Goal: Task Accomplishment & Management: Complete application form

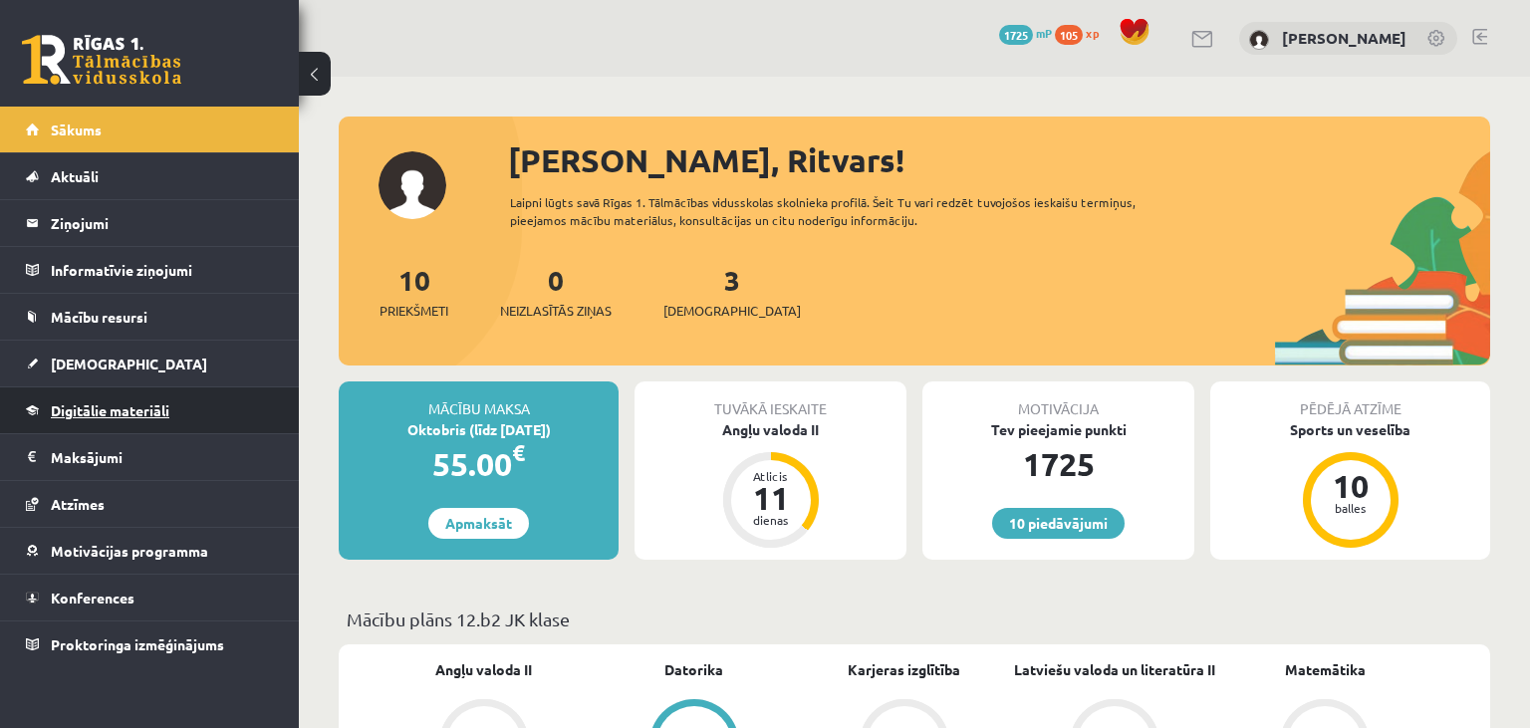
click at [122, 393] on link "Digitālie materiāli" at bounding box center [150, 411] width 248 height 46
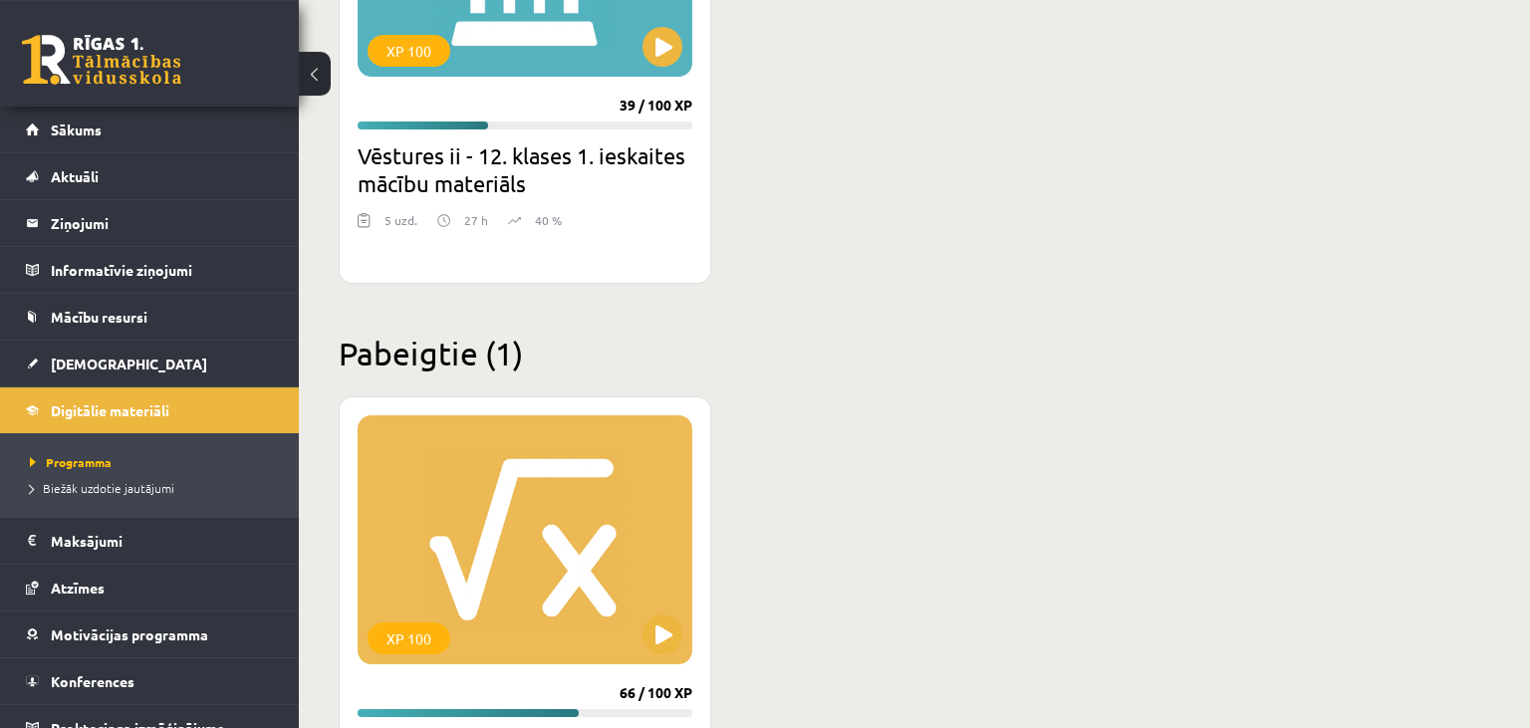
scroll to position [2739, 0]
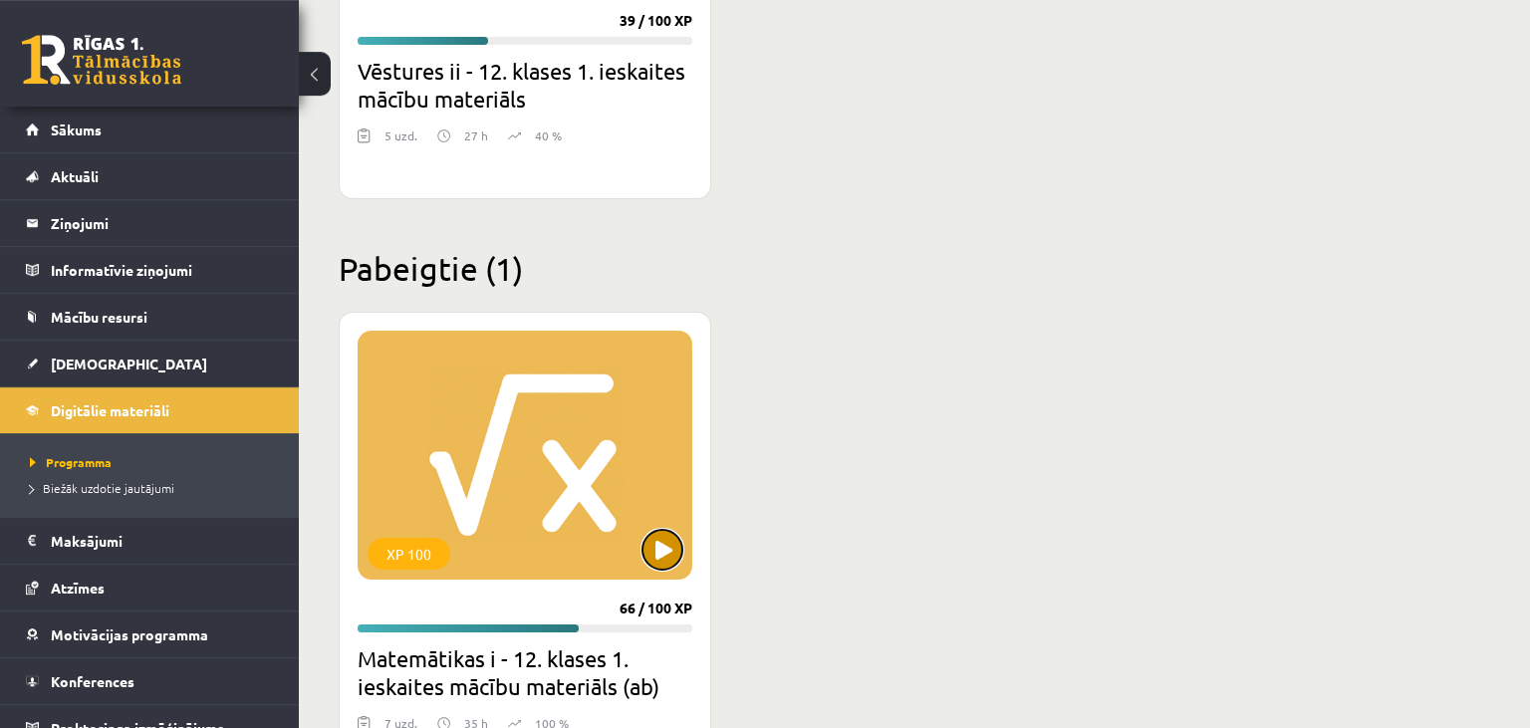
click at [675, 556] on button at bounding box center [663, 550] width 40 height 40
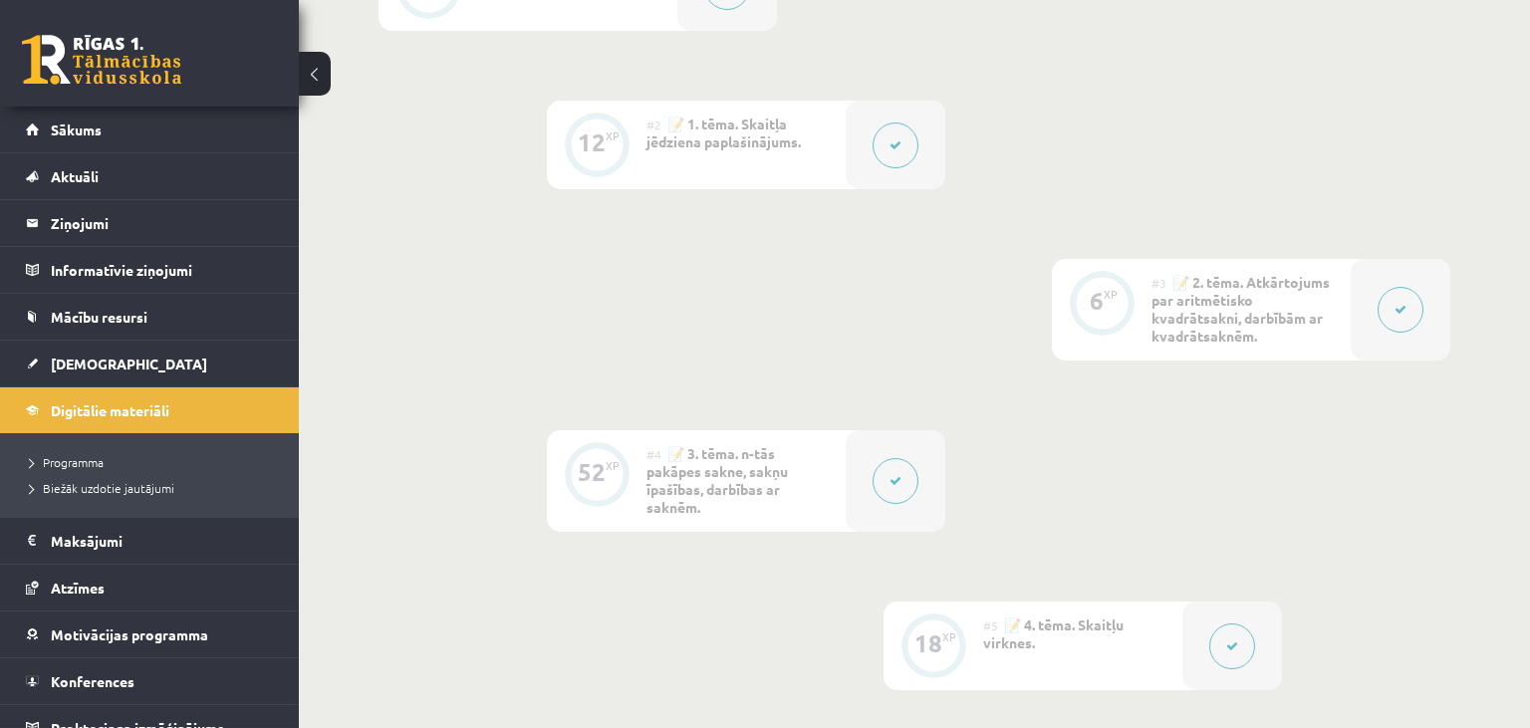
scroll to position [700, 0]
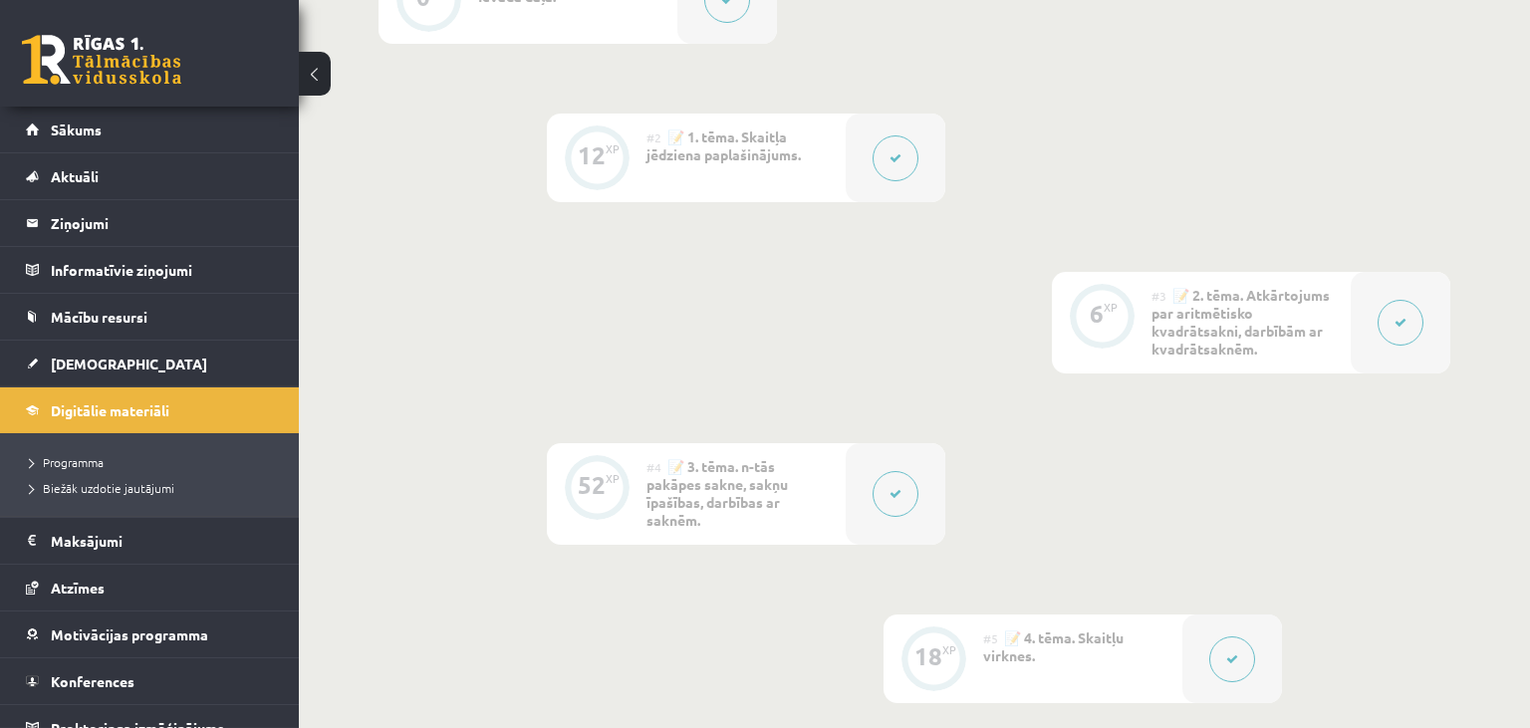
click at [911, 157] on button at bounding box center [896, 158] width 46 height 46
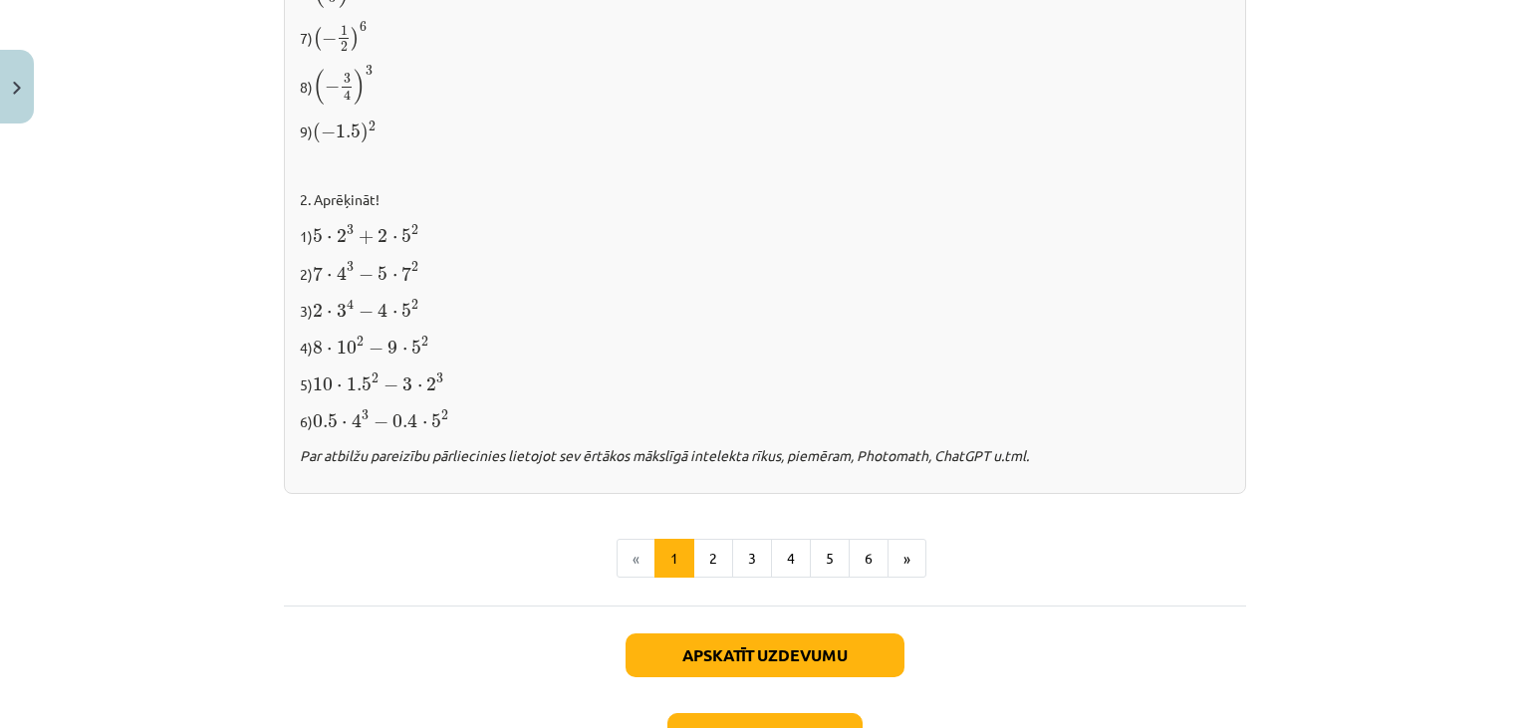
scroll to position [2050, 0]
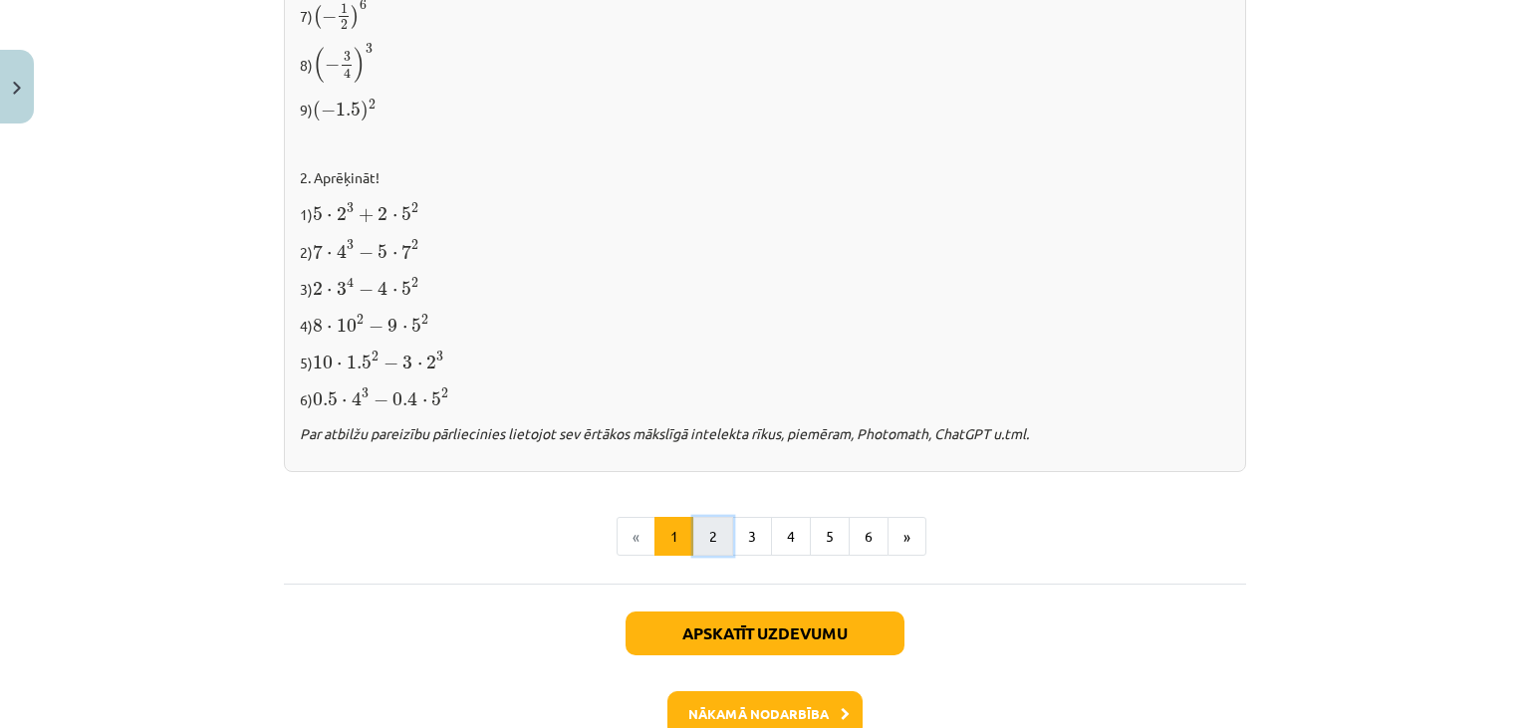
click at [707, 523] on button "2" at bounding box center [713, 537] width 40 height 40
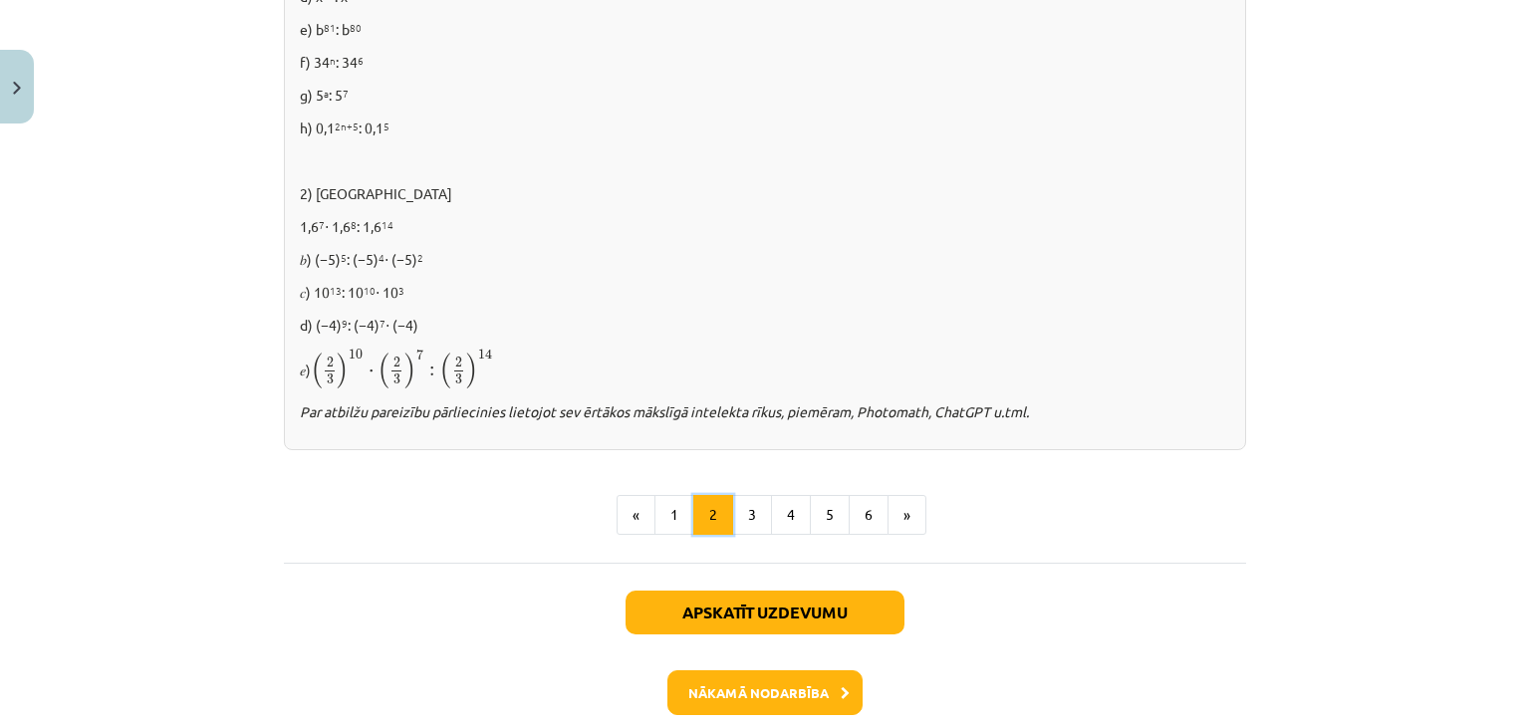
scroll to position [1354, 0]
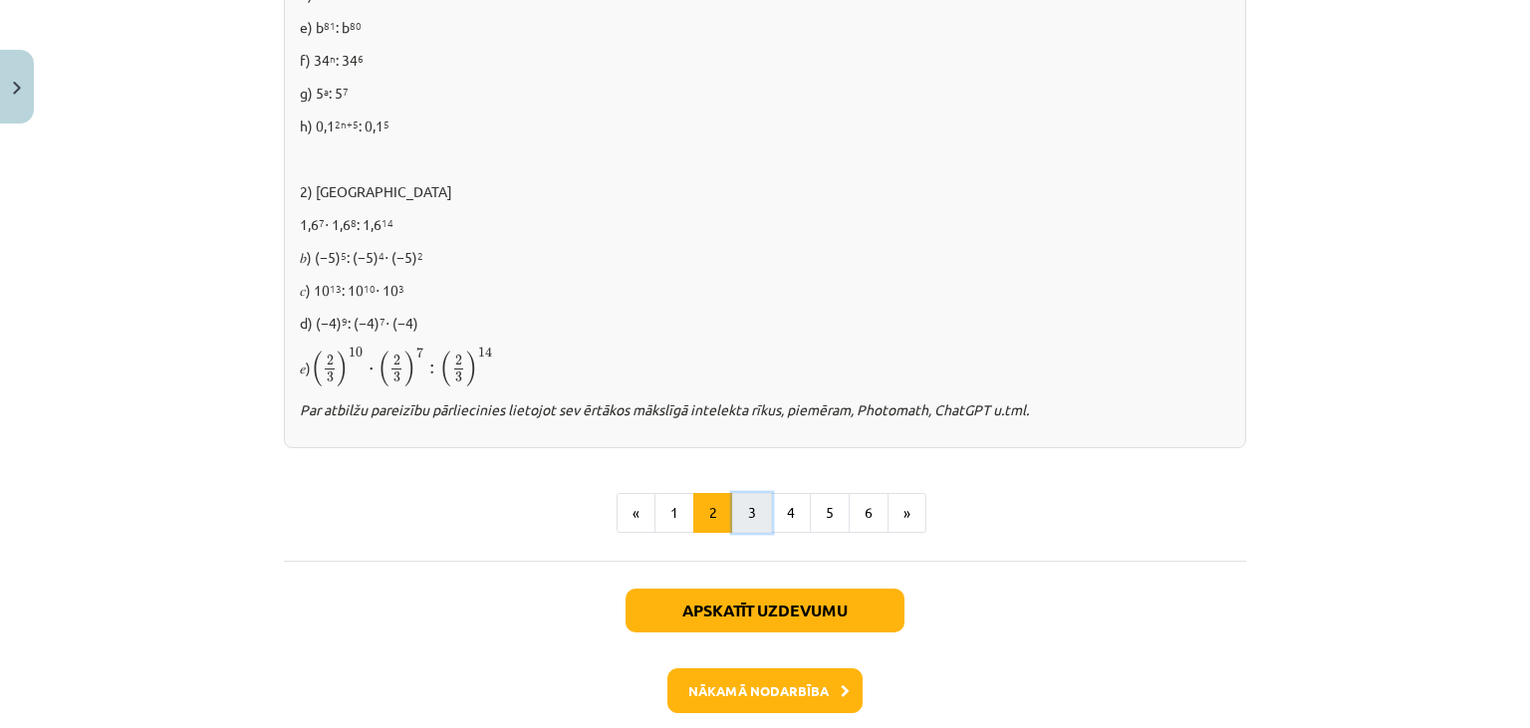
click at [742, 502] on button "3" at bounding box center [752, 513] width 40 height 40
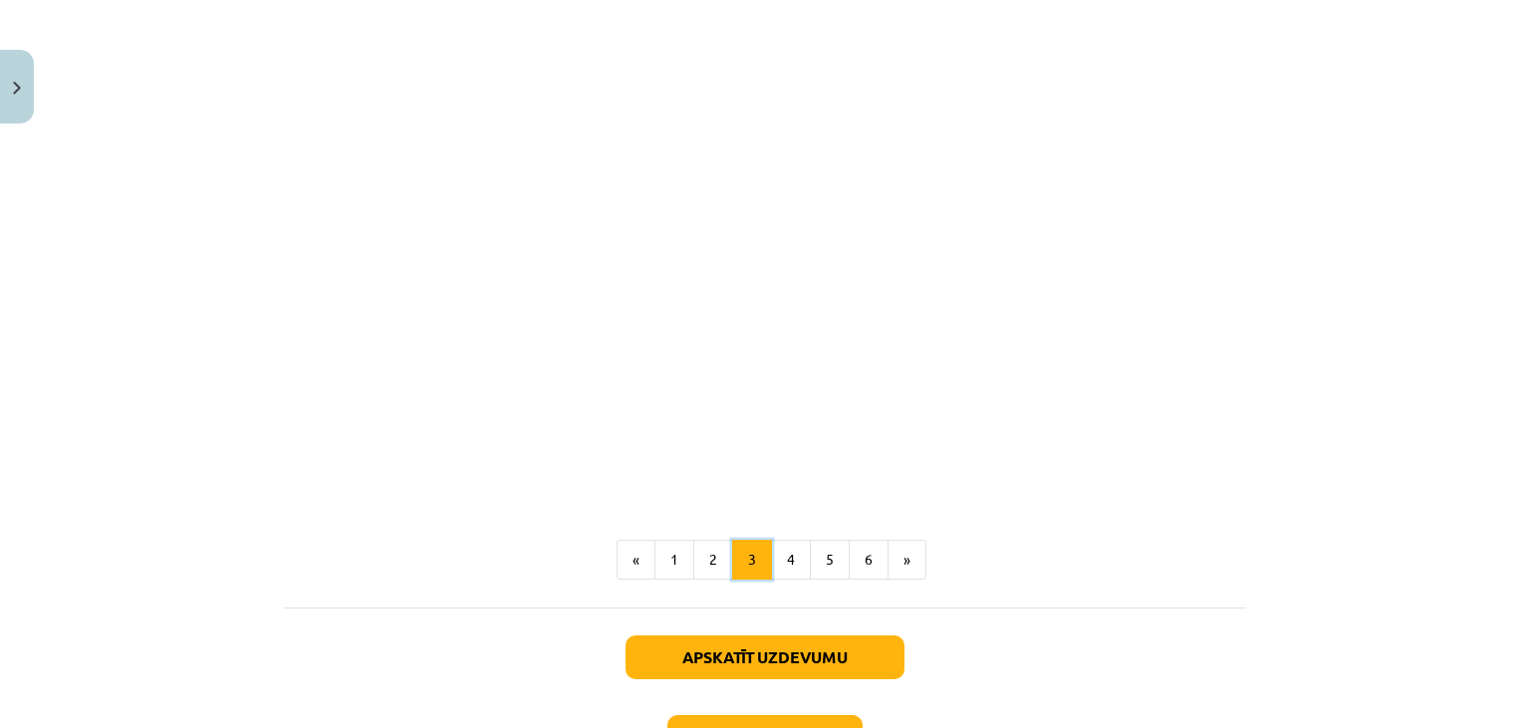
scroll to position [1709, 0]
click at [799, 564] on button "4" at bounding box center [791, 559] width 40 height 40
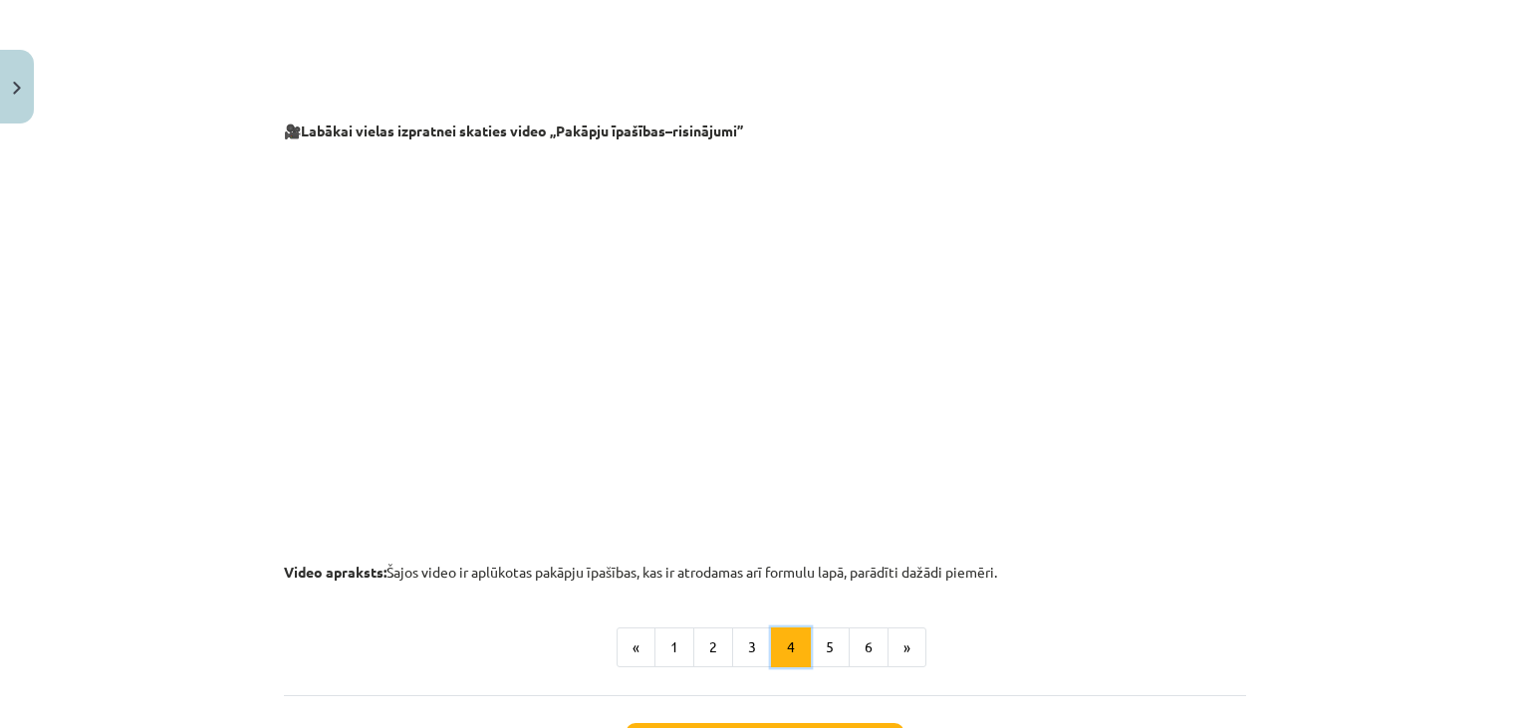
scroll to position [2156, 0]
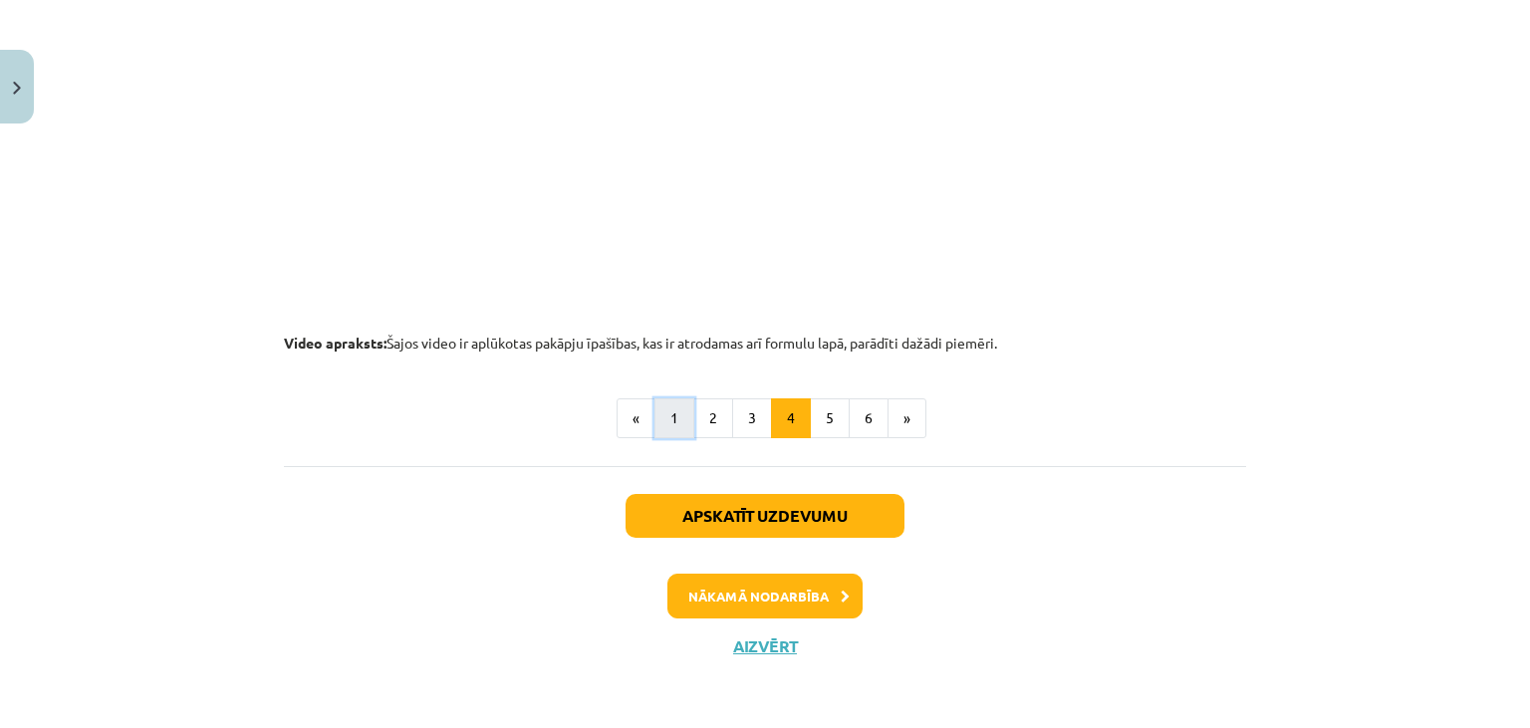
click at [679, 423] on button "1" at bounding box center [675, 418] width 40 height 40
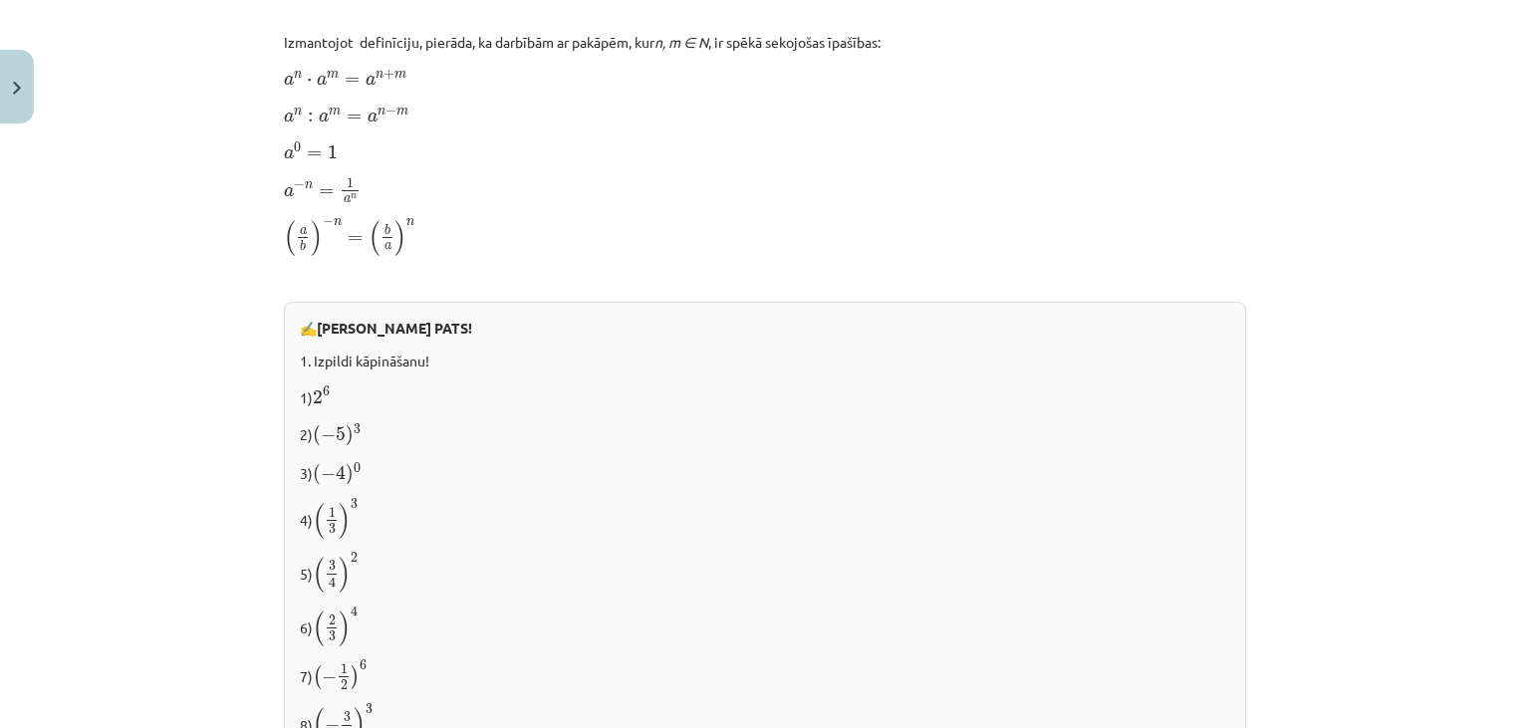
scroll to position [2166, 0]
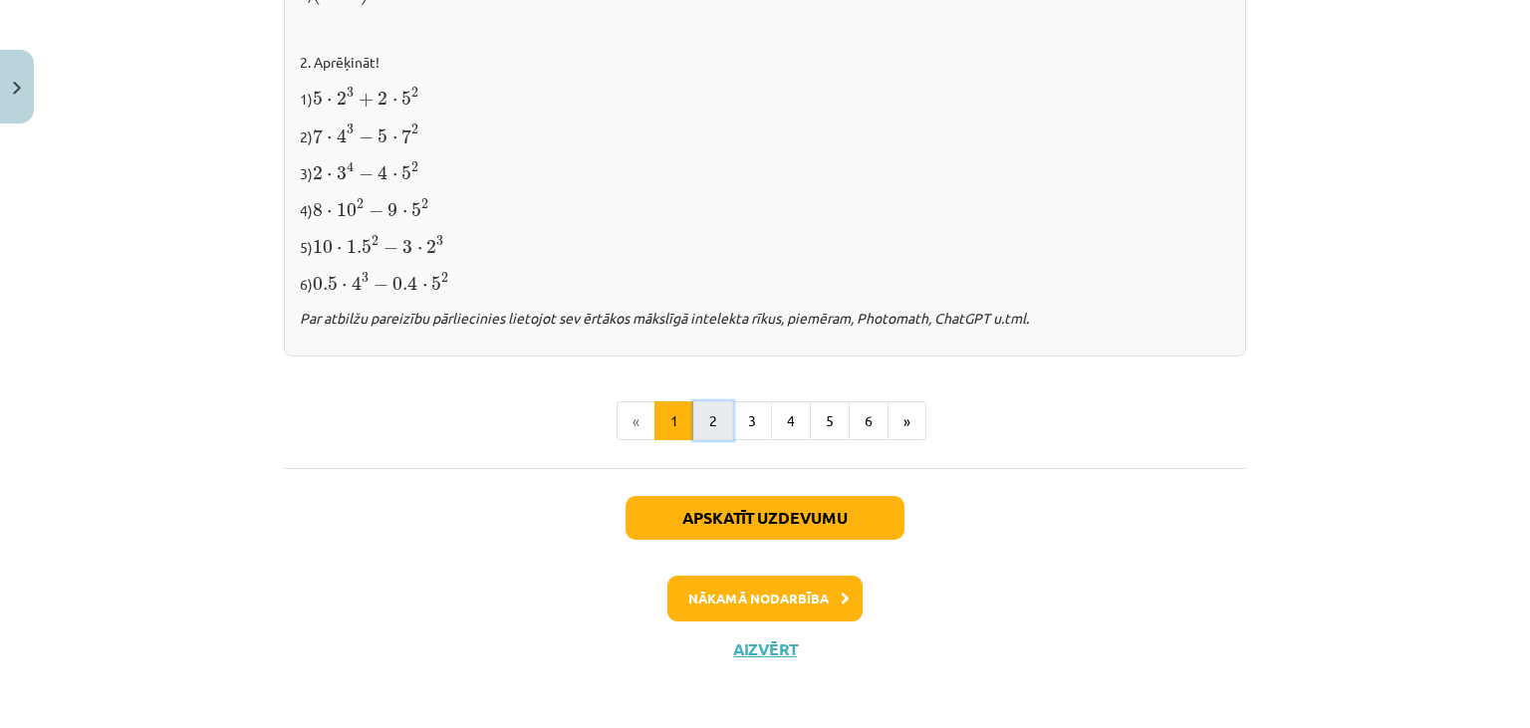
click at [699, 418] on button "2" at bounding box center [713, 421] width 40 height 40
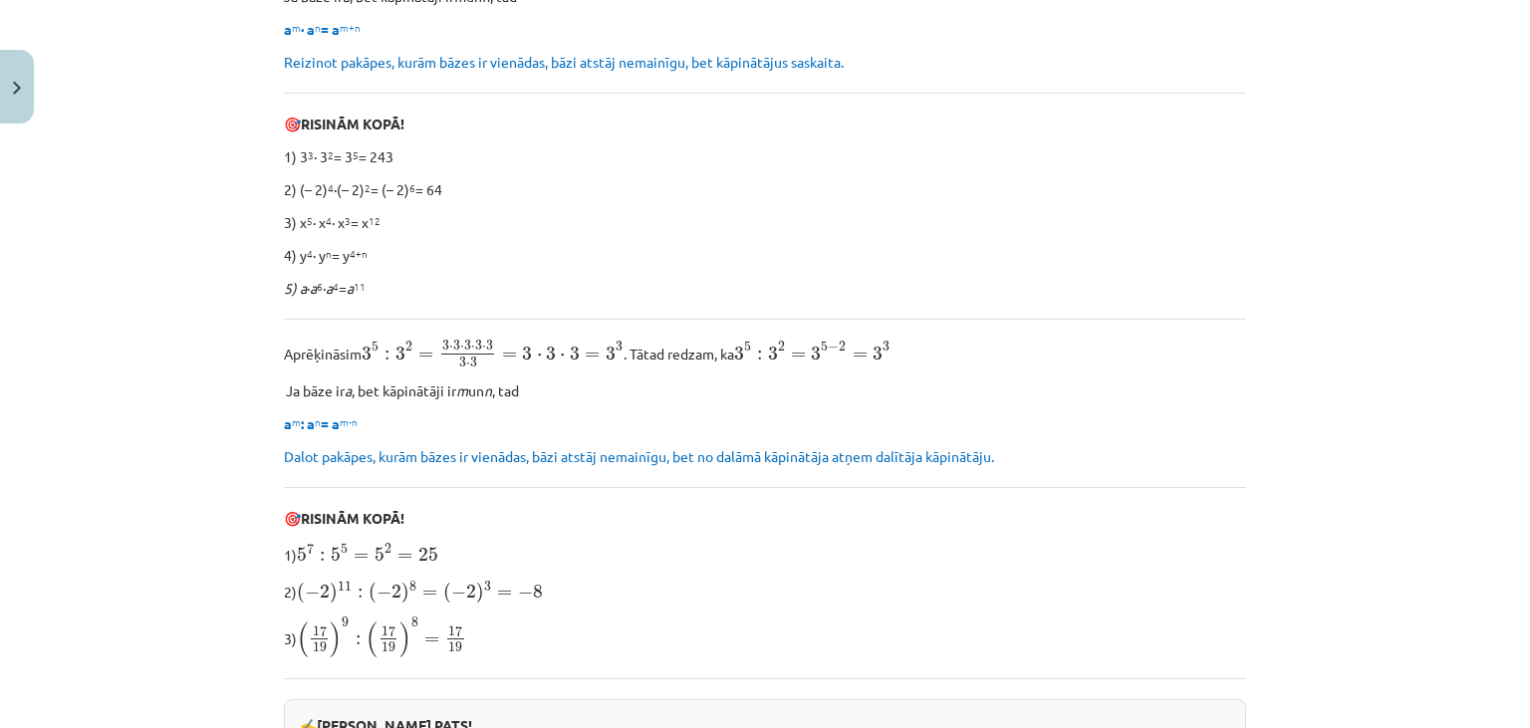
scroll to position [488, 0]
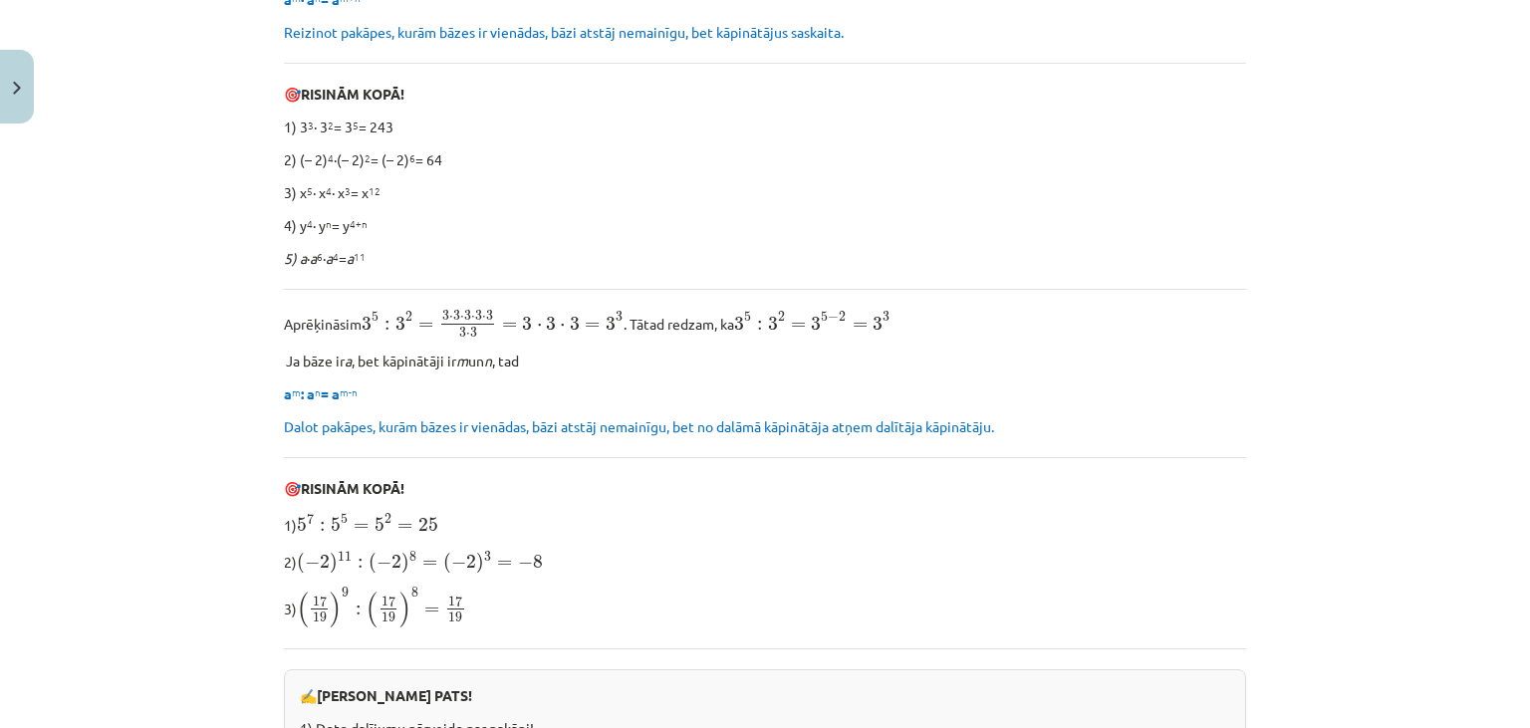
click at [1456, 379] on div "Mācību tēma: Matemātikas i - 12. klases 1. ieskaites mācību materiāls (ab) #2 📝…" at bounding box center [765, 364] width 1530 height 728
click at [372, 234] on p "4) y 4 ∙ y n = y 4+n" at bounding box center [765, 225] width 962 height 21
click at [1433, 391] on div "Mācību tēma: Matemātikas i - 12. klases 1. ieskaites mācību materiāls (ab) #2 📝…" at bounding box center [765, 364] width 1530 height 728
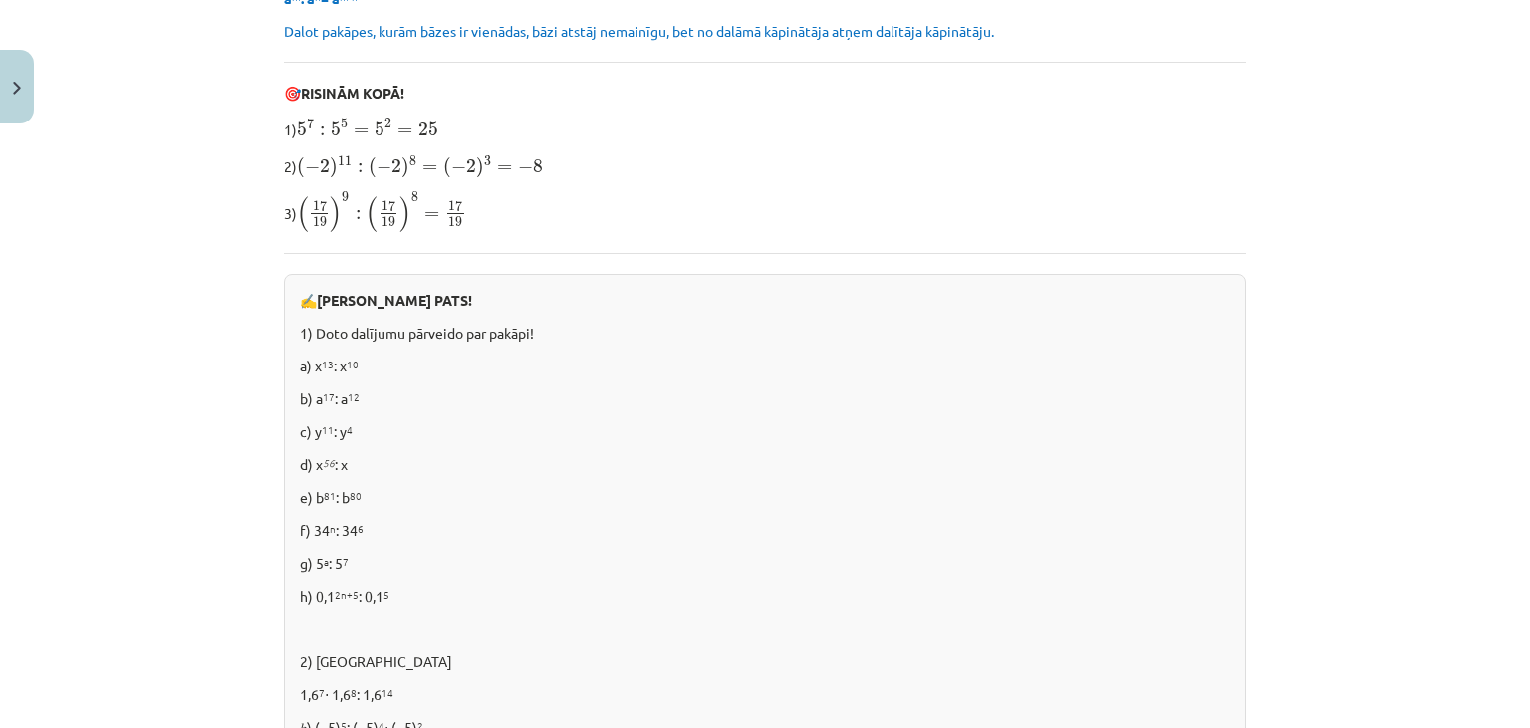
scroll to position [1270, 0]
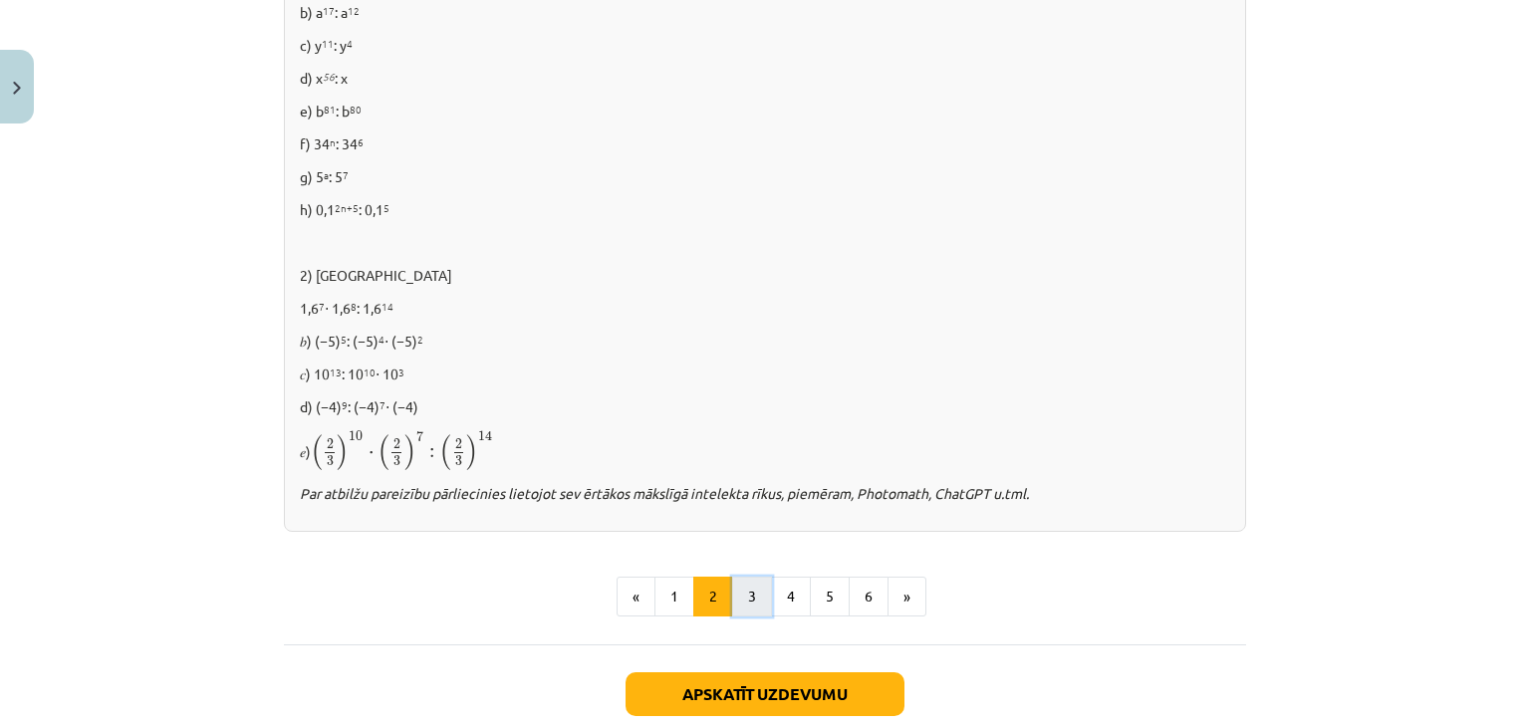
click at [763, 600] on button "3" at bounding box center [752, 597] width 40 height 40
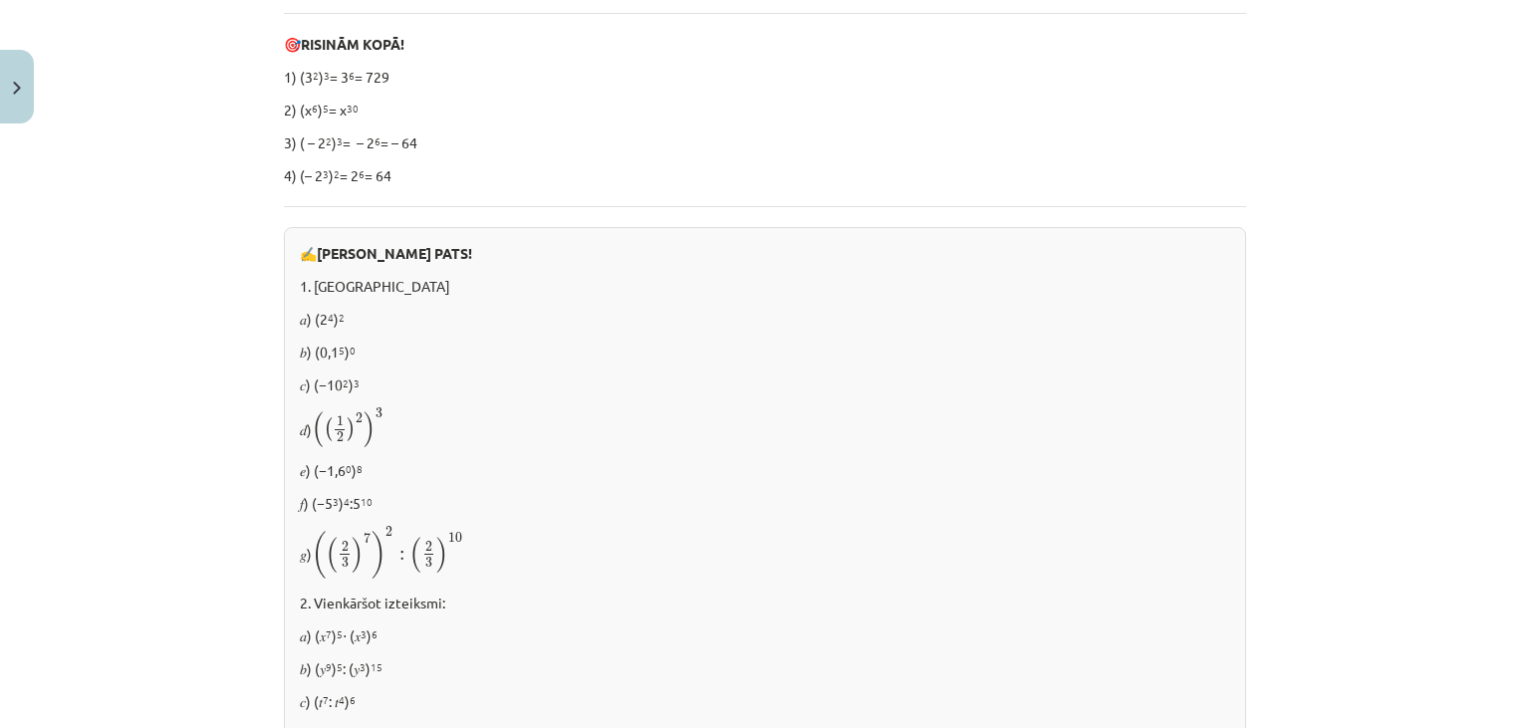
scroll to position [572, 0]
click at [361, 422] on span "2" at bounding box center [359, 417] width 7 height 10
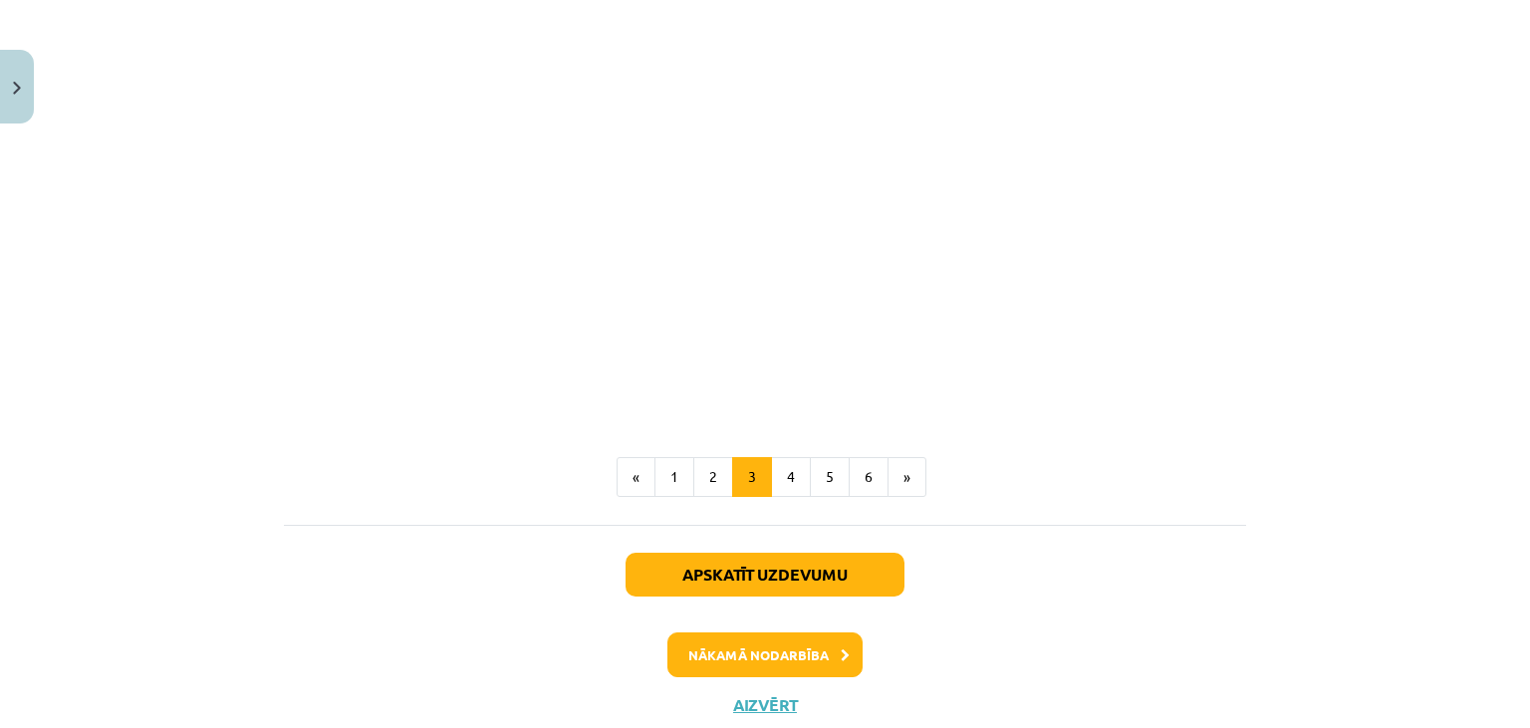
scroll to position [1849, 0]
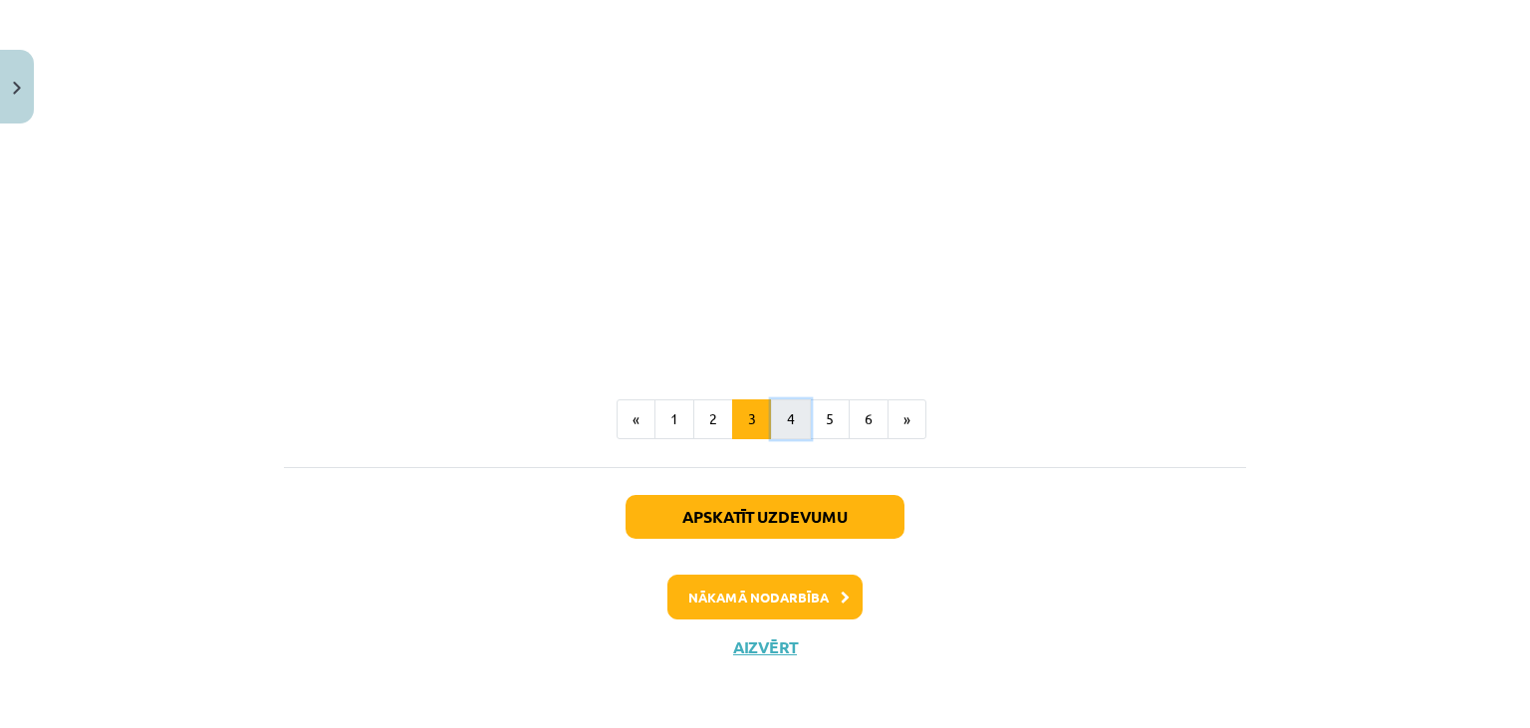
click at [790, 419] on button "4" at bounding box center [791, 419] width 40 height 40
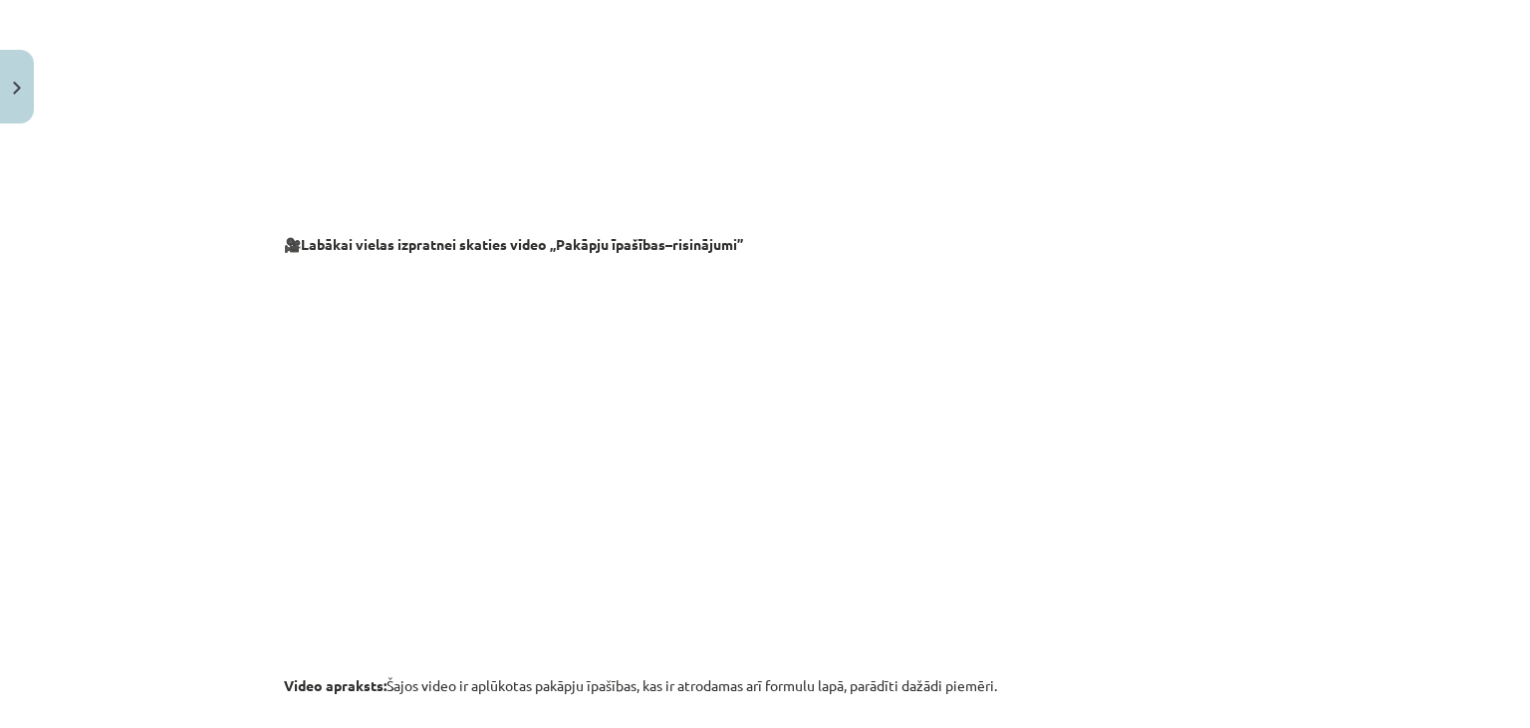
scroll to position [2156, 0]
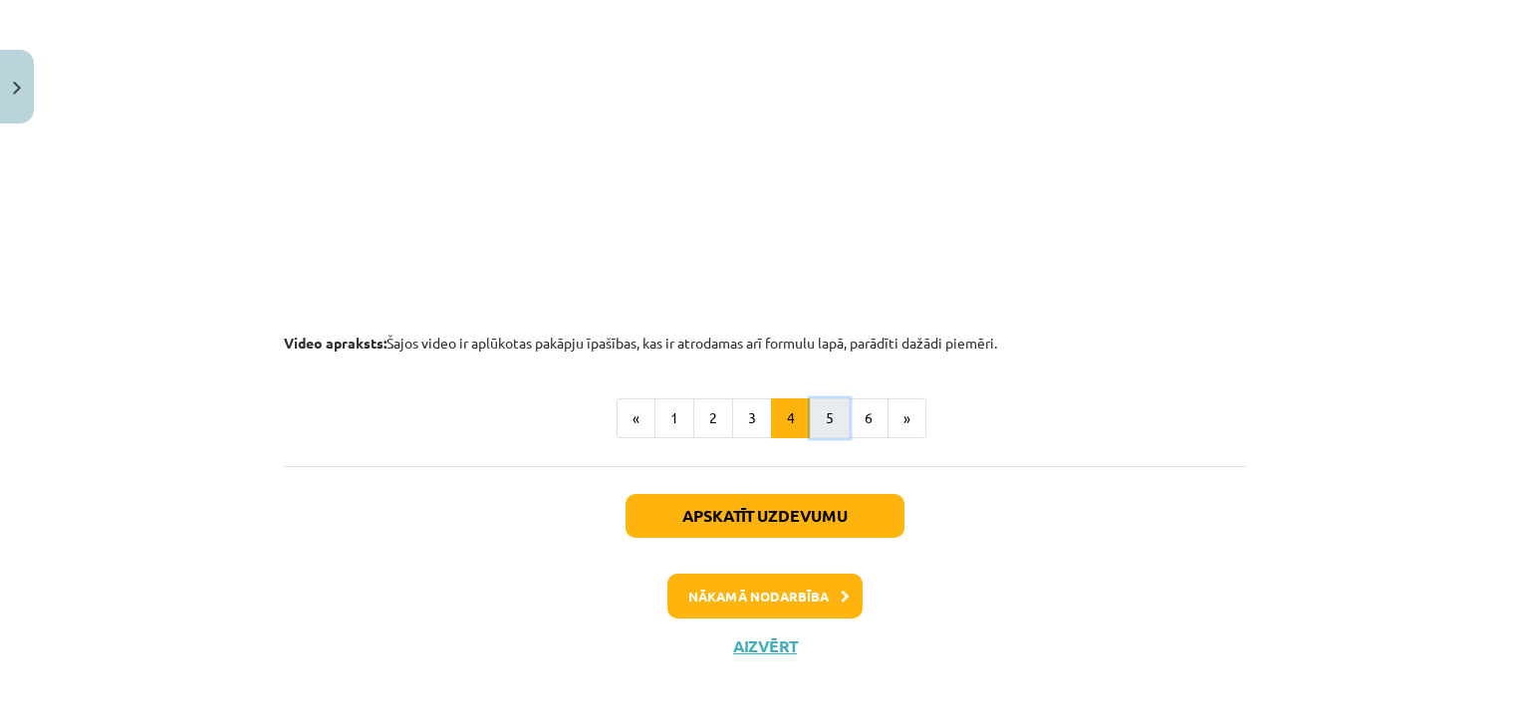
click at [833, 419] on button "5" at bounding box center [830, 418] width 40 height 40
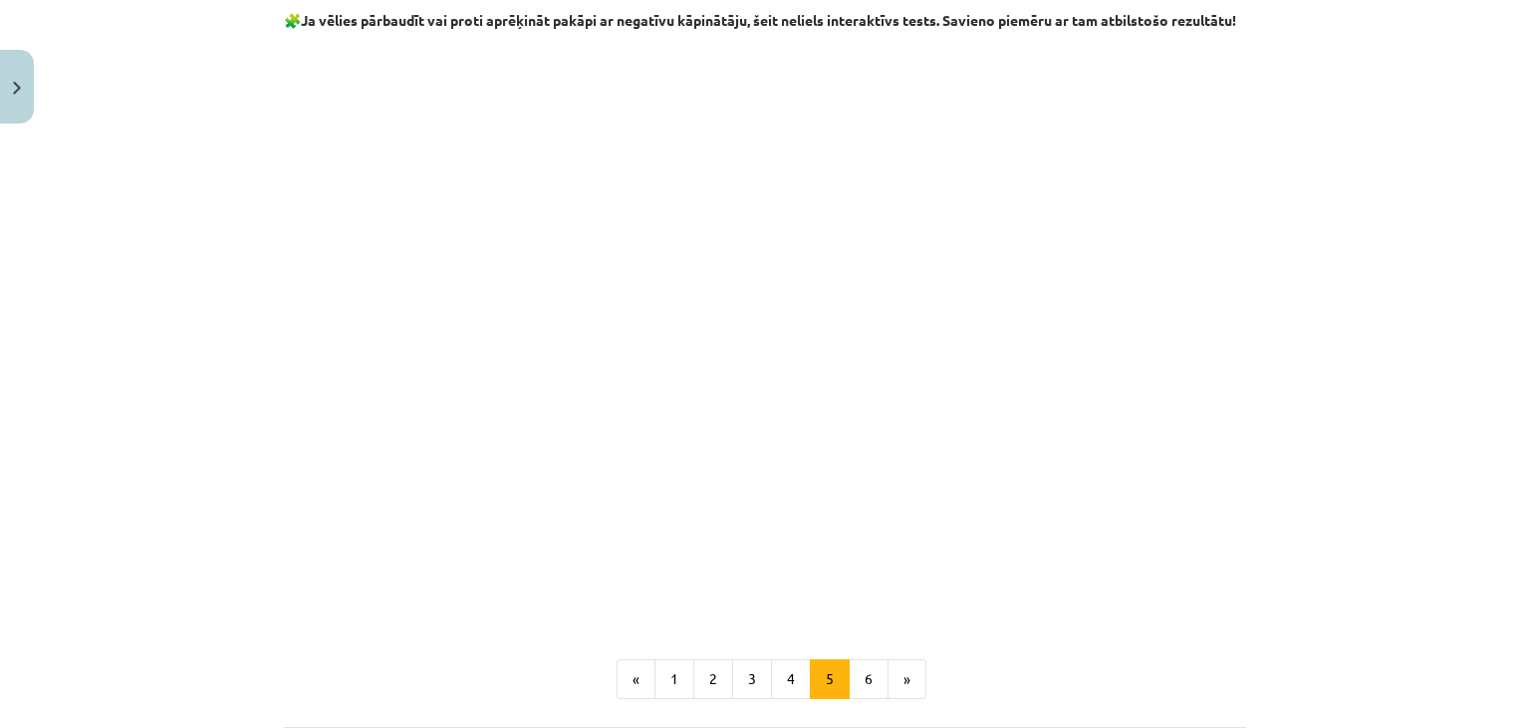
scroll to position [2185, 0]
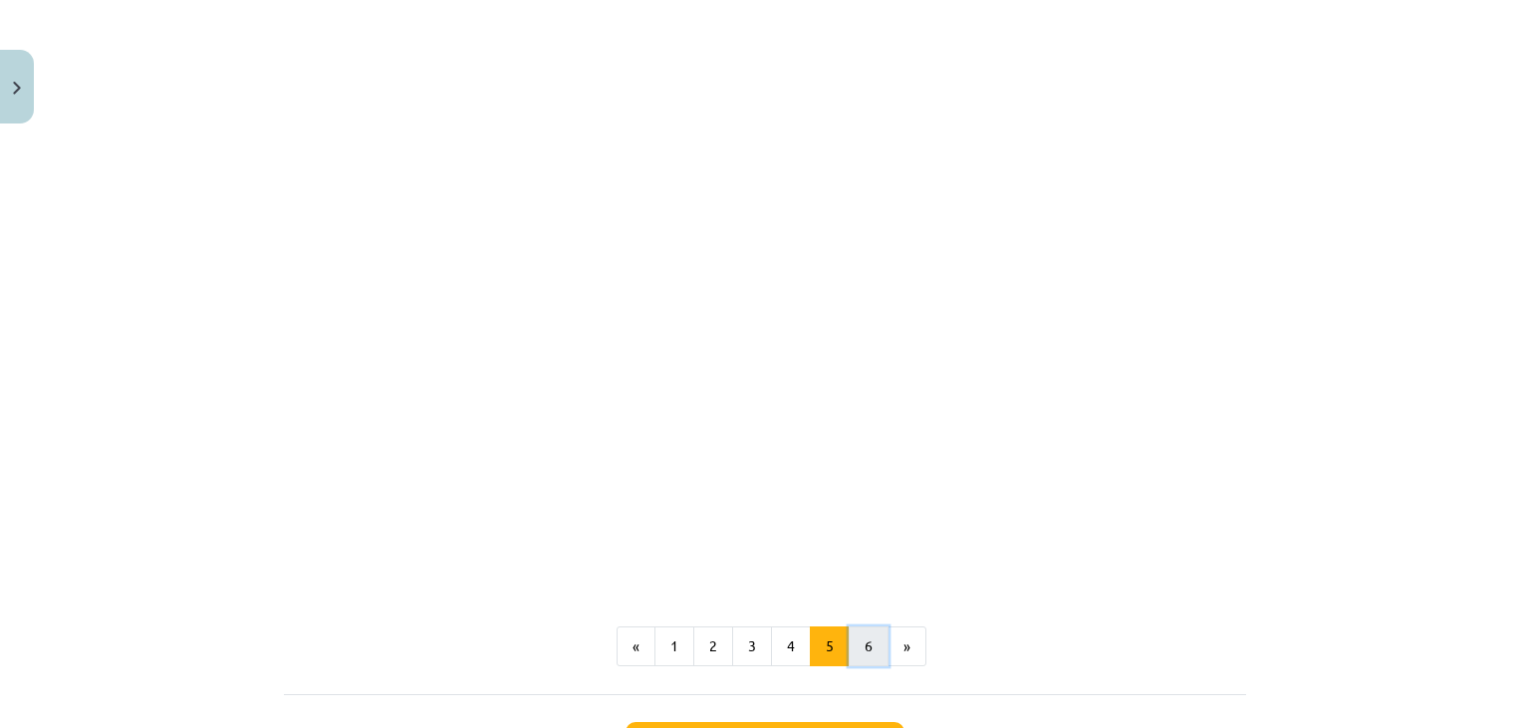
click at [863, 658] on button "6" at bounding box center [869, 647] width 40 height 40
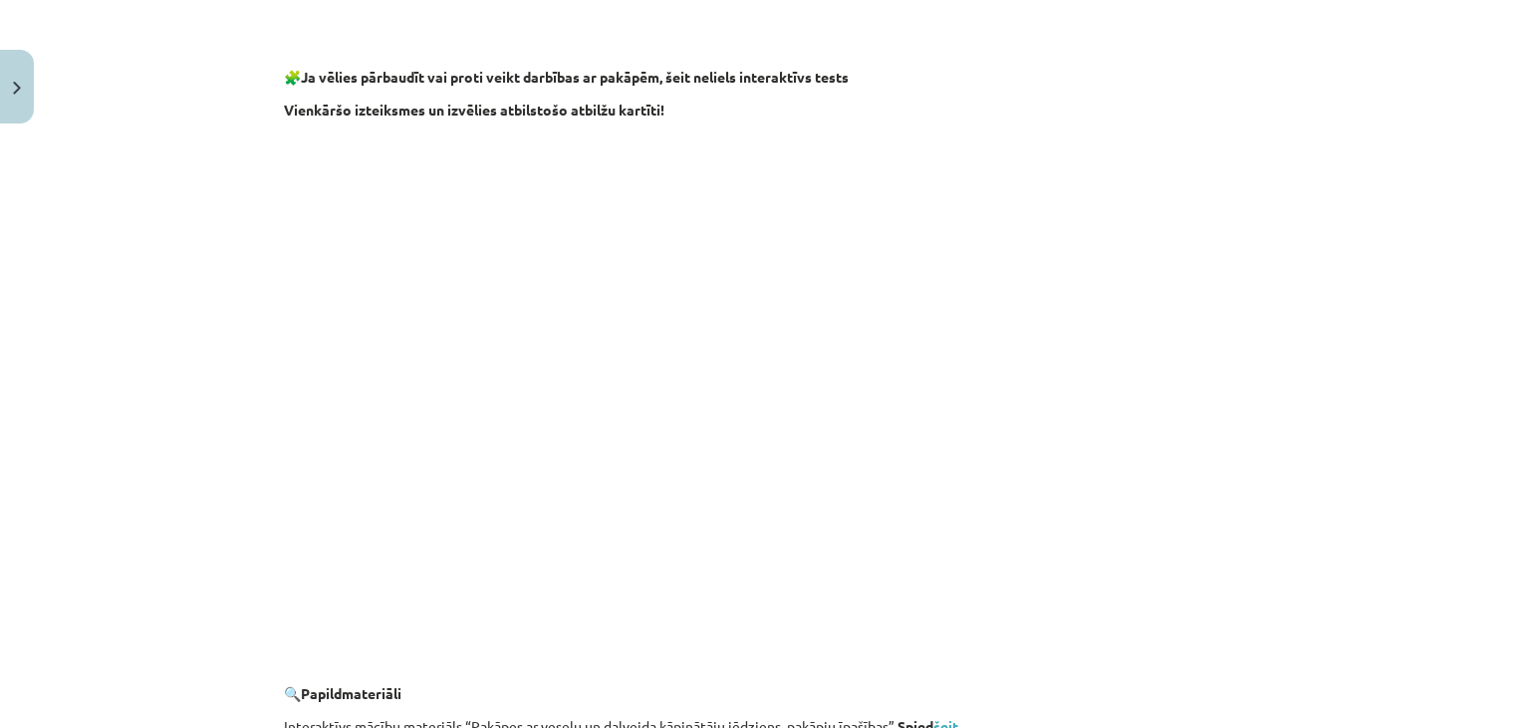
scroll to position [1918, 0]
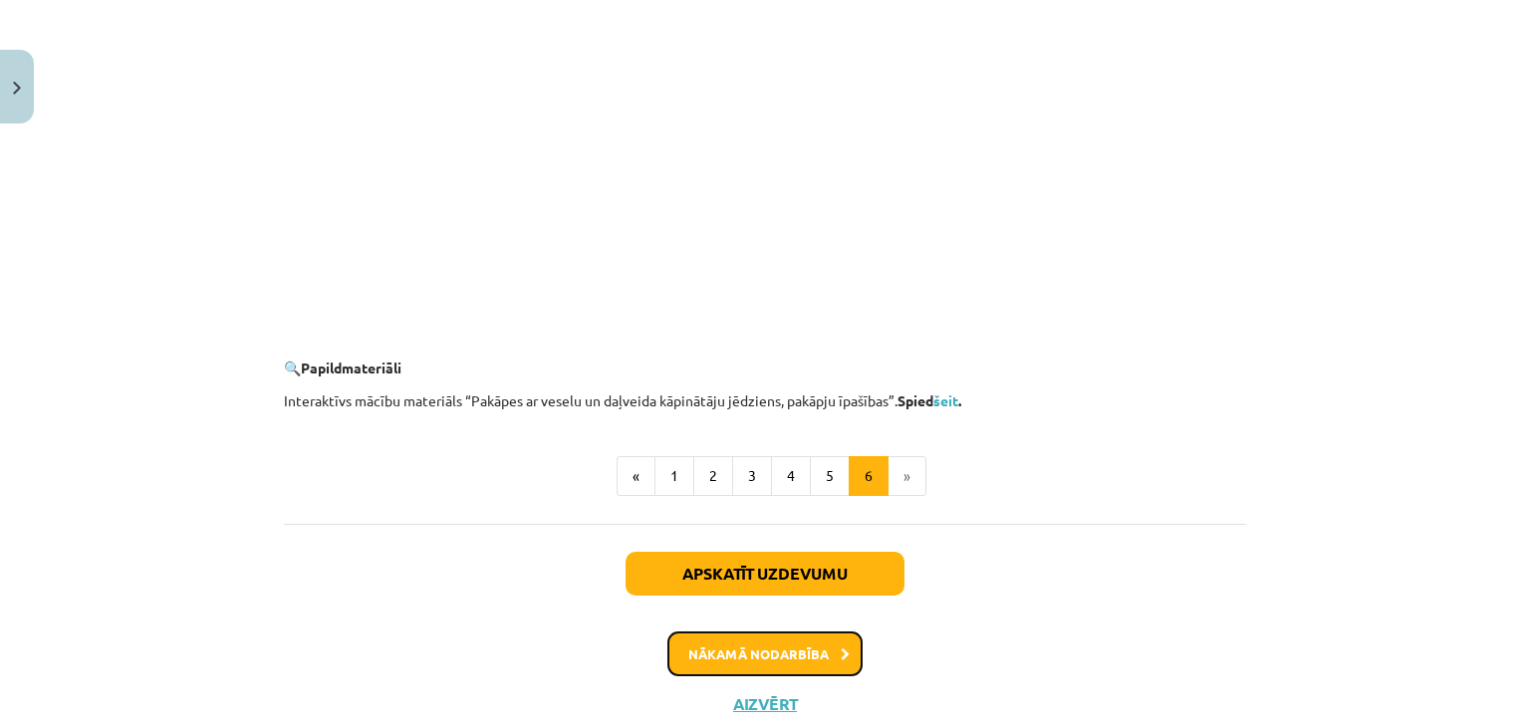
click at [843, 638] on button "Nākamā nodarbība" at bounding box center [764, 655] width 195 height 46
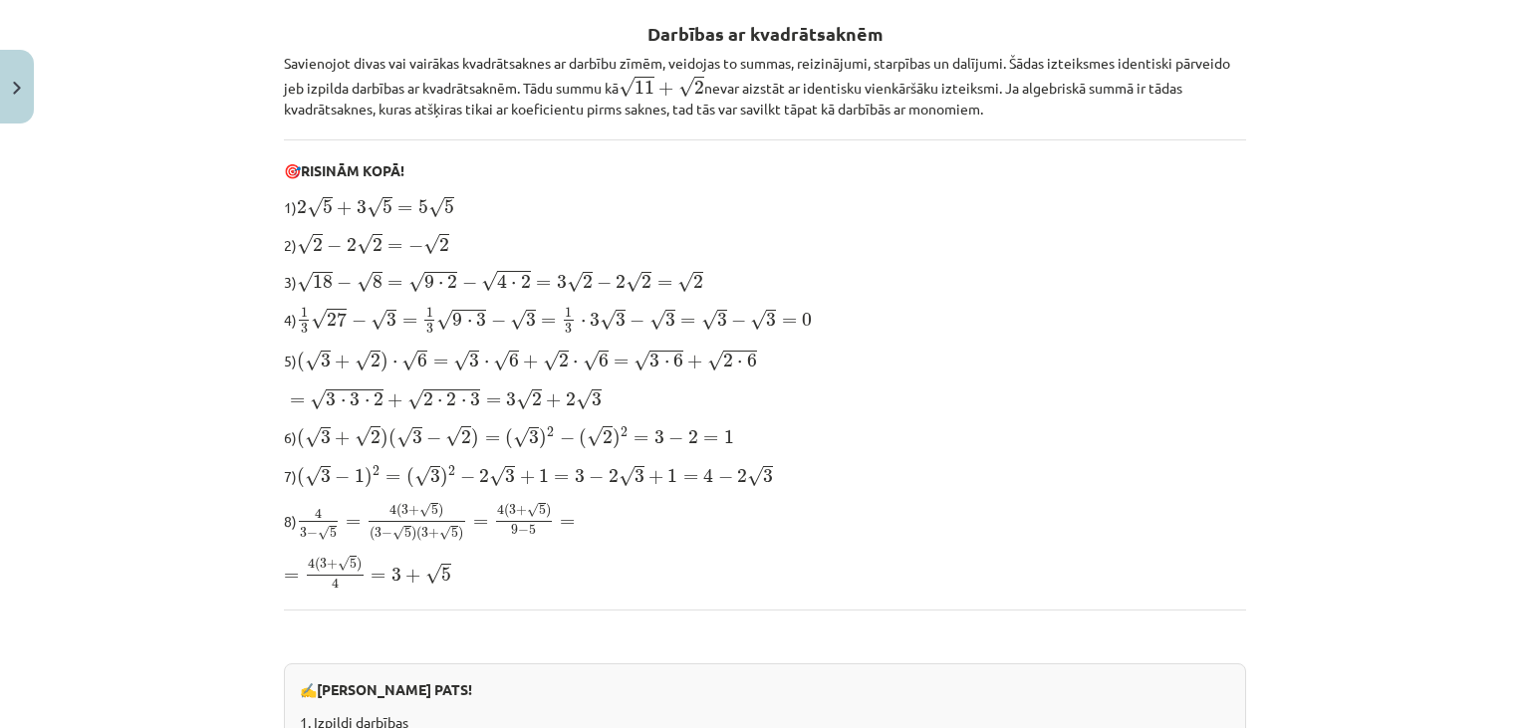
scroll to position [388, 0]
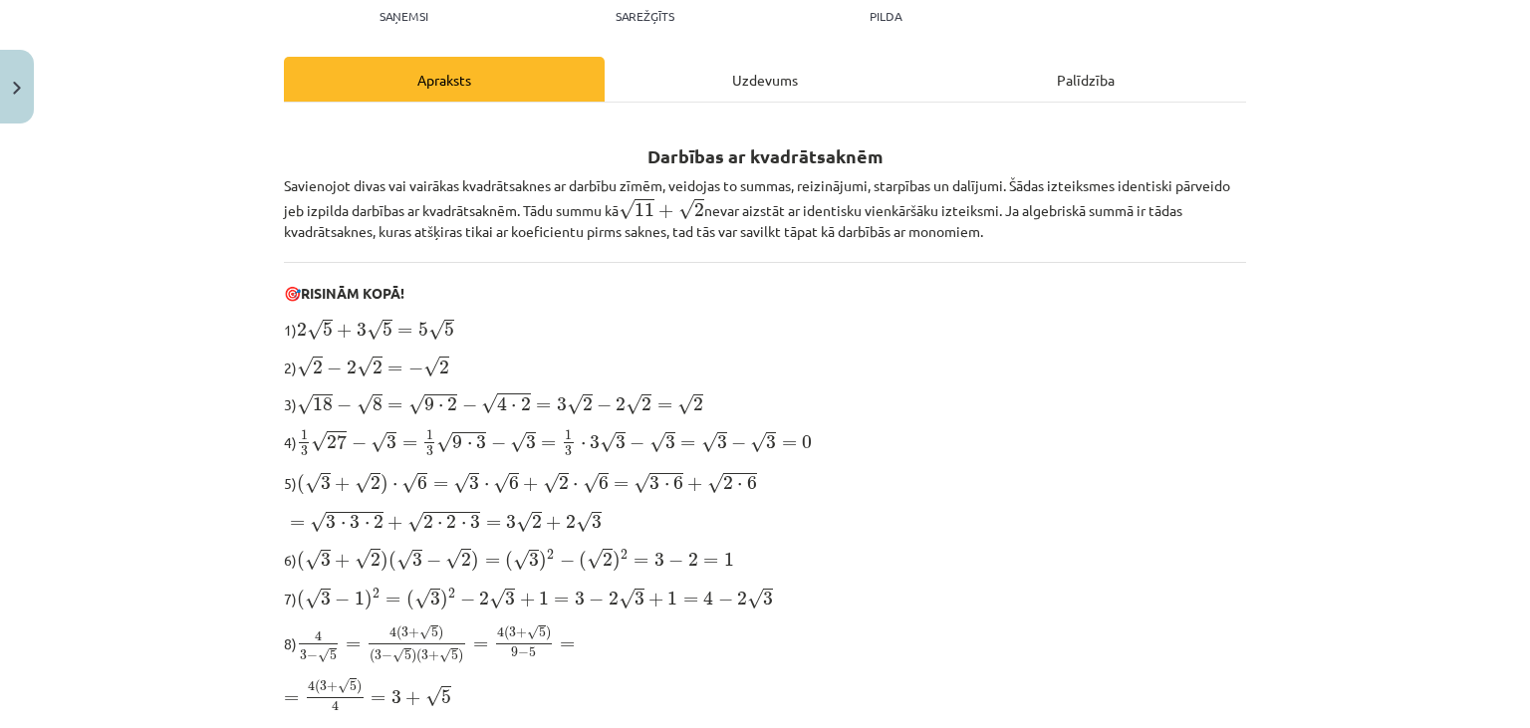
click at [470, 515] on span "2 ⋅ 2 ⋅ 3" at bounding box center [451, 522] width 57 height 14
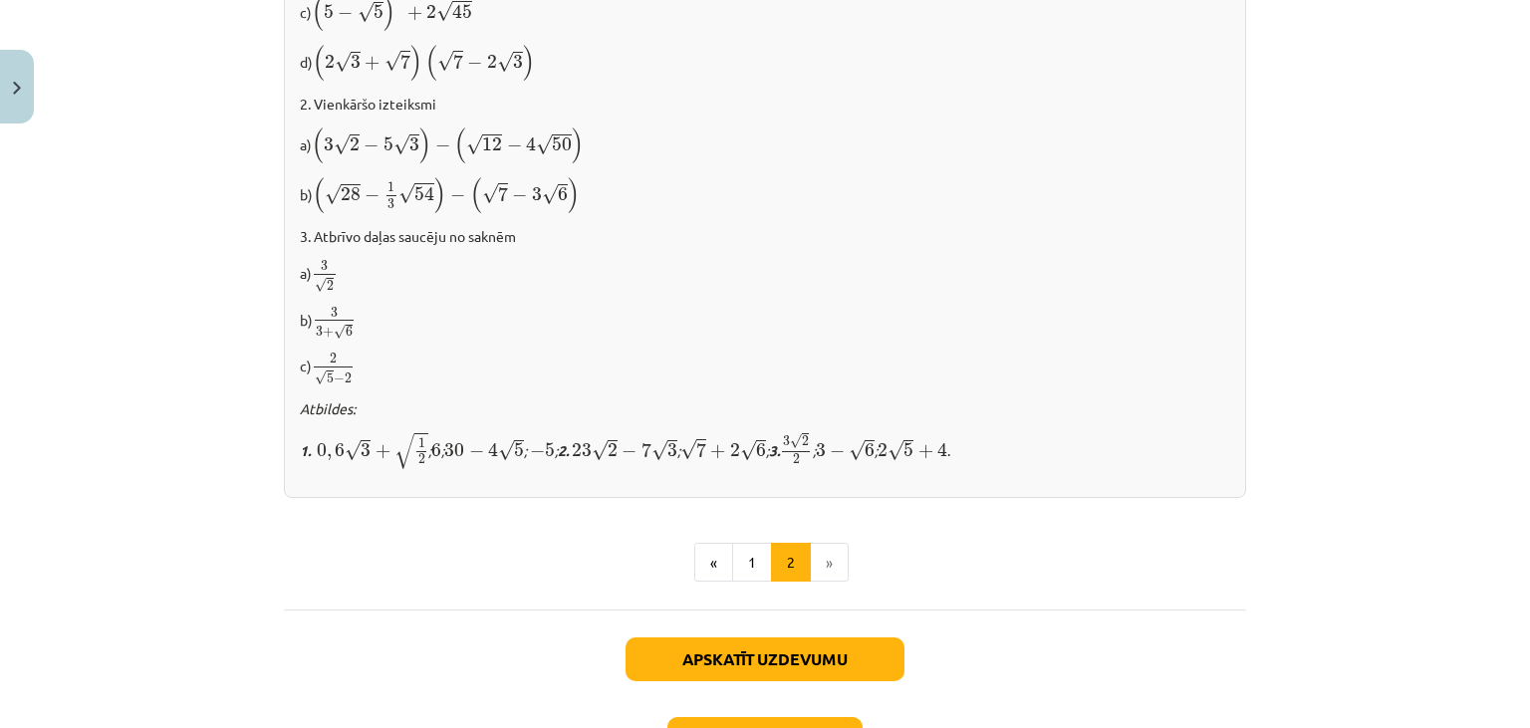
scroll to position [1233, 0]
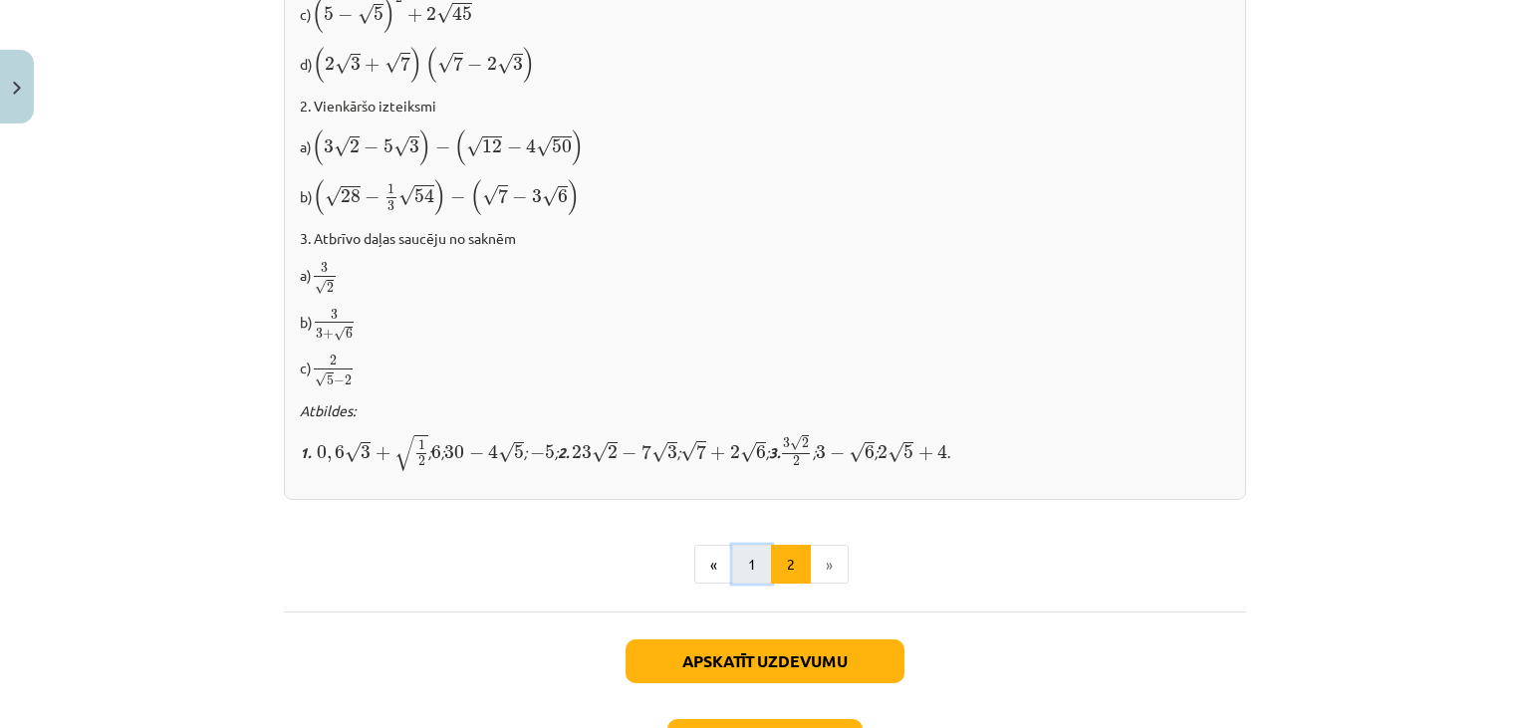
click at [752, 545] on button "1" at bounding box center [752, 565] width 40 height 40
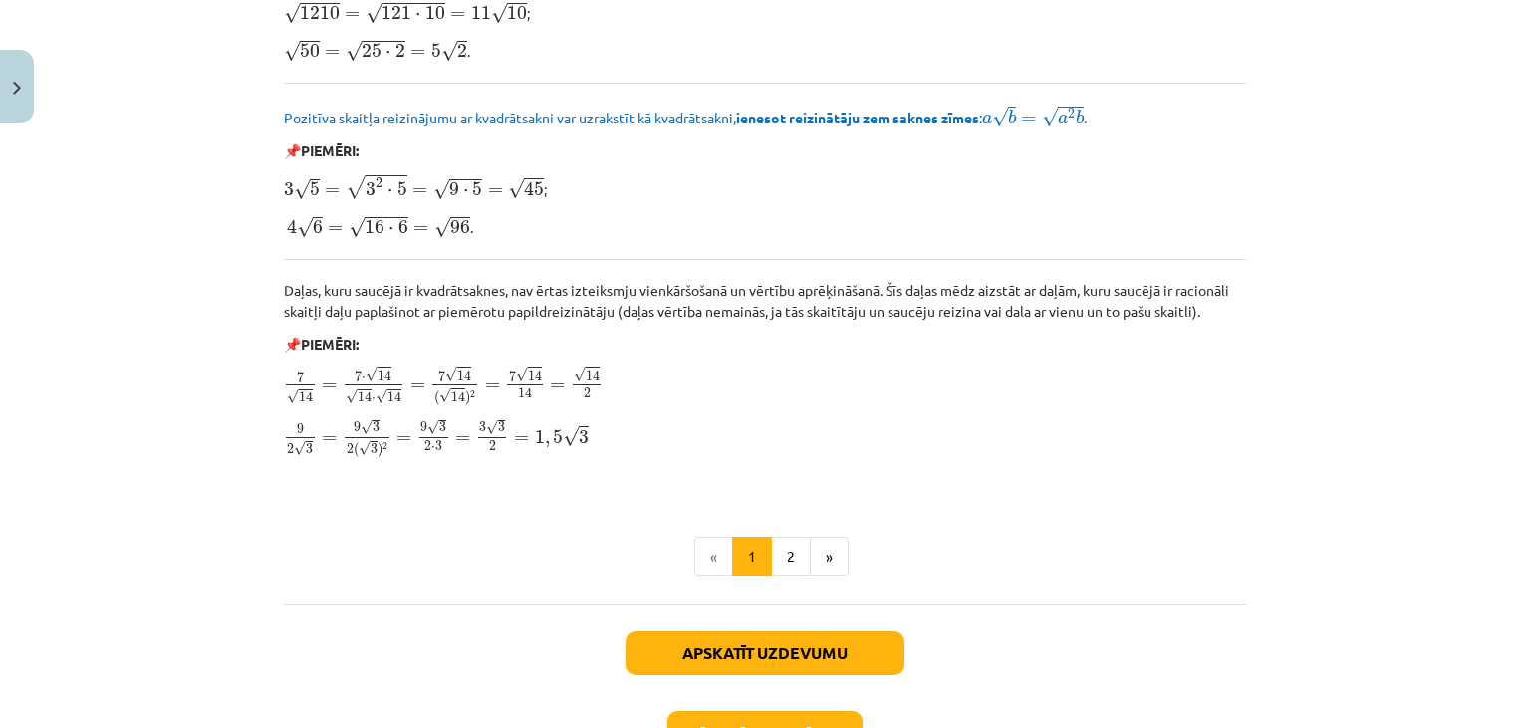
scroll to position [2322, 0]
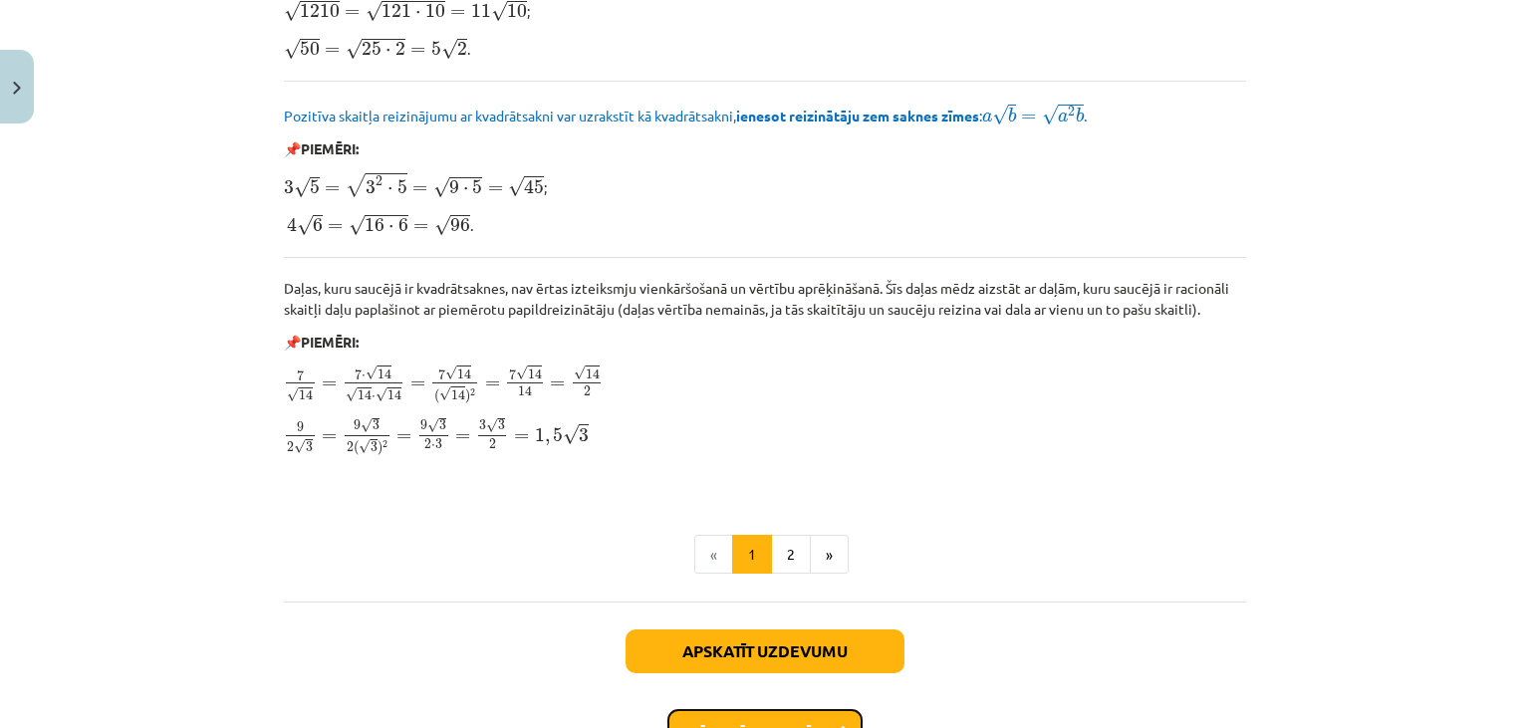
click at [704, 715] on button "Nākamā nodarbība" at bounding box center [764, 732] width 195 height 46
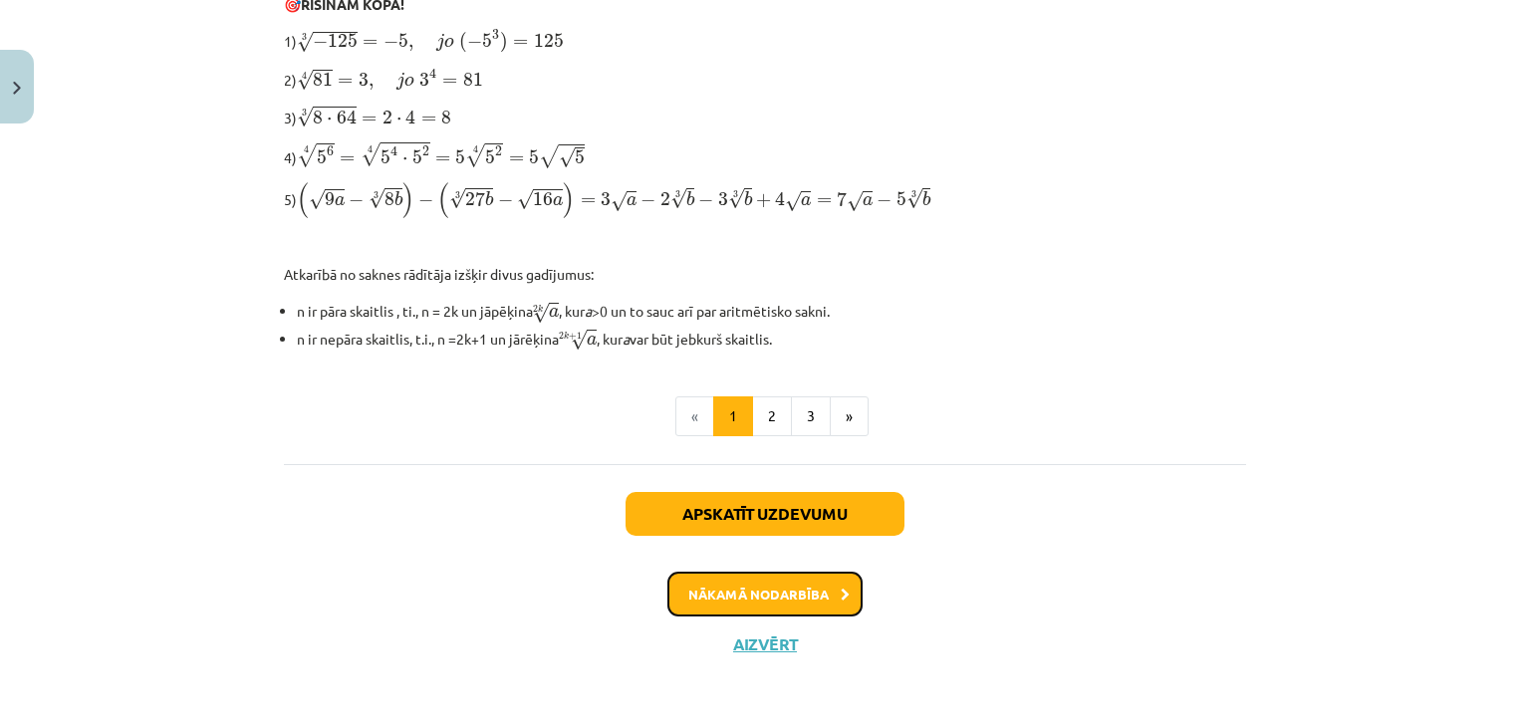
scroll to position [697, 0]
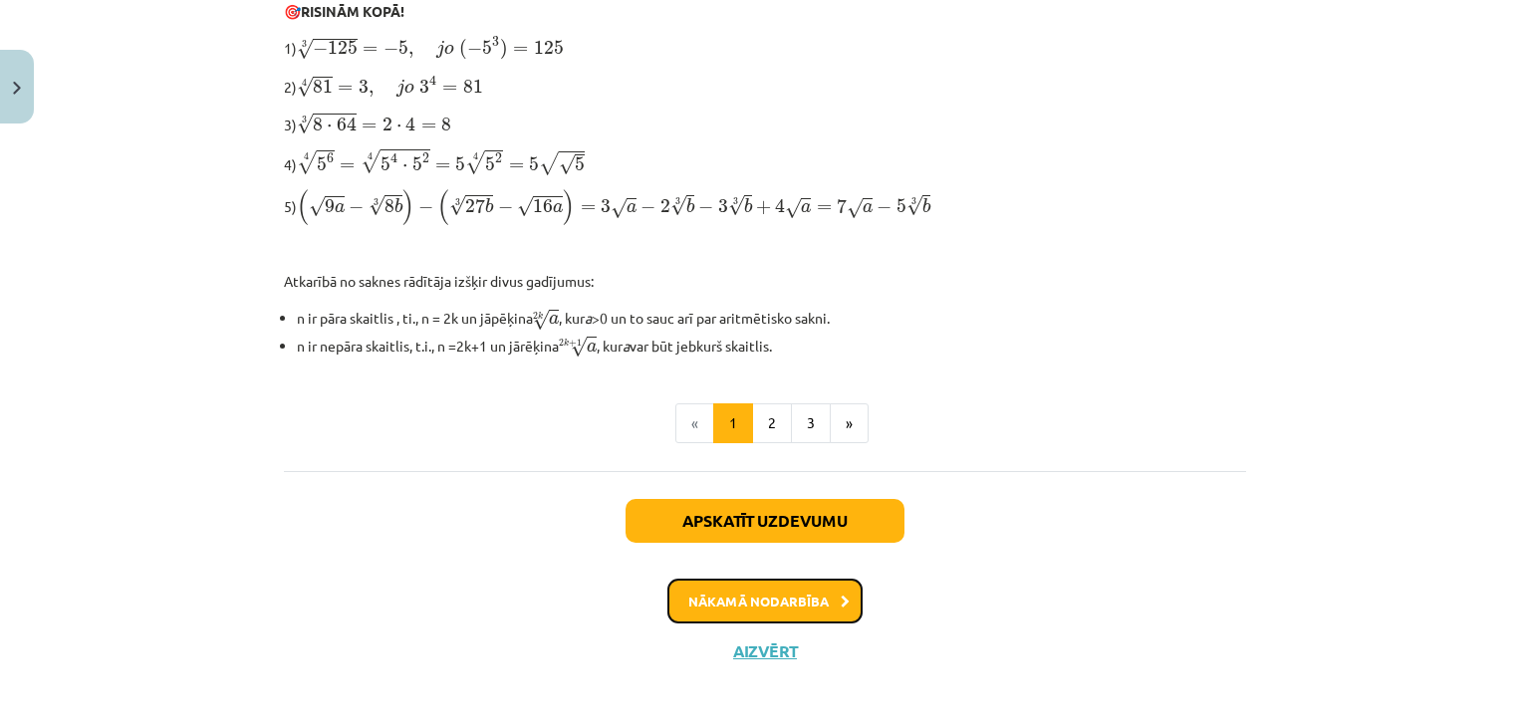
click at [757, 604] on button "Nākamā nodarbība" at bounding box center [764, 602] width 195 height 46
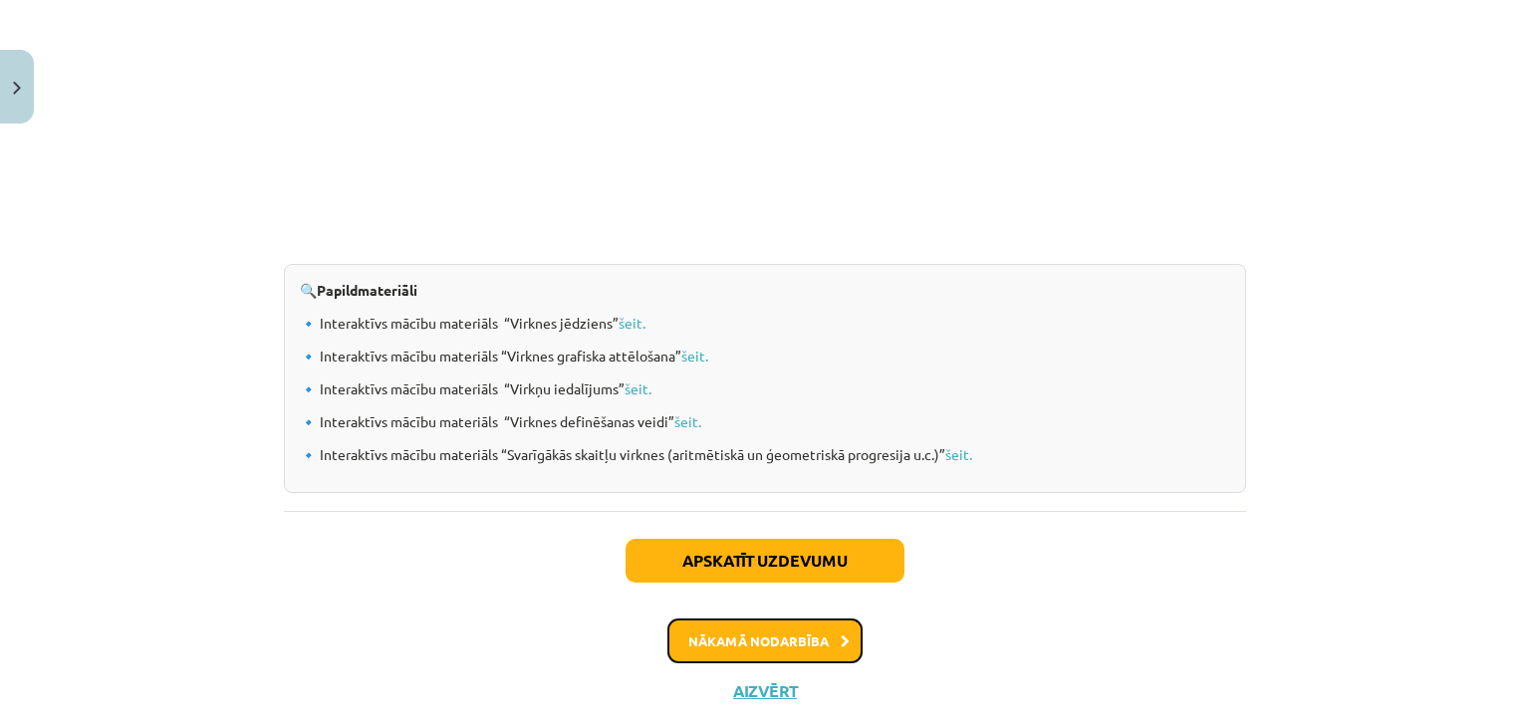
scroll to position [2079, 0]
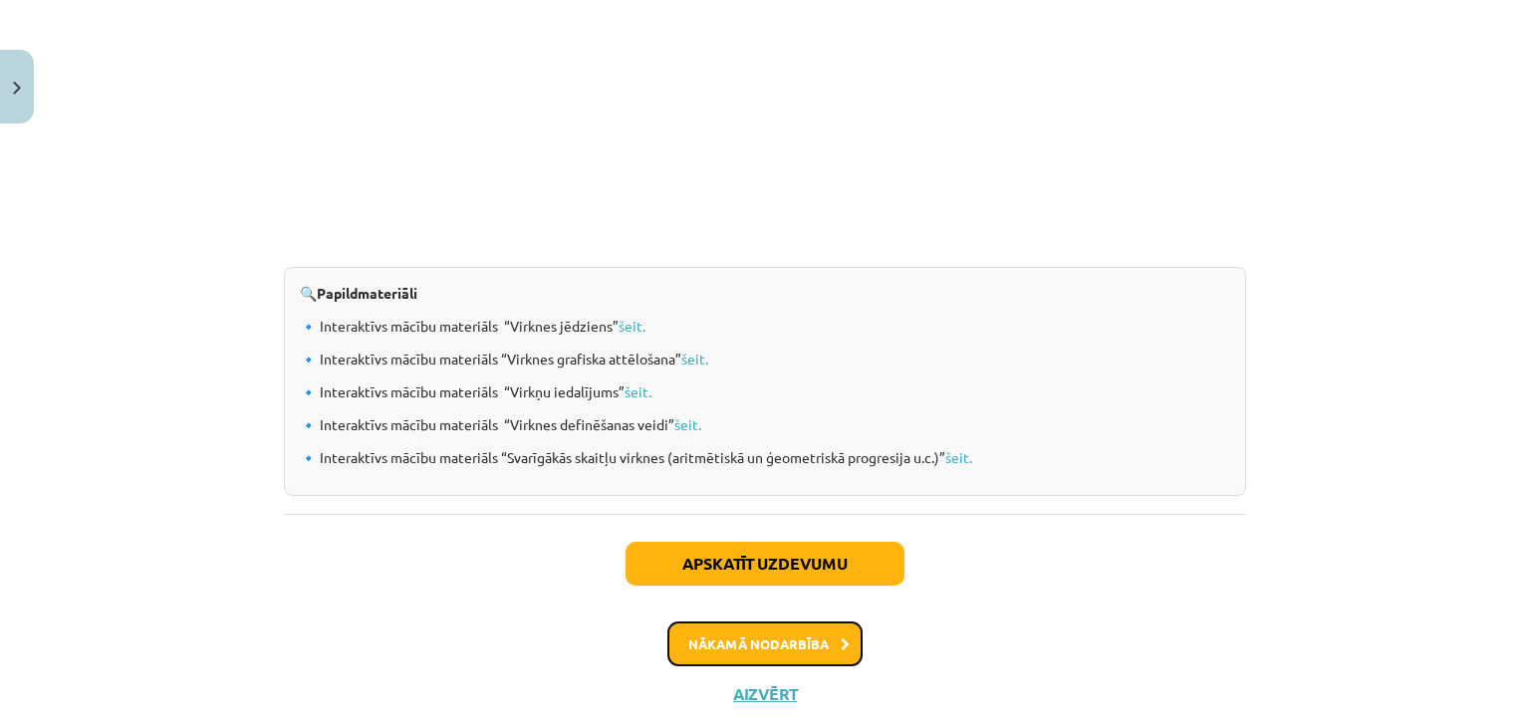
click at [781, 629] on button "Nākamā nodarbība" at bounding box center [764, 645] width 195 height 46
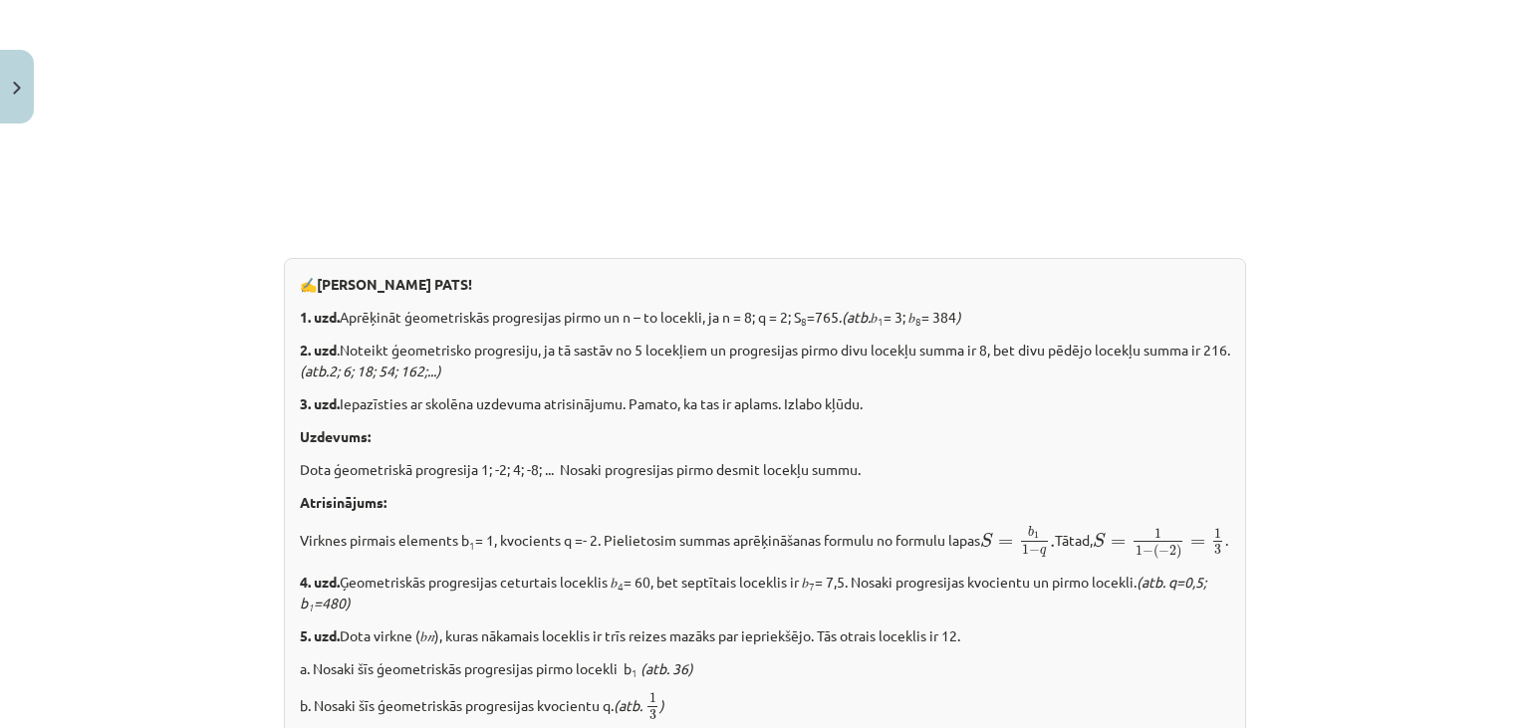
scroll to position [2562, 0]
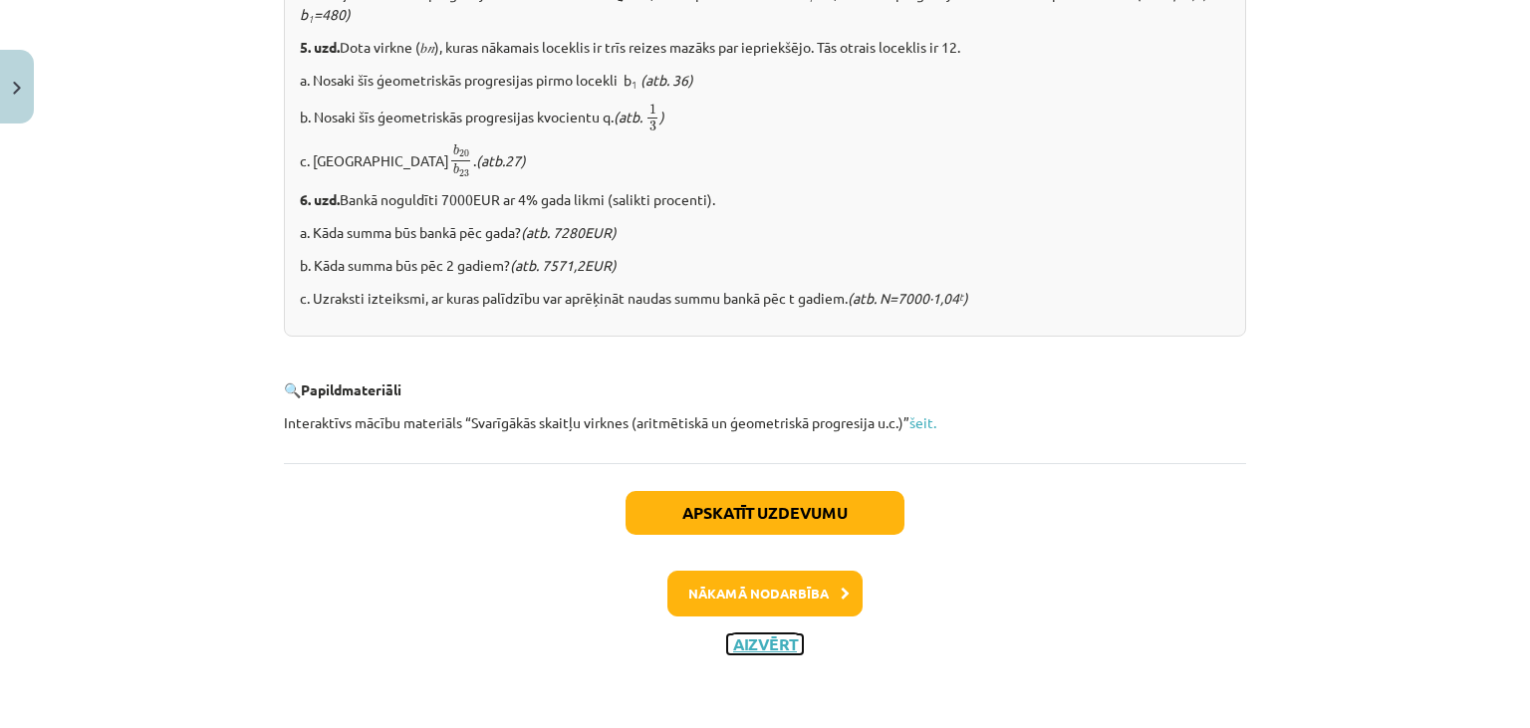
click at [765, 644] on button "Aizvērt" at bounding box center [765, 645] width 76 height 20
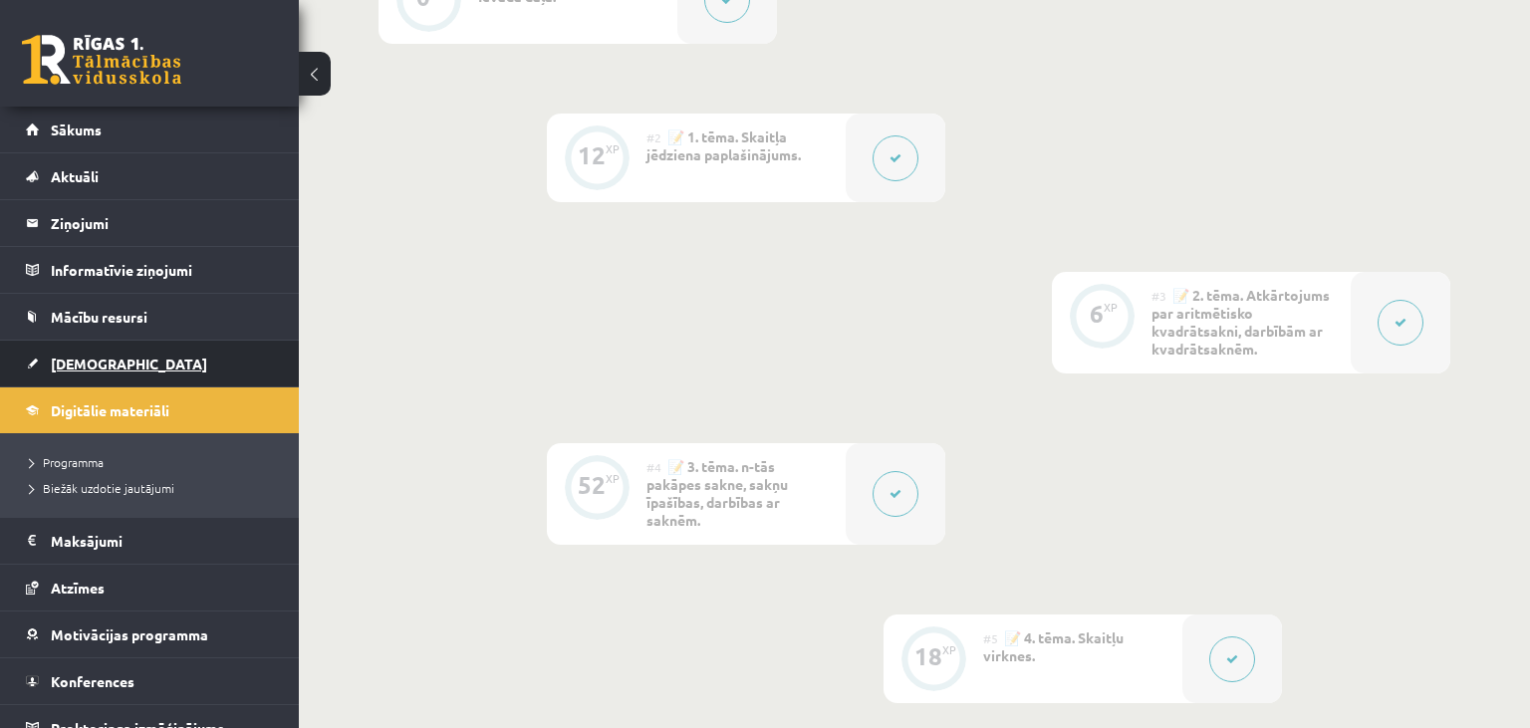
click at [182, 381] on link "[DEMOGRAPHIC_DATA]" at bounding box center [150, 364] width 248 height 46
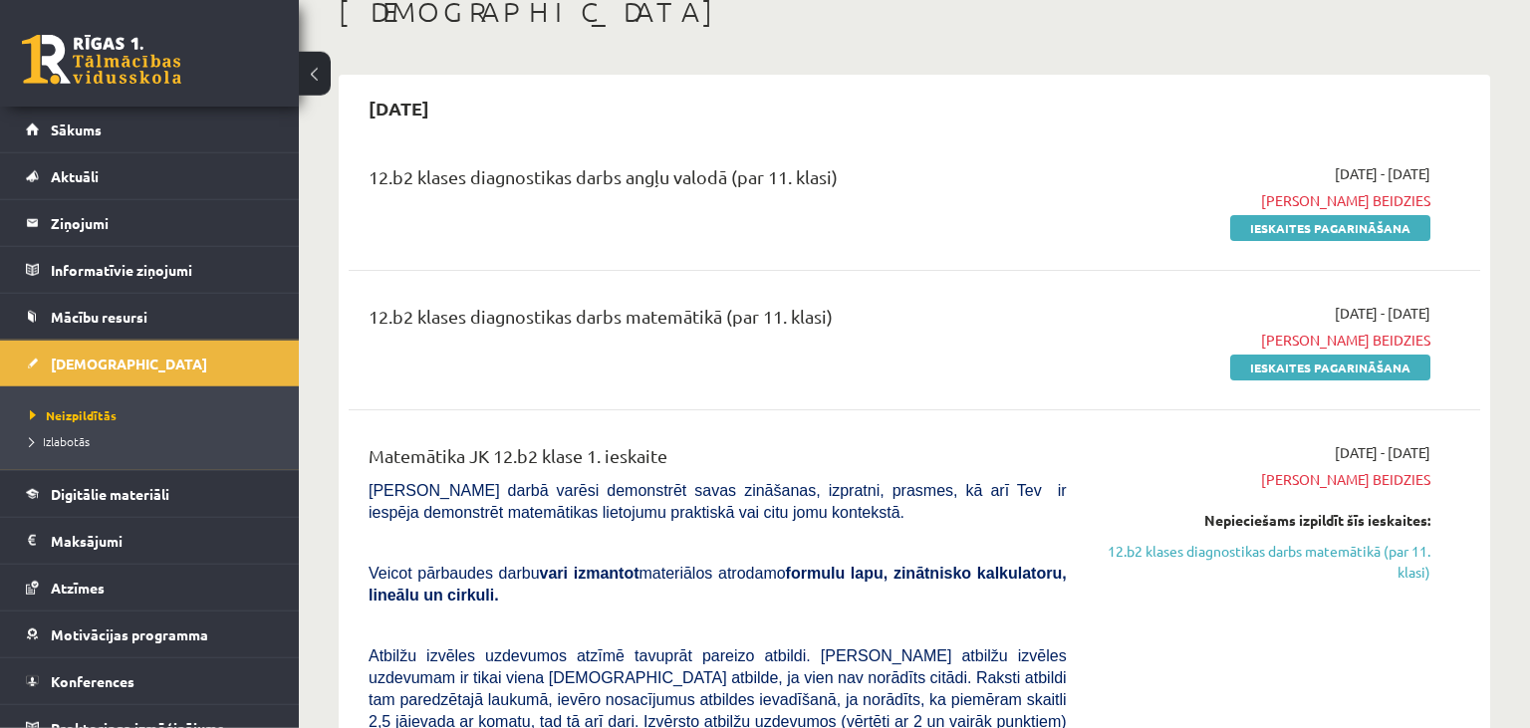
scroll to position [123, 0]
click at [1321, 368] on link "Ieskaites pagarināšana" at bounding box center [1330, 367] width 200 height 26
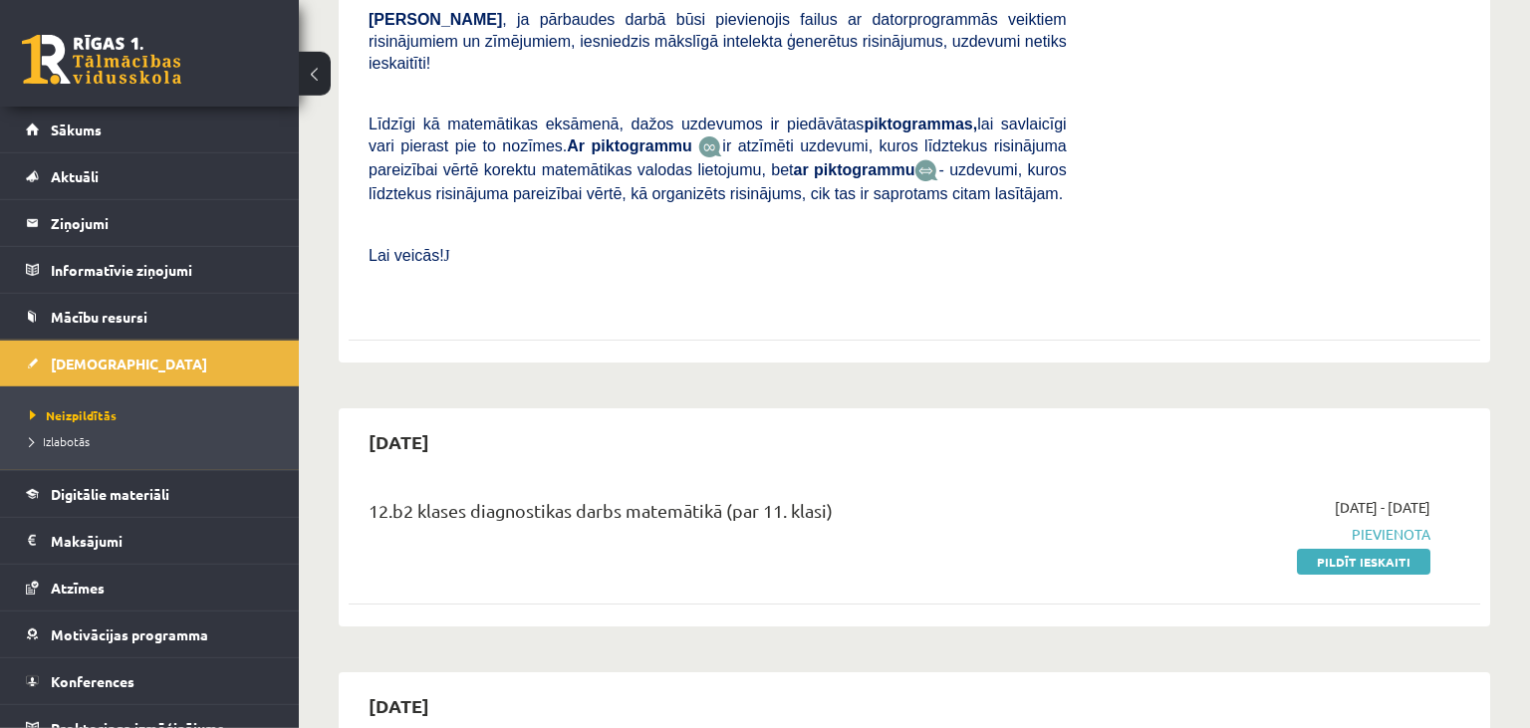
scroll to position [837, 0]
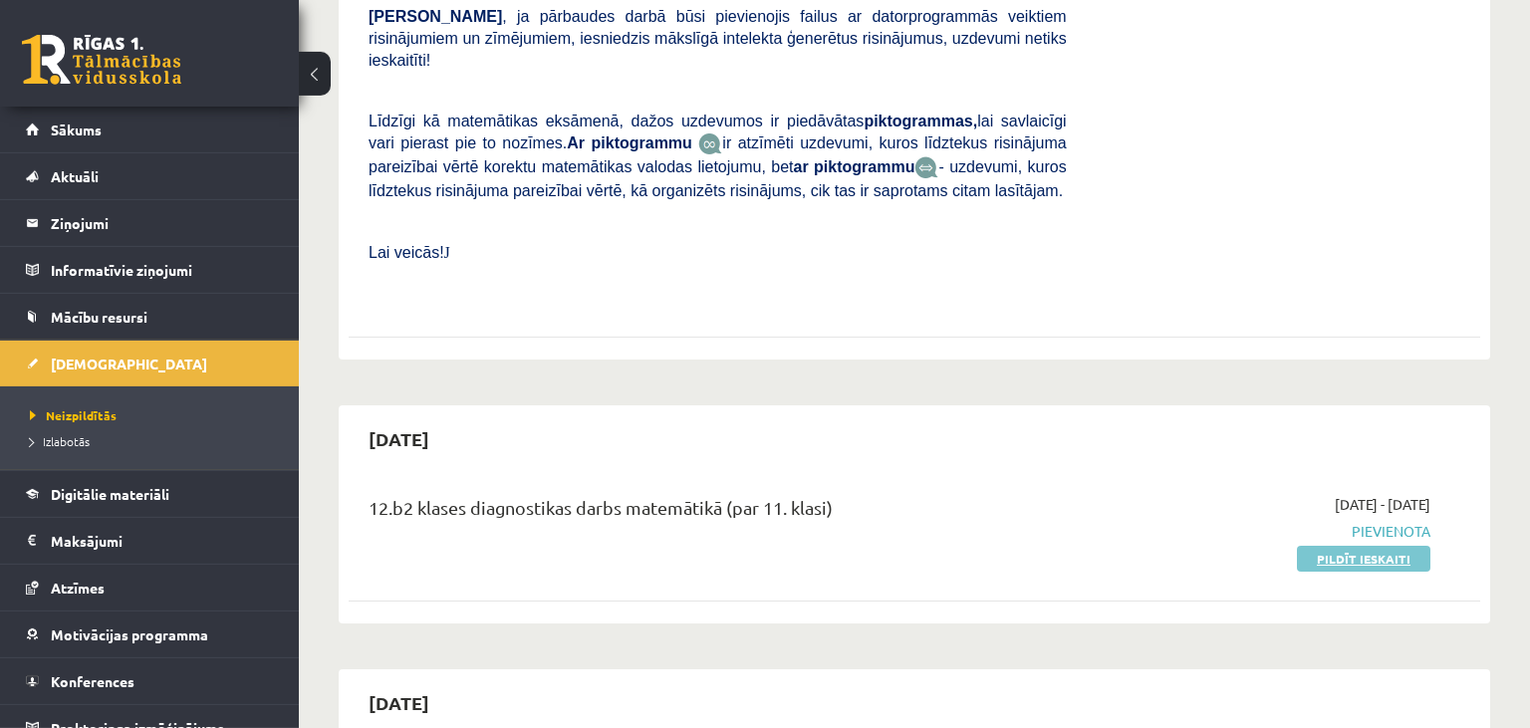
click at [1330, 546] on link "Pildīt ieskaiti" at bounding box center [1363, 559] width 133 height 26
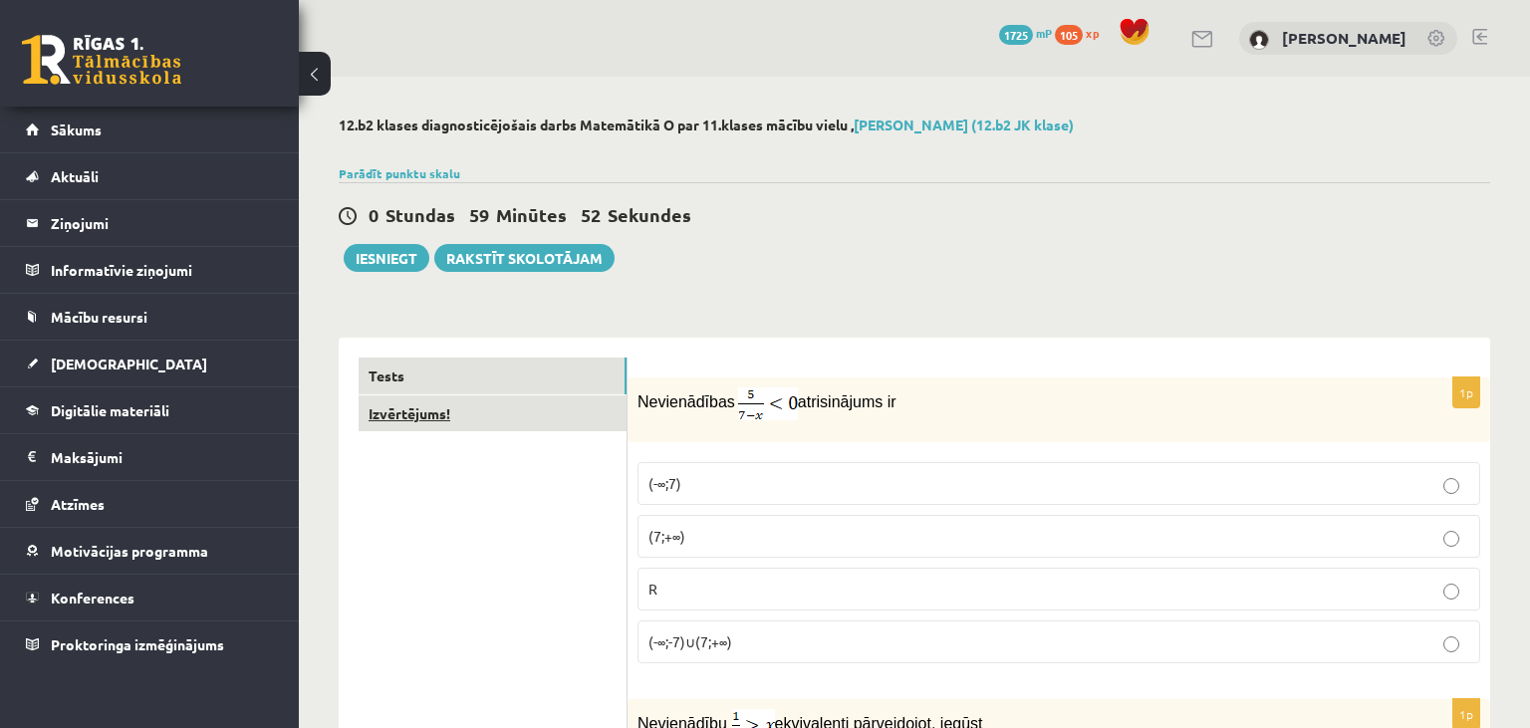
click at [541, 409] on link "Izvērtējums!" at bounding box center [493, 413] width 268 height 37
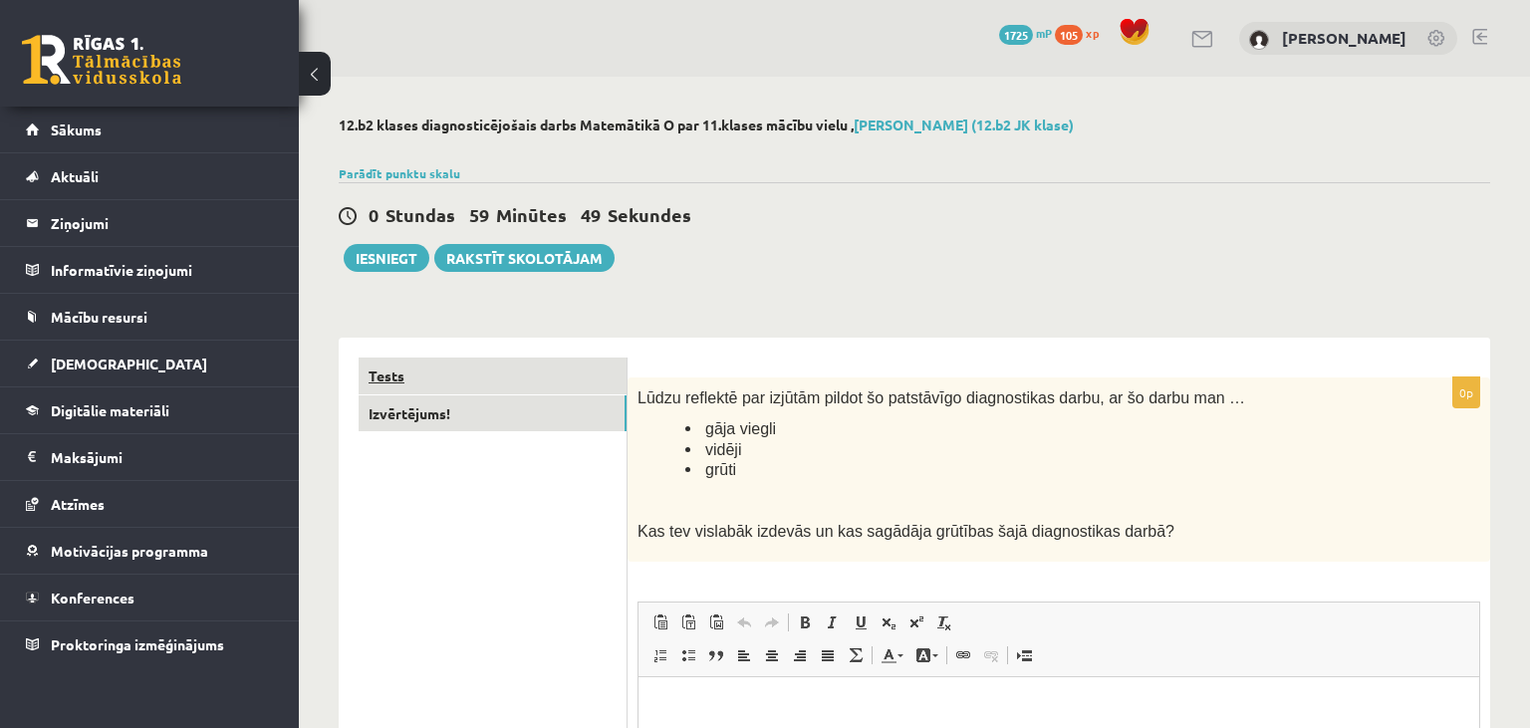
click at [557, 381] on link "Tests" at bounding box center [493, 376] width 268 height 37
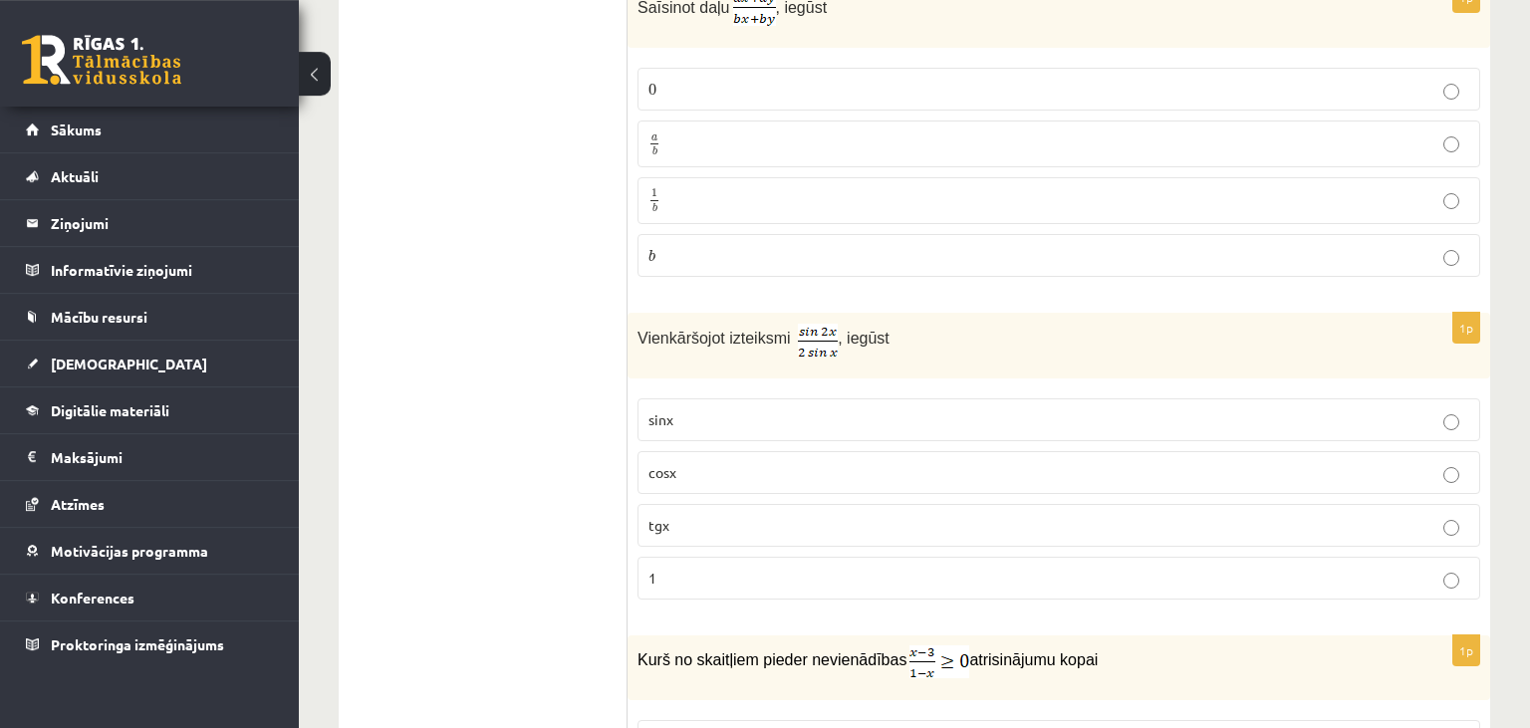
scroll to position [1120, 0]
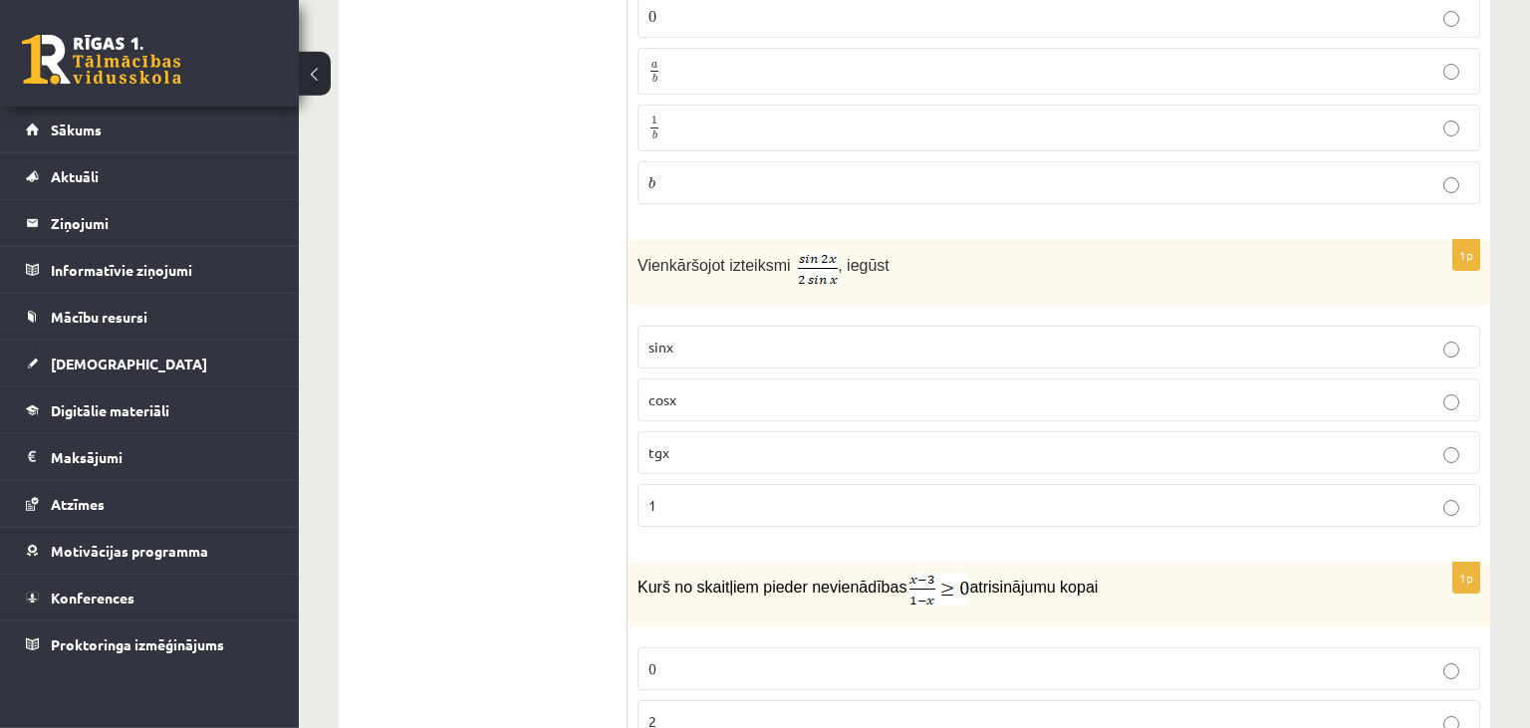
click at [710, 500] on p "1" at bounding box center [1059, 505] width 821 height 21
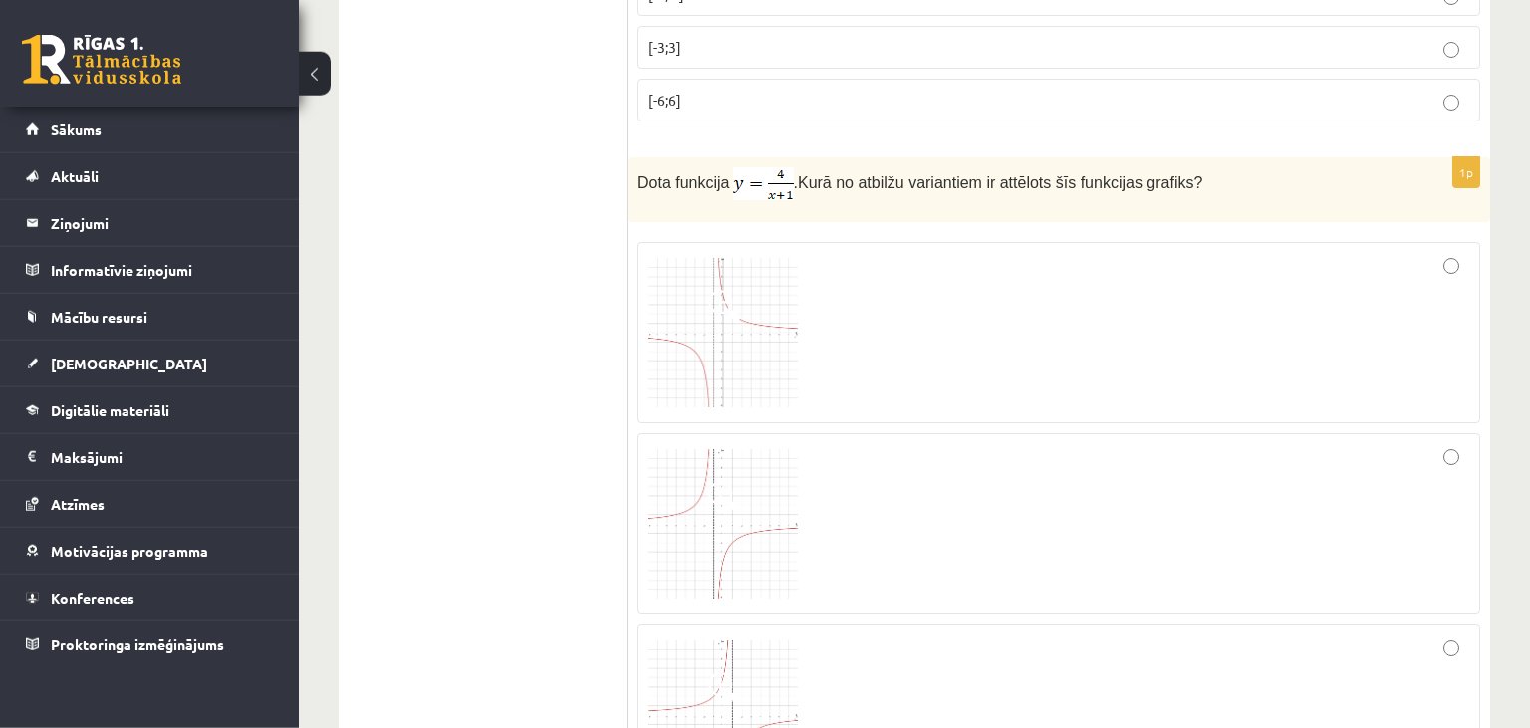
scroll to position [2160, 0]
click at [745, 319] on img at bounding box center [723, 330] width 149 height 149
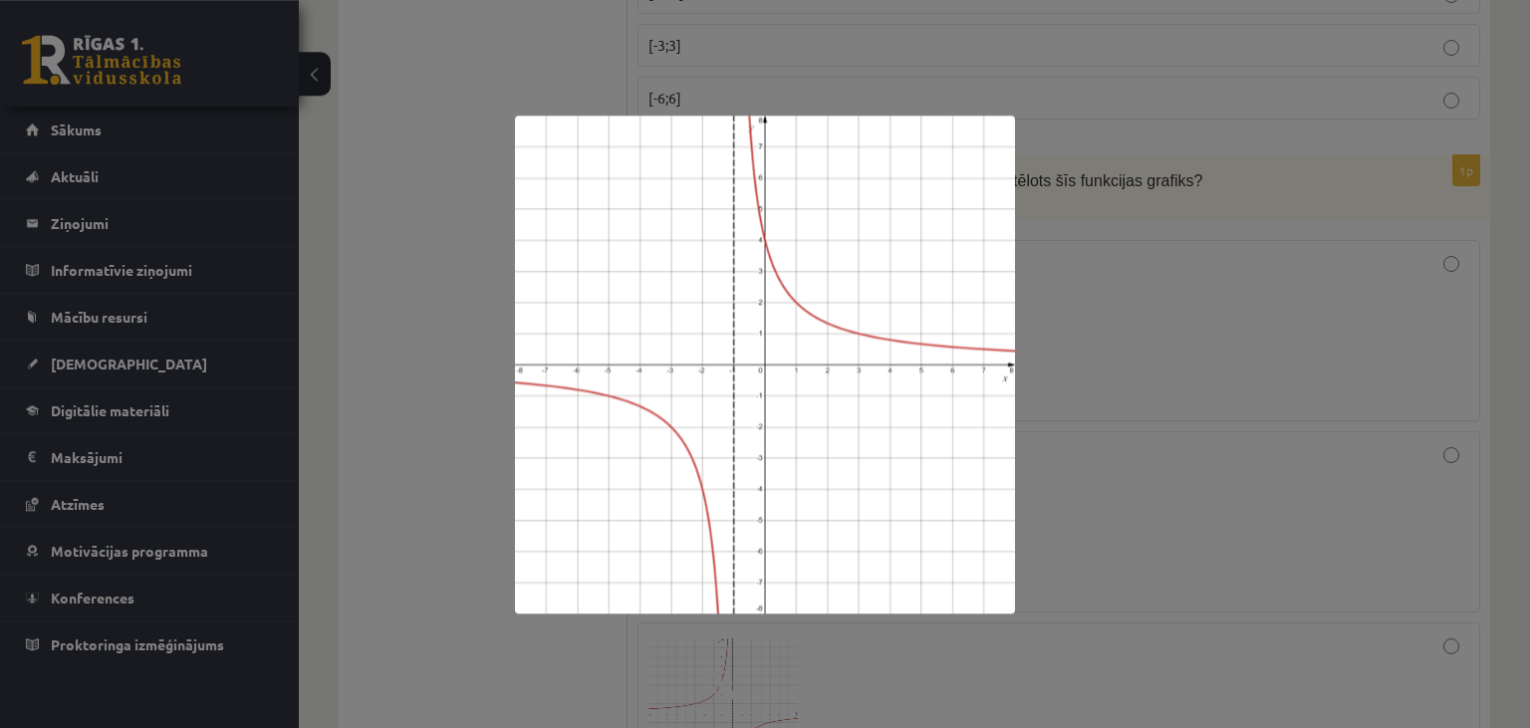
click at [1040, 327] on div at bounding box center [765, 364] width 1530 height 728
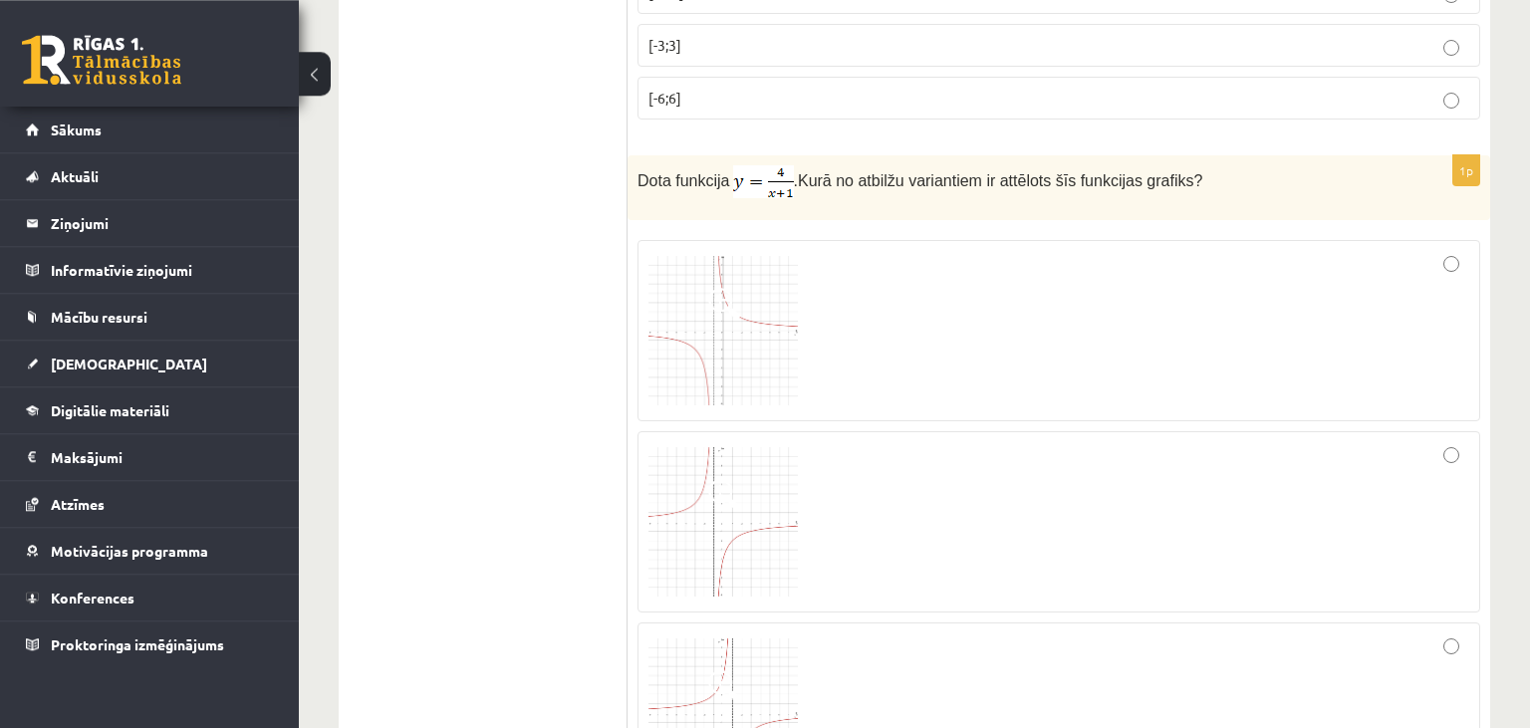
click at [1040, 327] on div at bounding box center [1059, 330] width 821 height 159
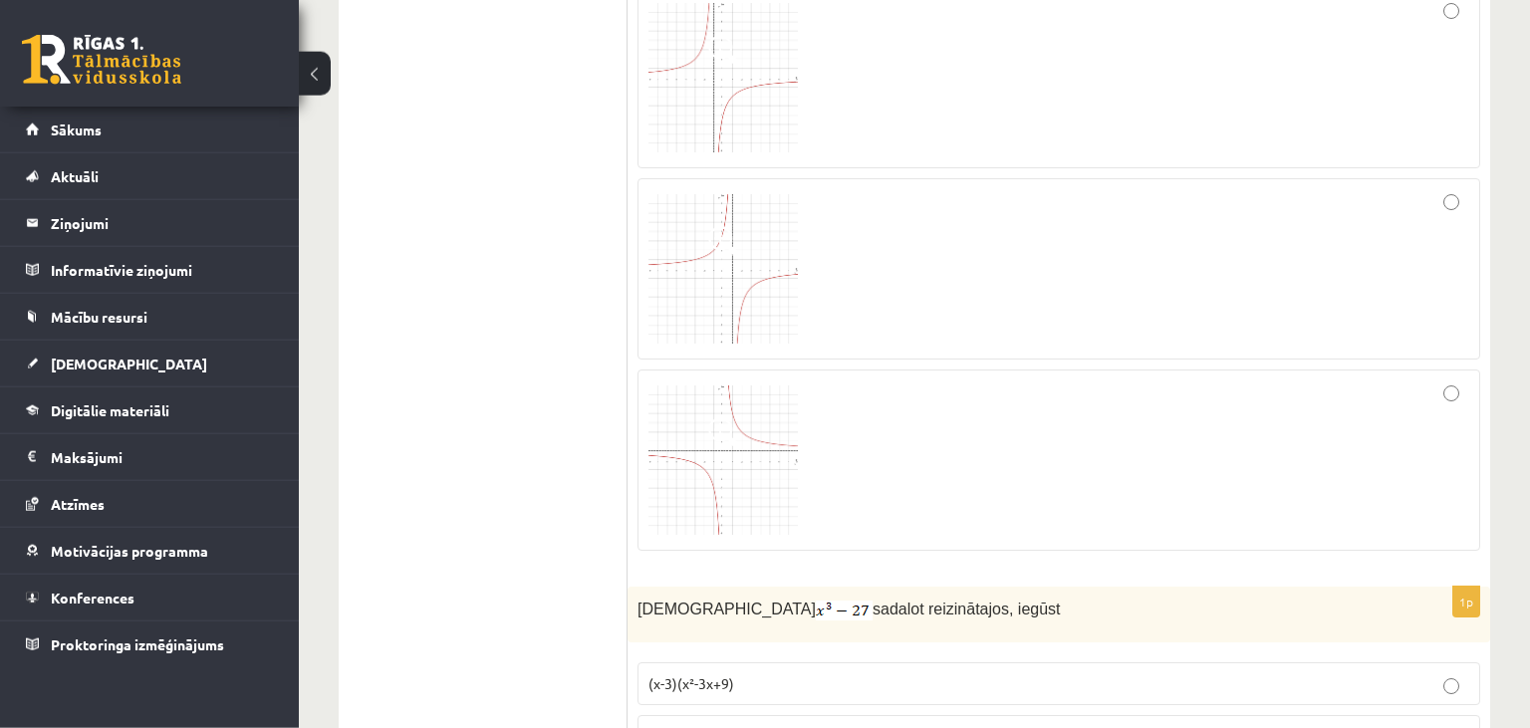
scroll to position [2606, 0]
click at [748, 460] on img at bounding box center [723, 458] width 149 height 149
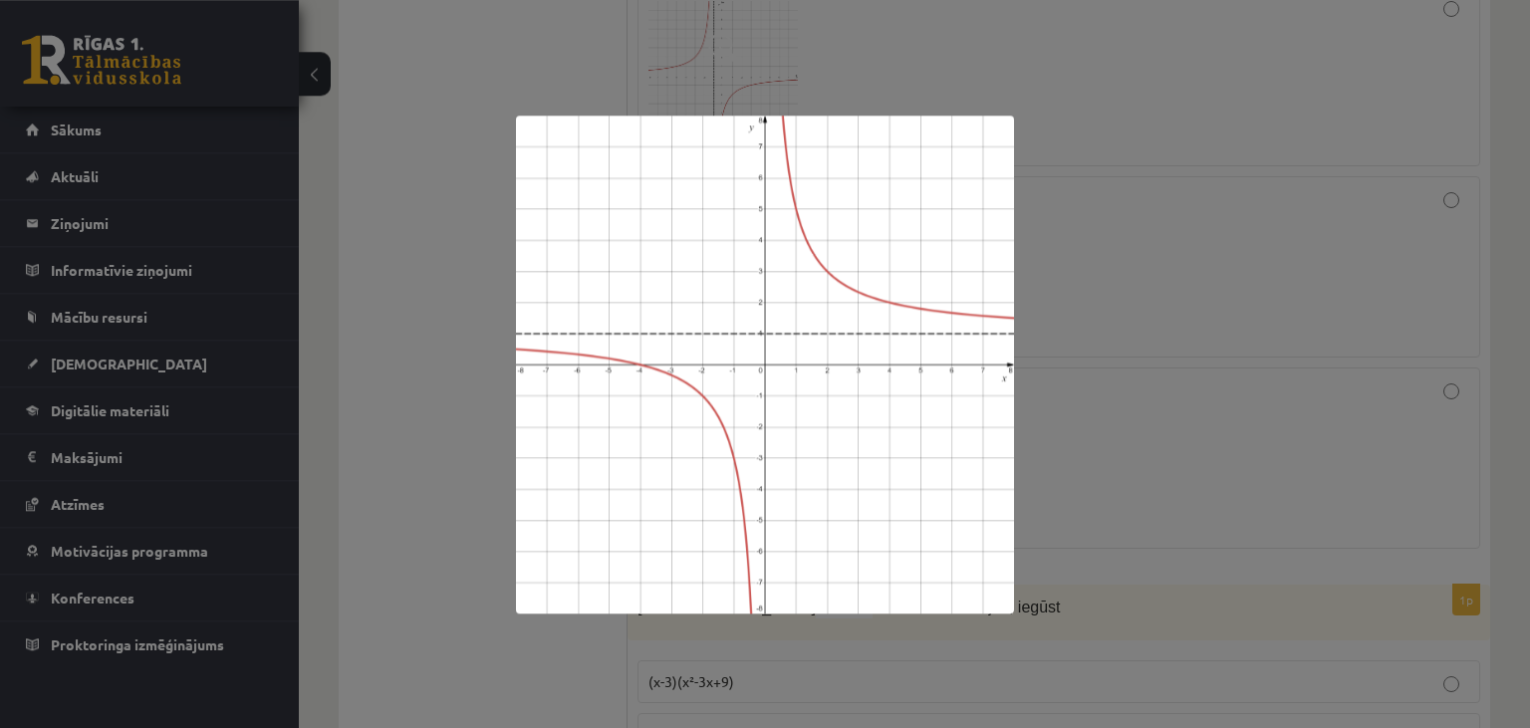
click at [1167, 269] on div at bounding box center [765, 364] width 1530 height 728
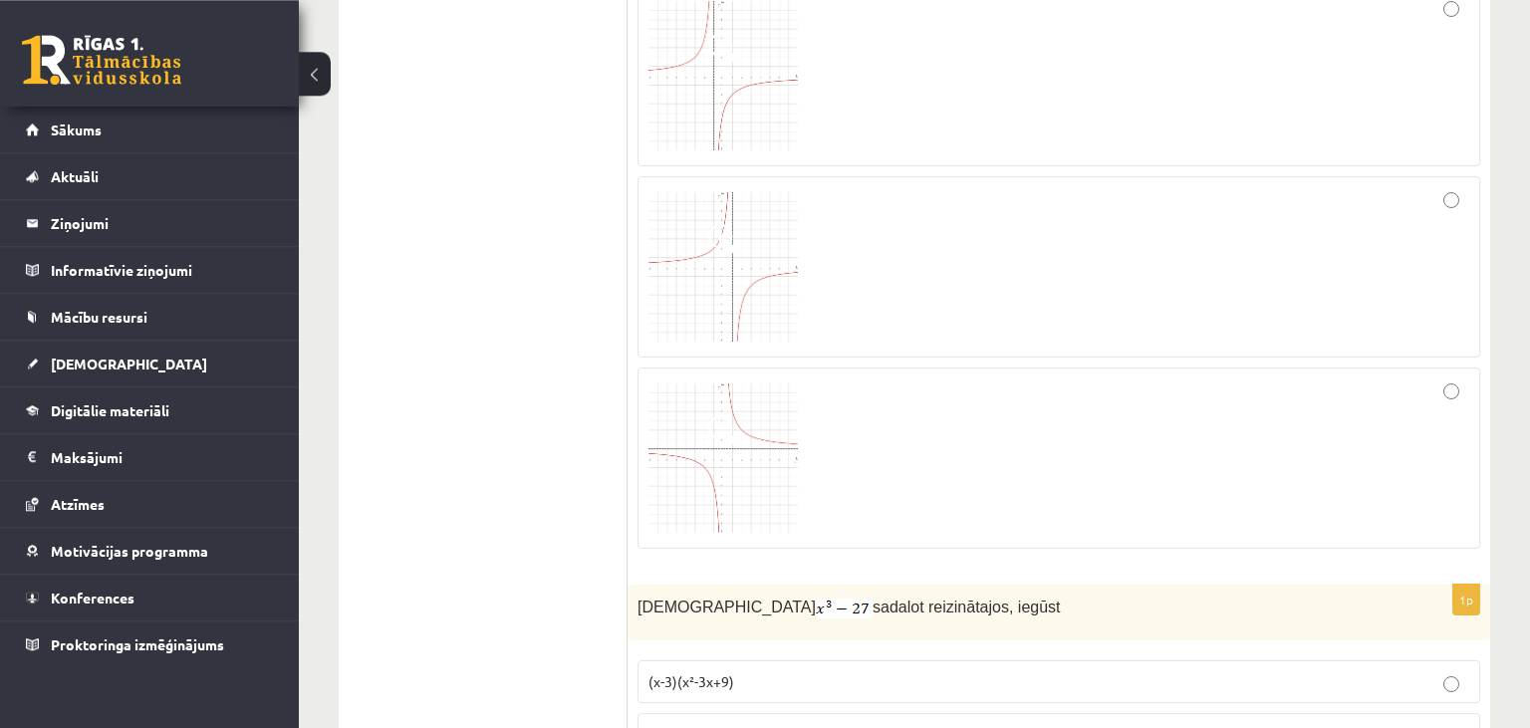
scroll to position [2344, 0]
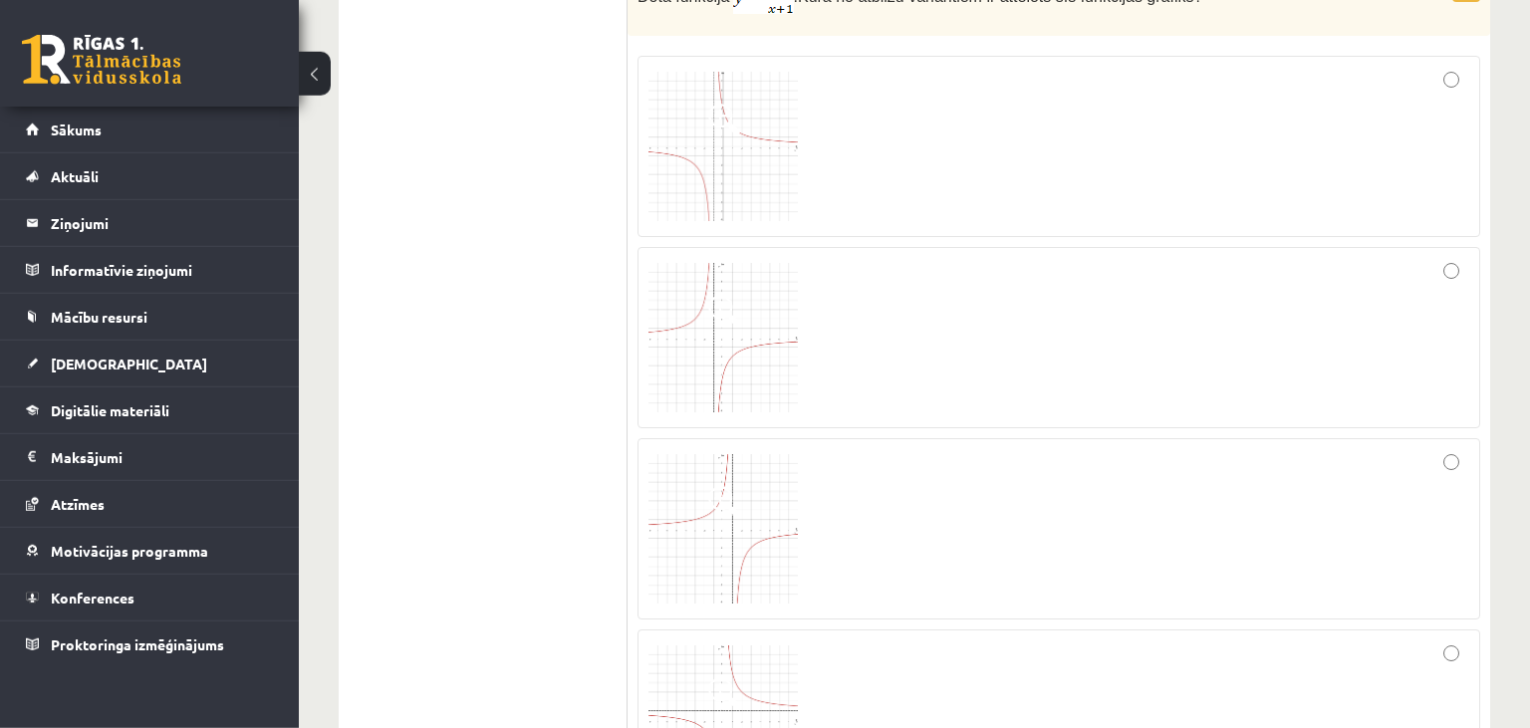
click at [691, 162] on img at bounding box center [723, 146] width 149 height 149
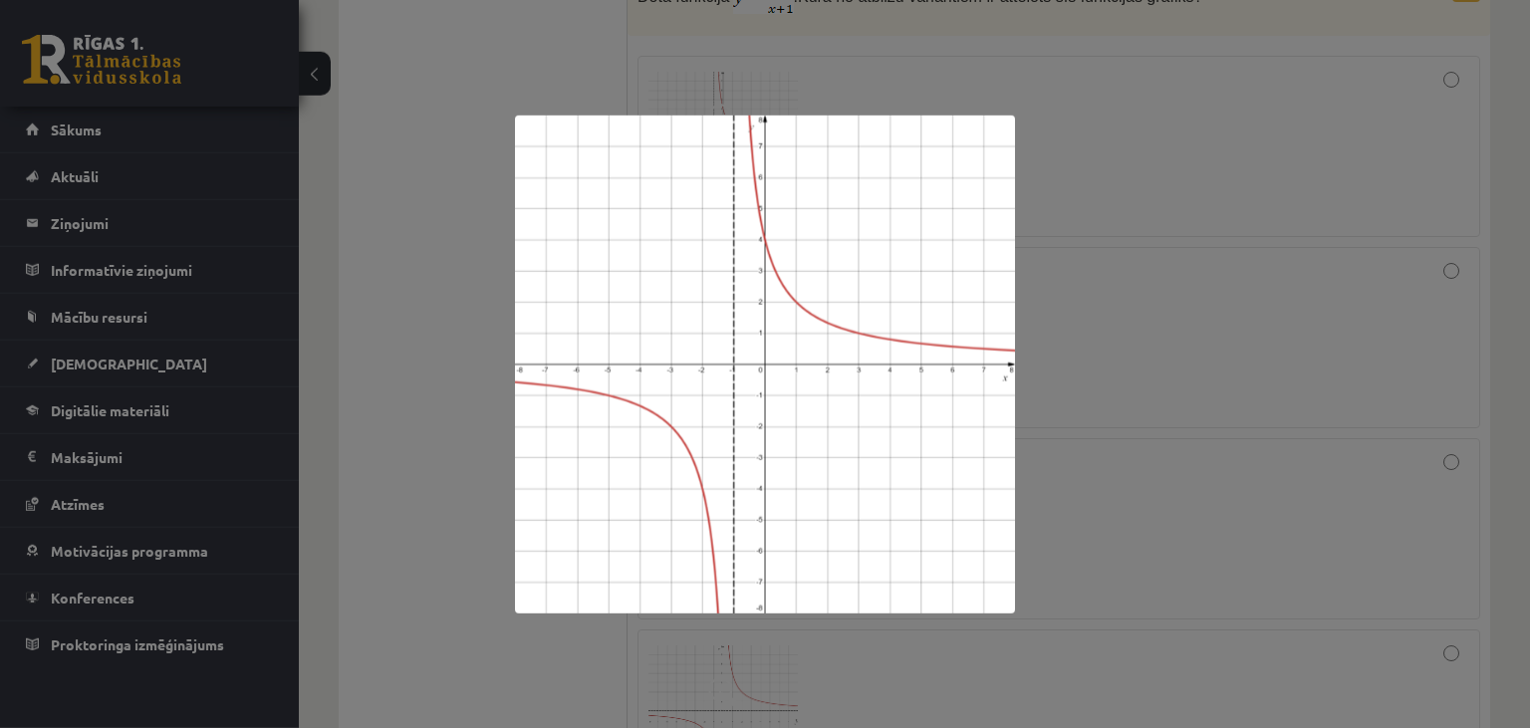
drag, startPoint x: 1423, startPoint y: 175, endPoint x: 1365, endPoint y: 158, distance: 60.2
click at [1365, 158] on div at bounding box center [765, 364] width 1530 height 728
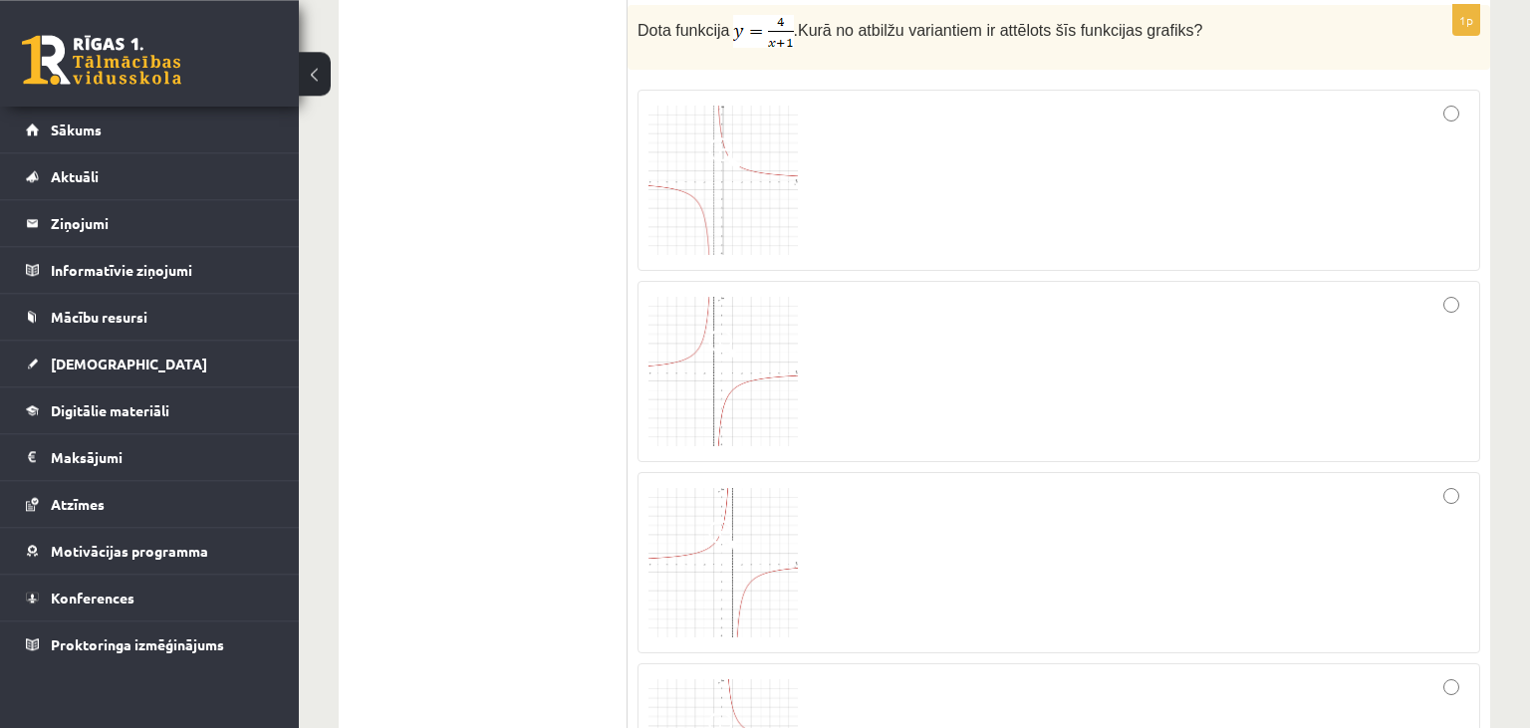
scroll to position [2311, 0]
click at [726, 199] on img at bounding box center [723, 179] width 149 height 149
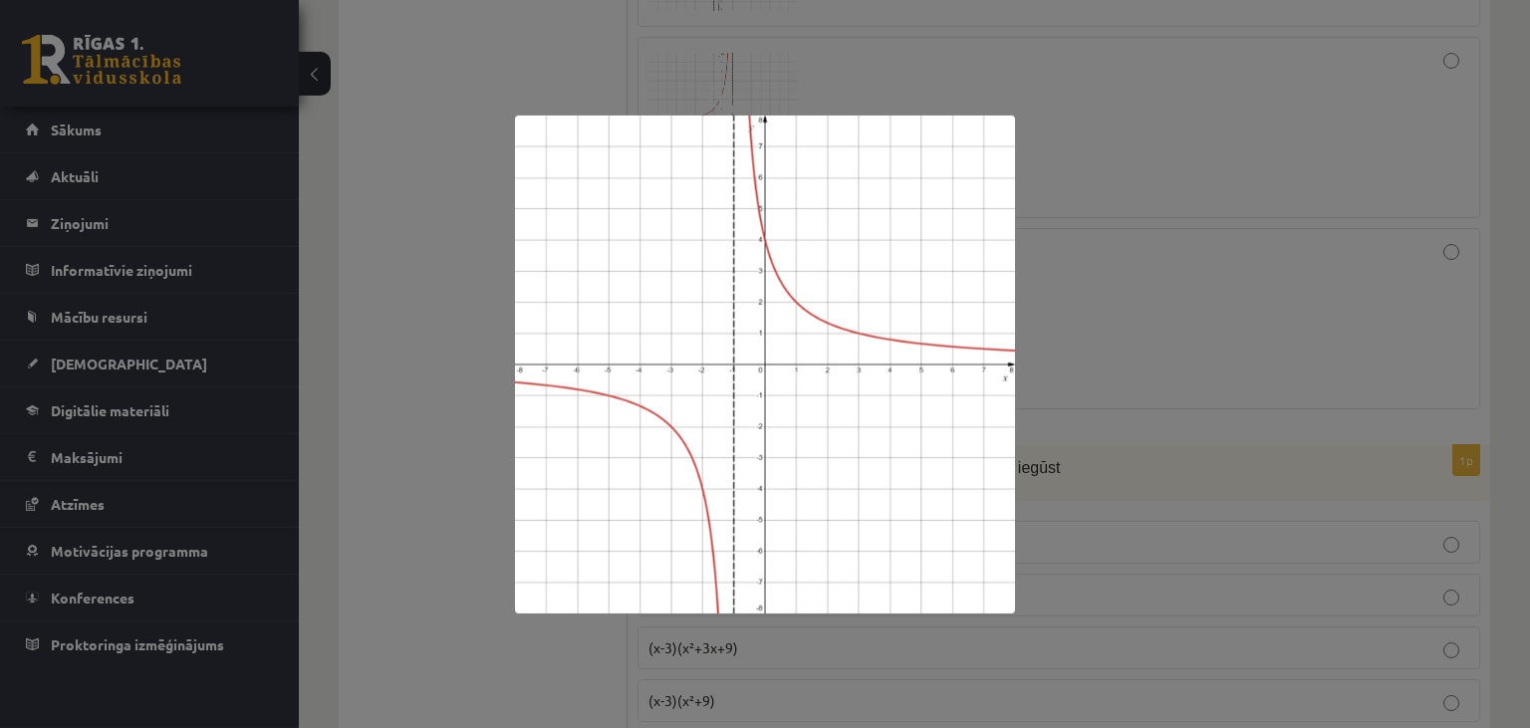
scroll to position [3005, 0]
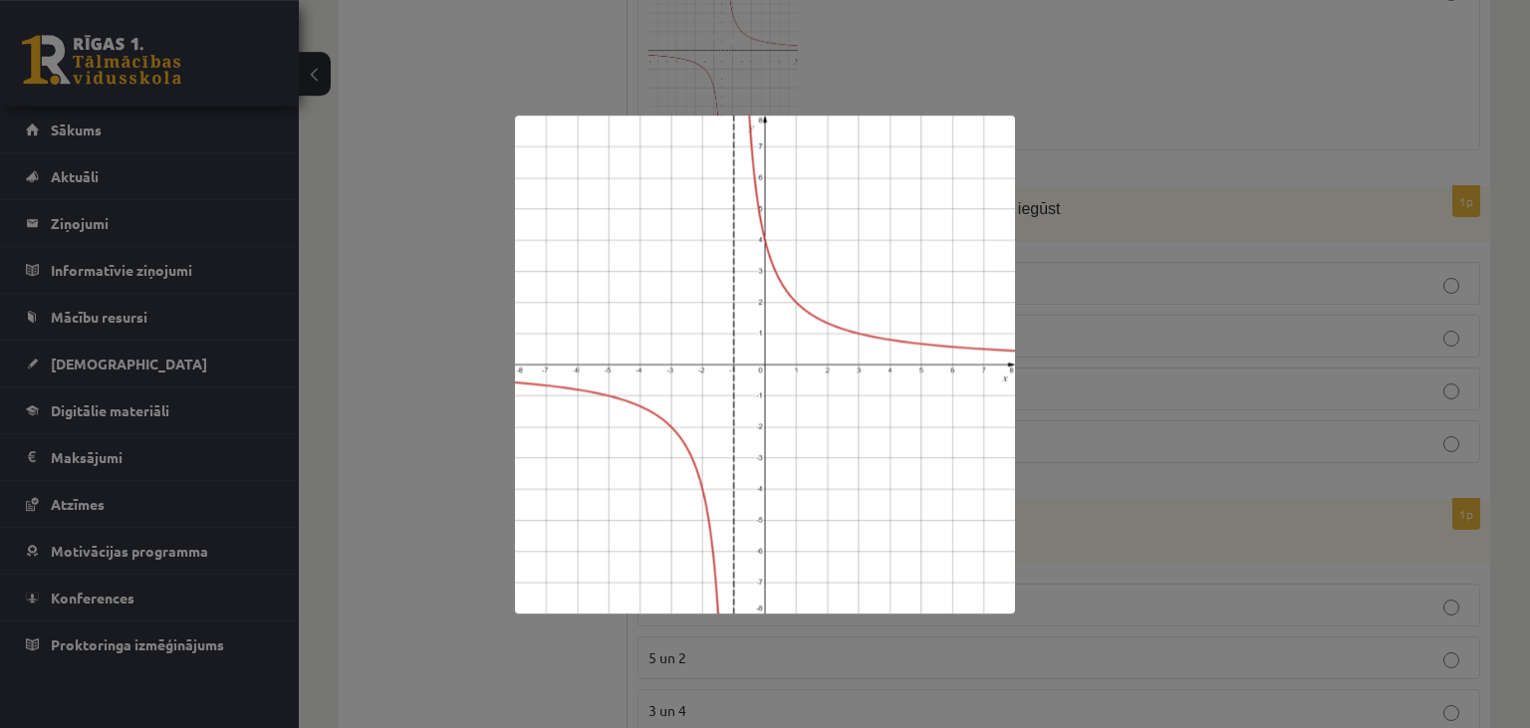
click at [1389, 191] on div at bounding box center [765, 364] width 1530 height 728
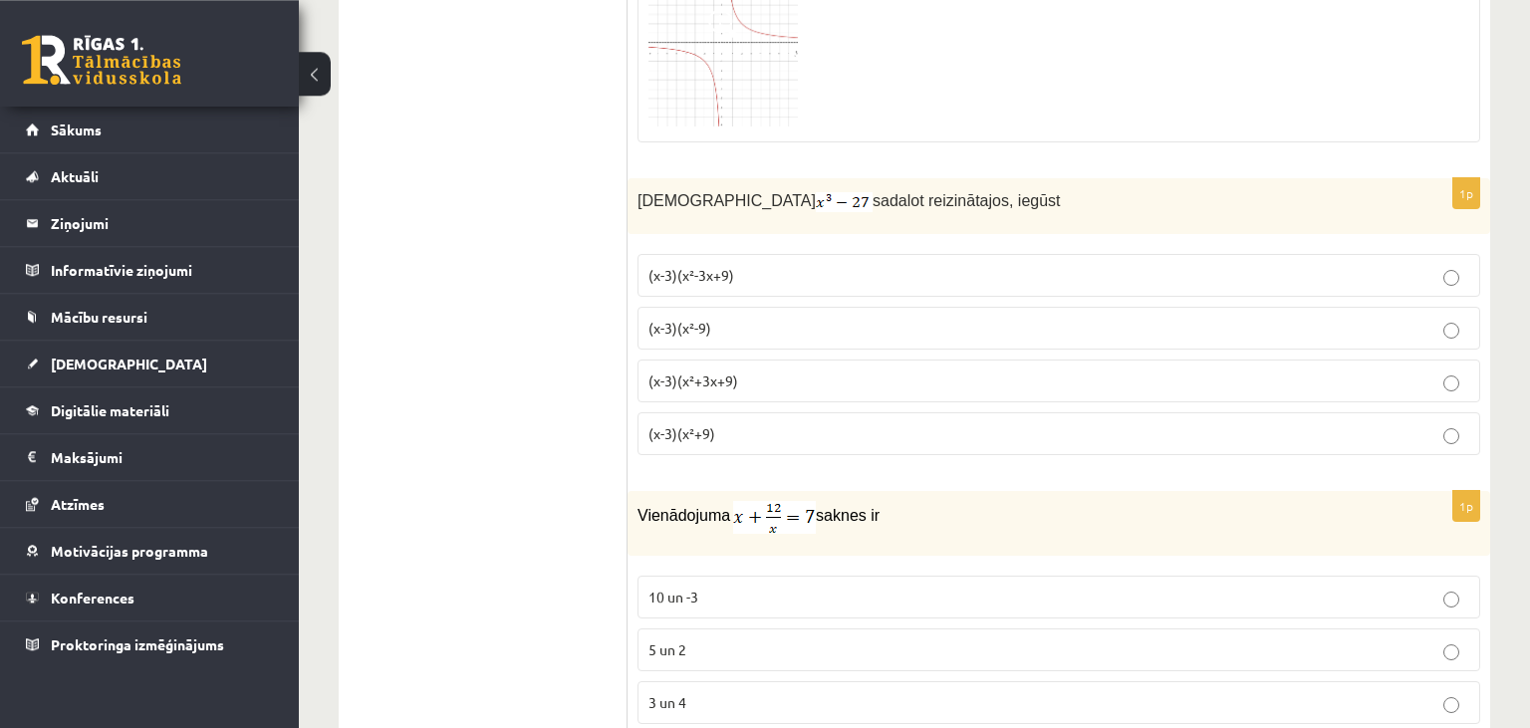
scroll to position [3014, 0]
click at [685, 323] on p "(x-3)(x²-9)" at bounding box center [1059, 327] width 821 height 21
click at [750, 422] on p "(x-3)(x²+9)" at bounding box center [1059, 432] width 821 height 21
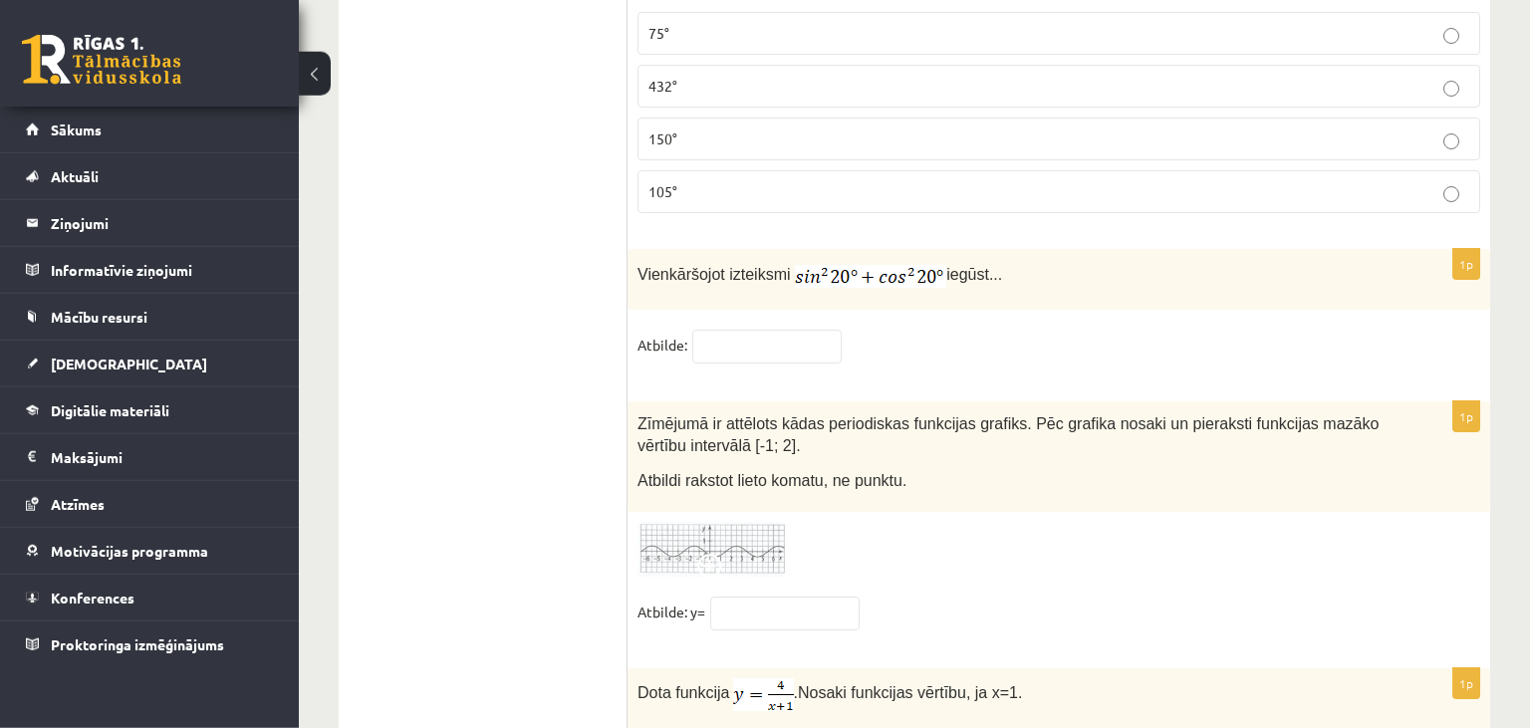
scroll to position [9756, 0]
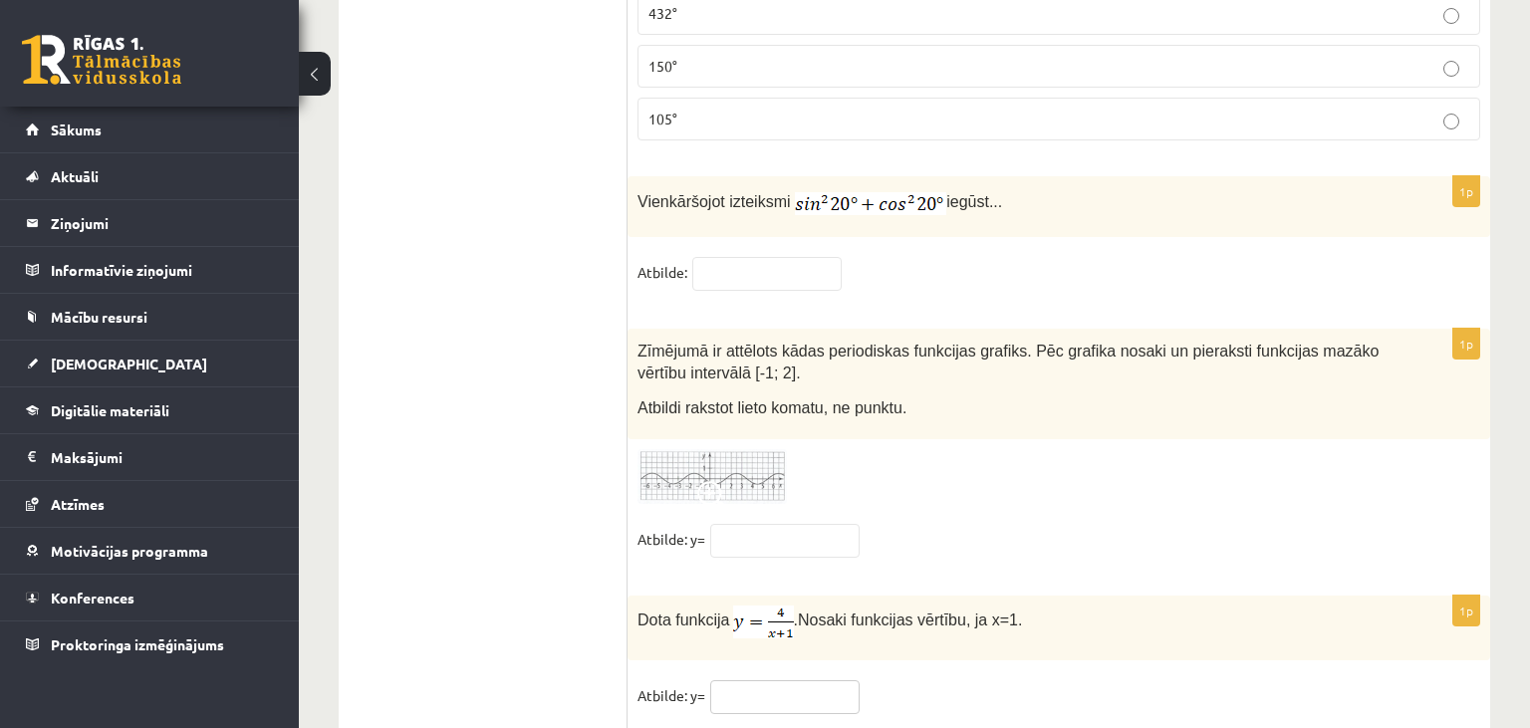
click at [775, 680] on input "text" at bounding box center [784, 697] width 149 height 34
type input "*"
click at [740, 449] on img at bounding box center [712, 476] width 149 height 55
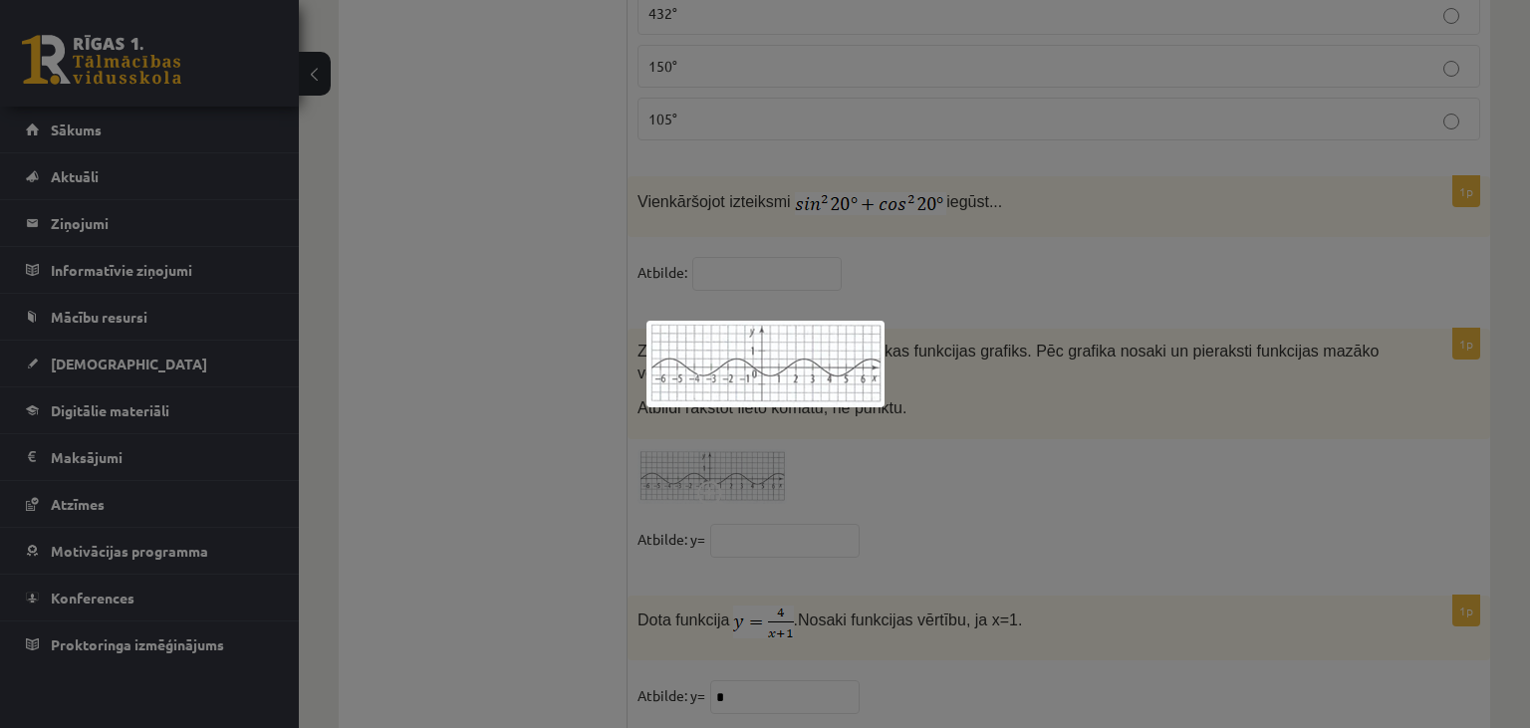
click at [905, 377] on div at bounding box center [765, 364] width 1530 height 728
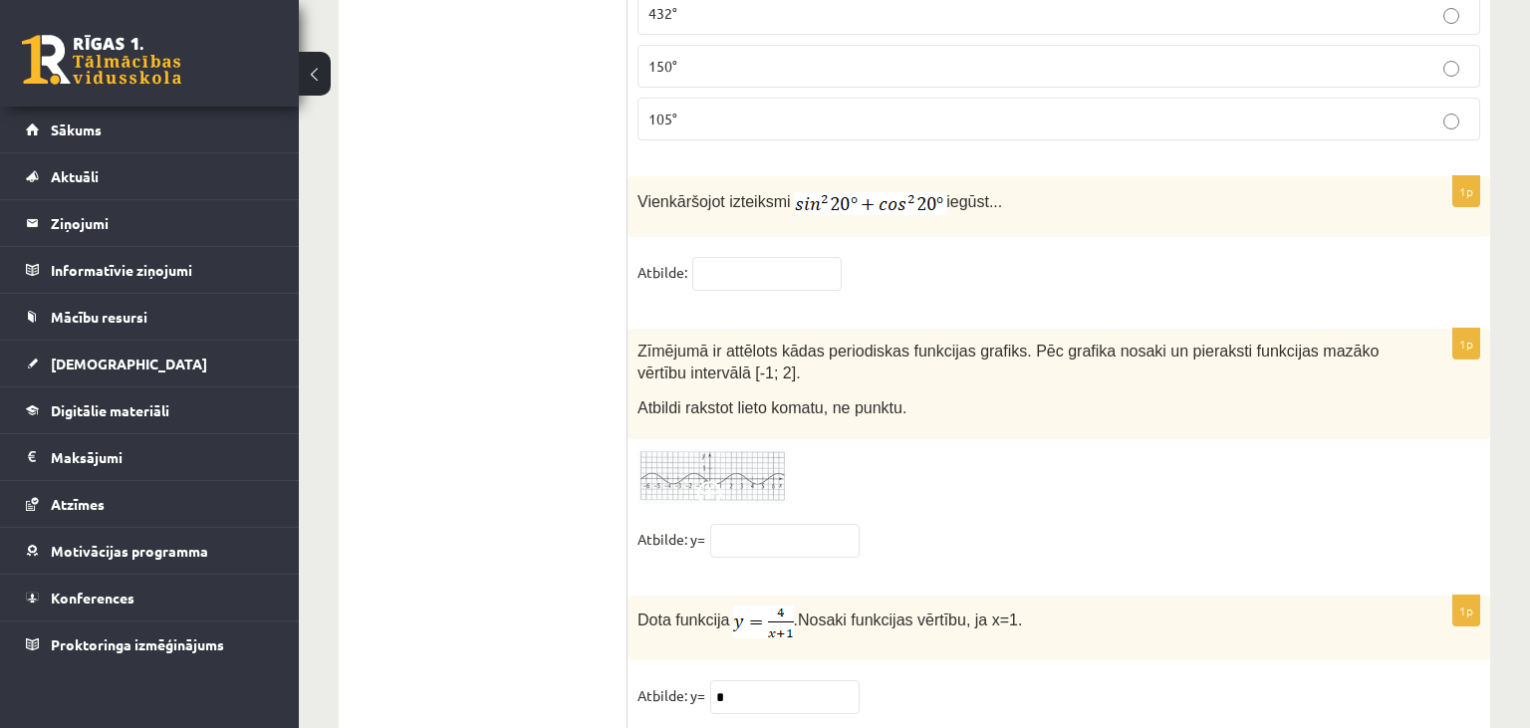
click at [714, 449] on img at bounding box center [712, 476] width 149 height 55
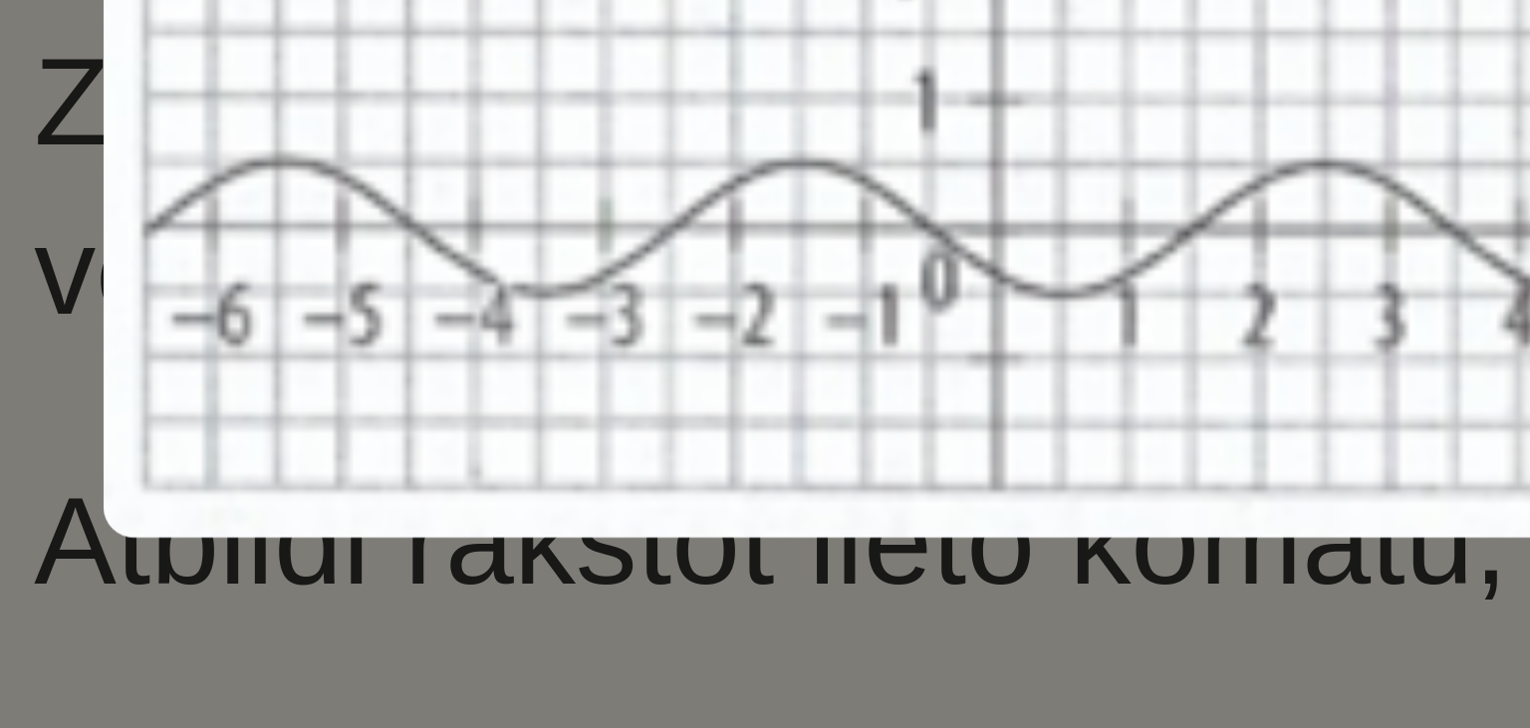
click at [796, 414] on div at bounding box center [765, 364] width 1530 height 728
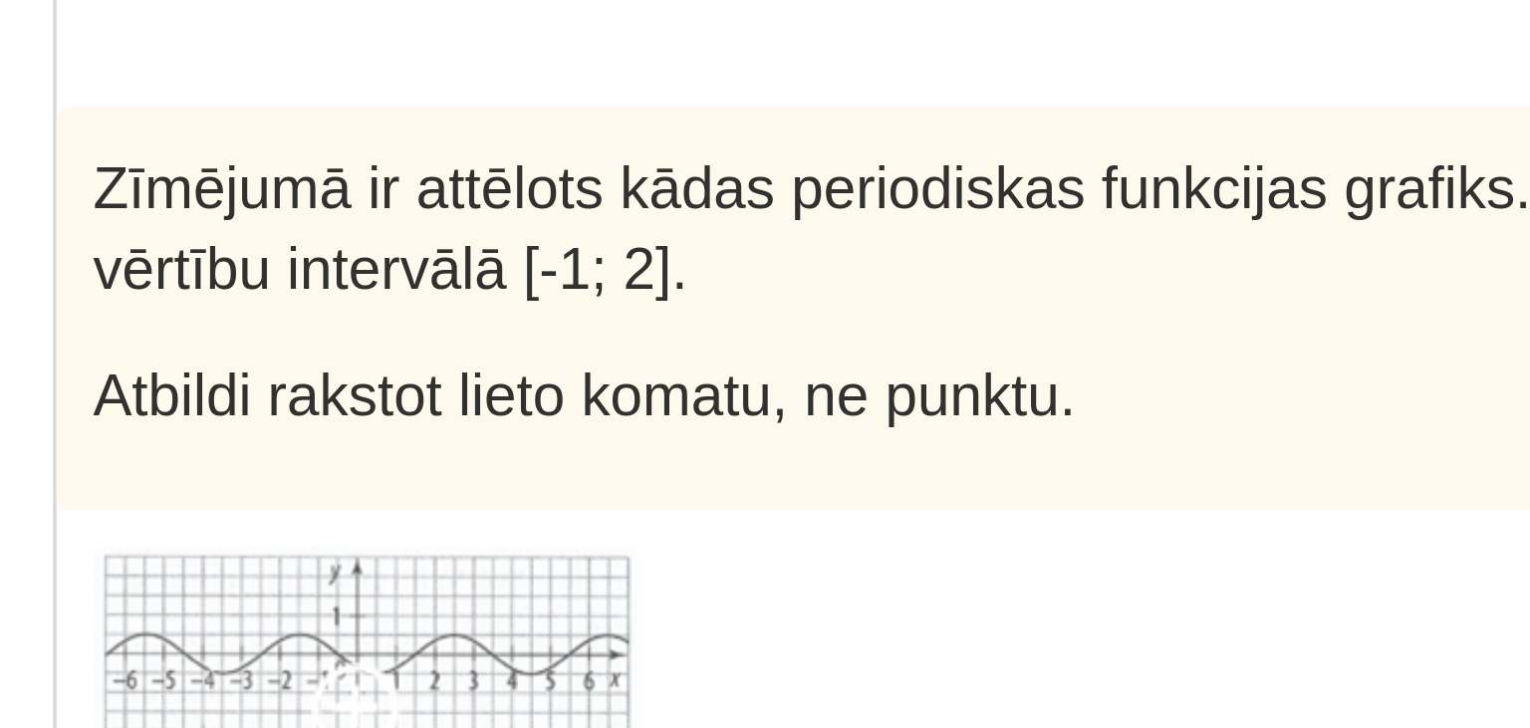
click at [758, 449] on img at bounding box center [712, 476] width 149 height 55
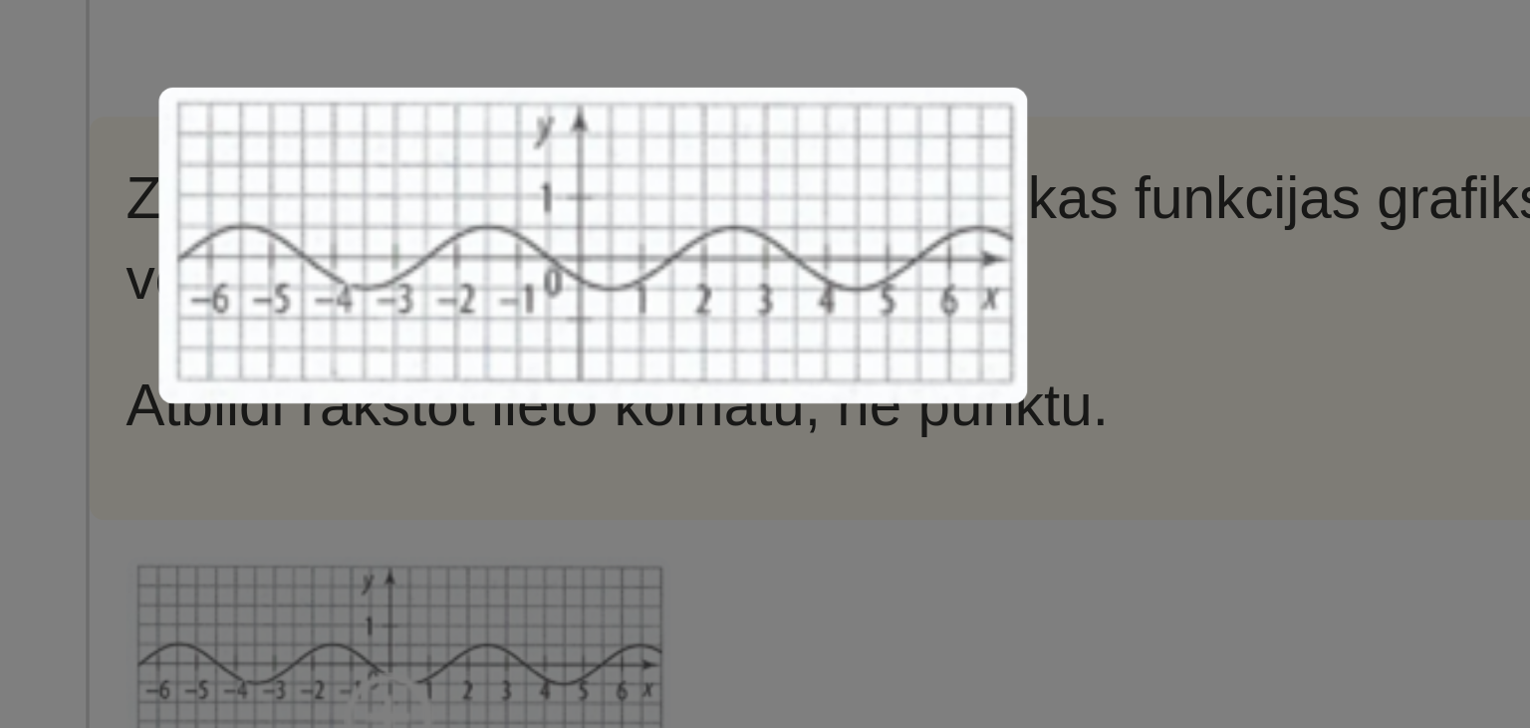
click at [963, 368] on div at bounding box center [765, 364] width 1530 height 728
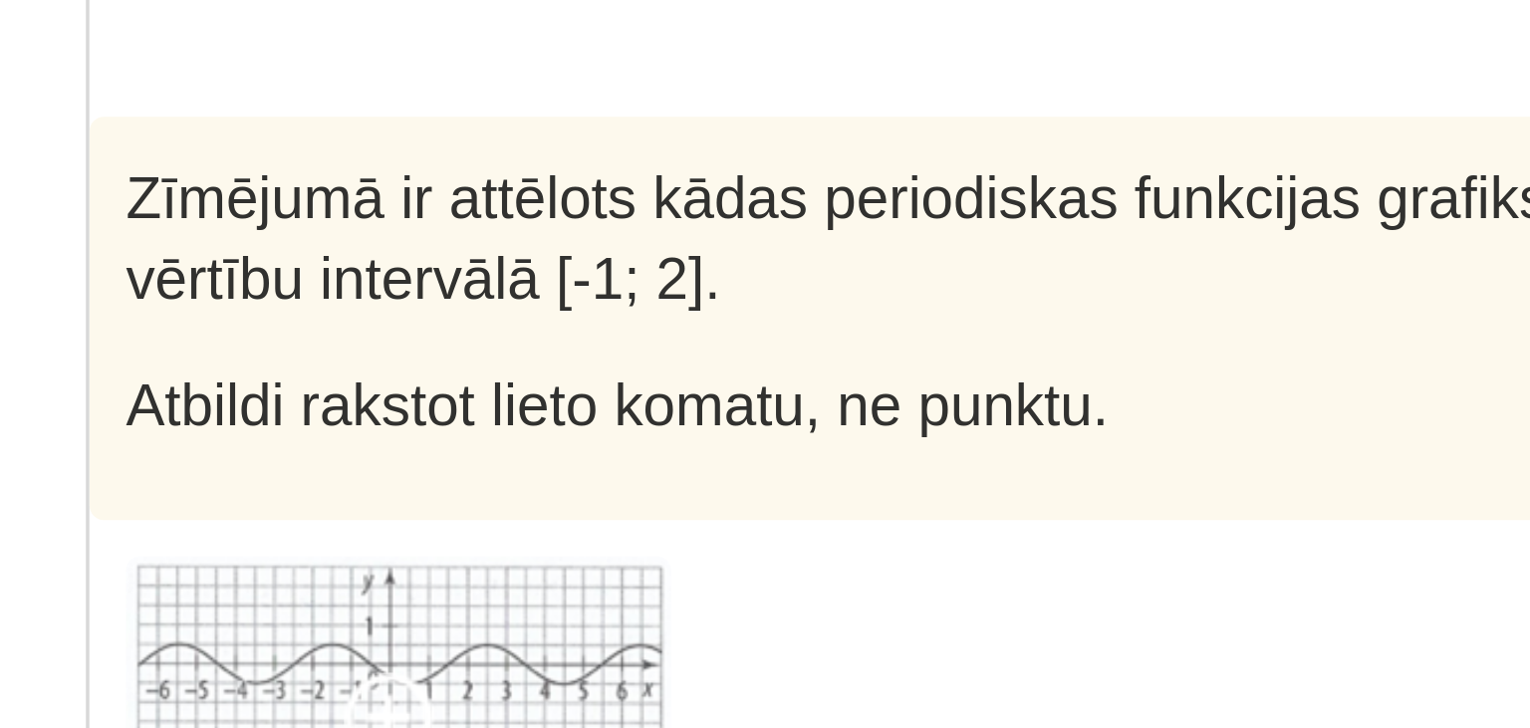
click at [760, 449] on img at bounding box center [712, 476] width 149 height 55
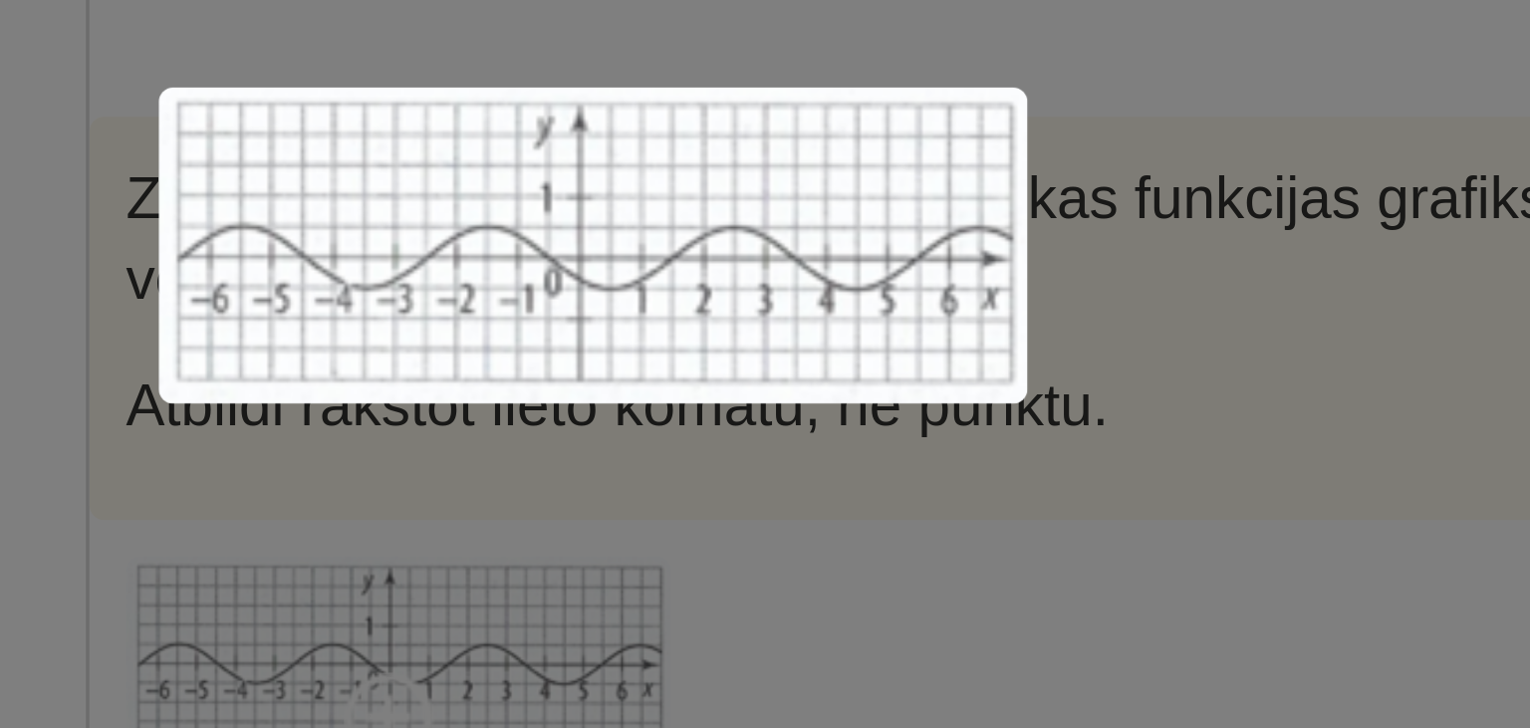
click at [1003, 405] on div at bounding box center [765, 364] width 1530 height 728
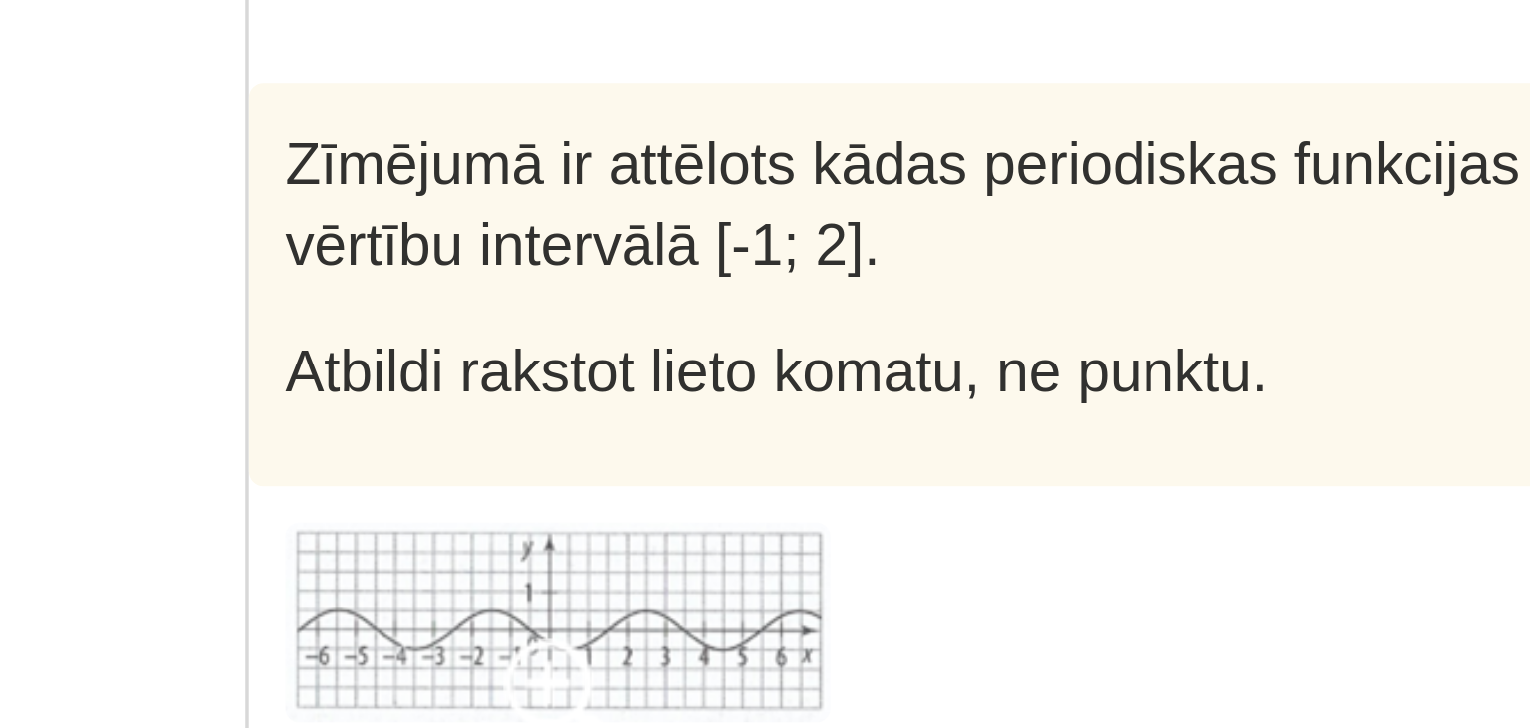
click at [763, 524] on input "text" at bounding box center [784, 541] width 149 height 34
type input "**"
click at [736, 449] on img at bounding box center [712, 476] width 149 height 55
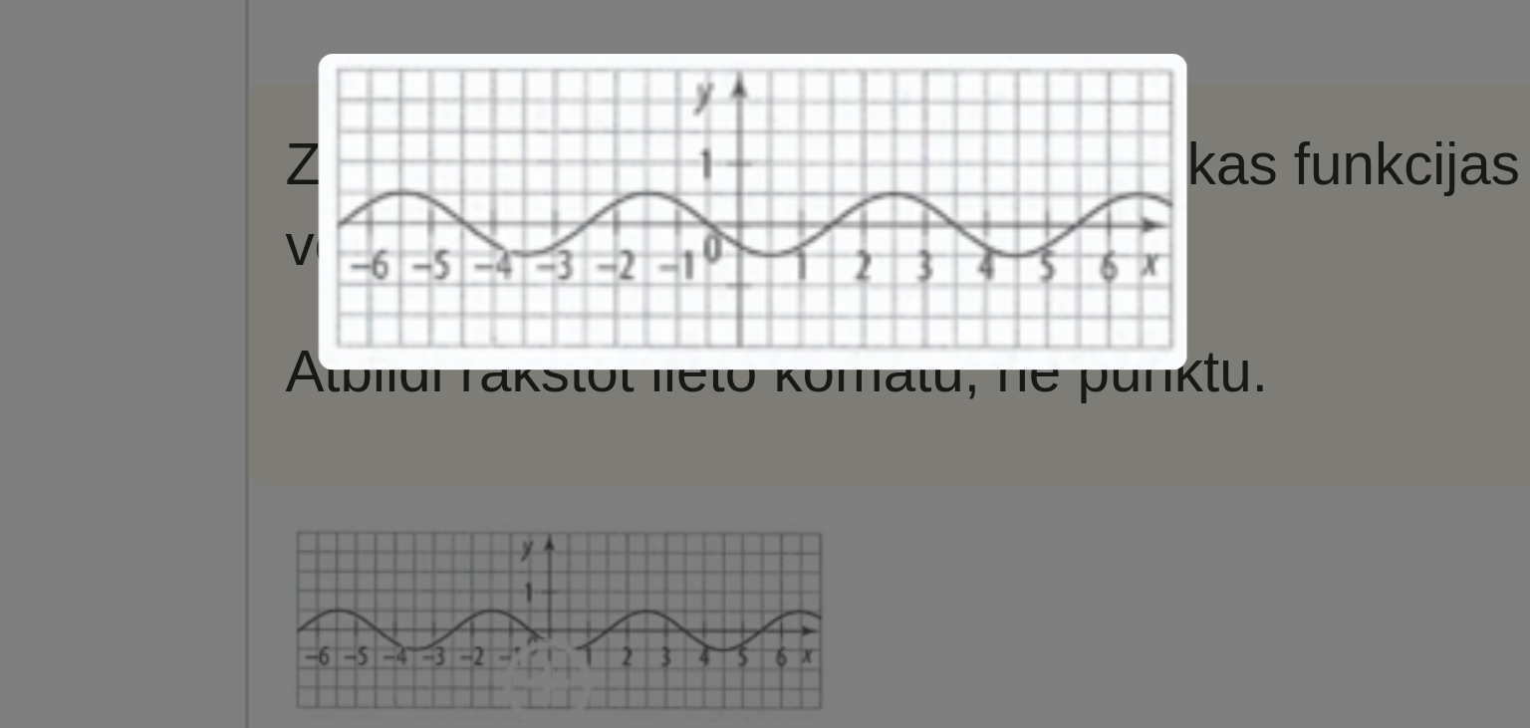
click at [787, 414] on div at bounding box center [765, 364] width 1530 height 728
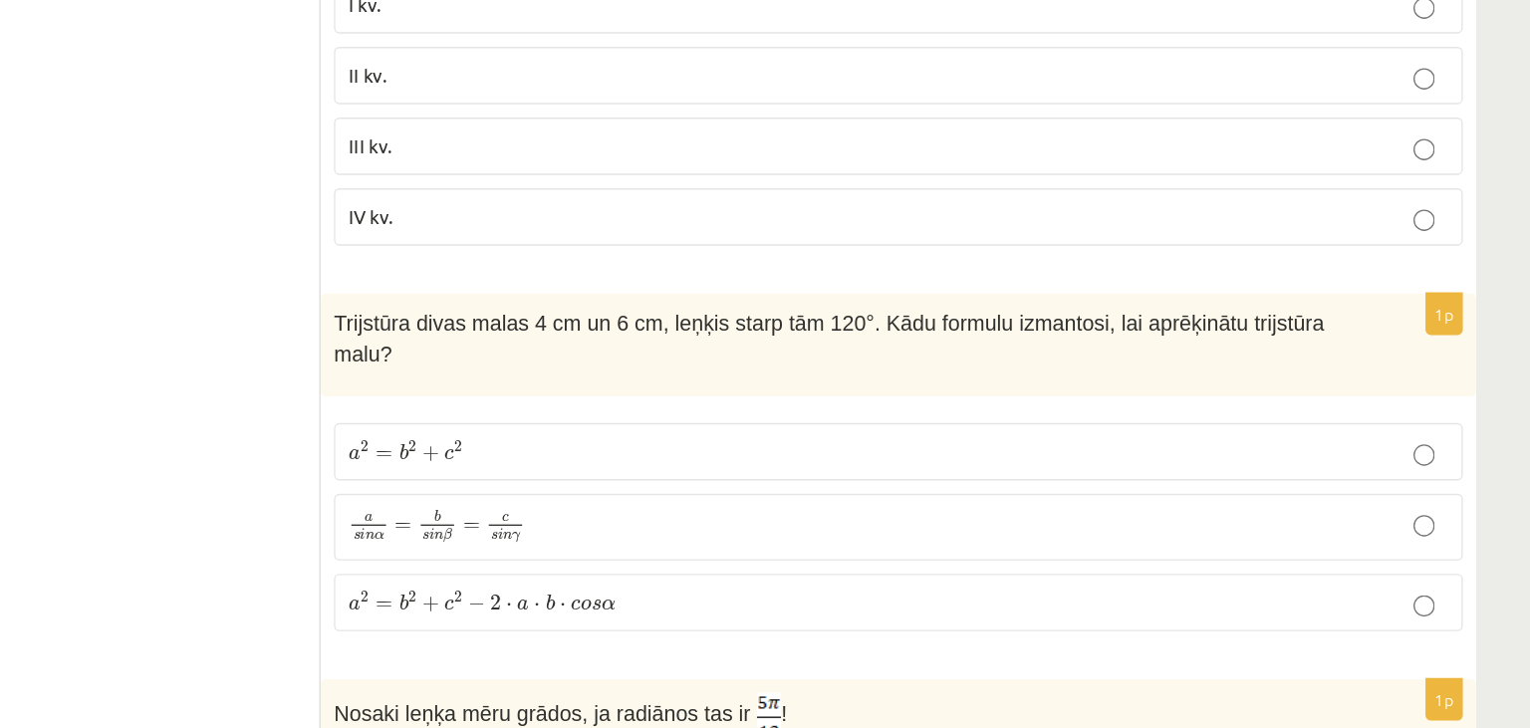
scroll to position [9099, 0]
click at [853, 382] on p "a s i n α = b s i n β = c s i n γ a s i n α = b s i n β = c s i n γ" at bounding box center [1059, 396] width 821 height 28
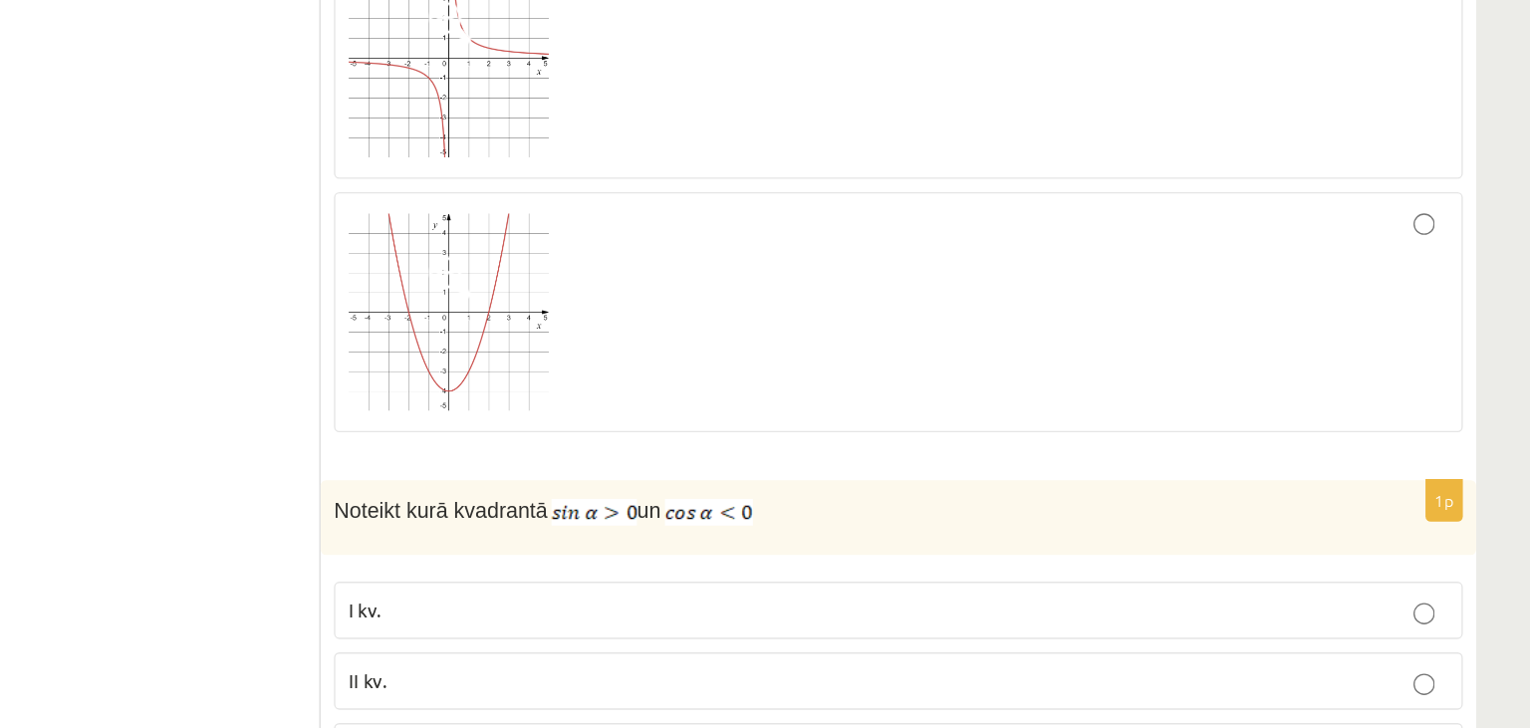
scroll to position [8648, 0]
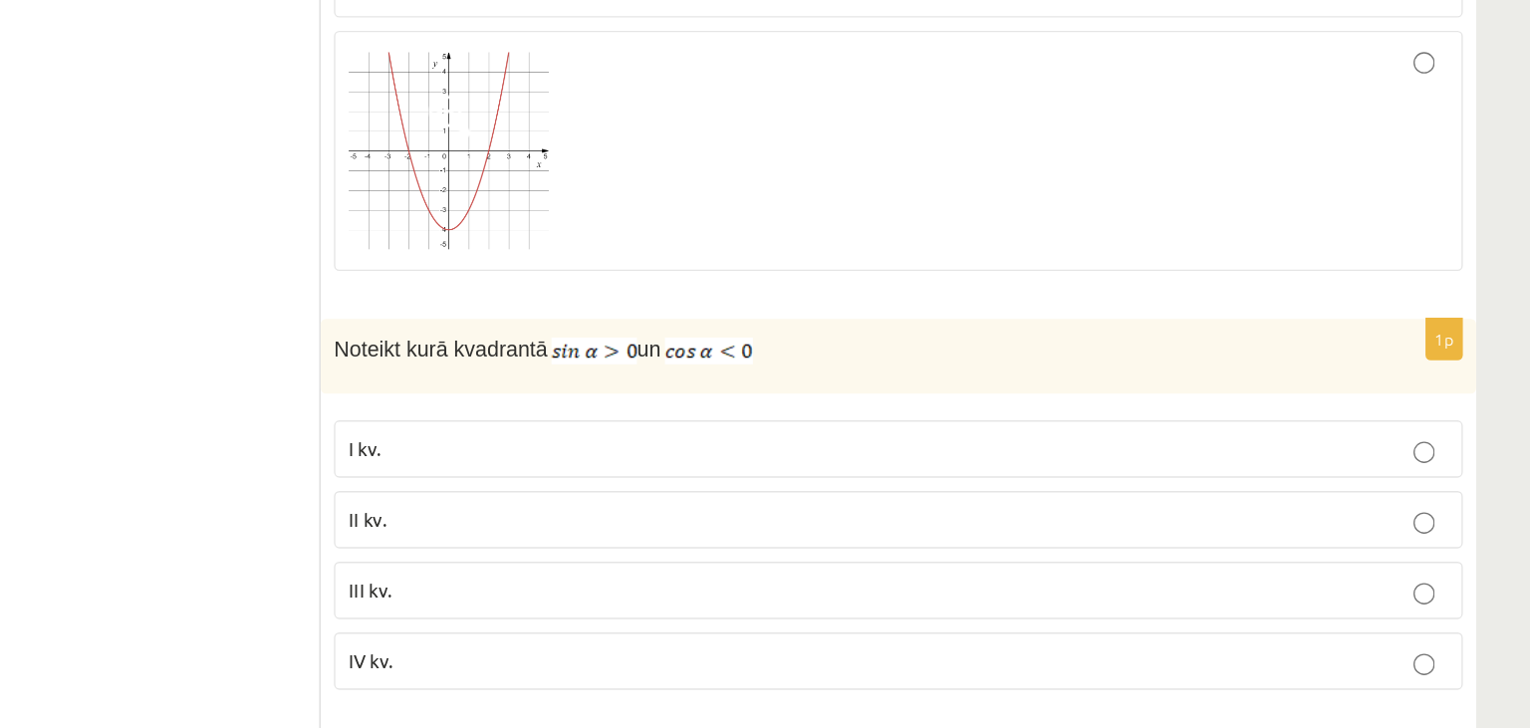
click at [896, 488] on label "II kv." at bounding box center [1059, 509] width 843 height 43
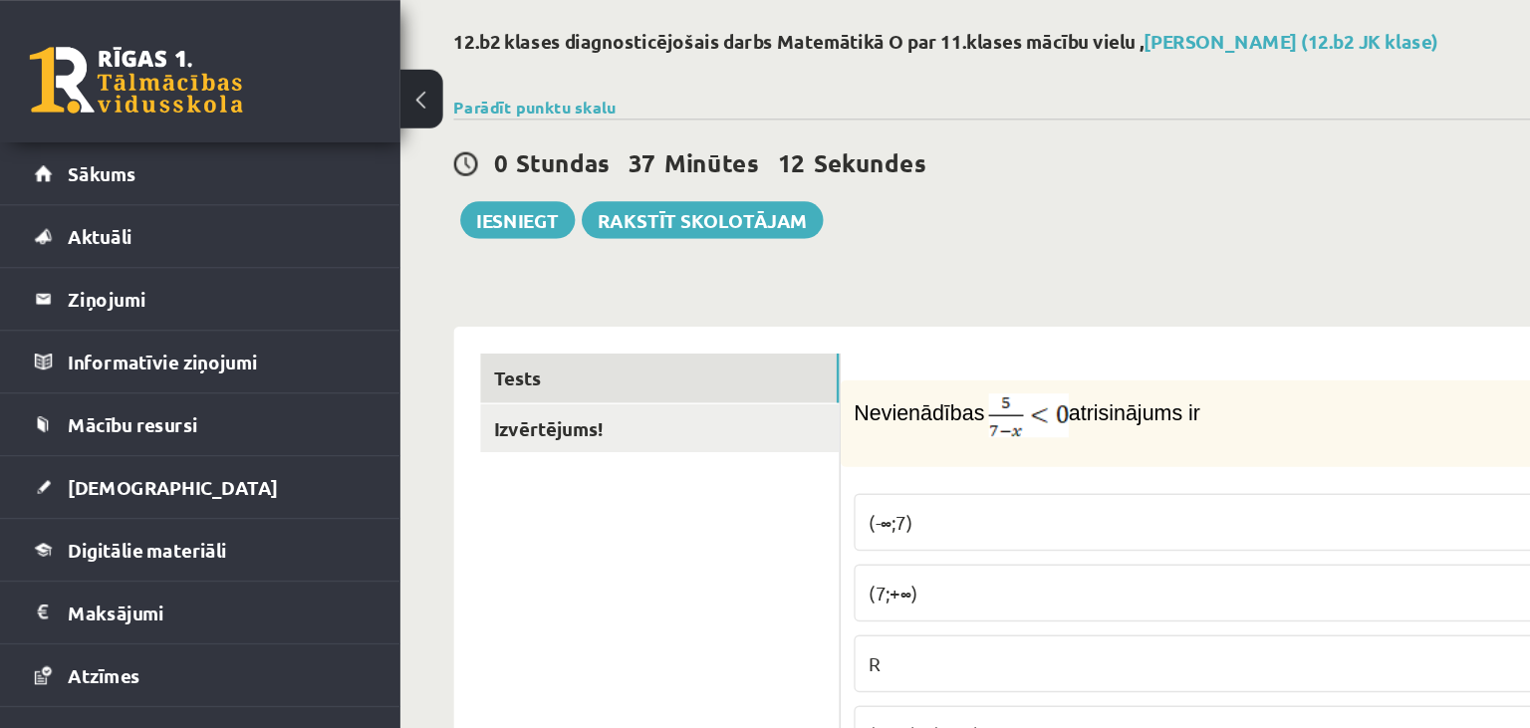
scroll to position [0, 0]
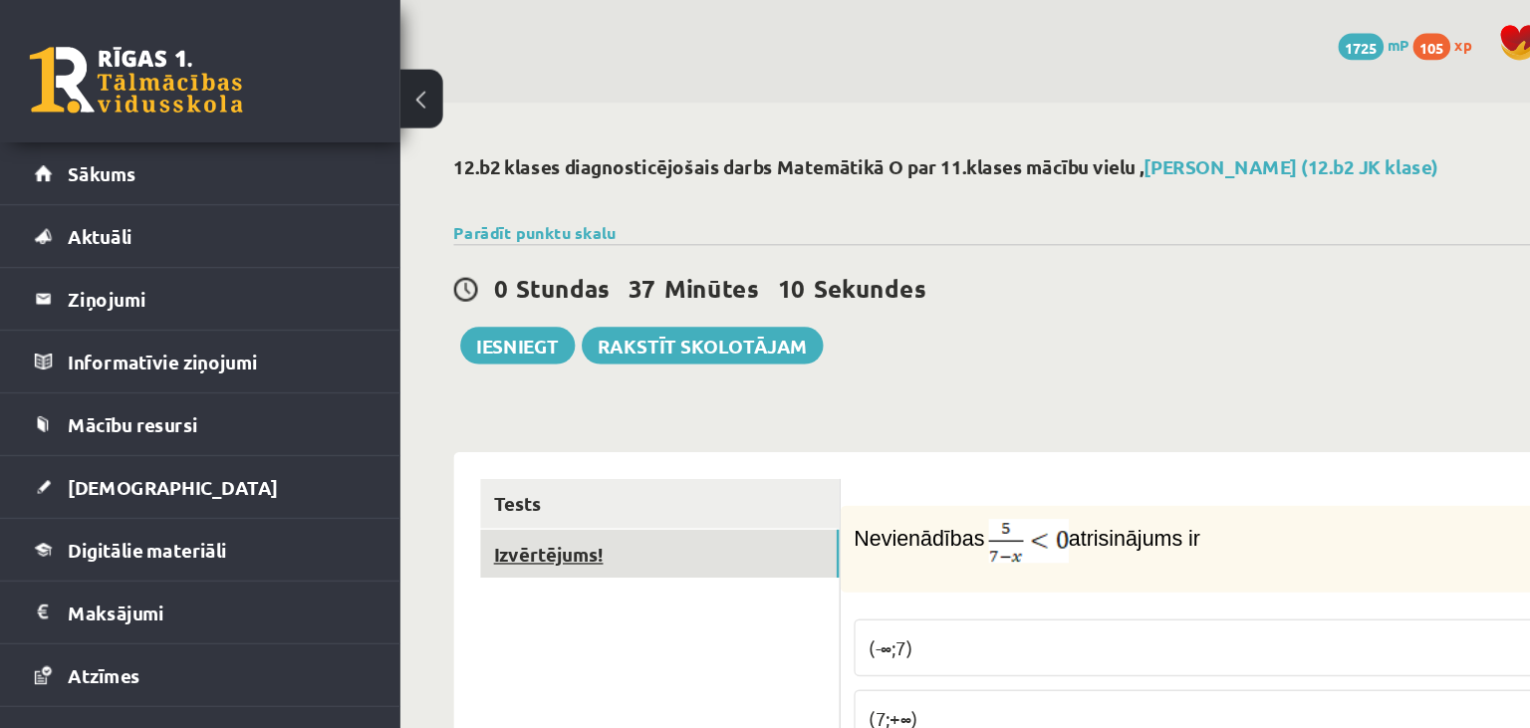
click at [469, 405] on link "Izvērtējums!" at bounding box center [493, 413] width 268 height 37
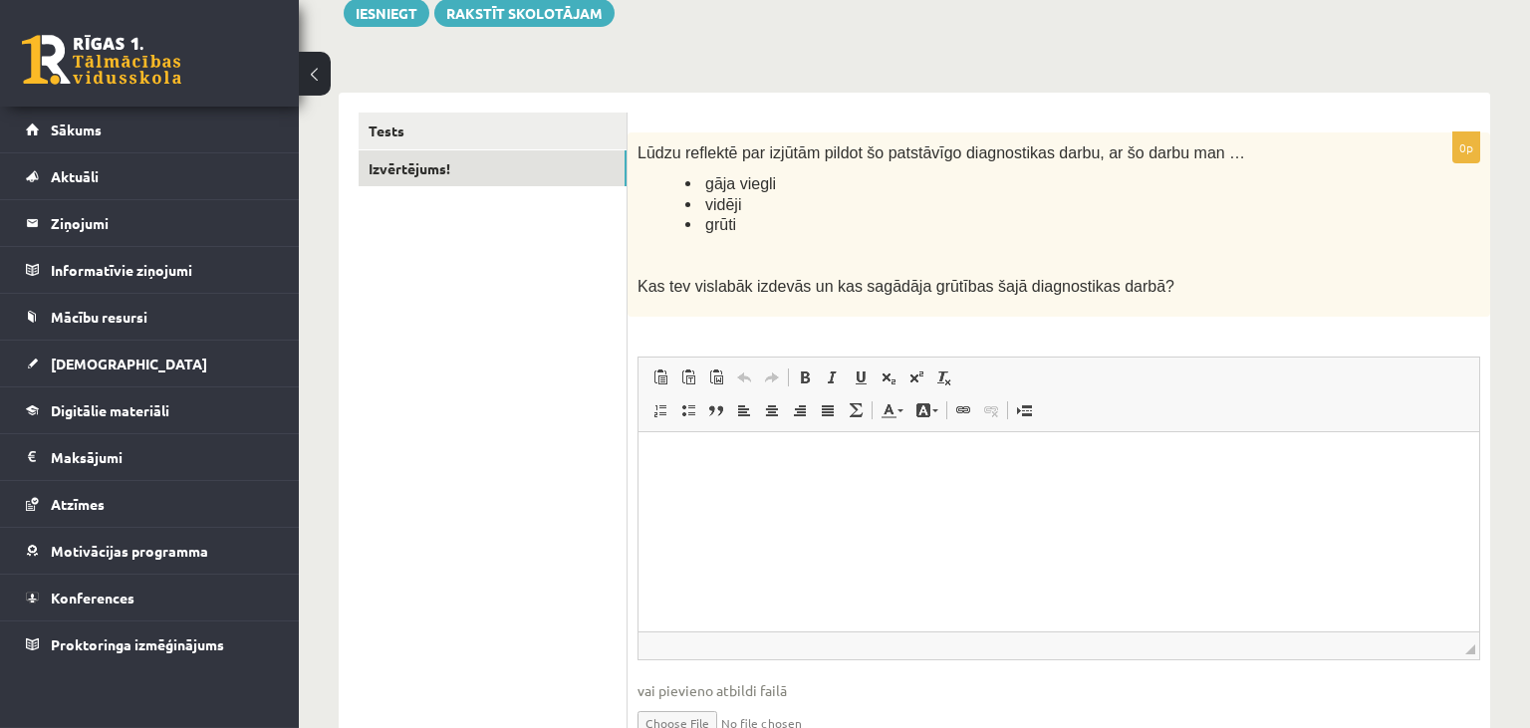
scroll to position [246, 0]
click at [956, 460] on p "Editor, wiswyg-editor-user-answer-47433950858780" at bounding box center [1058, 460] width 801 height 21
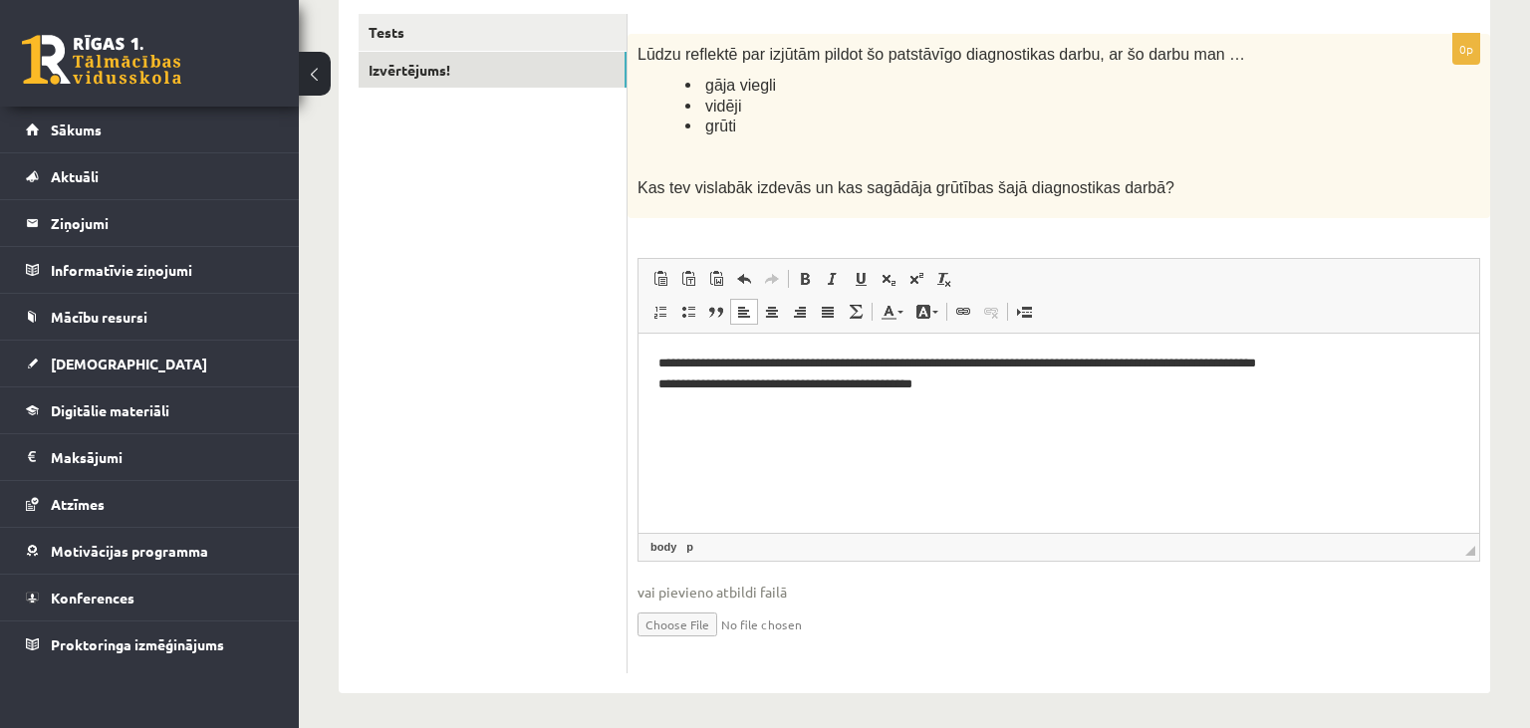
scroll to position [0, 0]
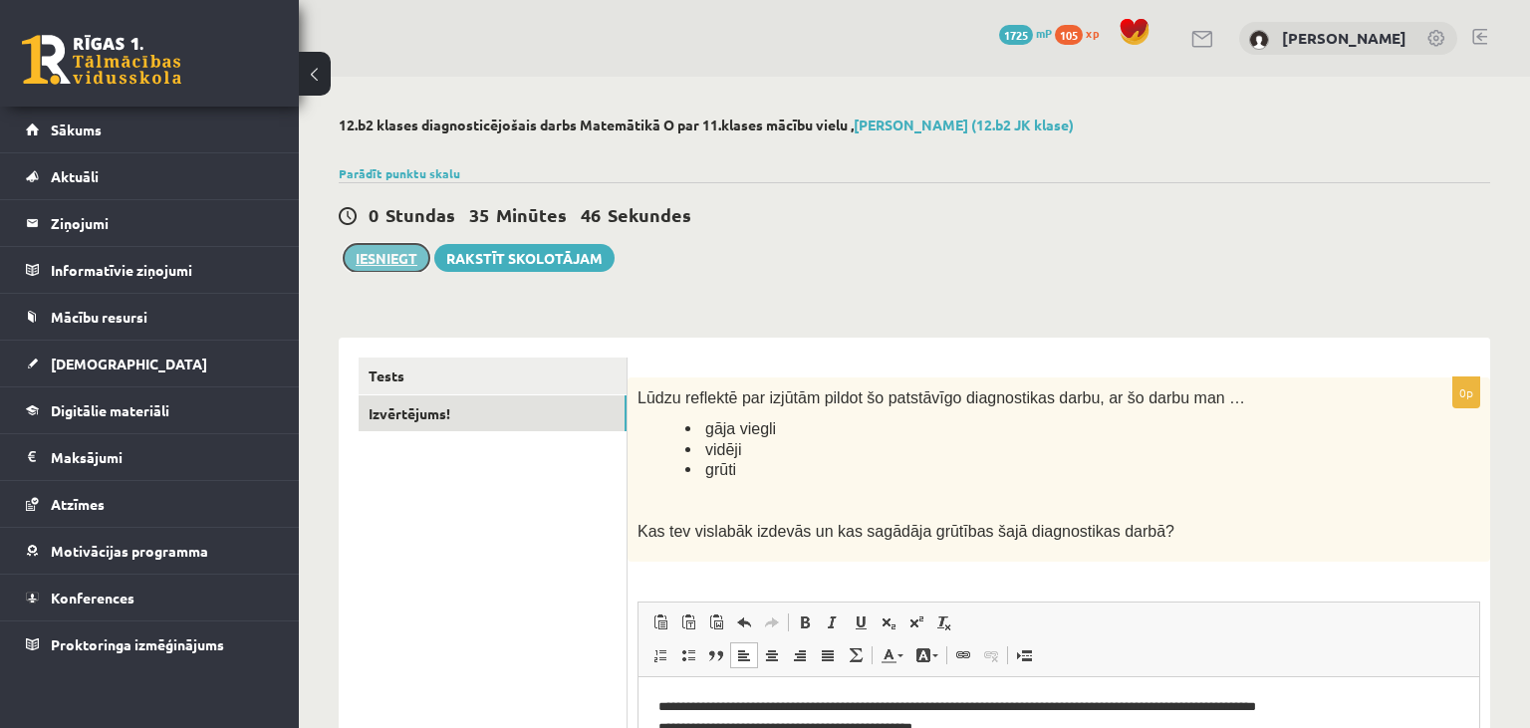
click at [379, 262] on button "Iesniegt" at bounding box center [387, 258] width 86 height 28
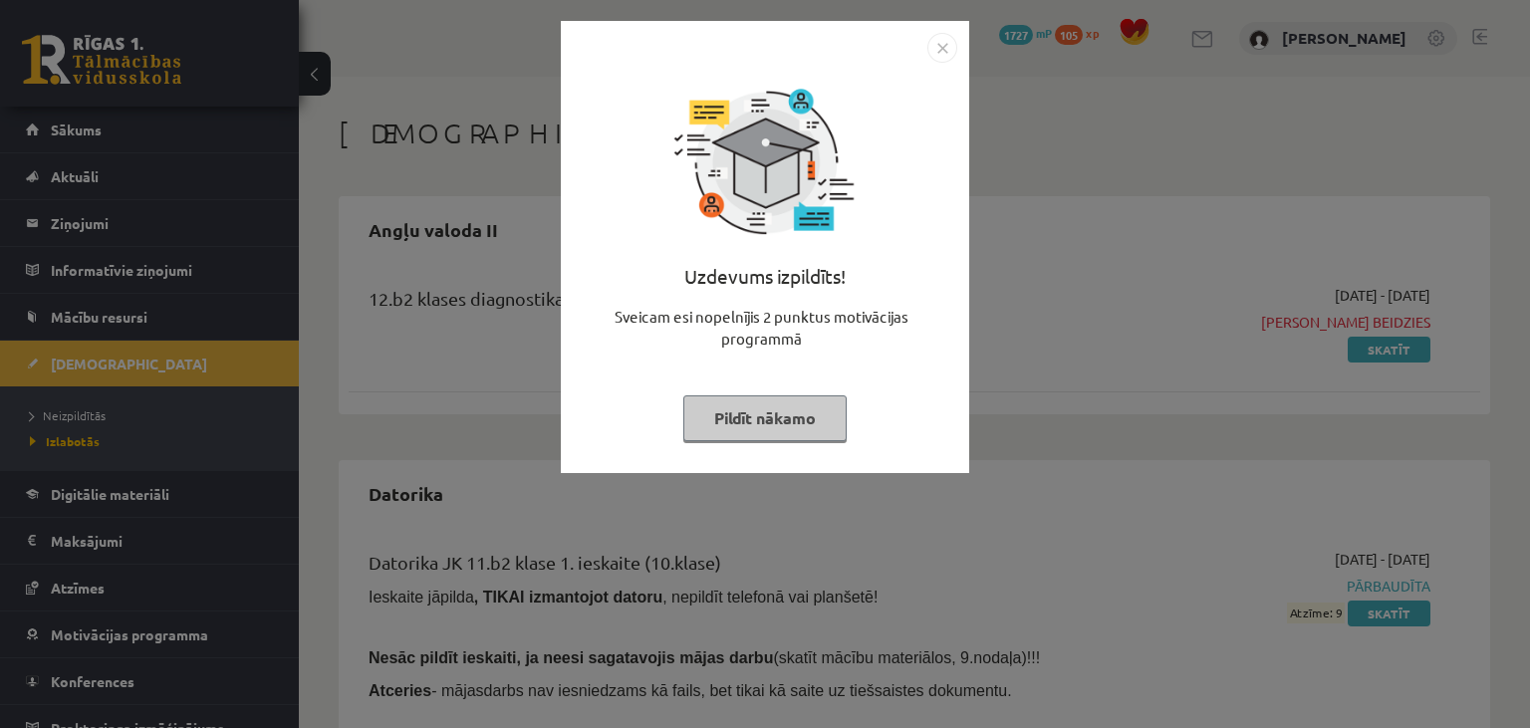
click at [779, 396] on button "Pildīt nākamo" at bounding box center [764, 418] width 163 height 46
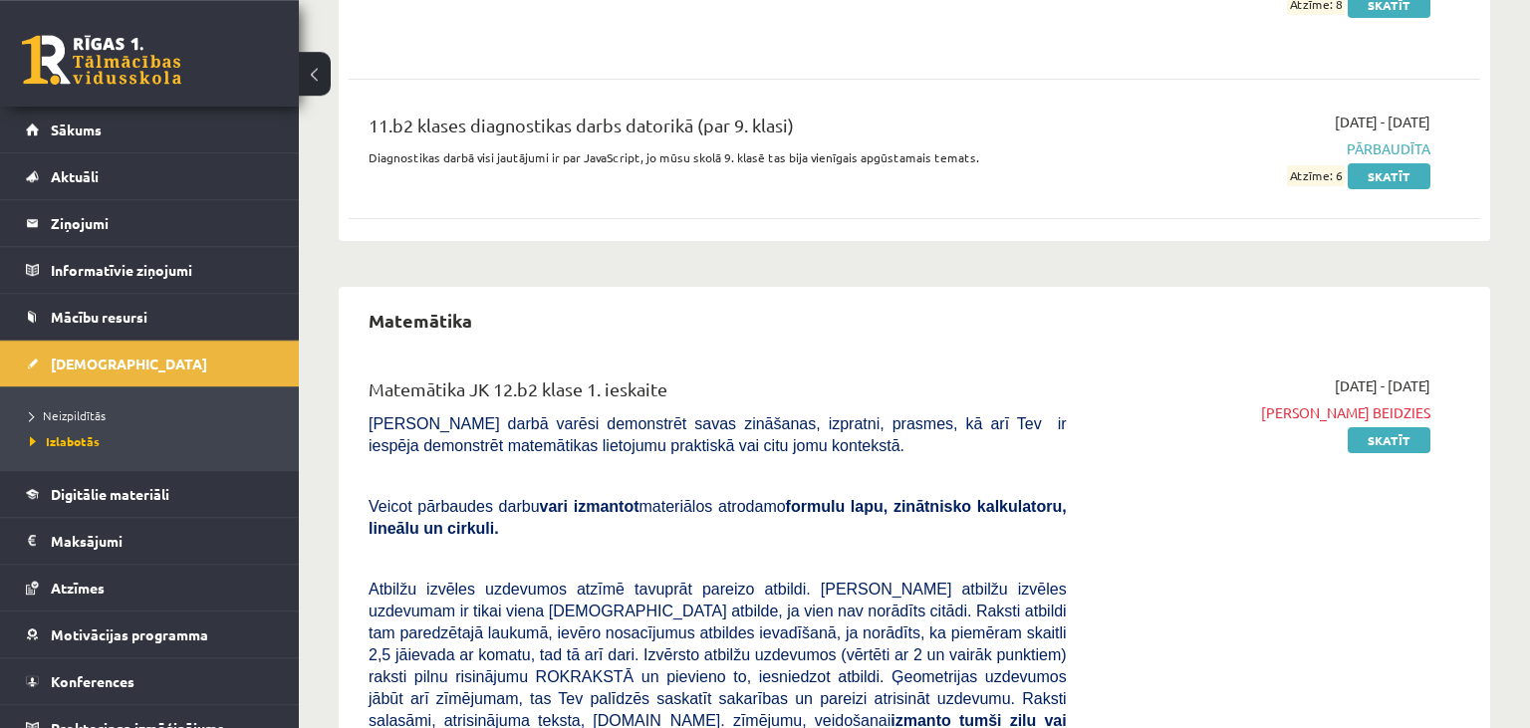
scroll to position [1915, 0]
click at [1373, 403] on span "[PERSON_NAME] beidzies" at bounding box center [1264, 413] width 334 height 21
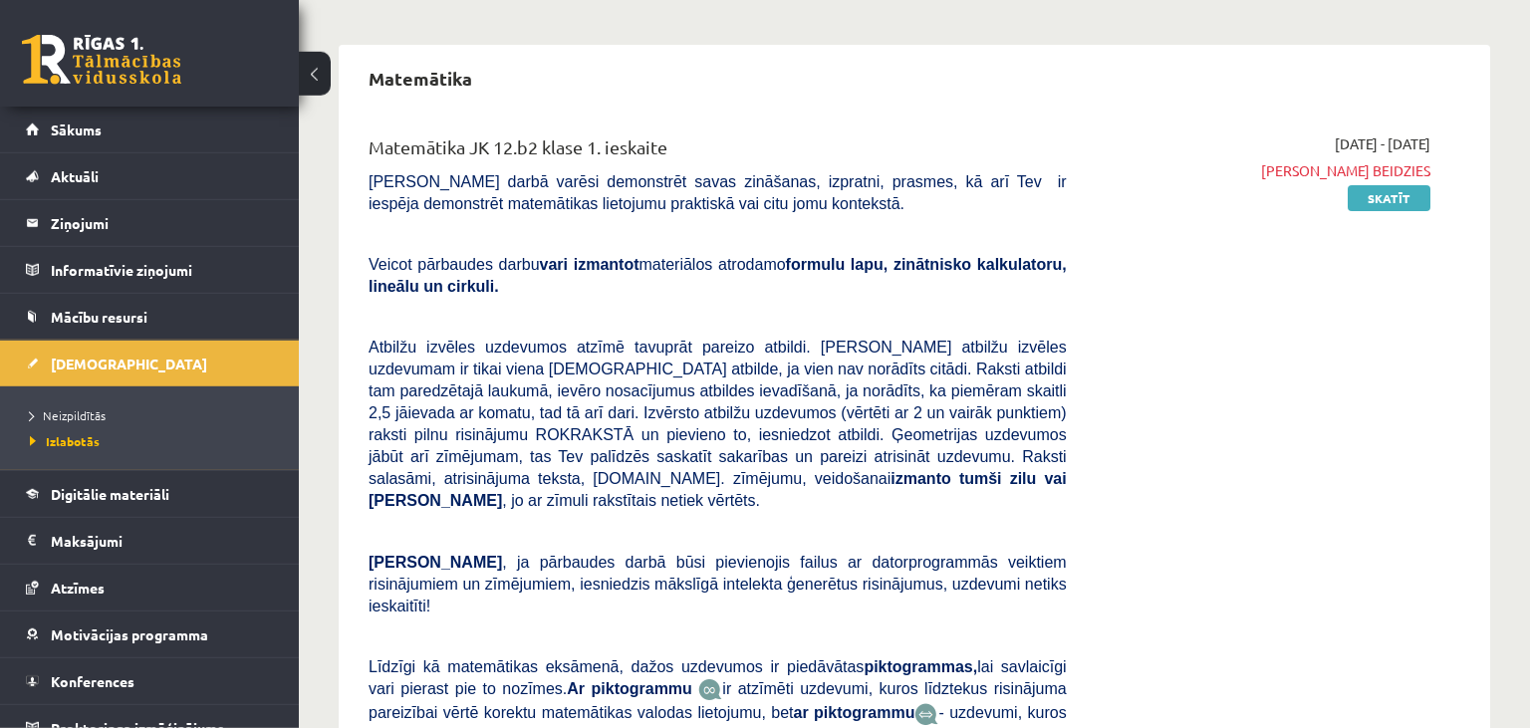
scroll to position [2159, 0]
click at [1415, 184] on link "Skatīt" at bounding box center [1389, 197] width 83 height 26
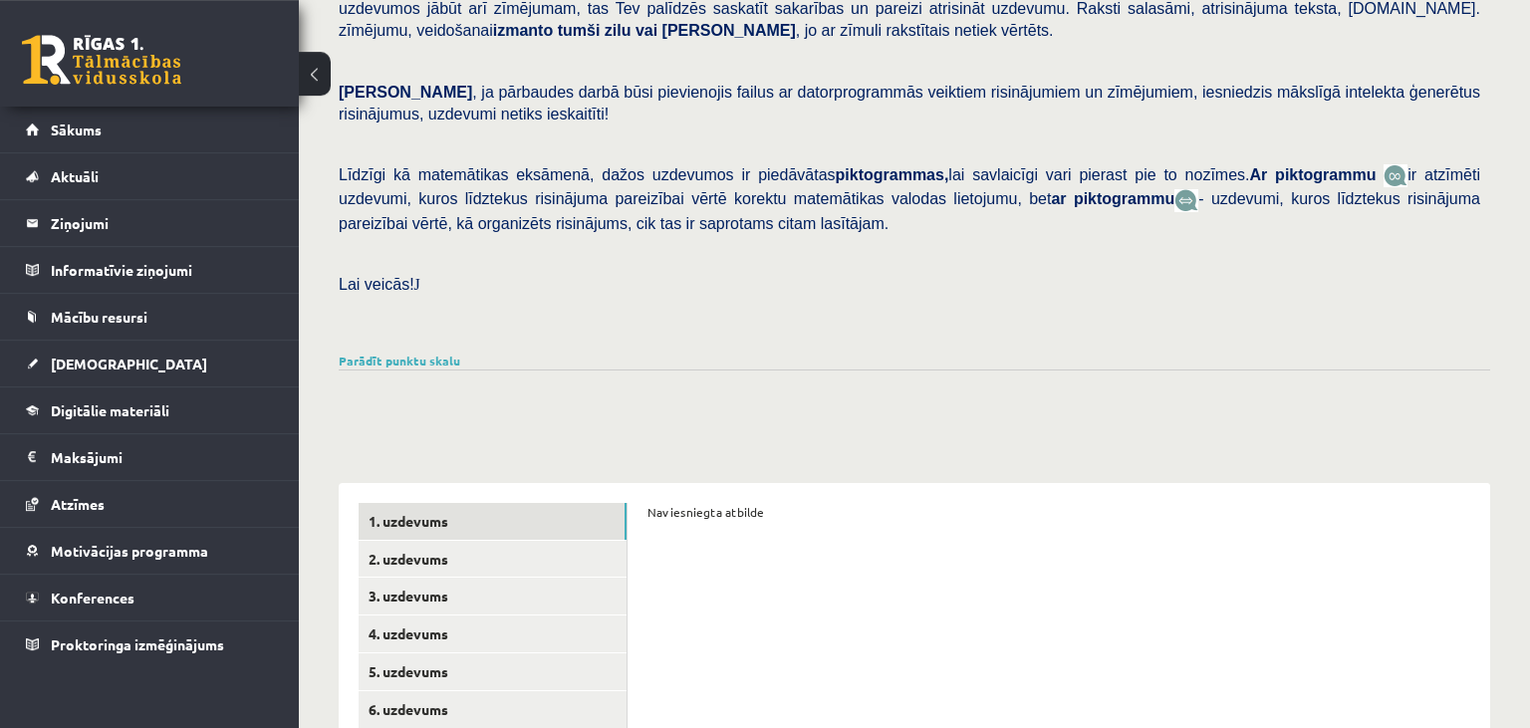
scroll to position [701, 0]
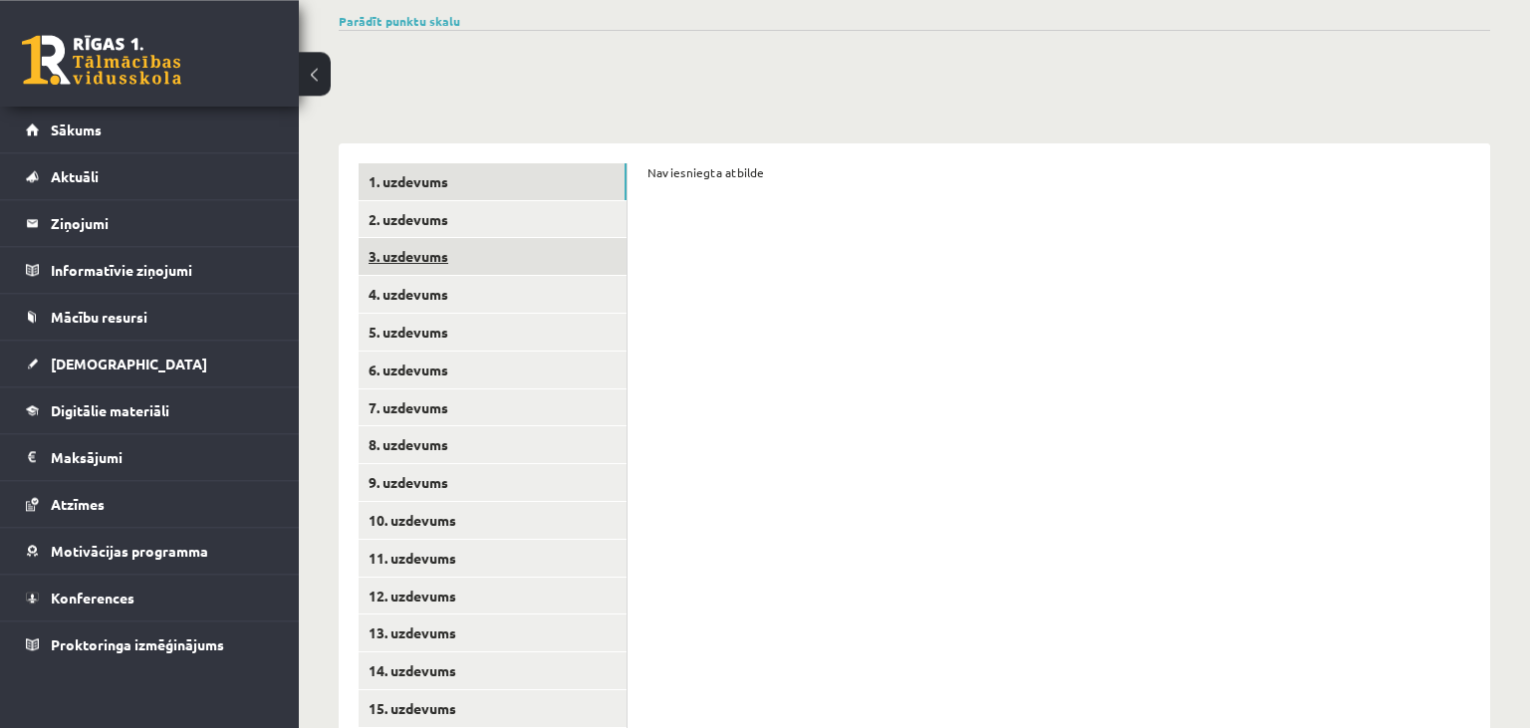
click at [548, 238] on link "3. uzdevums" at bounding box center [493, 256] width 268 height 37
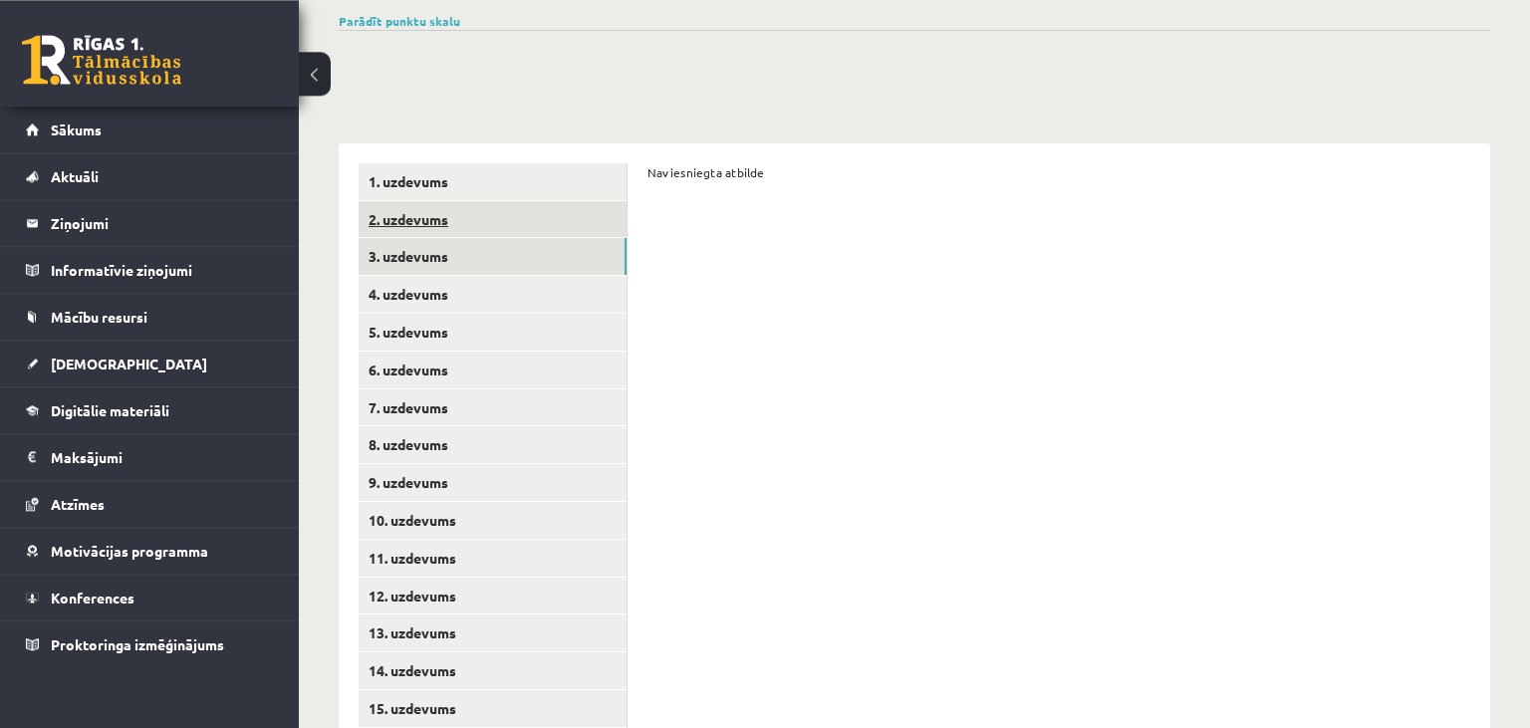
click at [567, 201] on link "2. uzdevums" at bounding box center [493, 219] width 268 height 37
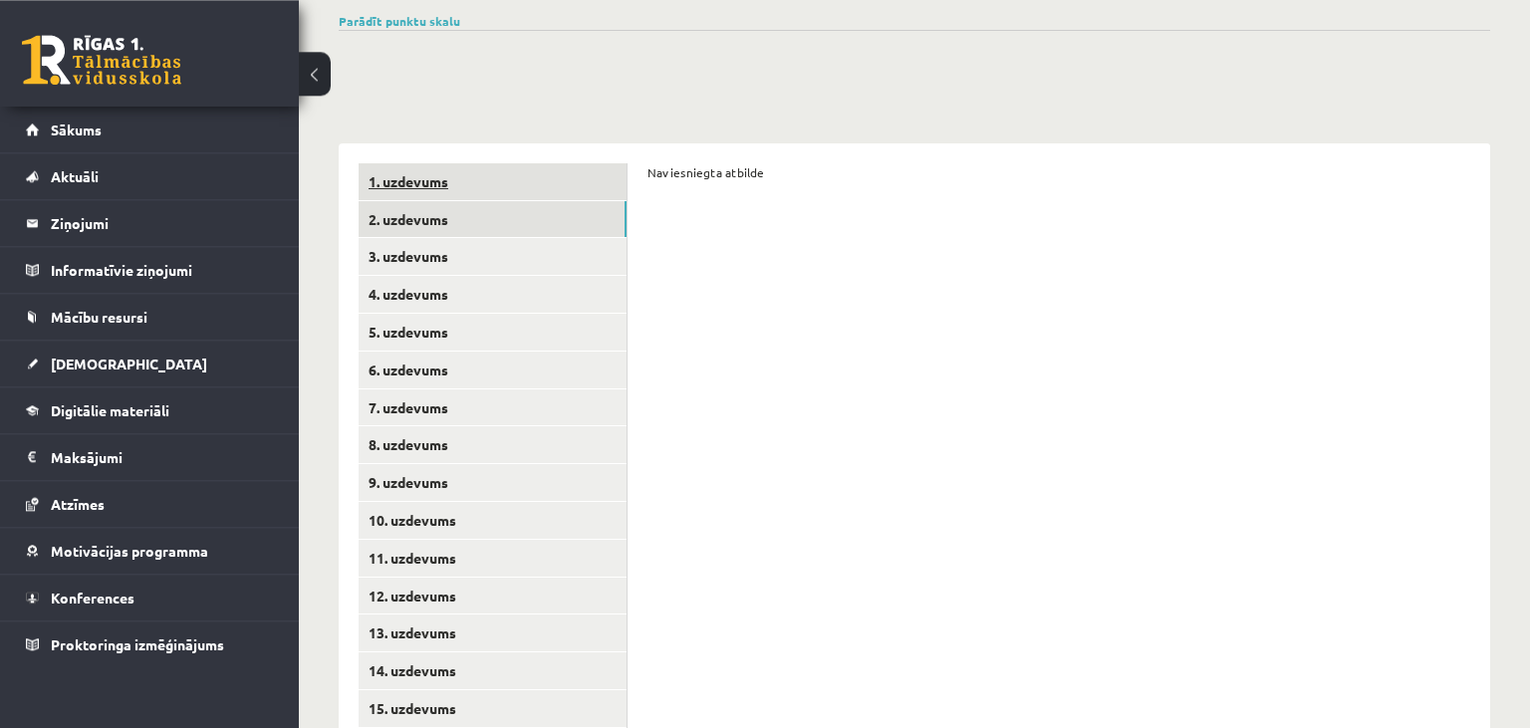
click at [587, 163] on link "1. uzdevums" at bounding box center [493, 181] width 268 height 37
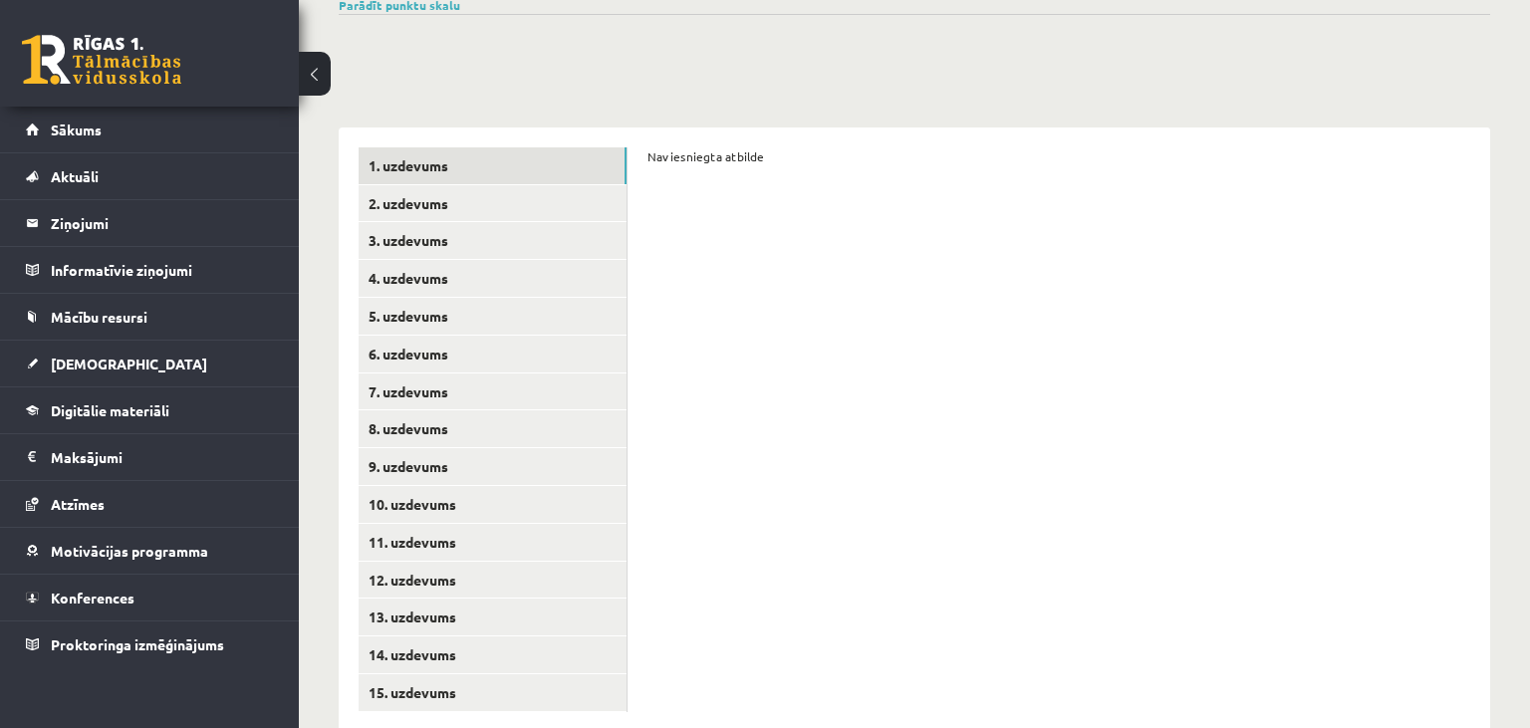
scroll to position [0, 0]
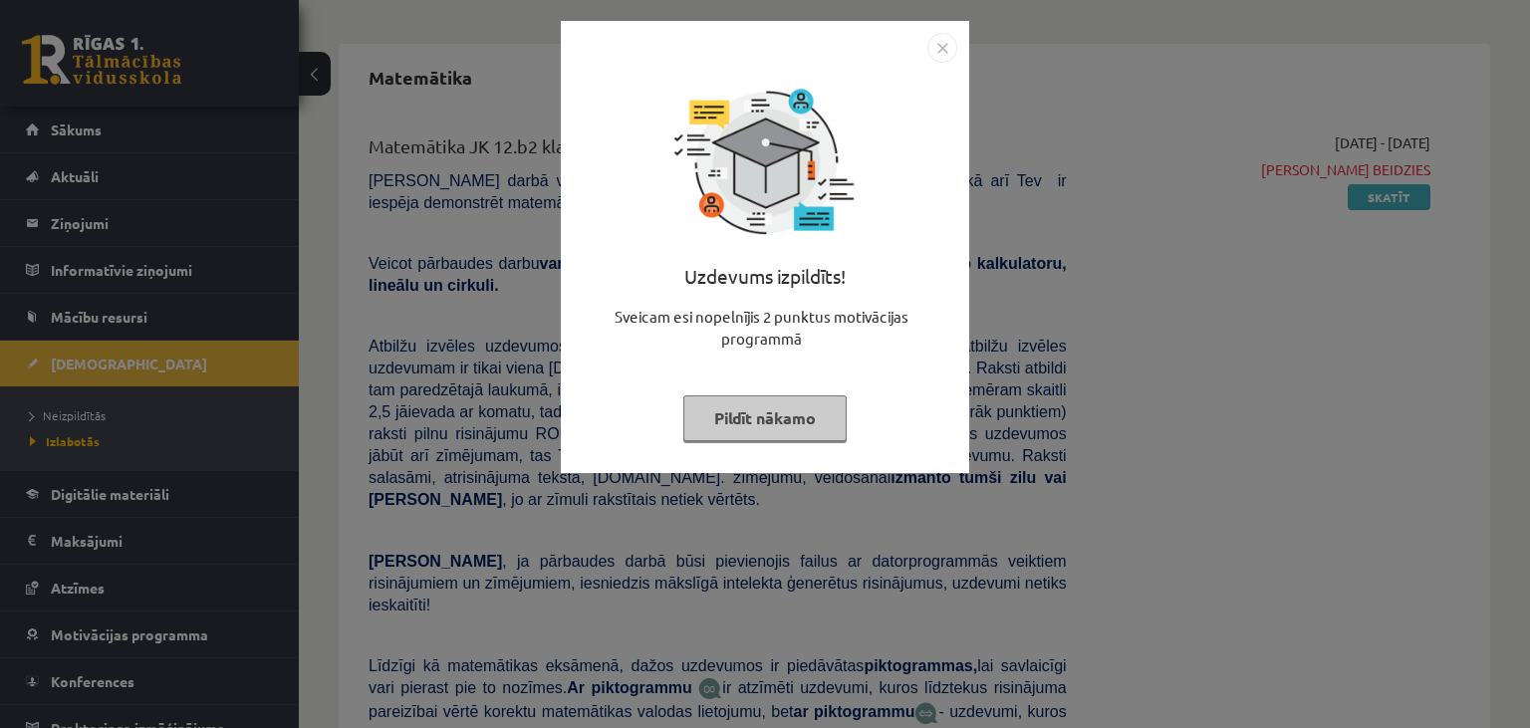
scroll to position [2159, 0]
click at [1032, 397] on div "Uzdevums izpildīts! Sveicam esi nopelnījis 2 punktus motivācijas programmā Pild…" at bounding box center [765, 364] width 1530 height 728
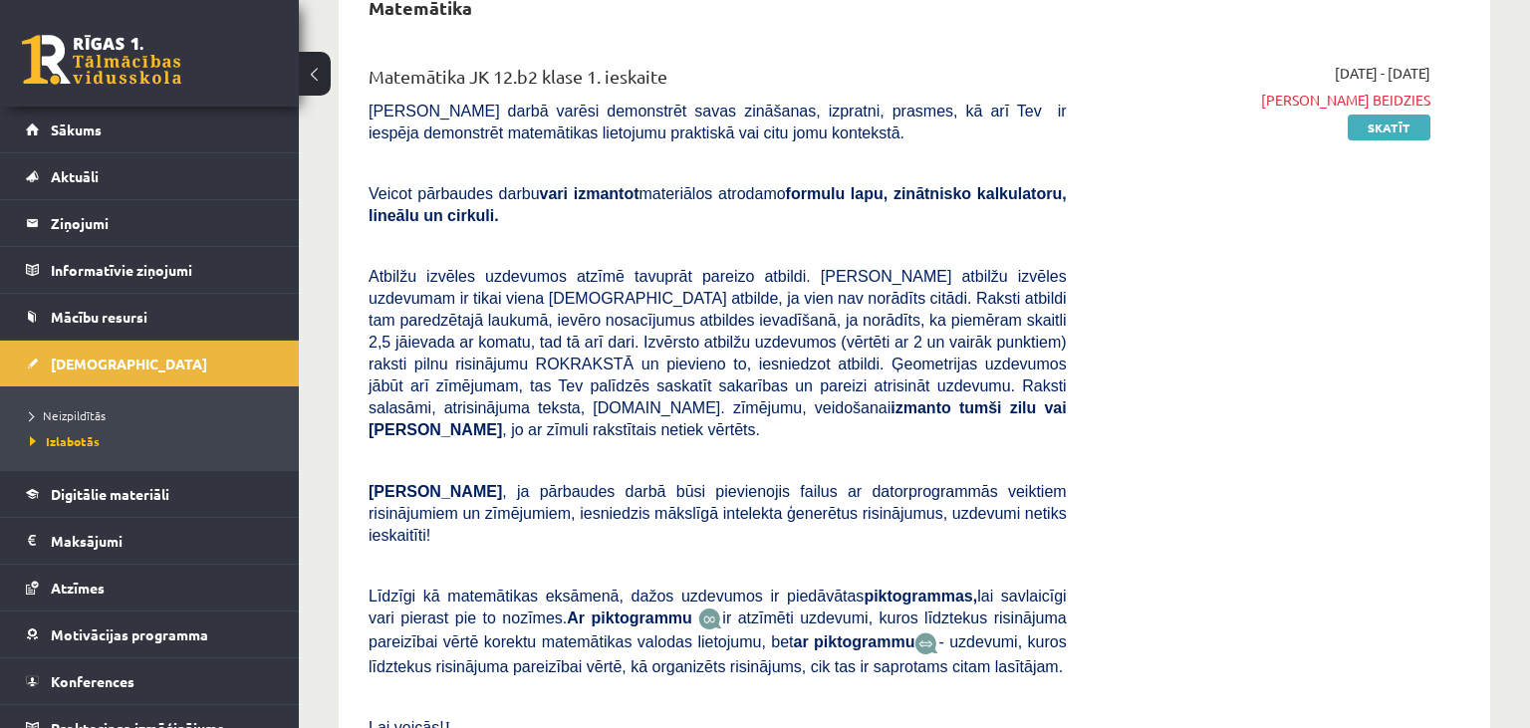
scroll to position [2223, 0]
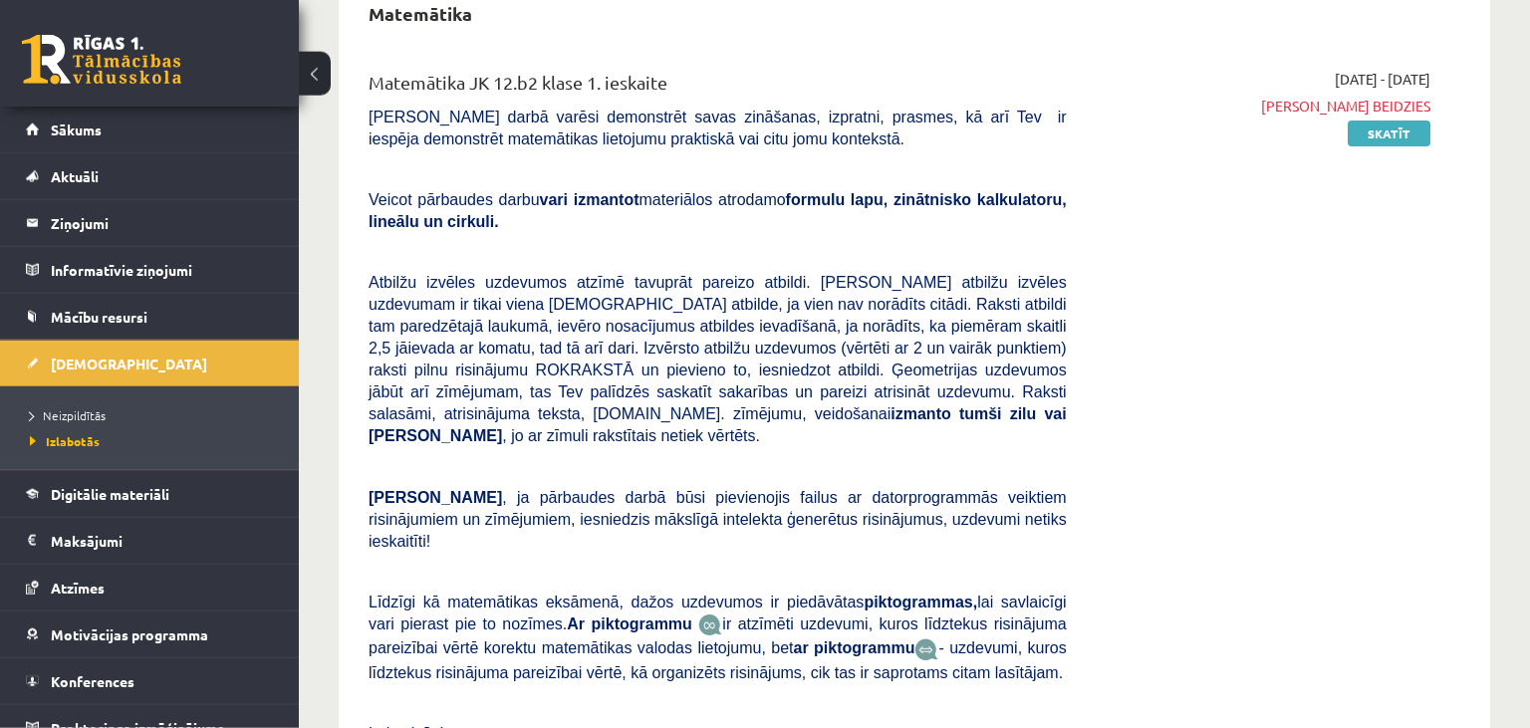
click at [1119, 366] on div "[DATE] - [DATE] Termiņš beidzies Skatīt" at bounding box center [1264, 427] width 364 height 717
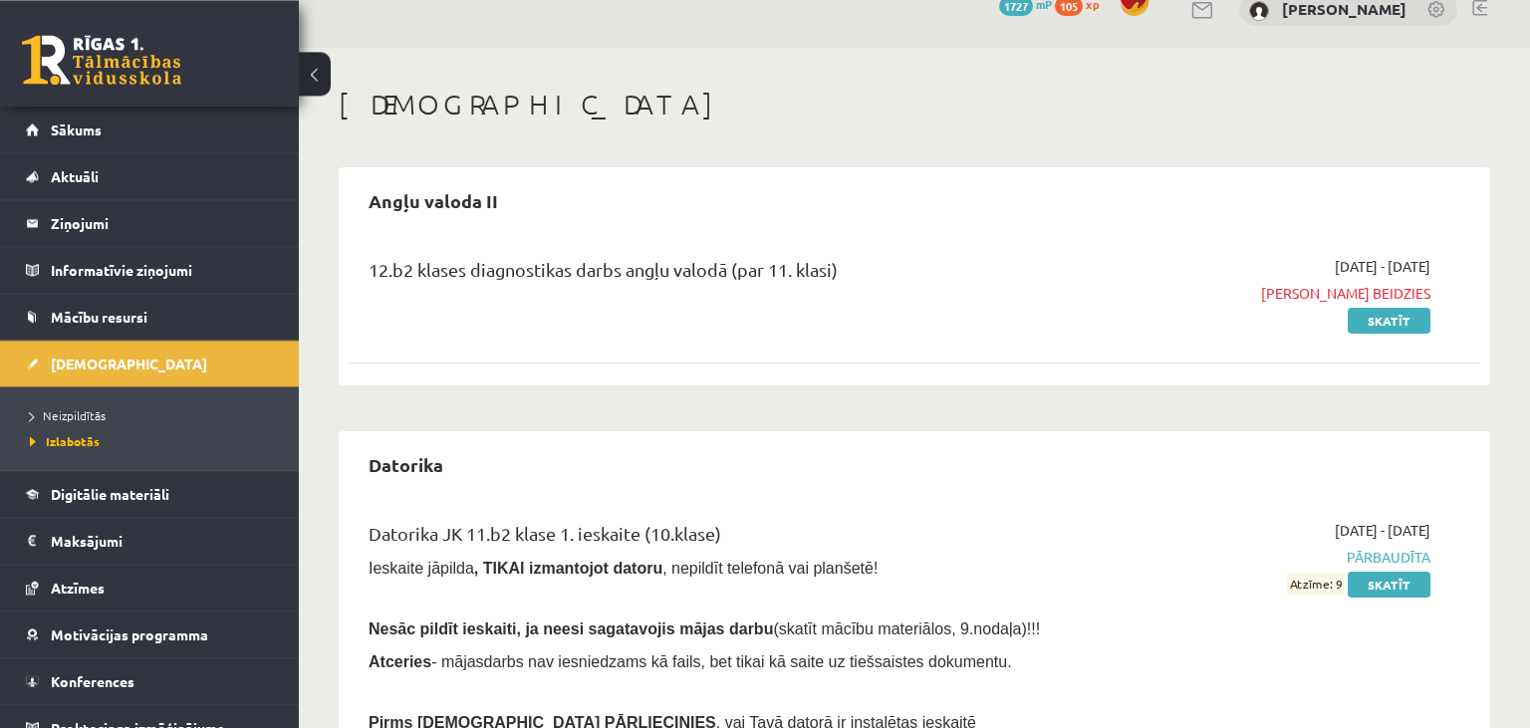
scroll to position [0, 0]
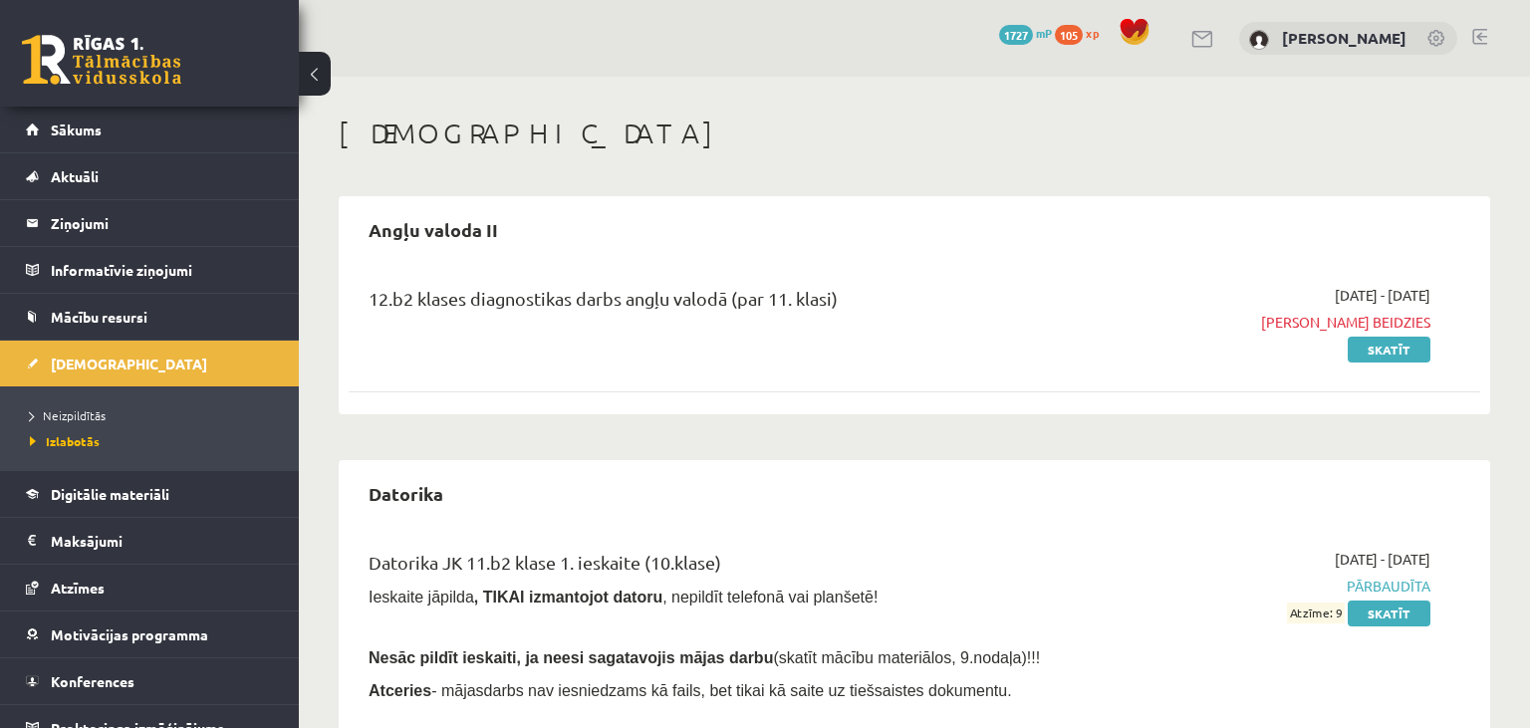
click at [1406, 319] on span "[PERSON_NAME] beidzies" at bounding box center [1264, 322] width 334 height 21
click at [77, 126] on span "Sākums" at bounding box center [76, 130] width 51 height 18
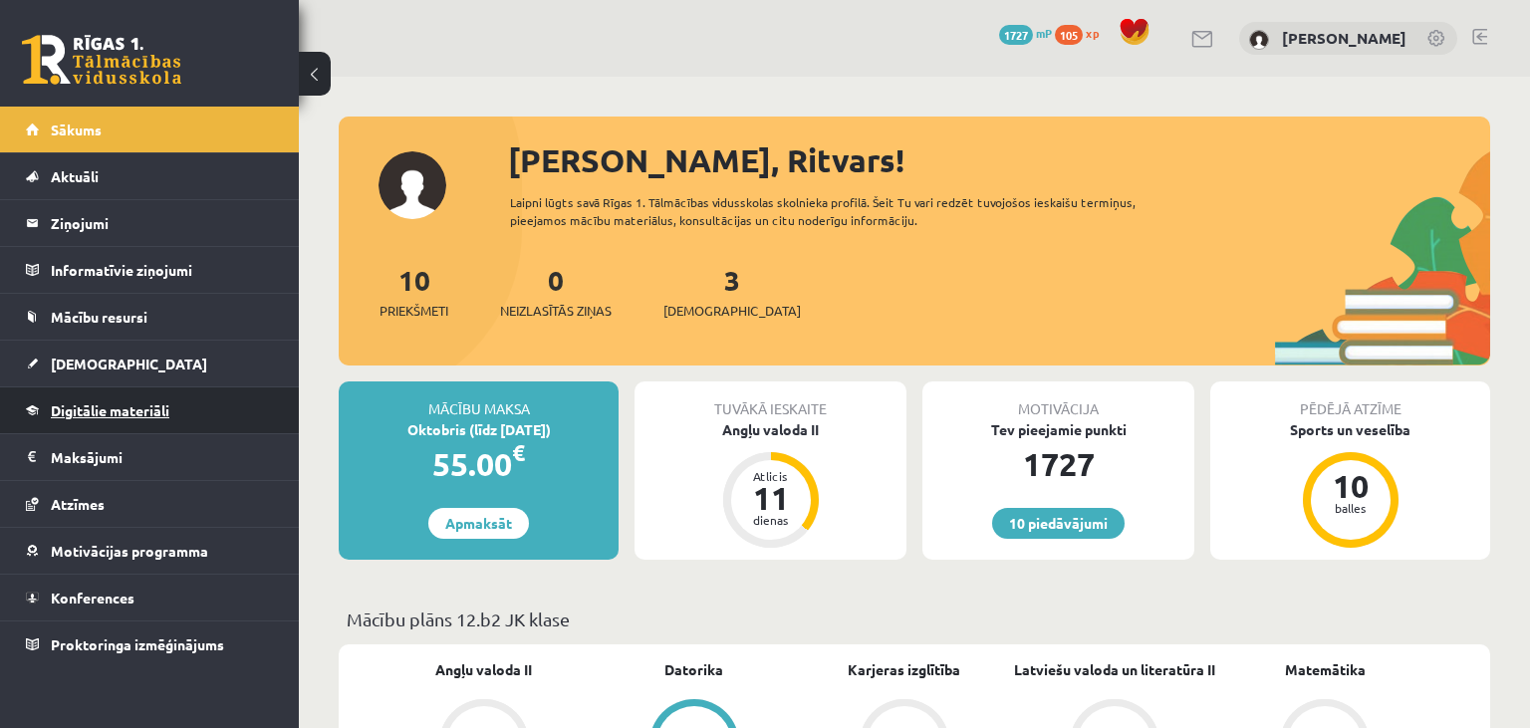
click at [97, 403] on span "Digitālie materiāli" at bounding box center [110, 410] width 119 height 18
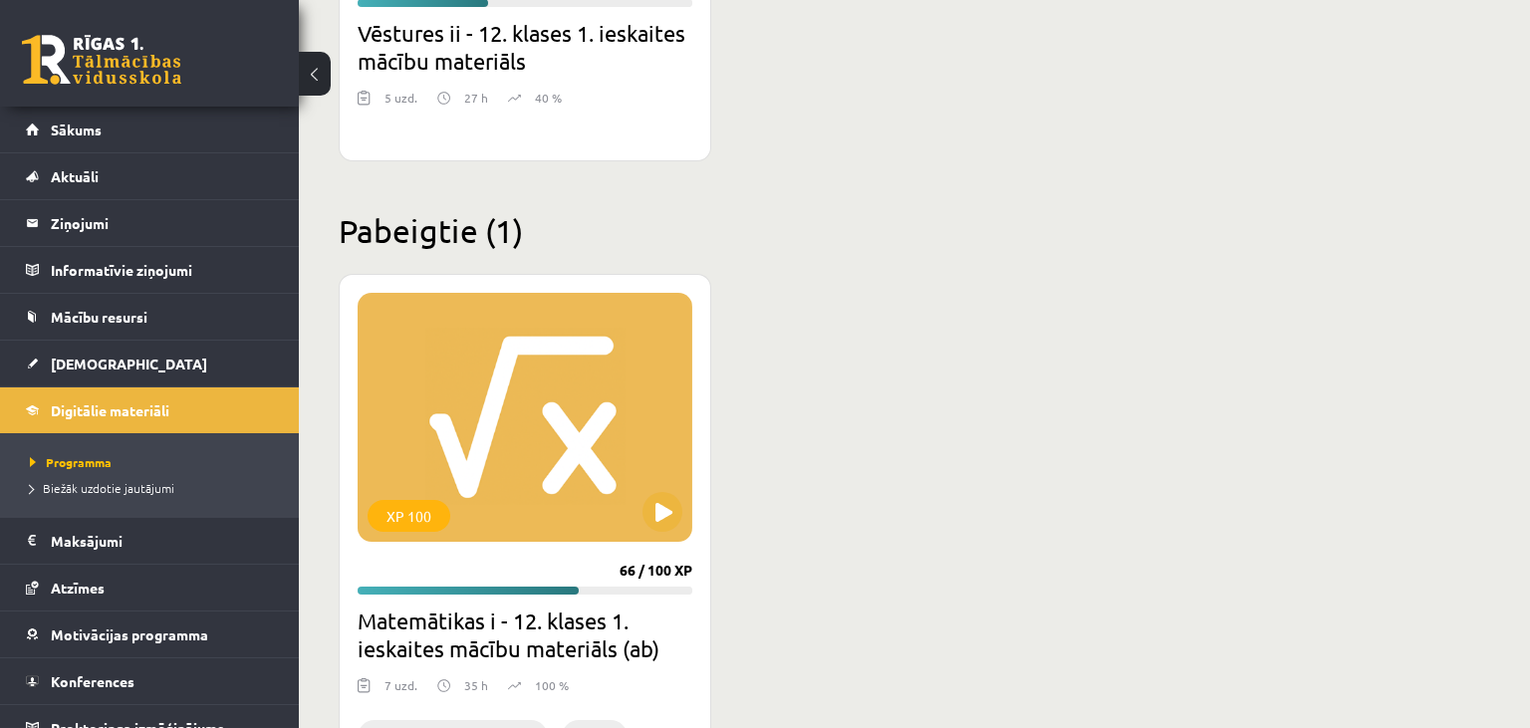
scroll to position [2777, 0]
click at [177, 337] on link "Mācību resursi" at bounding box center [150, 317] width 248 height 46
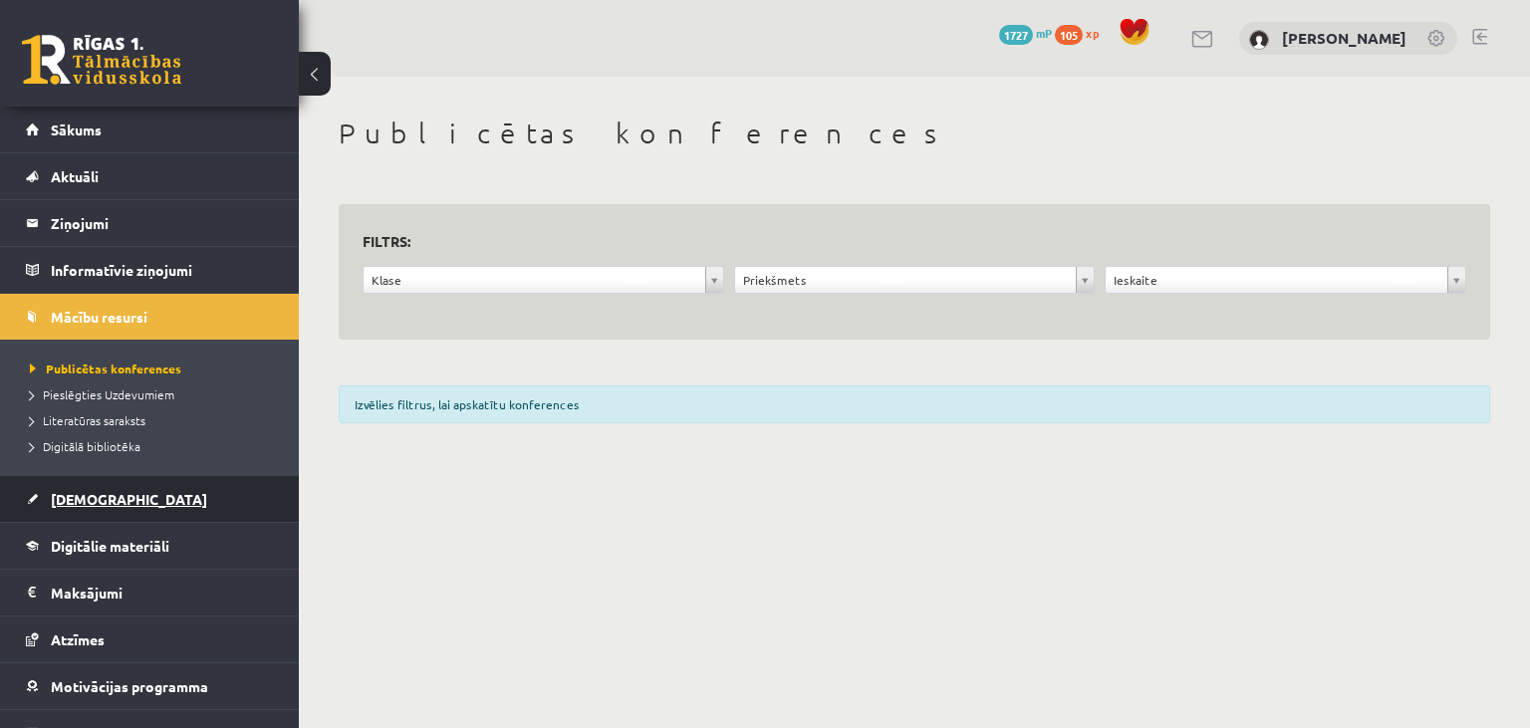
click at [107, 518] on link "[DEMOGRAPHIC_DATA]" at bounding box center [150, 499] width 248 height 46
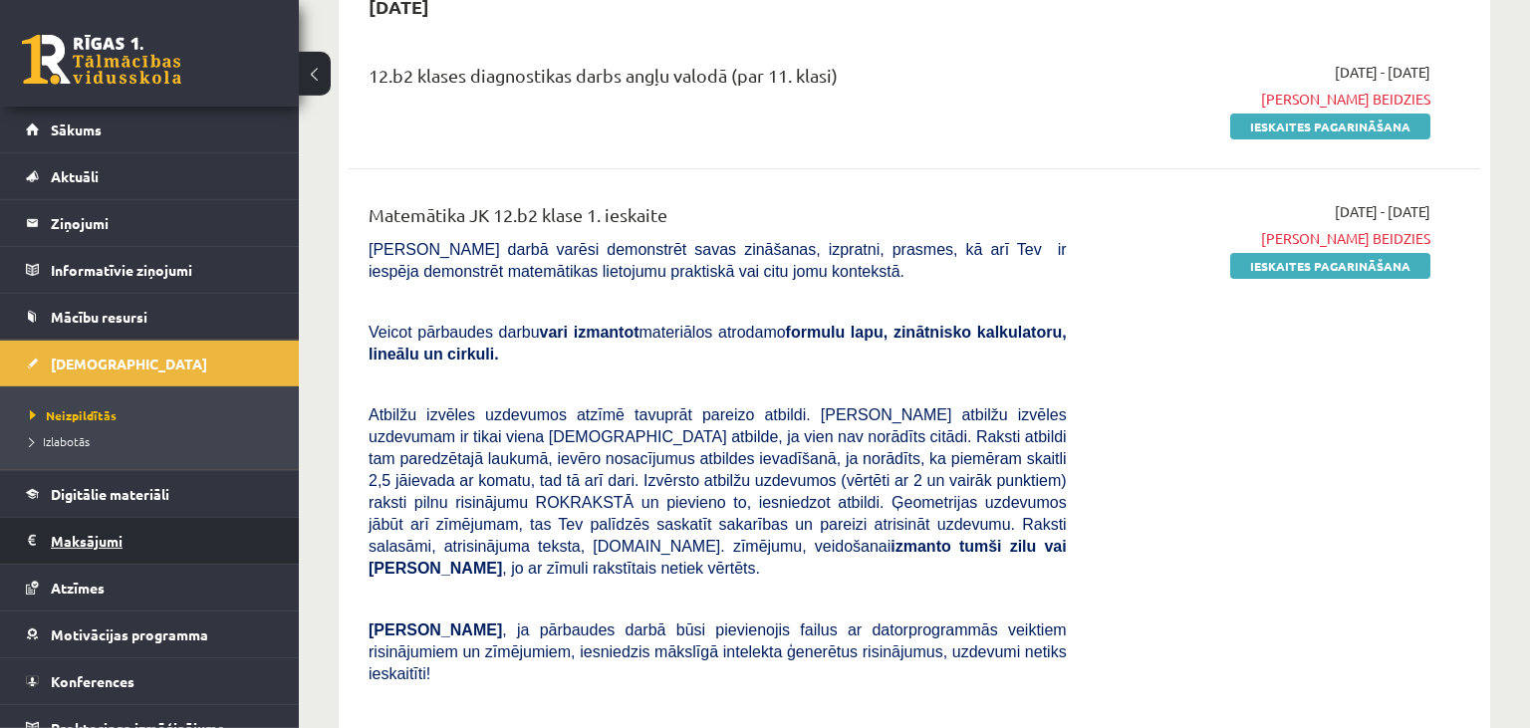
scroll to position [226, 0]
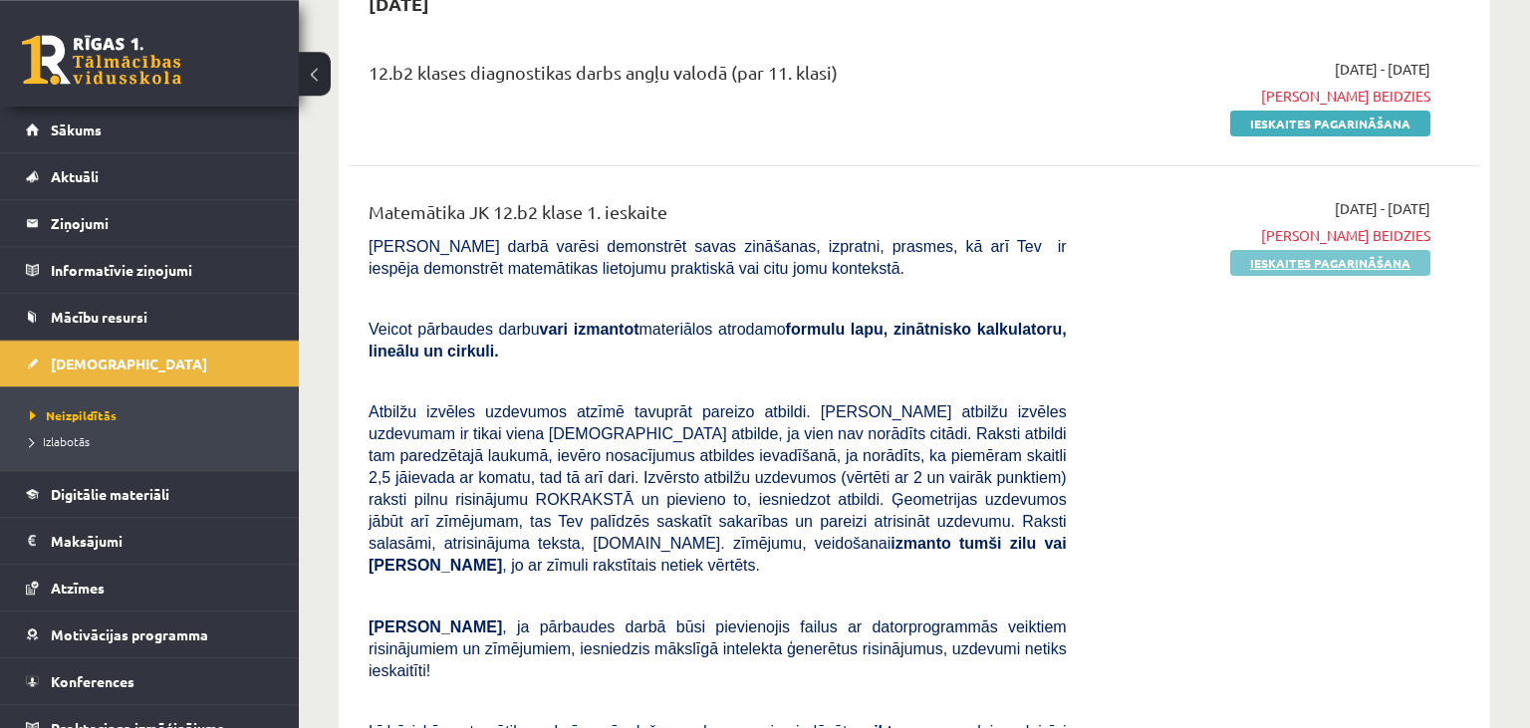
click at [1302, 261] on link "Ieskaites pagarināšana" at bounding box center [1330, 263] width 200 height 26
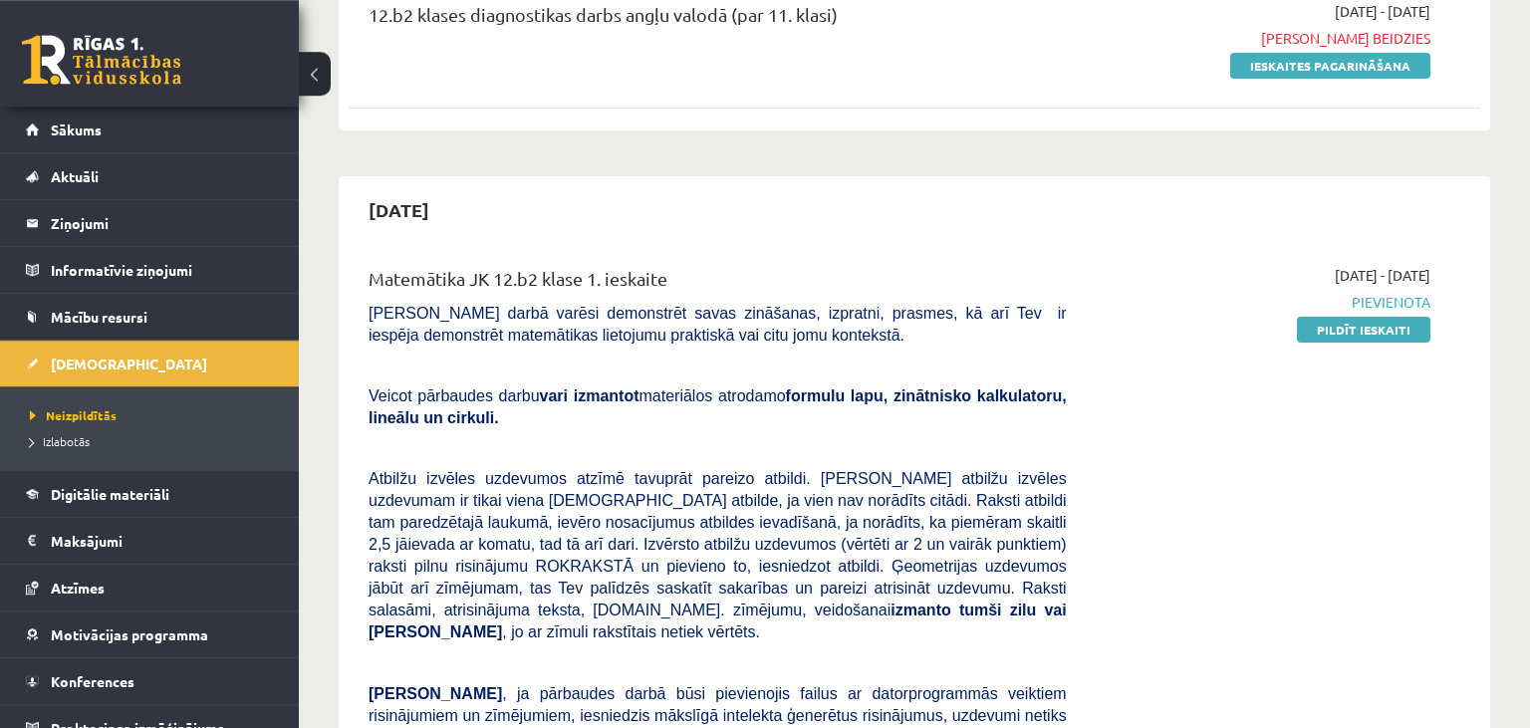
scroll to position [289, 0]
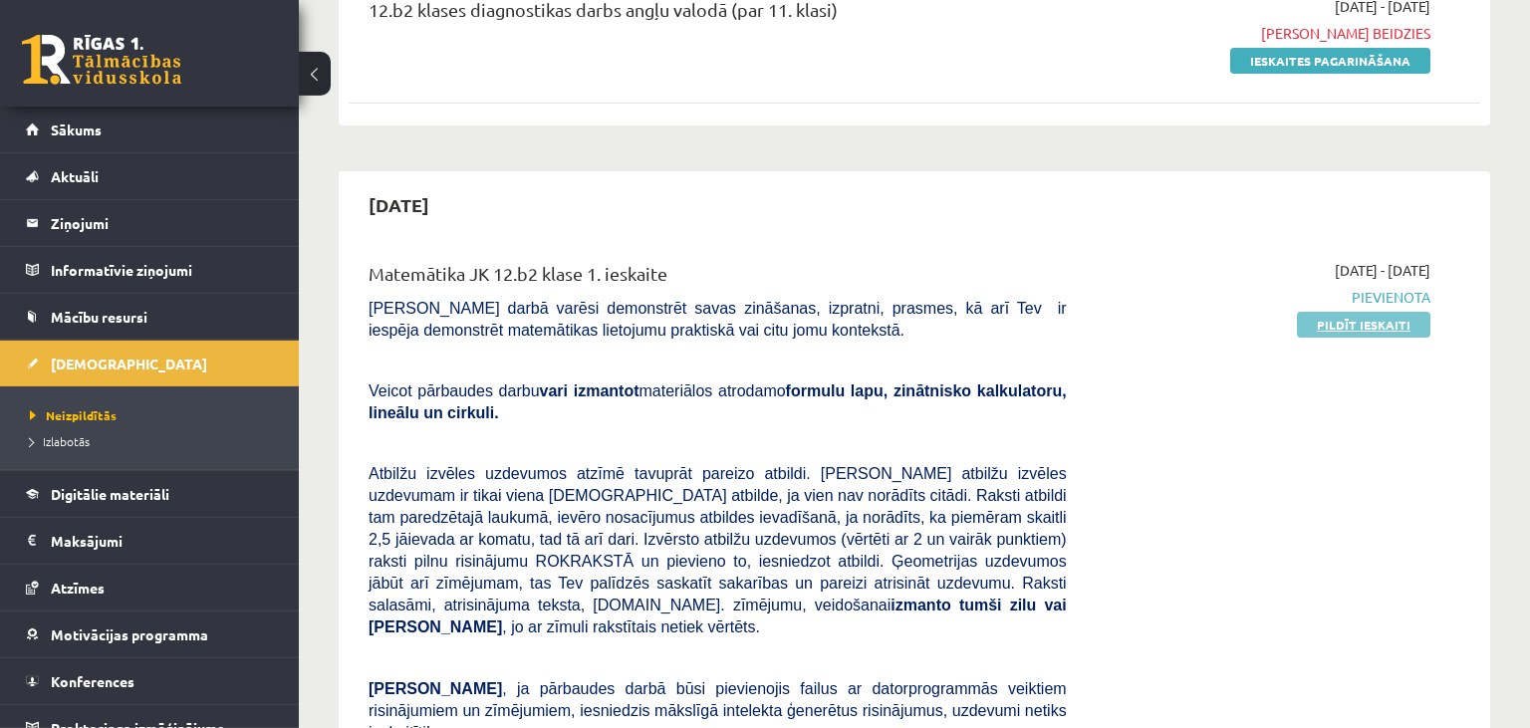
click at [1329, 325] on link "Pildīt ieskaiti" at bounding box center [1363, 325] width 133 height 26
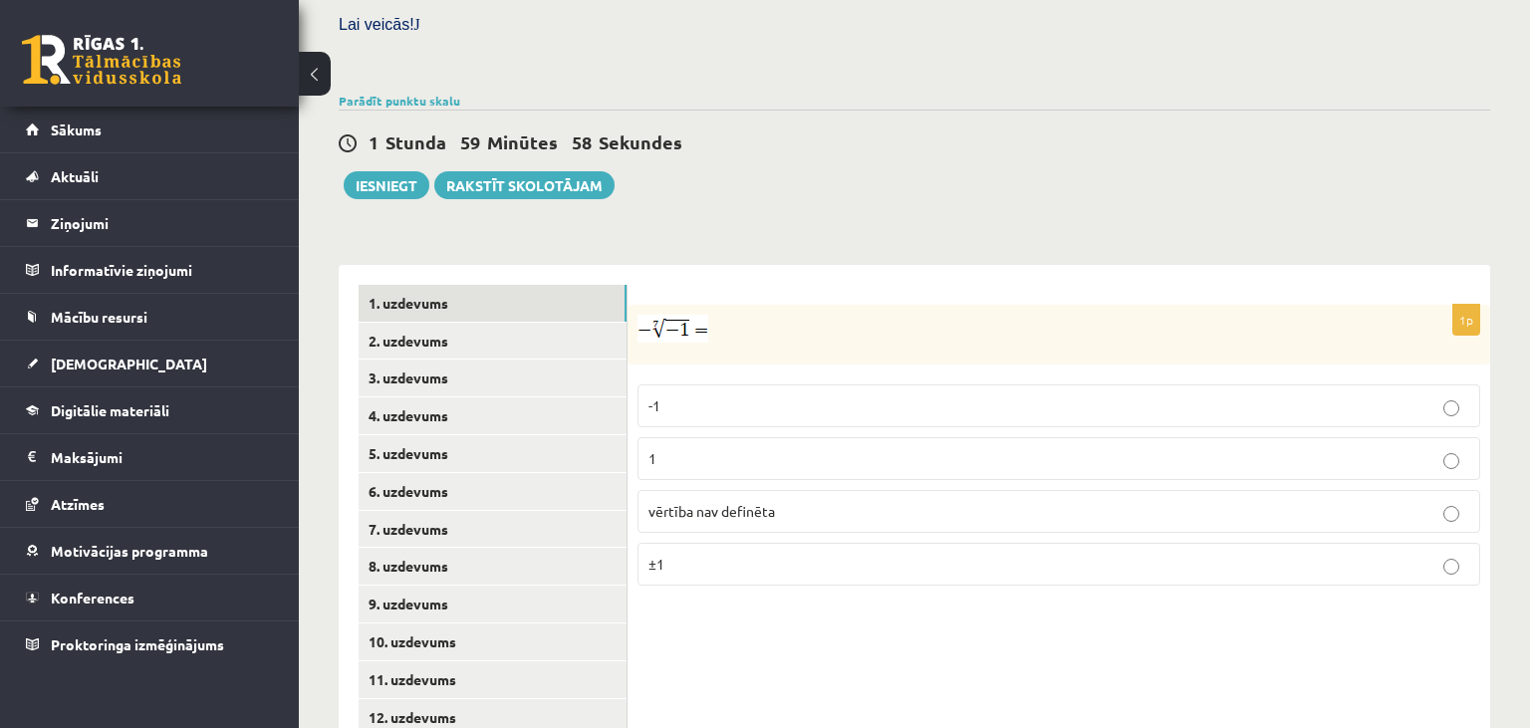
scroll to position [759, 0]
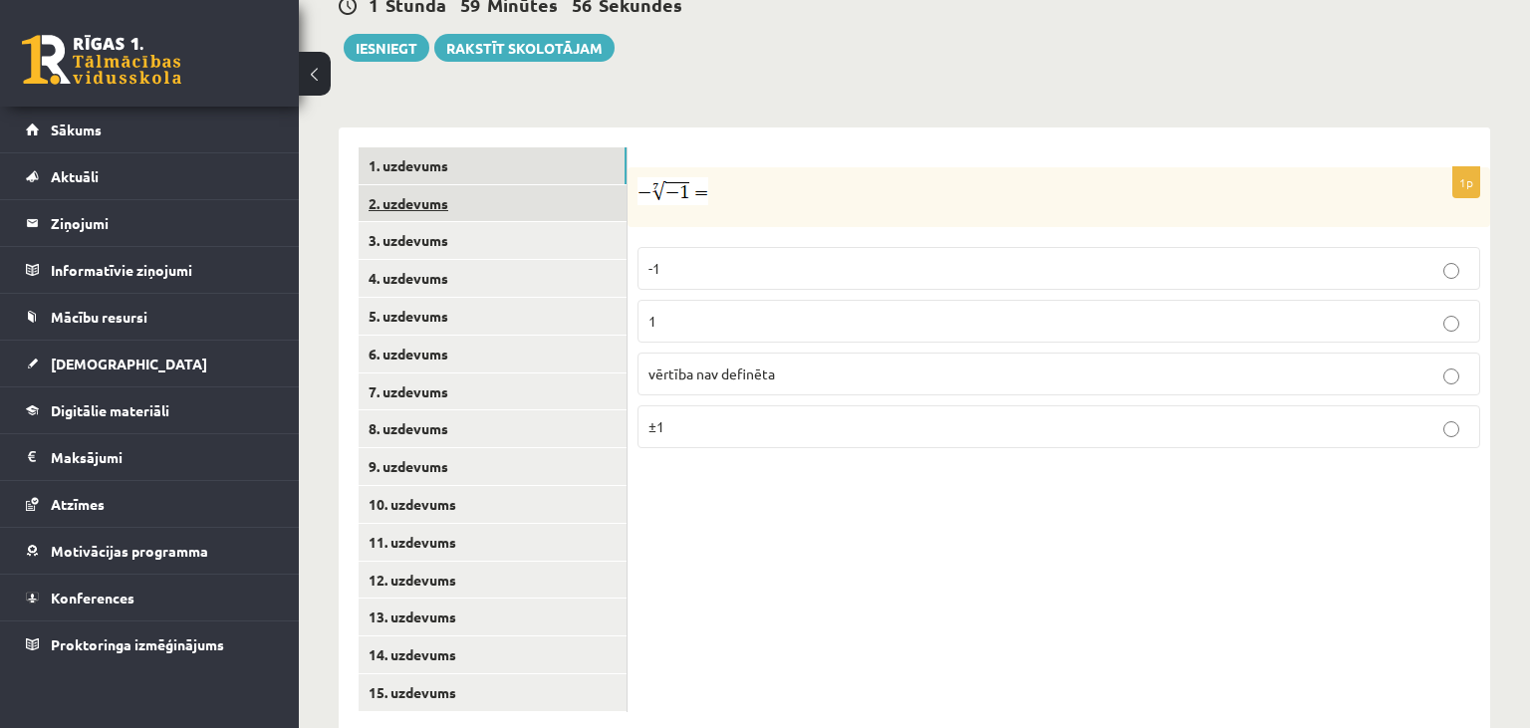
click at [536, 185] on link "2. uzdevums" at bounding box center [493, 203] width 268 height 37
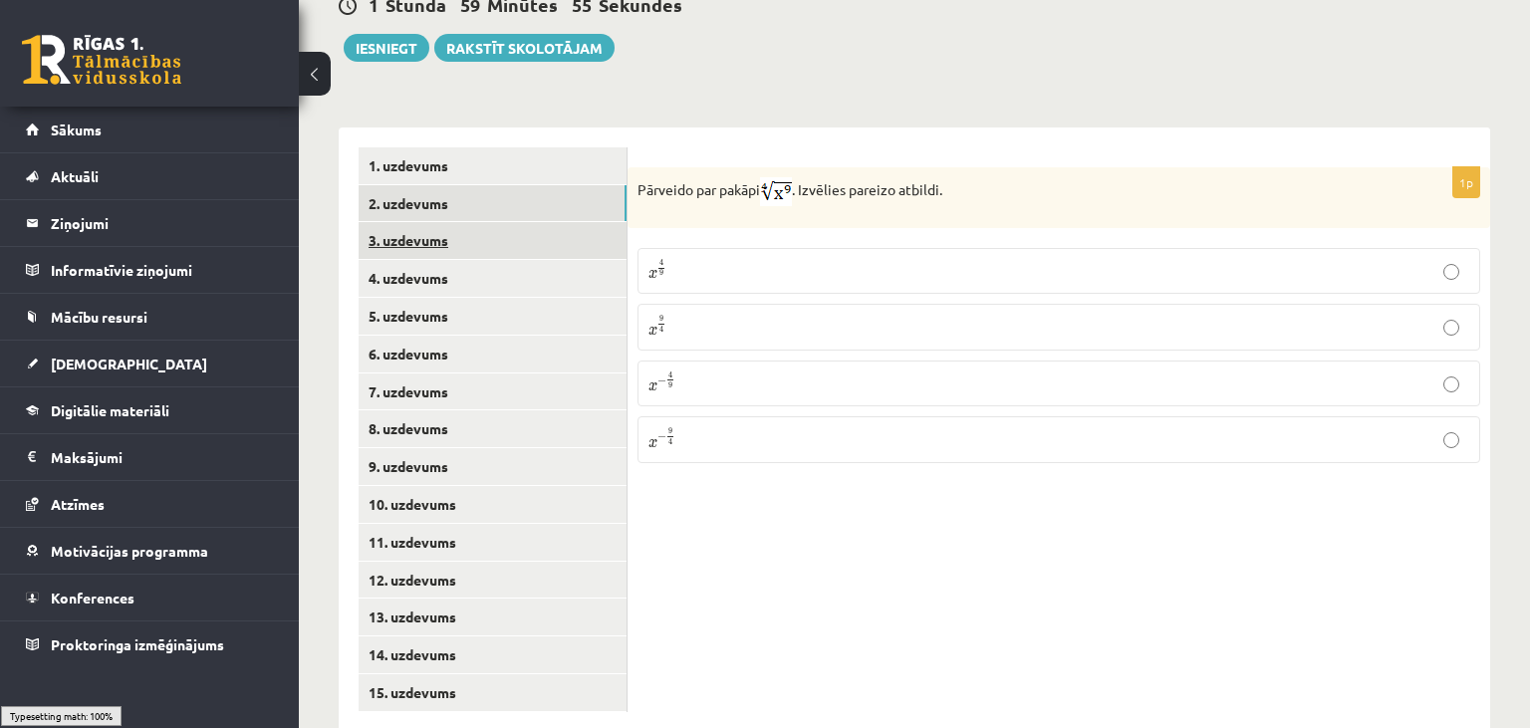
click at [516, 222] on link "3. uzdevums" at bounding box center [493, 240] width 268 height 37
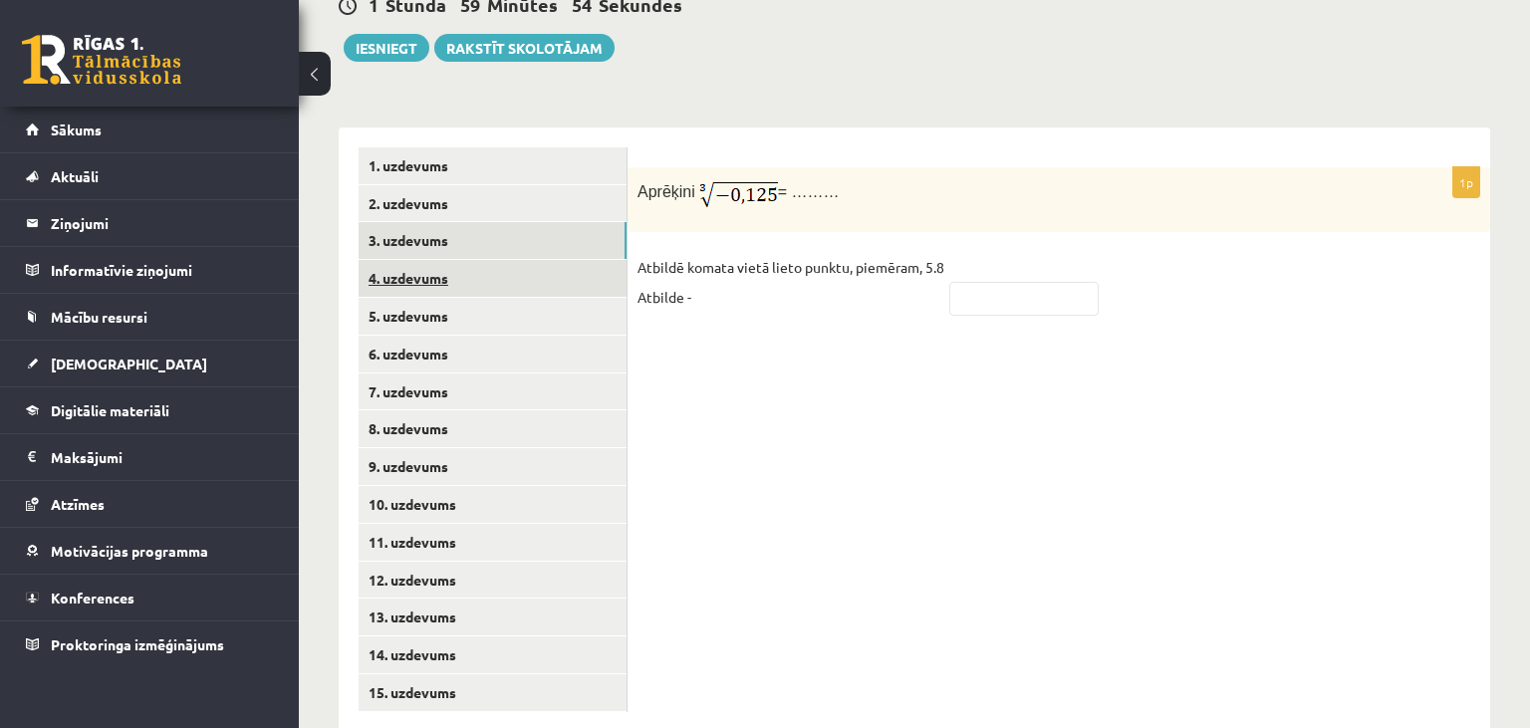
click at [495, 260] on link "4. uzdevums" at bounding box center [493, 278] width 268 height 37
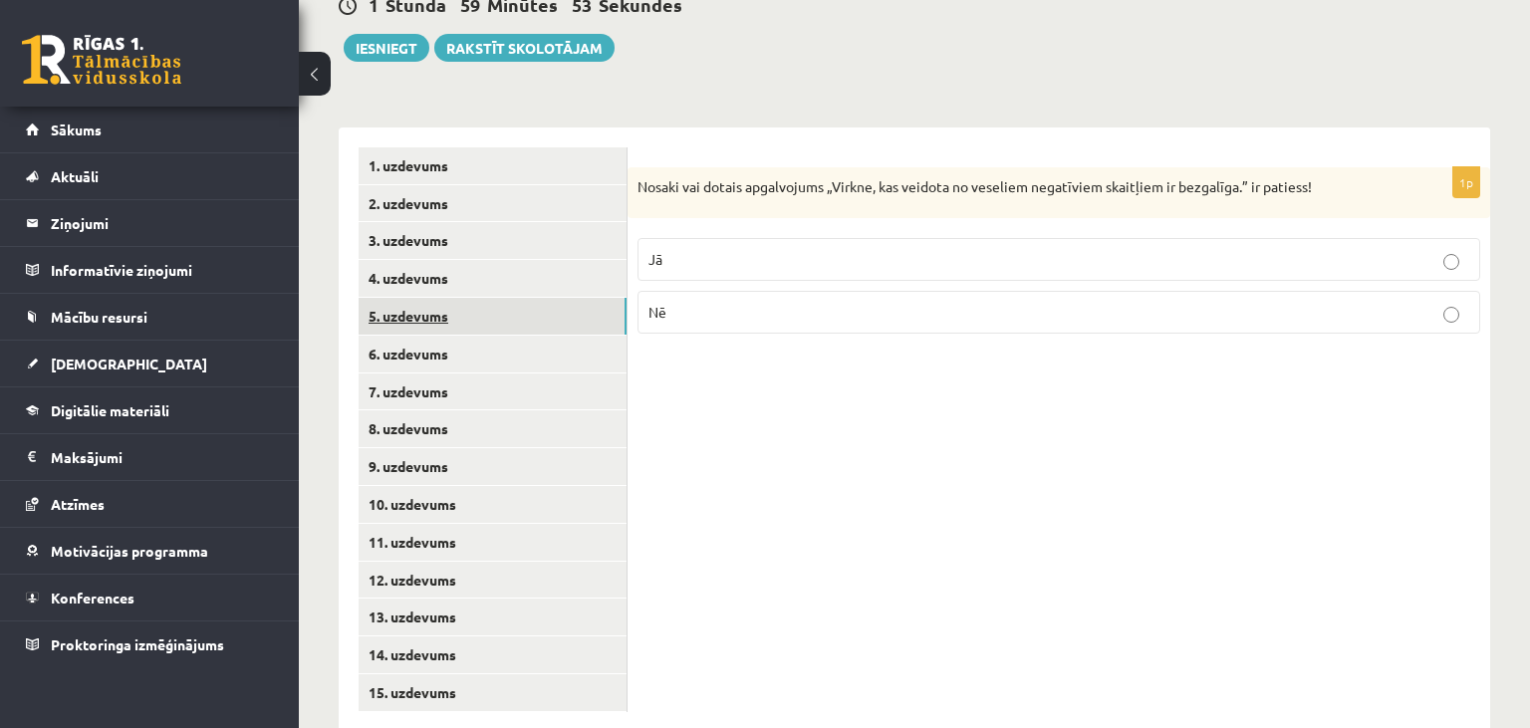
click at [483, 298] on link "5. uzdevums" at bounding box center [493, 316] width 268 height 37
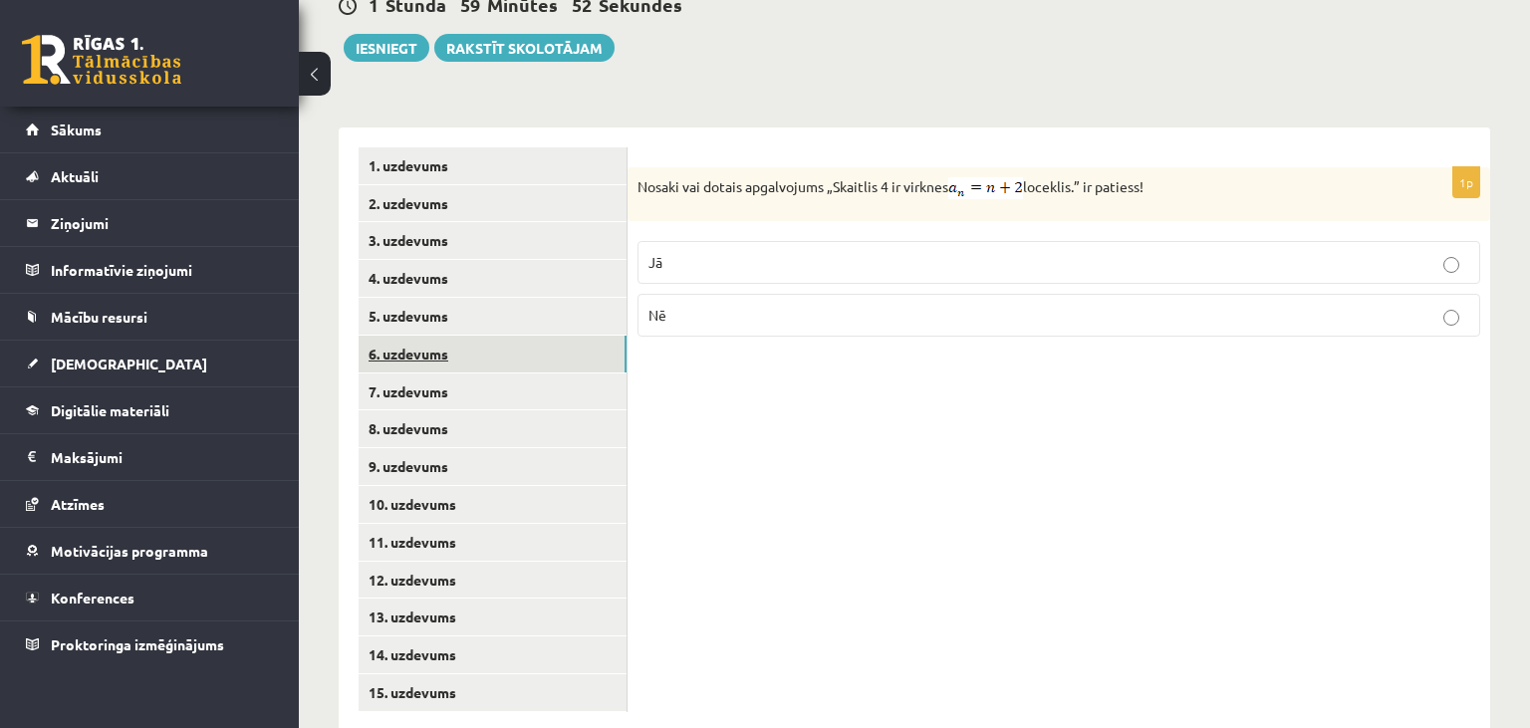
click at [472, 336] on link "6. uzdevums" at bounding box center [493, 354] width 268 height 37
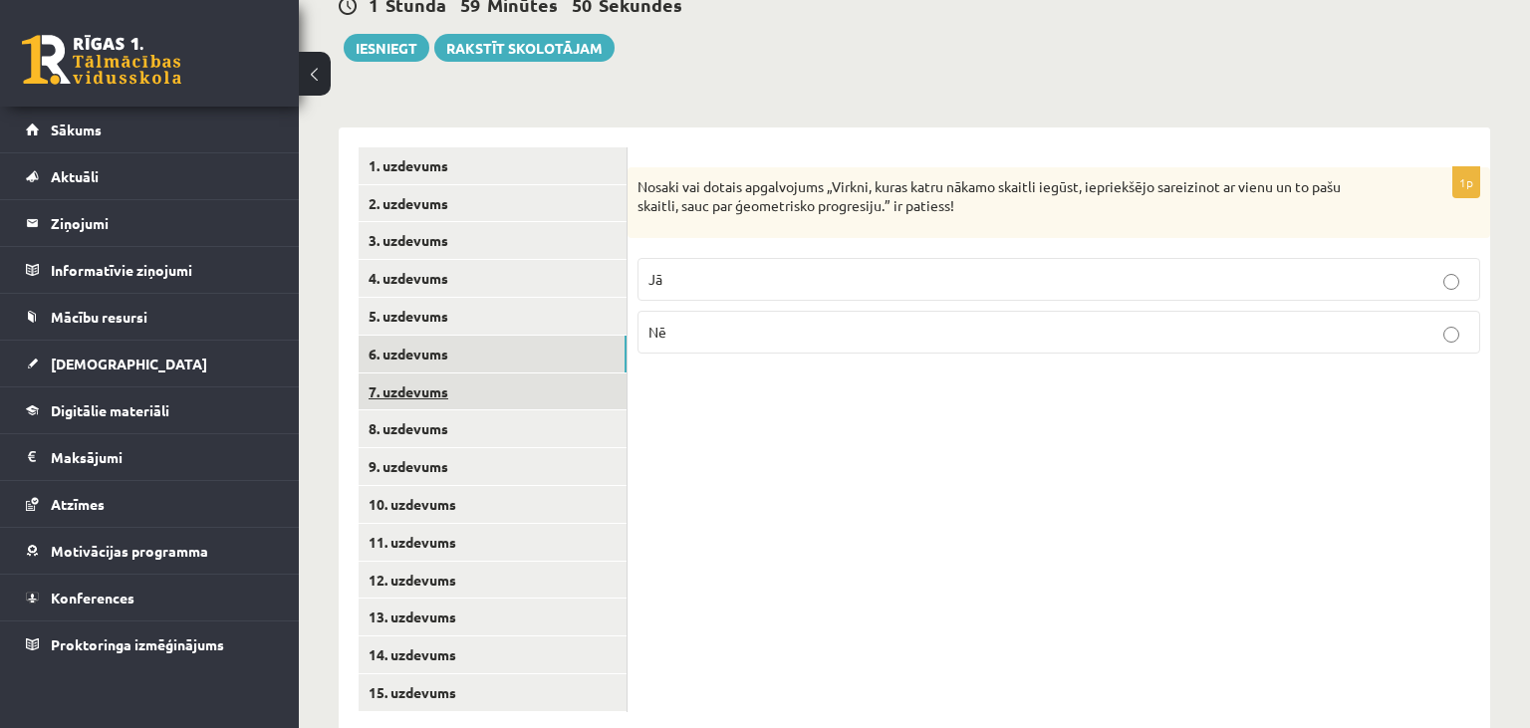
click at [460, 374] on link "7. uzdevums" at bounding box center [493, 392] width 268 height 37
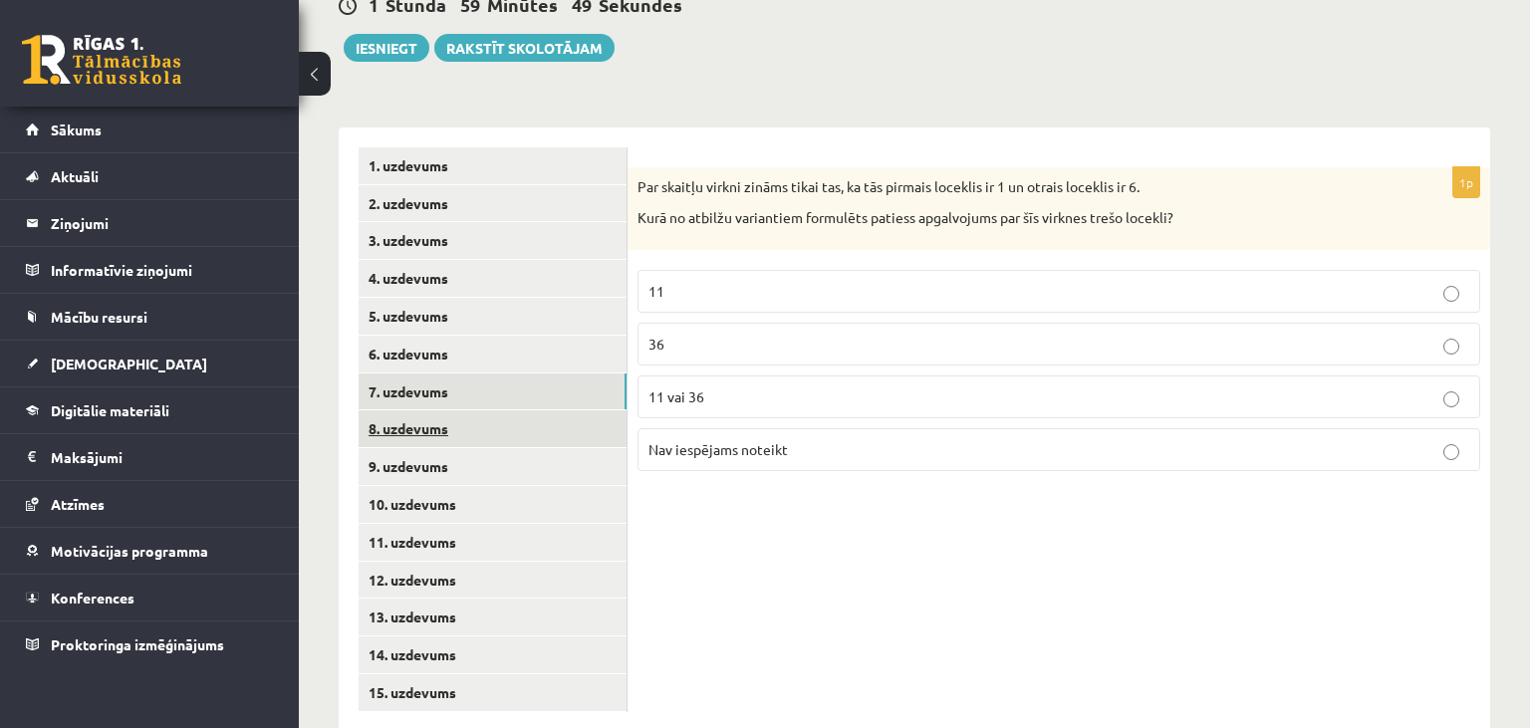
click at [455, 410] on link "8. uzdevums" at bounding box center [493, 428] width 268 height 37
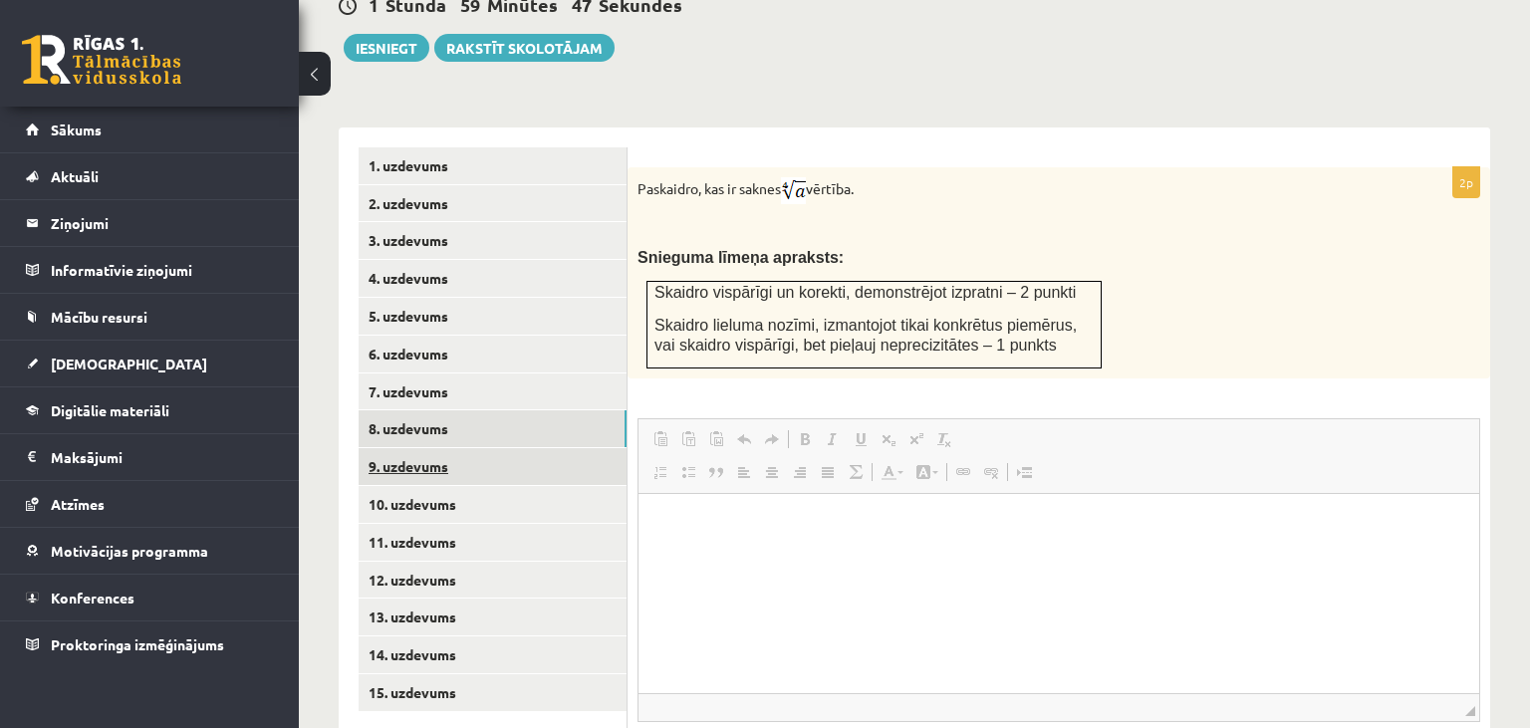
scroll to position [0, 0]
click at [449, 448] on link "9. uzdevums" at bounding box center [493, 466] width 268 height 37
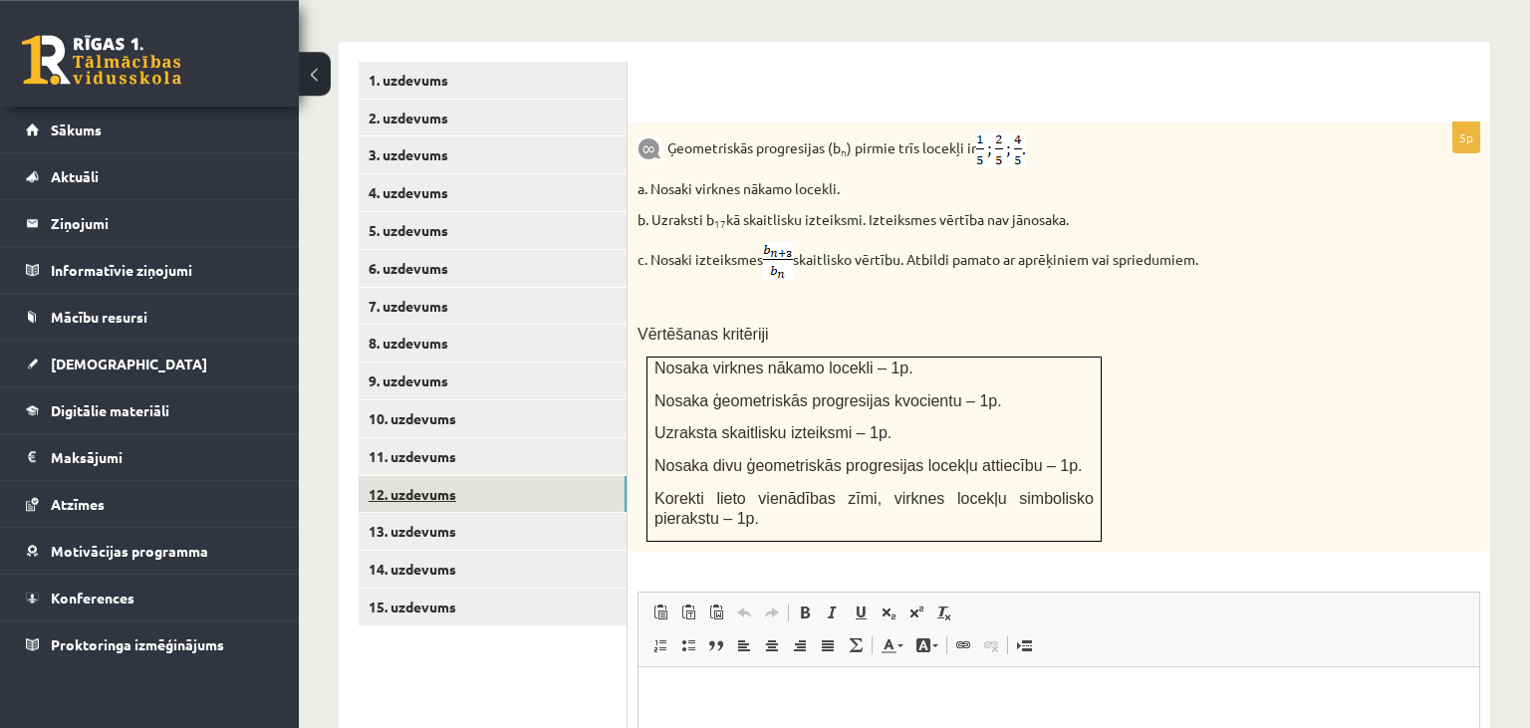
click at [456, 476] on link "12. uzdevums" at bounding box center [493, 494] width 268 height 37
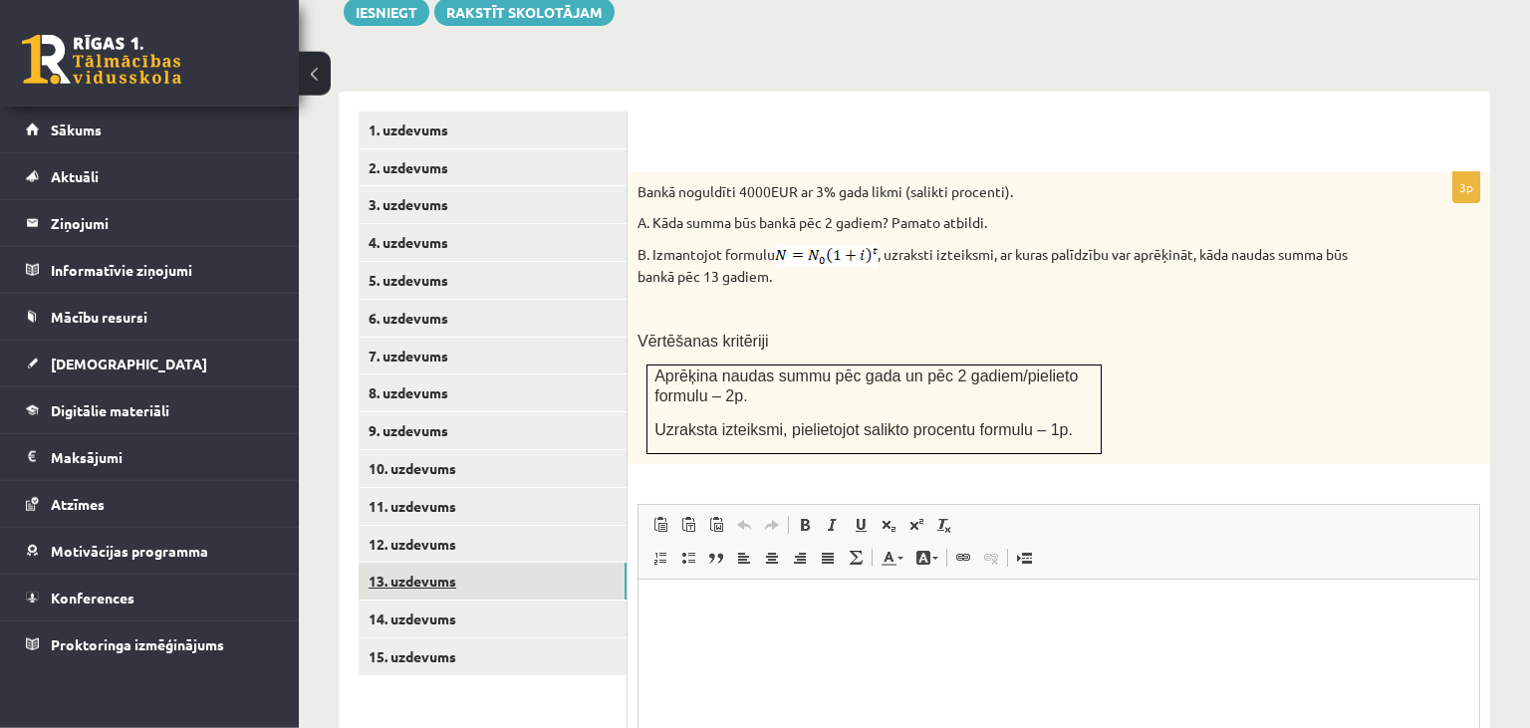
click at [439, 563] on link "13. uzdevums" at bounding box center [493, 581] width 268 height 37
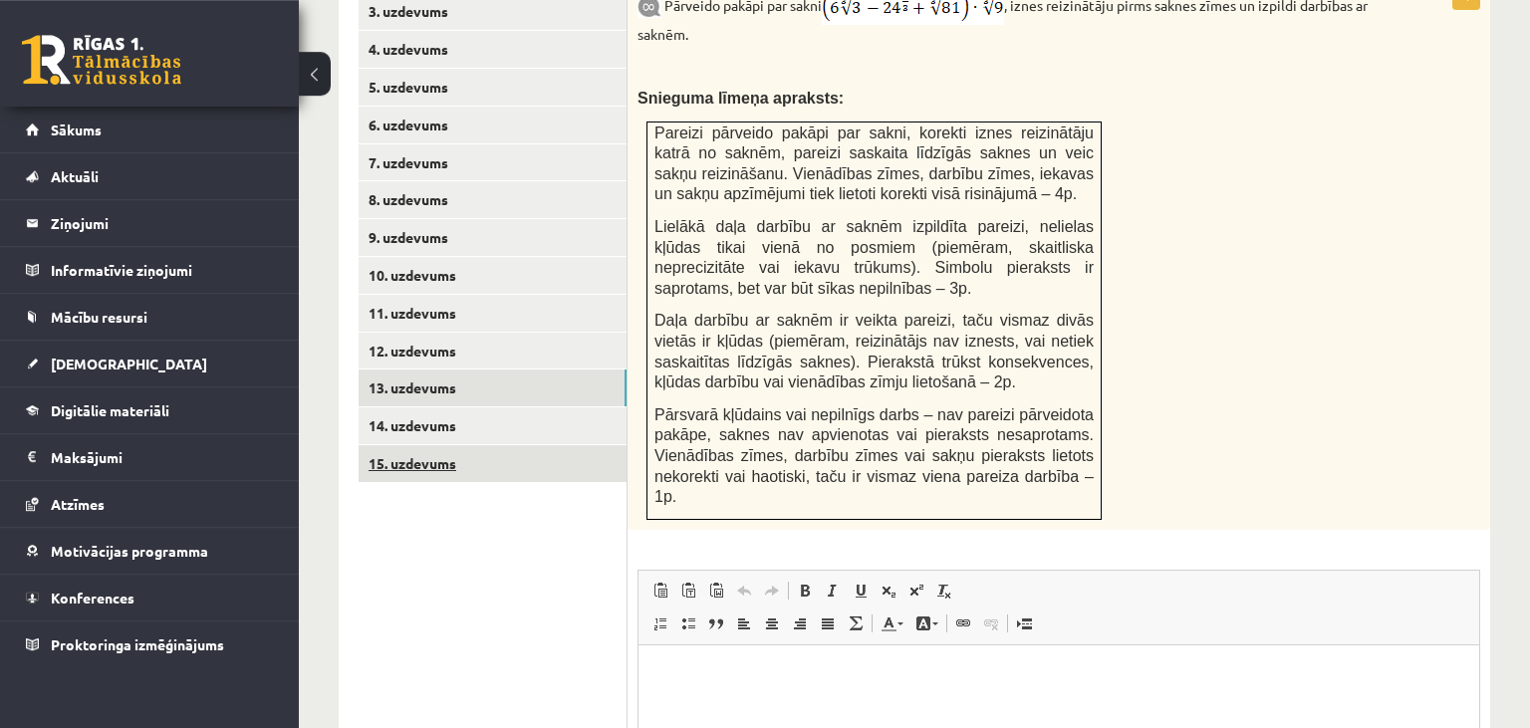
click at [508, 445] on link "15. uzdevums" at bounding box center [493, 463] width 268 height 37
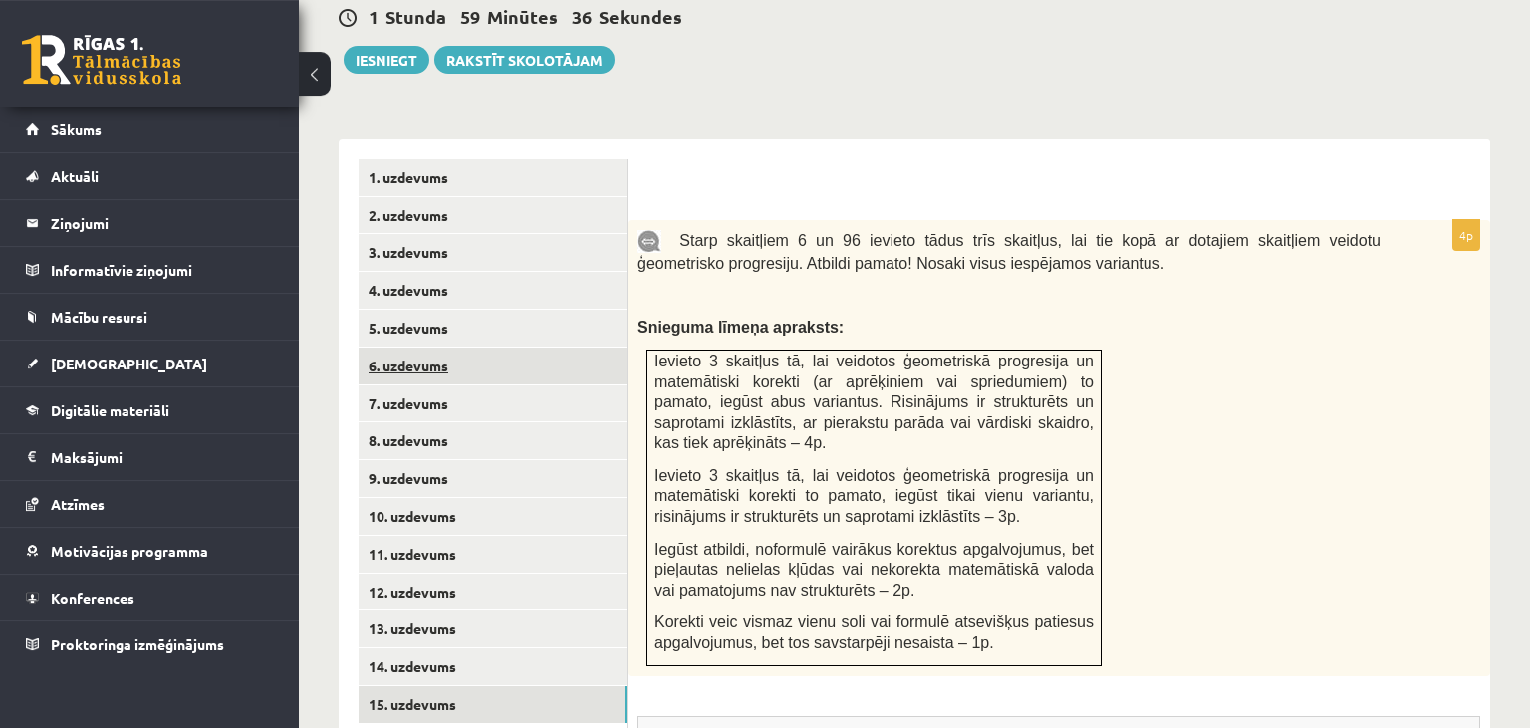
scroll to position [728, 0]
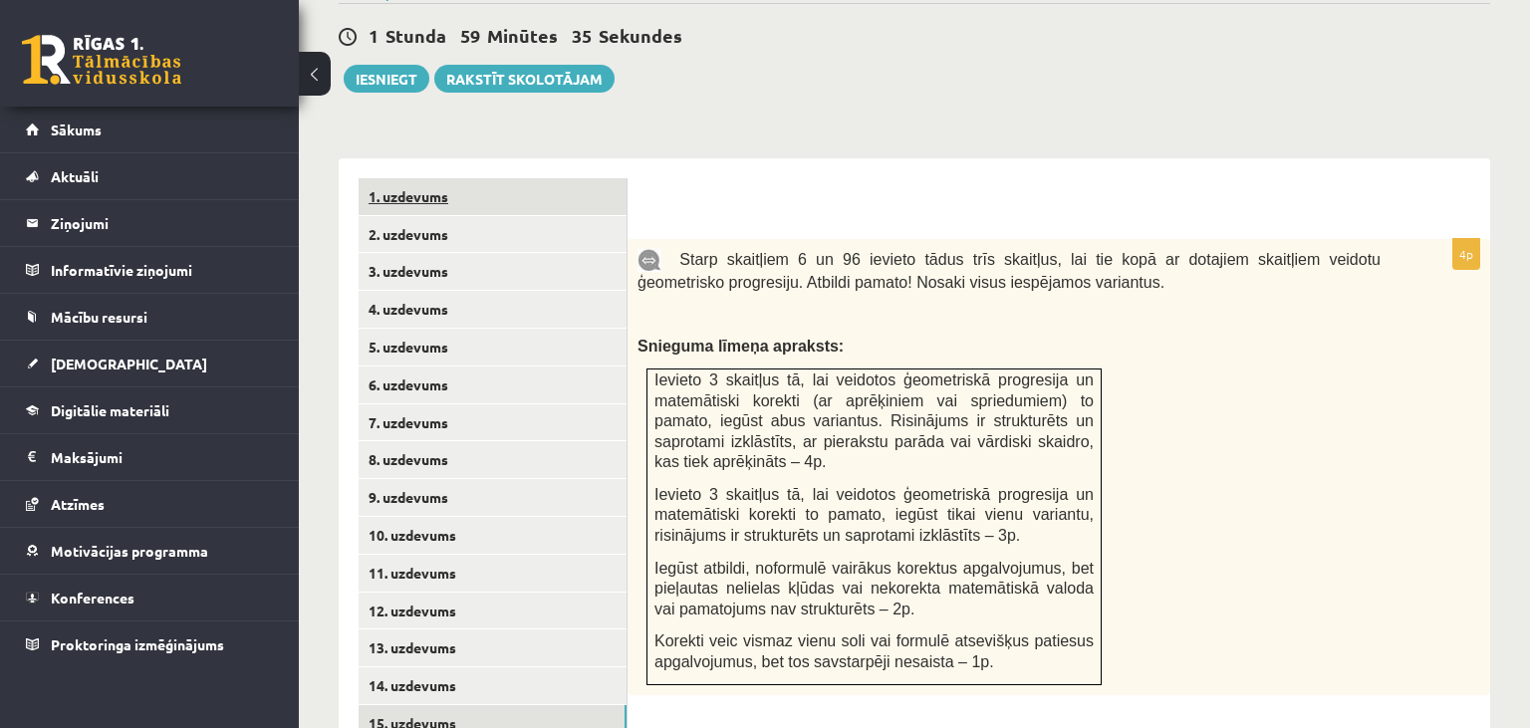
click at [569, 178] on link "1. uzdevums" at bounding box center [493, 196] width 268 height 37
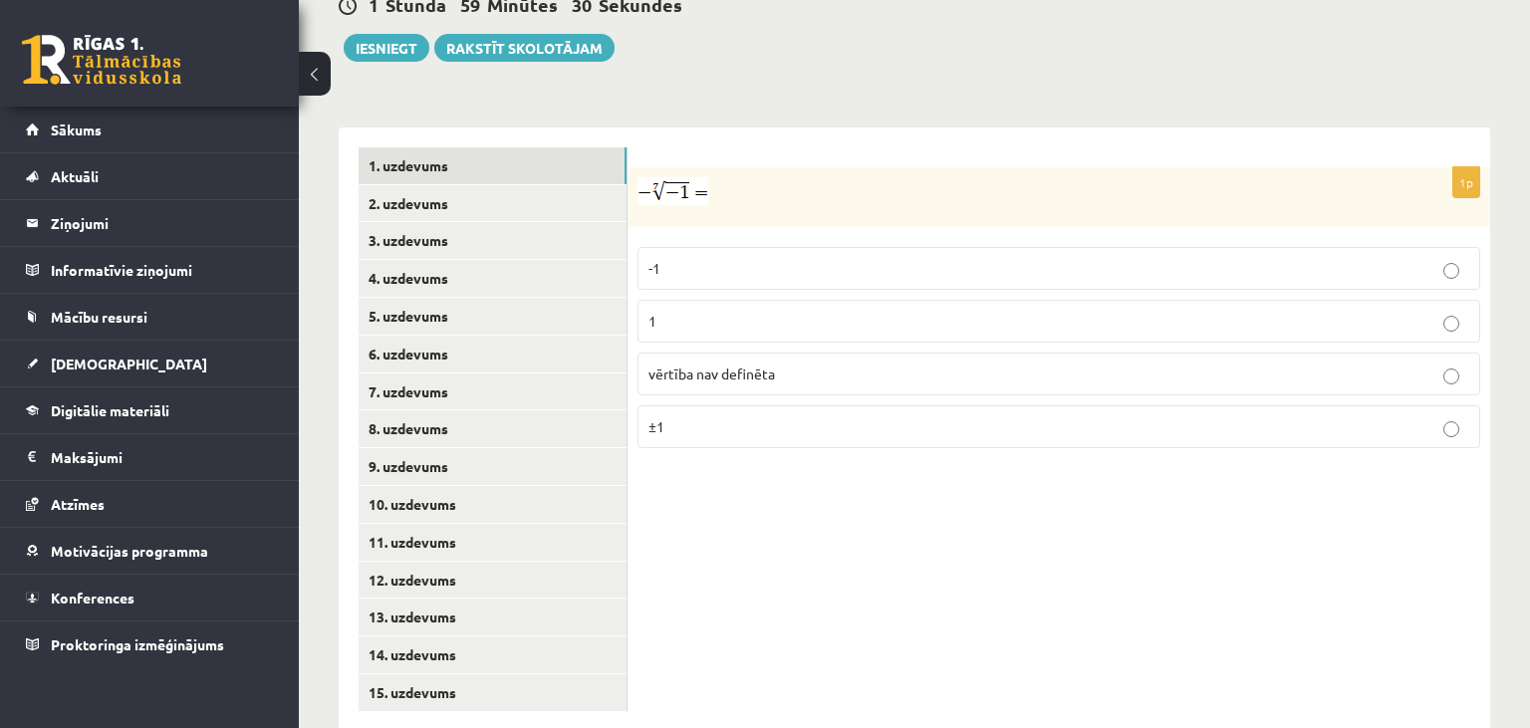
scroll to position [756, 0]
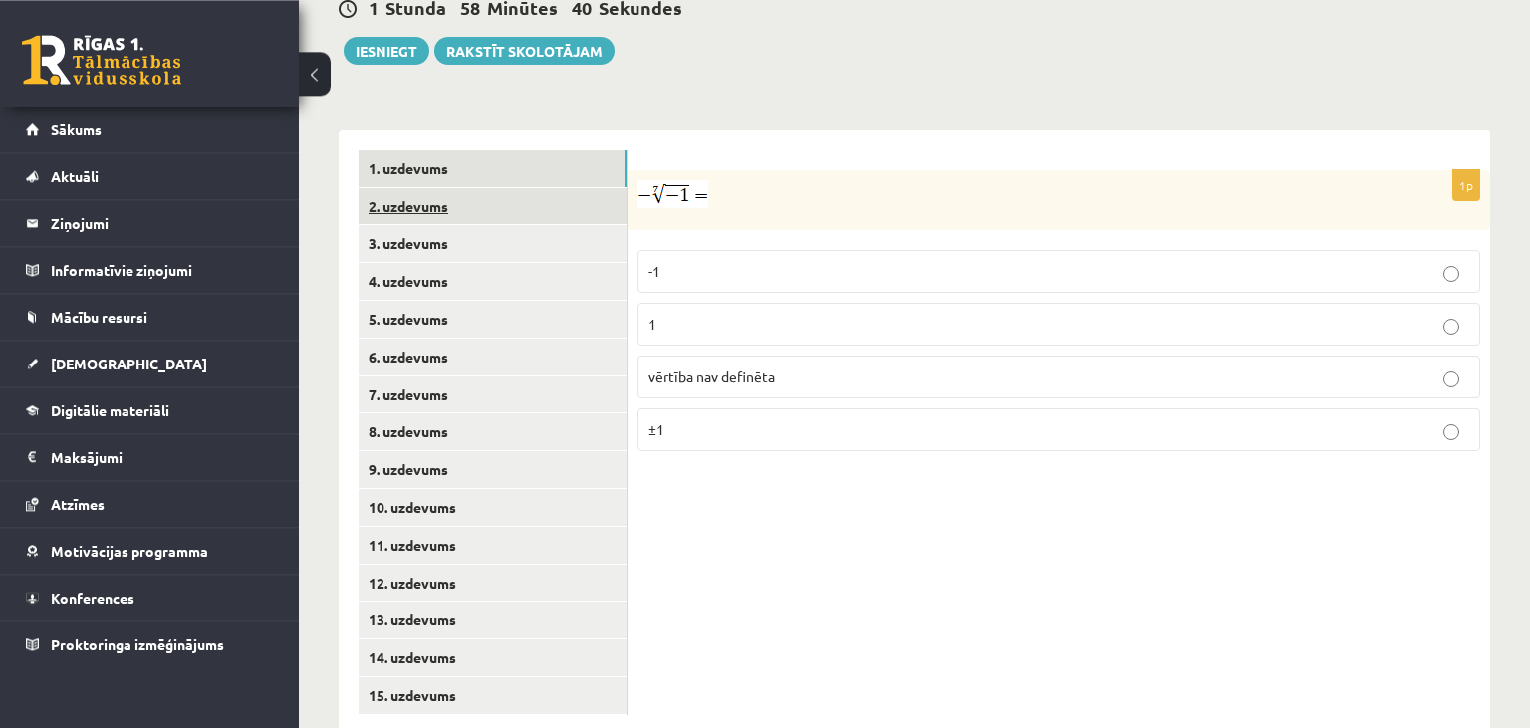
click at [556, 188] on link "2. uzdevums" at bounding box center [493, 206] width 268 height 37
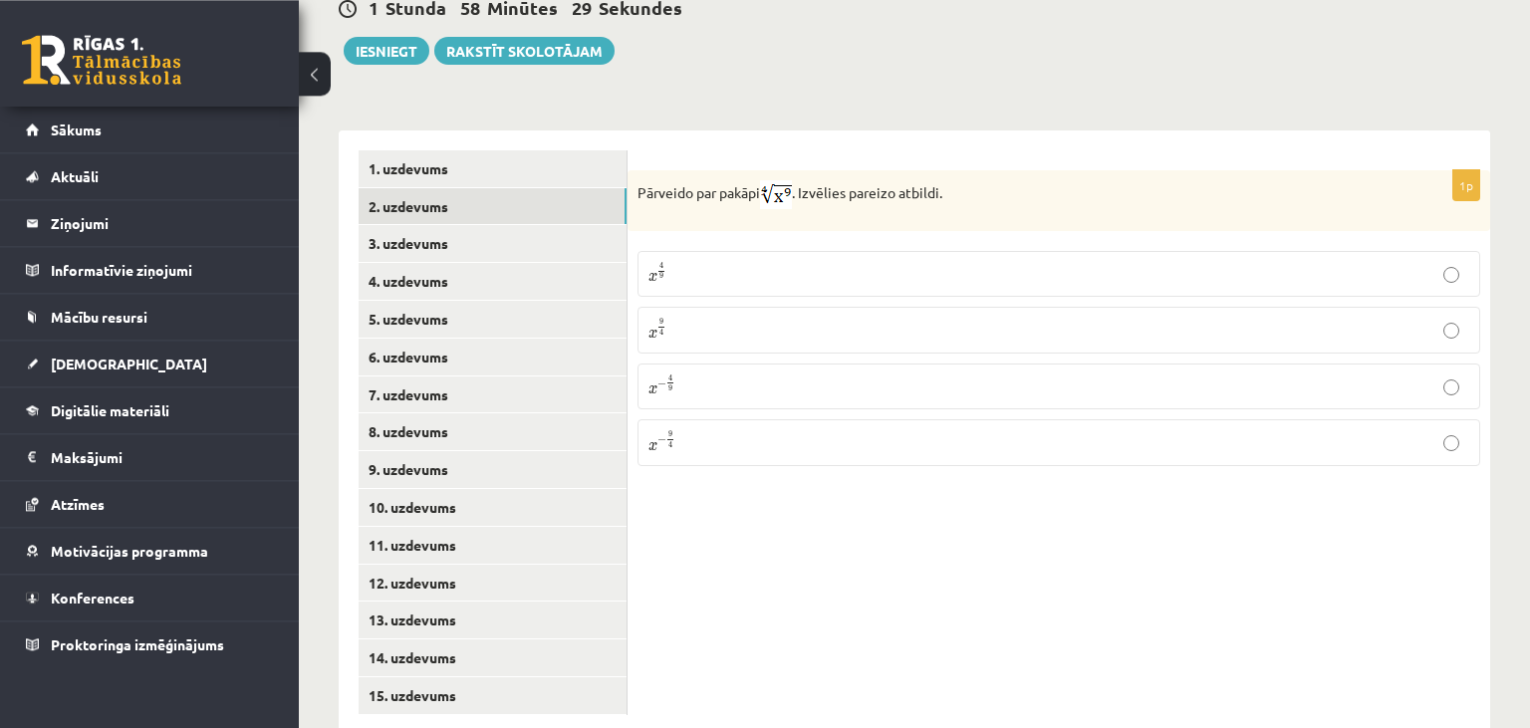
click at [747, 307] on label "x 9 4 x 9 4" at bounding box center [1059, 330] width 843 height 46
click at [584, 225] on link "3. uzdevums" at bounding box center [493, 243] width 268 height 37
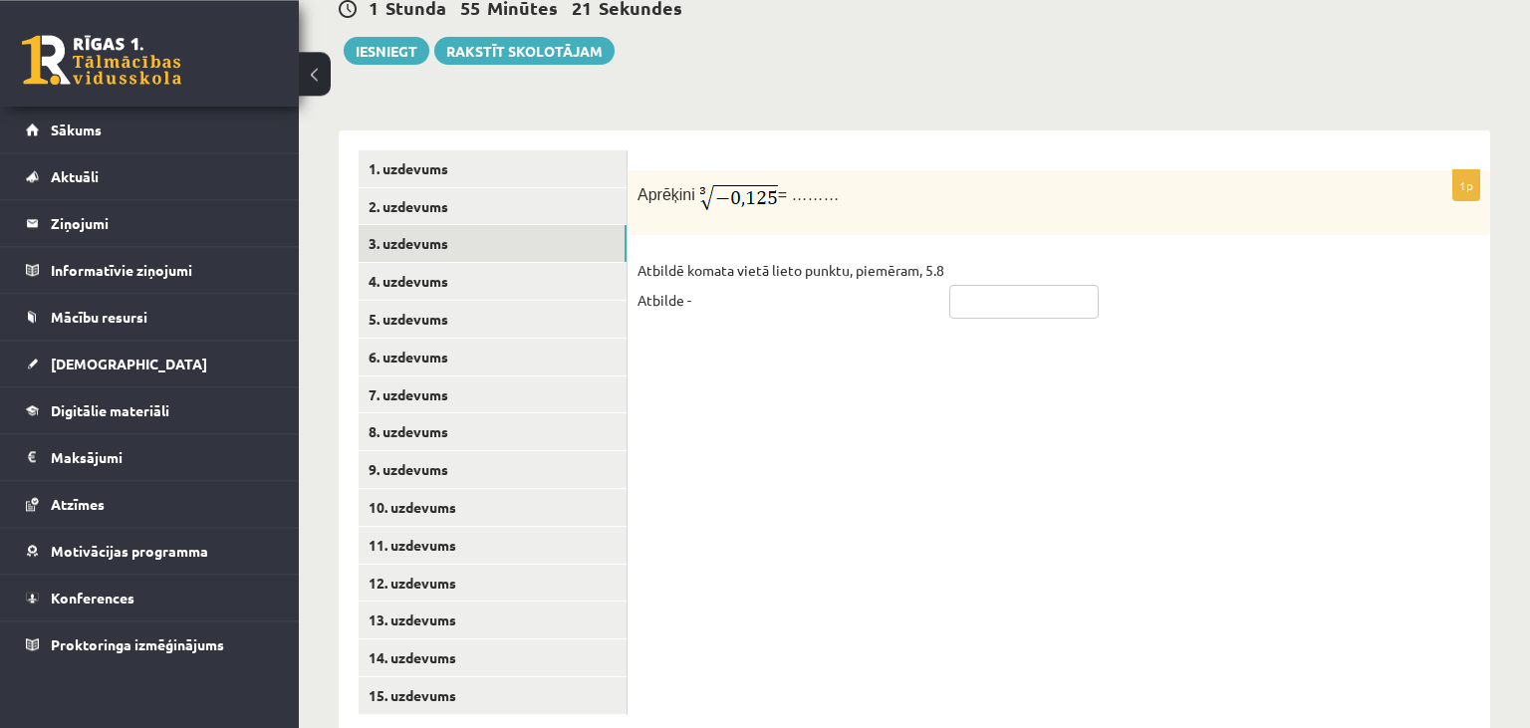
click at [956, 285] on input "text" at bounding box center [1023, 302] width 149 height 34
type input "****"
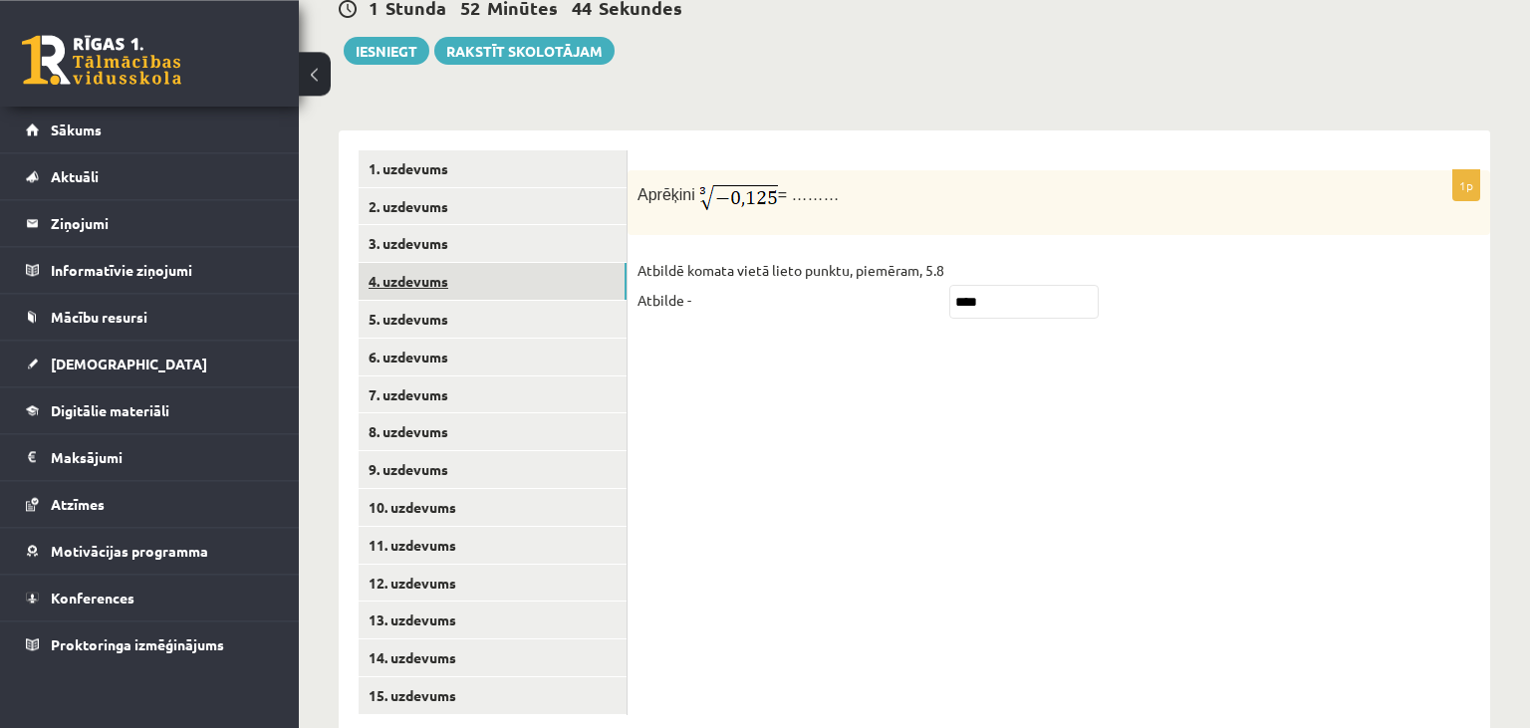
click at [592, 263] on link "4. uzdevums" at bounding box center [493, 281] width 268 height 37
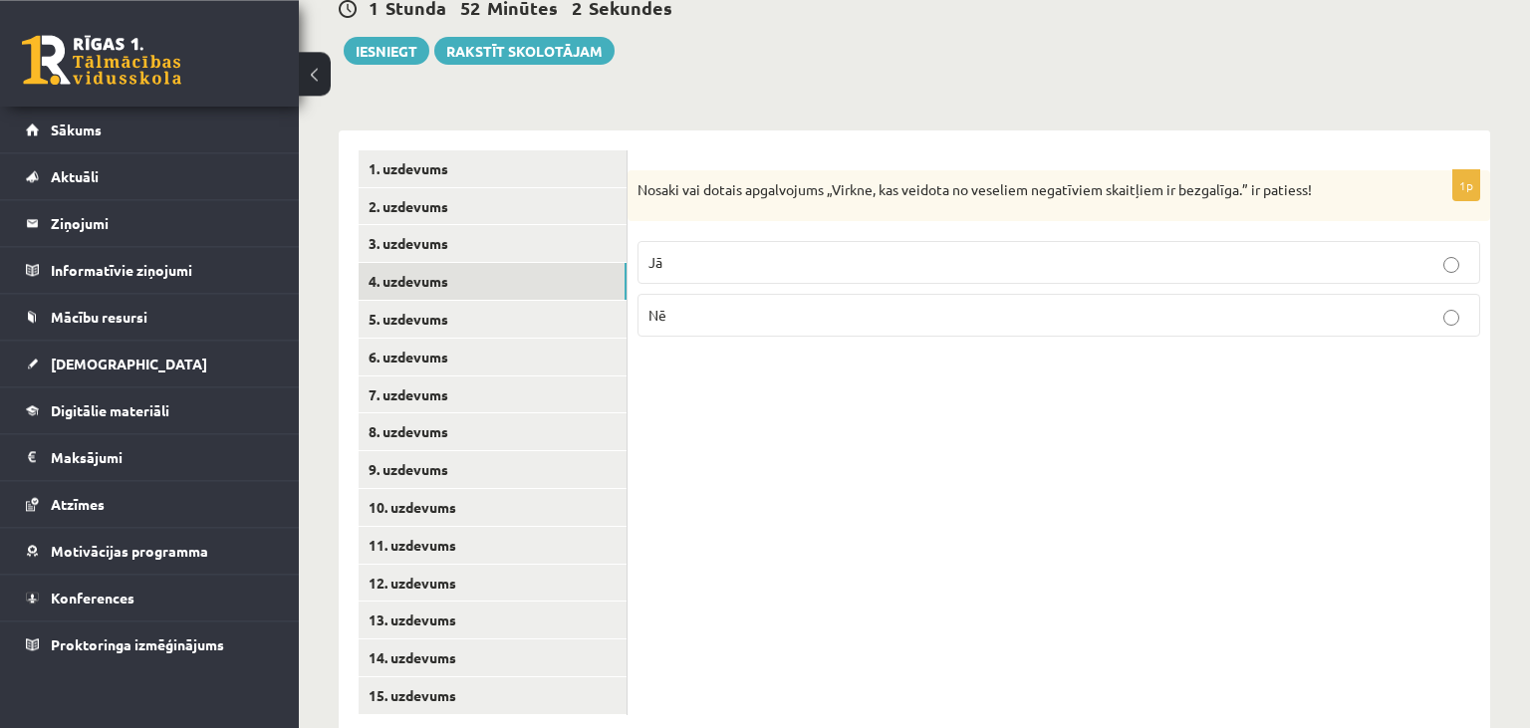
click at [817, 252] on p "Jā" at bounding box center [1059, 262] width 821 height 21
click at [564, 301] on link "5. uzdevums" at bounding box center [493, 319] width 268 height 37
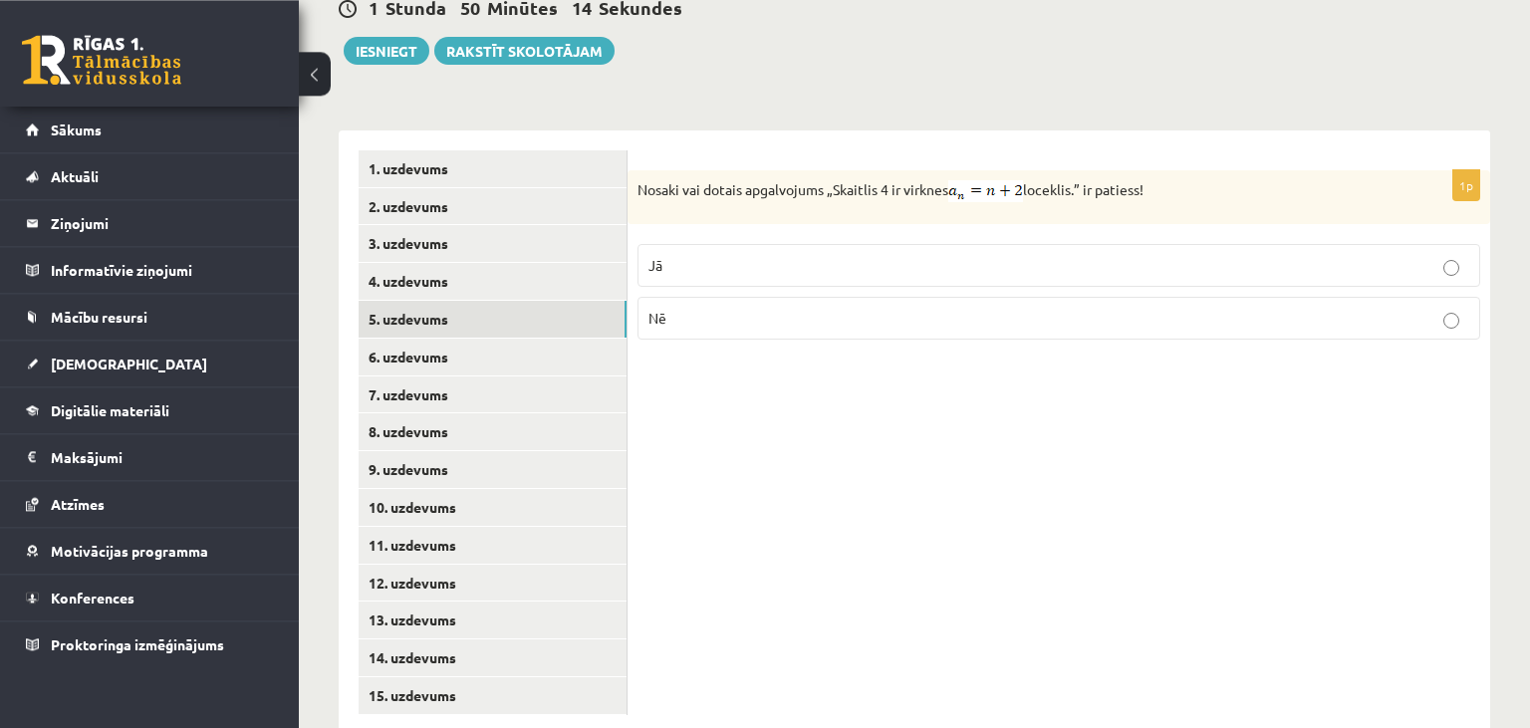
click at [929, 255] on p "Jā" at bounding box center [1059, 265] width 821 height 21
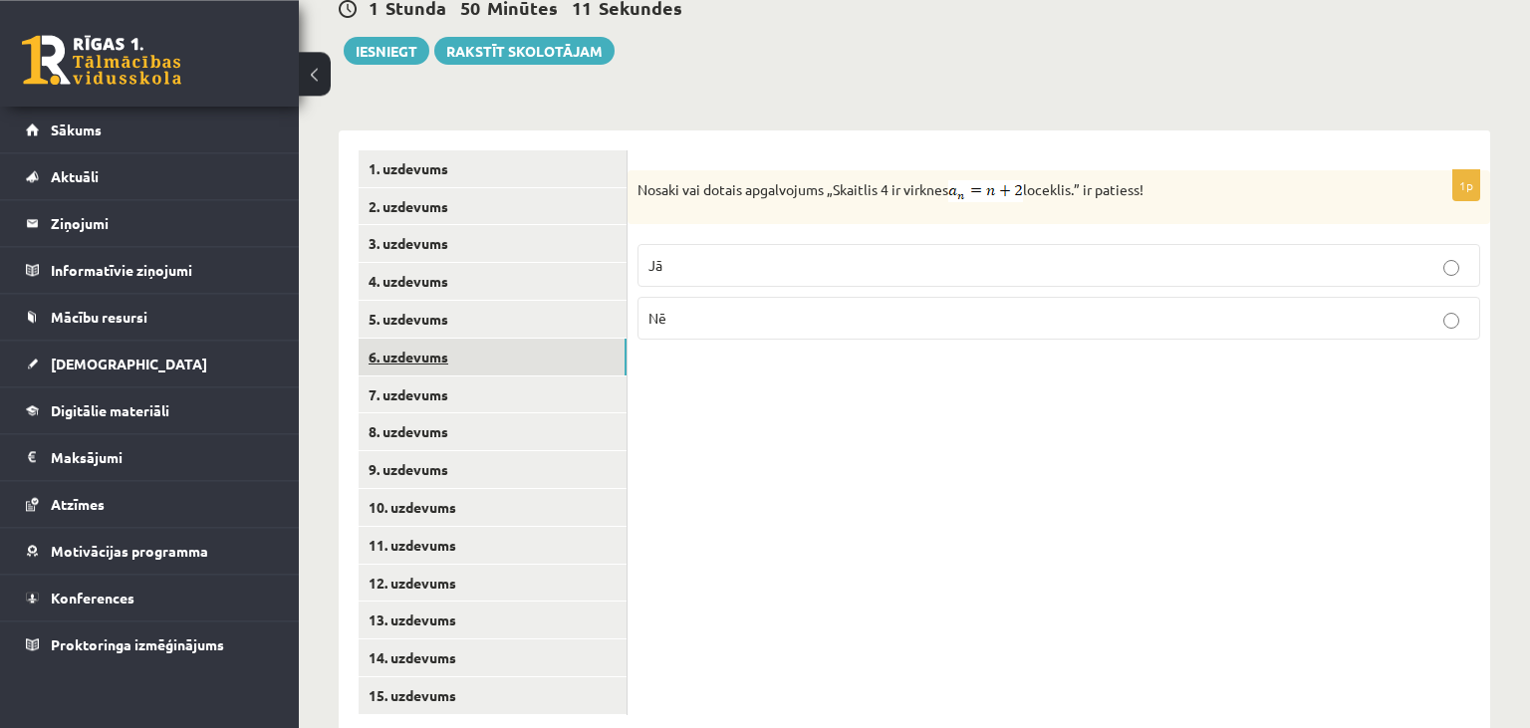
click at [592, 339] on link "6. uzdevums" at bounding box center [493, 357] width 268 height 37
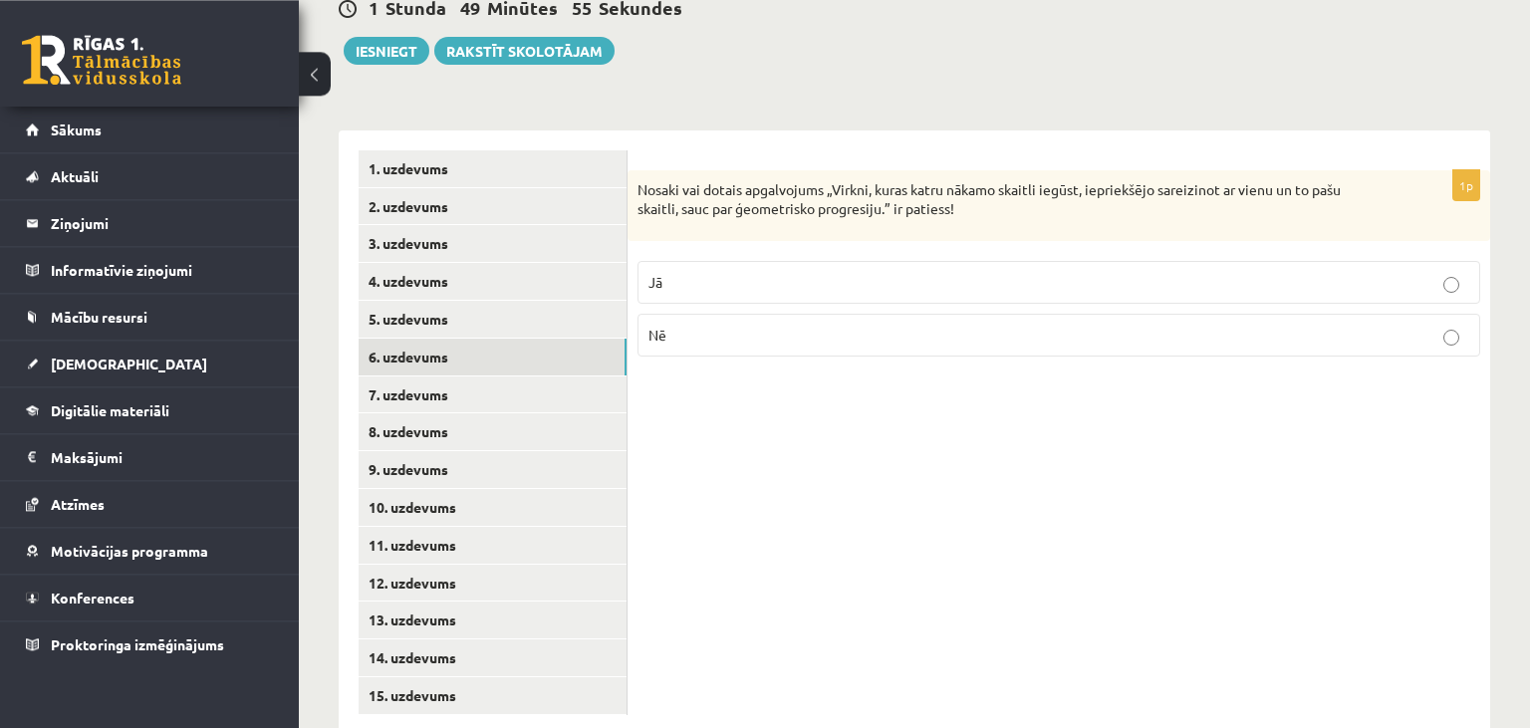
click at [841, 272] on p "Jā" at bounding box center [1059, 282] width 821 height 21
click at [610, 377] on link "7. uzdevums" at bounding box center [493, 395] width 268 height 37
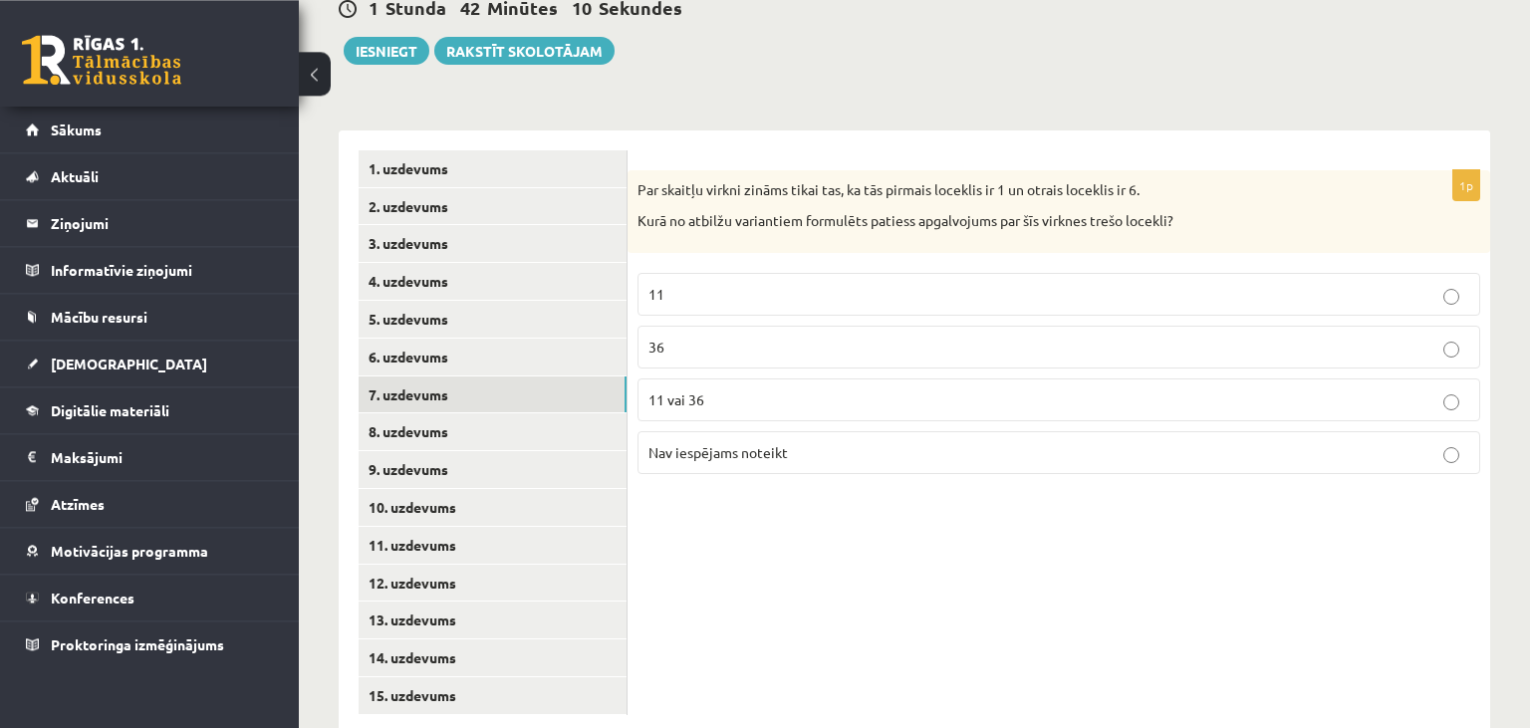
click at [780, 273] on label "11" at bounding box center [1059, 294] width 843 height 43
click at [489, 413] on link "8. uzdevums" at bounding box center [493, 431] width 268 height 37
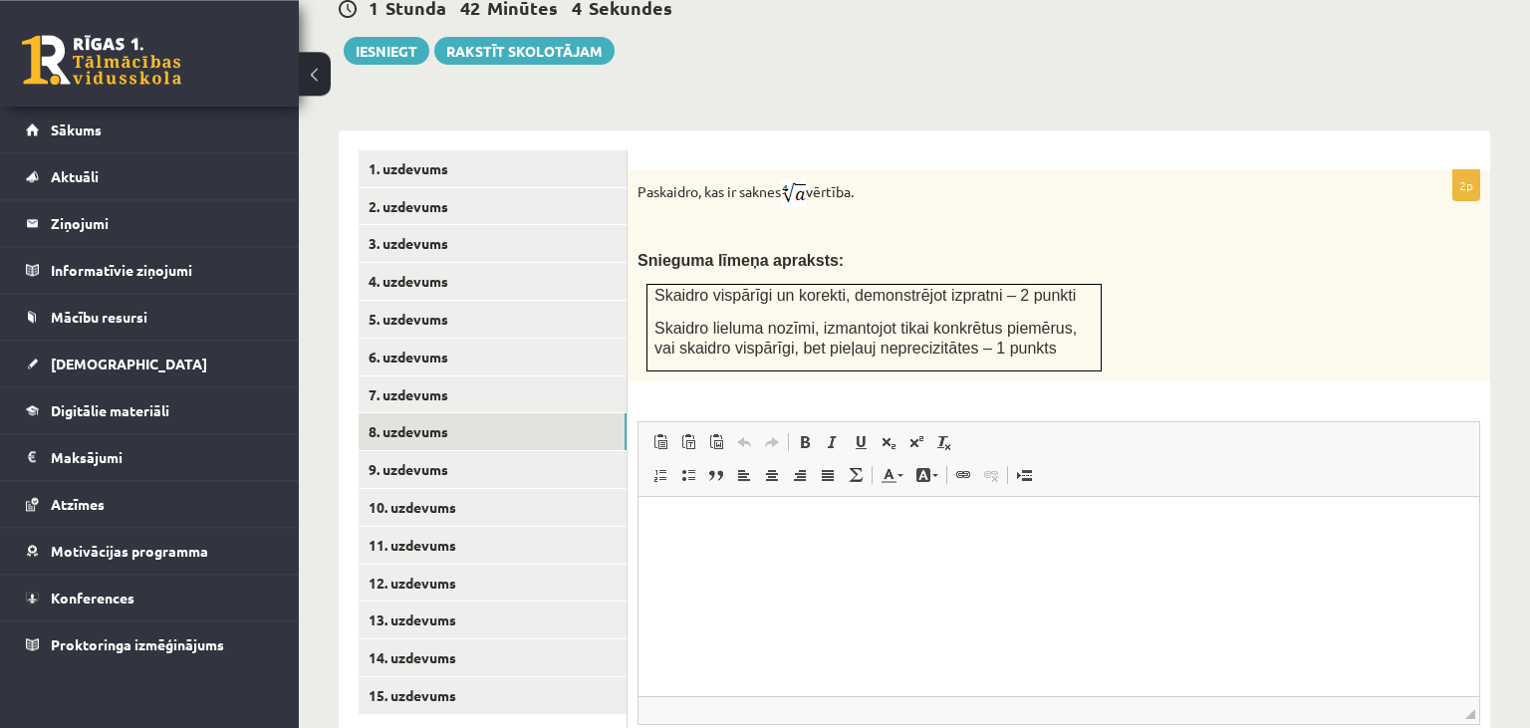
scroll to position [0, 0]
click at [544, 451] on link "9. uzdevums" at bounding box center [493, 469] width 268 height 37
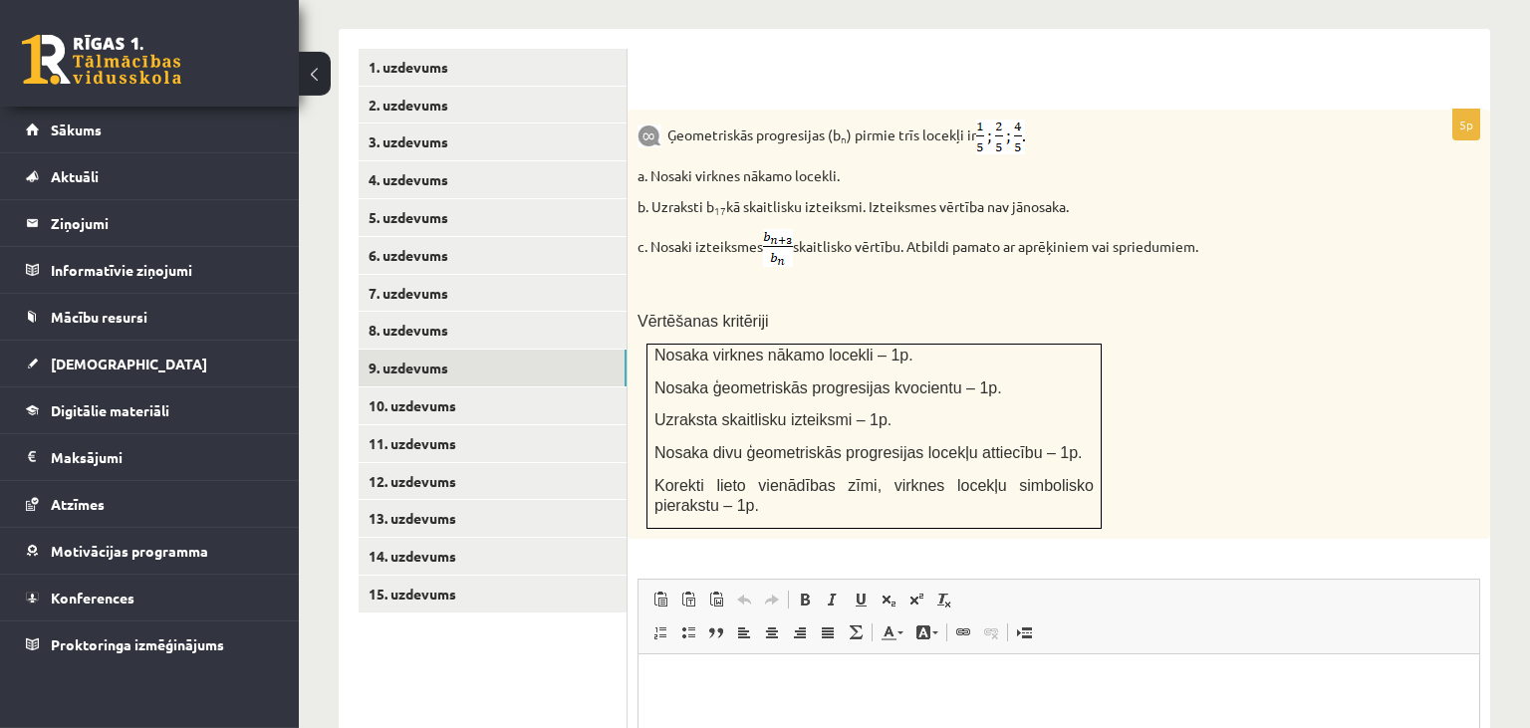
scroll to position [873, 0]
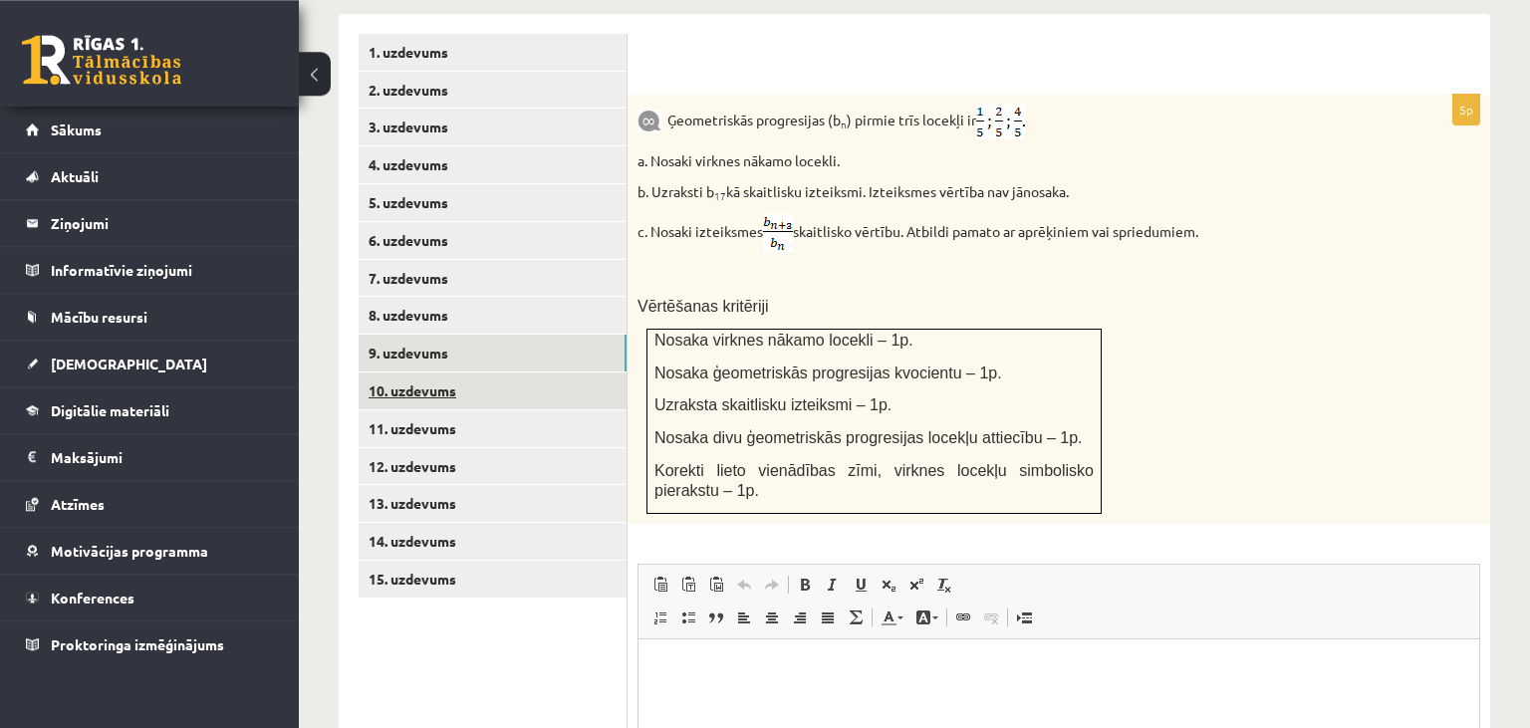
click at [443, 373] on link "10. uzdevums" at bounding box center [493, 391] width 268 height 37
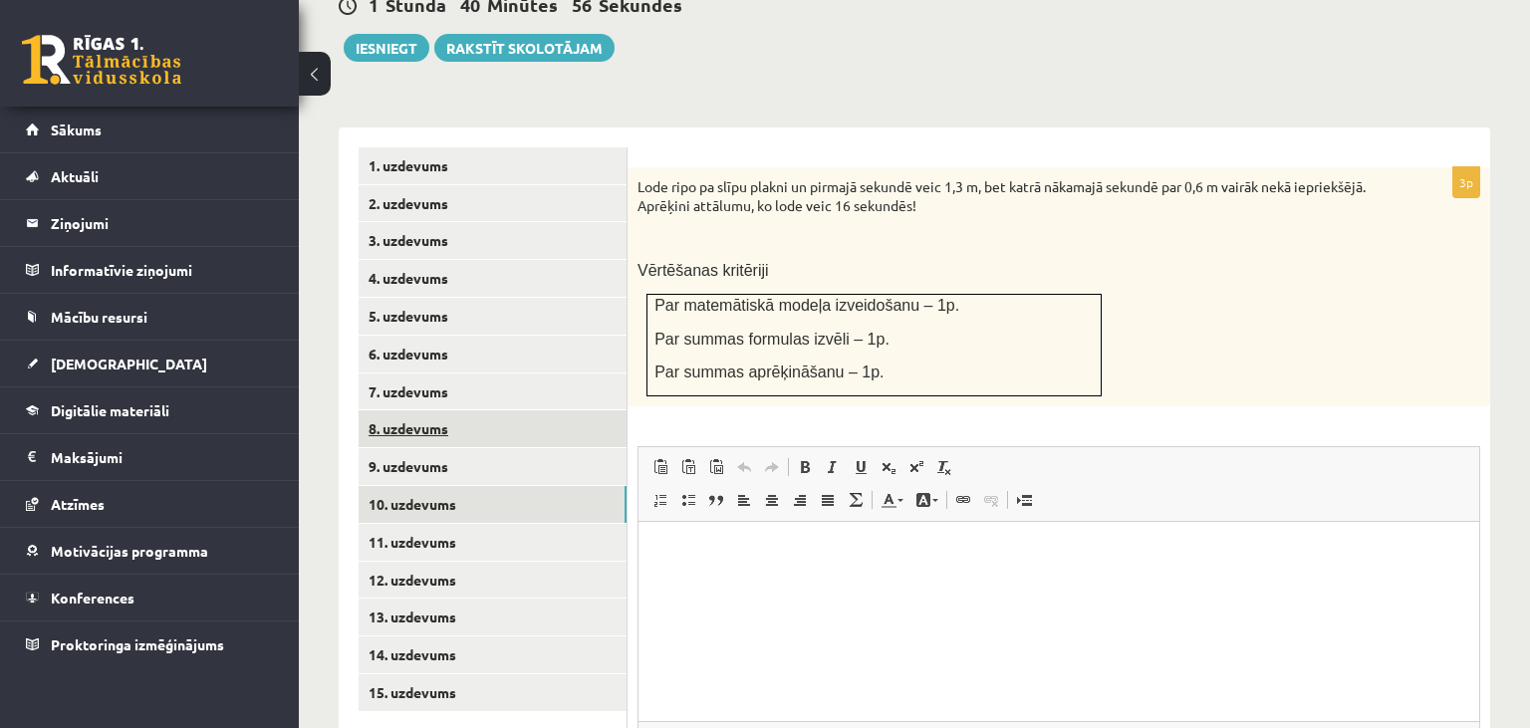
scroll to position [0, 0]
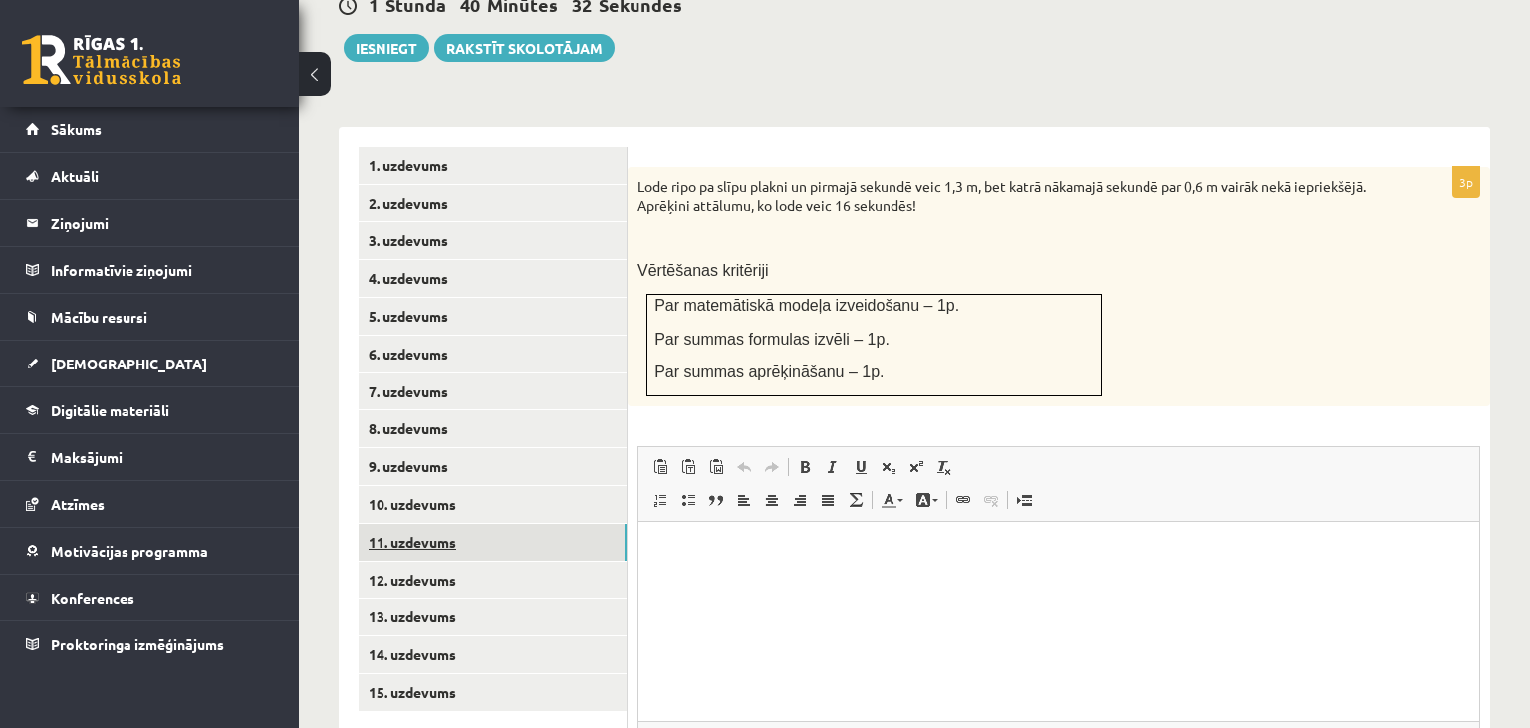
click at [553, 524] on link "11. uzdevums" at bounding box center [493, 542] width 268 height 37
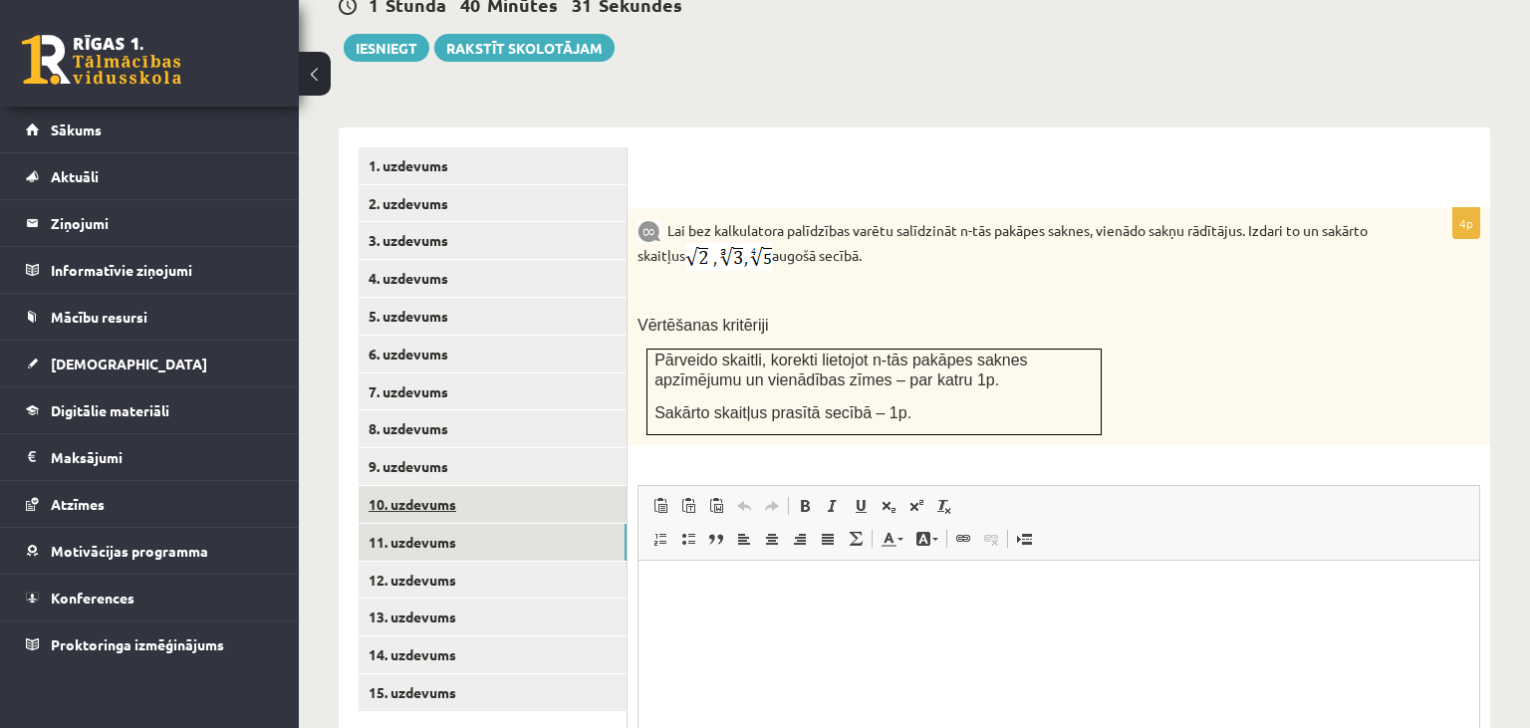
click at [544, 486] on link "10. uzdevums" at bounding box center [493, 504] width 268 height 37
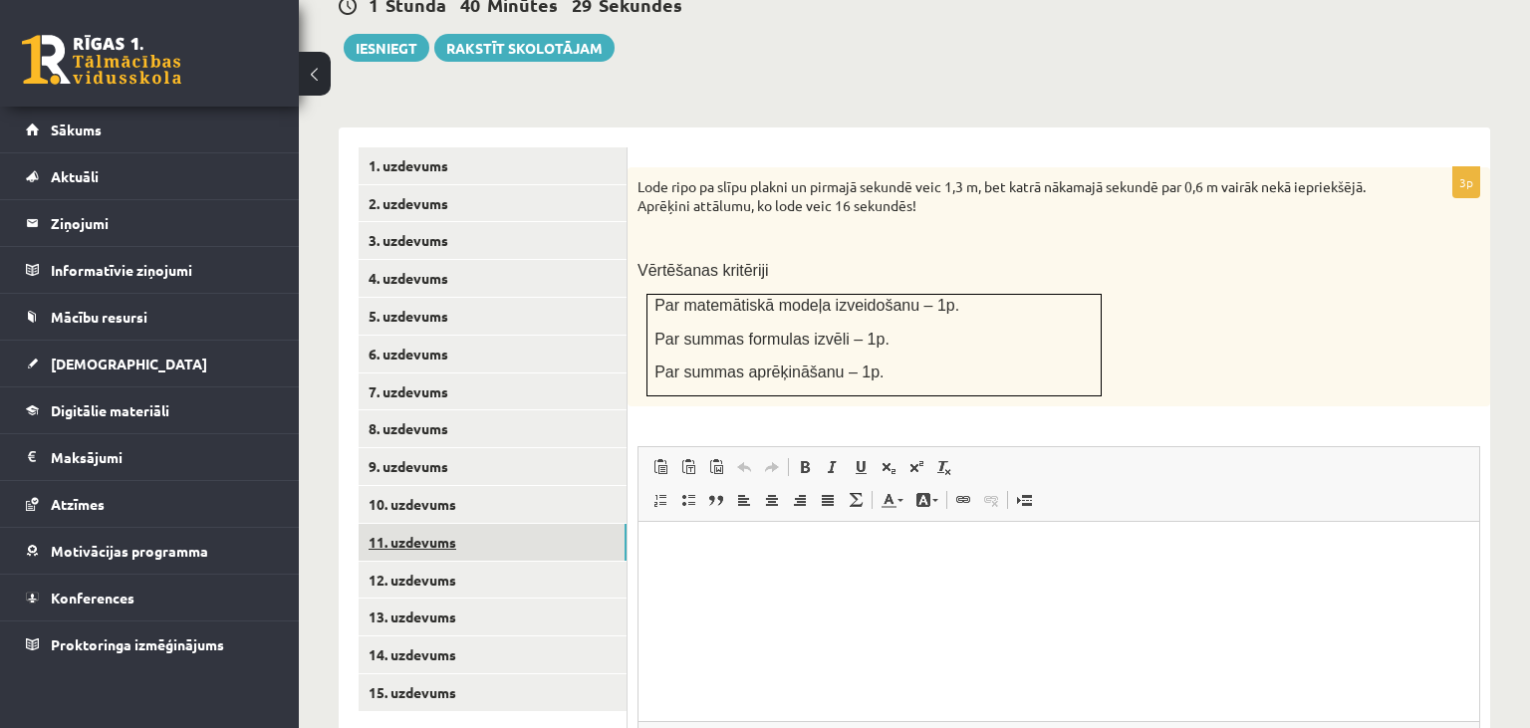
click at [543, 524] on link "11. uzdevums" at bounding box center [493, 542] width 268 height 37
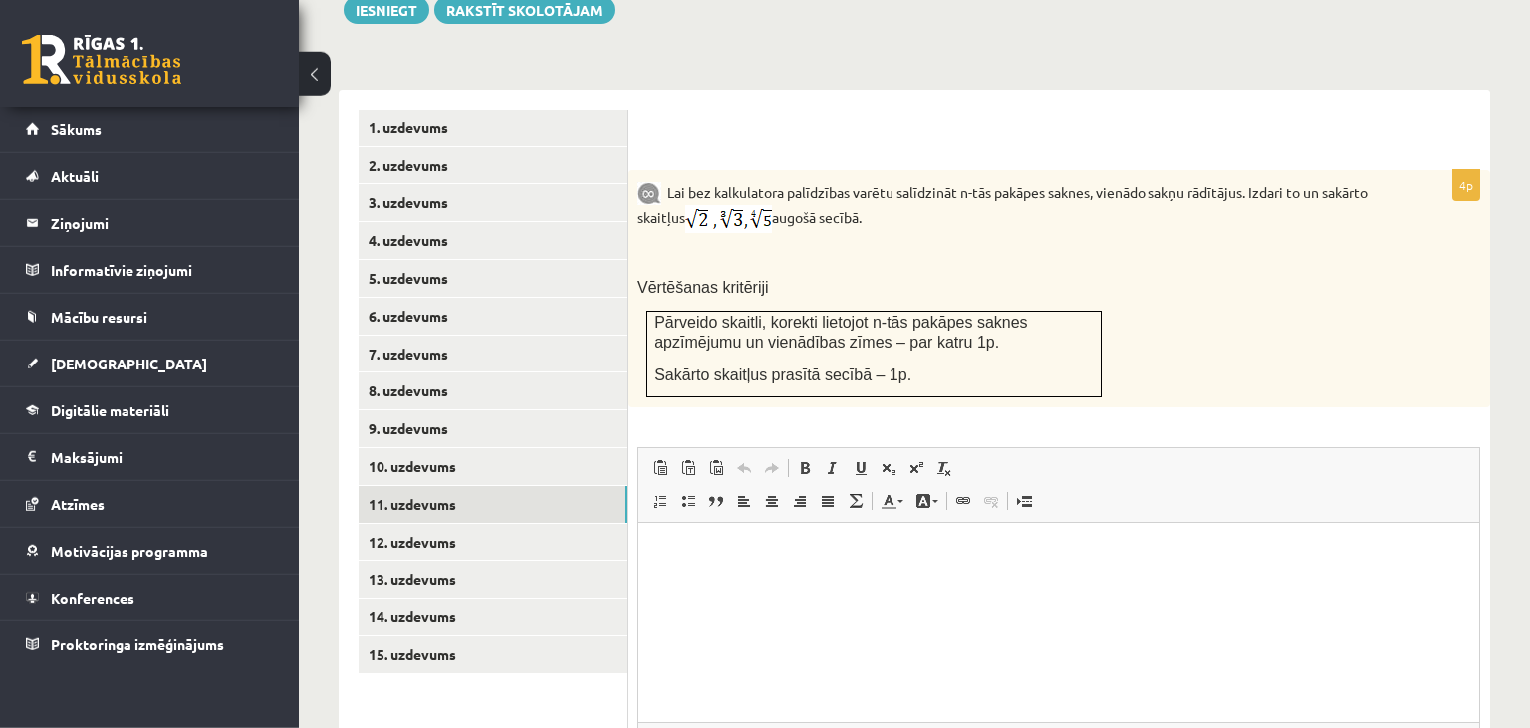
scroll to position [798, 0]
click at [500, 523] on link "12. uzdevums" at bounding box center [493, 541] width 268 height 37
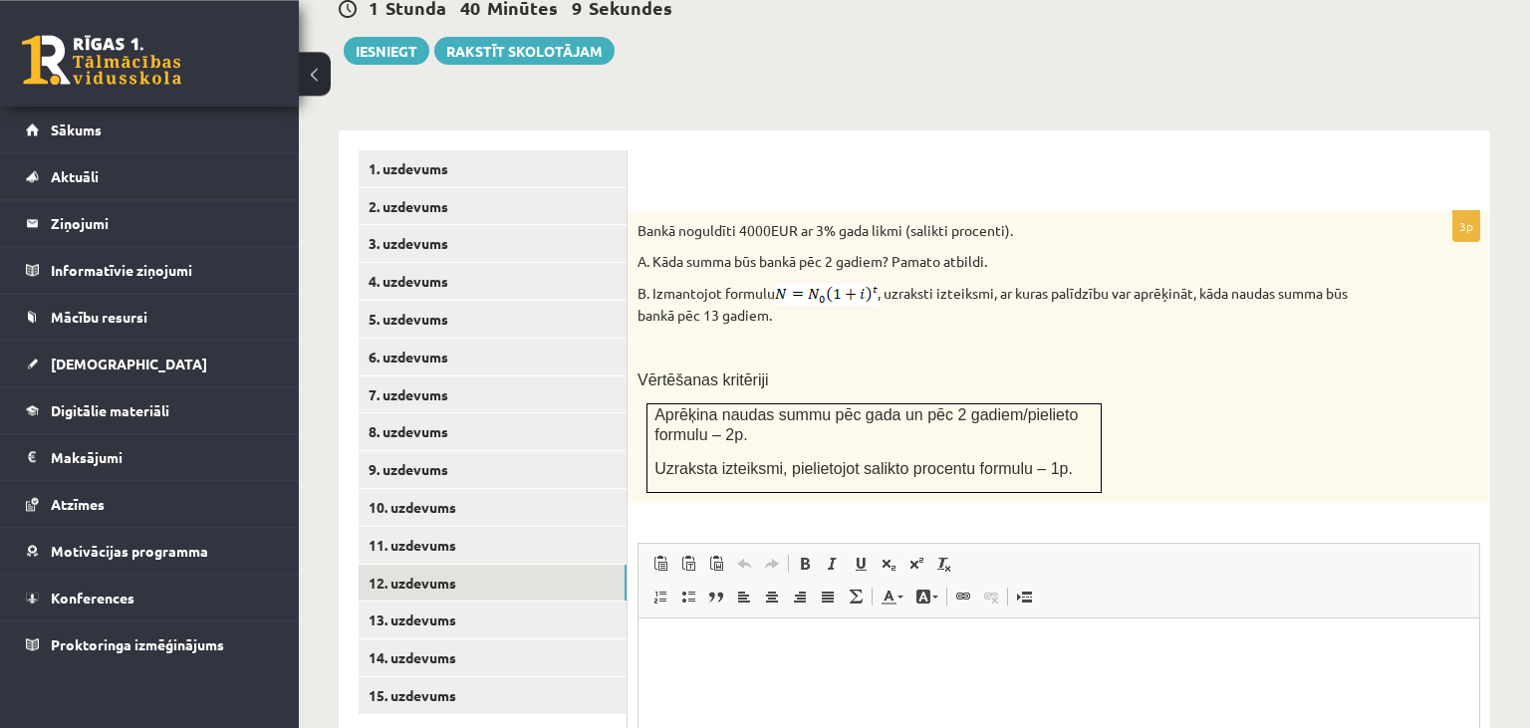
scroll to position [757, 0]
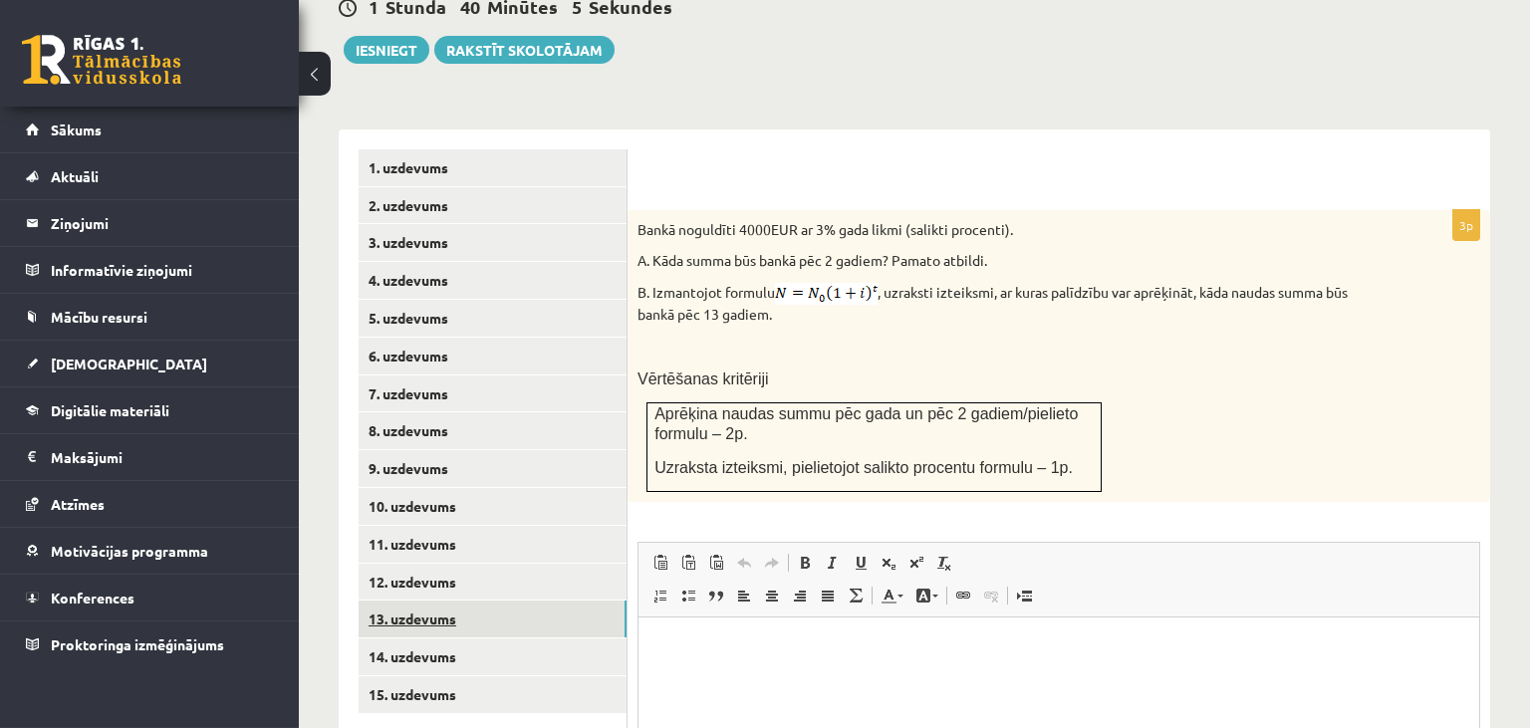
click at [463, 601] on link "13. uzdevums" at bounding box center [493, 619] width 268 height 37
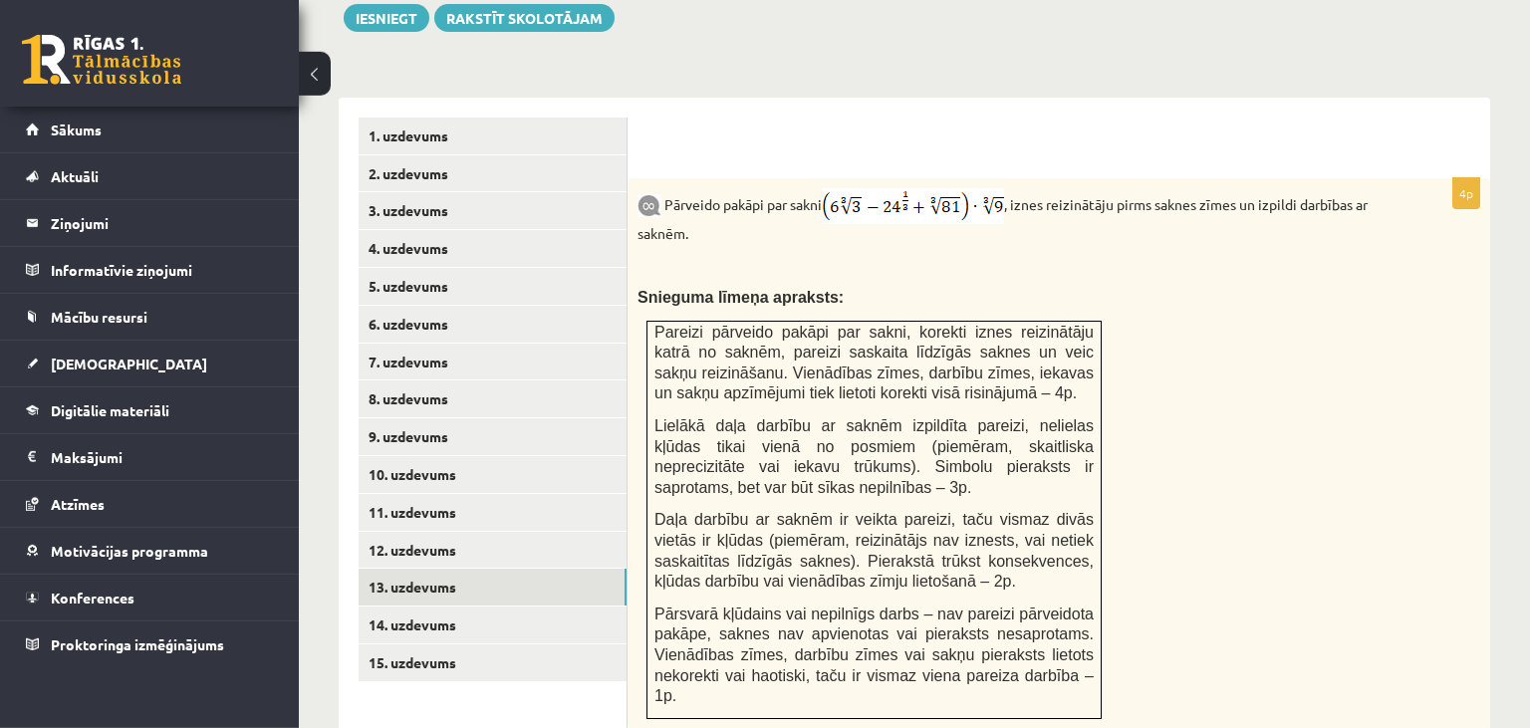
scroll to position [790, 0]
click at [459, 606] on link "14. uzdevums" at bounding box center [493, 624] width 268 height 37
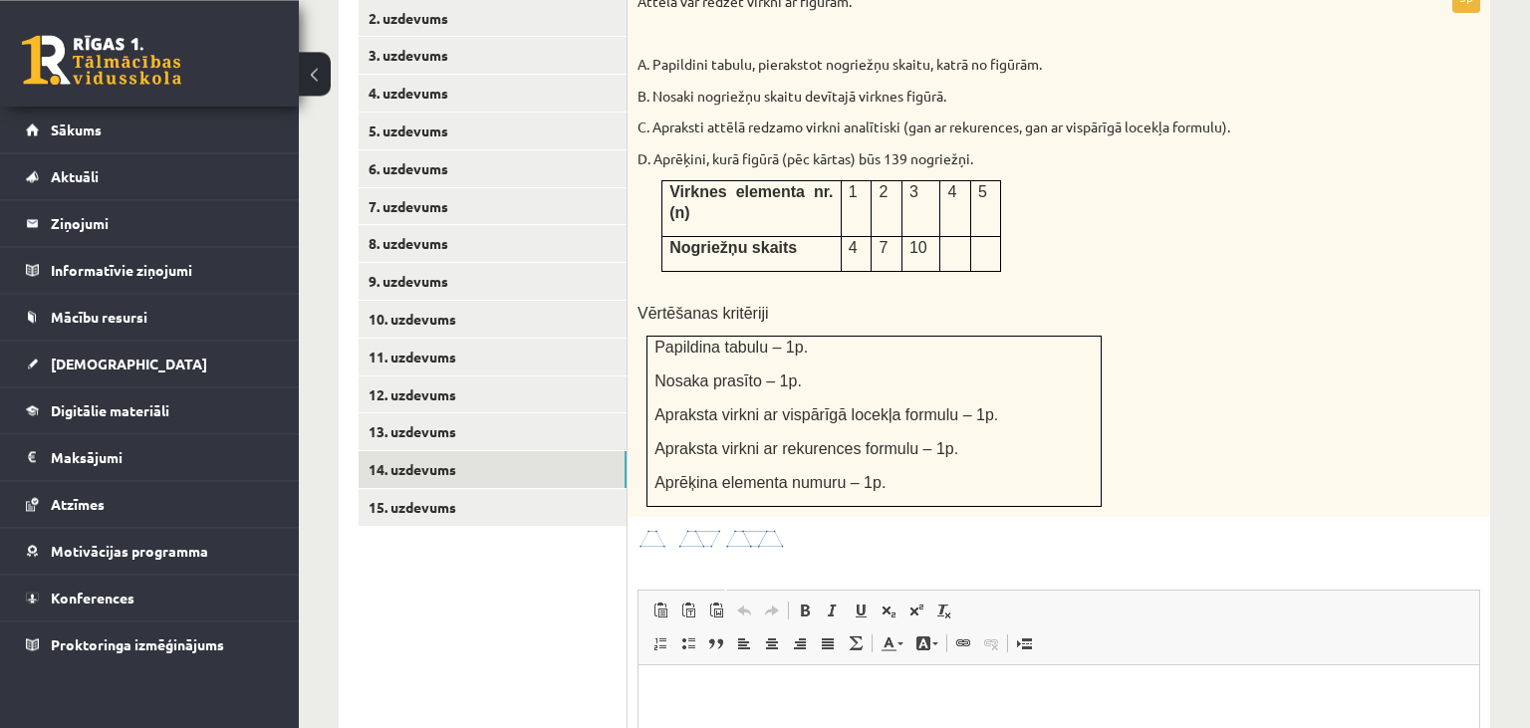
scroll to position [944, 0]
click at [711, 528] on img at bounding box center [712, 539] width 149 height 23
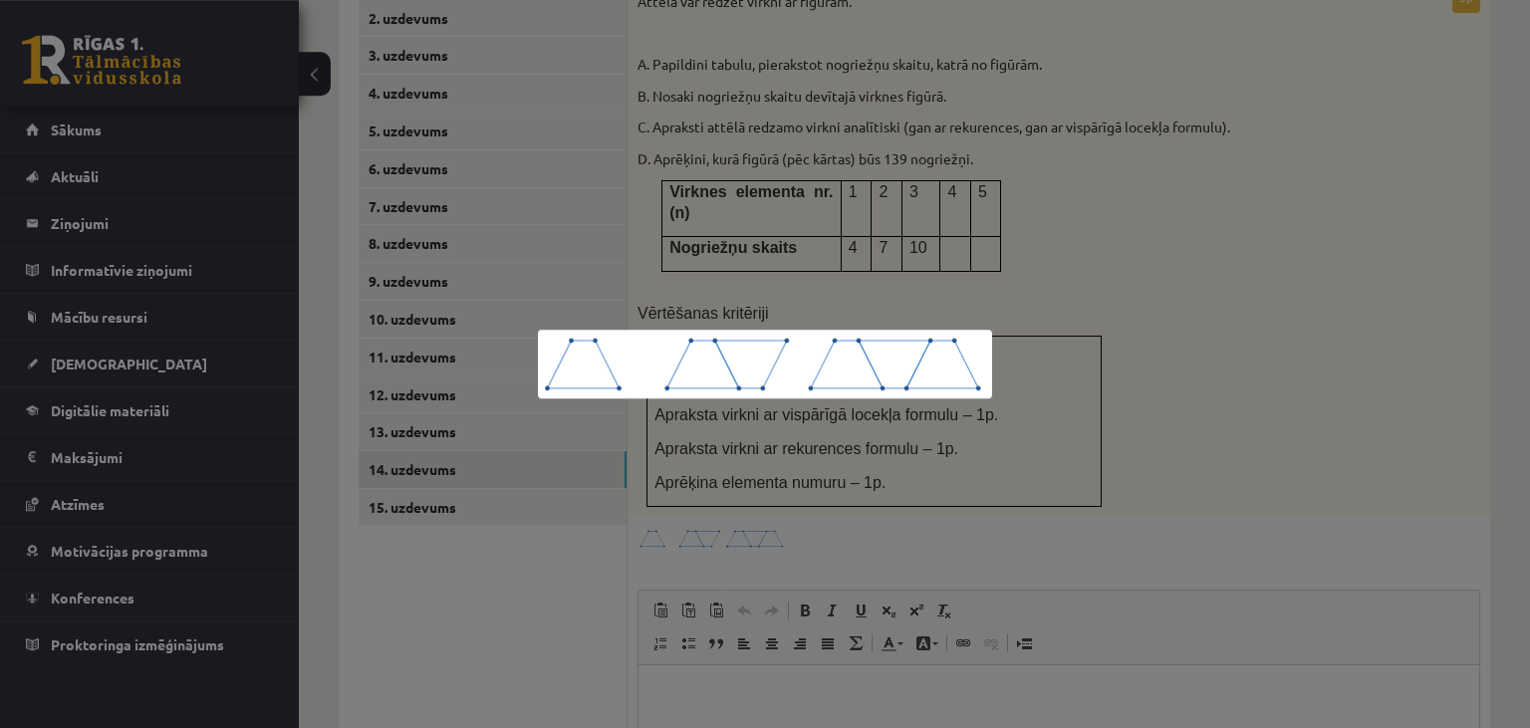
click at [1074, 205] on div at bounding box center [765, 364] width 1530 height 728
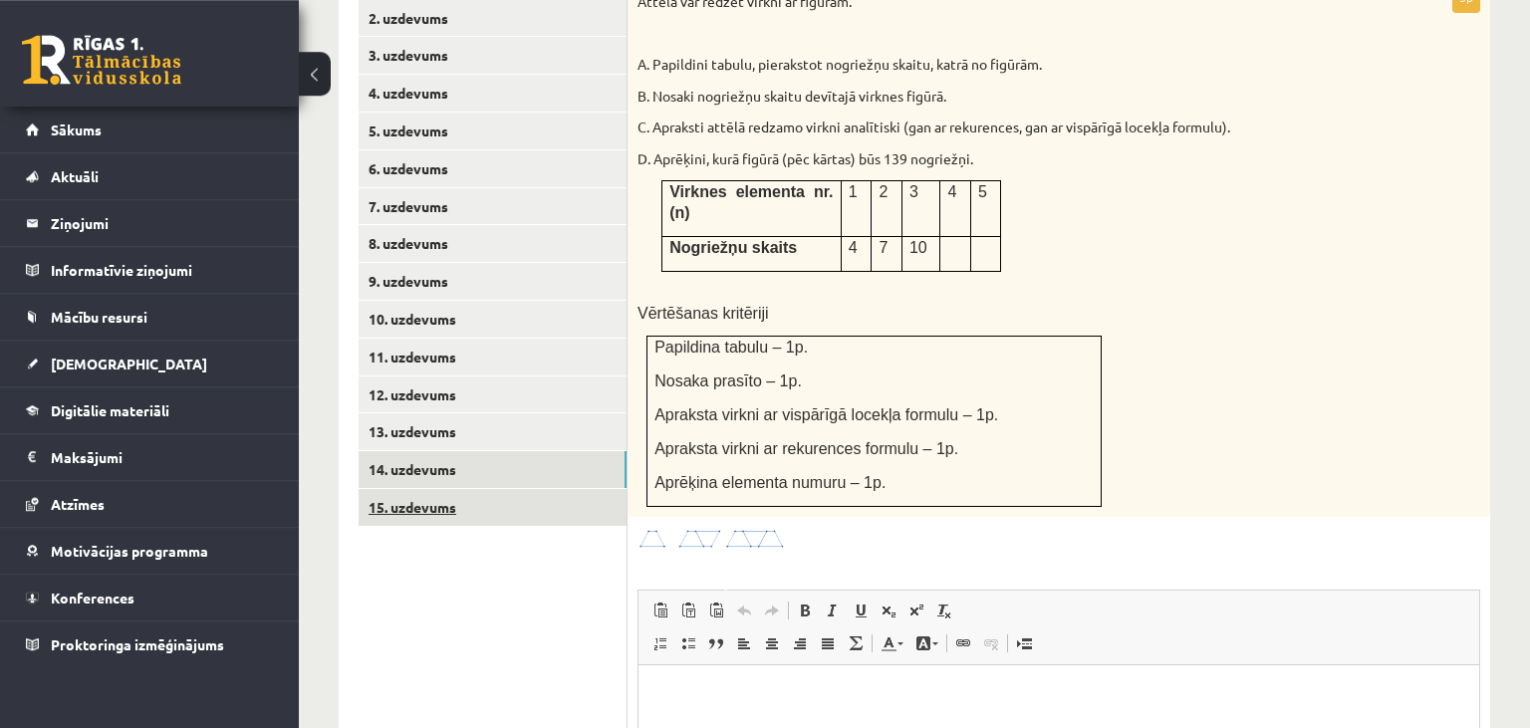
click at [476, 489] on link "15. uzdevums" at bounding box center [493, 507] width 268 height 37
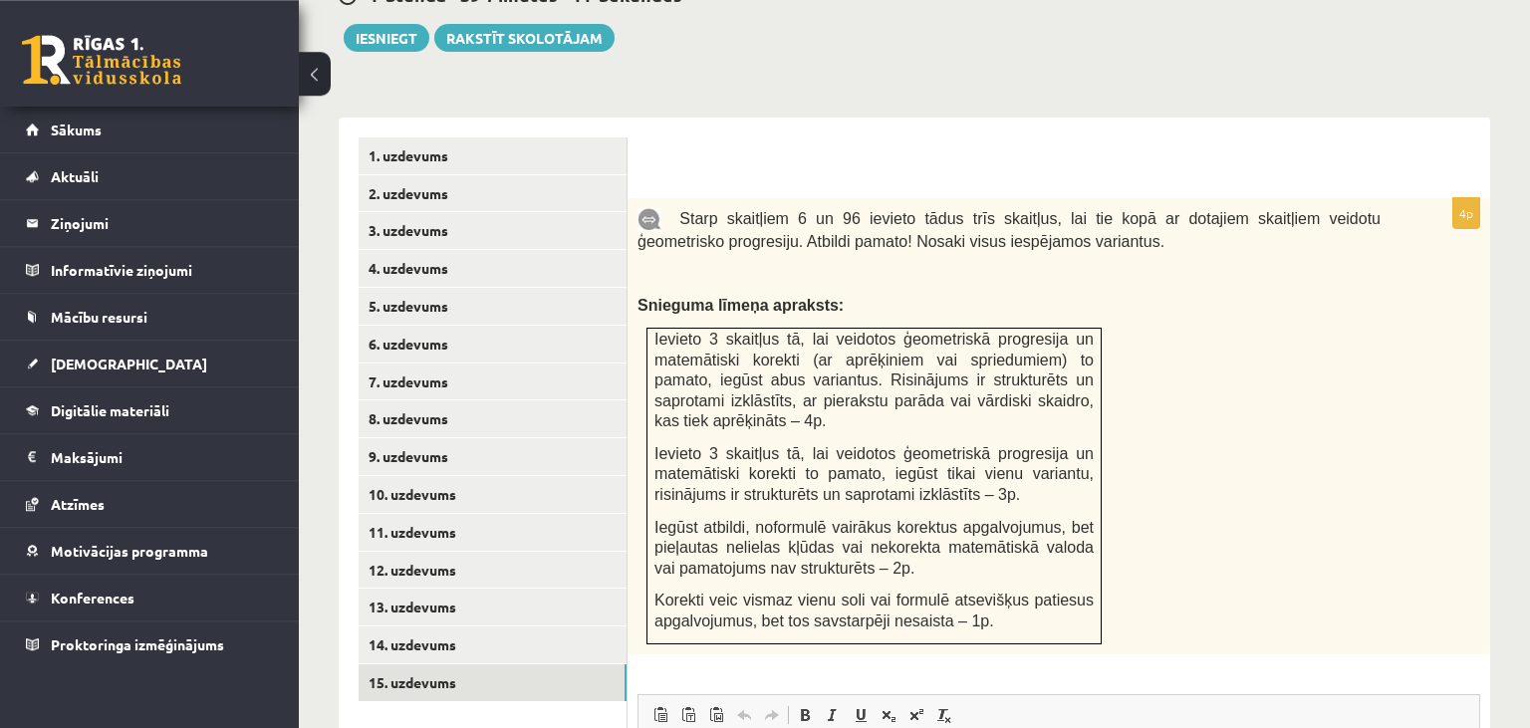
scroll to position [769, 0]
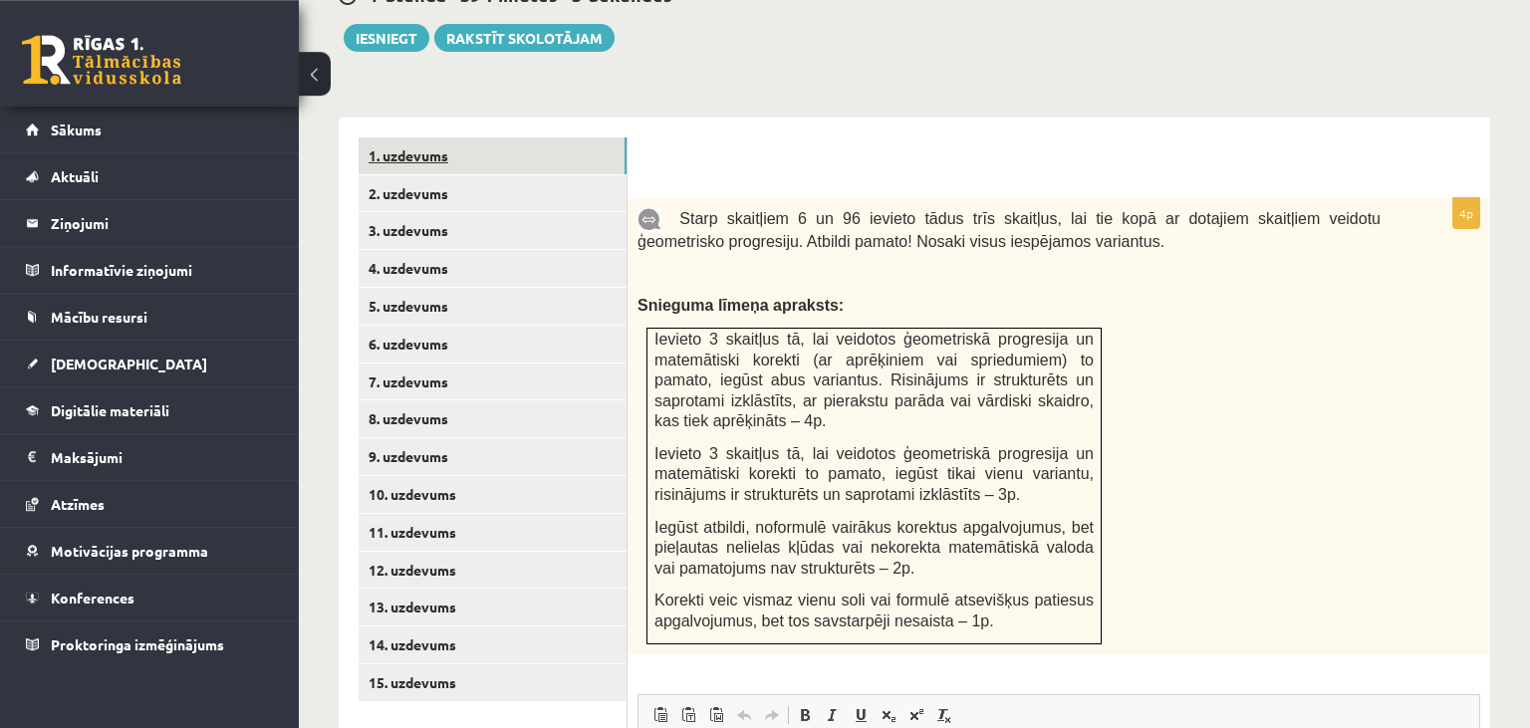
click at [474, 137] on link "1. uzdevums" at bounding box center [493, 155] width 268 height 37
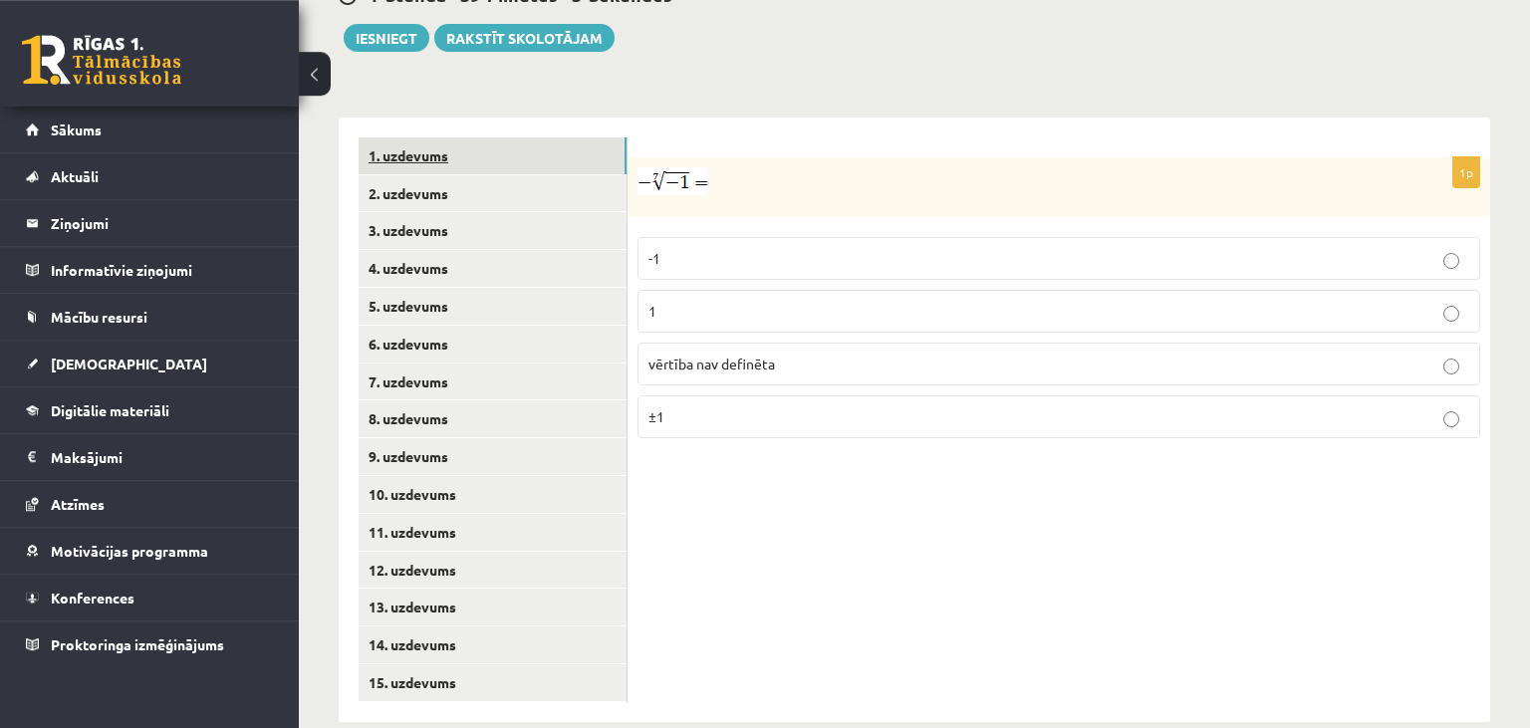
scroll to position [759, 0]
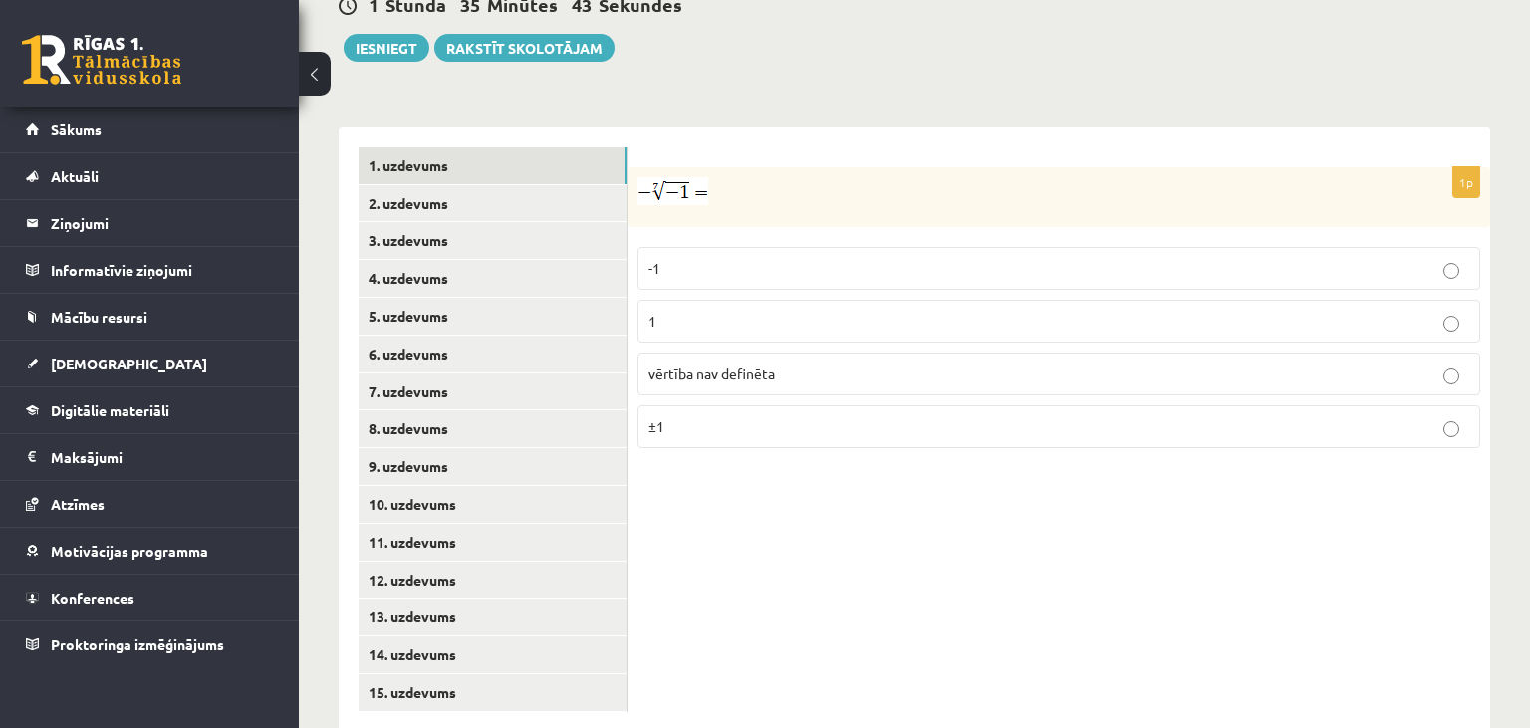
click at [723, 258] on p "-1" at bounding box center [1059, 268] width 821 height 21
click at [518, 185] on link "2. uzdevums" at bounding box center [493, 203] width 268 height 37
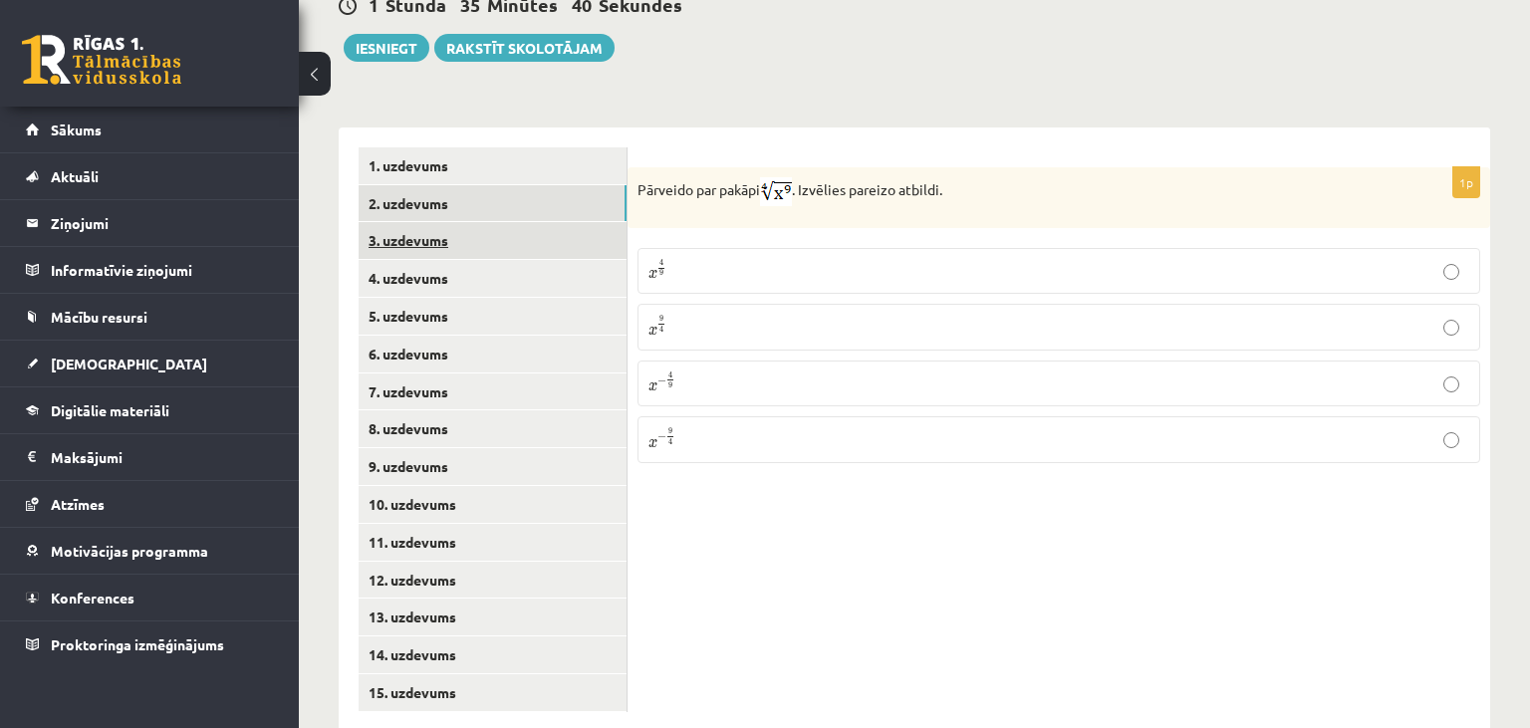
click at [513, 222] on link "3. uzdevums" at bounding box center [493, 240] width 268 height 37
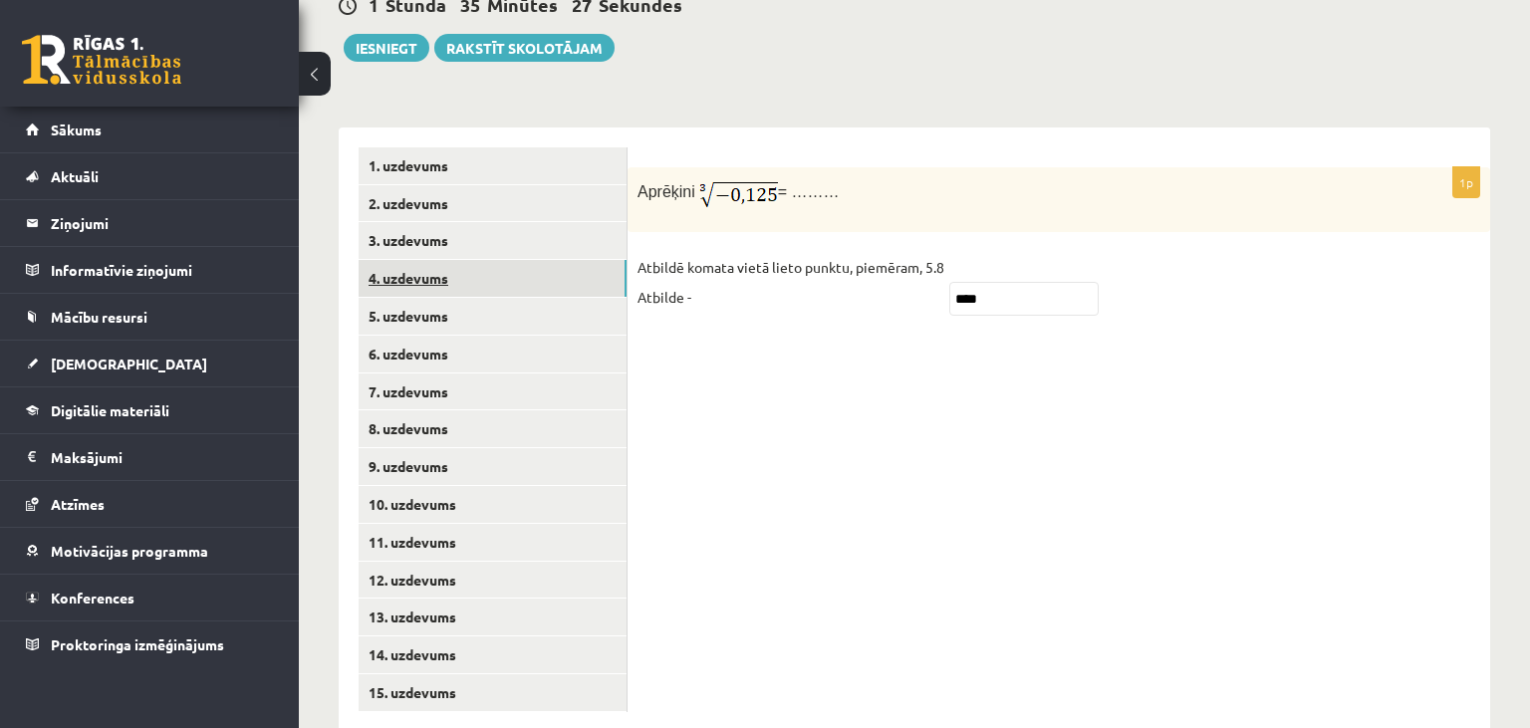
click at [586, 260] on link "4. uzdevums" at bounding box center [493, 278] width 268 height 37
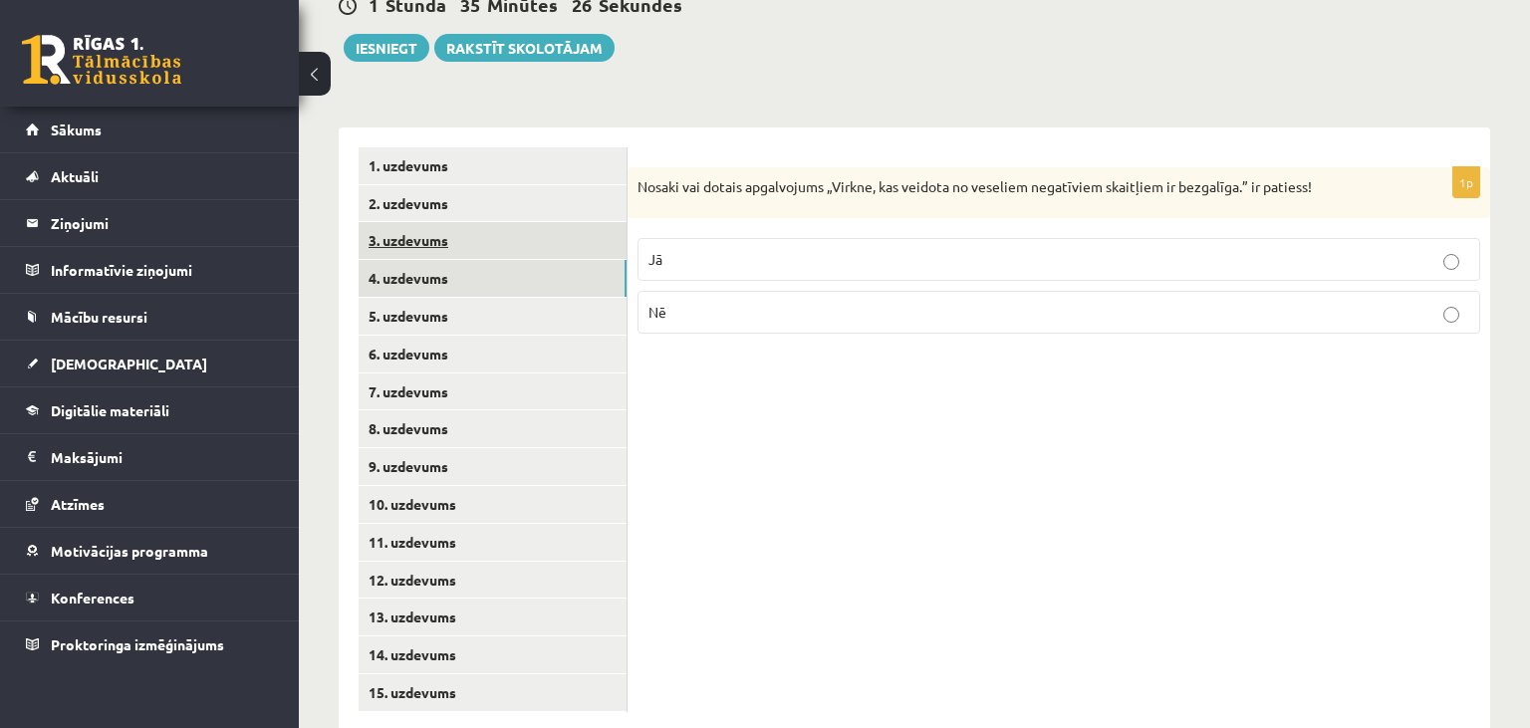
click at [582, 222] on link "3. uzdevums" at bounding box center [493, 240] width 268 height 37
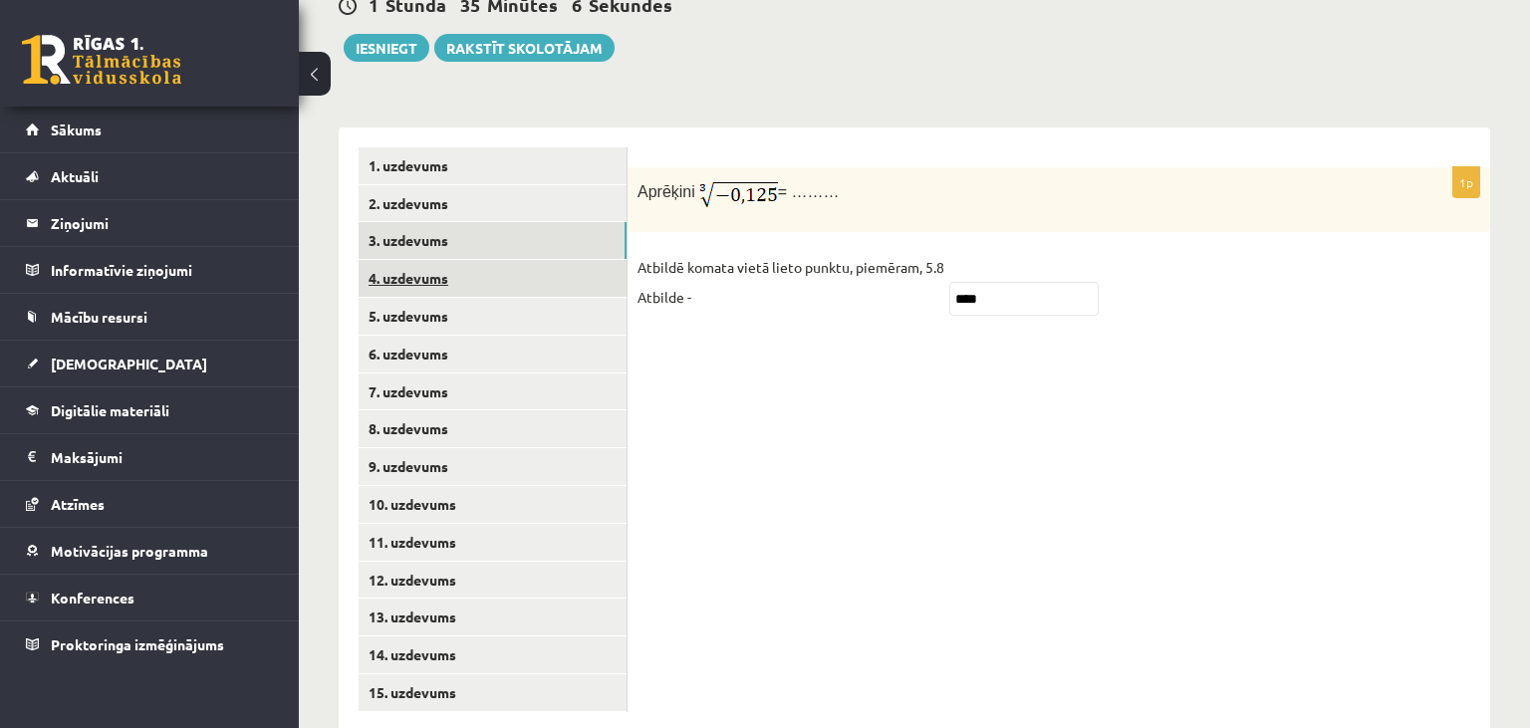
click at [448, 260] on link "4. uzdevums" at bounding box center [493, 278] width 268 height 37
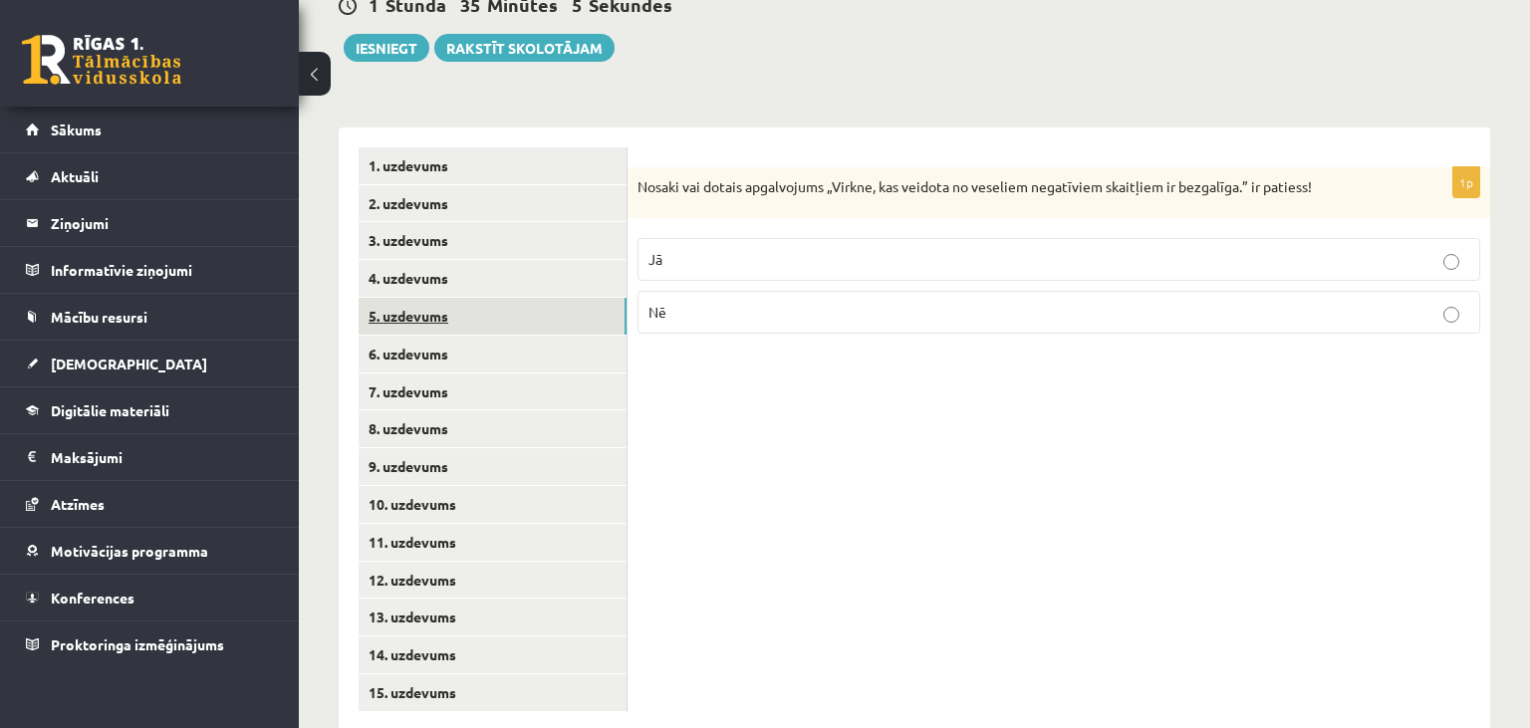
click at [448, 298] on link "5. uzdevums" at bounding box center [493, 316] width 268 height 37
click at [468, 260] on link "4. uzdevums" at bounding box center [493, 278] width 268 height 37
click at [465, 336] on link "6. uzdevums" at bounding box center [493, 354] width 268 height 37
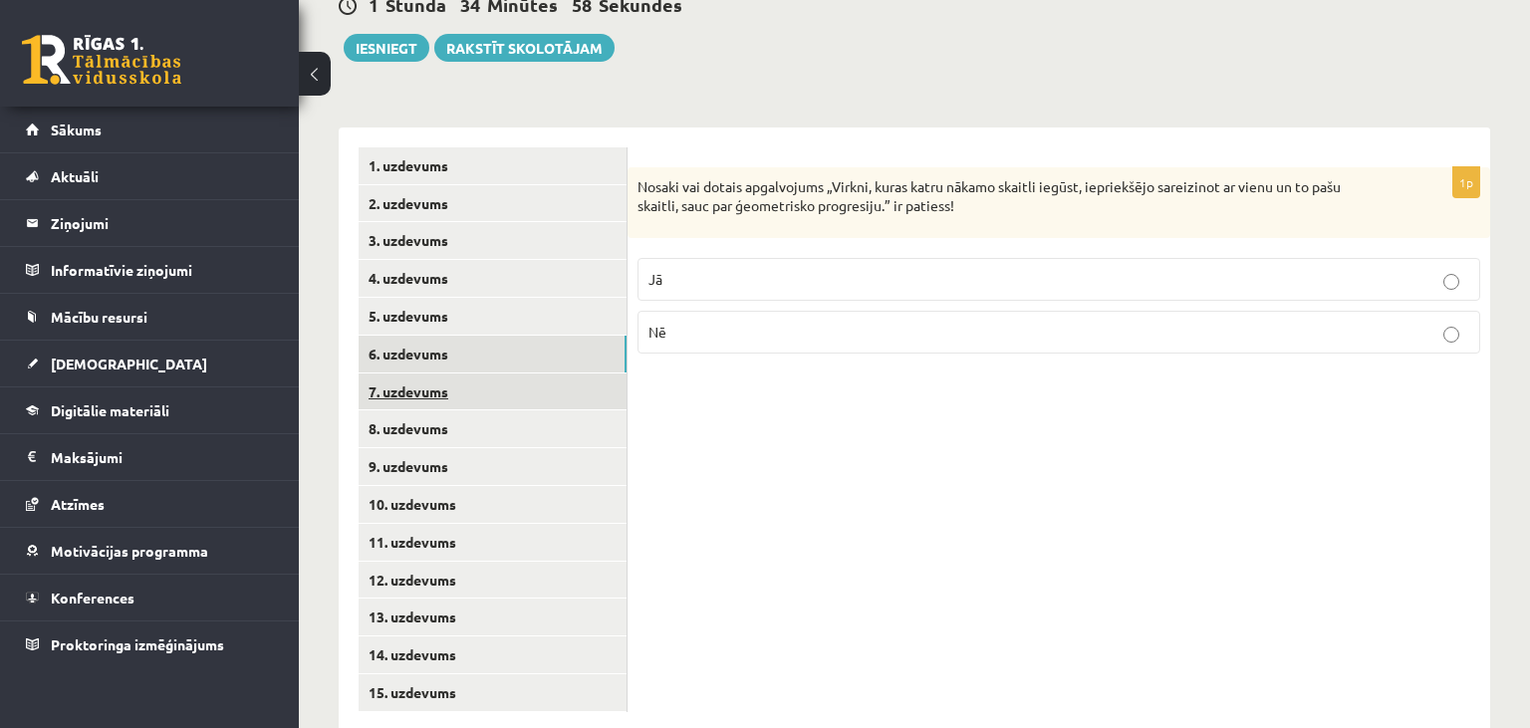
click at [486, 374] on link "7. uzdevums" at bounding box center [493, 392] width 268 height 37
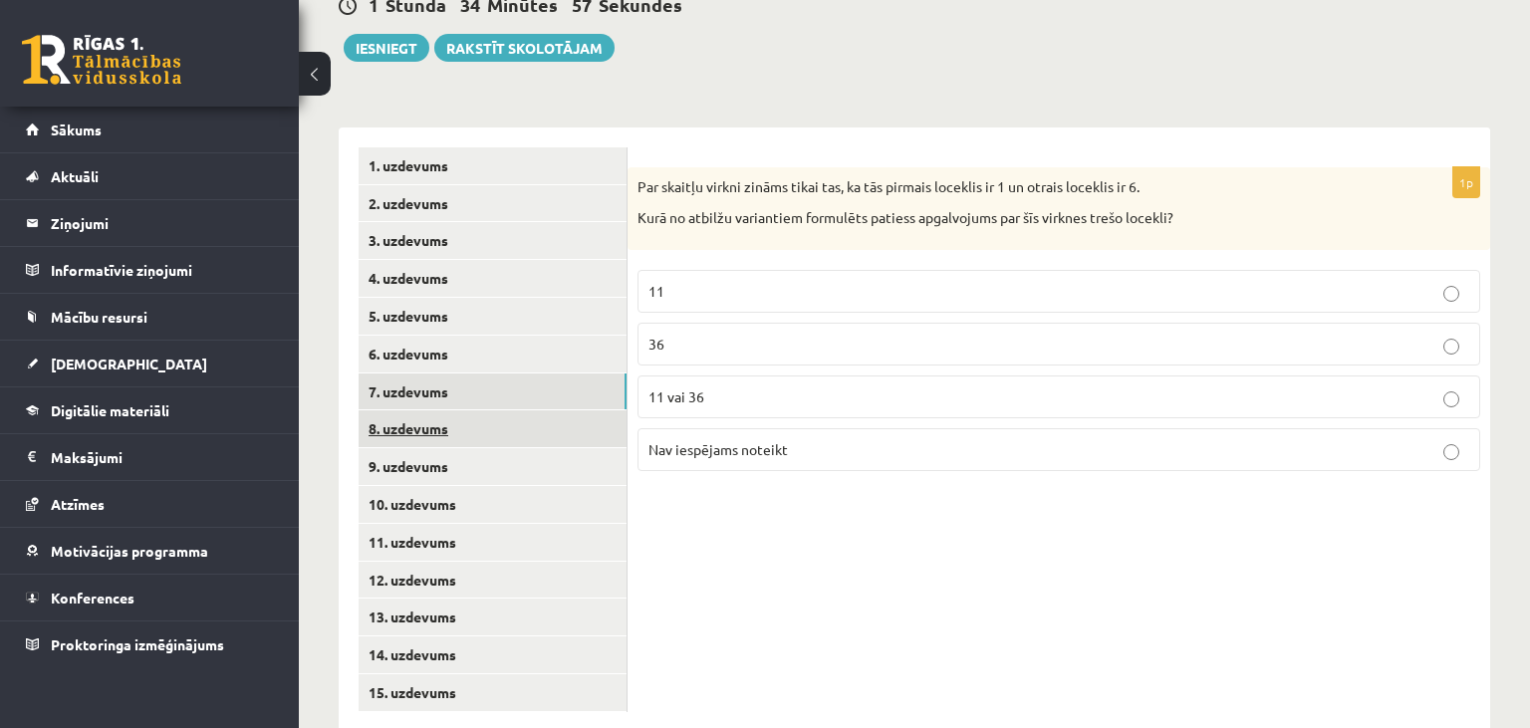
click at [496, 410] on link "8. uzdevums" at bounding box center [493, 428] width 268 height 37
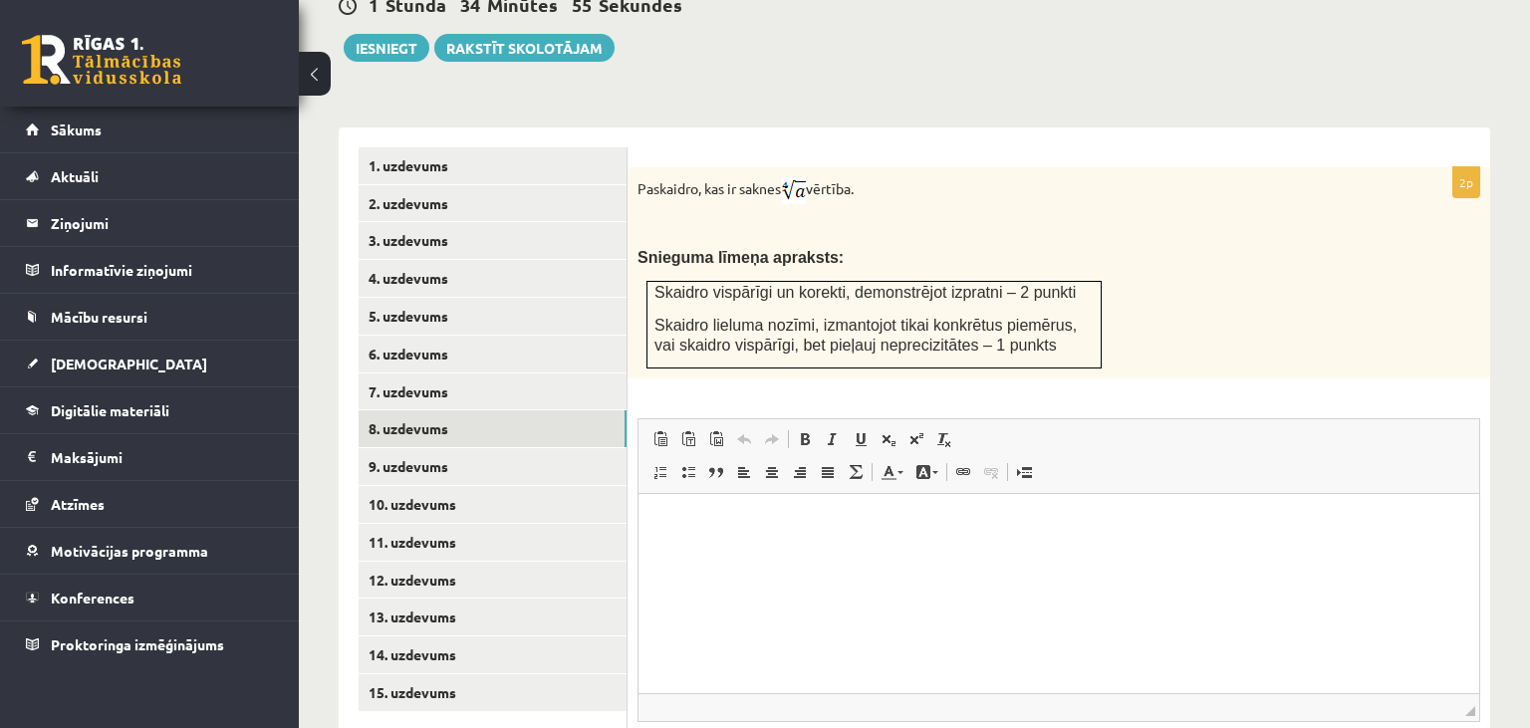
scroll to position [0, 0]
click at [477, 448] on link "9. uzdevums" at bounding box center [493, 466] width 268 height 37
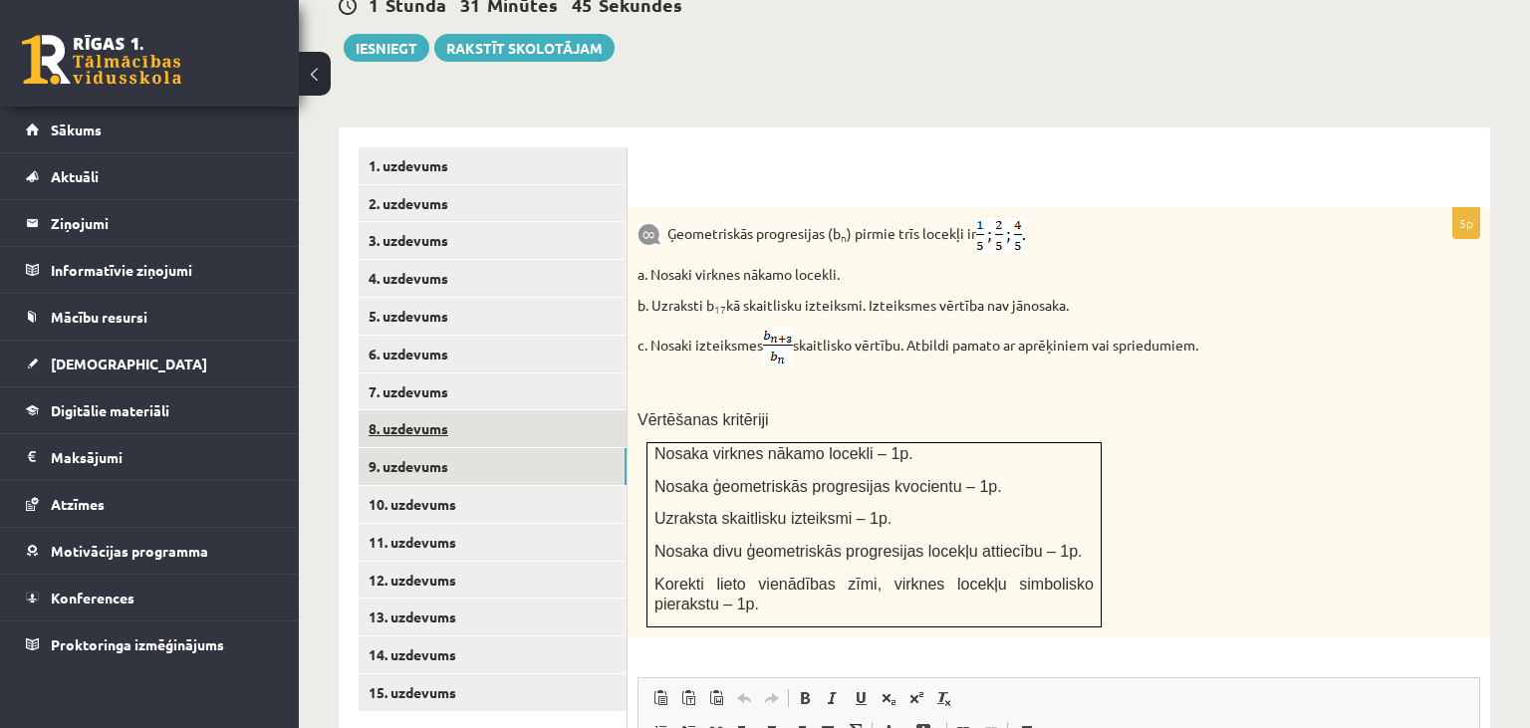
click at [604, 410] on link "8. uzdevums" at bounding box center [493, 428] width 268 height 37
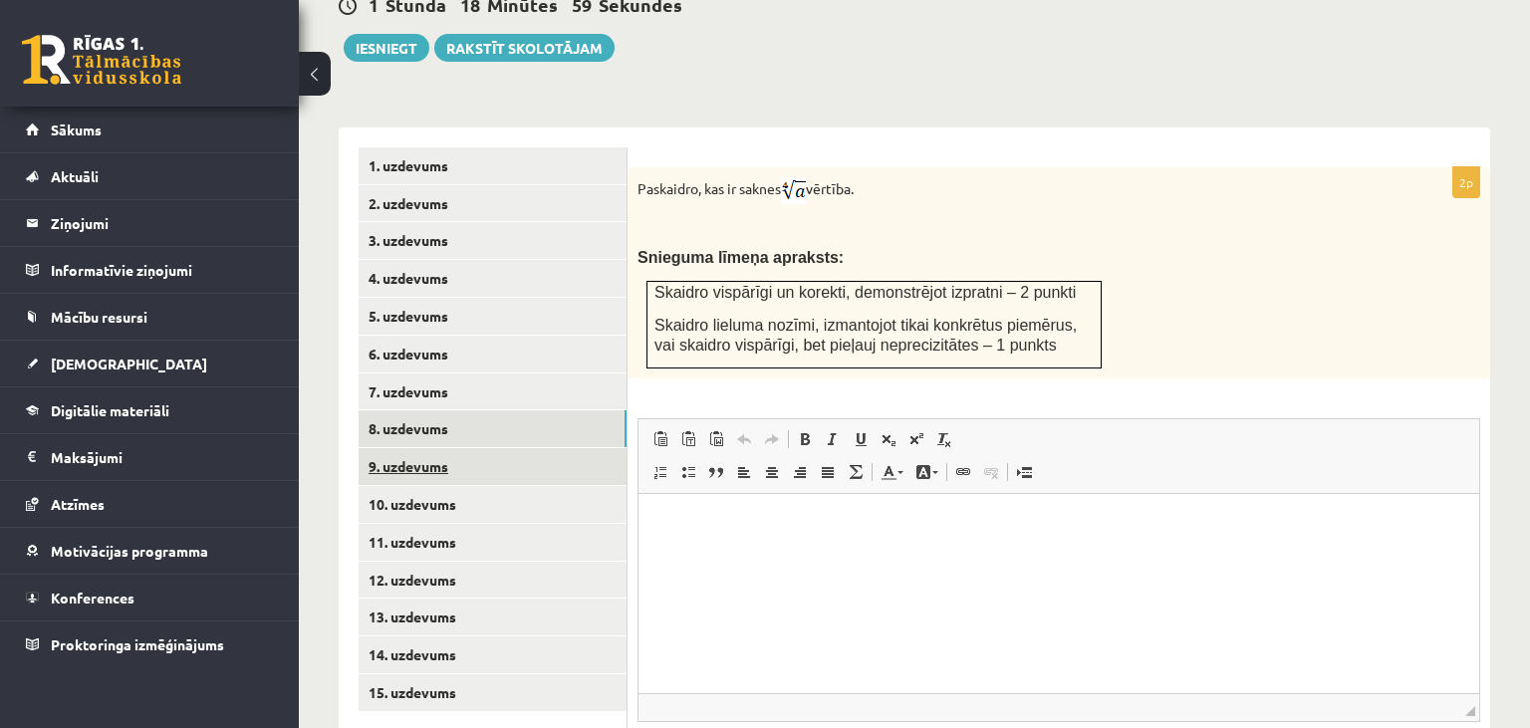
click at [515, 448] on link "9. uzdevums" at bounding box center [493, 466] width 268 height 37
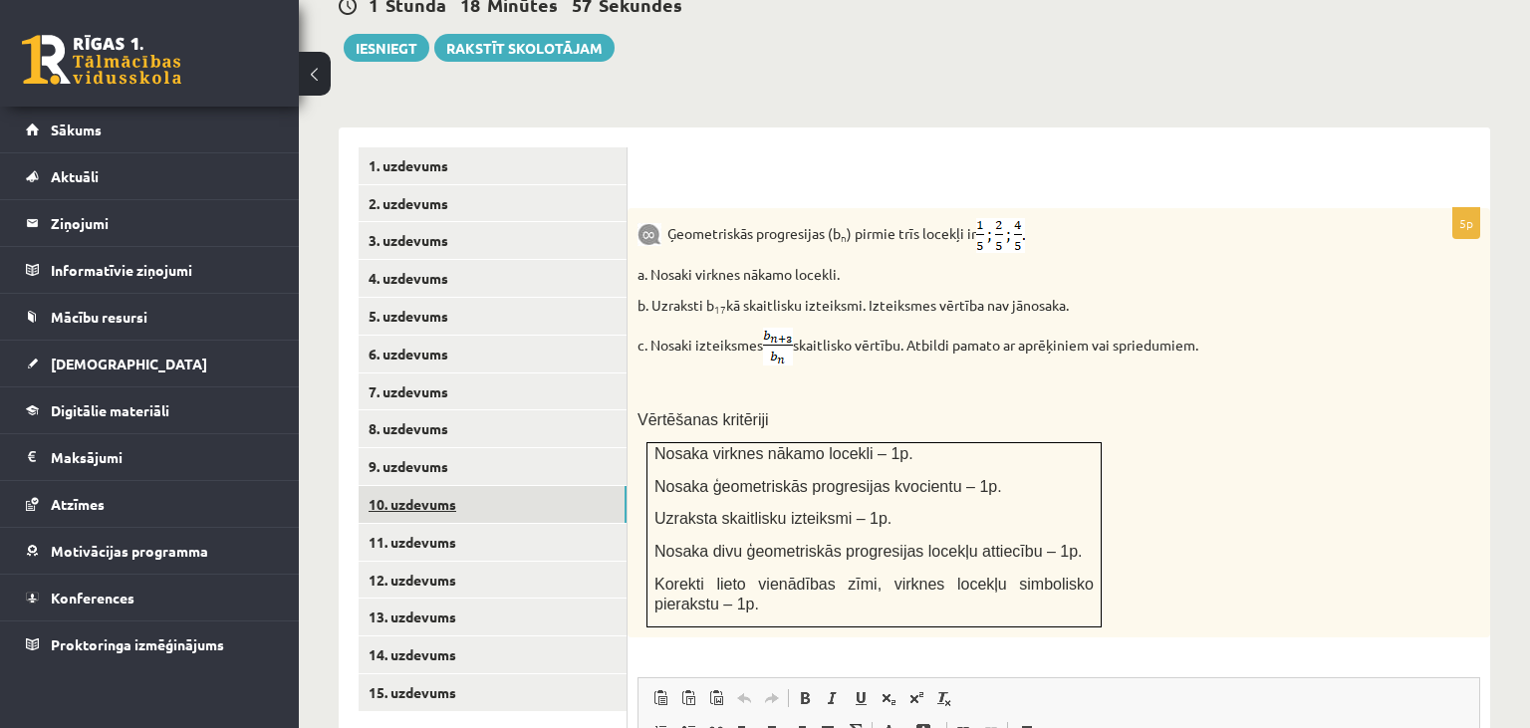
click at [519, 486] on link "10. uzdevums" at bounding box center [493, 504] width 268 height 37
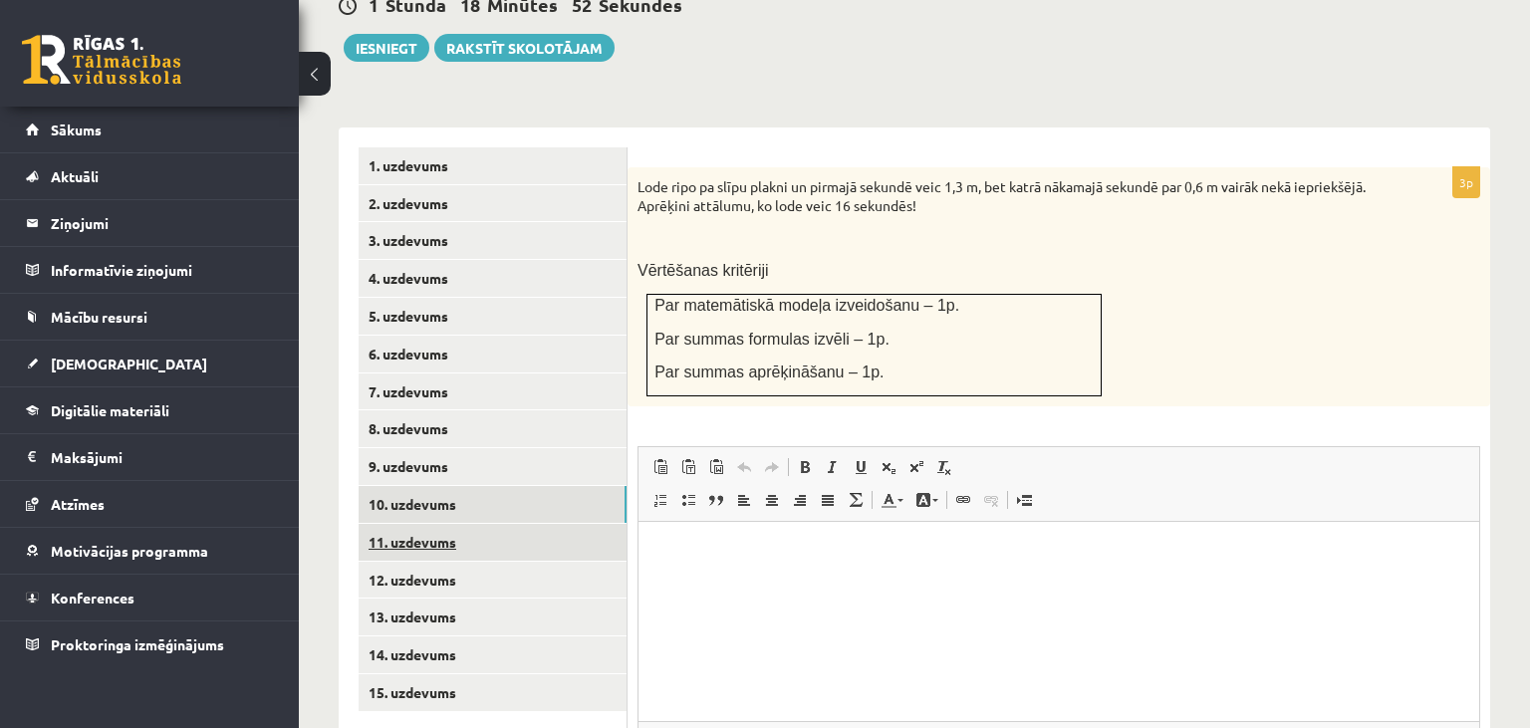
click at [511, 524] on link "11. uzdevums" at bounding box center [493, 542] width 268 height 37
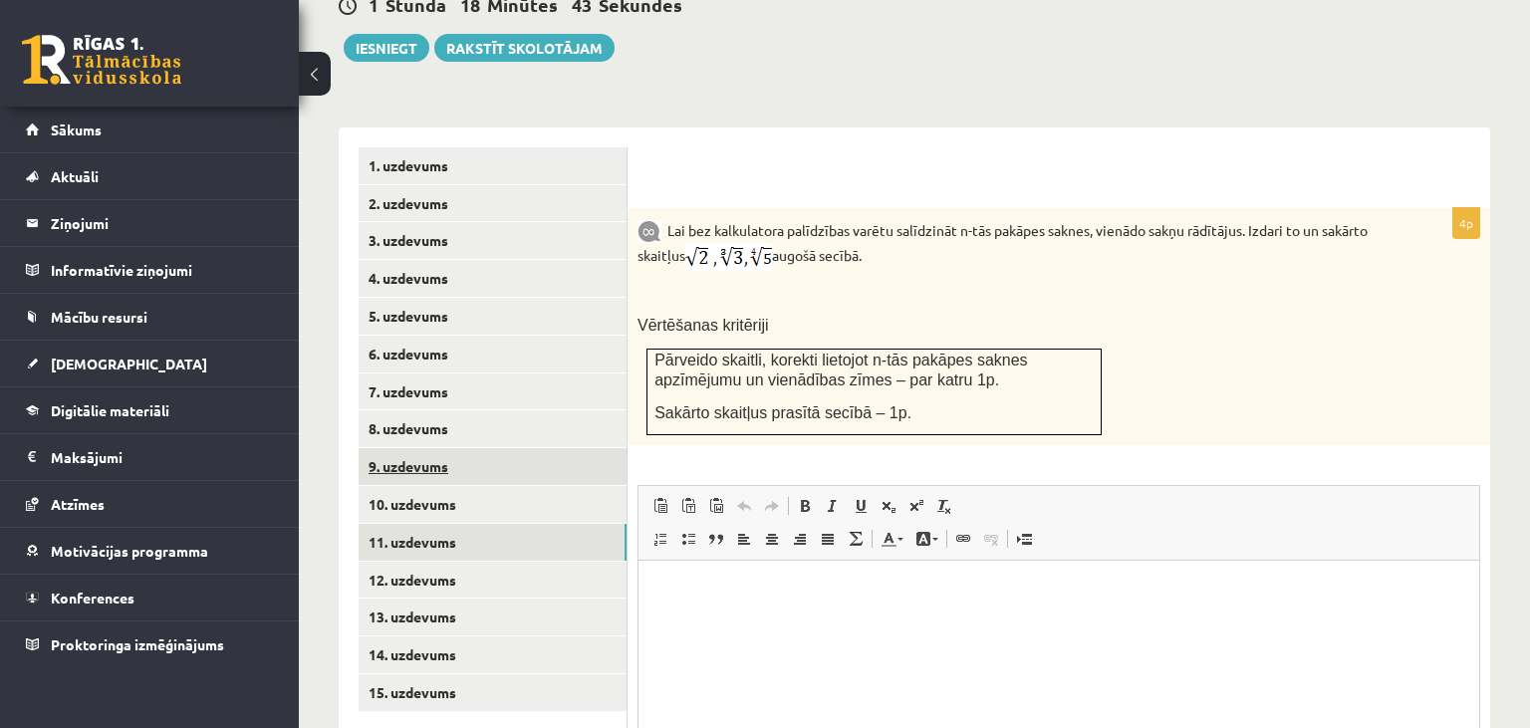
click at [554, 448] on link "9. uzdevums" at bounding box center [493, 466] width 268 height 37
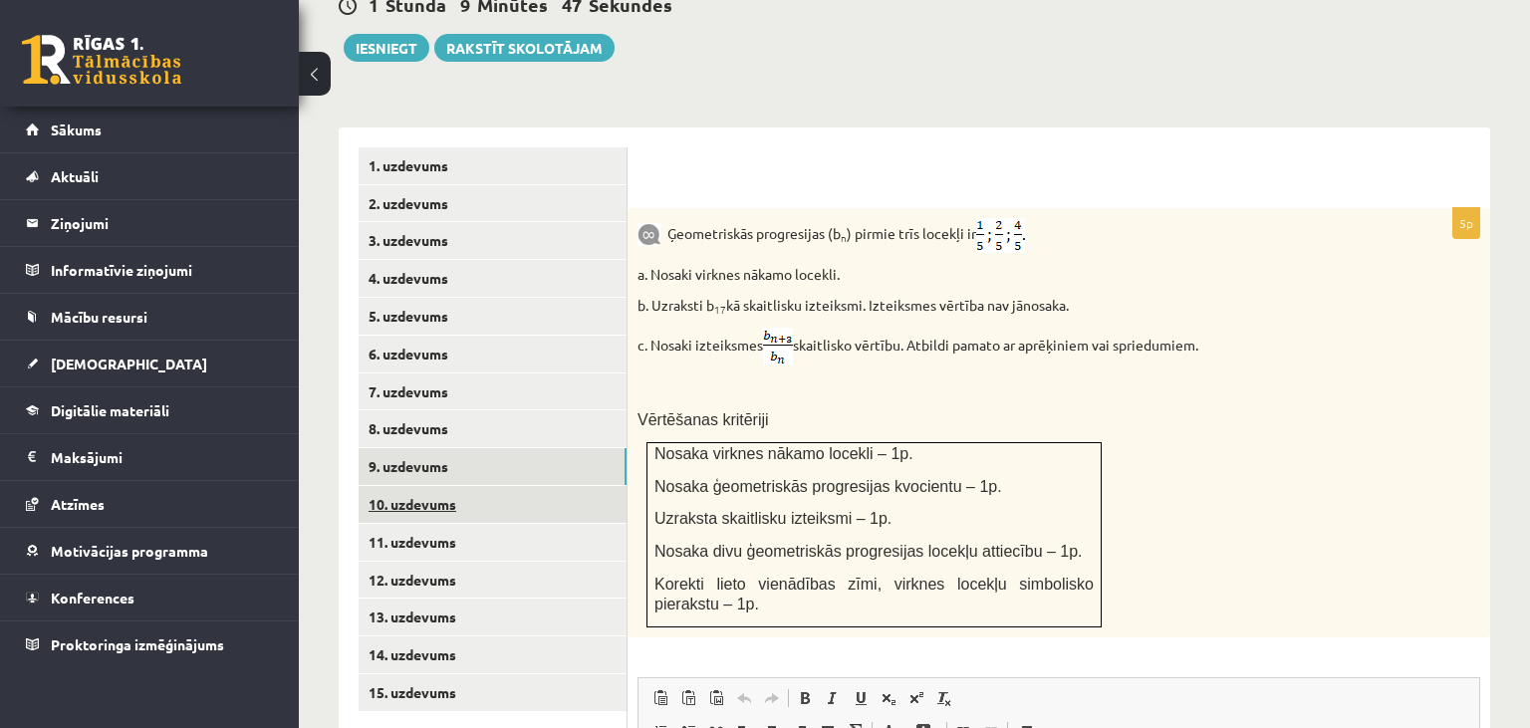
click at [420, 486] on link "10. uzdevums" at bounding box center [493, 504] width 268 height 37
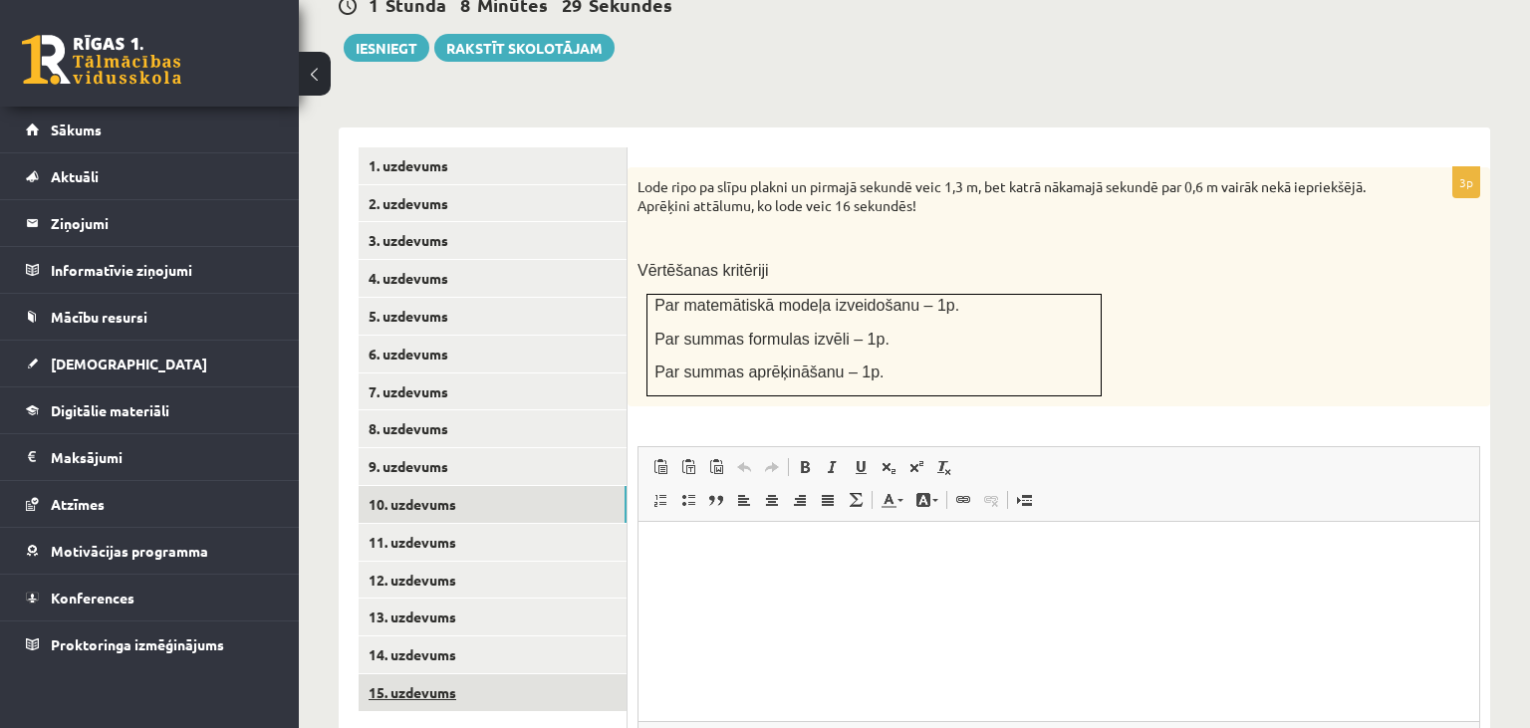
click at [440, 674] on link "15. uzdevums" at bounding box center [493, 692] width 268 height 37
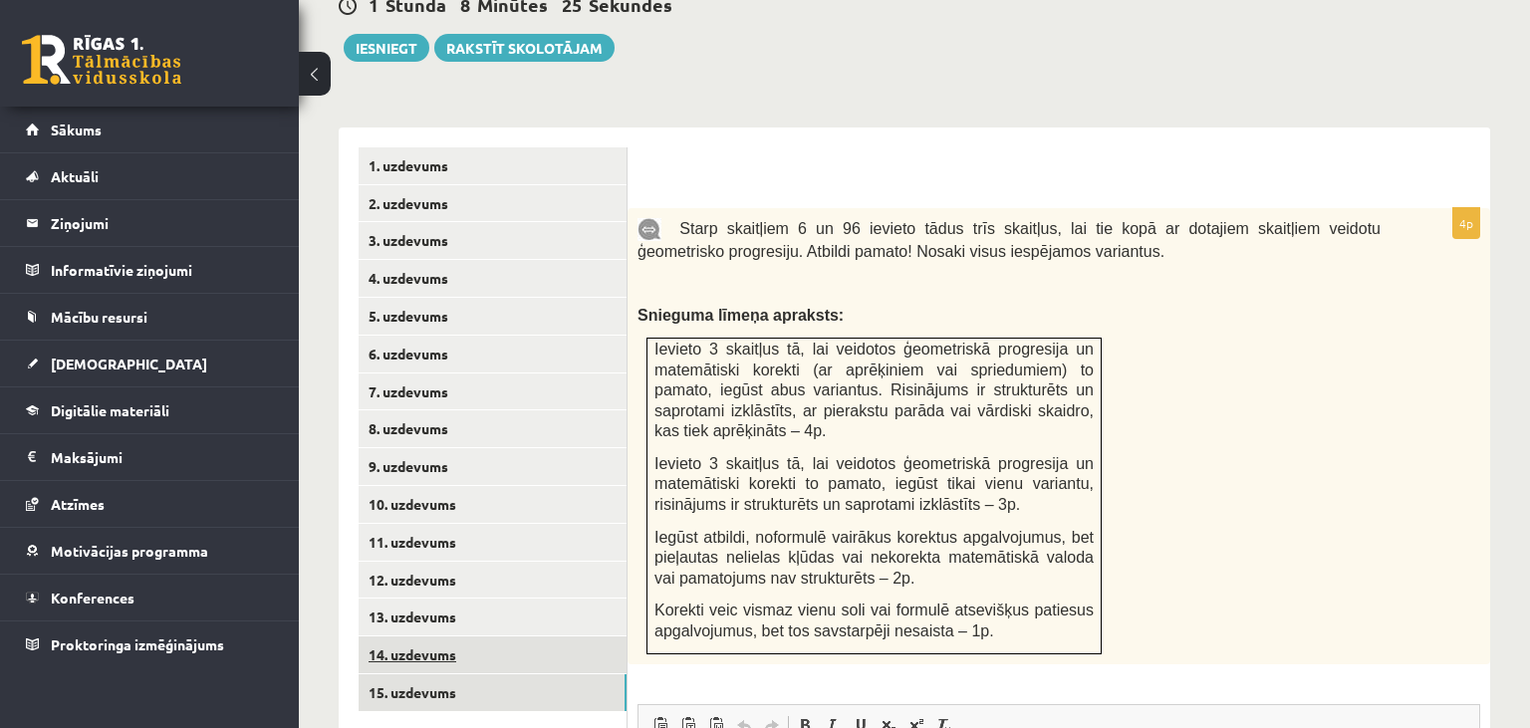
click at [456, 637] on link "14. uzdevums" at bounding box center [493, 655] width 268 height 37
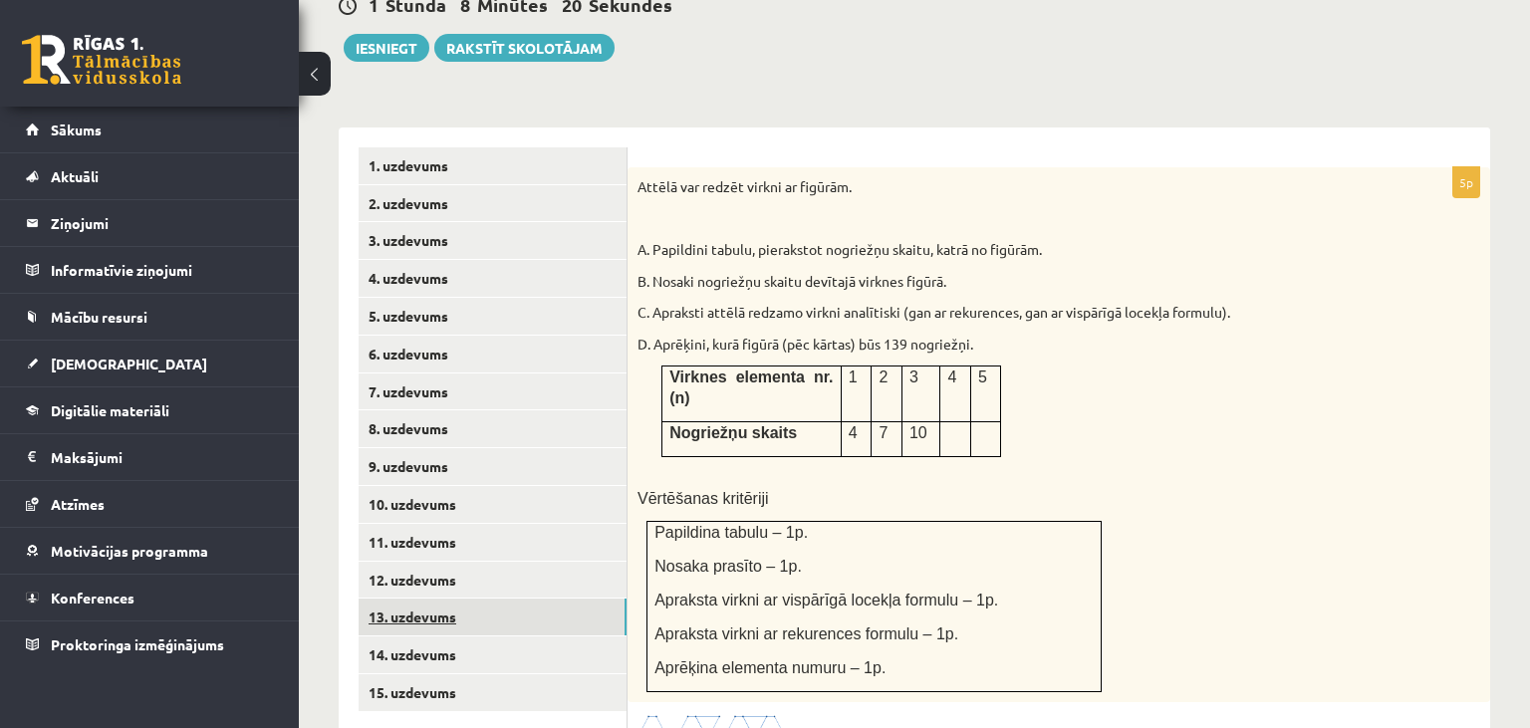
click at [471, 599] on link "13. uzdevums" at bounding box center [493, 617] width 268 height 37
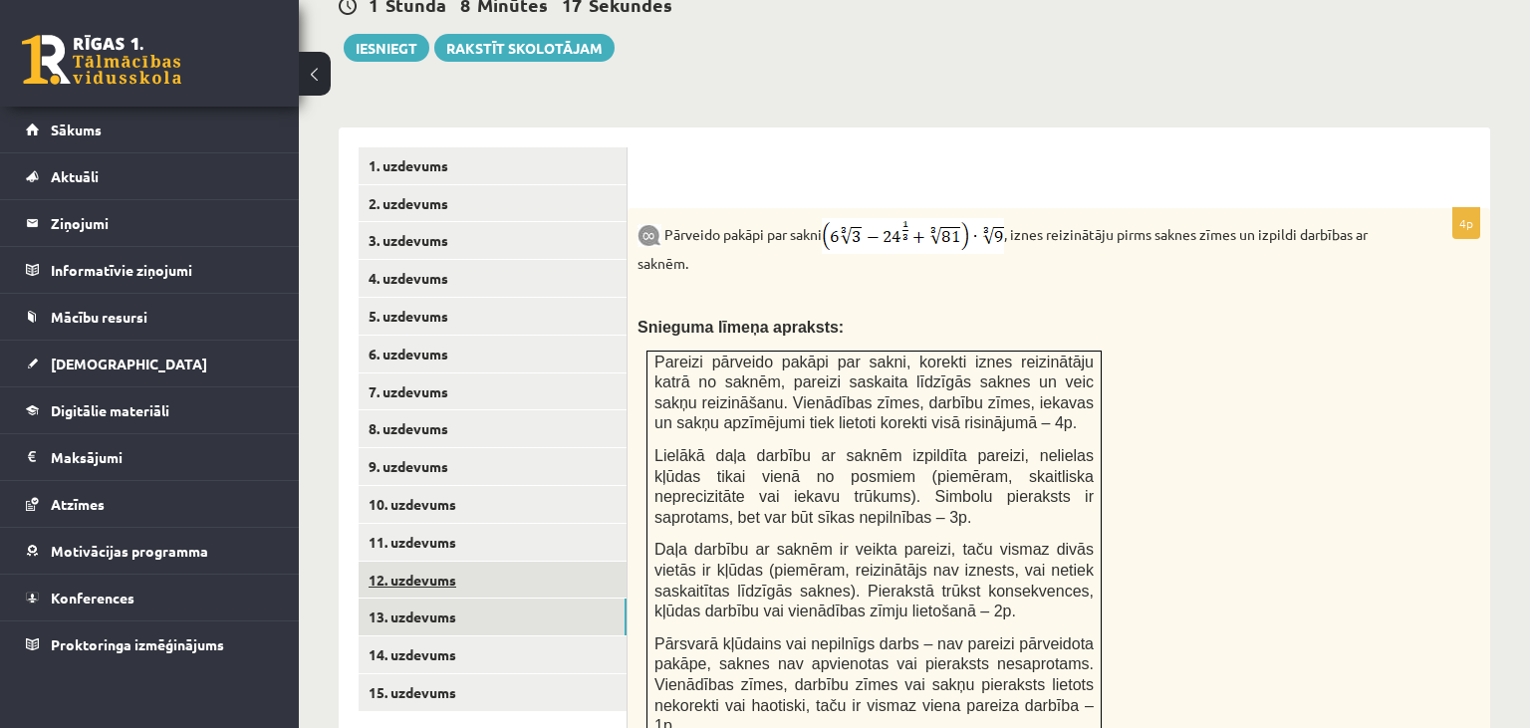
click at [479, 562] on link "12. uzdevums" at bounding box center [493, 580] width 268 height 37
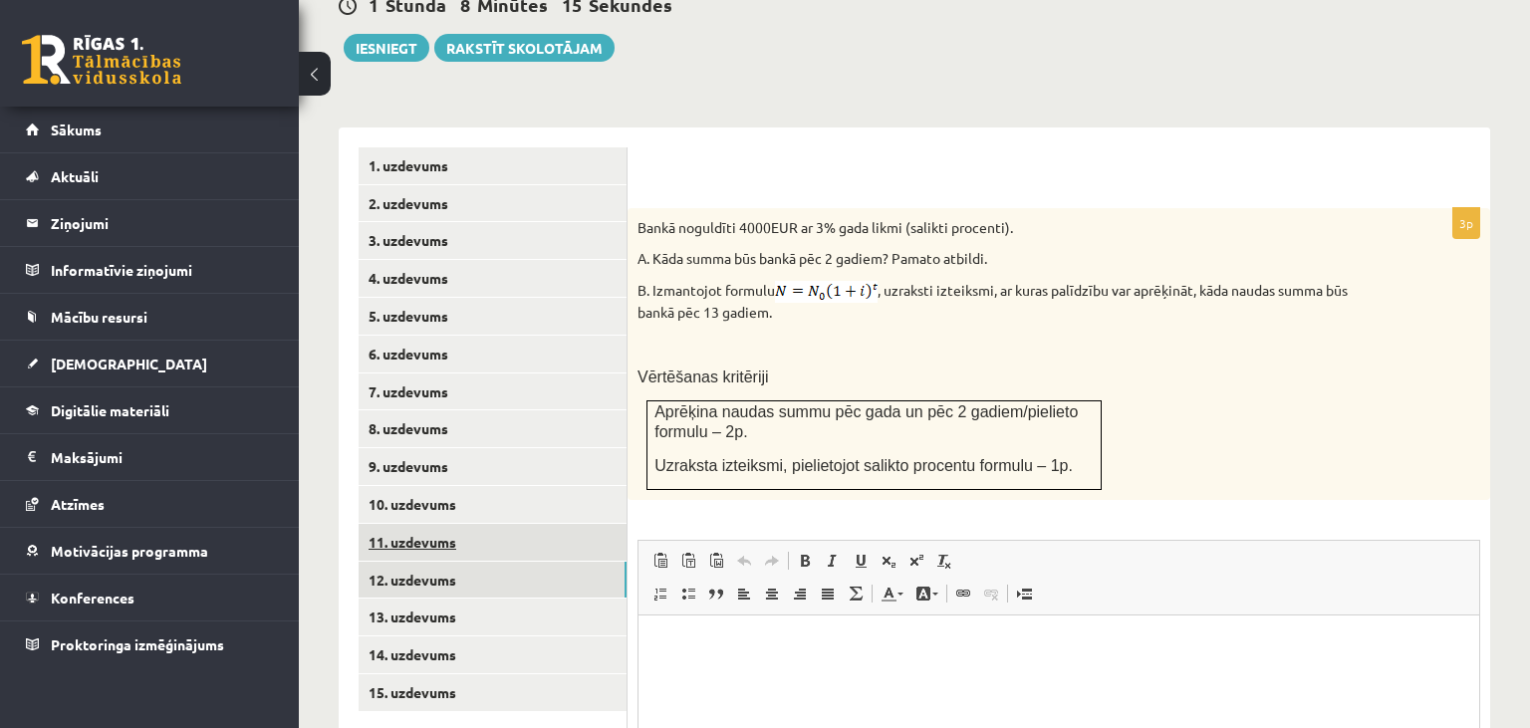
click at [497, 524] on link "11. uzdevums" at bounding box center [493, 542] width 268 height 37
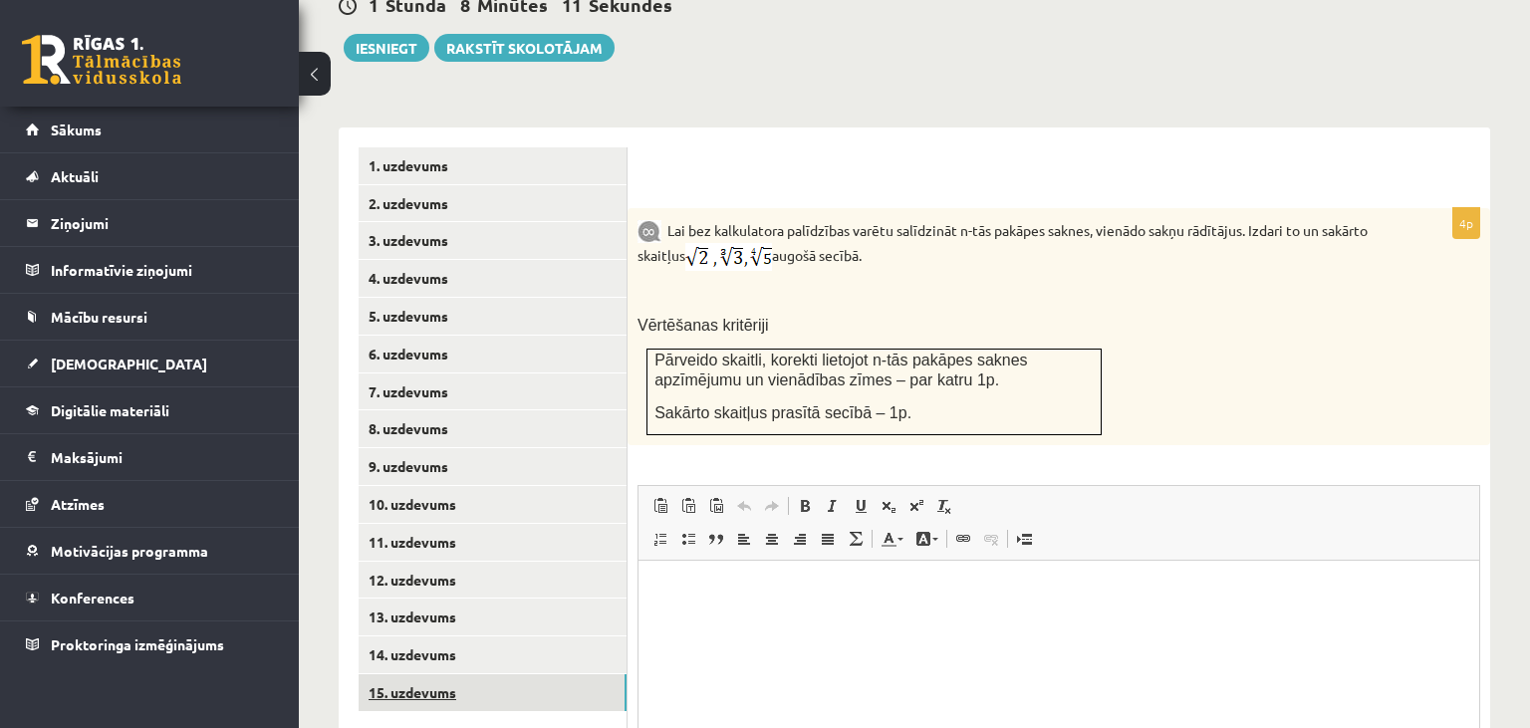
click at [467, 674] on link "15. uzdevums" at bounding box center [493, 692] width 268 height 37
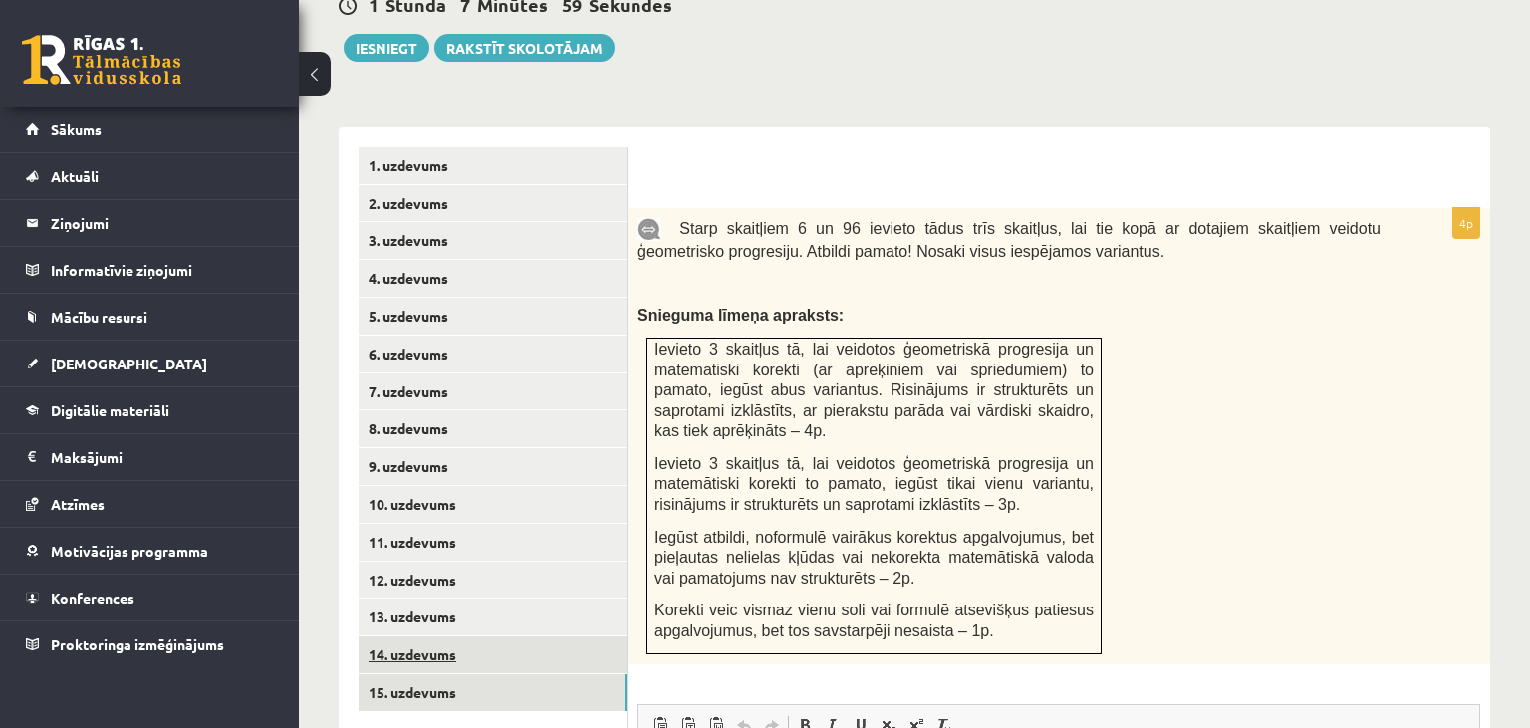
click at [466, 637] on link "14. uzdevums" at bounding box center [493, 655] width 268 height 37
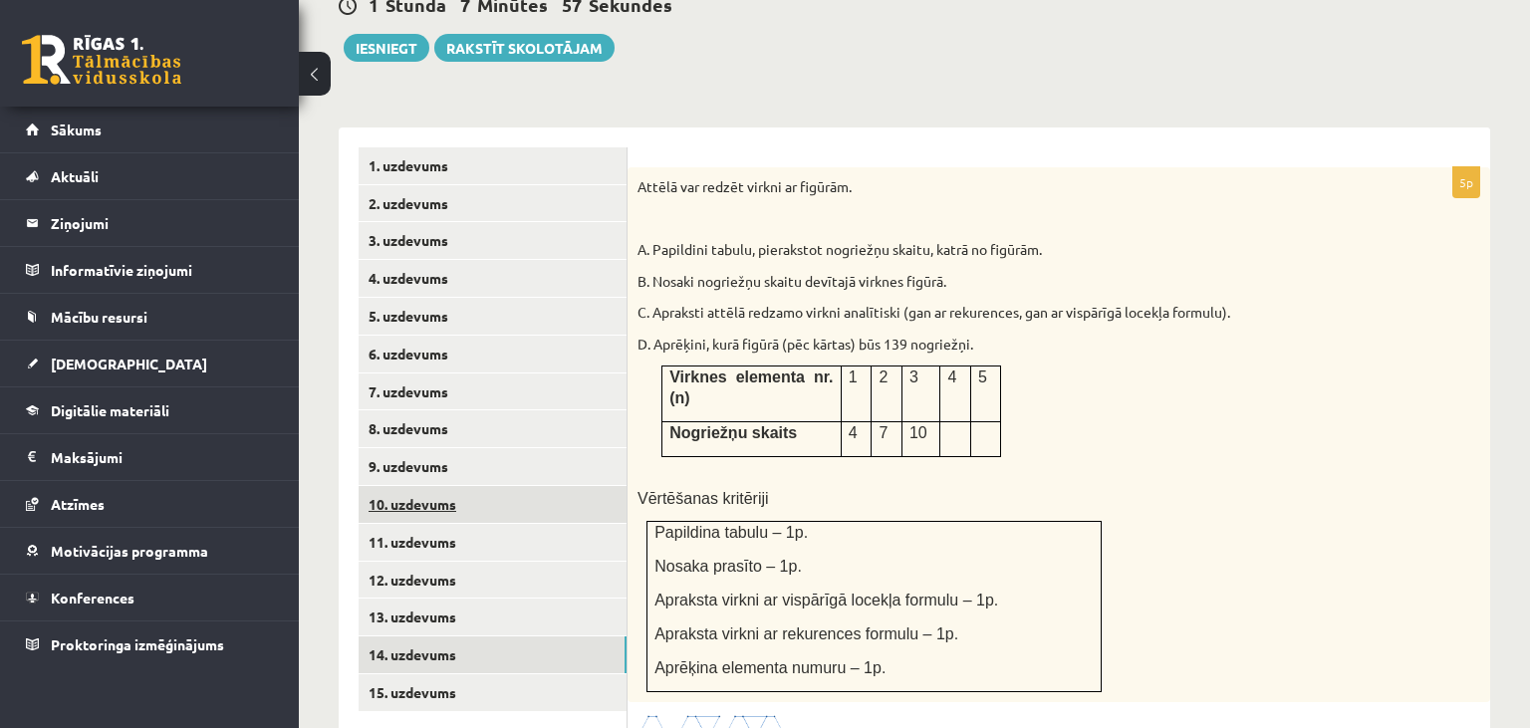
click at [490, 486] on link "10. uzdevums" at bounding box center [493, 504] width 268 height 37
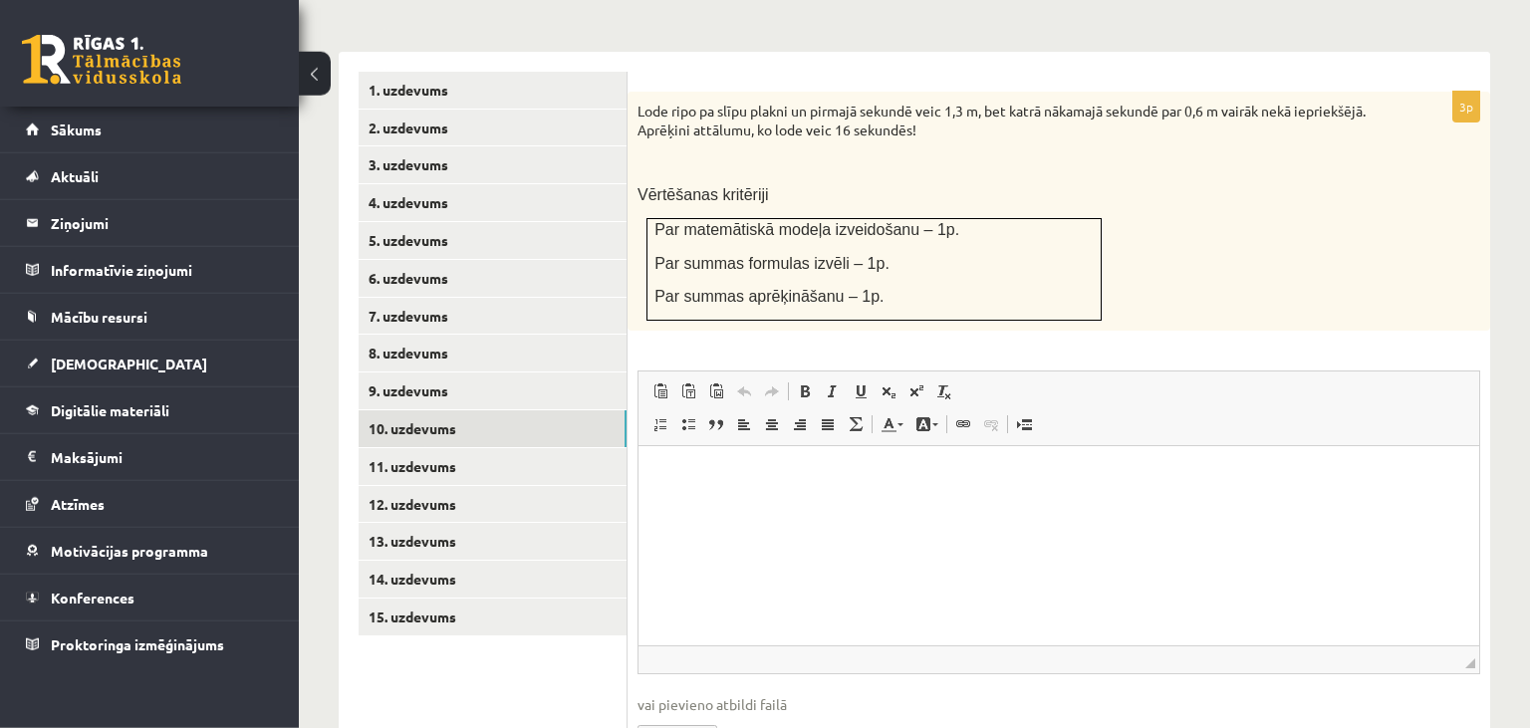
scroll to position [834, 0]
click at [548, 449] on link "11. uzdevums" at bounding box center [493, 467] width 268 height 37
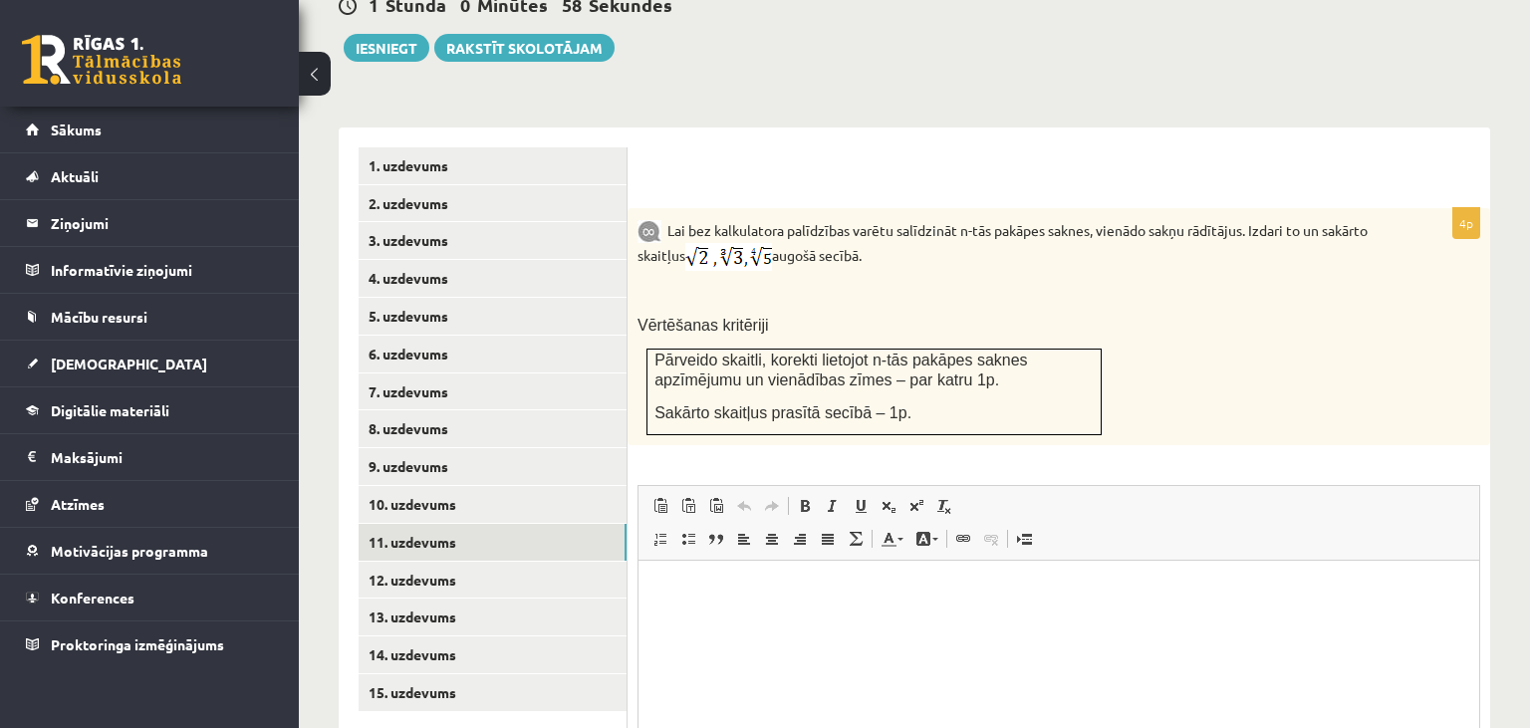
scroll to position [0, 0]
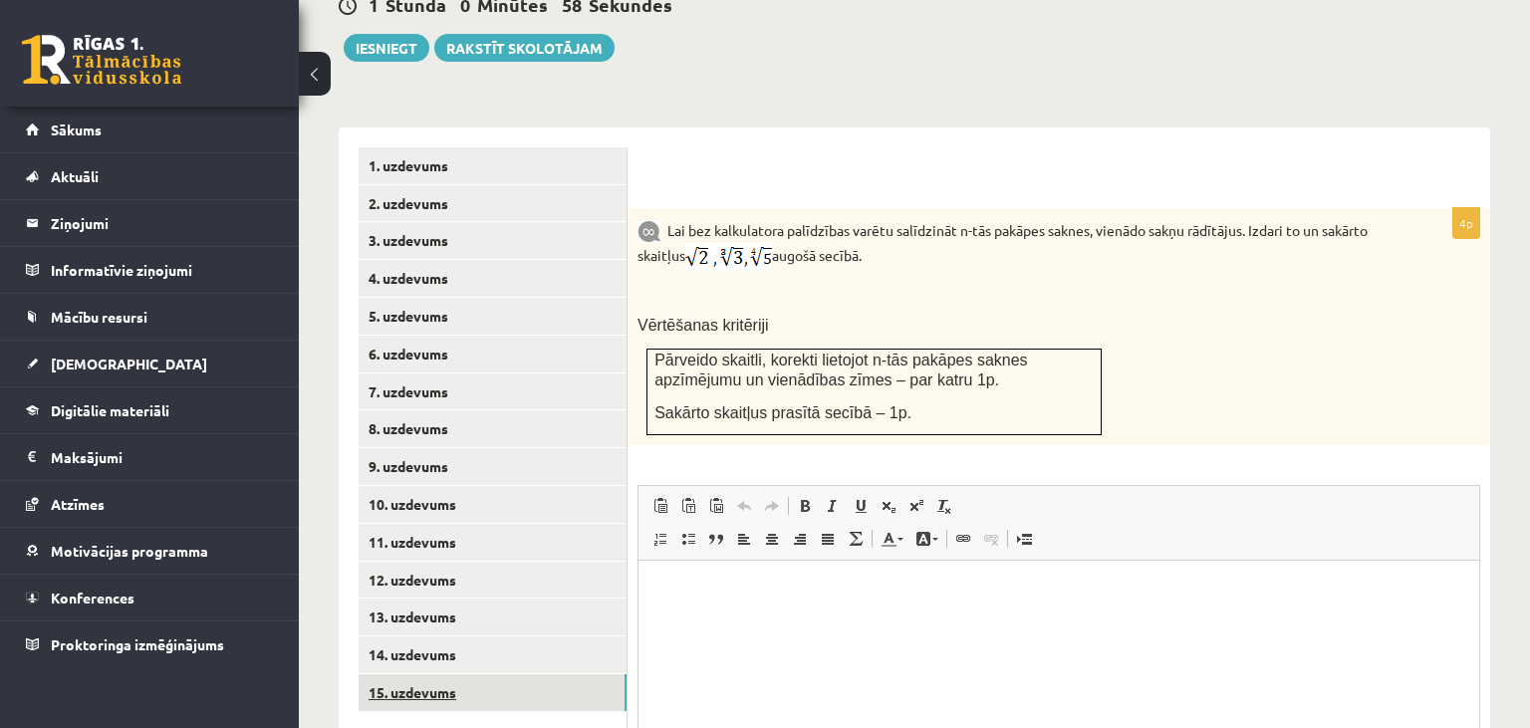
click at [500, 674] on link "15. uzdevums" at bounding box center [493, 692] width 268 height 37
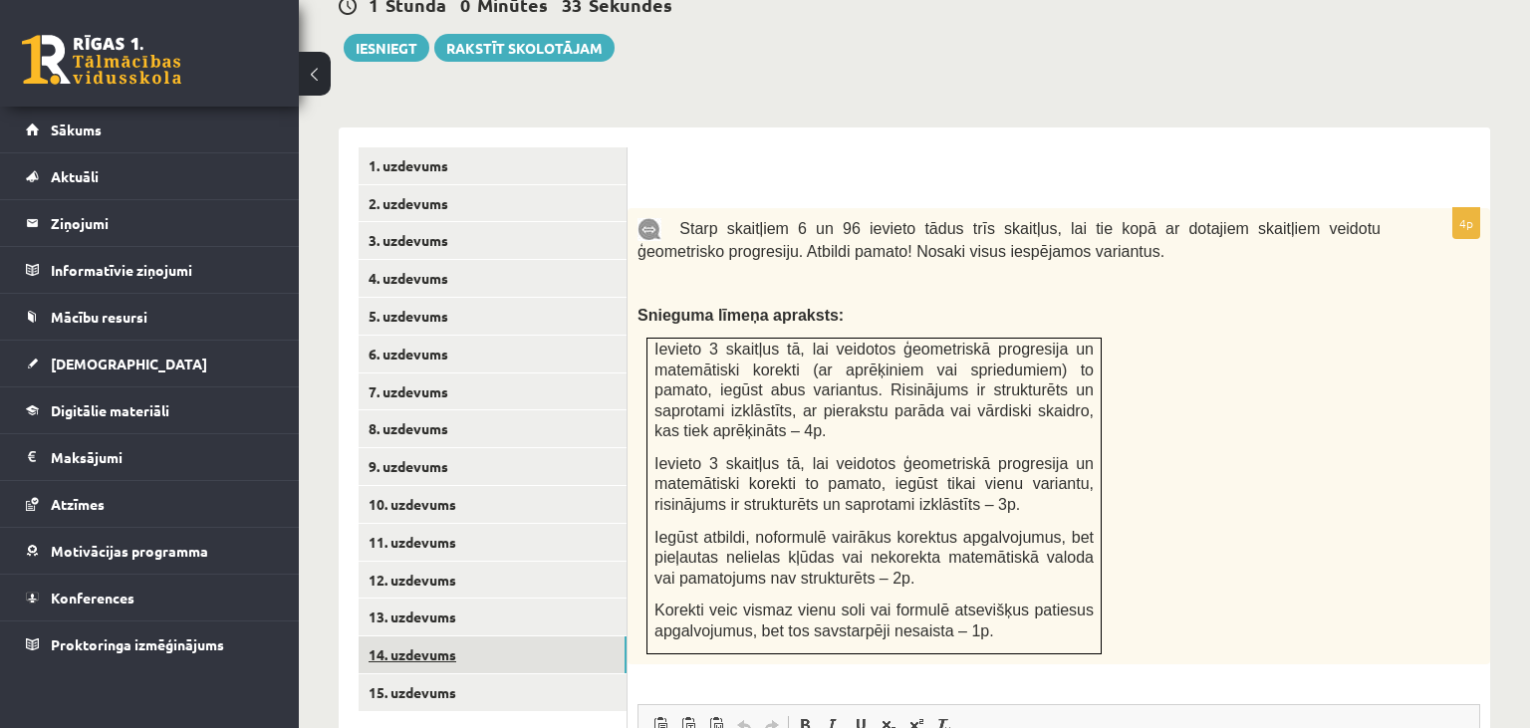
click at [482, 637] on link "14. uzdevums" at bounding box center [493, 655] width 268 height 37
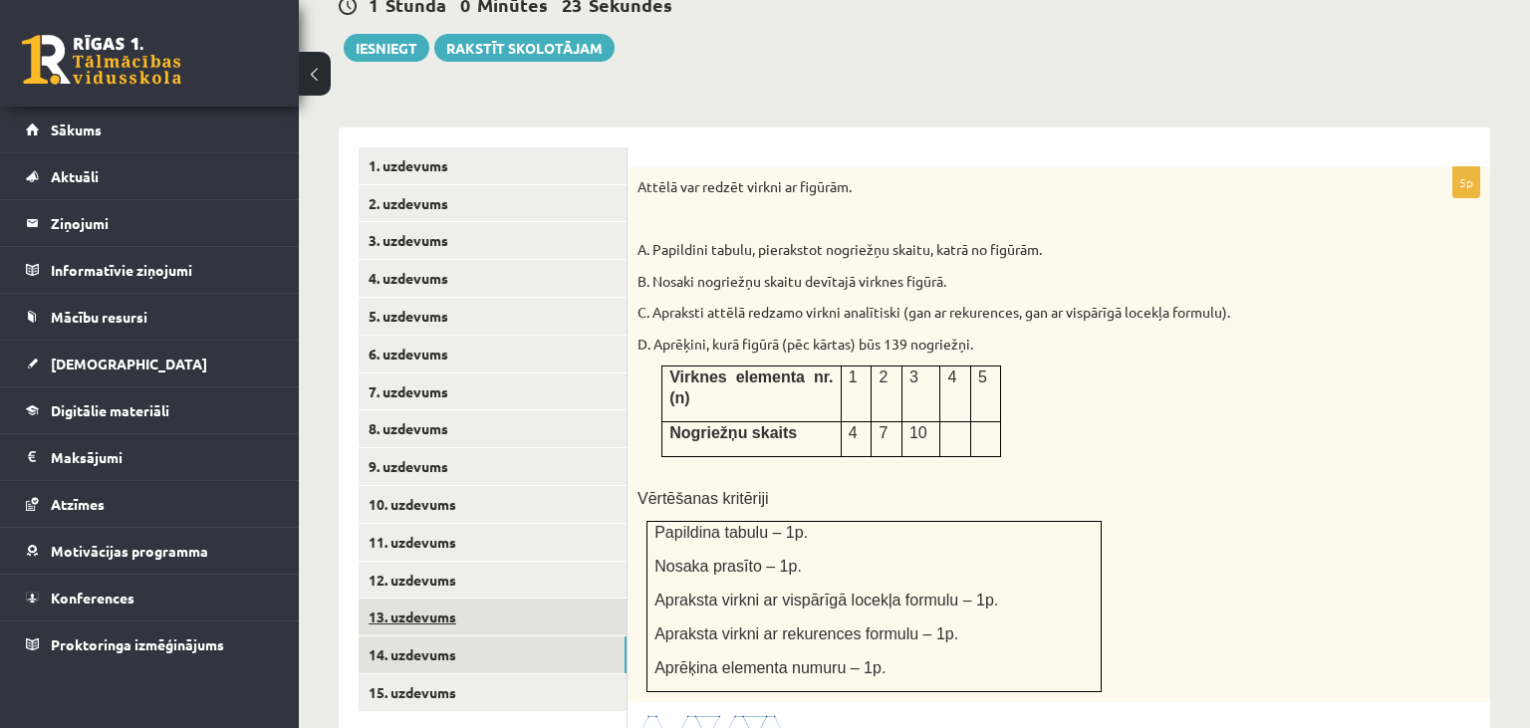
click at [487, 599] on link "13. uzdevums" at bounding box center [493, 617] width 268 height 37
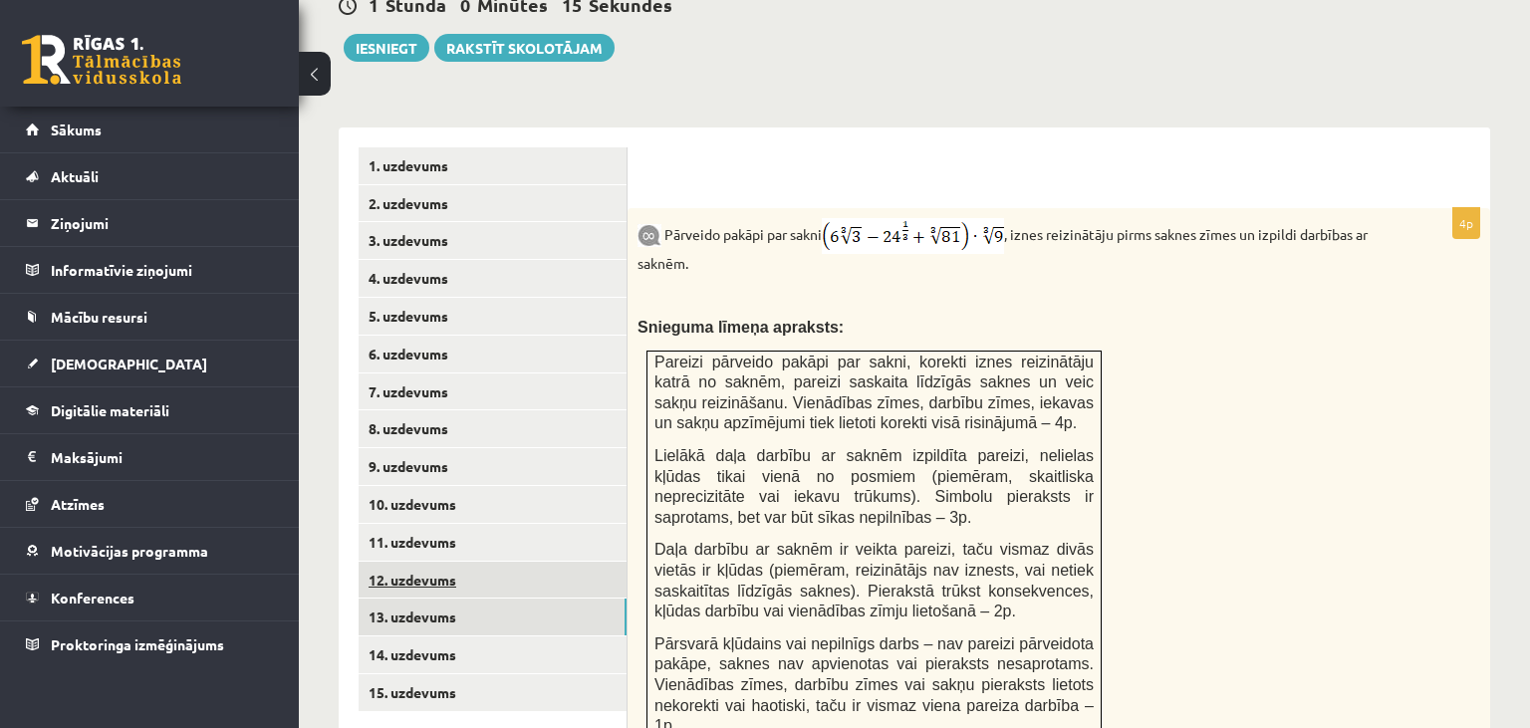
click at [452, 562] on link "12. uzdevums" at bounding box center [493, 580] width 268 height 37
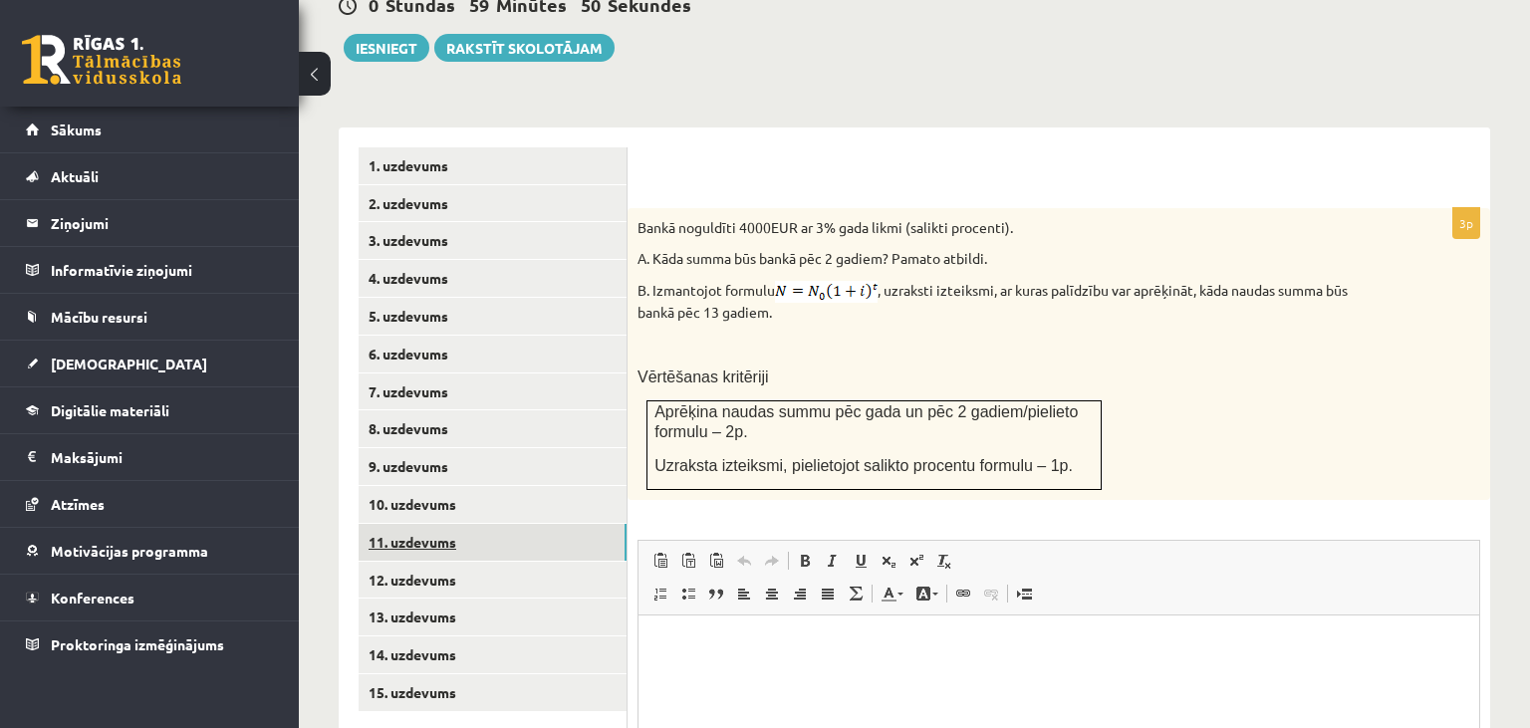
click at [518, 524] on link "11. uzdevums" at bounding box center [493, 542] width 268 height 37
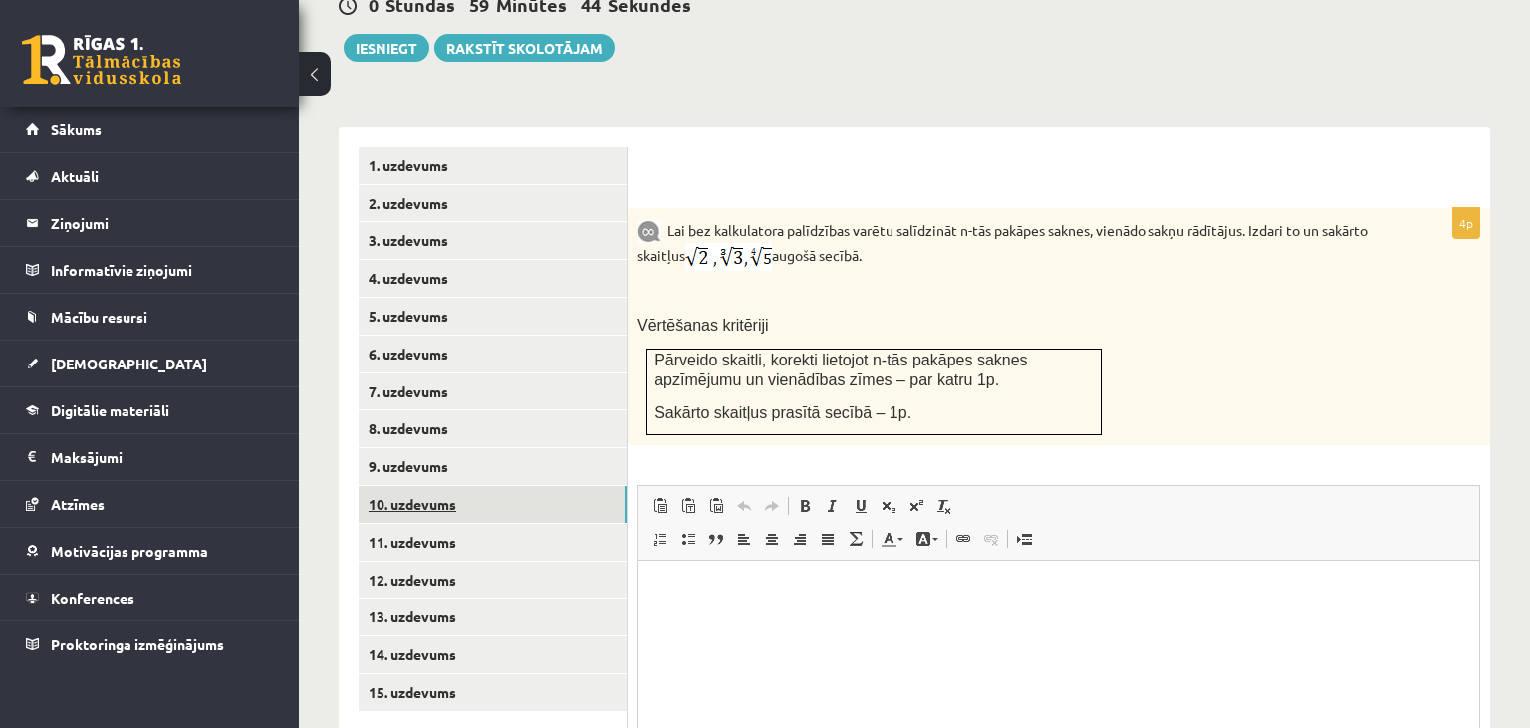
click at [516, 486] on link "10. uzdevums" at bounding box center [493, 504] width 268 height 37
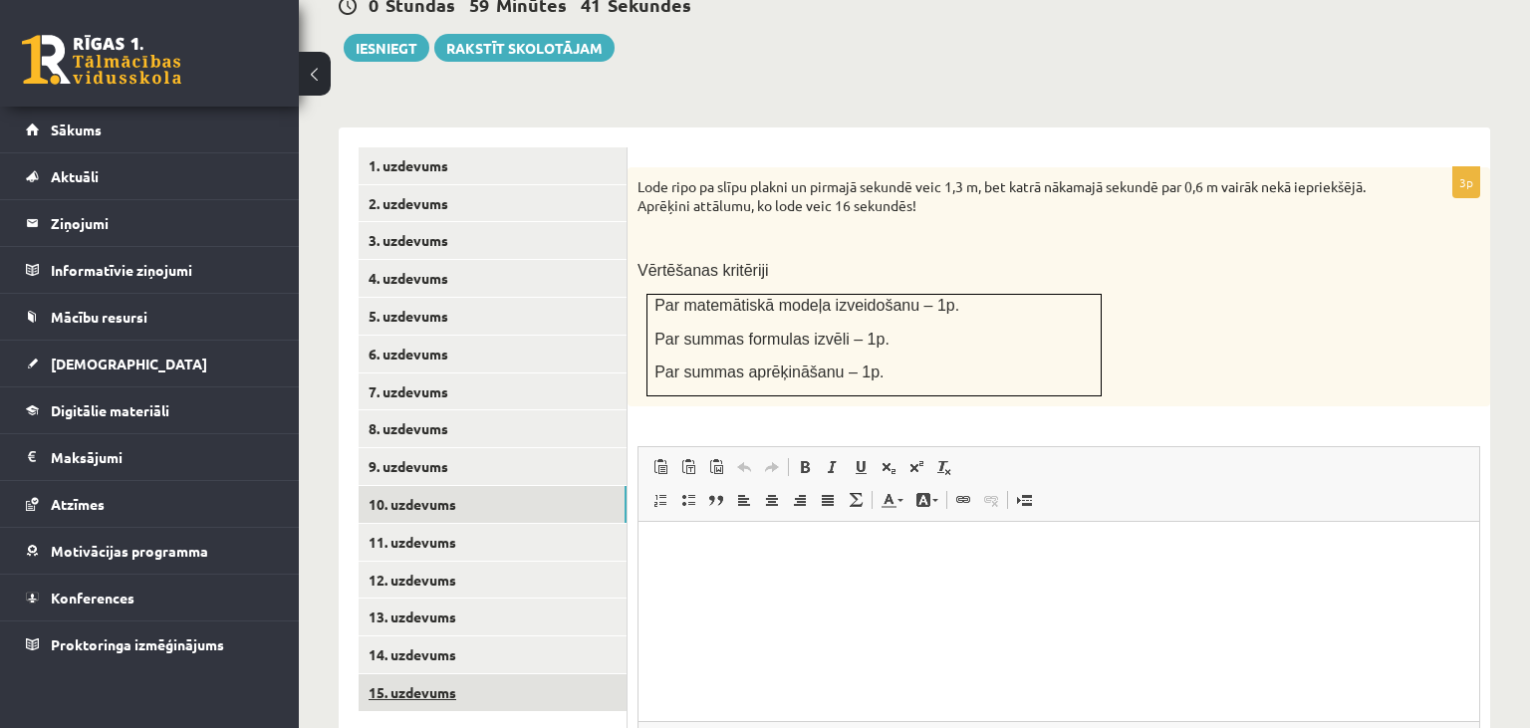
click at [470, 674] on link "15. uzdevums" at bounding box center [493, 692] width 268 height 37
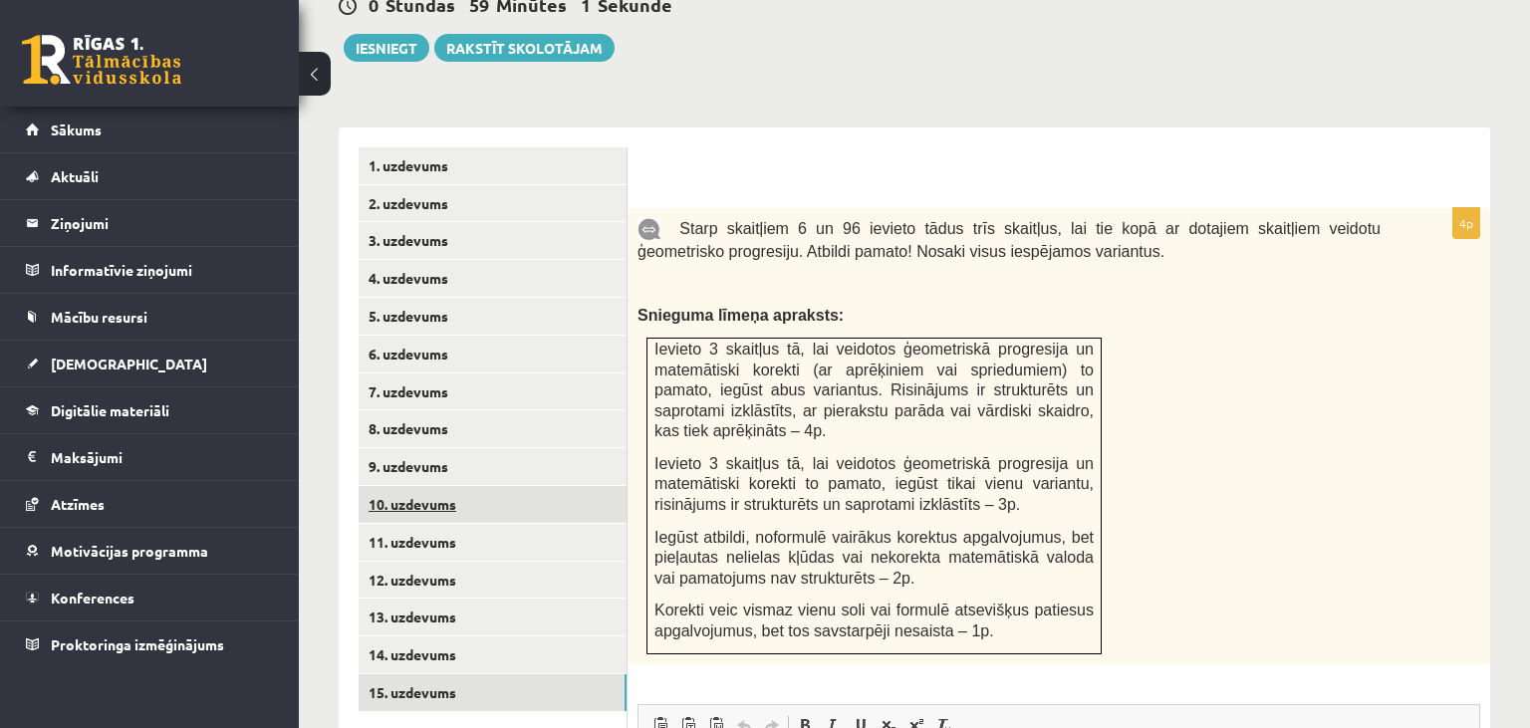
click at [433, 486] on link "10. uzdevums" at bounding box center [493, 504] width 268 height 37
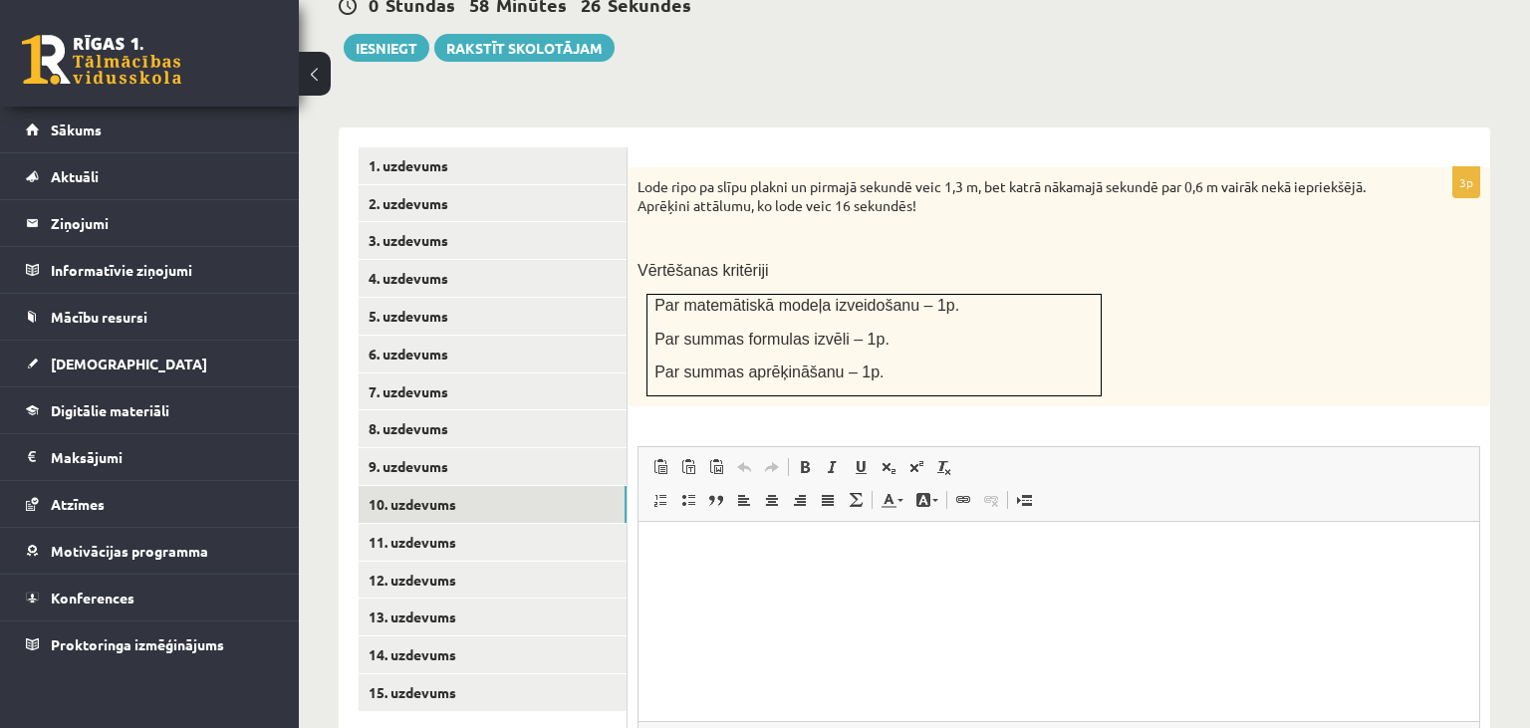
click at [921, 175] on div "Lode ripo pa slīpu plakni un pirmajā sekundē veic 1,3 m, bet katrā nākamajā sek…" at bounding box center [1059, 286] width 863 height 239
click at [610, 524] on link "11. uzdevums" at bounding box center [493, 542] width 268 height 37
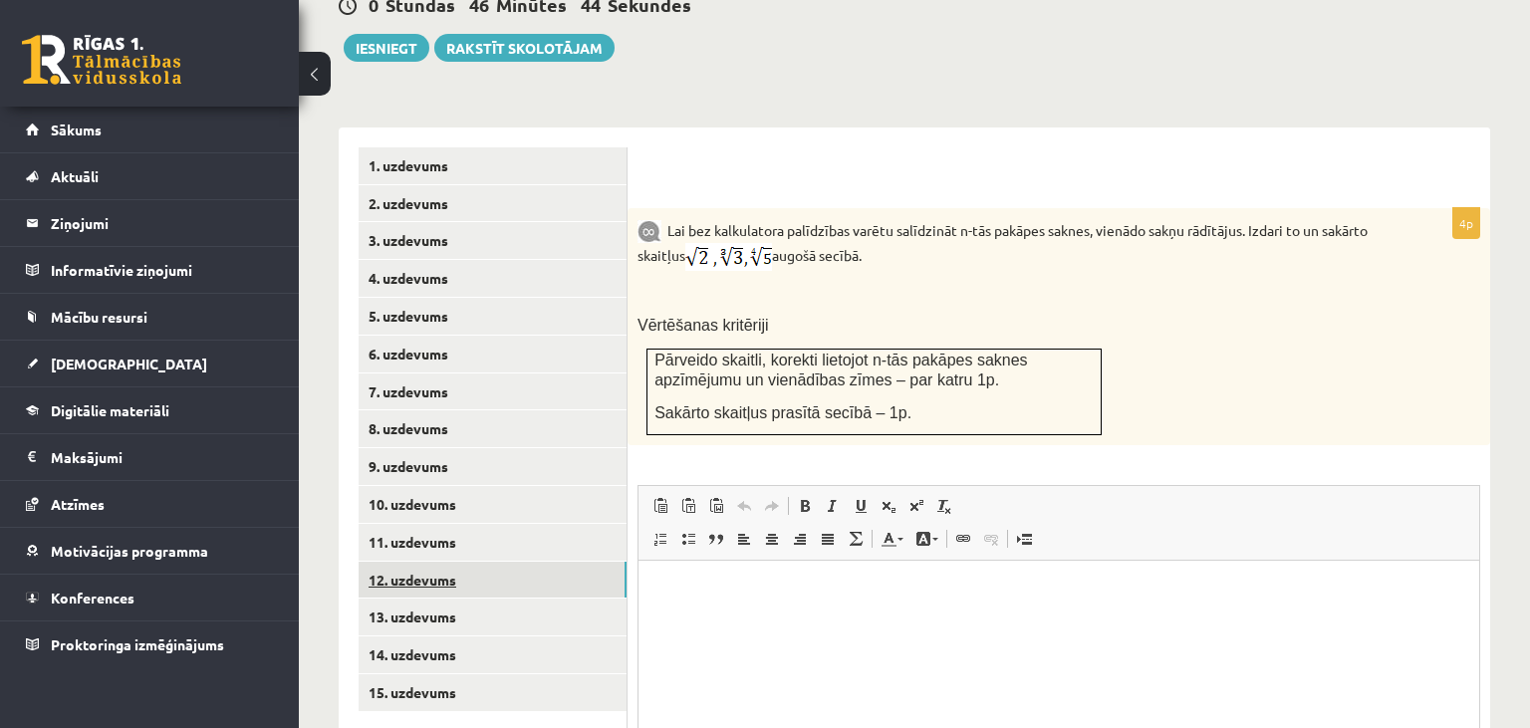
click at [483, 562] on link "12. uzdevums" at bounding box center [493, 580] width 268 height 37
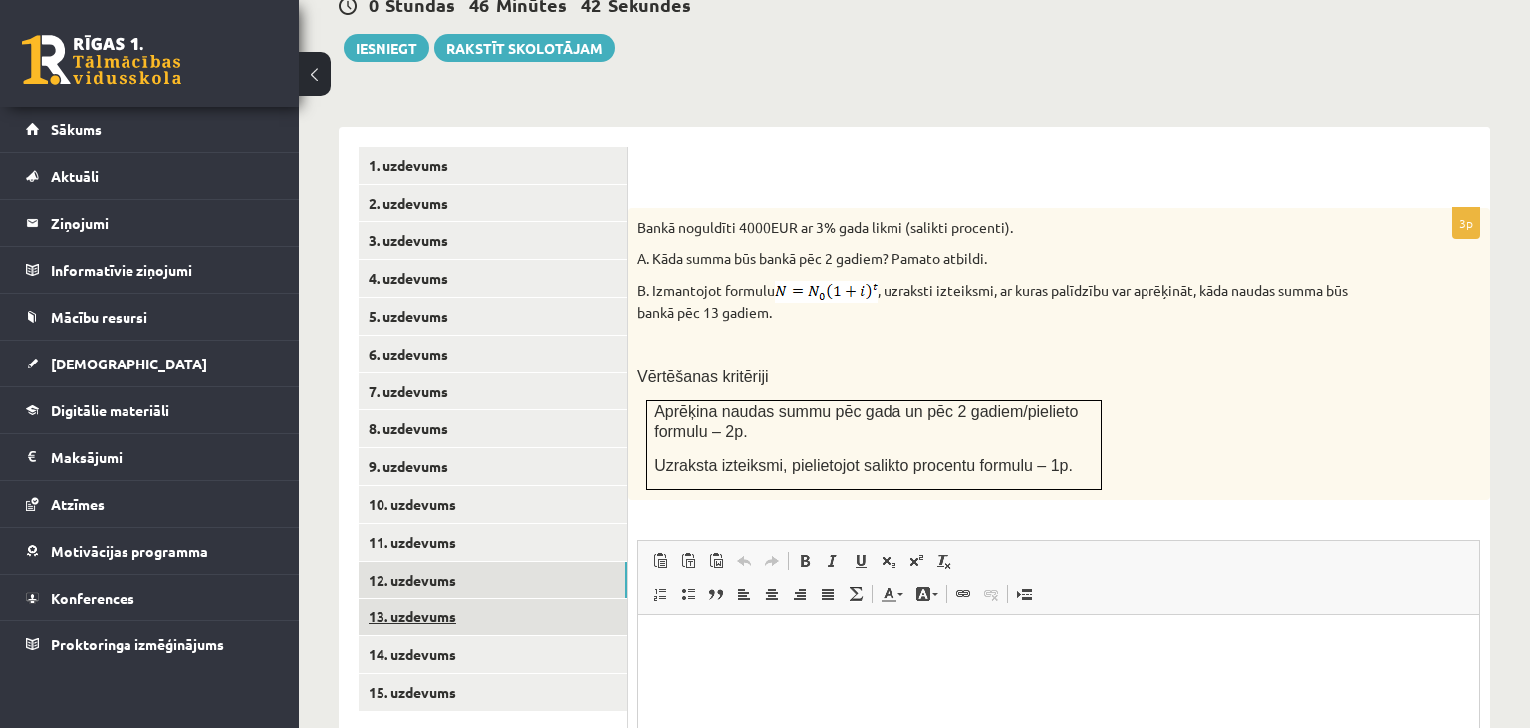
click at [494, 599] on link "13. uzdevums" at bounding box center [493, 617] width 268 height 37
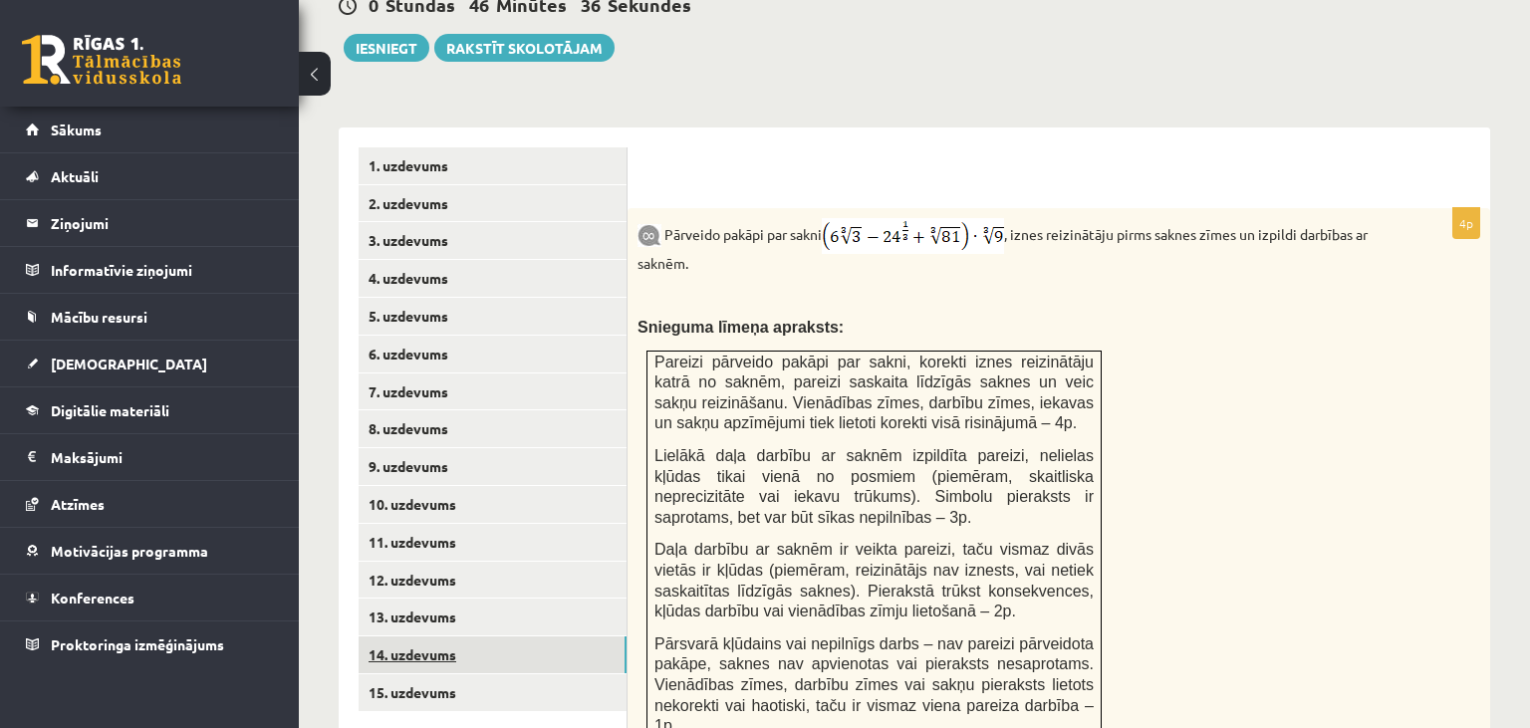
click at [509, 637] on link "14. uzdevums" at bounding box center [493, 655] width 268 height 37
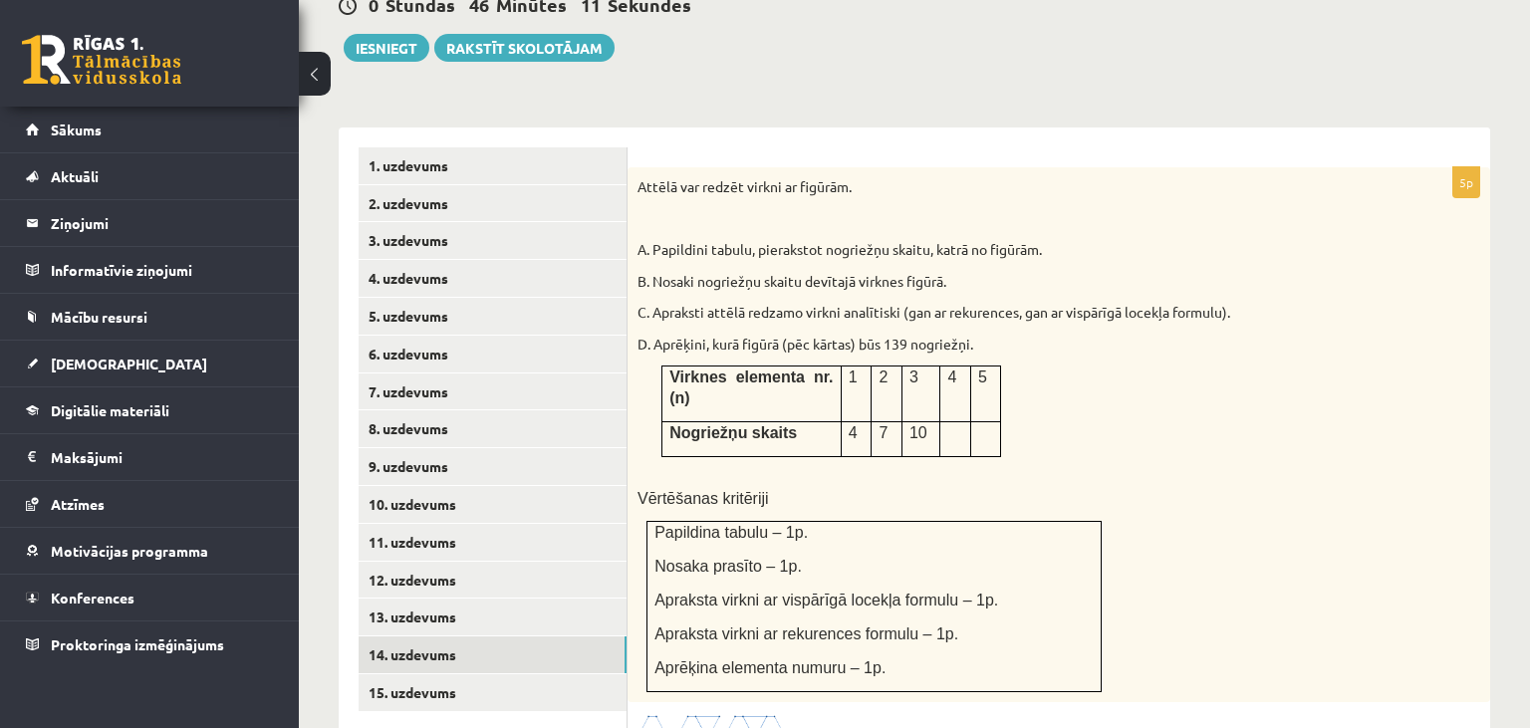
click at [702, 713] on img at bounding box center [712, 724] width 149 height 23
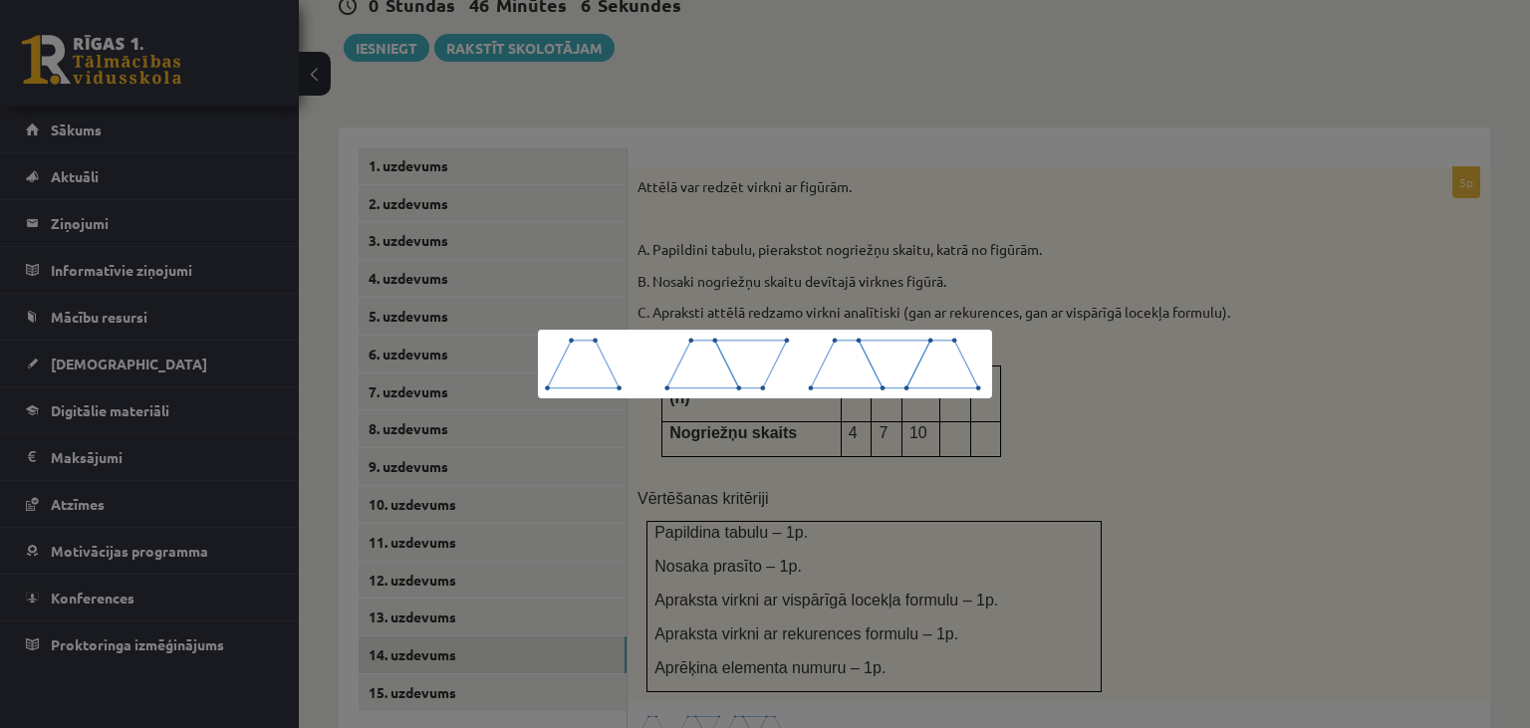
click at [1142, 500] on div at bounding box center [765, 364] width 1530 height 728
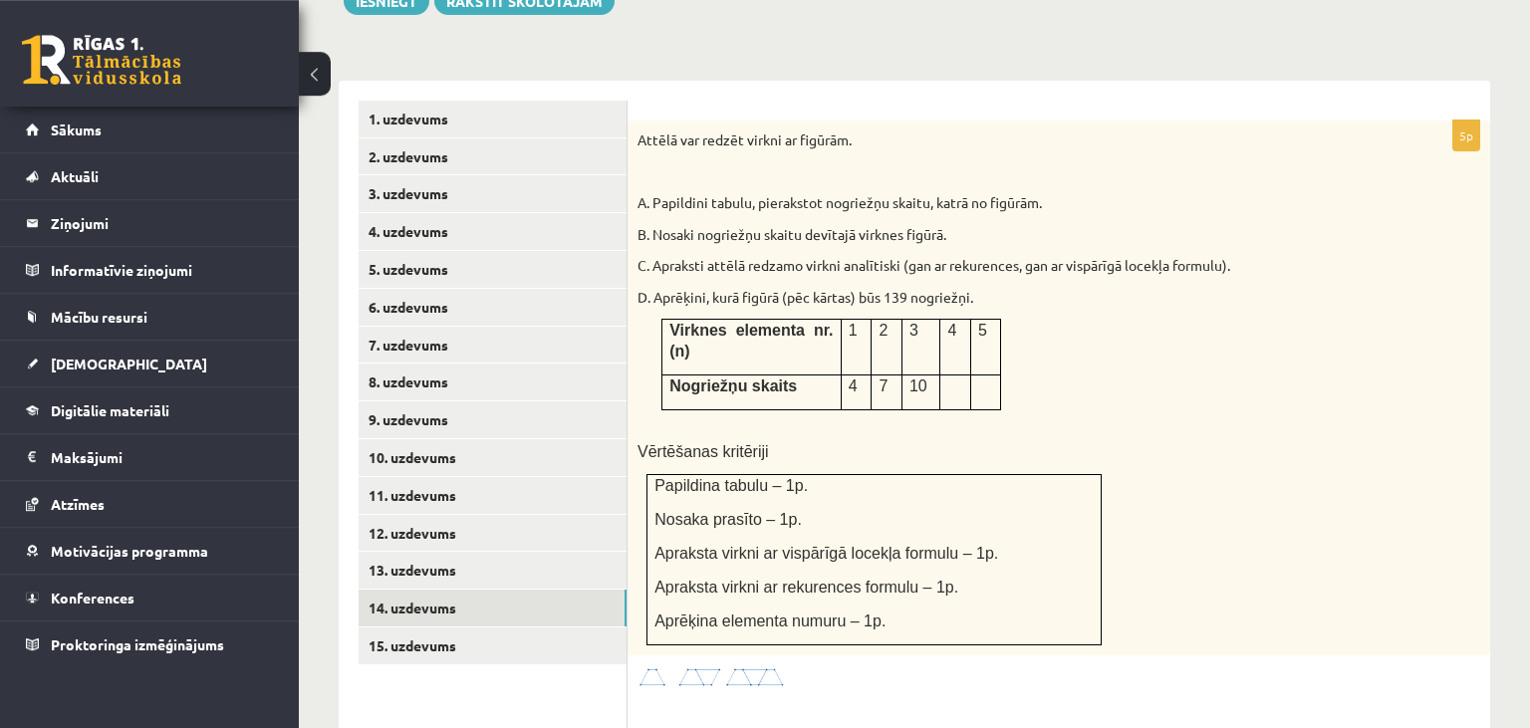
scroll to position [807, 0]
click at [534, 551] on link "13. uzdevums" at bounding box center [493, 569] width 268 height 37
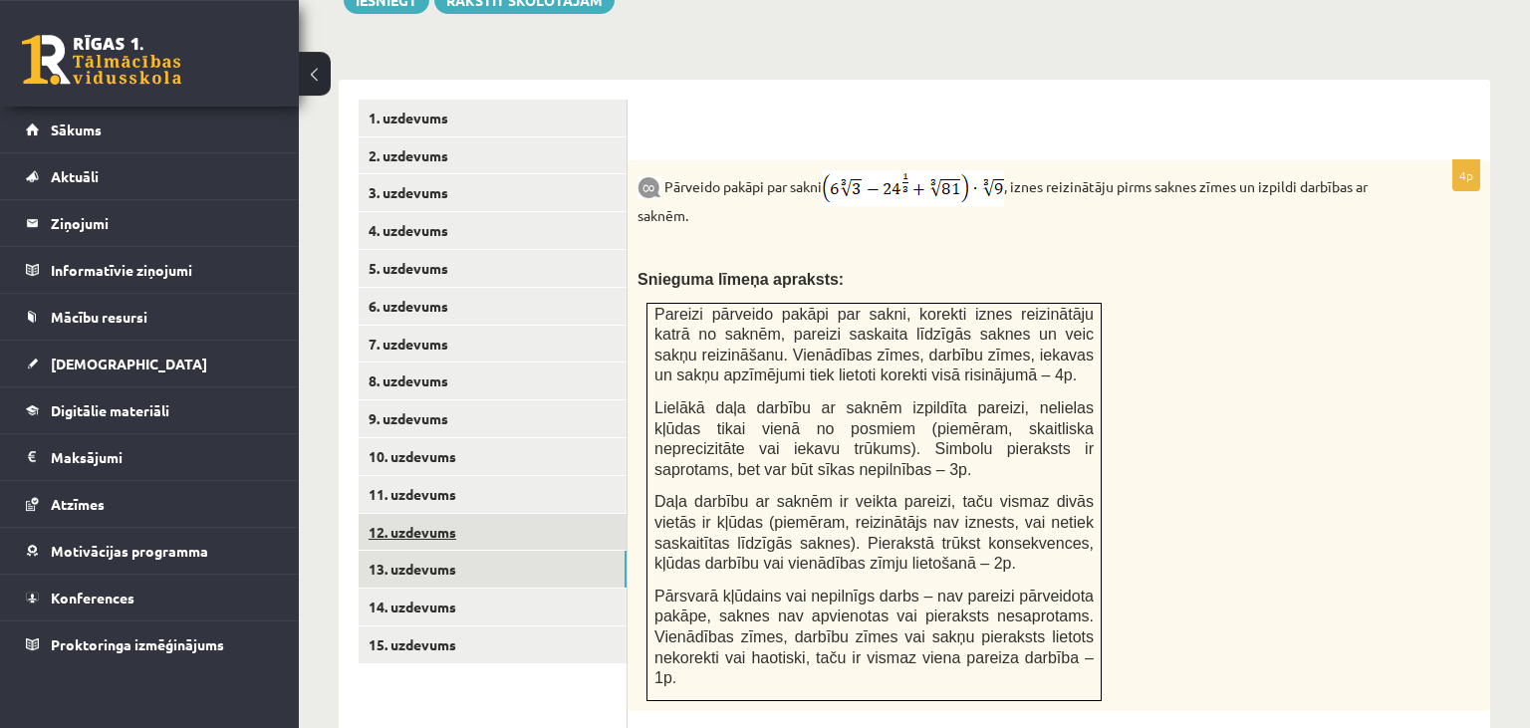
click at [545, 514] on link "12. uzdevums" at bounding box center [493, 532] width 268 height 37
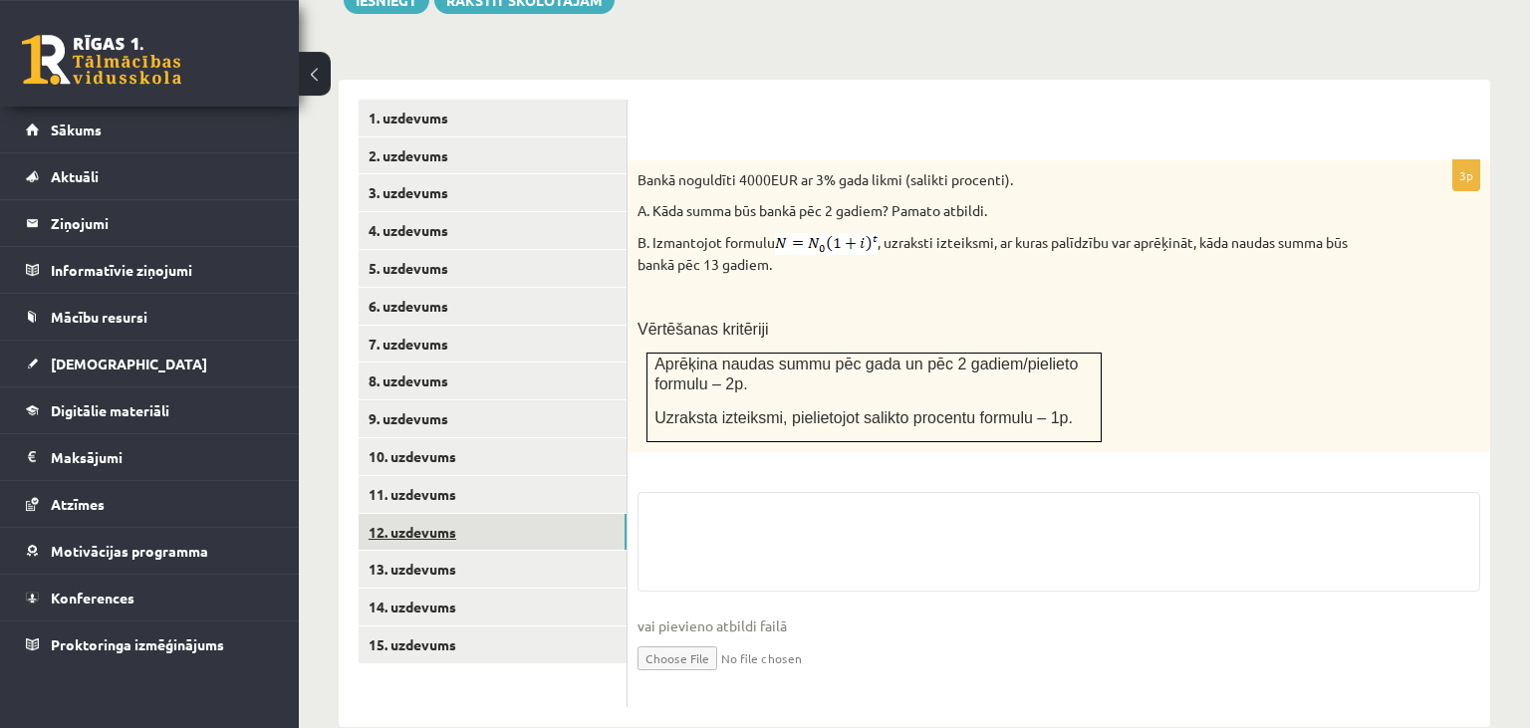
scroll to position [795, 0]
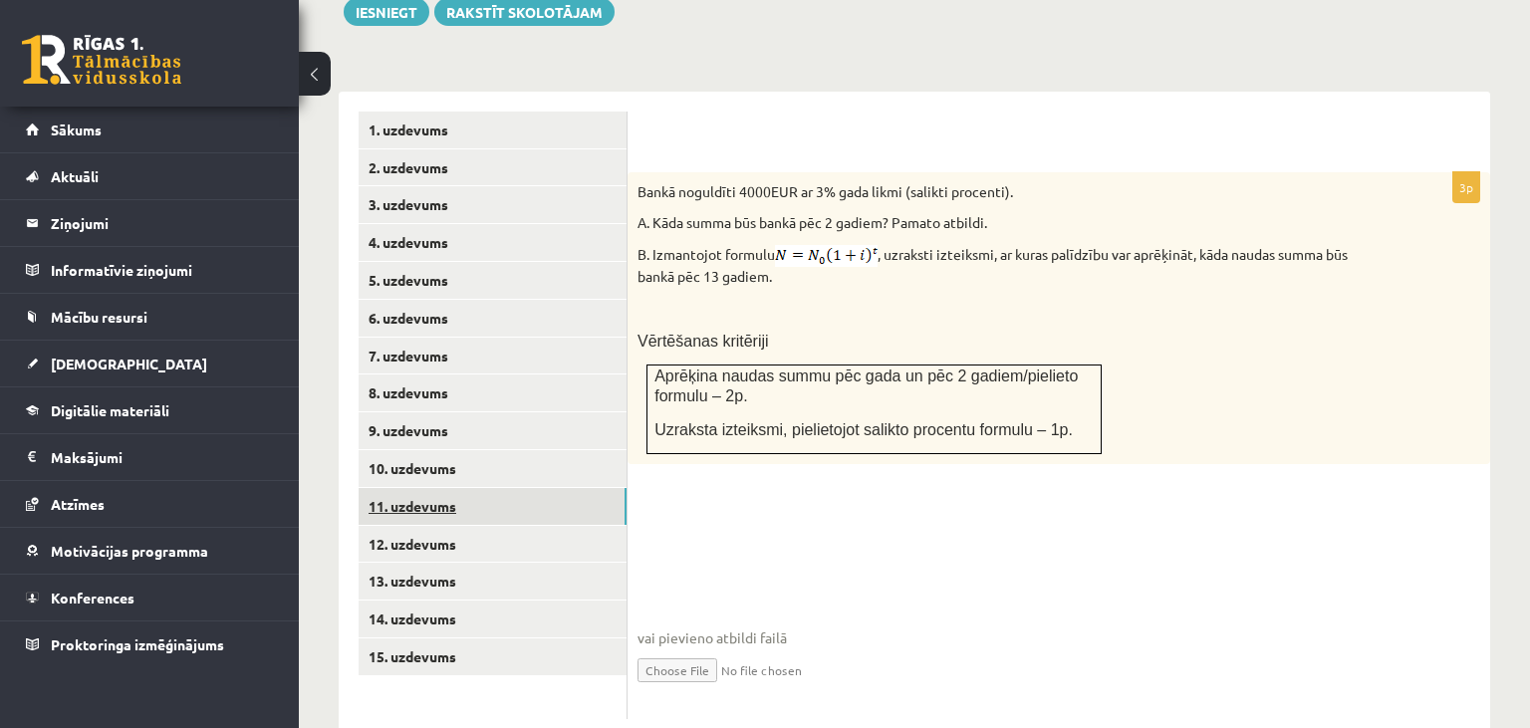
click at [550, 488] on link "11. uzdevums" at bounding box center [493, 506] width 268 height 37
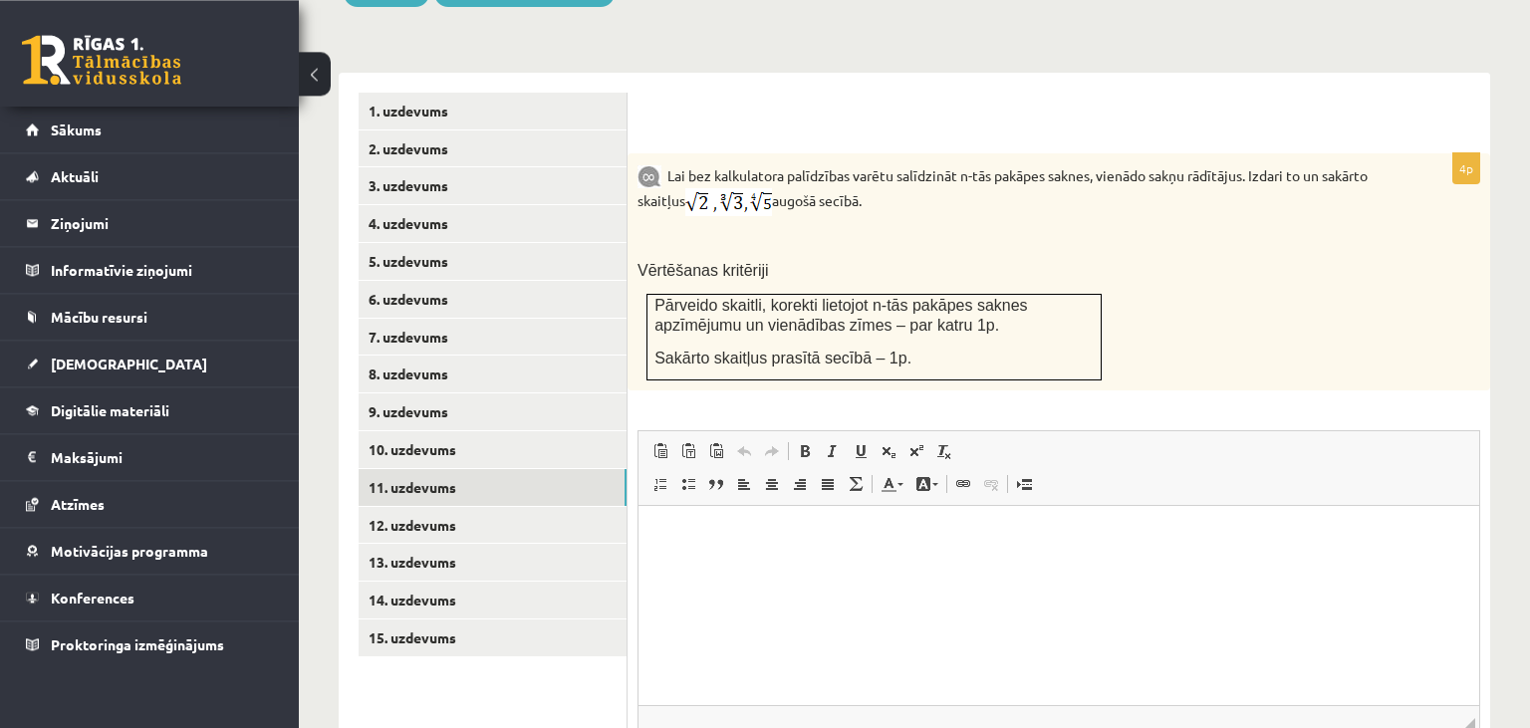
scroll to position [813, 0]
click at [744, 358] on div "4p Lai bez kalkulatora palīdzības varētu salīdzināt n-tās pakāpes saknes, vienā…" at bounding box center [1059, 500] width 863 height 693
click at [1101, 164] on p "Lai bez kalkulatora palīdzības varētu salīdzināt n-tās pakāpes saknes, vienādo …" at bounding box center [1009, 190] width 743 height 53
click at [1150, 164] on p "Lai bez kalkulatora palīdzības varētu salīdzināt n-tās pakāpes saknes, vienādo …" at bounding box center [1009, 190] width 743 height 53
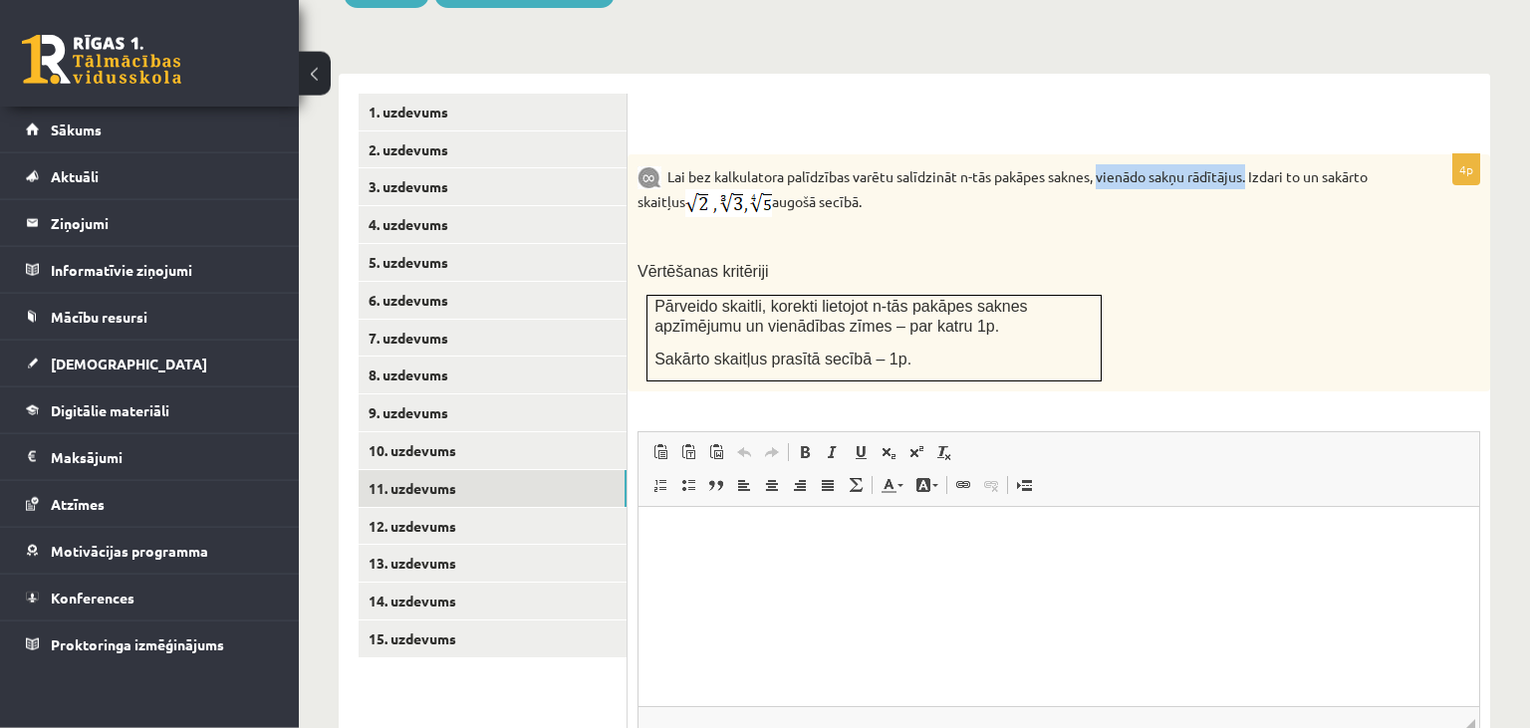
drag, startPoint x: 1102, startPoint y: 133, endPoint x: 1253, endPoint y: 137, distance: 151.5
click at [1253, 164] on p "Lai bez kalkulatora palīdzības varētu salīdzināt n-tās pakāpes saknes, vienādo …" at bounding box center [1009, 190] width 743 height 53
copy p "vienādo sakņu rādītājus."
click at [832, 105] on form "4p Lai bez kalkulatora palīdzības varētu salīdzināt n-tās pakāpes saknes, vienā…" at bounding box center [1059, 471] width 823 height 754
click at [519, 508] on link "12. uzdevums" at bounding box center [493, 526] width 268 height 37
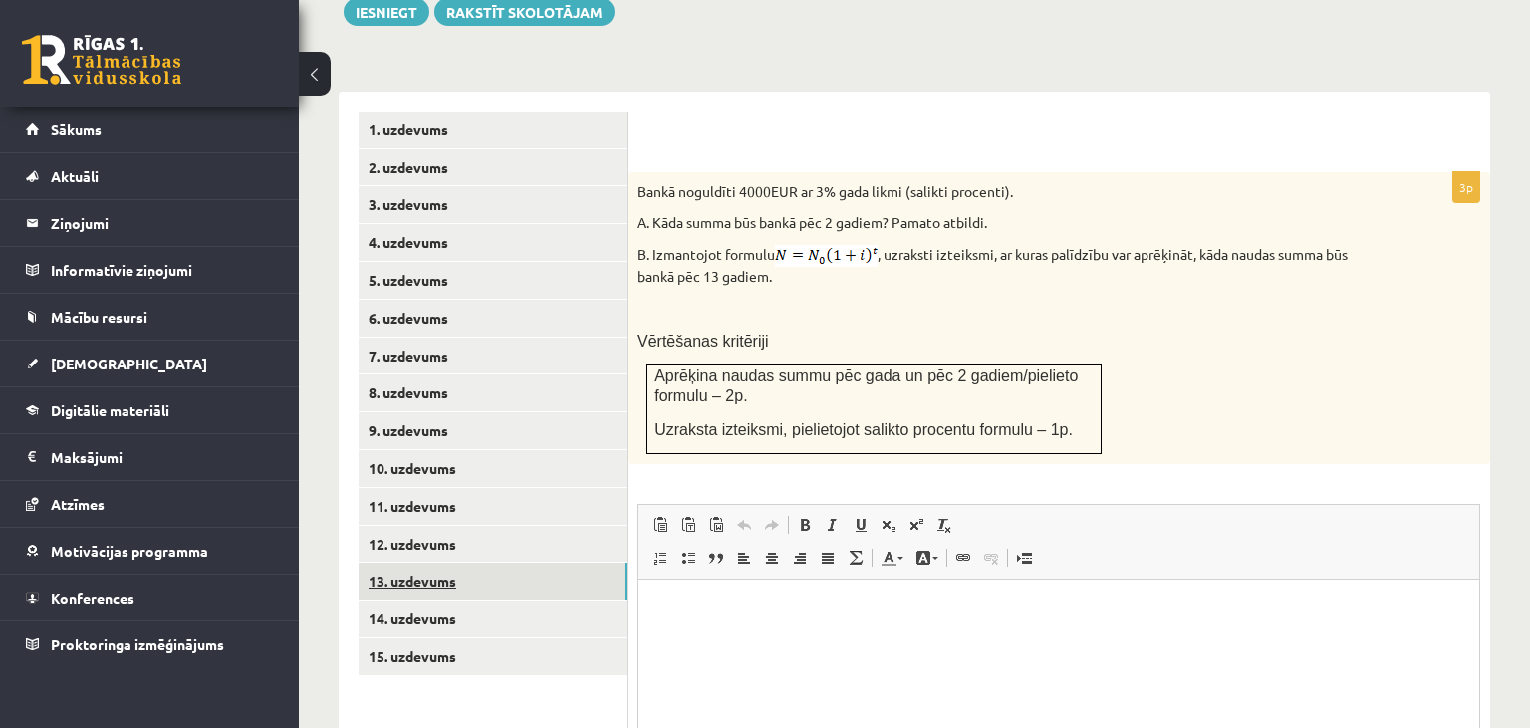
scroll to position [0, 0]
click at [521, 563] on link "13. uzdevums" at bounding box center [493, 581] width 268 height 37
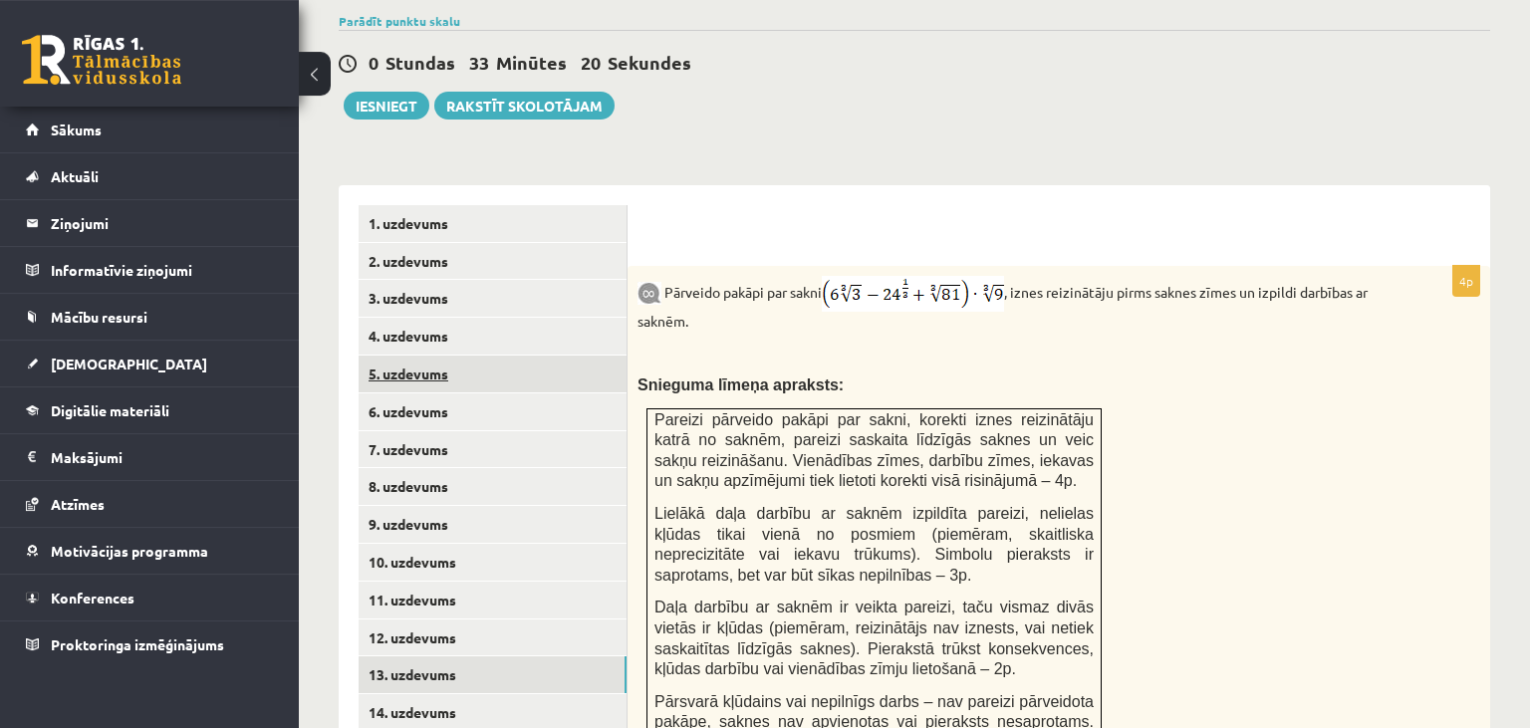
scroll to position [825, 0]
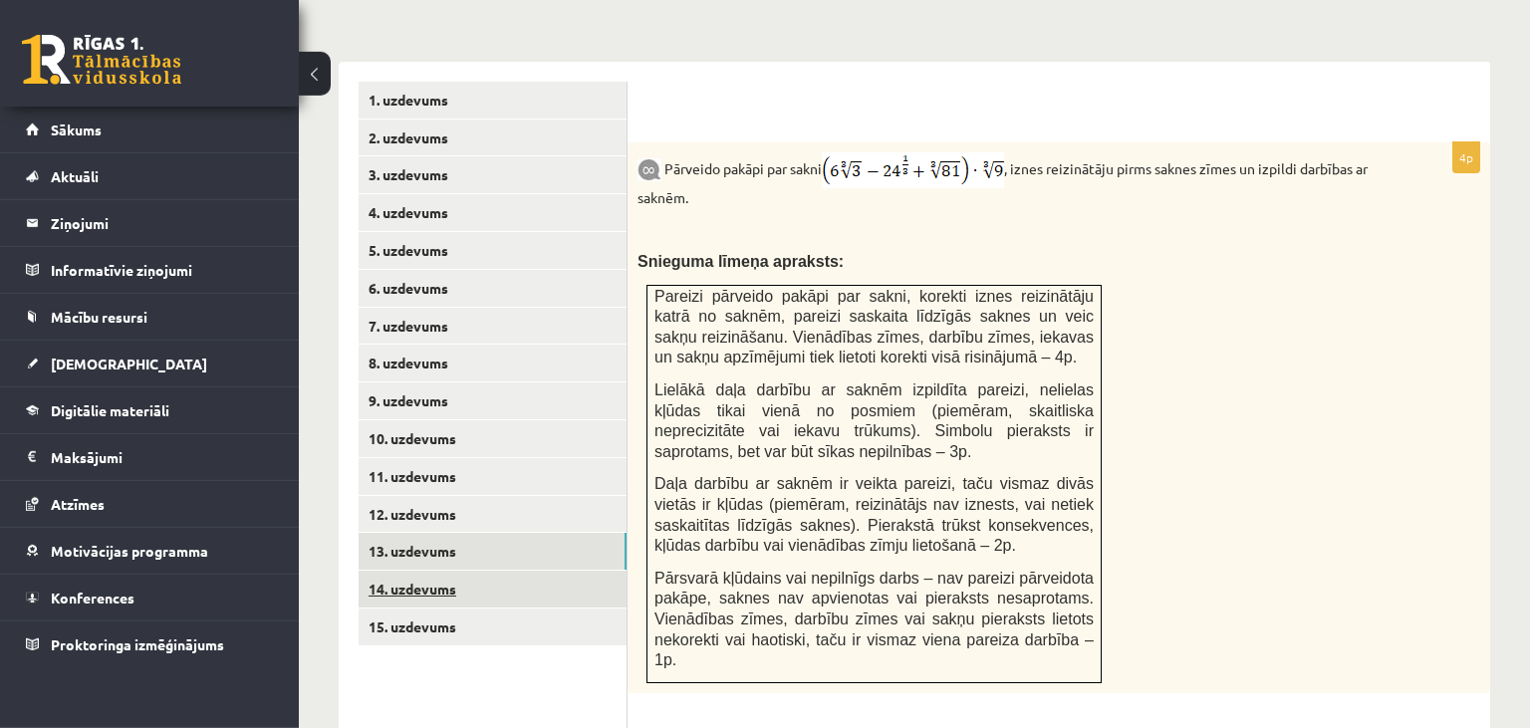
click at [546, 571] on link "14. uzdevums" at bounding box center [493, 589] width 268 height 37
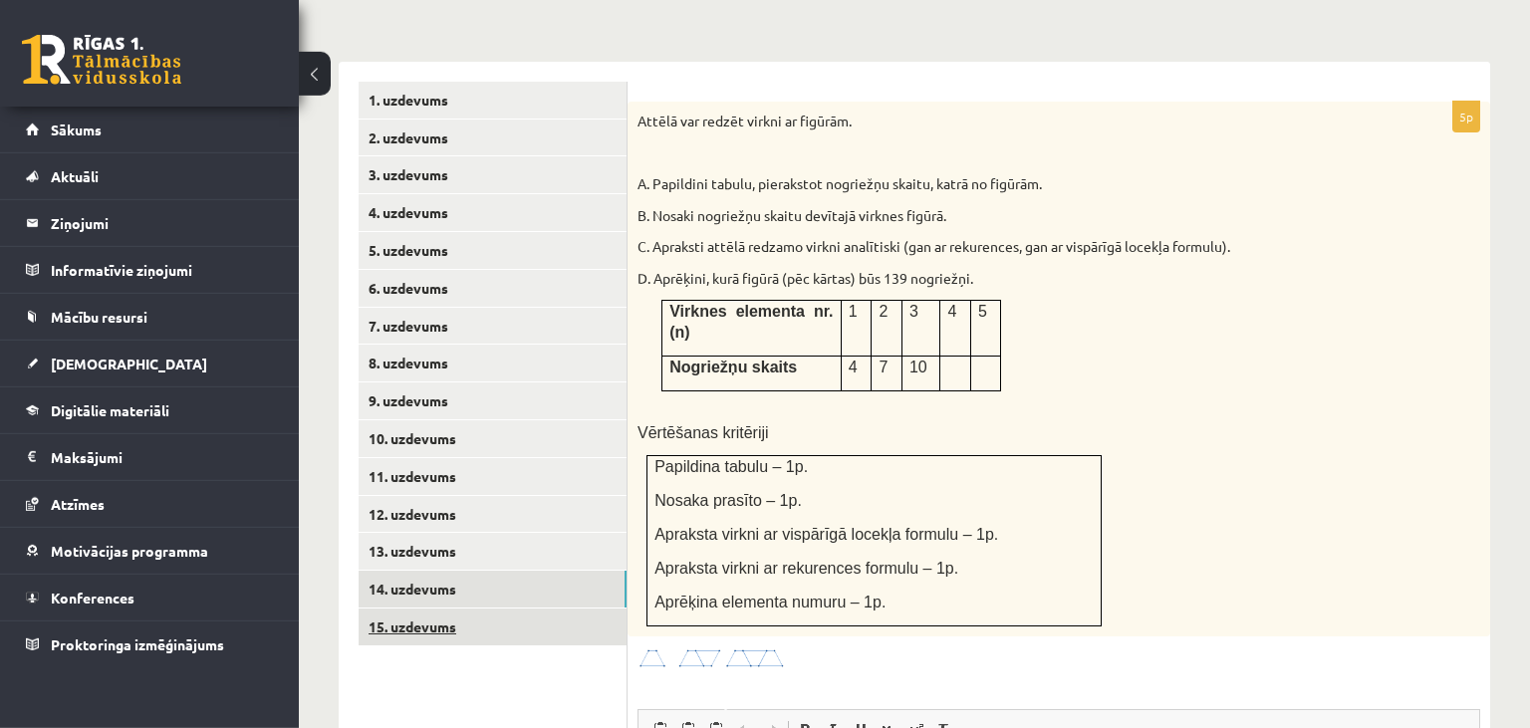
scroll to position [0, 0]
click at [545, 609] on link "15. uzdevums" at bounding box center [493, 627] width 268 height 37
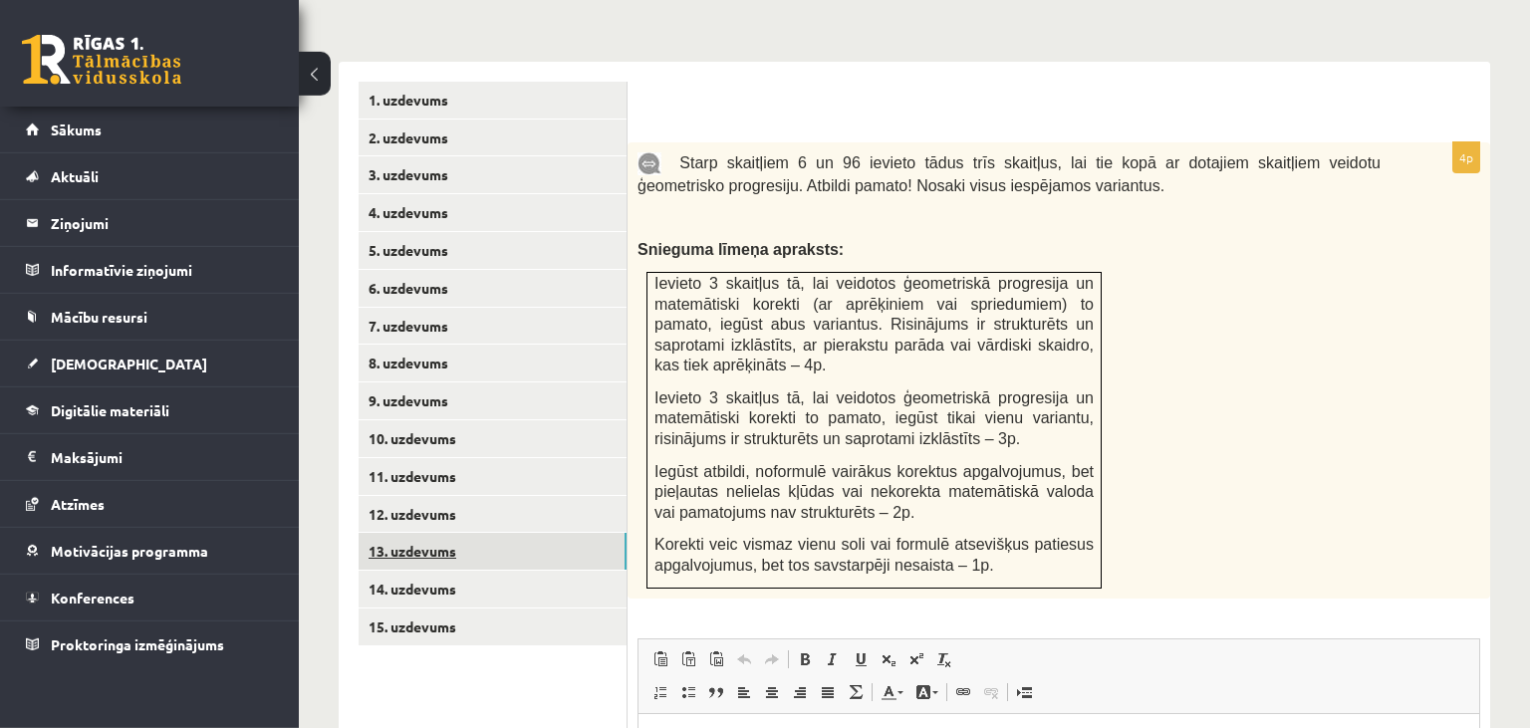
click at [560, 533] on link "13. uzdevums" at bounding box center [493, 551] width 268 height 37
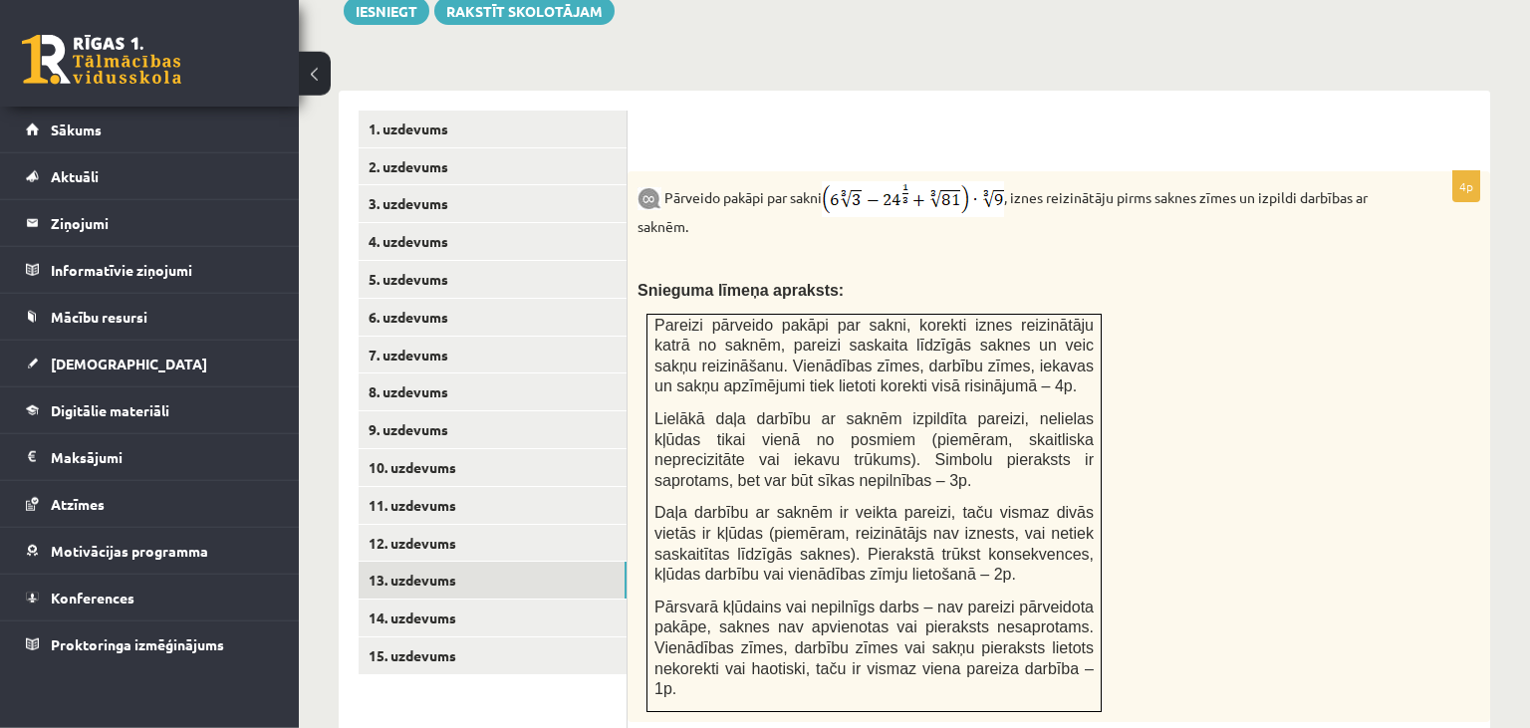
scroll to position [810, 0]
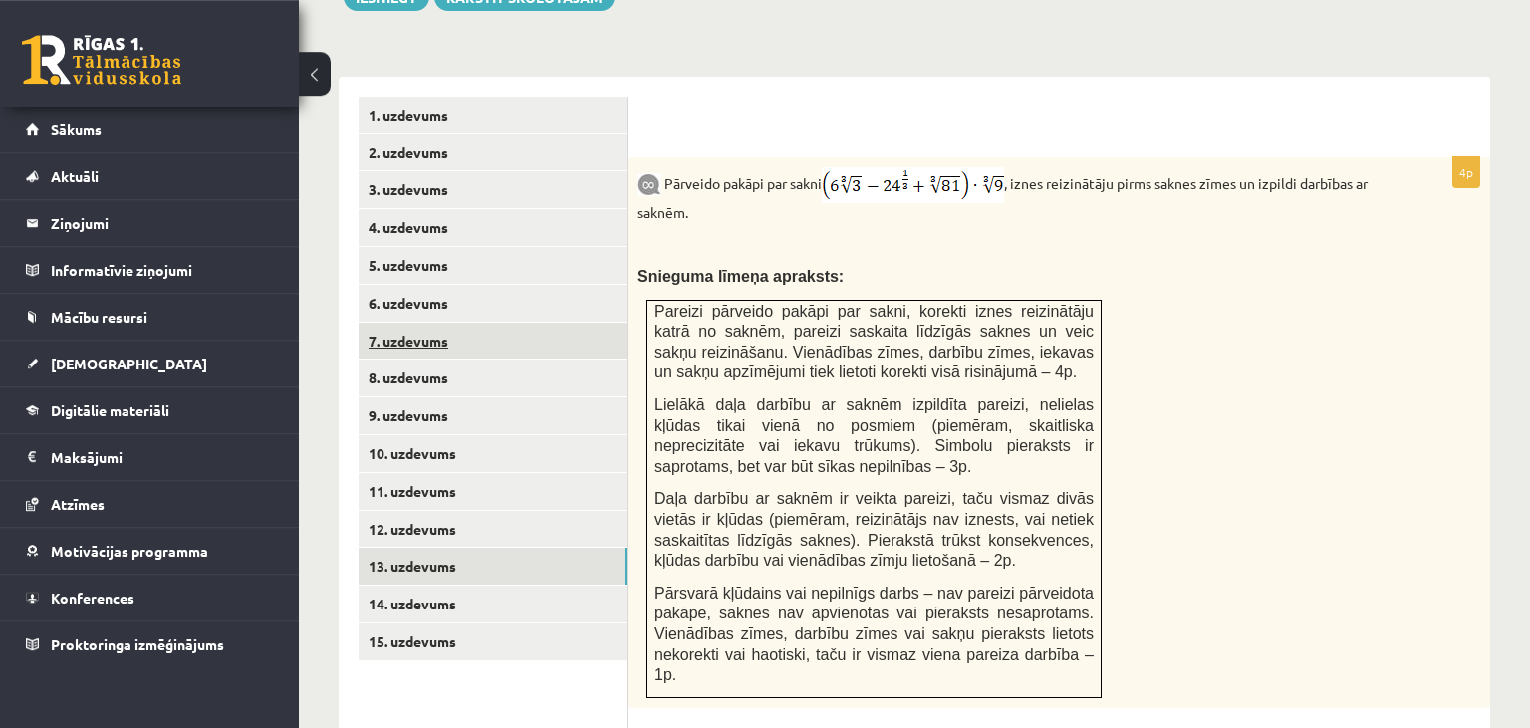
click at [584, 323] on link "7. uzdevums" at bounding box center [493, 341] width 268 height 37
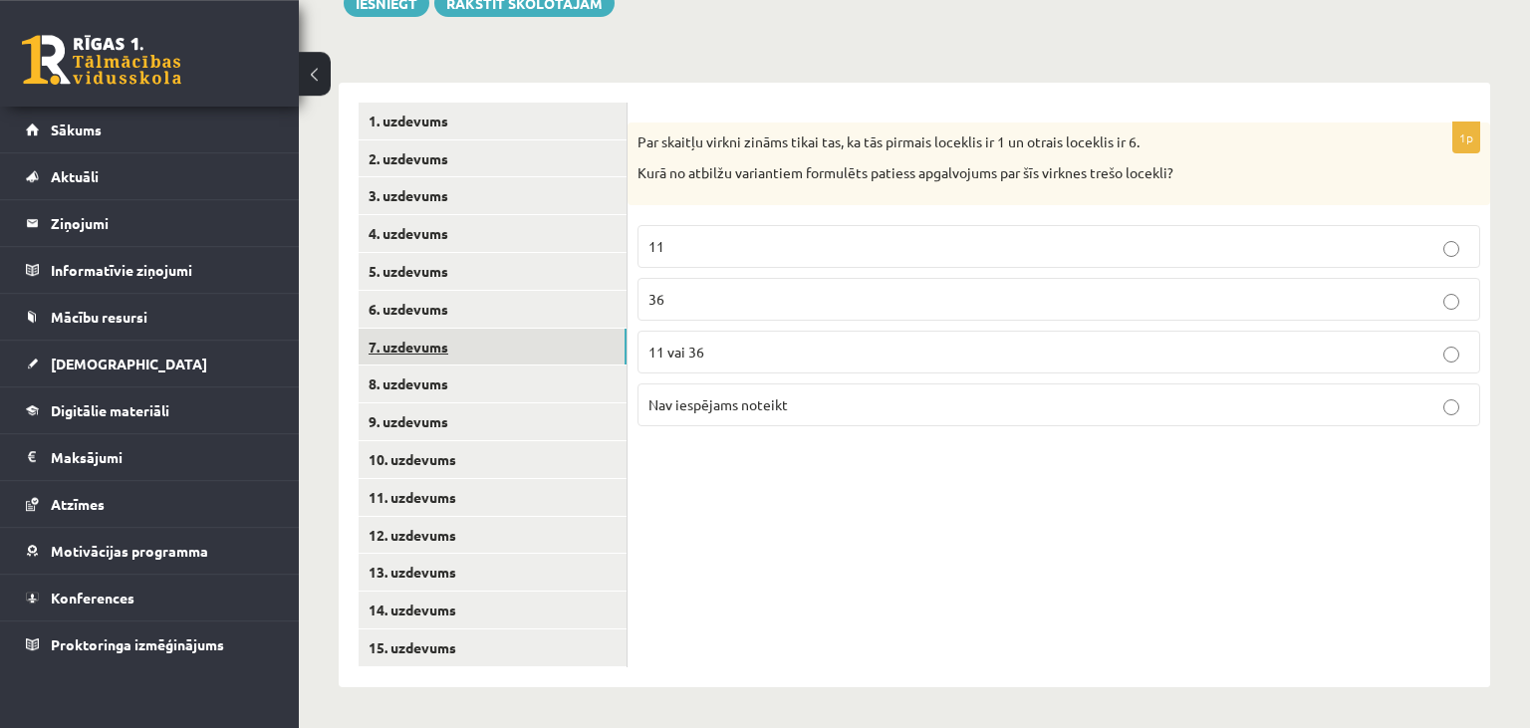
scroll to position [759, 0]
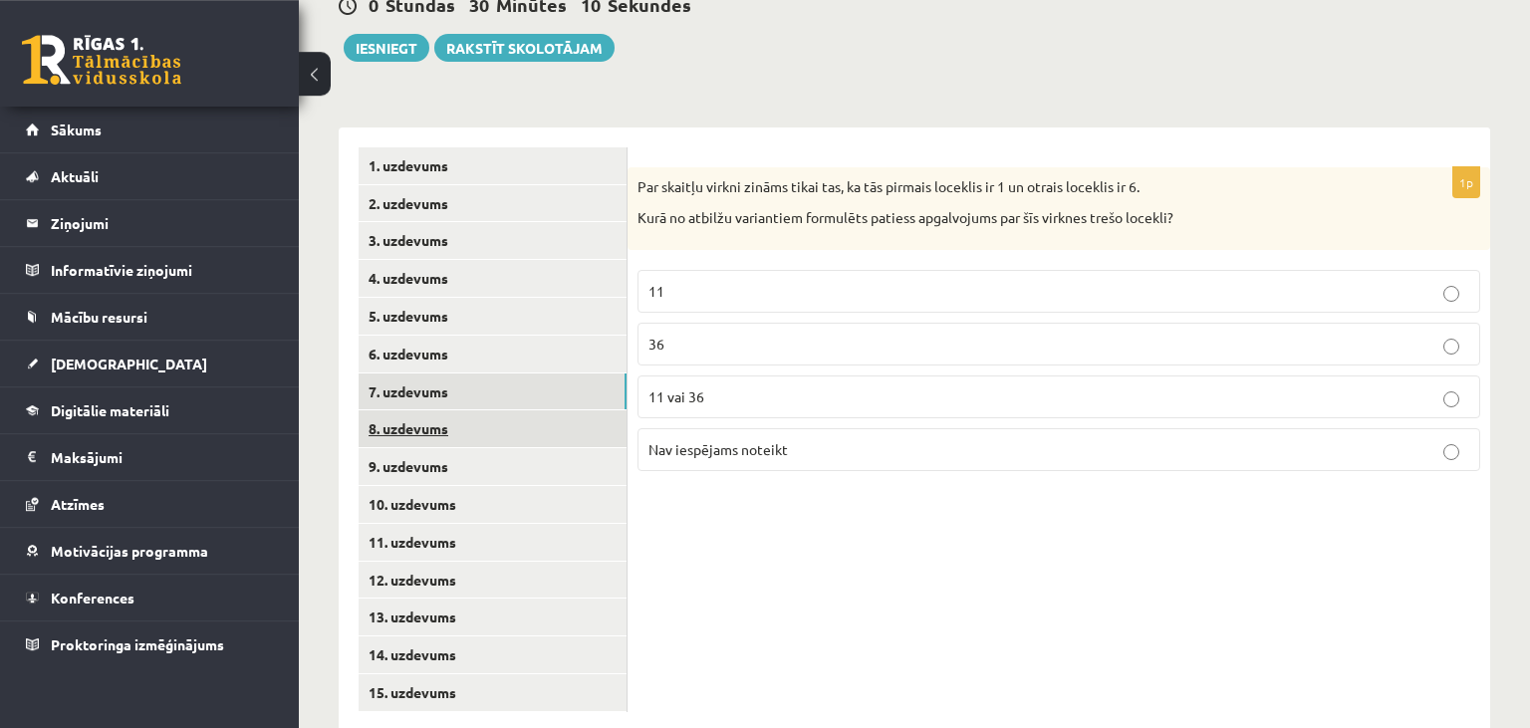
click at [526, 410] on link "8. uzdevums" at bounding box center [493, 428] width 268 height 37
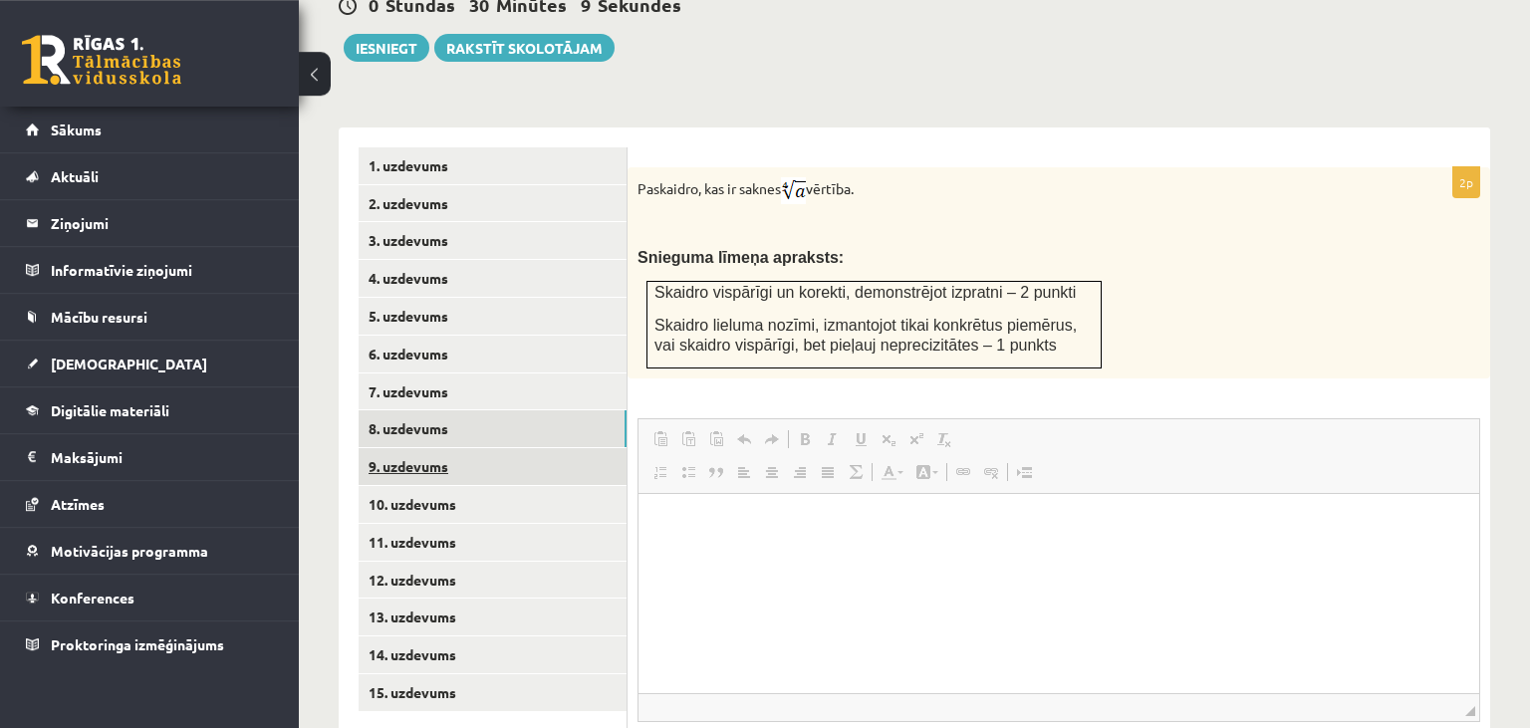
scroll to position [0, 0]
click at [516, 448] on link "9. uzdevums" at bounding box center [493, 466] width 268 height 37
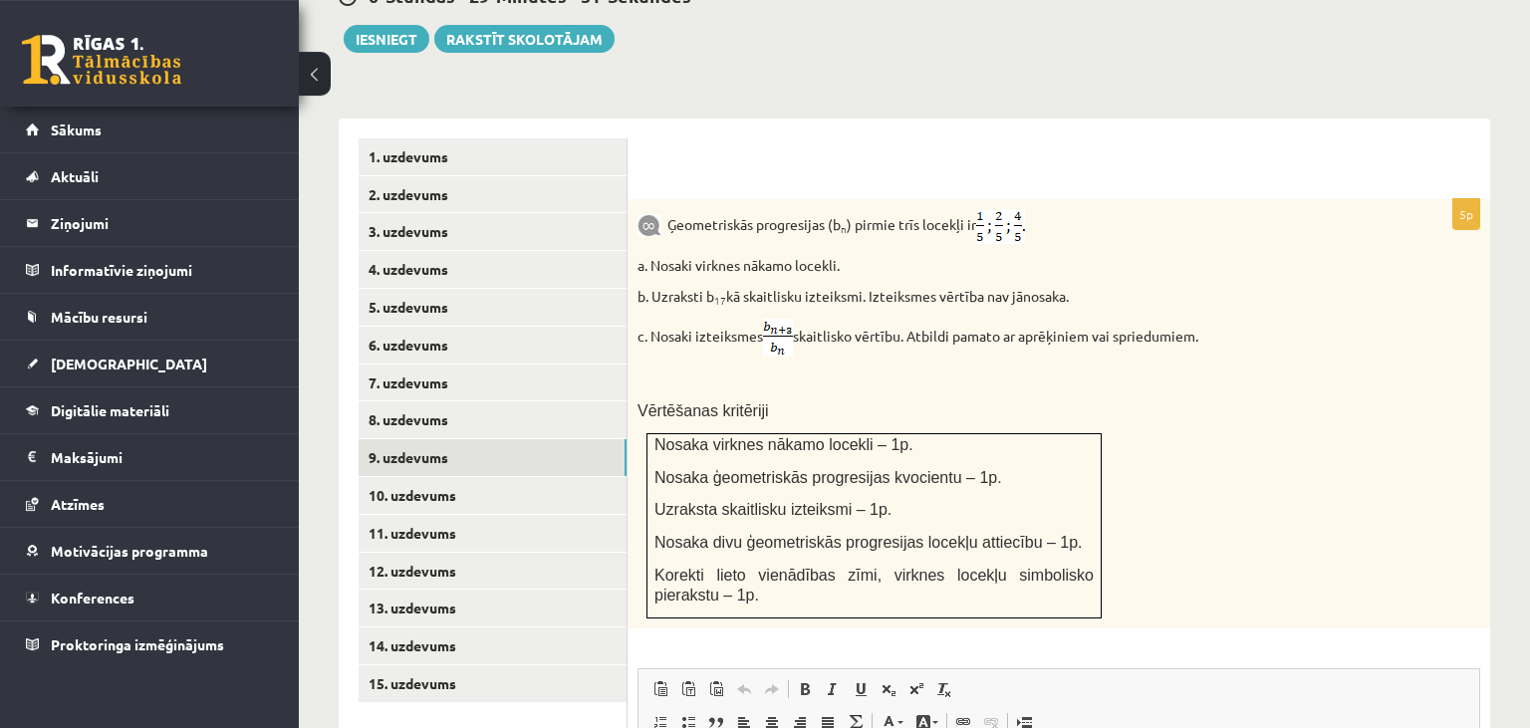
scroll to position [769, 0]
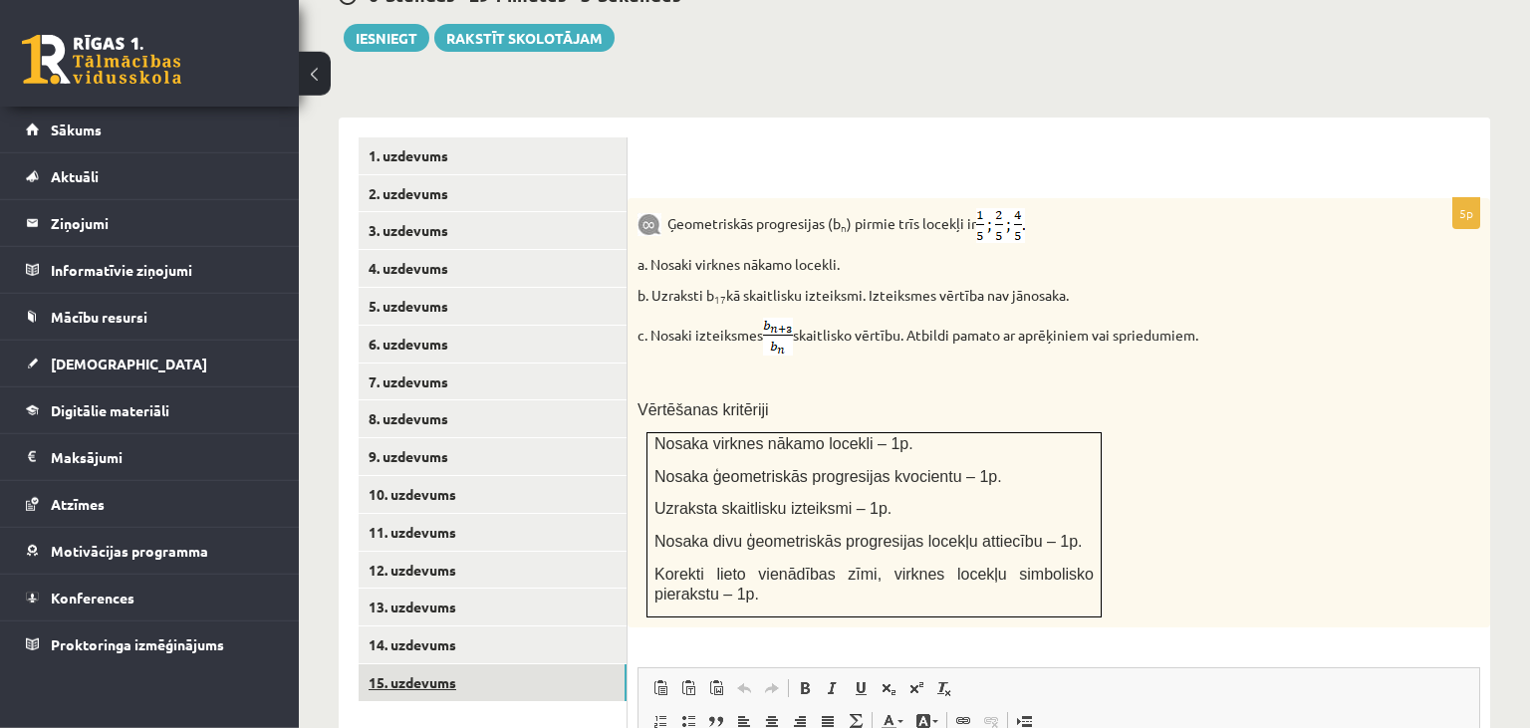
click at [556, 664] on link "15. uzdevums" at bounding box center [493, 682] width 268 height 37
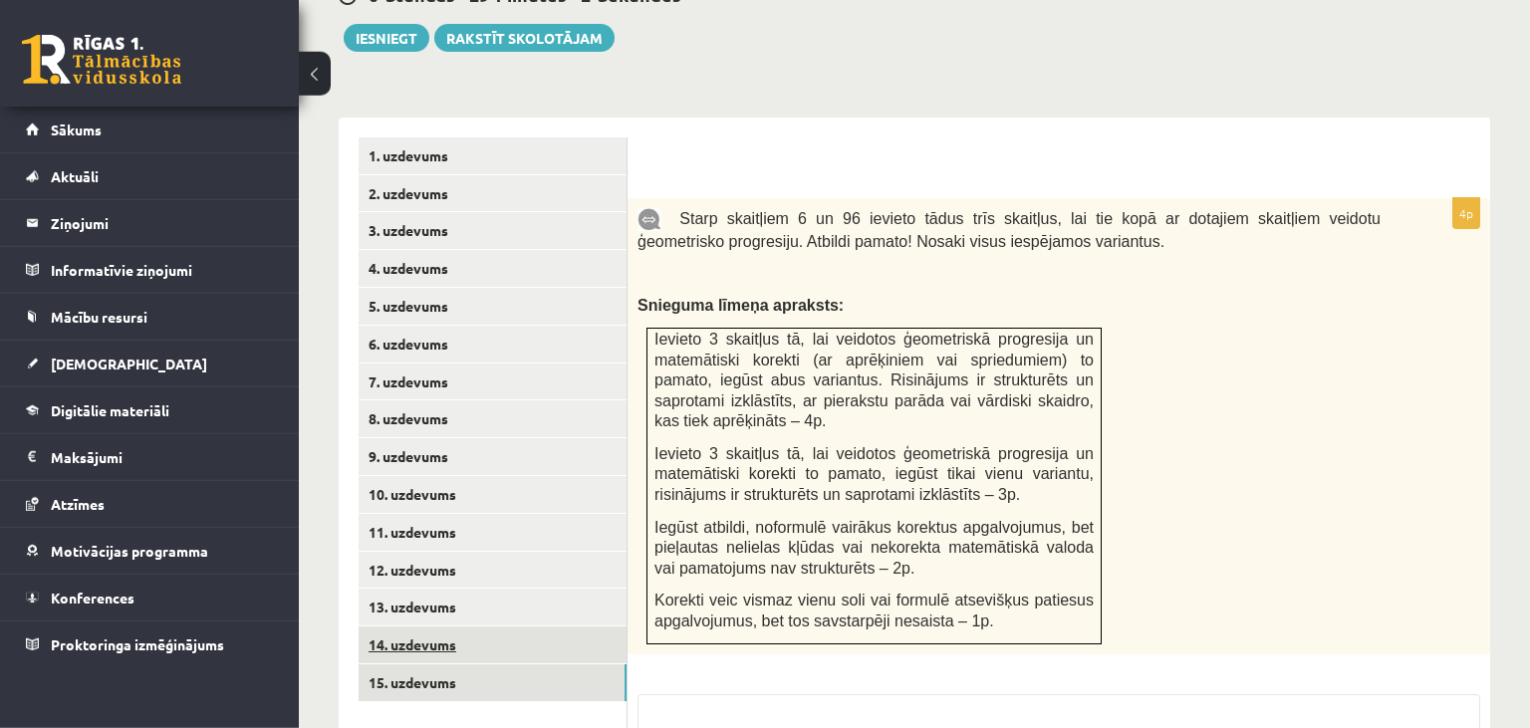
click at [566, 627] on link "14. uzdevums" at bounding box center [493, 645] width 268 height 37
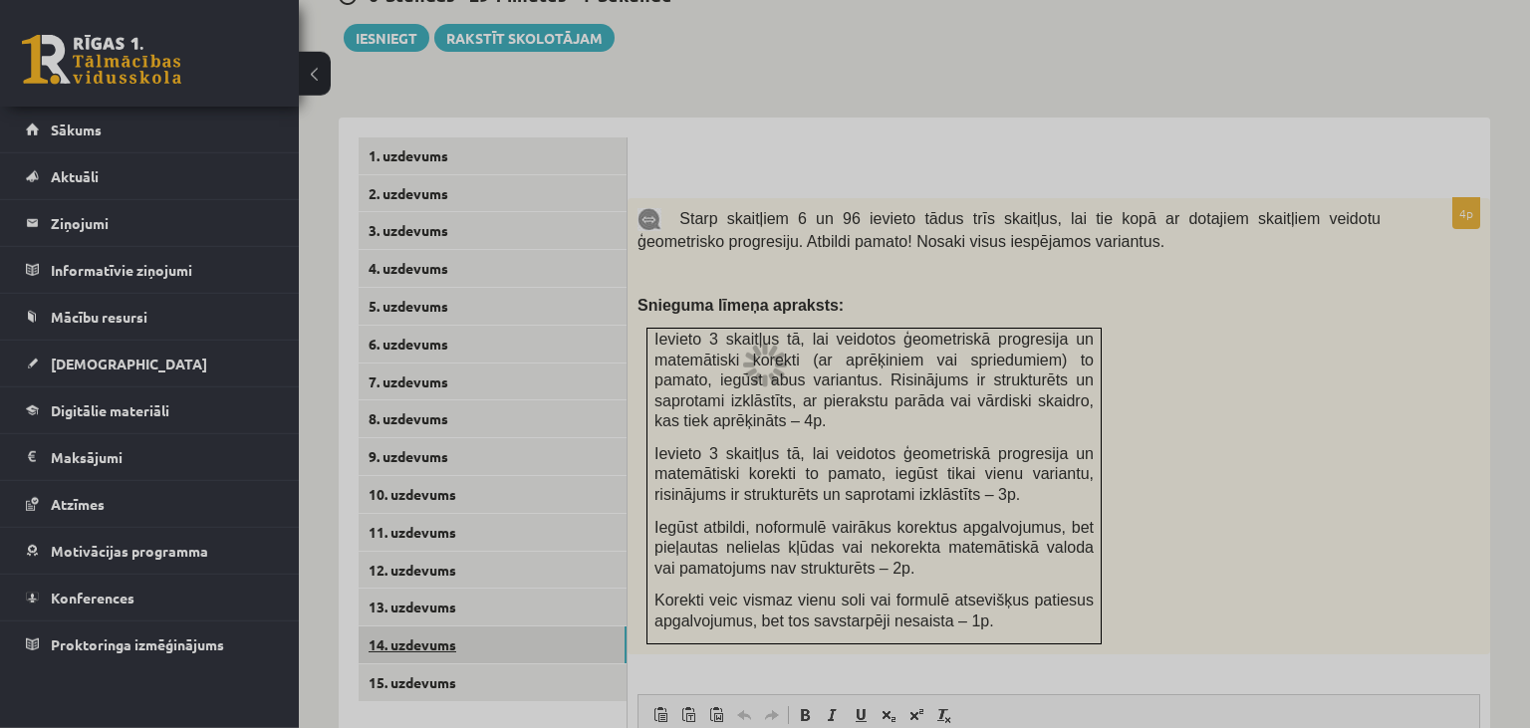
scroll to position [0, 0]
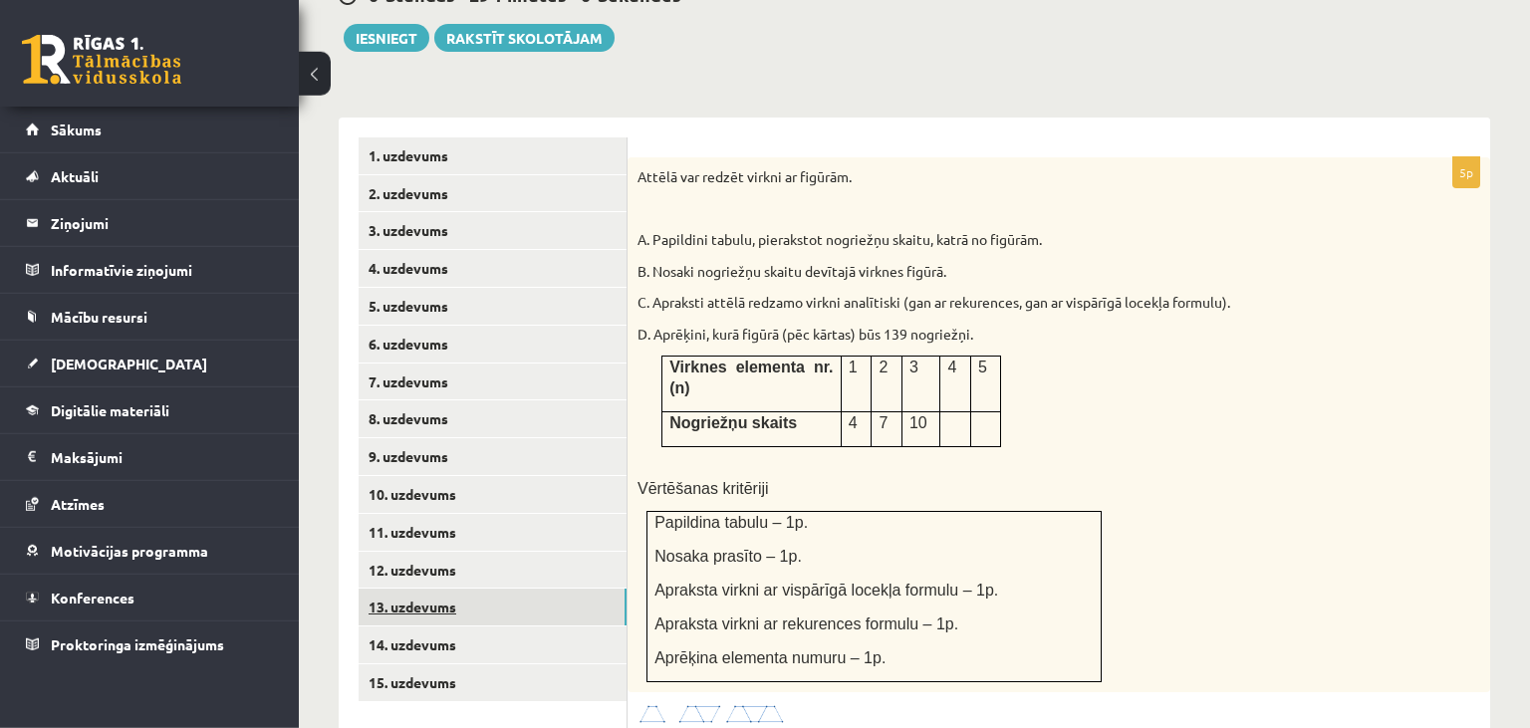
click at [534, 589] on link "13. uzdevums" at bounding box center [493, 607] width 268 height 37
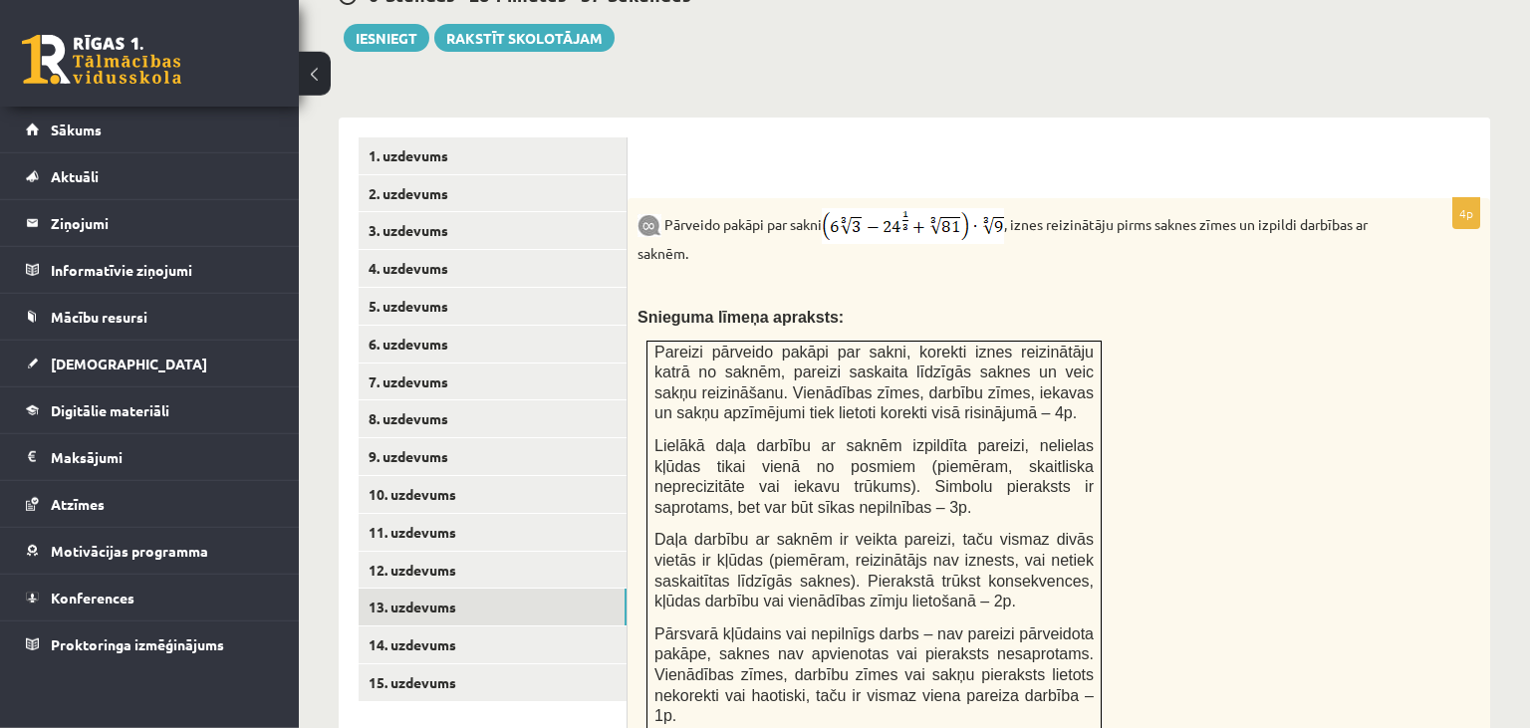
click at [1174, 318] on div "Pārveido pakāpi par sakni , iznes reizinātāju pirms saknes zīmes un izpildi dar…" at bounding box center [1059, 473] width 863 height 551
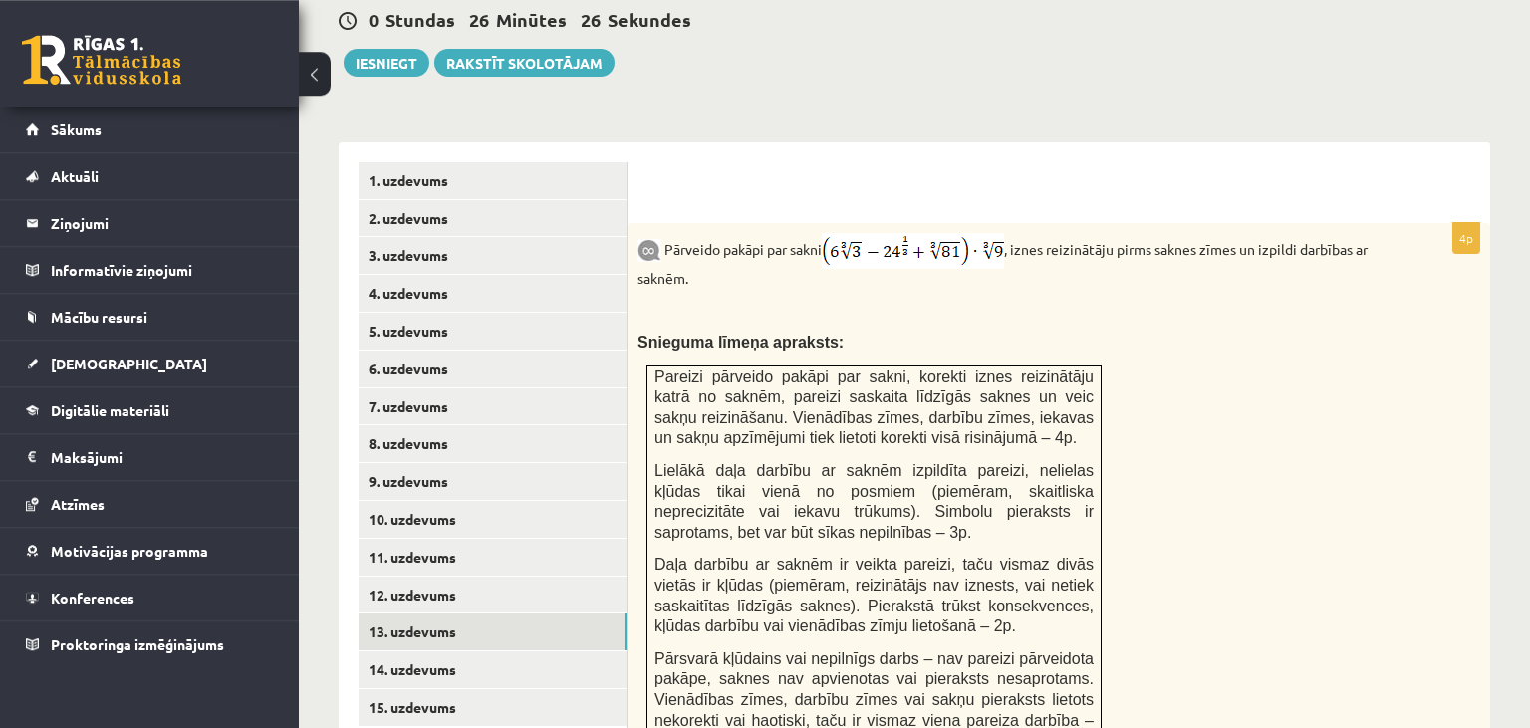
scroll to position [753, 0]
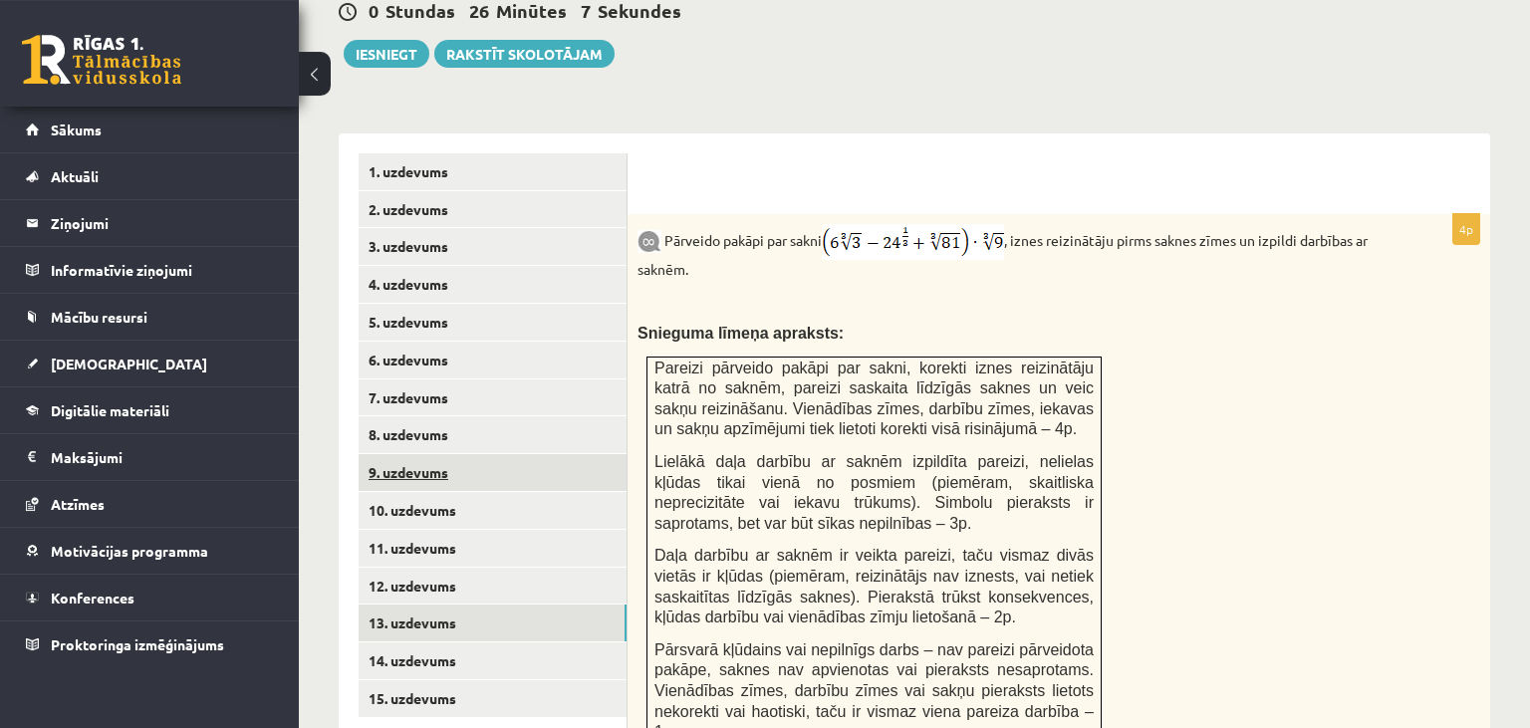
click at [461, 454] on link "9. uzdevums" at bounding box center [493, 472] width 268 height 37
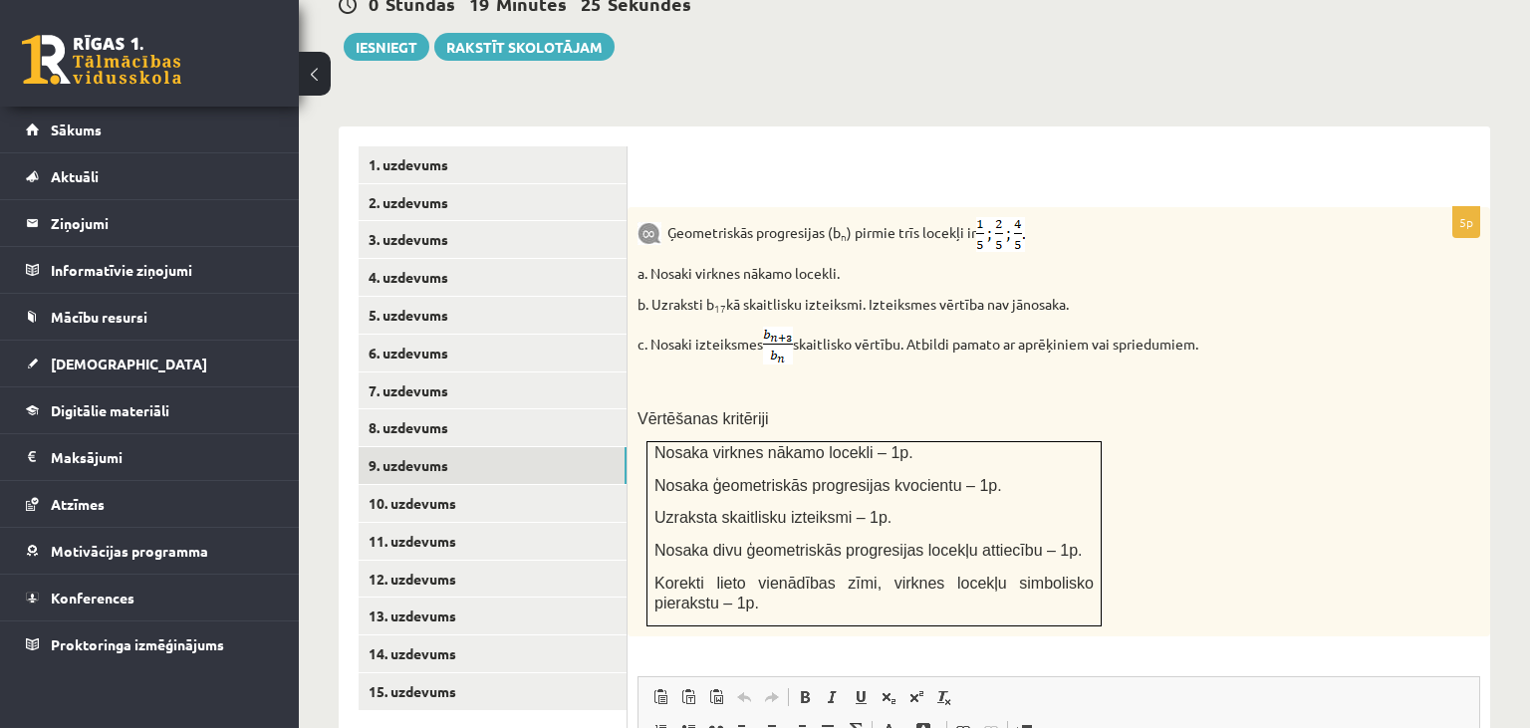
scroll to position [806, 0]
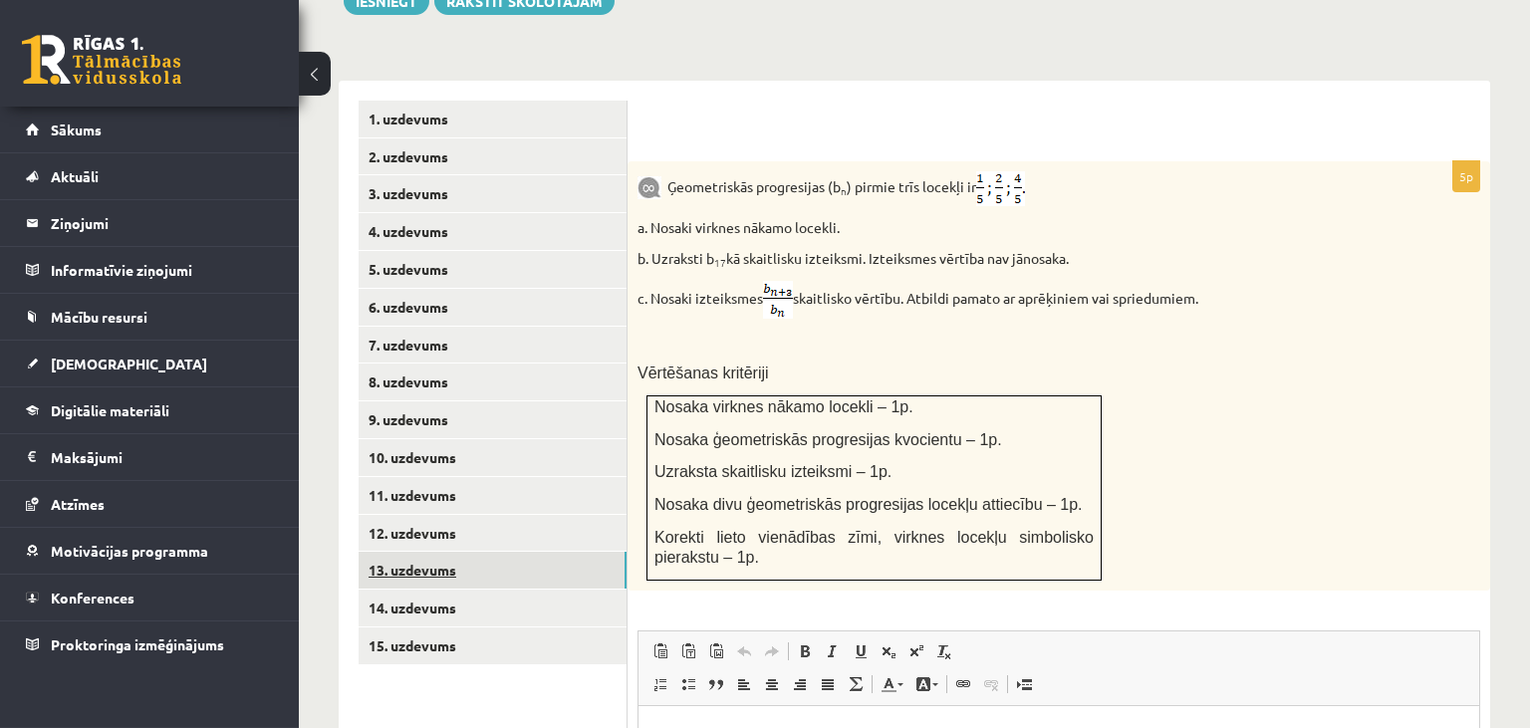
click at [488, 552] on link "13. uzdevums" at bounding box center [493, 570] width 268 height 37
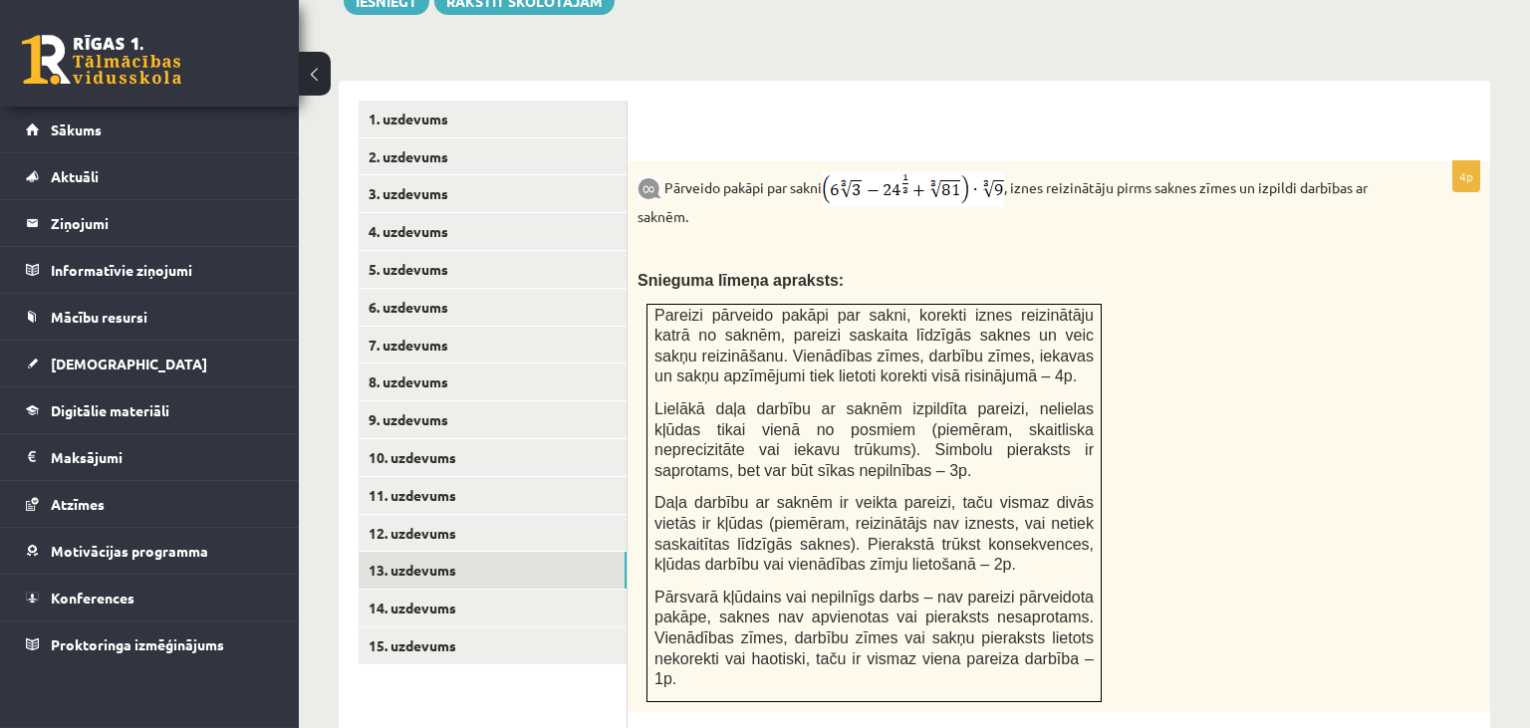
scroll to position [0, 0]
click at [528, 401] on link "9. uzdevums" at bounding box center [493, 419] width 268 height 37
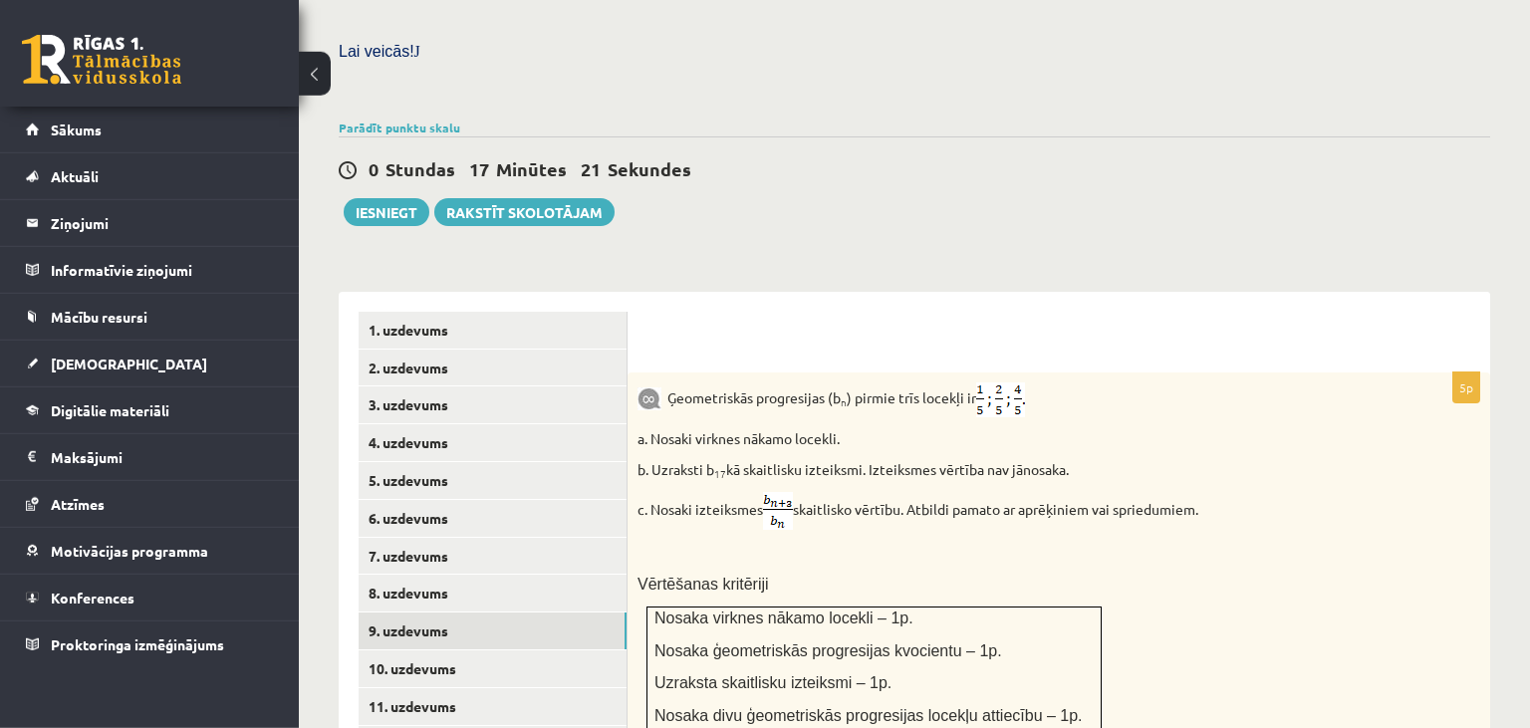
scroll to position [581, 0]
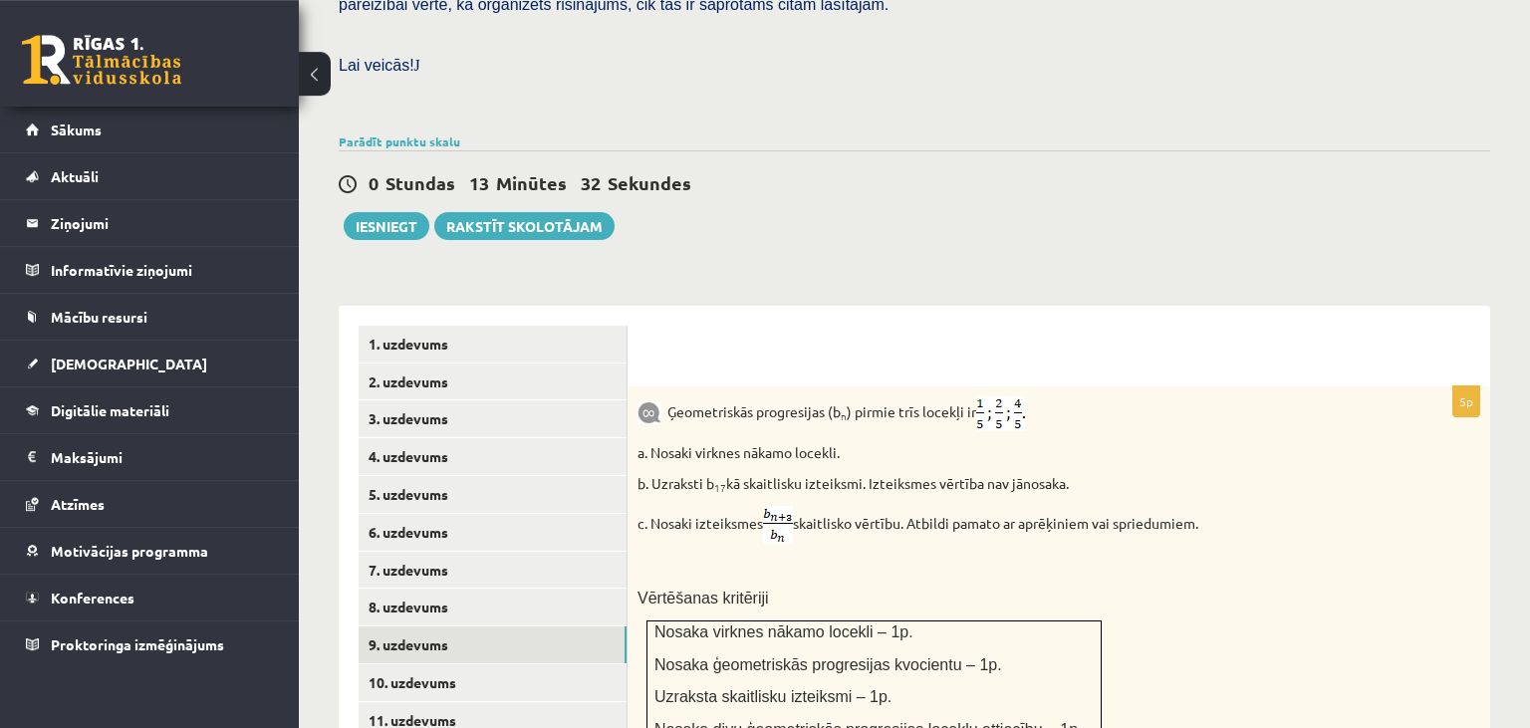
click at [802, 179] on div "0 Stundas 13 Minūtes 32 Sekundes Ieskaite saglabāta! Iesniegt Rakstīt skolotājam" at bounding box center [915, 195] width 1152 height 90
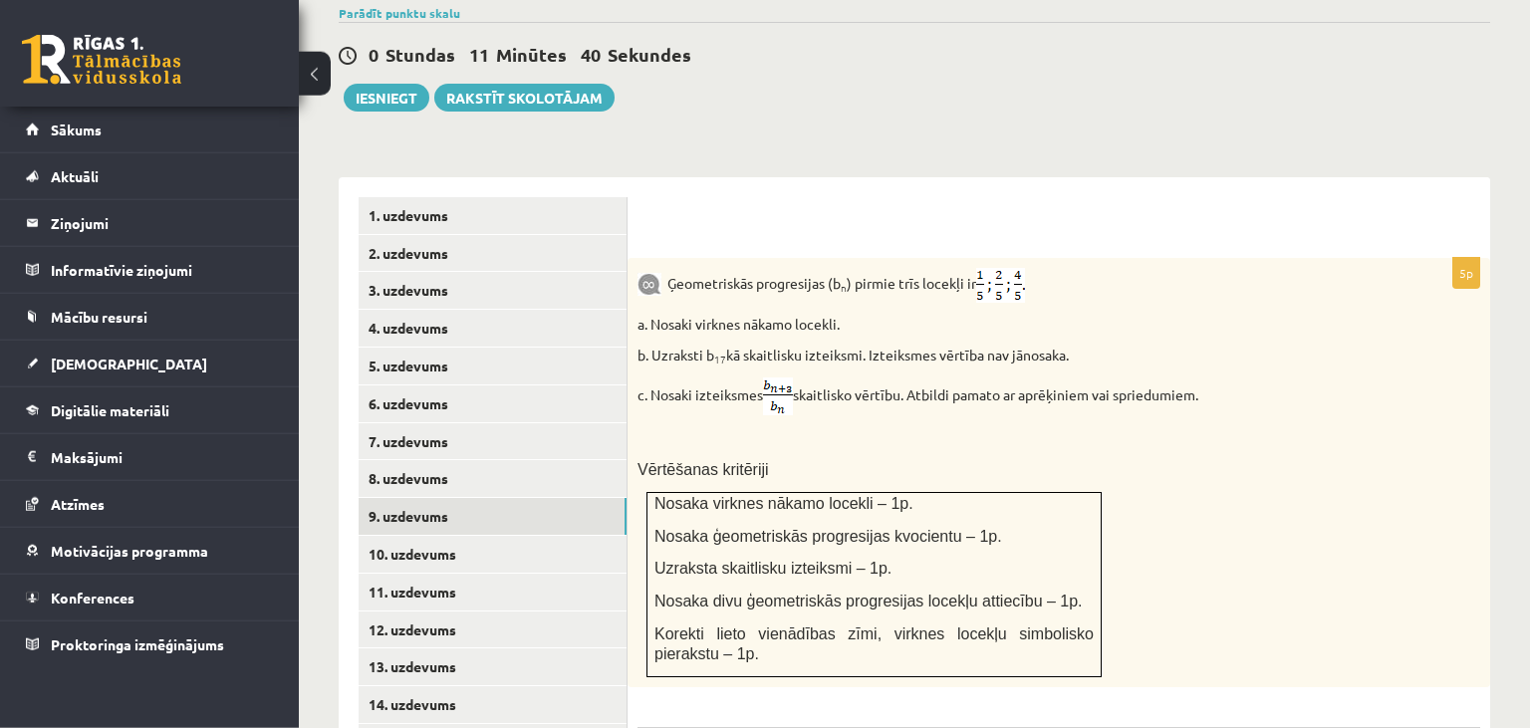
scroll to position [710, 0]
click at [490, 535] on link "10. uzdevums" at bounding box center [493, 553] width 268 height 37
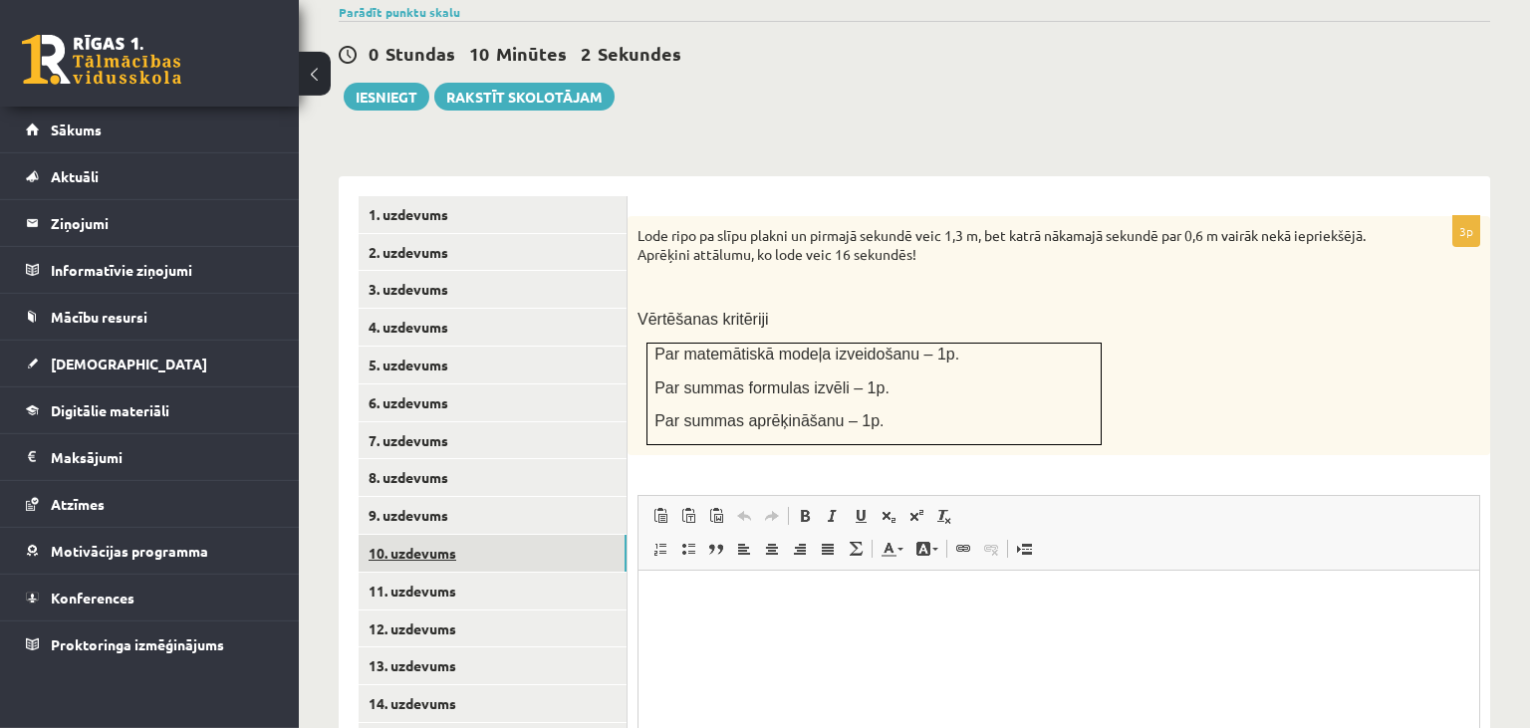
scroll to position [0, 0]
click at [480, 573] on link "11. uzdevums" at bounding box center [493, 591] width 268 height 37
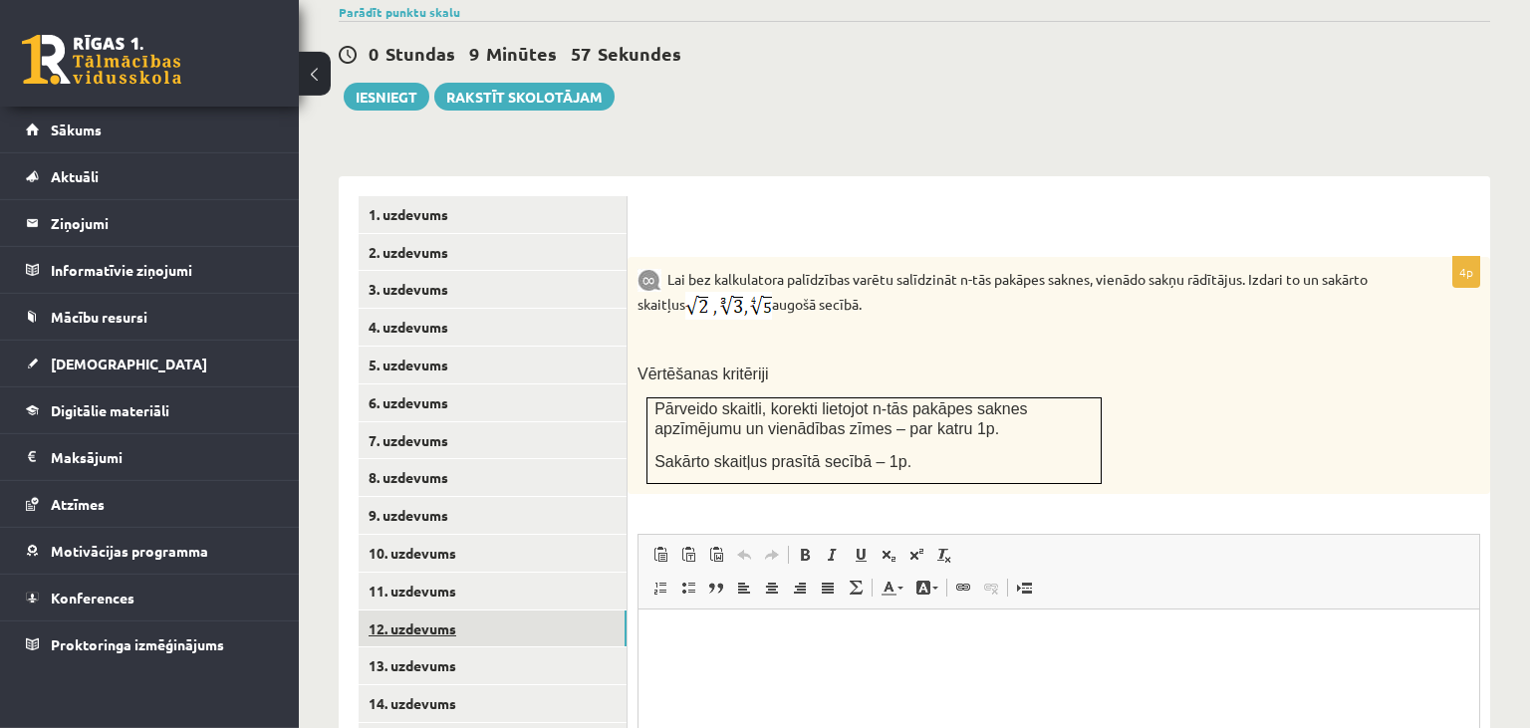
click at [481, 611] on link "12. uzdevums" at bounding box center [493, 629] width 268 height 37
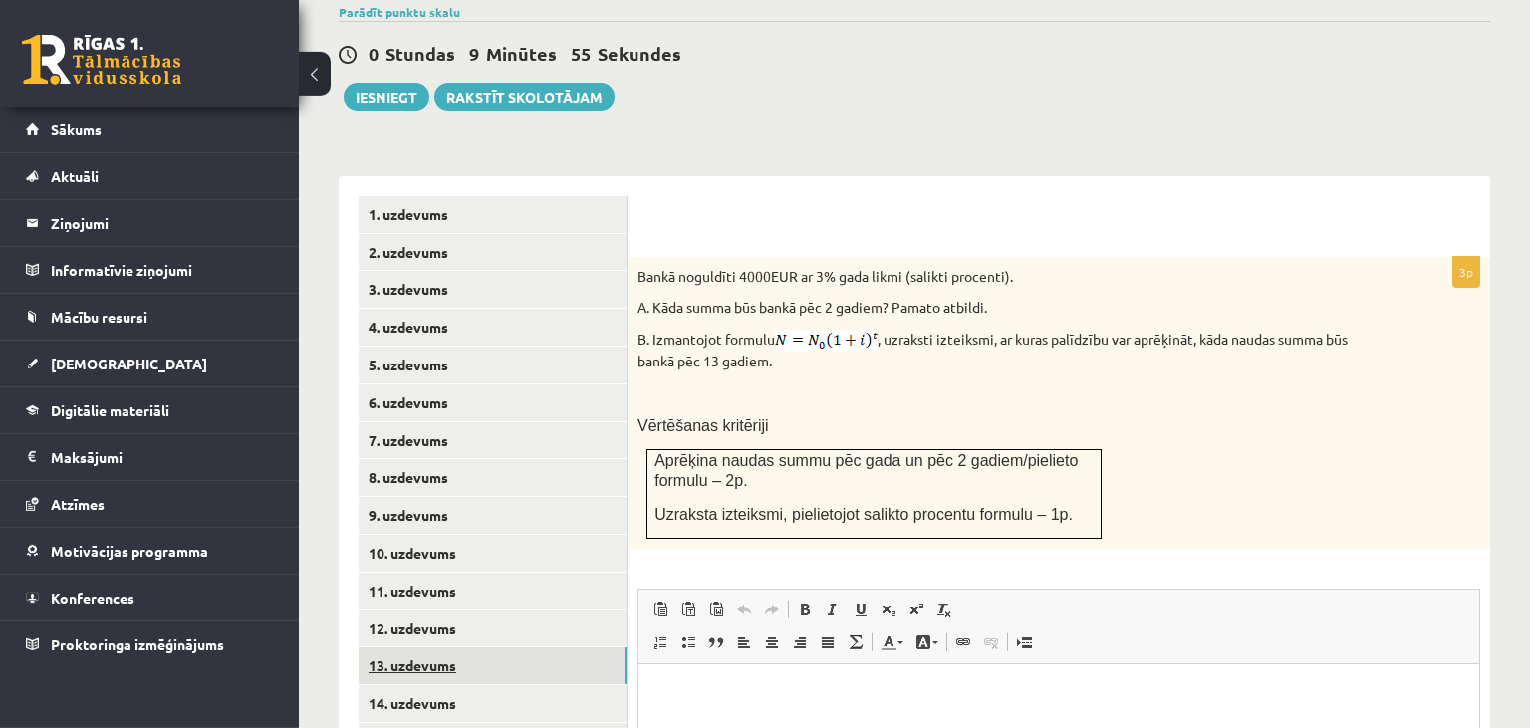
click at [476, 648] on link "13. uzdevums" at bounding box center [493, 666] width 268 height 37
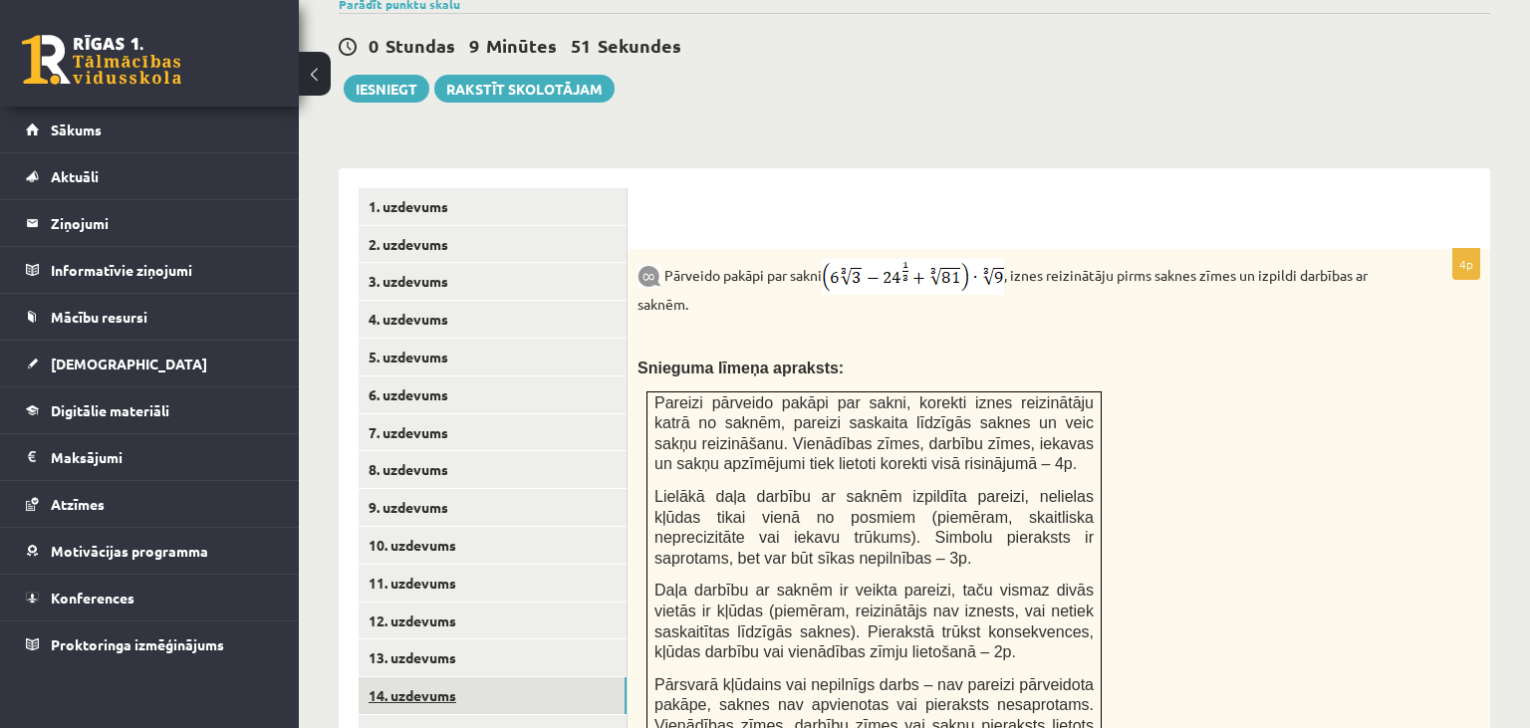
click at [492, 677] on link "14. uzdevums" at bounding box center [493, 695] width 268 height 37
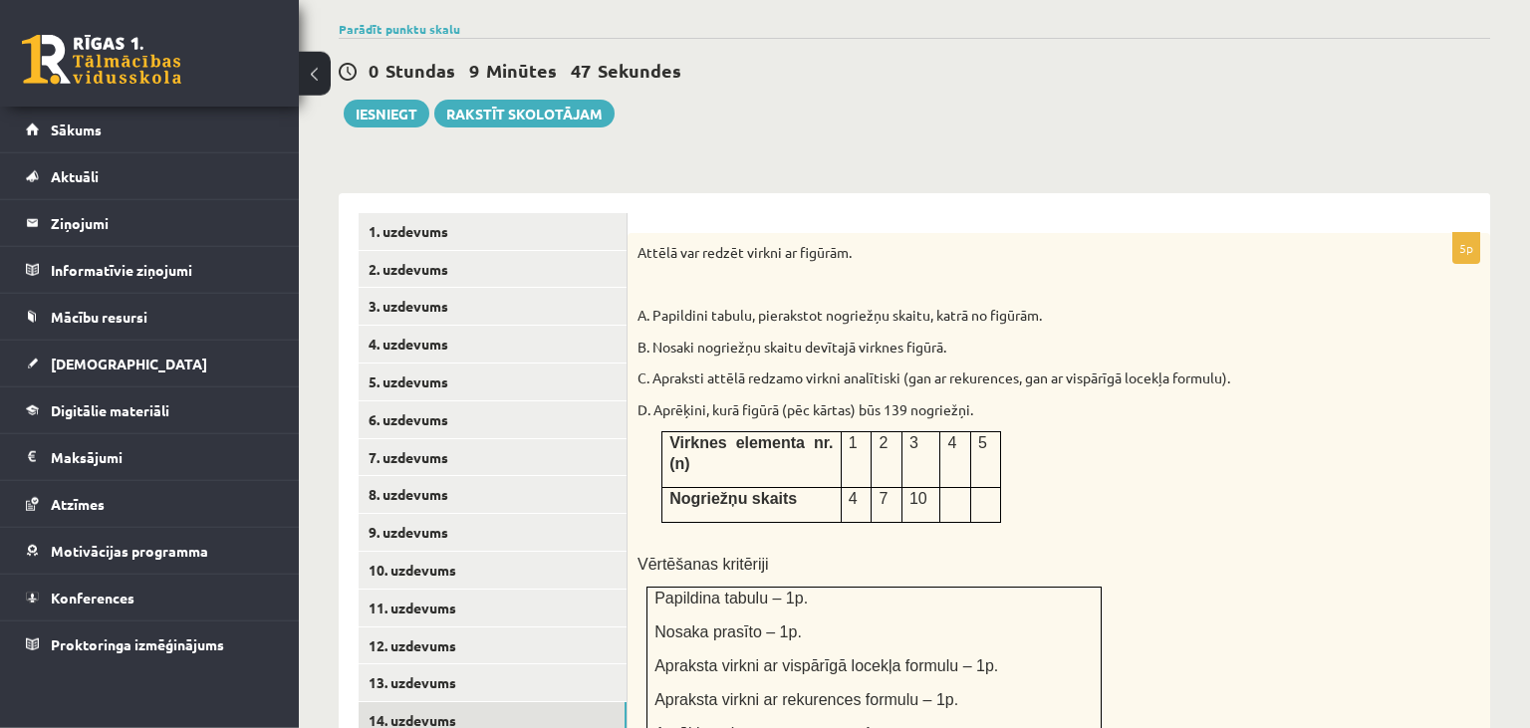
scroll to position [692, 0]
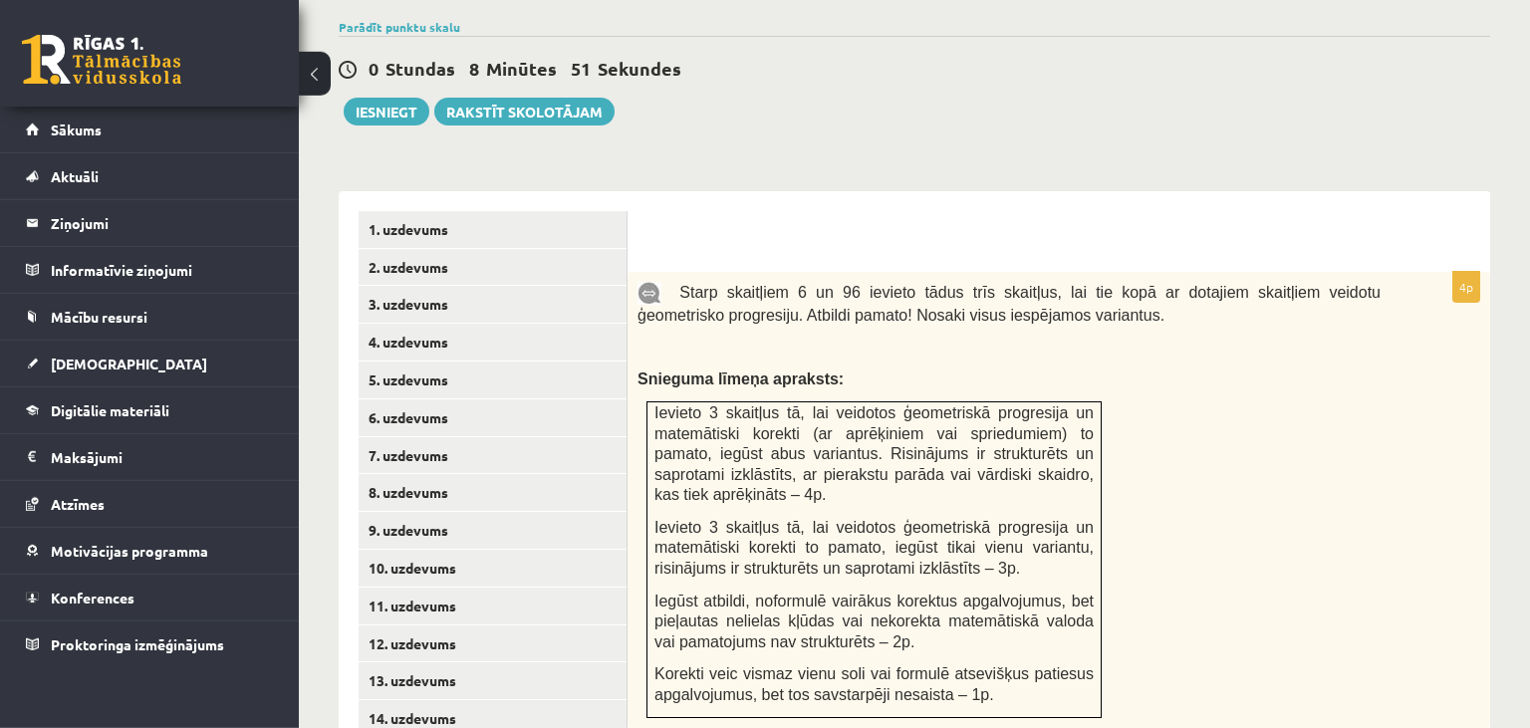
scroll to position [698, 0]
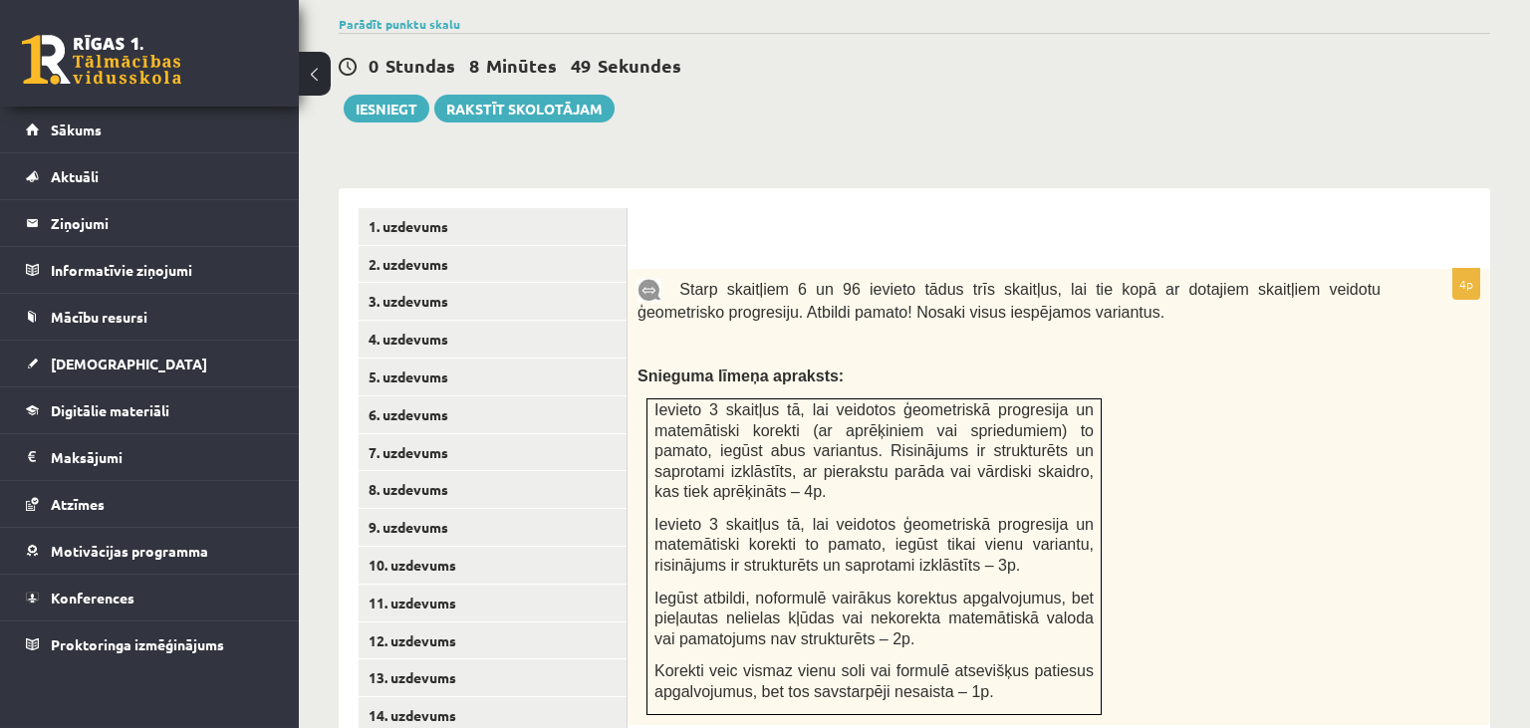
click at [1354, 545] on div "Starp skaitļiem 6 un 96 ievieto tādus trīs skaitļus, lai tie kopā ar dotajiem s…" at bounding box center [1059, 497] width 863 height 456
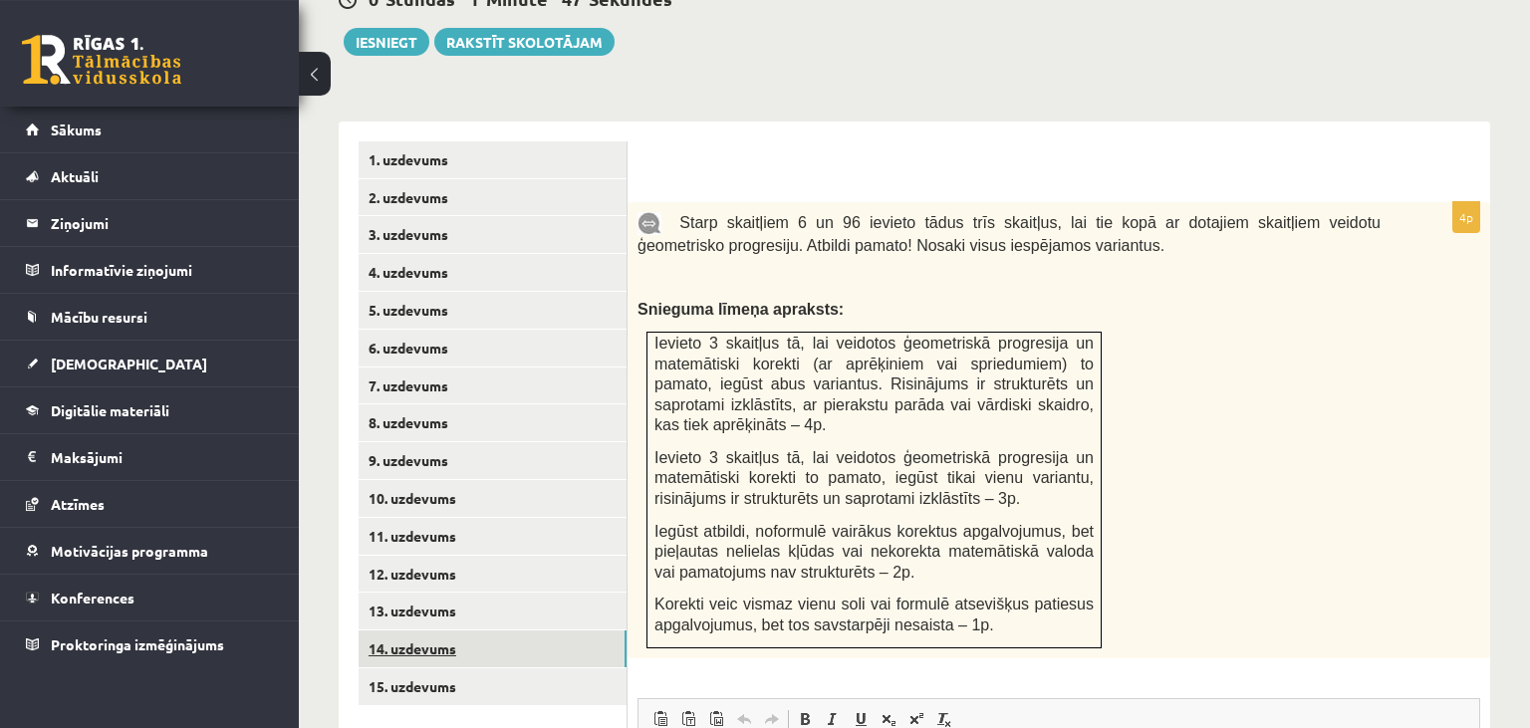
click at [516, 631] on link "14. uzdevums" at bounding box center [493, 649] width 268 height 37
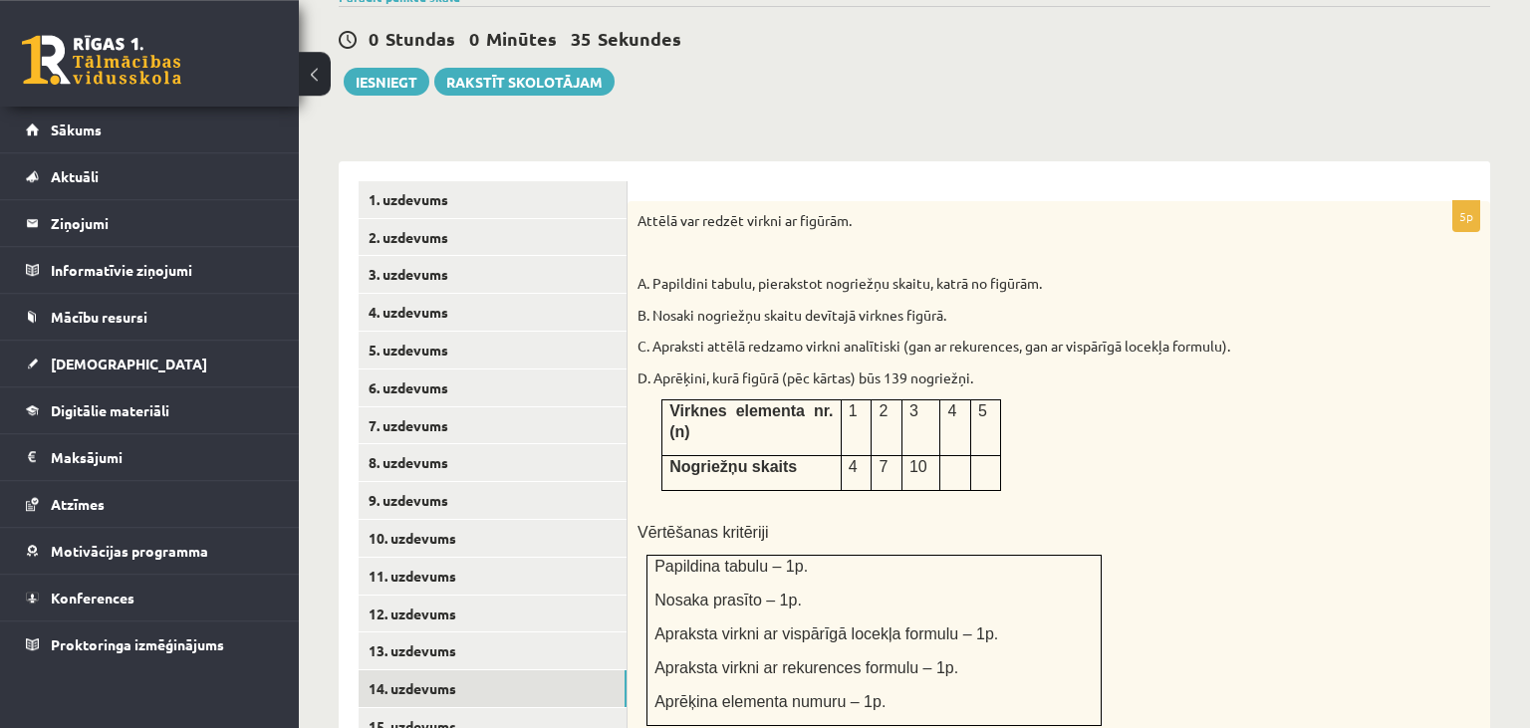
scroll to position [733, 0]
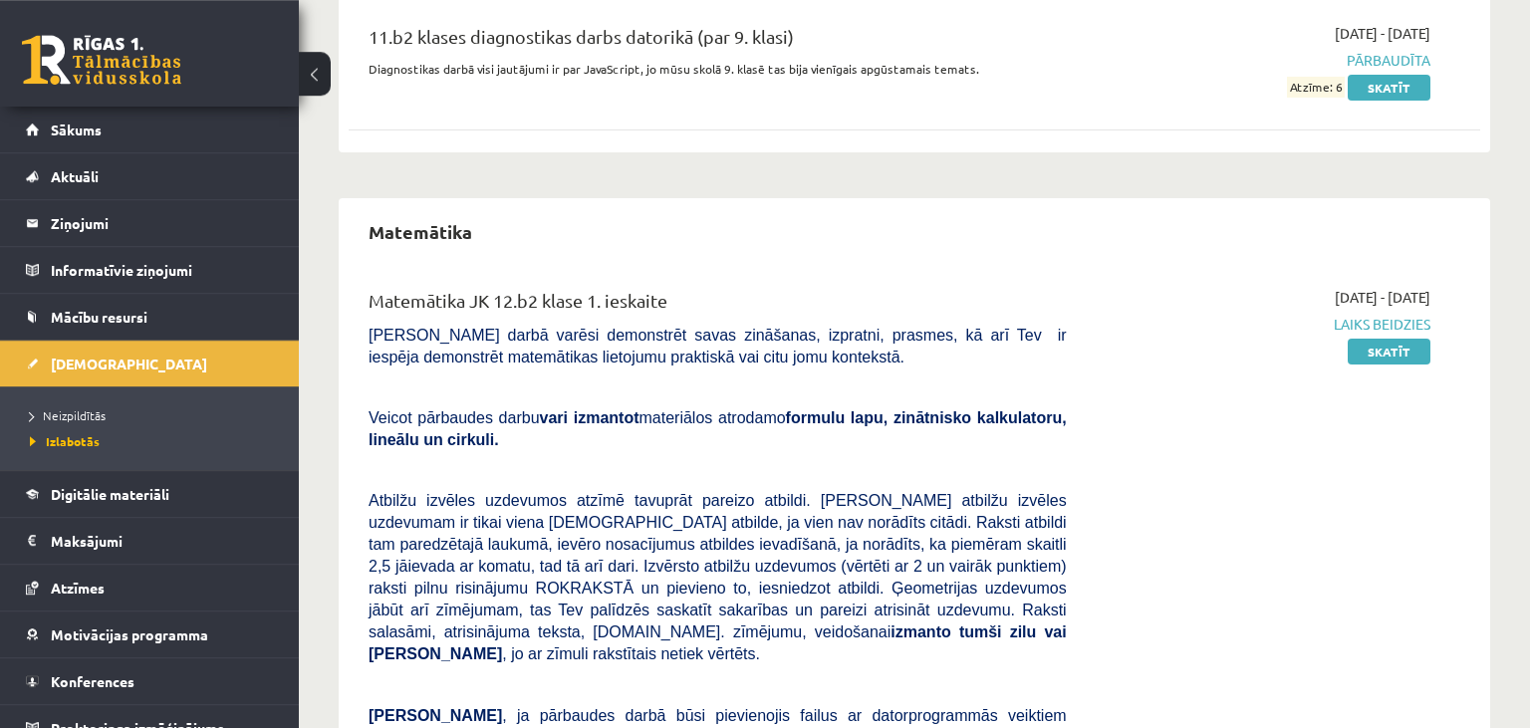
scroll to position [2022, 0]
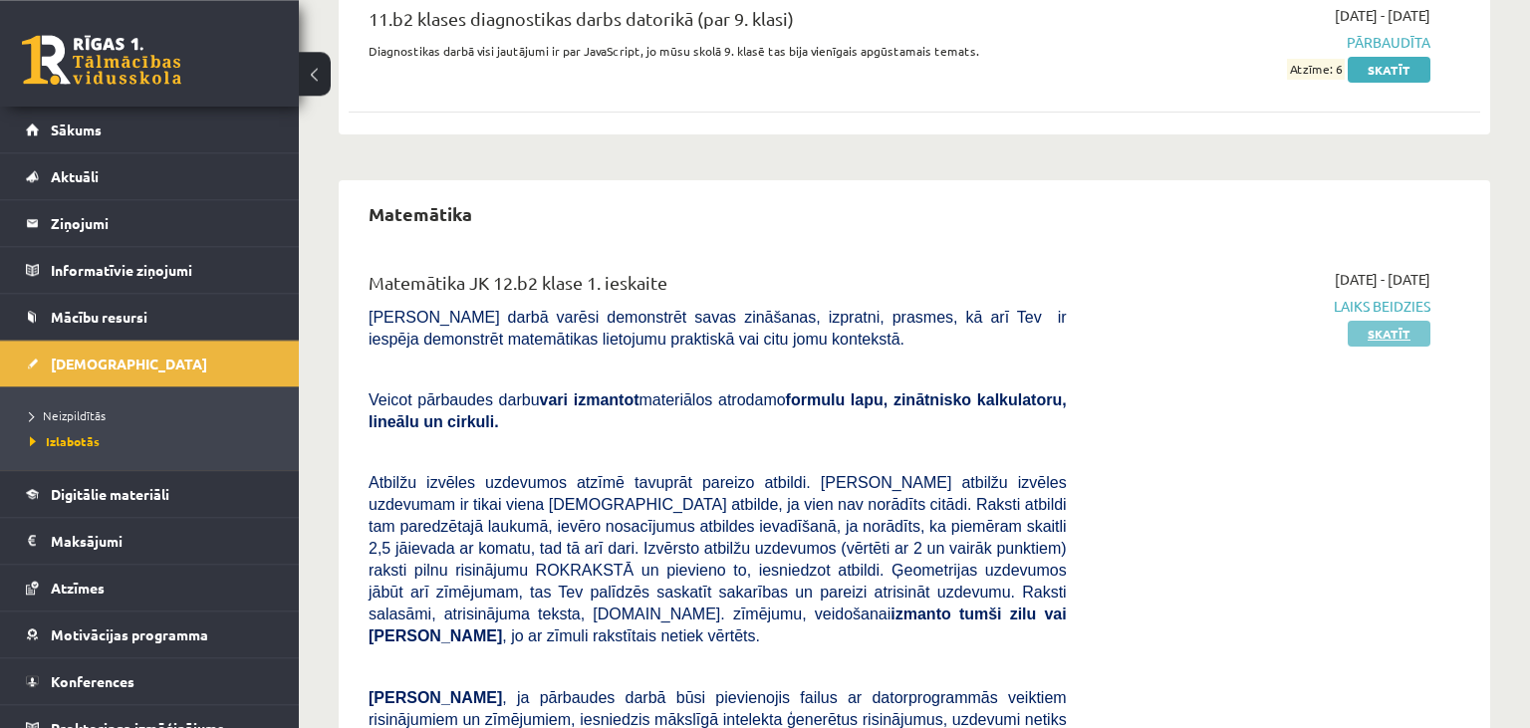
click at [1385, 321] on link "Skatīt" at bounding box center [1389, 334] width 83 height 26
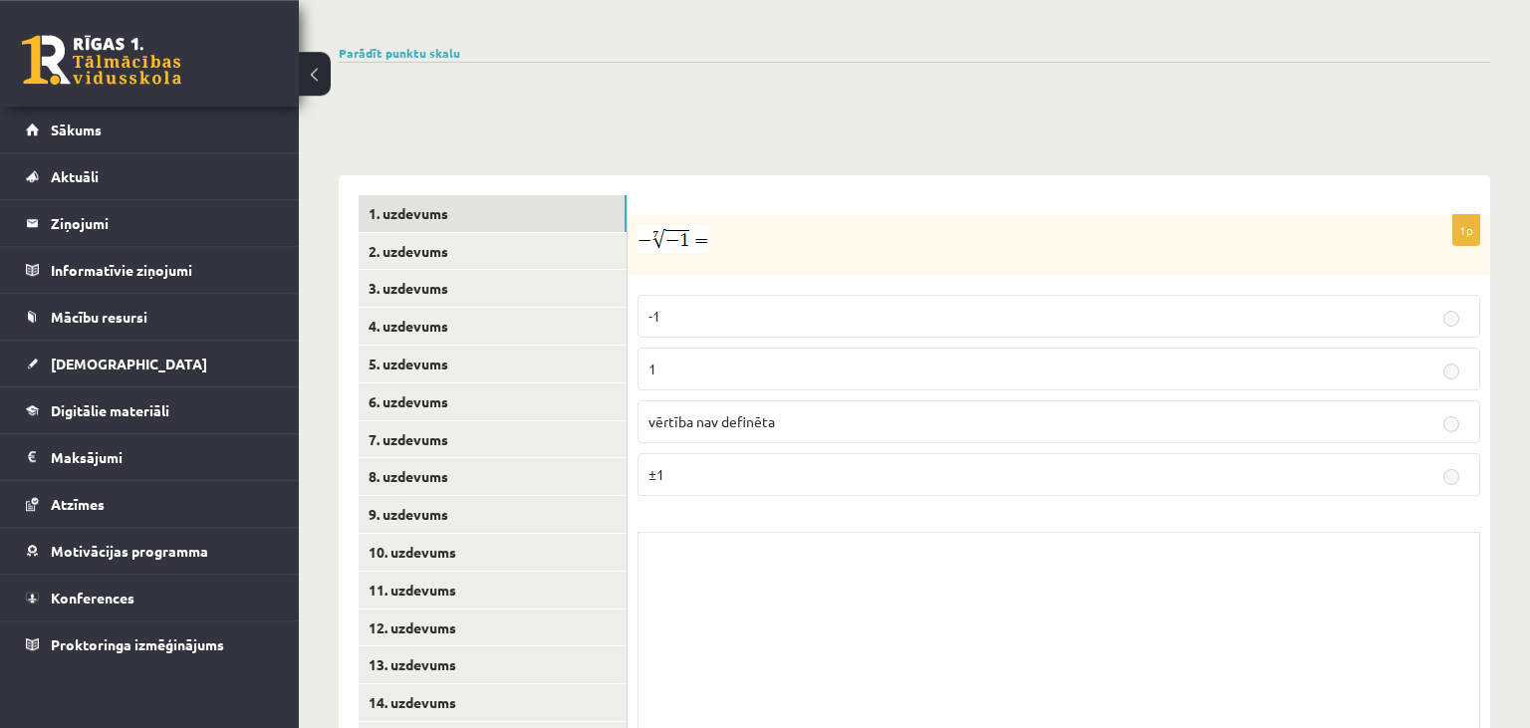
scroll to position [672, 0]
click at [497, 719] on link "15. uzdevums" at bounding box center [493, 737] width 268 height 37
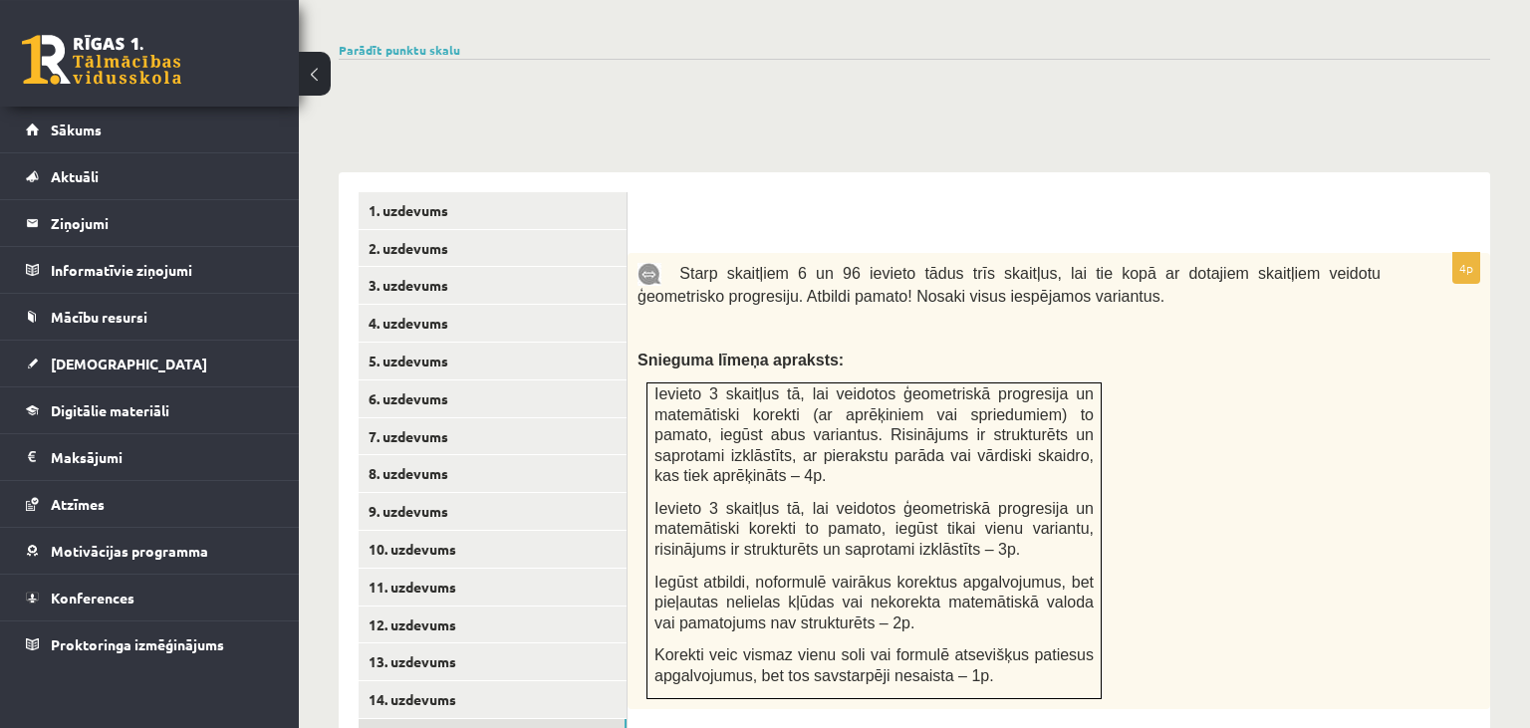
scroll to position [0, 0]
click at [520, 681] on link "14. uzdevums" at bounding box center [493, 699] width 268 height 37
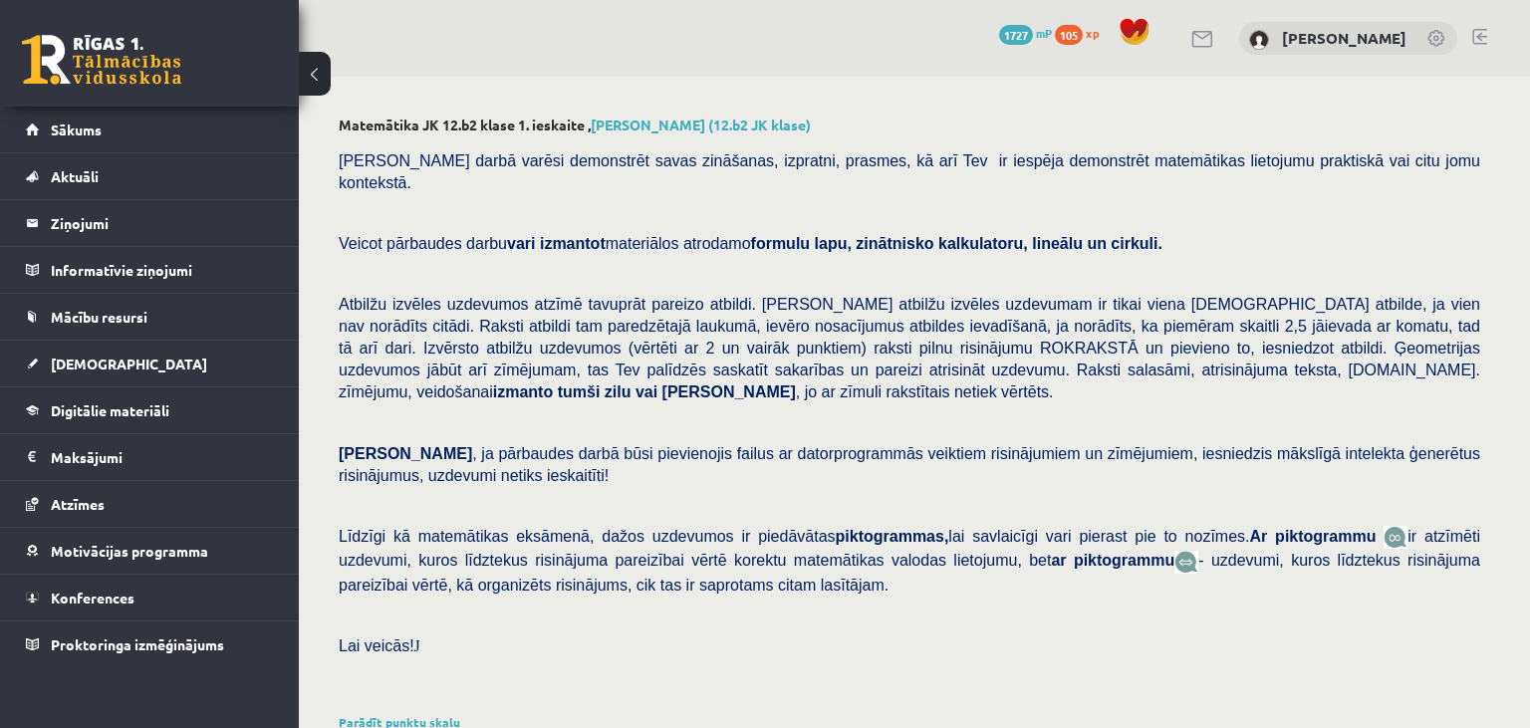
scroll to position [283, 0]
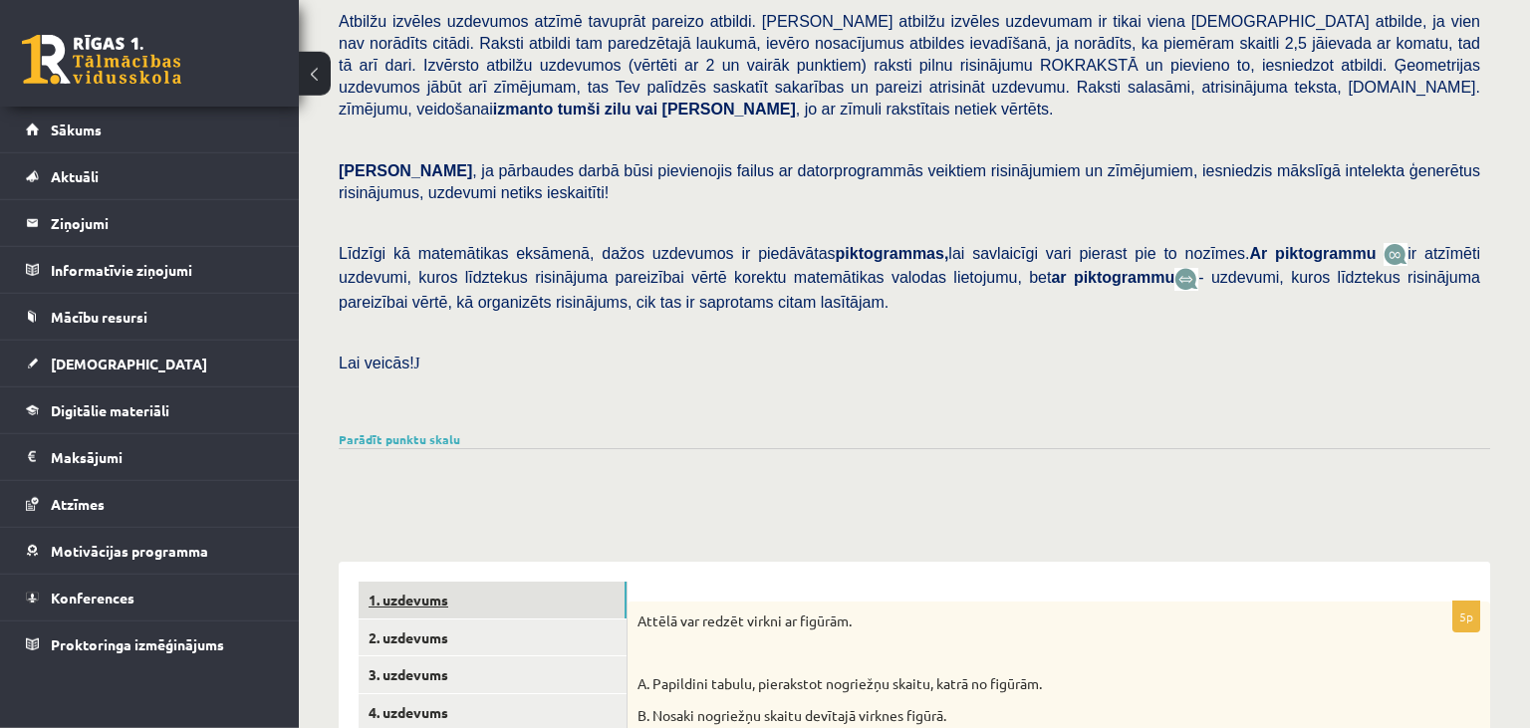
click at [472, 582] on link "1. uzdevums" at bounding box center [493, 600] width 268 height 37
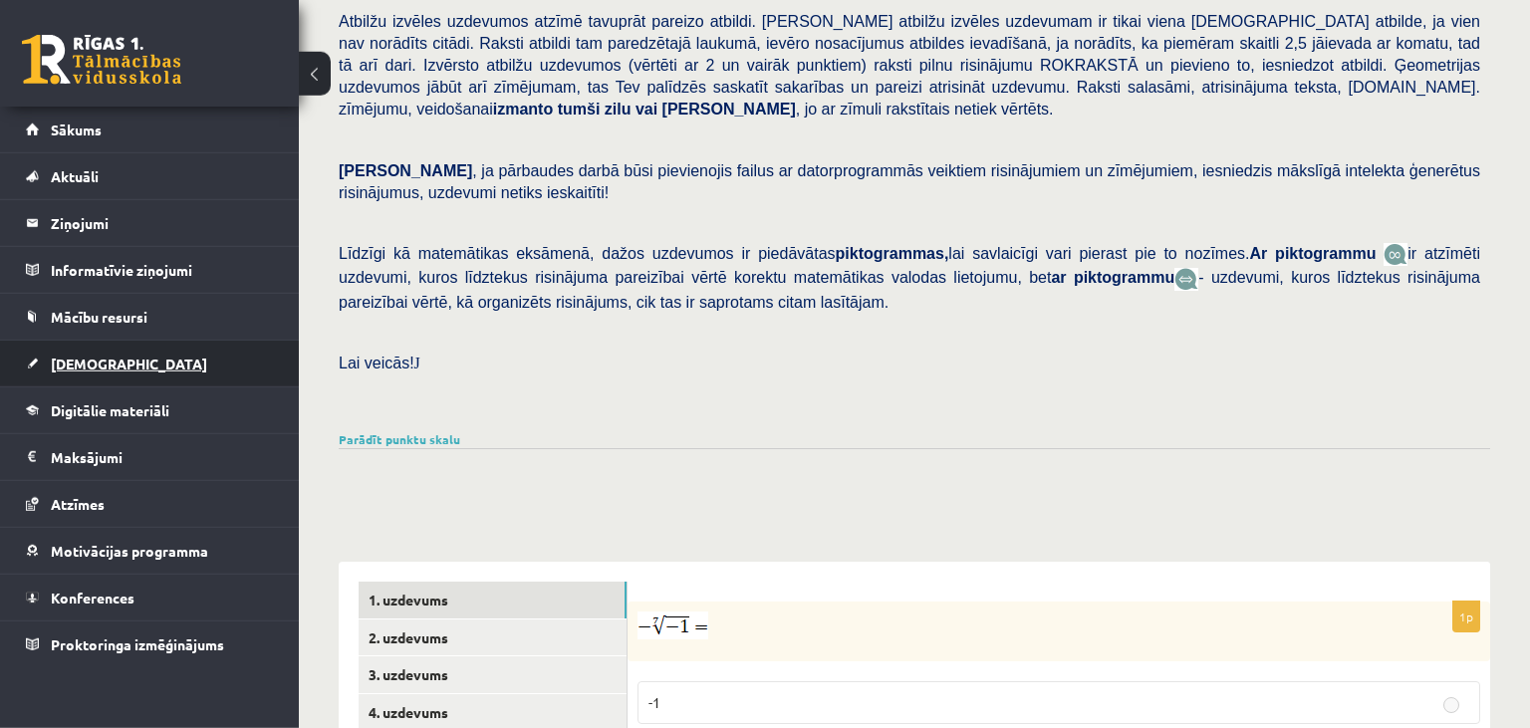
click at [180, 356] on link "[DEMOGRAPHIC_DATA]" at bounding box center [150, 364] width 248 height 46
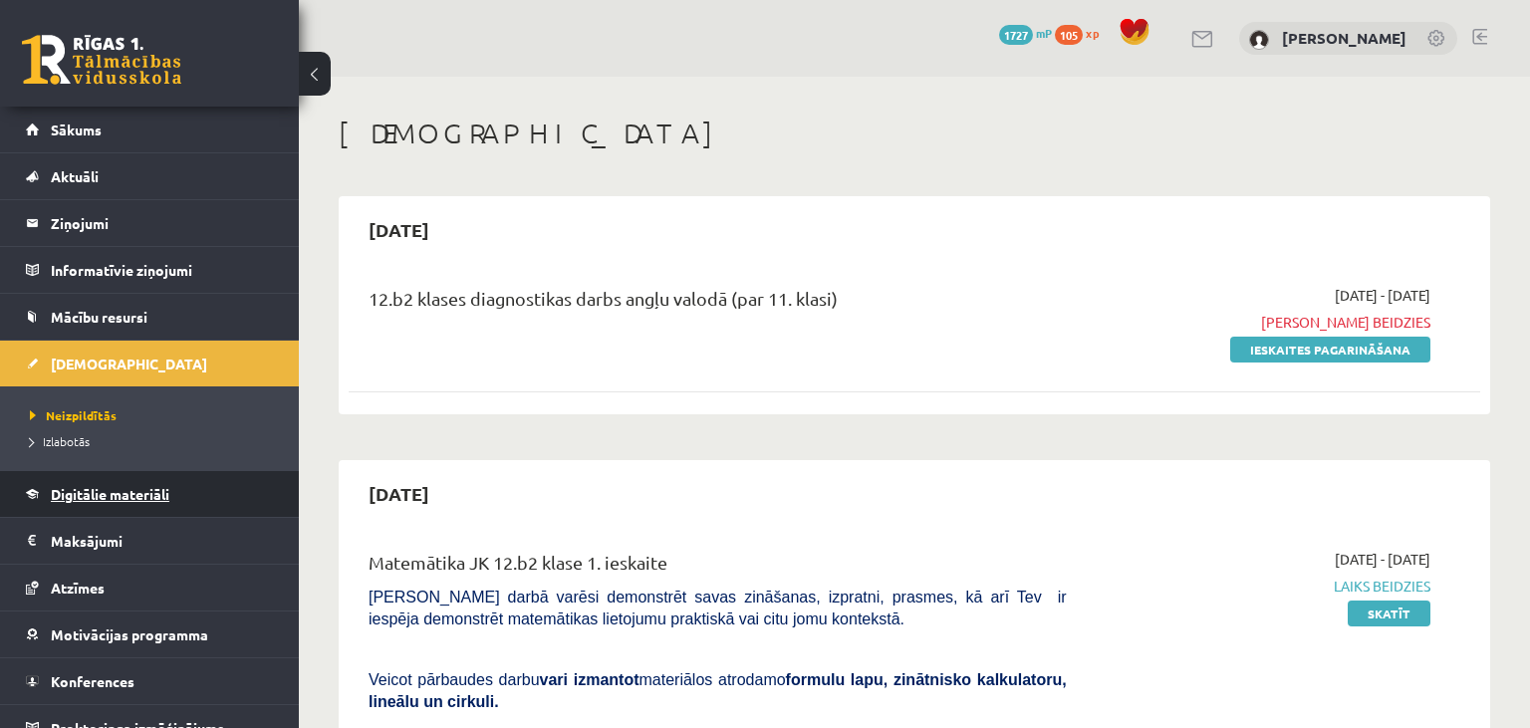
click at [191, 493] on link "Digitālie materiāli" at bounding box center [150, 494] width 248 height 46
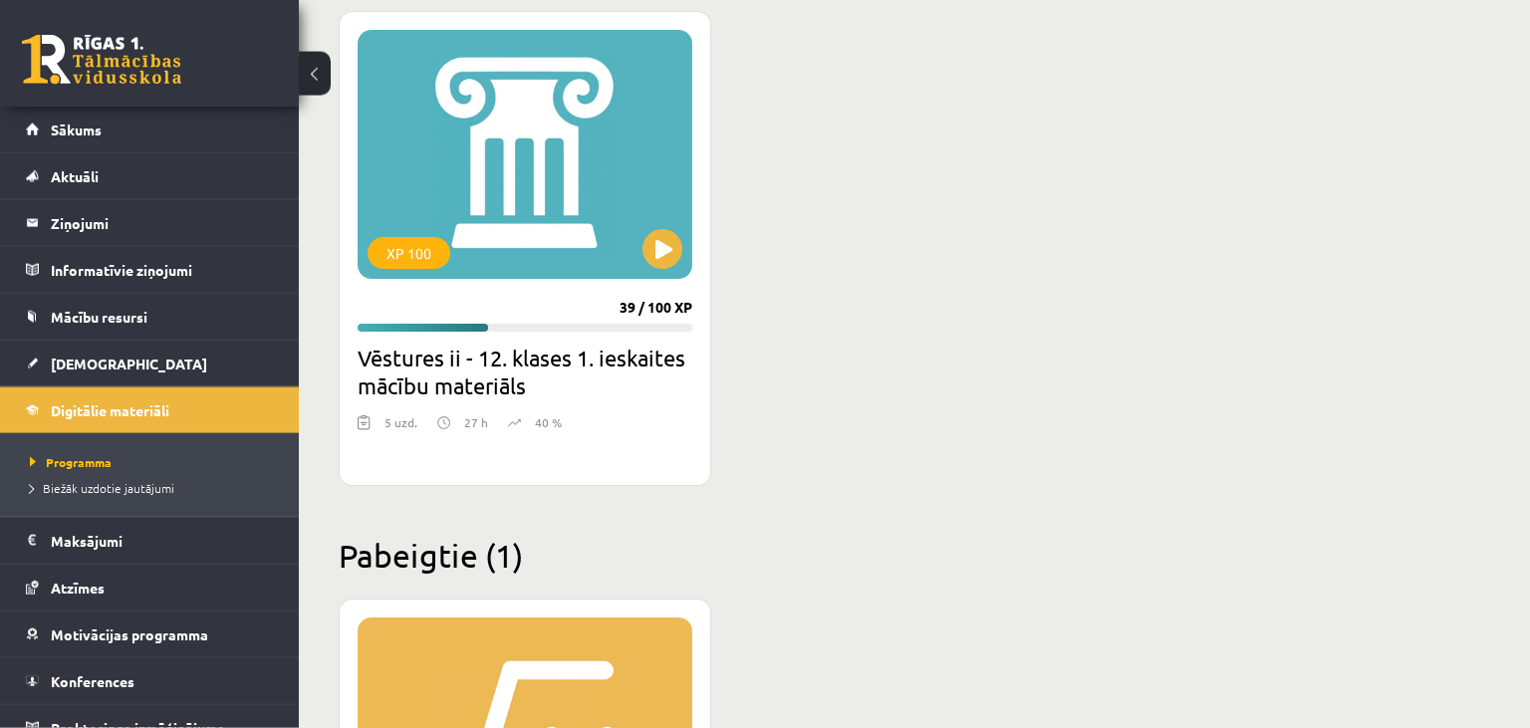
scroll to position [2974, 0]
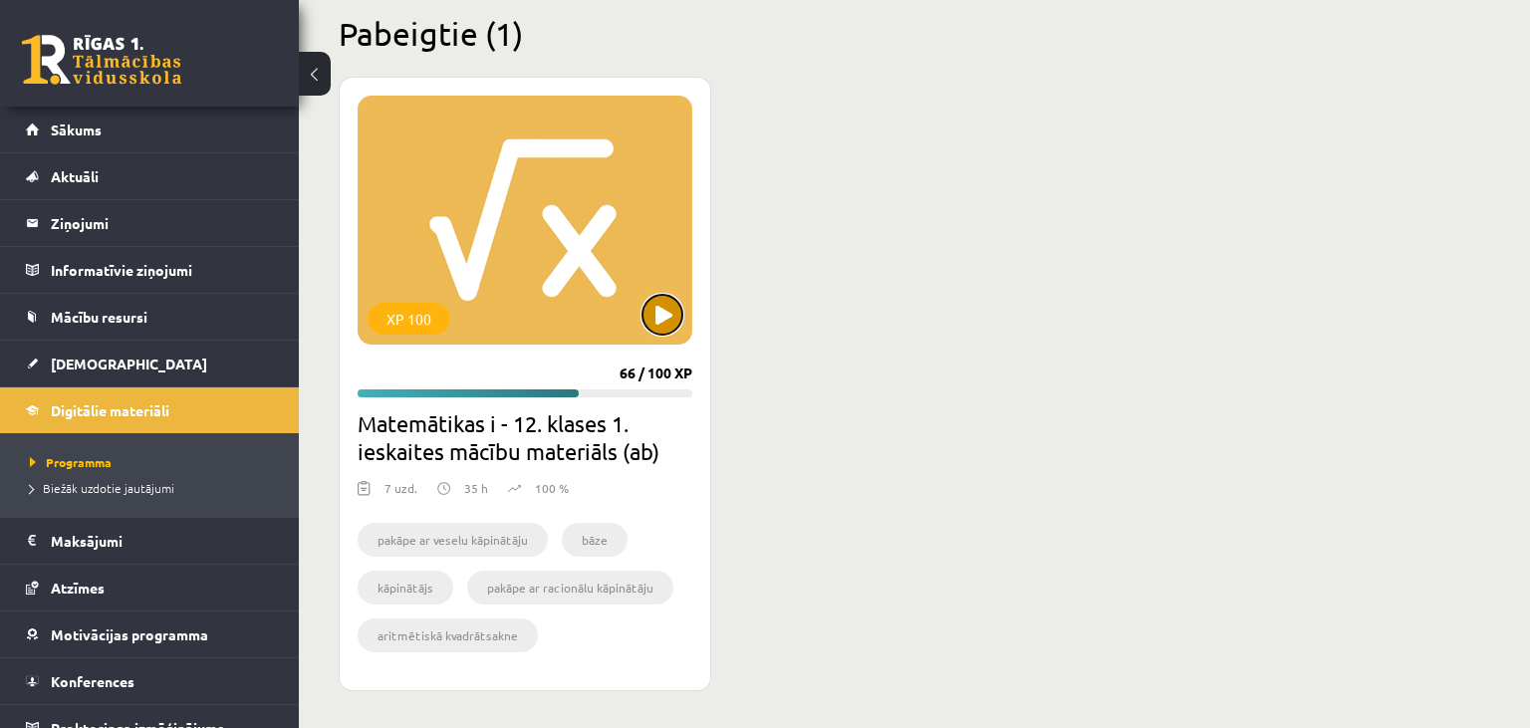
click at [647, 302] on button at bounding box center [663, 315] width 40 height 40
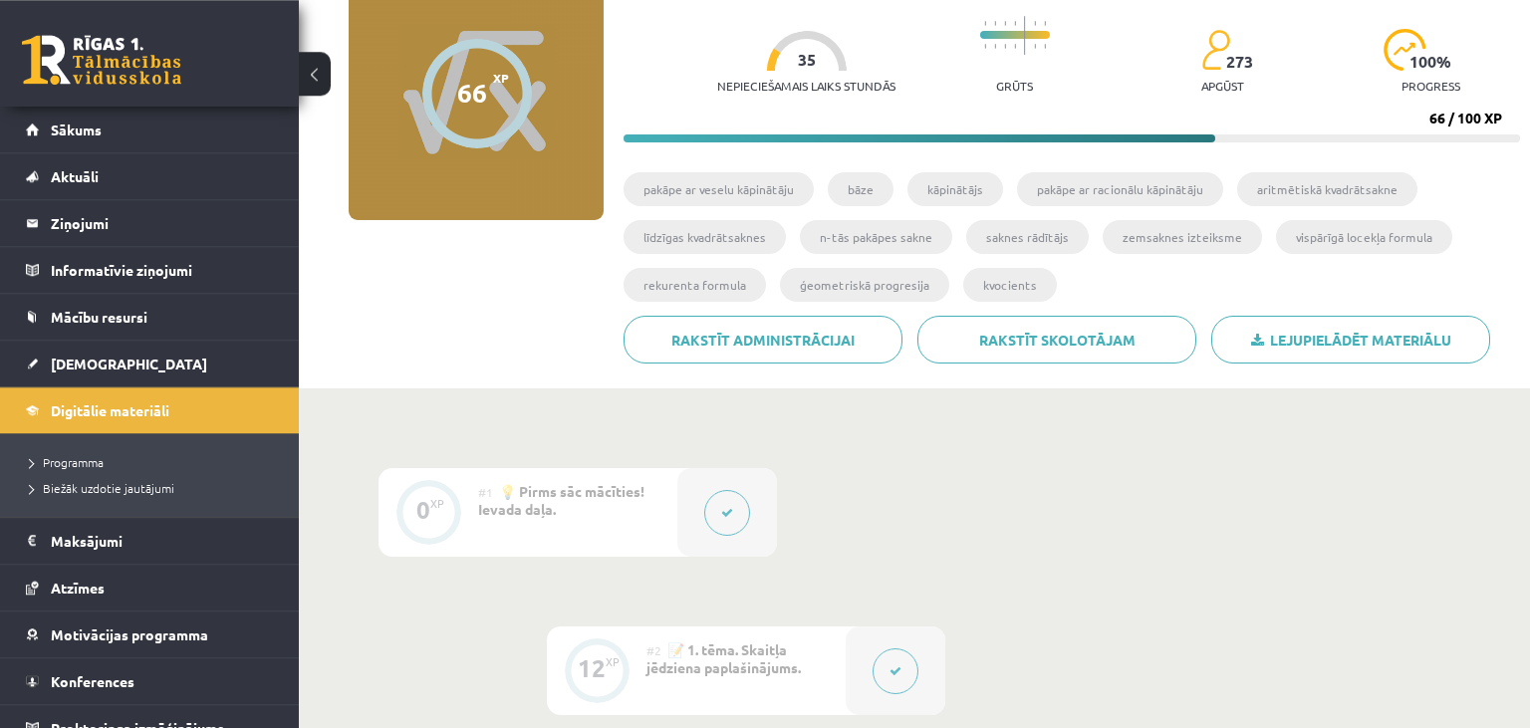
scroll to position [195, 0]
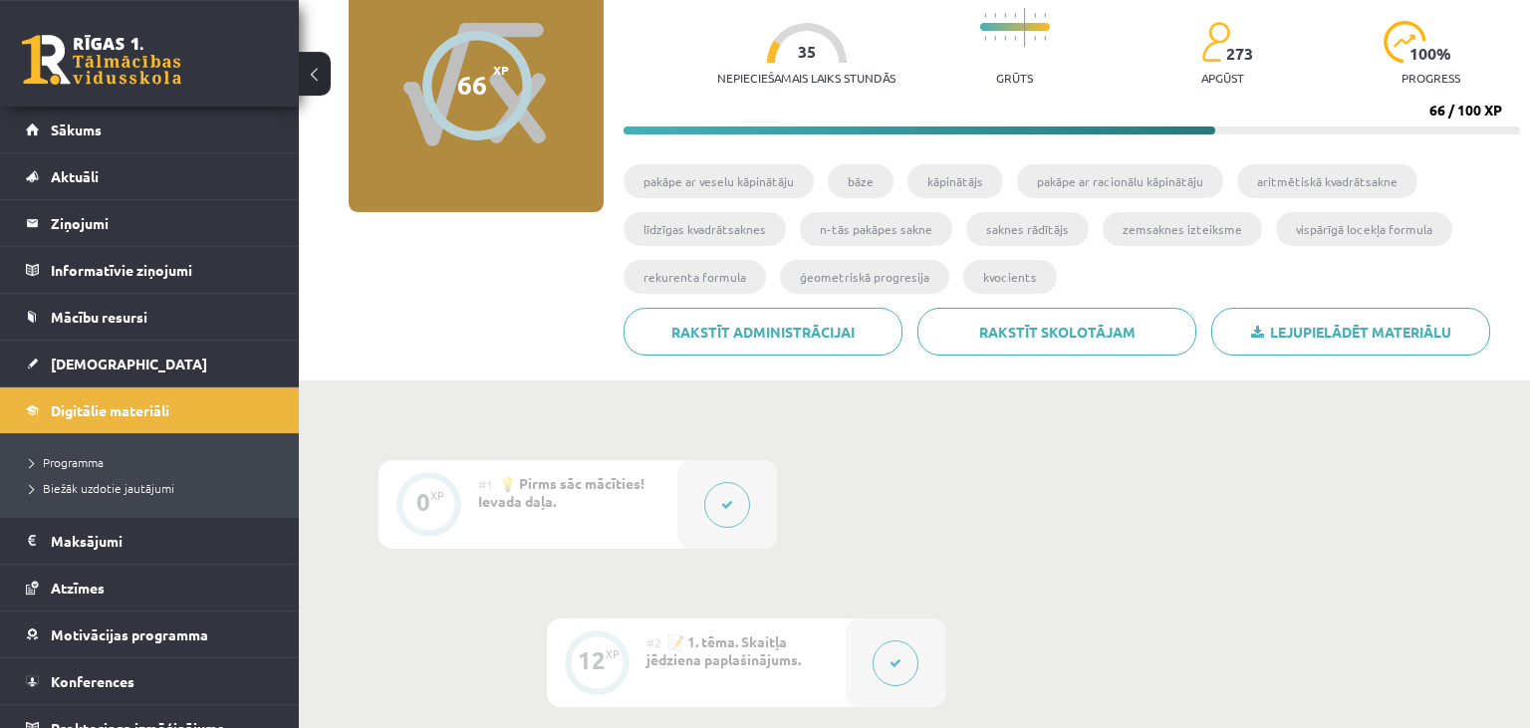
click at [736, 481] on div at bounding box center [727, 504] width 100 height 89
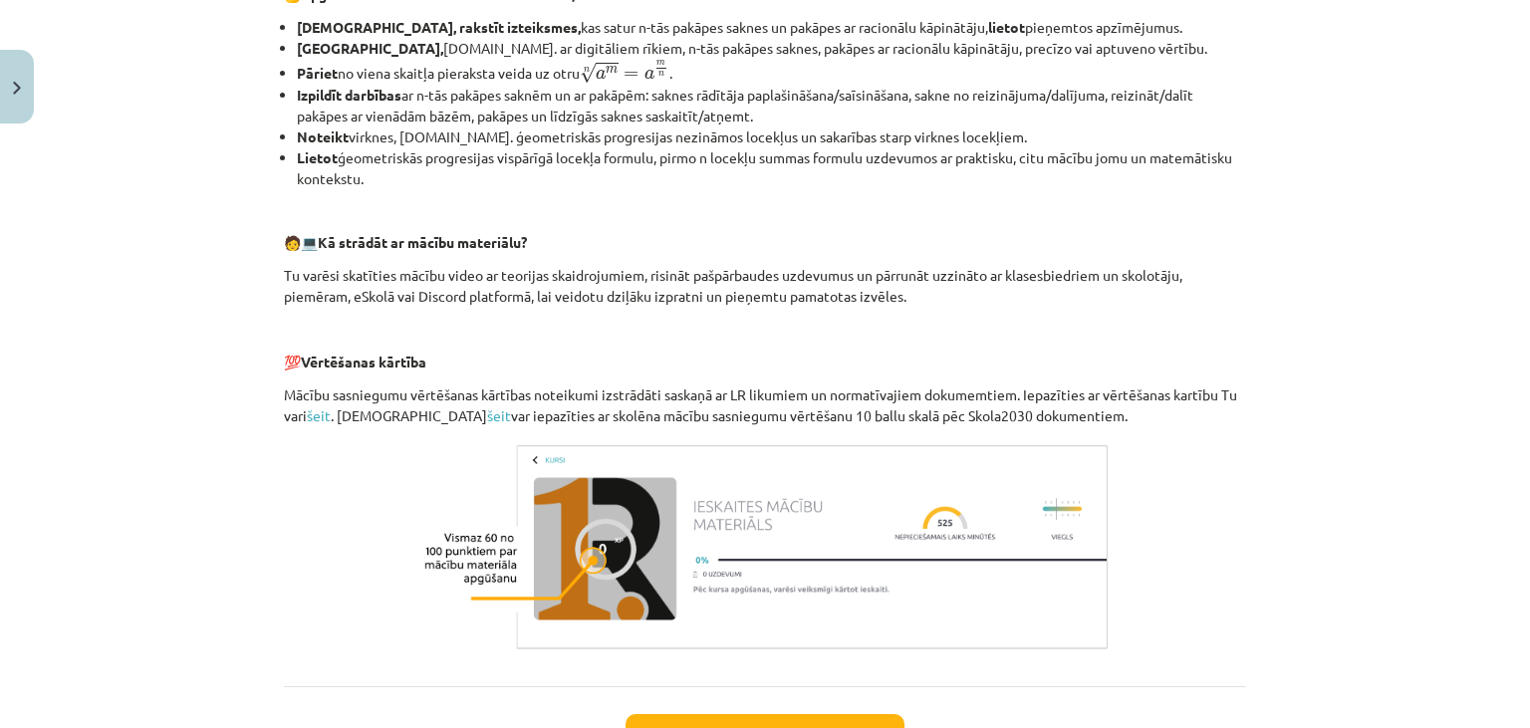
scroll to position [935, 0]
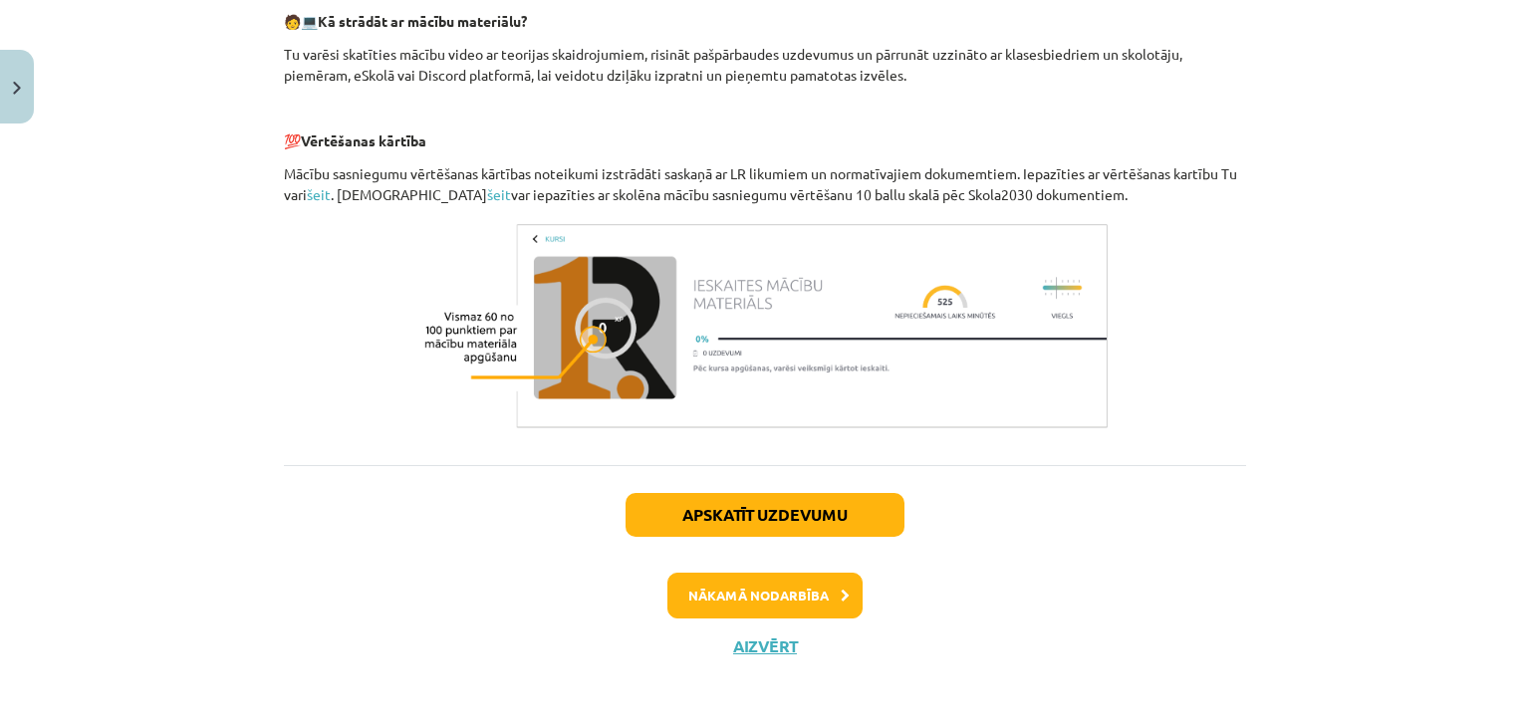
click at [747, 635] on div "Apskatīt uzdevumu Nākamā nodarbība Aizvērt" at bounding box center [765, 566] width 962 height 203
click at [755, 653] on button "Aizvērt" at bounding box center [765, 647] width 76 height 20
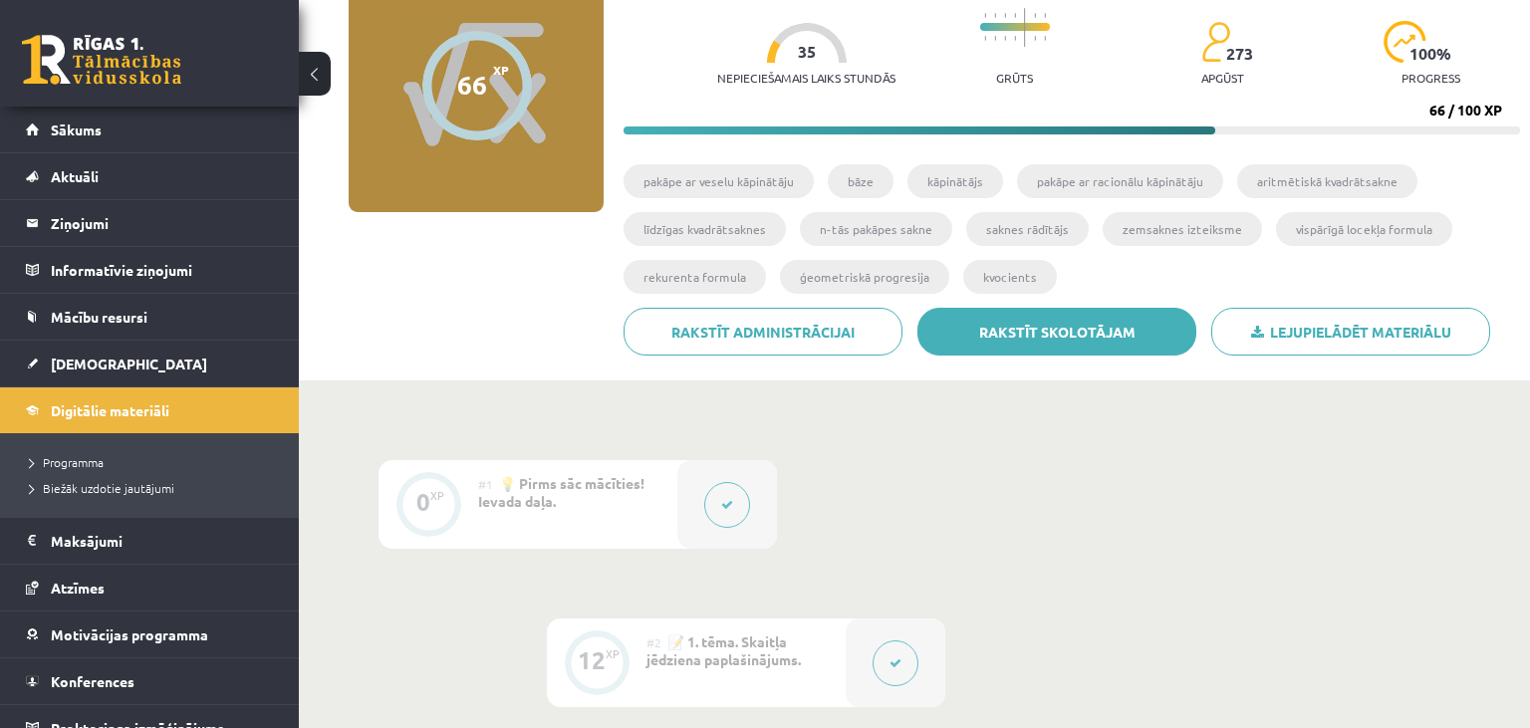
click at [1066, 336] on link "Rakstīt skolotājam" at bounding box center [1057, 332] width 279 height 48
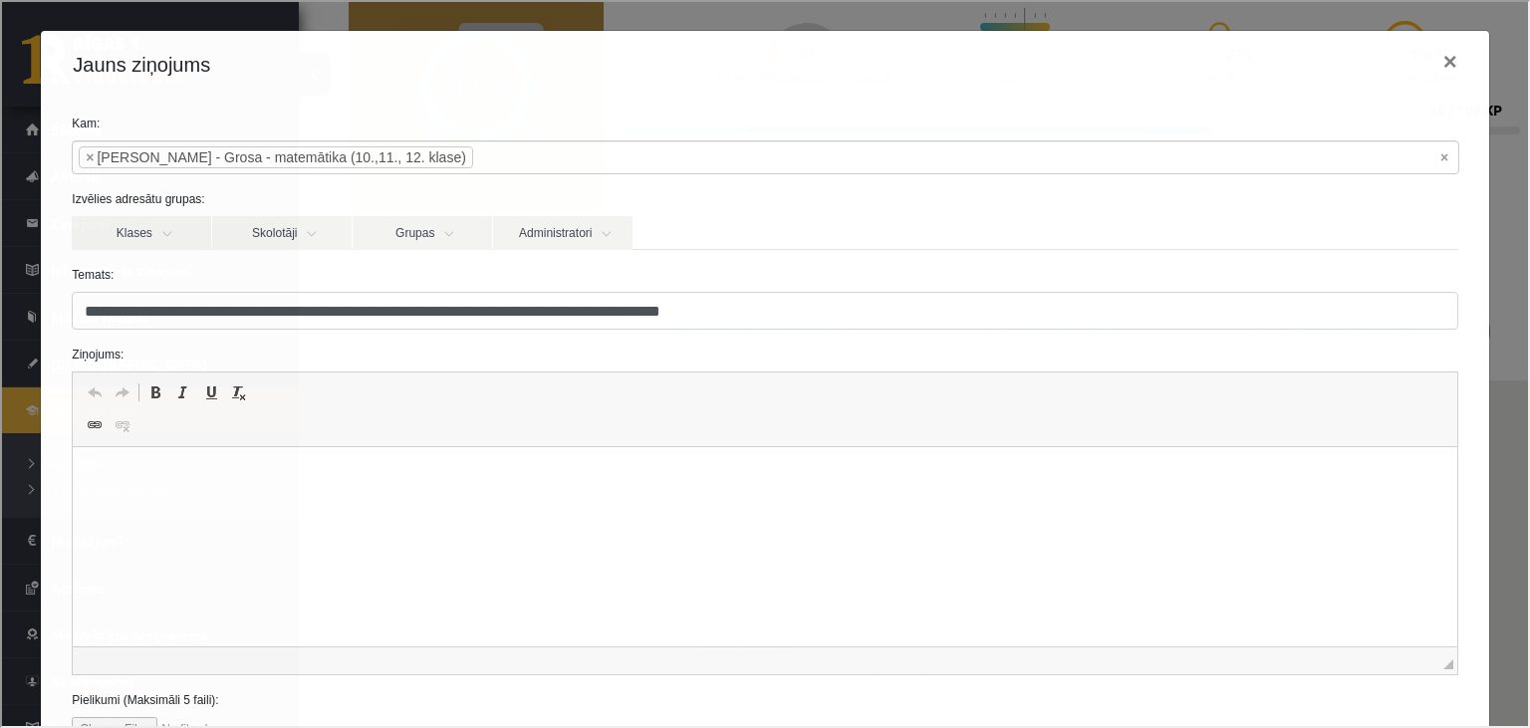
scroll to position [0, 0]
click at [1451, 70] on button "×" at bounding box center [1449, 60] width 46 height 56
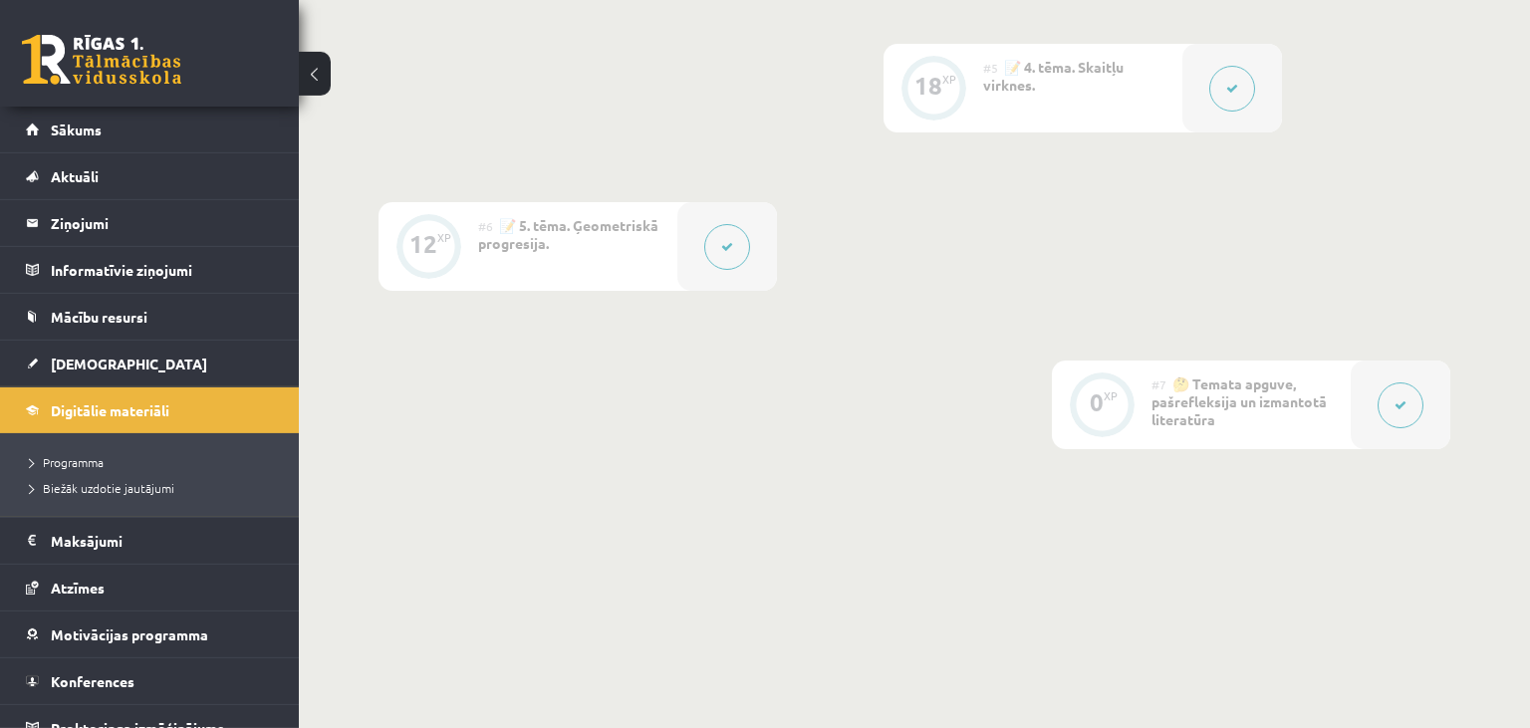
scroll to position [1340, 0]
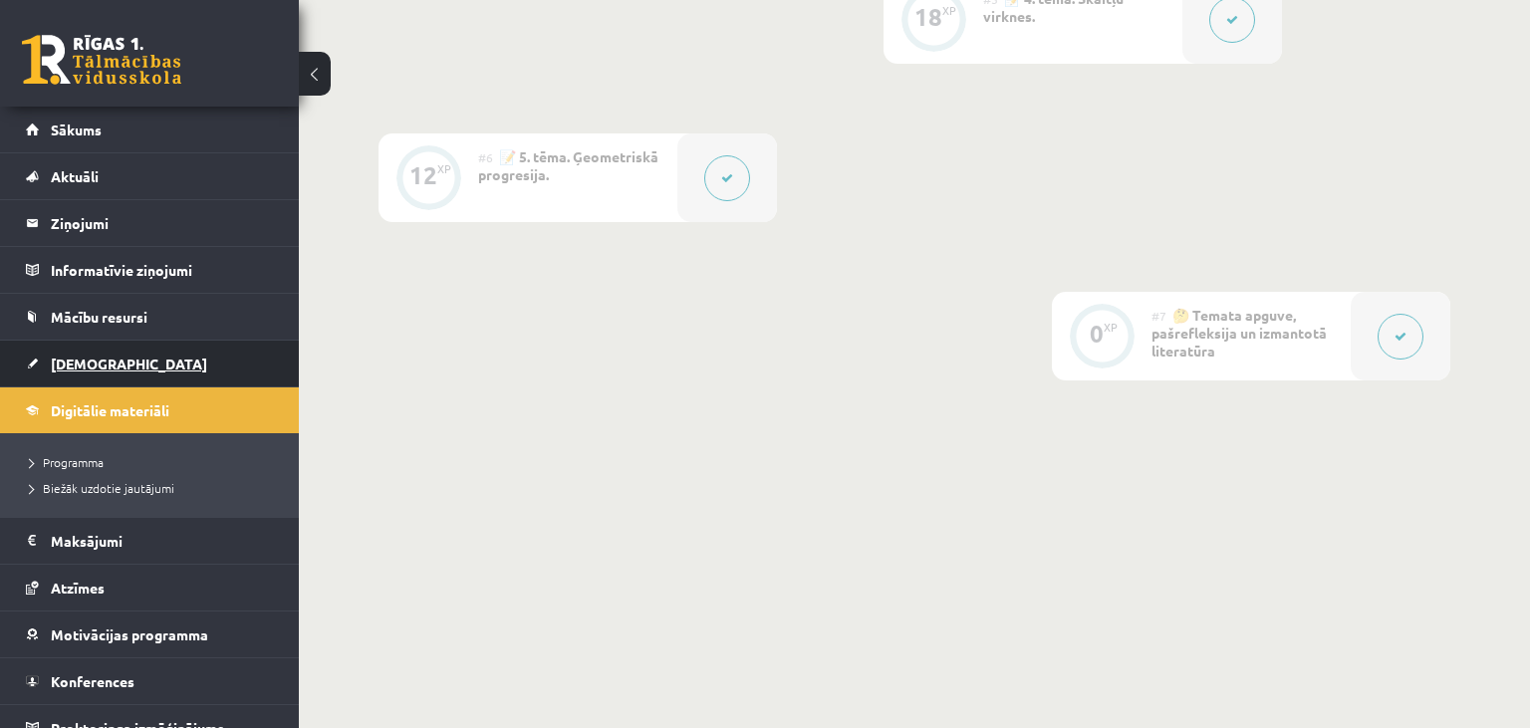
click at [154, 357] on link "[DEMOGRAPHIC_DATA]" at bounding box center [150, 364] width 248 height 46
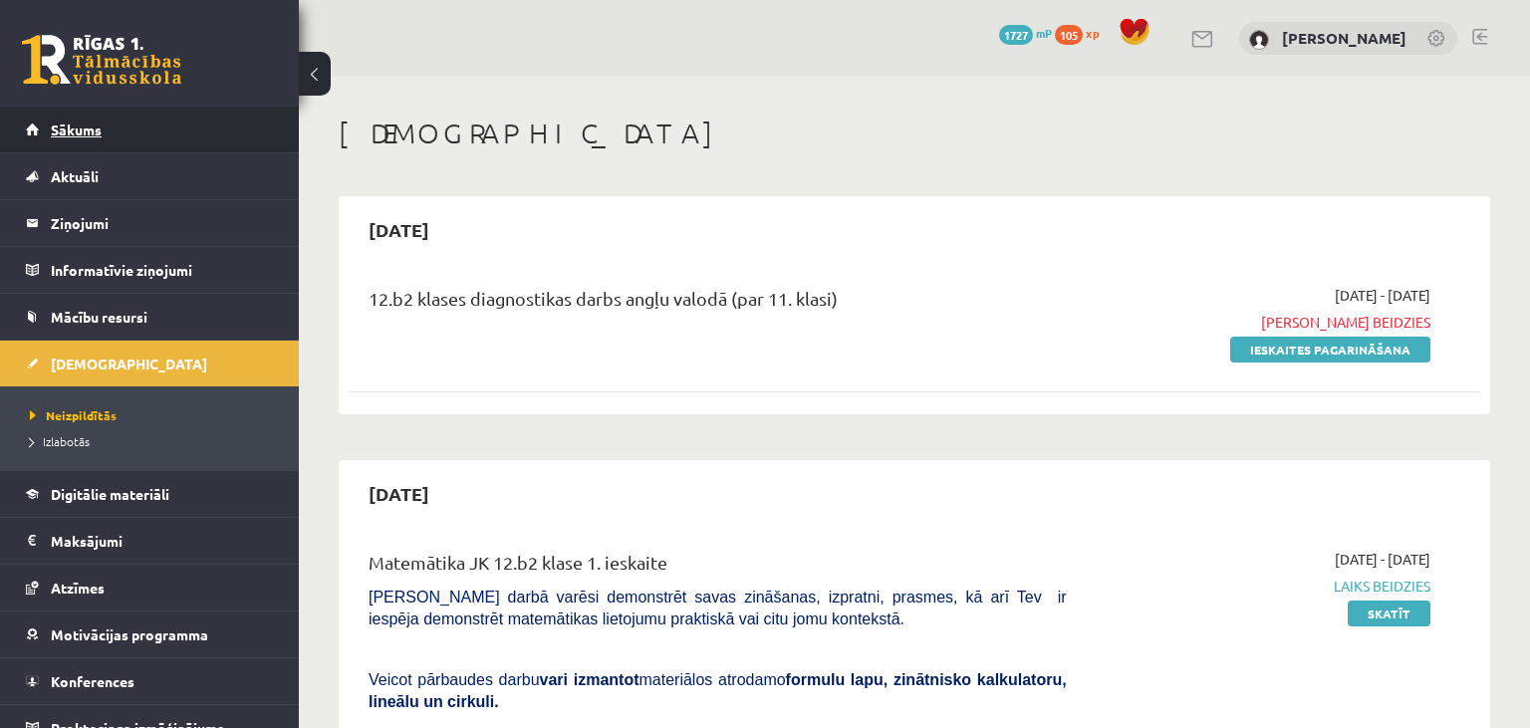
click at [111, 119] on link "Sākums" at bounding box center [150, 130] width 248 height 46
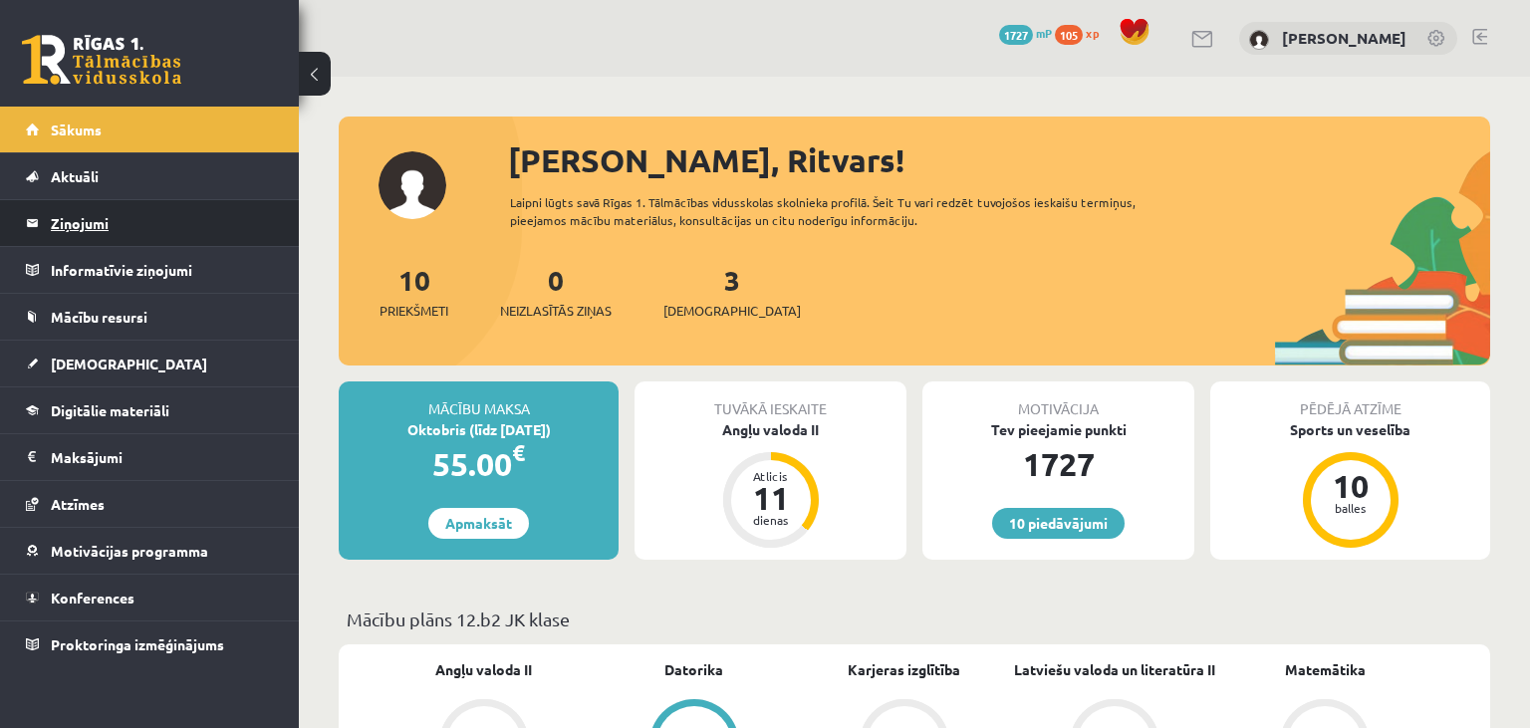
click at [119, 217] on legend "Ziņojumi 0" at bounding box center [162, 223] width 223 height 46
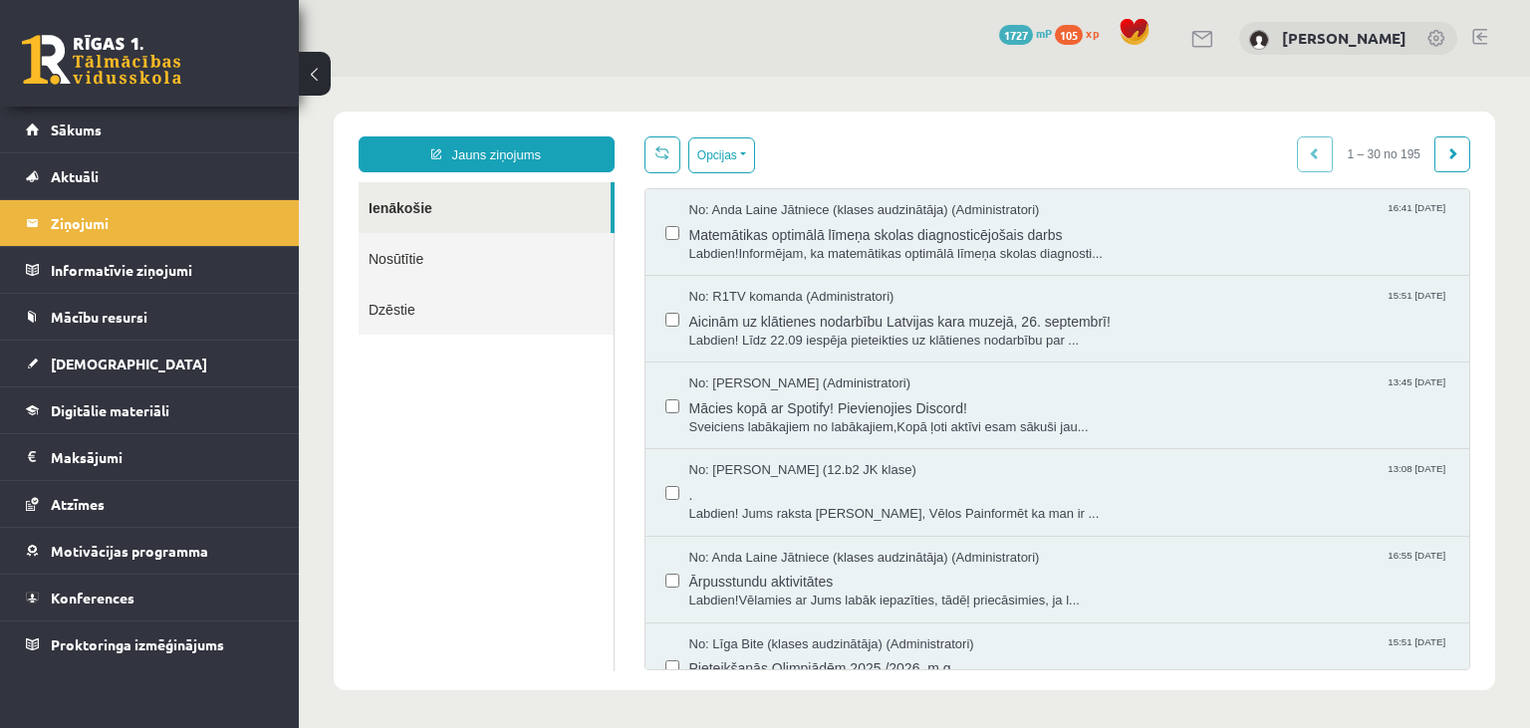
click at [418, 253] on link "Nosūtītie" at bounding box center [486, 258] width 255 height 51
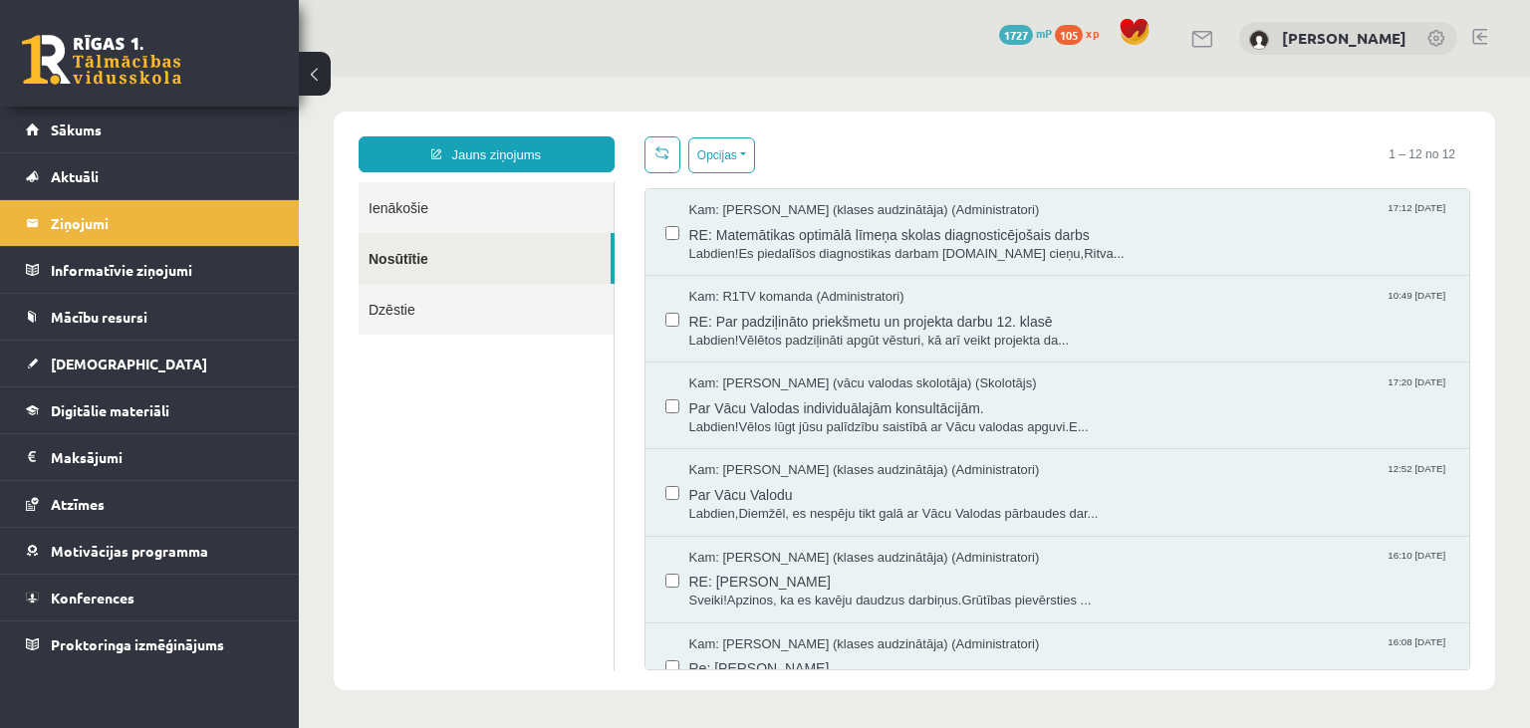
click at [452, 210] on link "Ienākošie" at bounding box center [486, 207] width 255 height 51
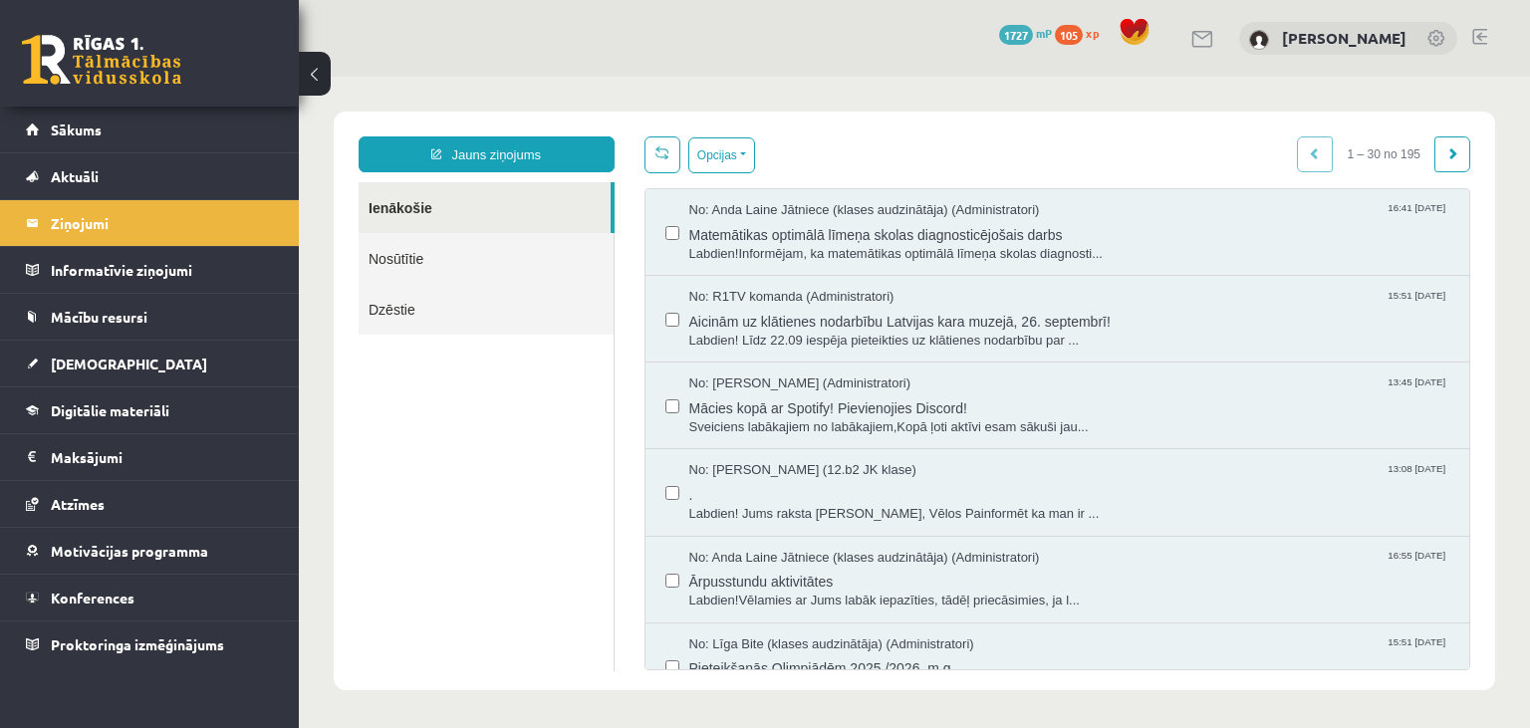
click at [460, 242] on link "Nosūtītie" at bounding box center [486, 258] width 255 height 51
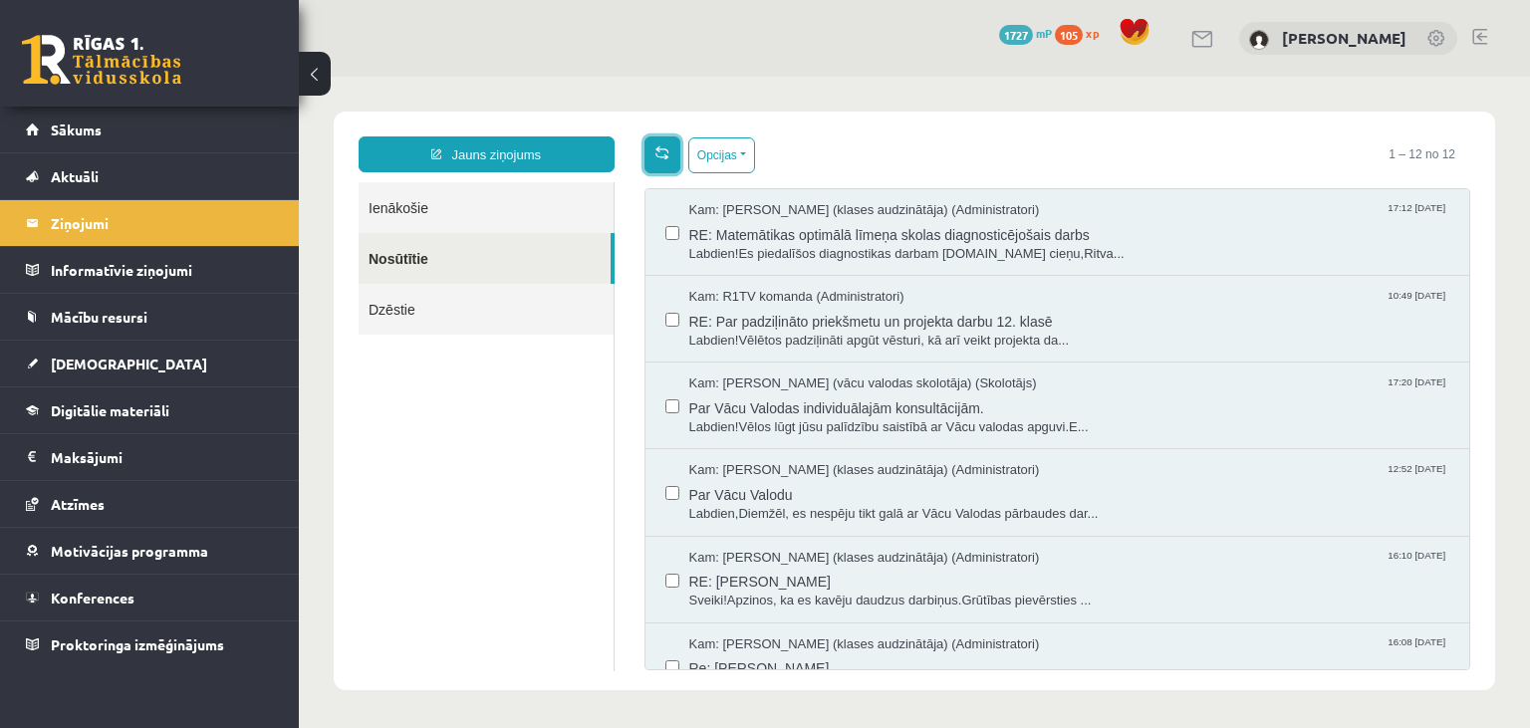
click at [655, 157] on link at bounding box center [663, 154] width 36 height 37
click at [164, 353] on link "[DEMOGRAPHIC_DATA]" at bounding box center [150, 364] width 248 height 46
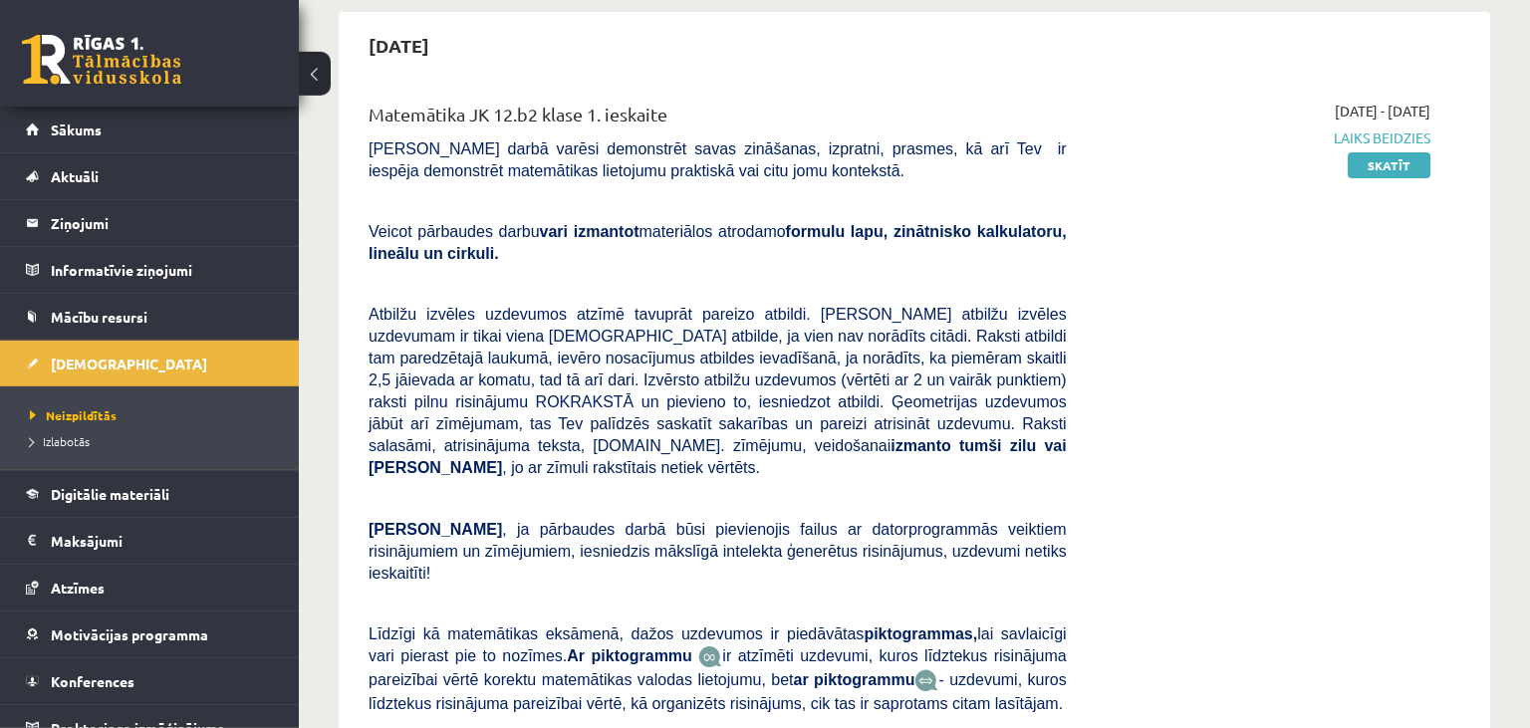
scroll to position [452, 0]
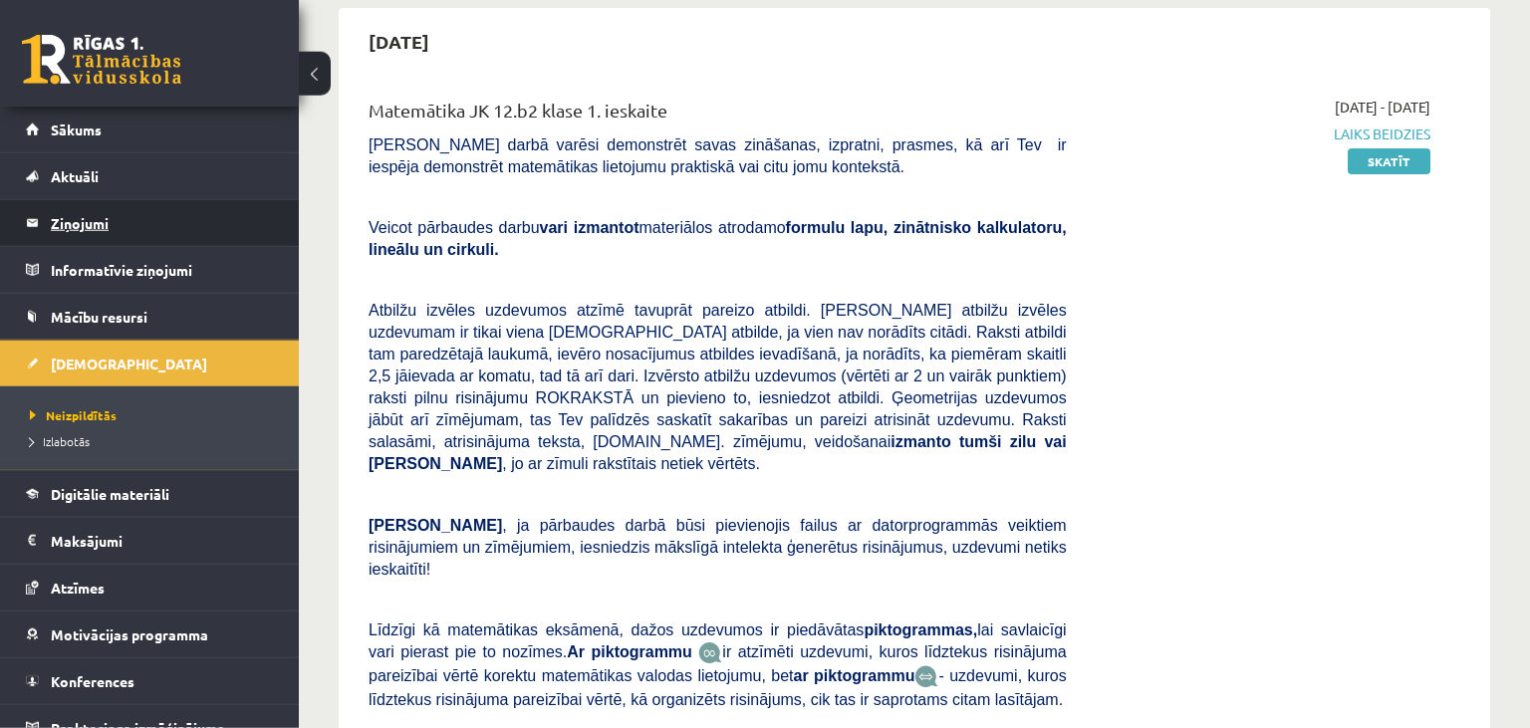
click at [219, 227] on legend "Ziņojumi 0" at bounding box center [162, 223] width 223 height 46
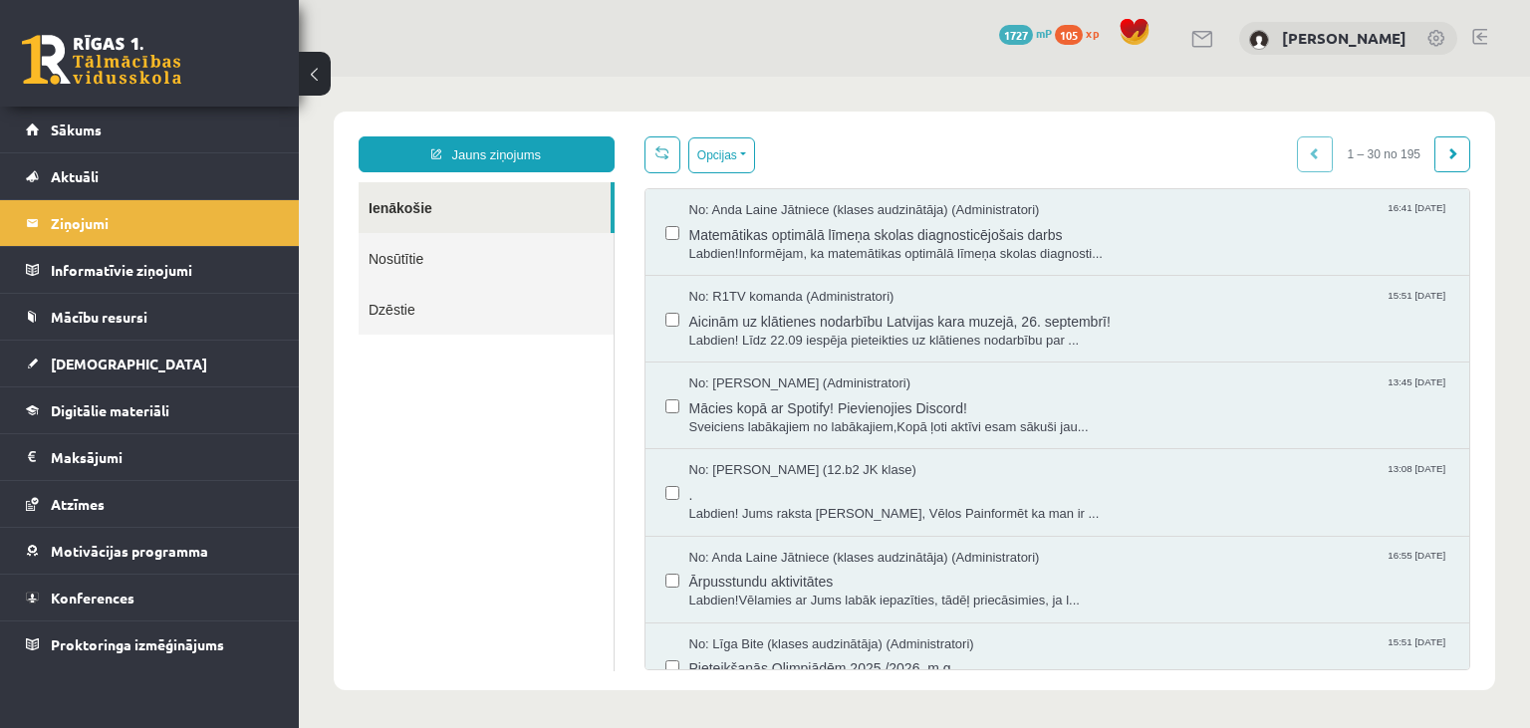
click at [451, 252] on link "Nosūtītie" at bounding box center [486, 258] width 255 height 51
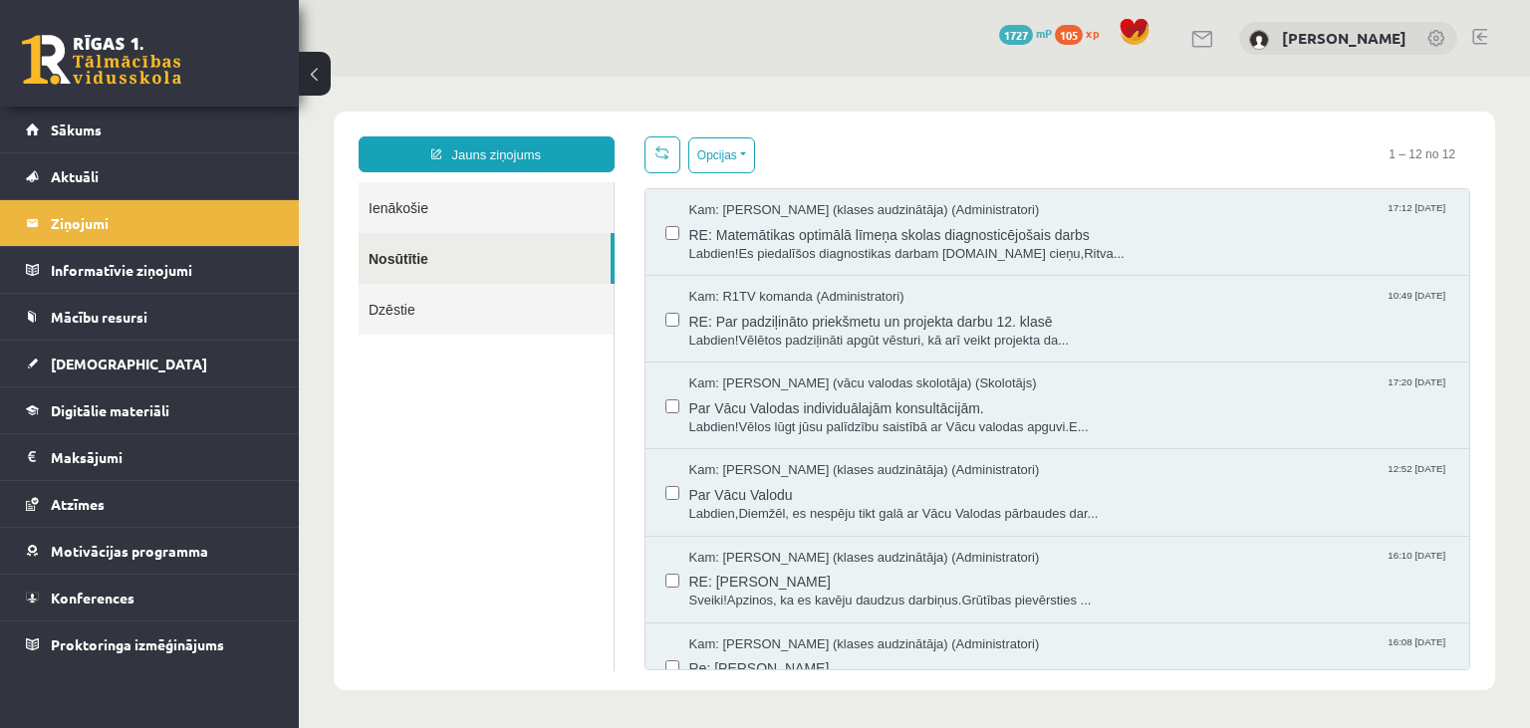
click at [496, 209] on link "Ienākošie" at bounding box center [486, 207] width 255 height 51
click at [463, 201] on link "Ienākošie" at bounding box center [486, 207] width 255 height 51
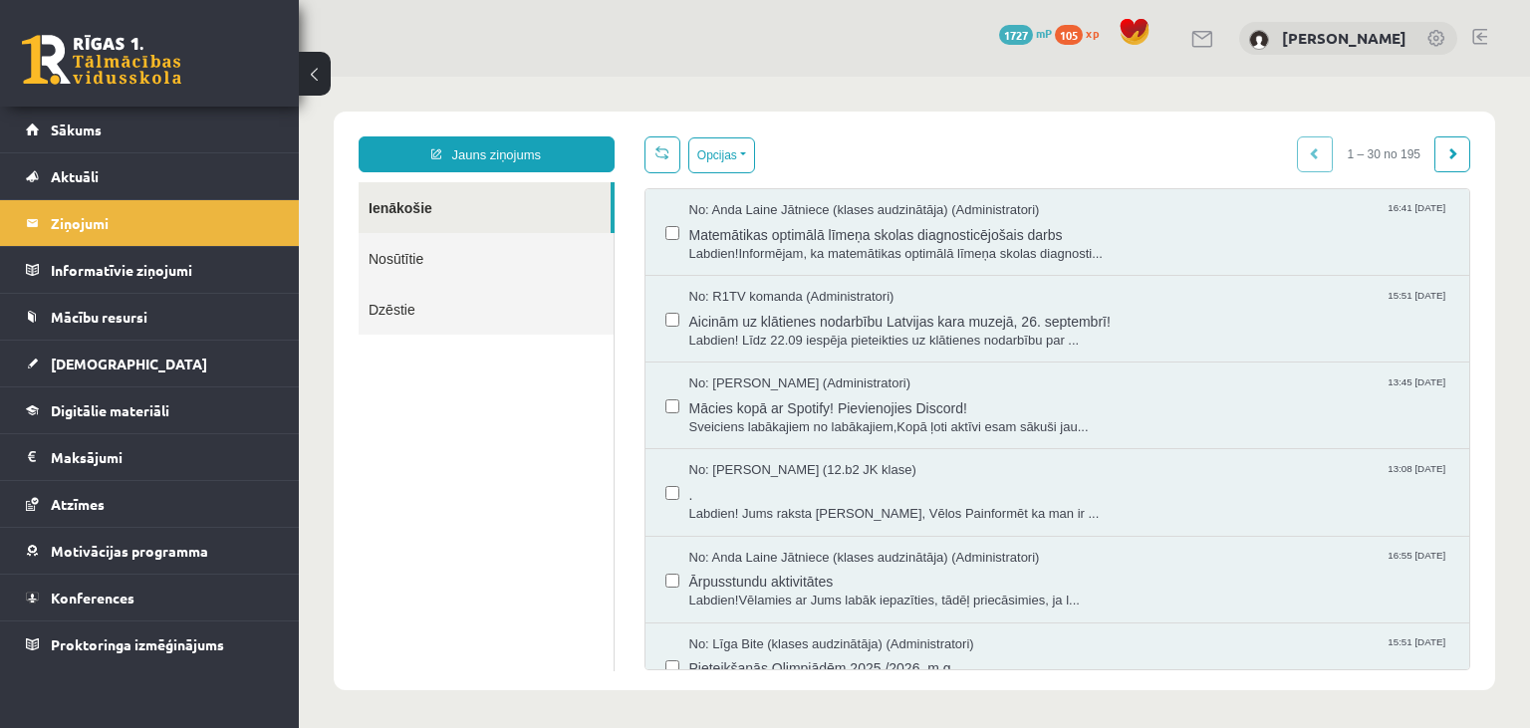
click at [483, 261] on link "Nosūtītie" at bounding box center [486, 258] width 255 height 51
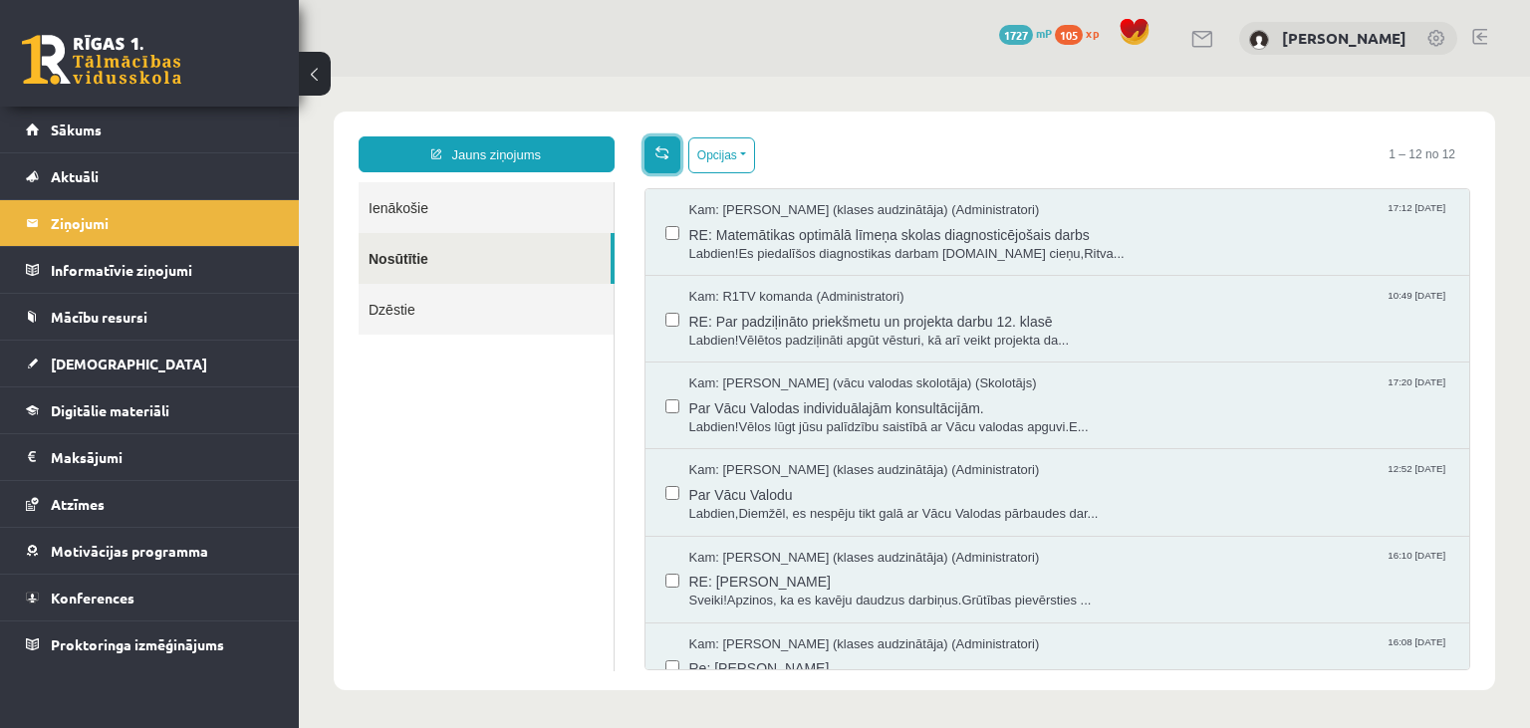
click at [661, 148] on span at bounding box center [663, 152] width 14 height 14
click at [99, 361] on span "[DEMOGRAPHIC_DATA]" at bounding box center [129, 364] width 156 height 18
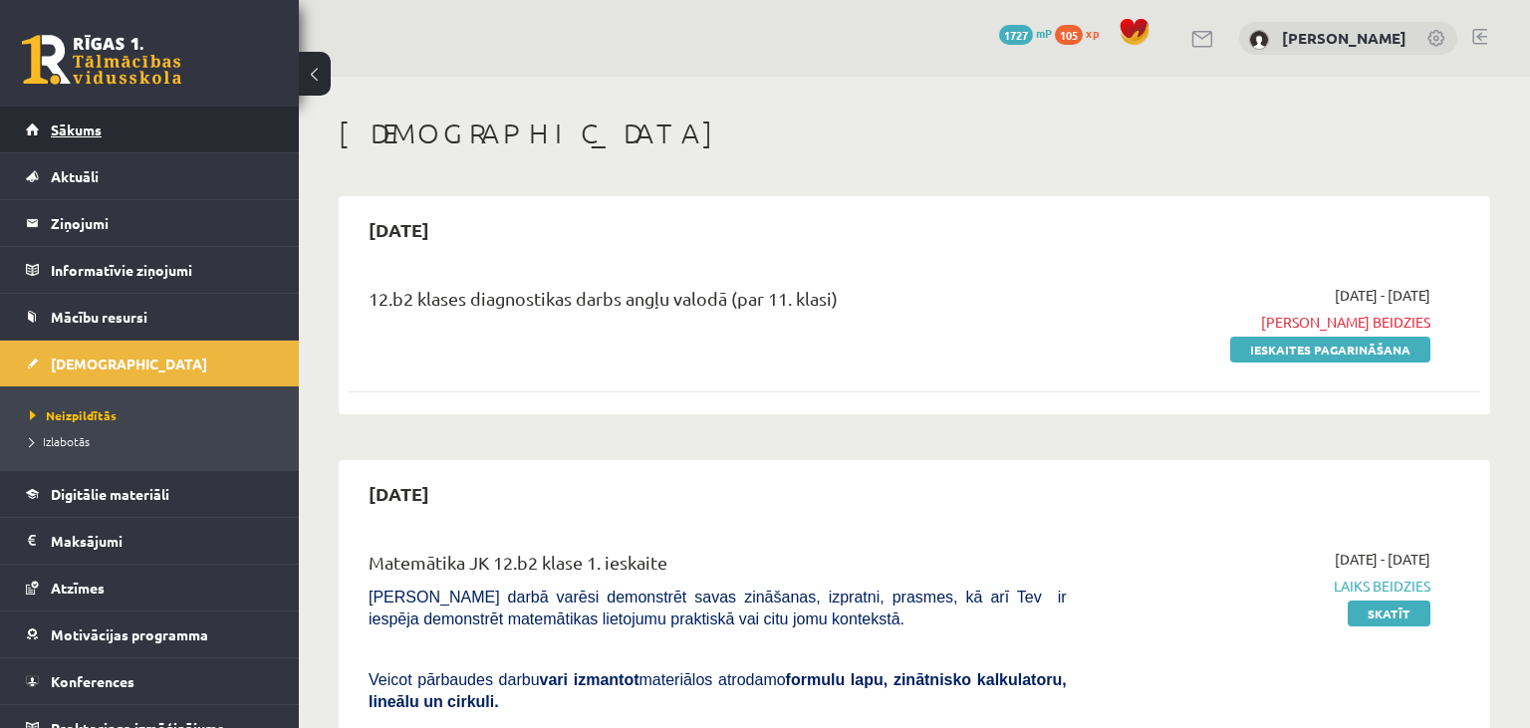
click at [192, 141] on link "Sākums" at bounding box center [150, 130] width 248 height 46
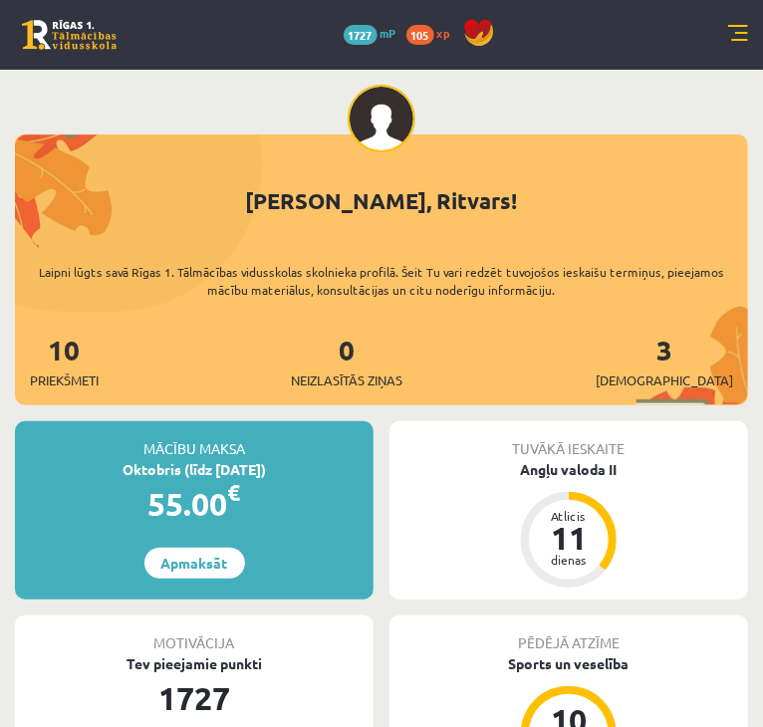
click at [743, 26] on link at bounding box center [738, 35] width 20 height 20
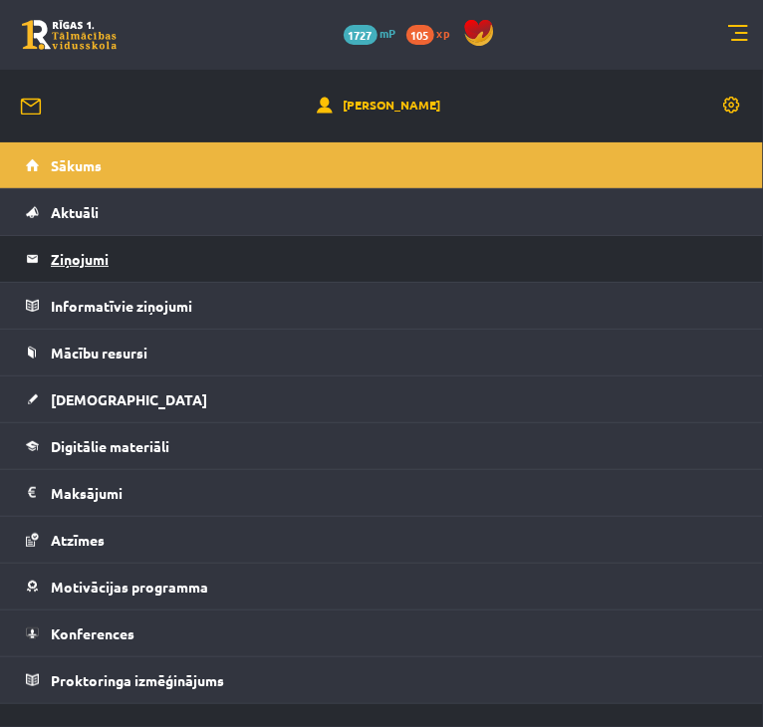
click at [160, 276] on legend "Ziņojumi 0" at bounding box center [394, 259] width 687 height 46
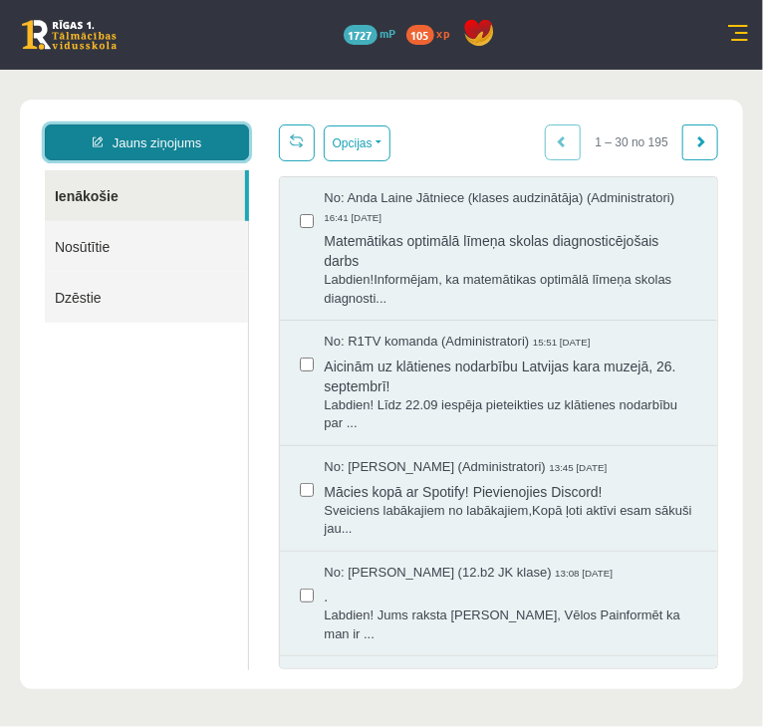
click at [214, 130] on link "Jauns ziņojums" at bounding box center [147, 142] width 204 height 36
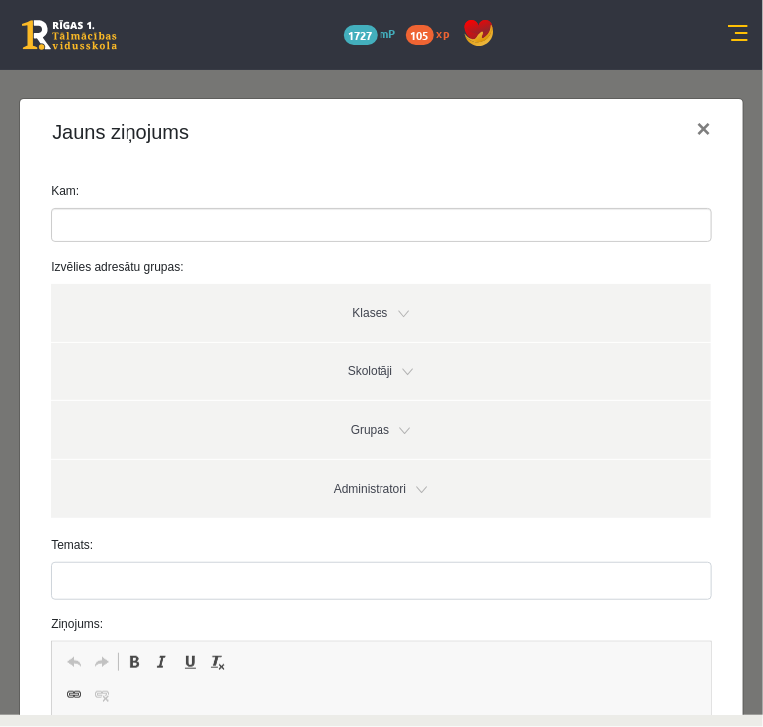
drag, startPoint x: 244, startPoint y: 214, endPoint x: 250, endPoint y: 201, distance: 14.3
click at [250, 201] on div "Kam:" at bounding box center [381, 211] width 691 height 60
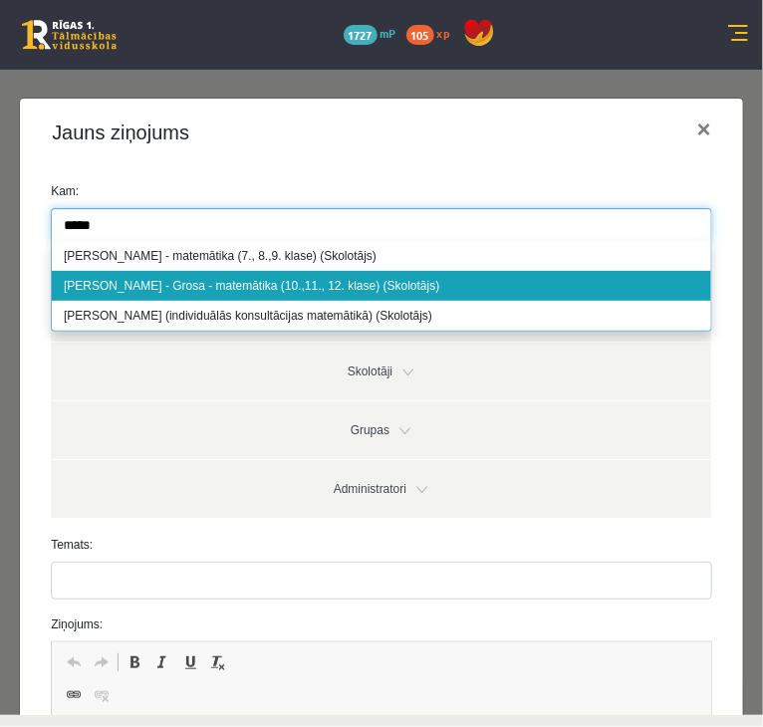
type input "*****"
select select "***"
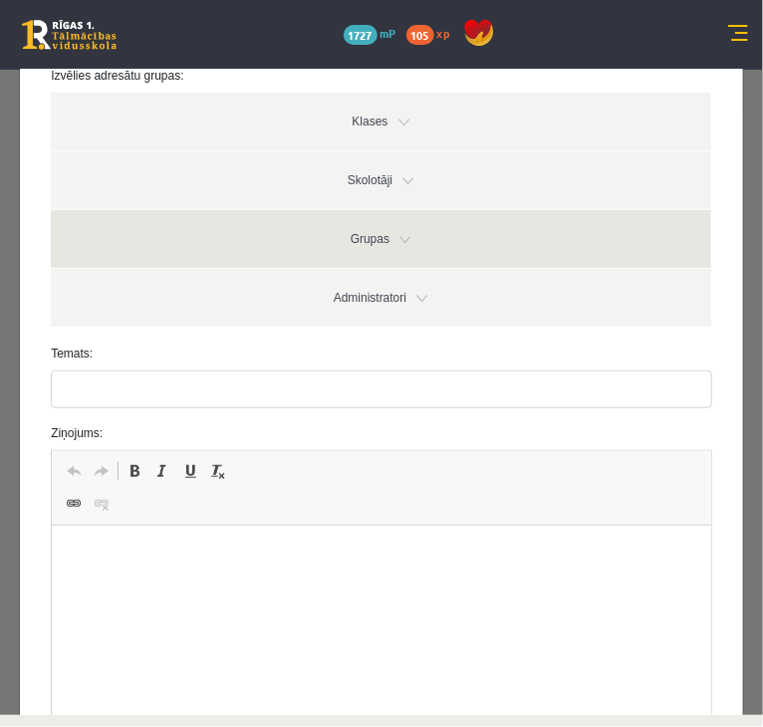
scroll to position [191, 0]
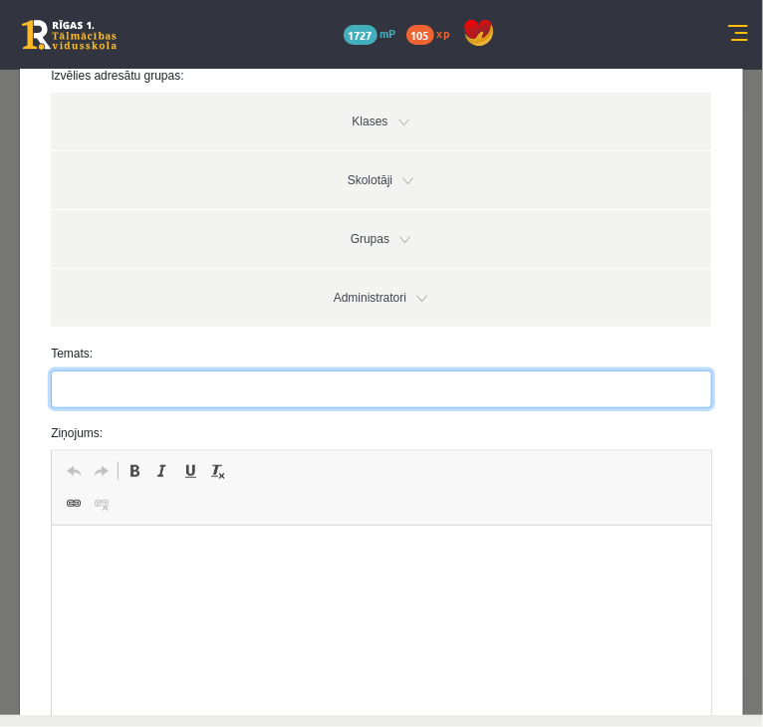
drag, startPoint x: 277, startPoint y: 383, endPoint x: 285, endPoint y: 372, distance: 13.5
click at [285, 372] on input "Temats:" at bounding box center [381, 389] width 661 height 38
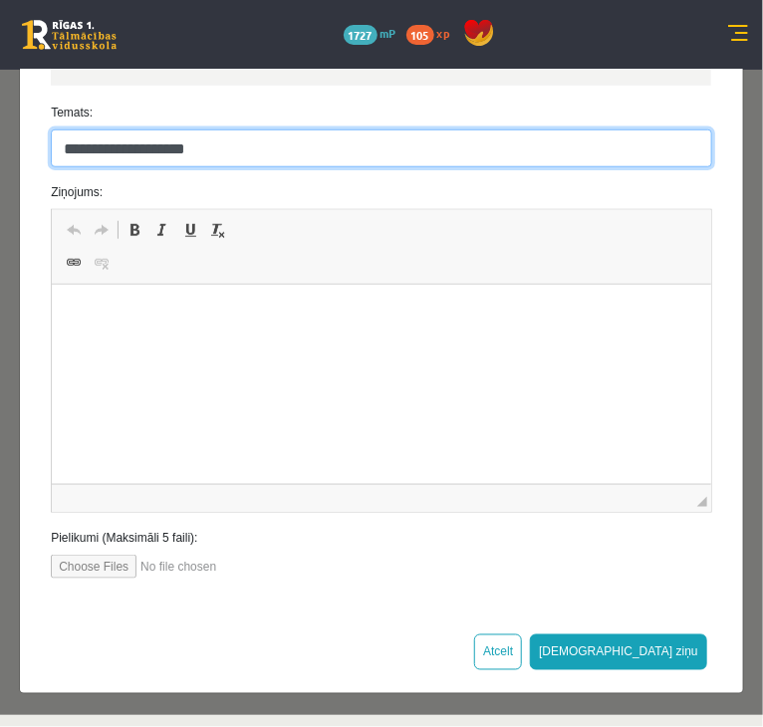
type input "**********"
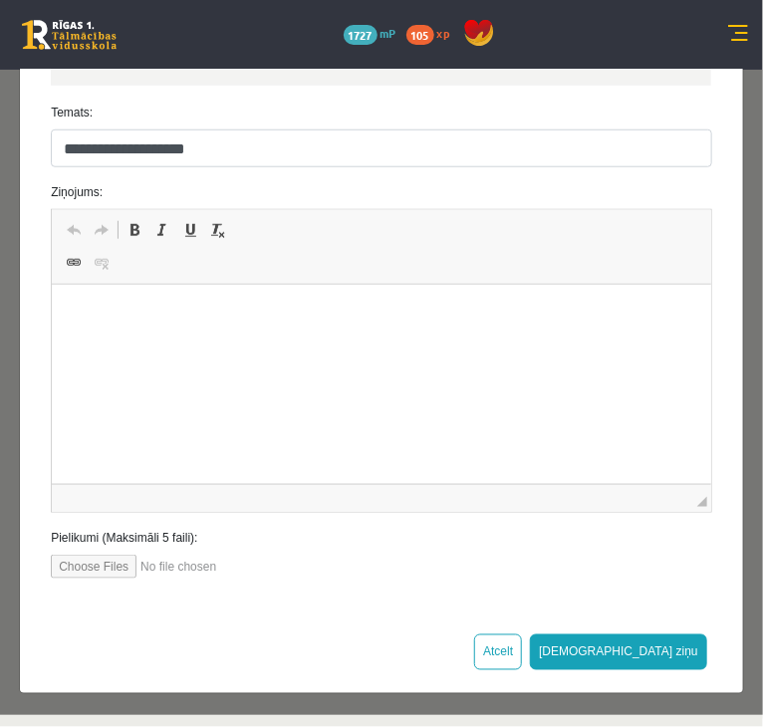
click at [227, 429] on html at bounding box center [381, 384] width 659 height 199
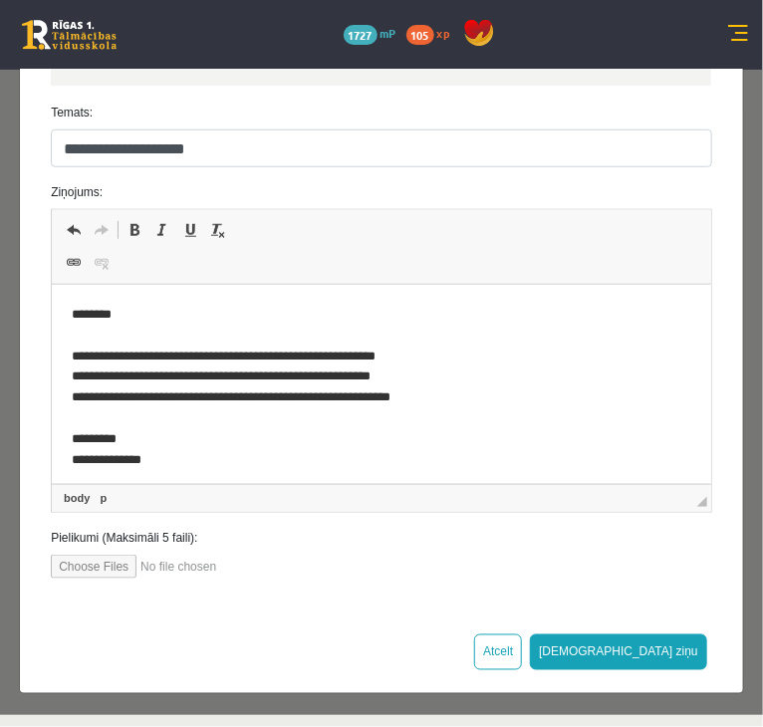
click at [73, 567] on input "file" at bounding box center [164, 566] width 226 height 24
click at [77, 563] on input "file" at bounding box center [164, 566] width 226 height 24
type input "**********"
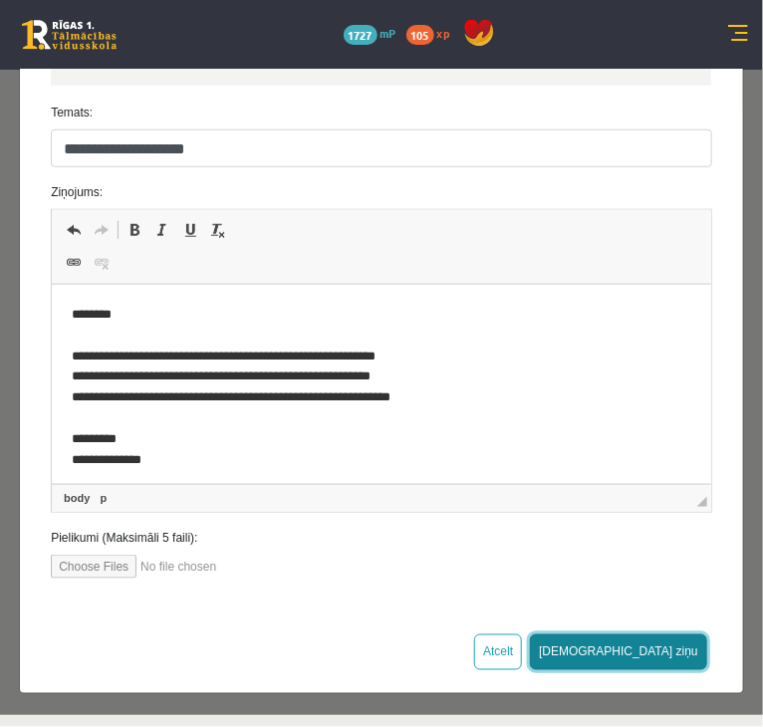
click at [655, 648] on button "Sūtīt ziņu" at bounding box center [618, 652] width 177 height 36
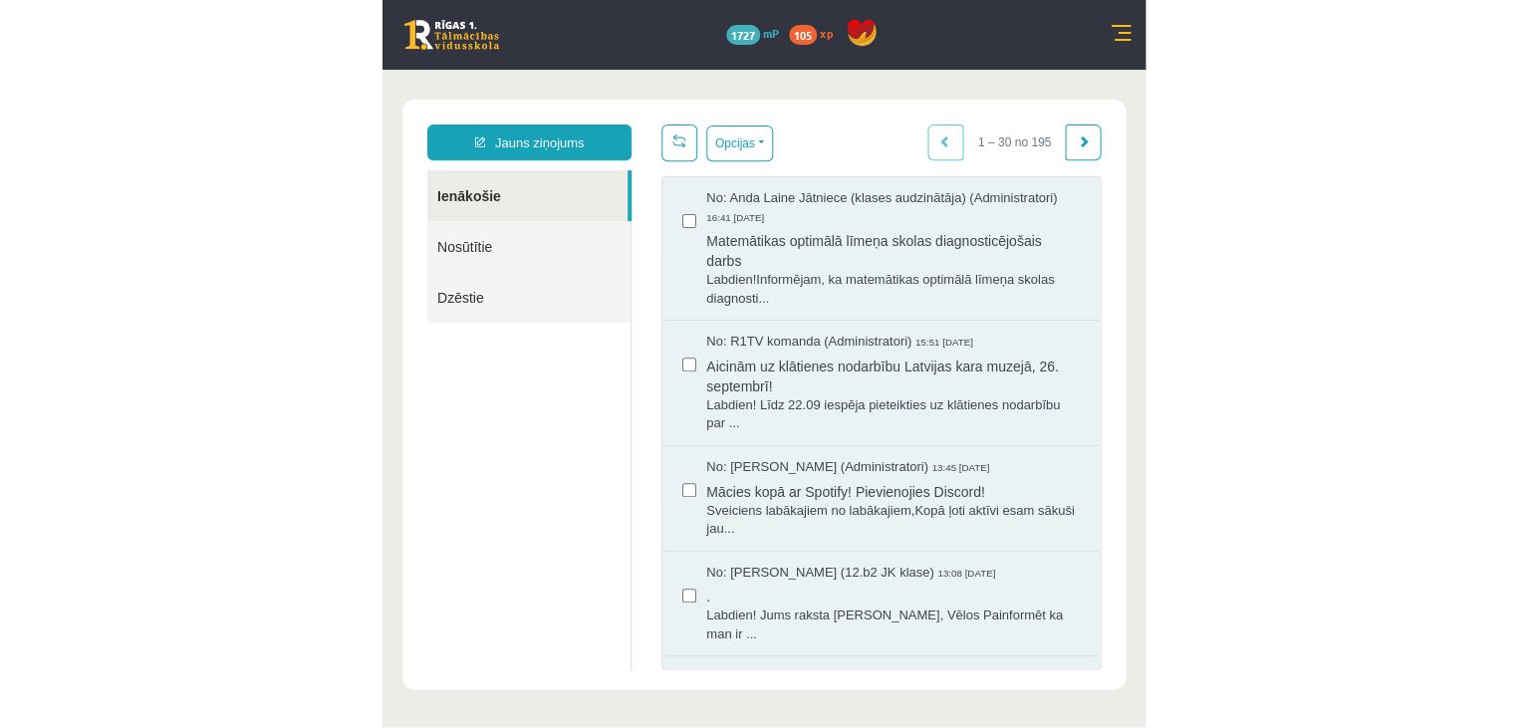
scroll to position [0, 0]
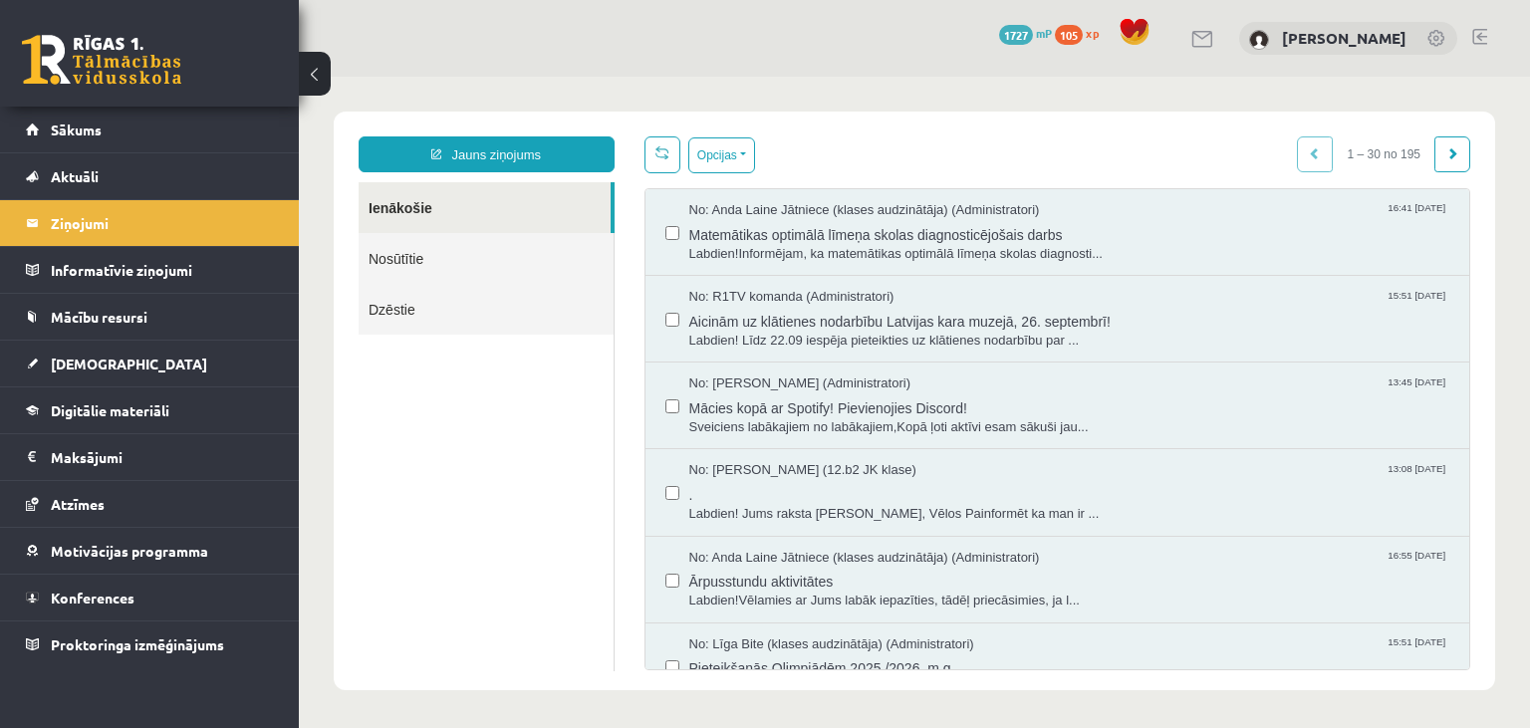
click at [406, 252] on link "Nosūtītie" at bounding box center [486, 258] width 255 height 51
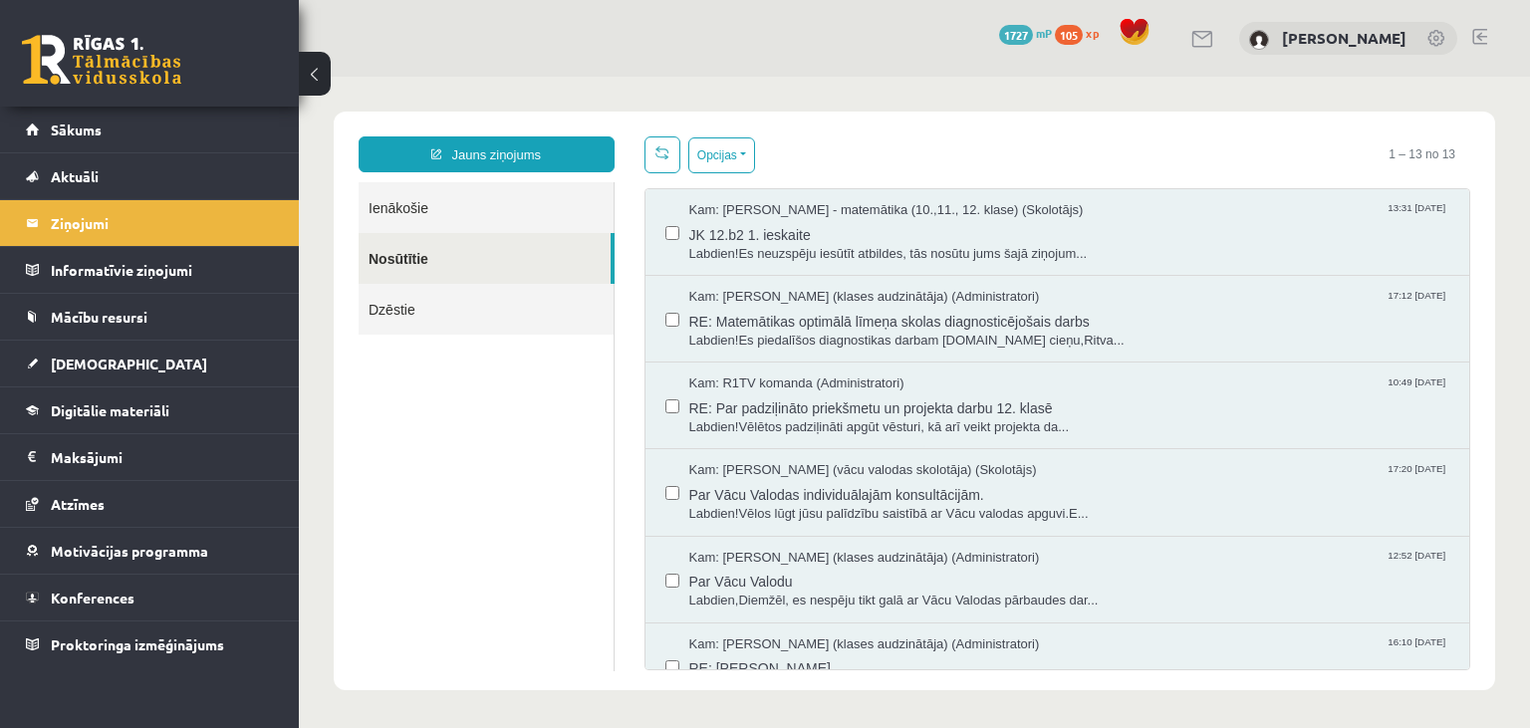
drag, startPoint x: 174, startPoint y: 80, endPoint x: 182, endPoint y: 73, distance: 10.6
click at [182, 73] on div "10 Dāvanas 1727 mP 105 xp" at bounding box center [149, 53] width 299 height 107
click at [110, 61] on link at bounding box center [101, 60] width 159 height 50
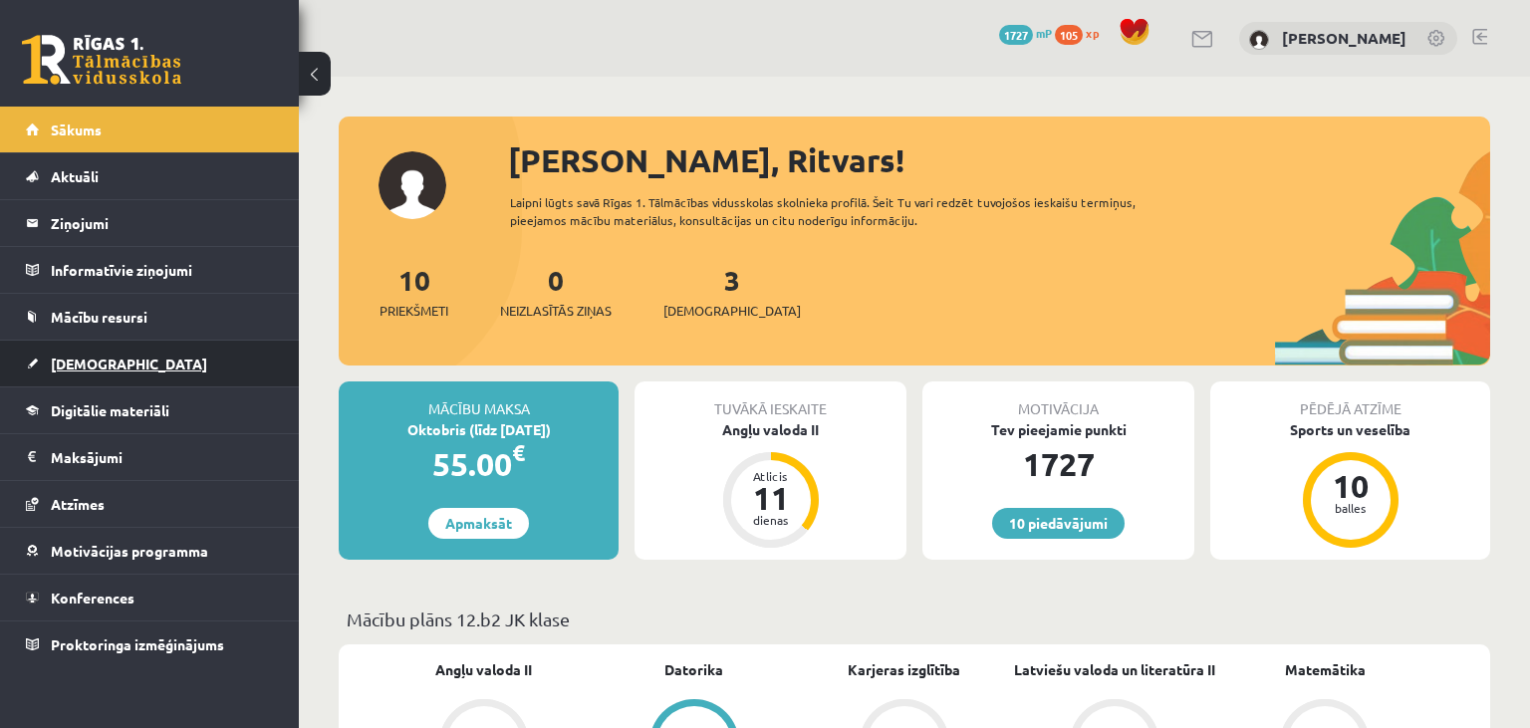
click at [177, 373] on link "[DEMOGRAPHIC_DATA]" at bounding box center [150, 364] width 248 height 46
